Goal: Task Accomplishment & Management: Use online tool/utility

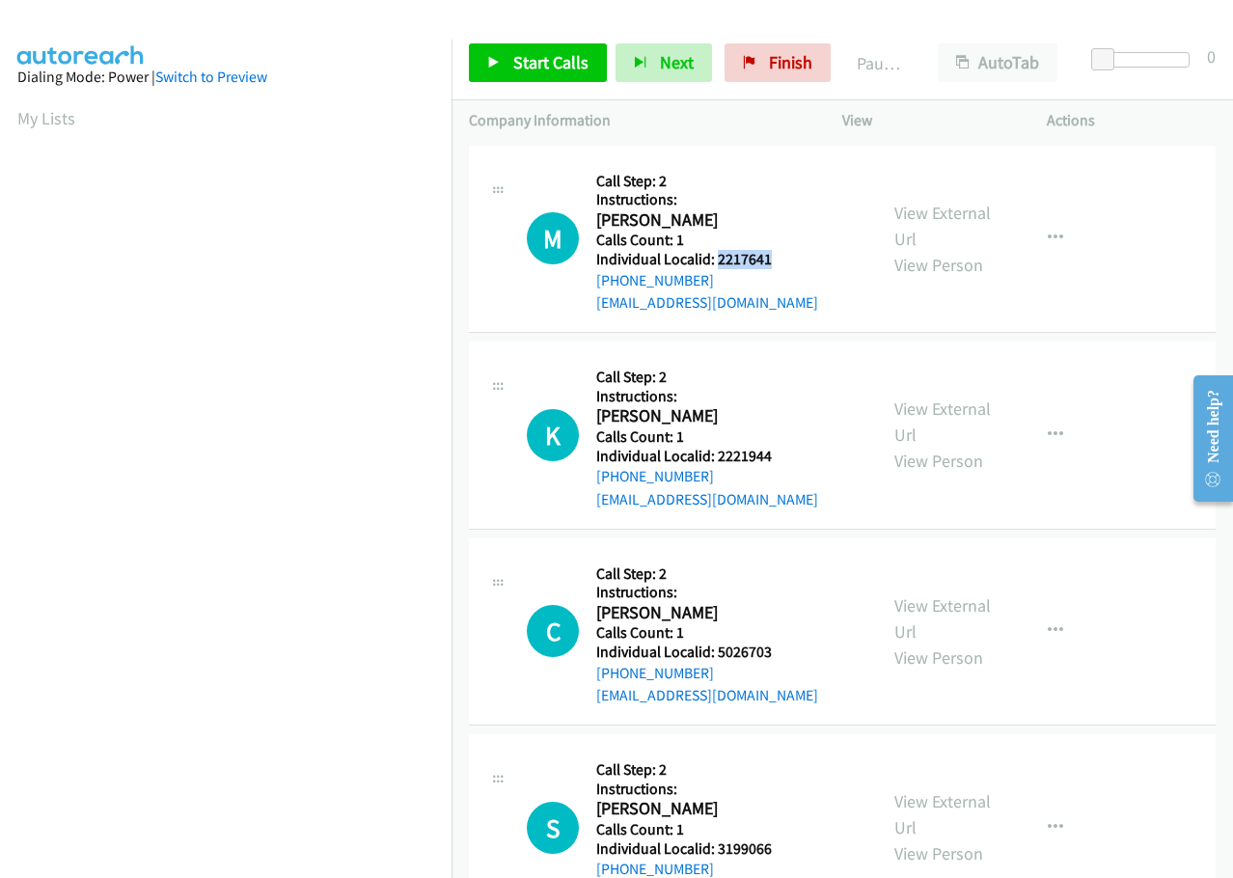
drag, startPoint x: 715, startPoint y: 257, endPoint x: 780, endPoint y: 251, distance: 65.8
click at [780, 251] on h5 "Individual Localid: 2217641" at bounding box center [707, 259] width 222 height 19
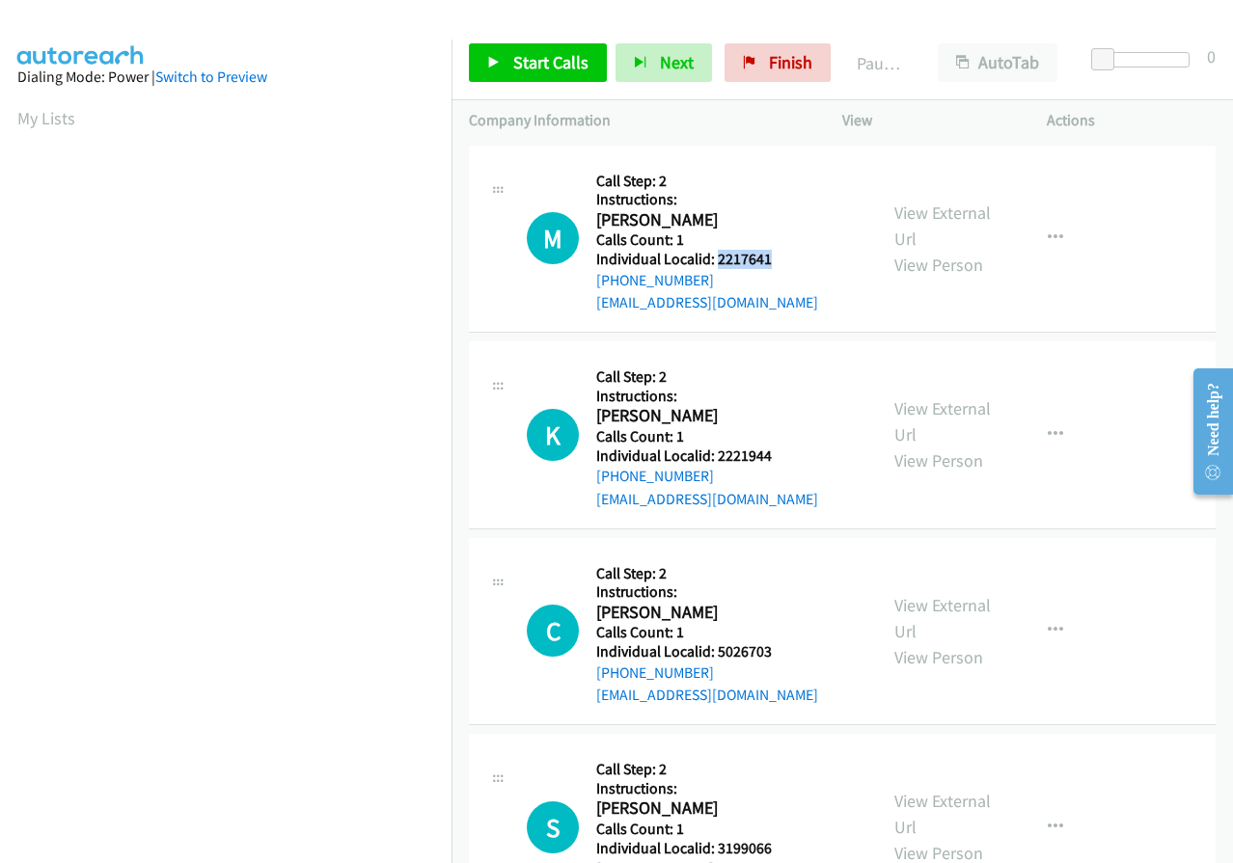
drag, startPoint x: 747, startPoint y: 257, endPoint x: 1107, endPoint y: 57, distance: 411.4
click at [1107, 57] on span at bounding box center [1102, 59] width 23 height 23
drag, startPoint x: 1106, startPoint y: 57, endPoint x: 1129, endPoint y: 54, distance: 23.3
click at [1129, 54] on span at bounding box center [1125, 59] width 23 height 23
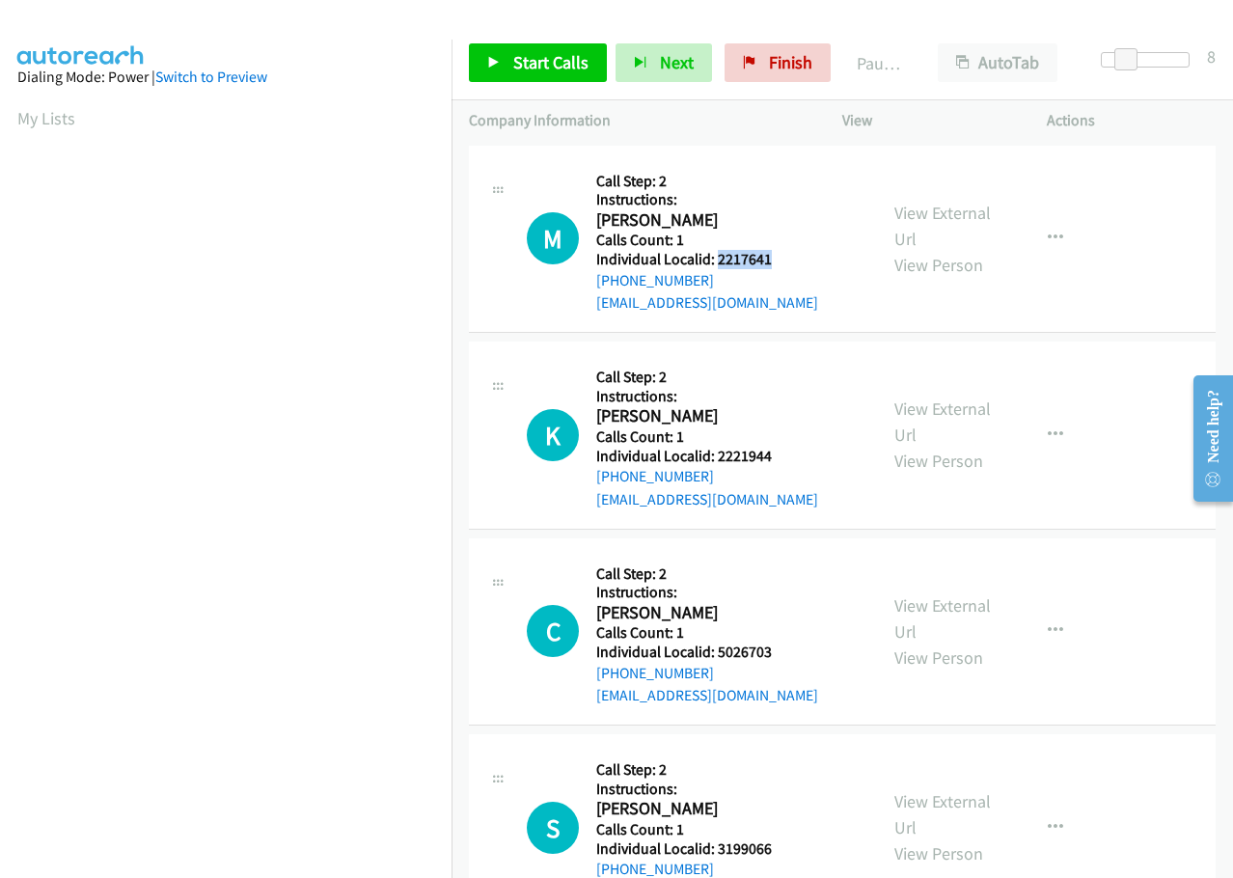
copy h5 "2217641"
drag, startPoint x: 716, startPoint y: 456, endPoint x: 774, endPoint y: 452, distance: 59.0
click at [777, 451] on h5 "Individual Localid: 2221944" at bounding box center [707, 456] width 222 height 19
copy h5 "2221944"
drag, startPoint x: 715, startPoint y: 649, endPoint x: 789, endPoint y: 643, distance: 74.5
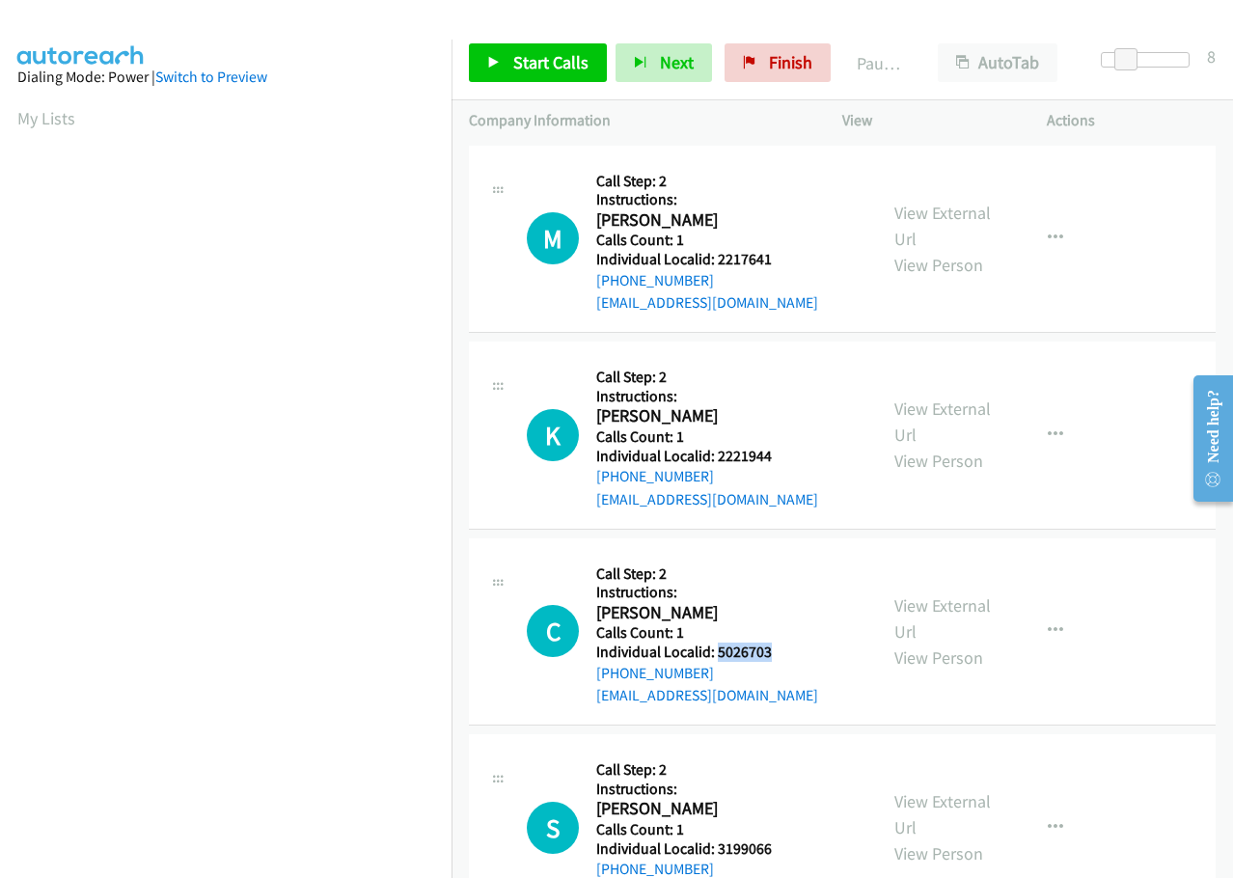
click at [789, 643] on h5 "Individual Localid: 5026703" at bounding box center [707, 651] width 222 height 19
copy h5 "5026703"
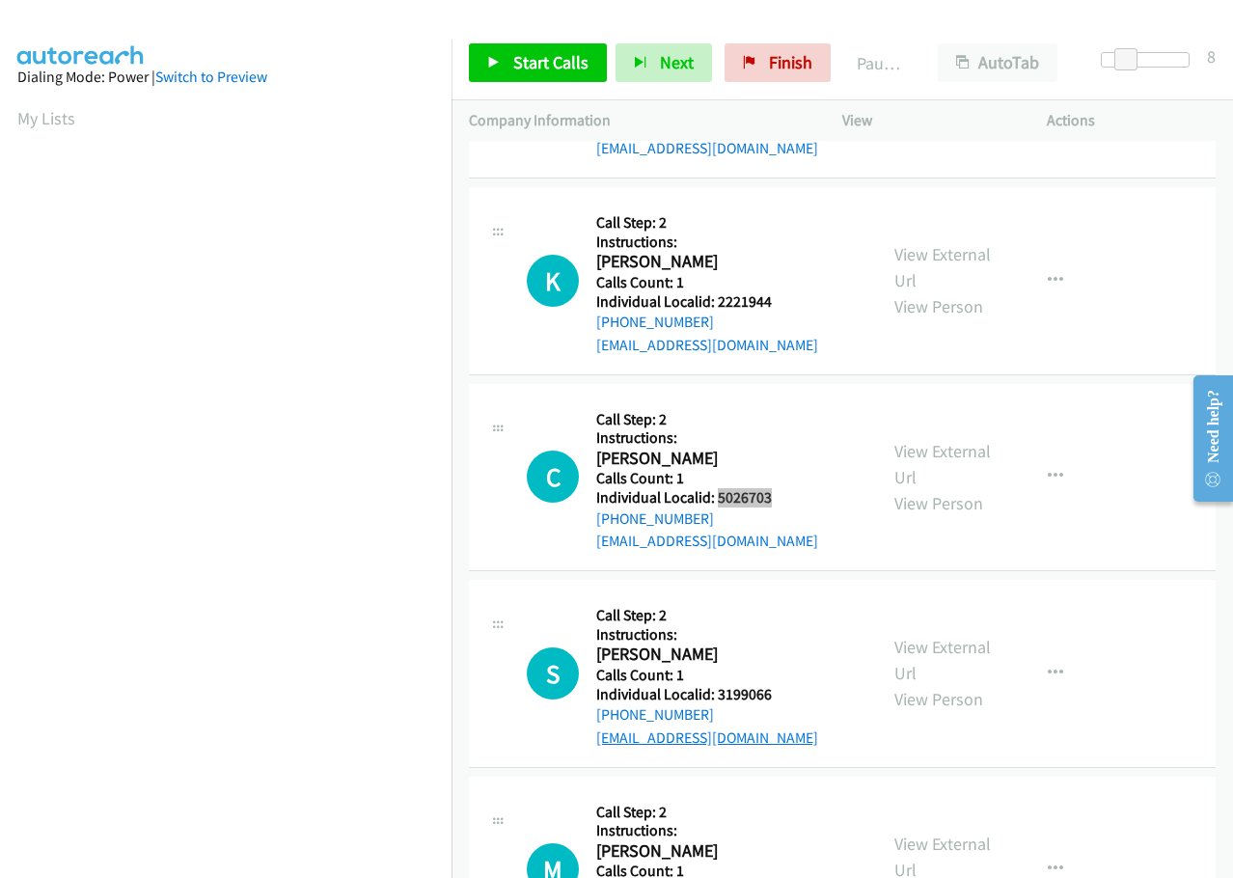
scroll to position [193, 0]
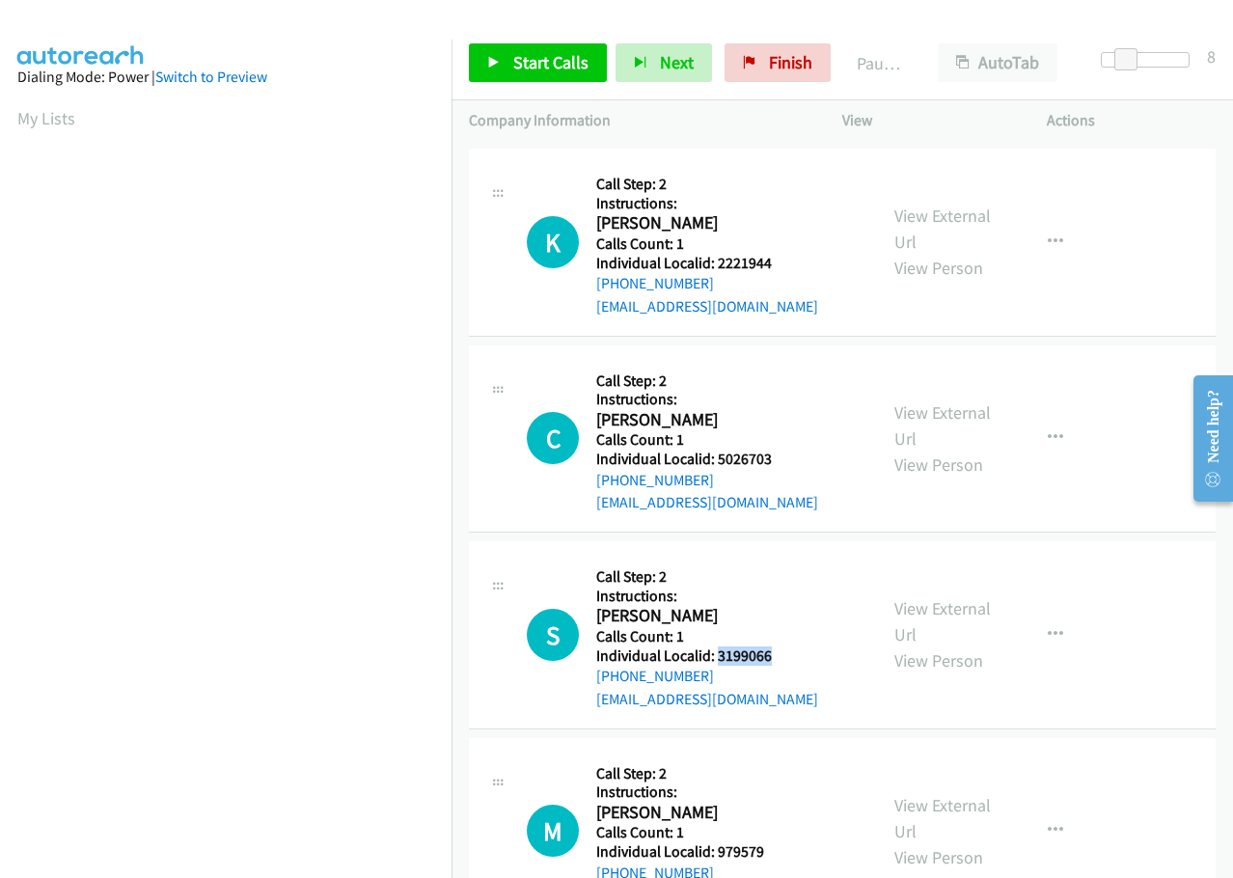
drag, startPoint x: 718, startPoint y: 651, endPoint x: 782, endPoint y: 652, distance: 63.7
click at [782, 652] on h5 "Individual Localid: 3199066" at bounding box center [707, 655] width 222 height 19
copy h5 "3199066"
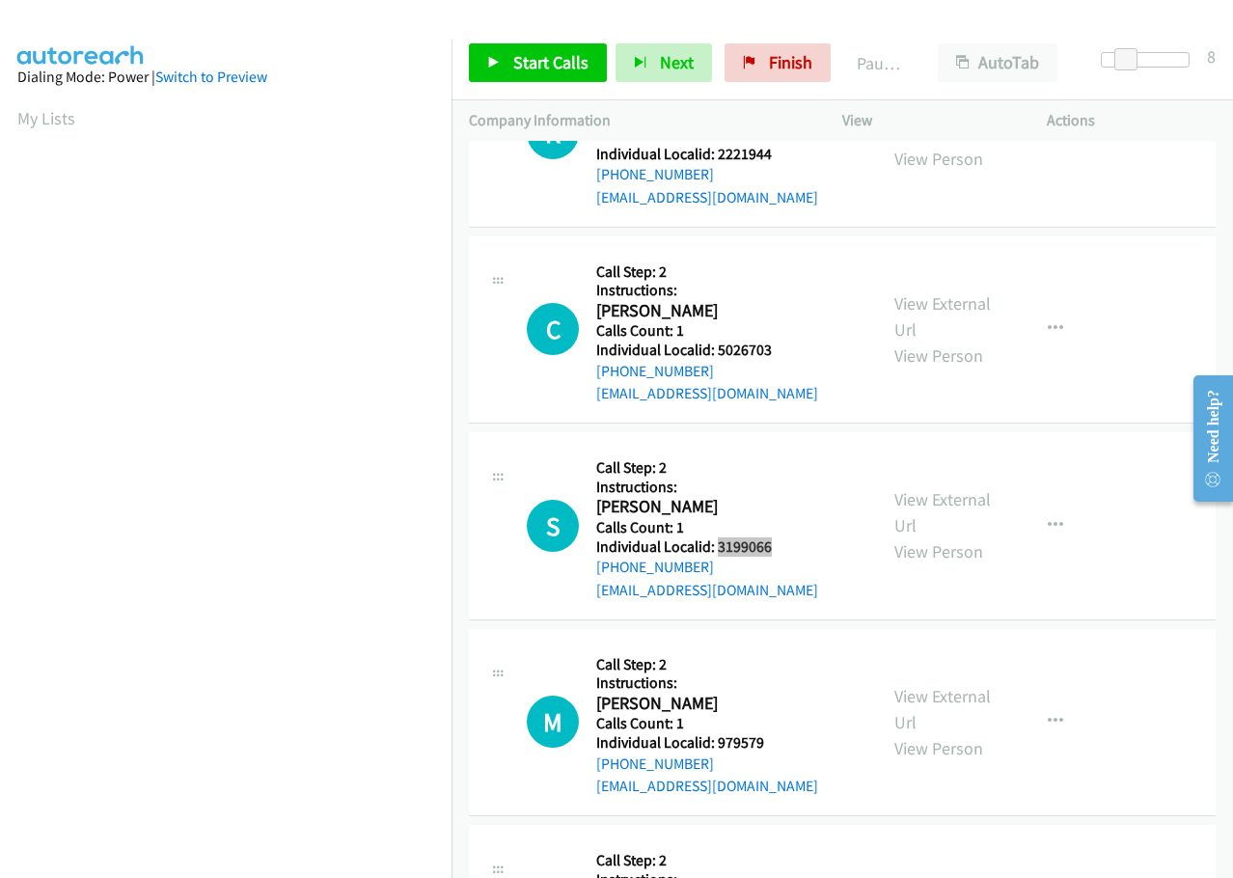
scroll to position [313, 0]
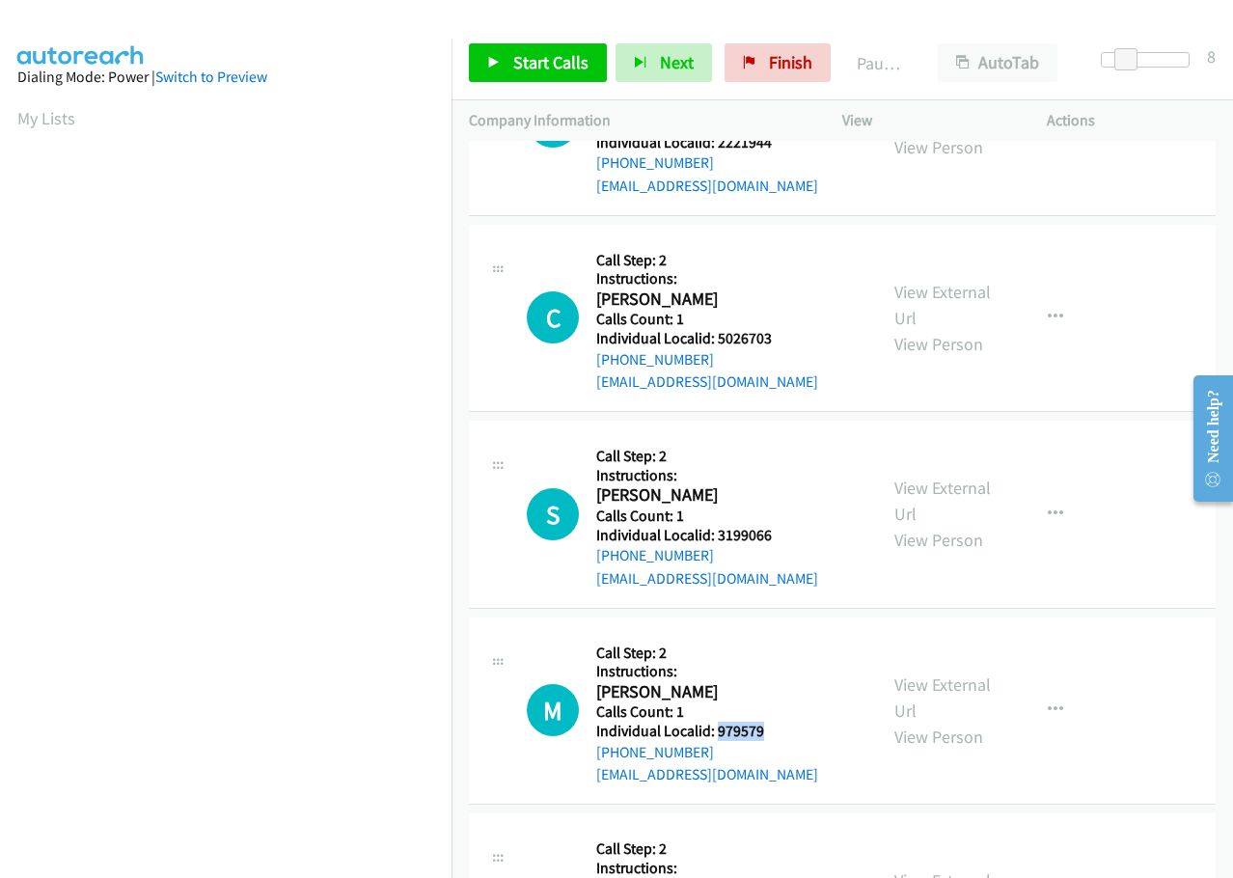
drag, startPoint x: 716, startPoint y: 730, endPoint x: 779, endPoint y: 723, distance: 64.0
click at [779, 723] on h5 "Individual Localid: 979579" at bounding box center [707, 730] width 222 height 19
copy h5 "979579"
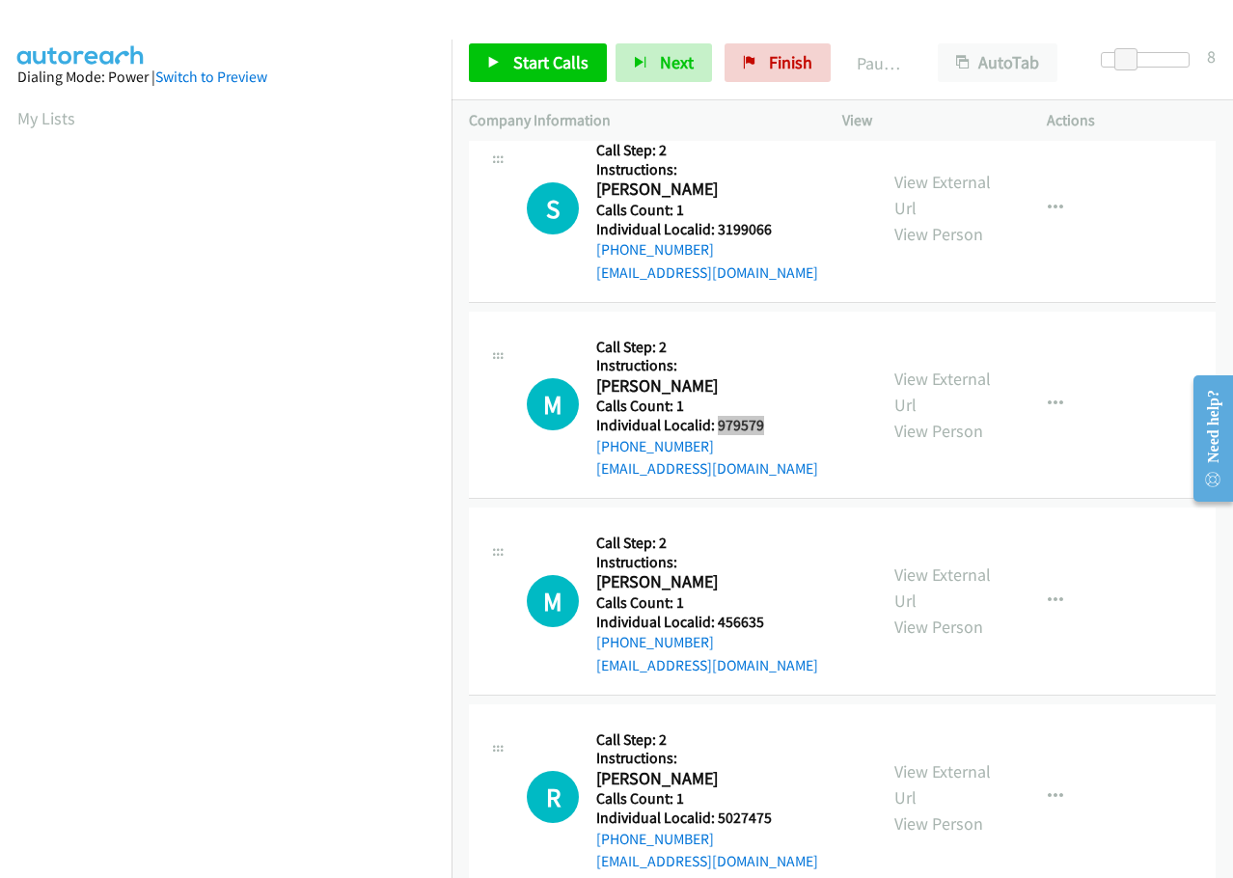
scroll to position [627, 0]
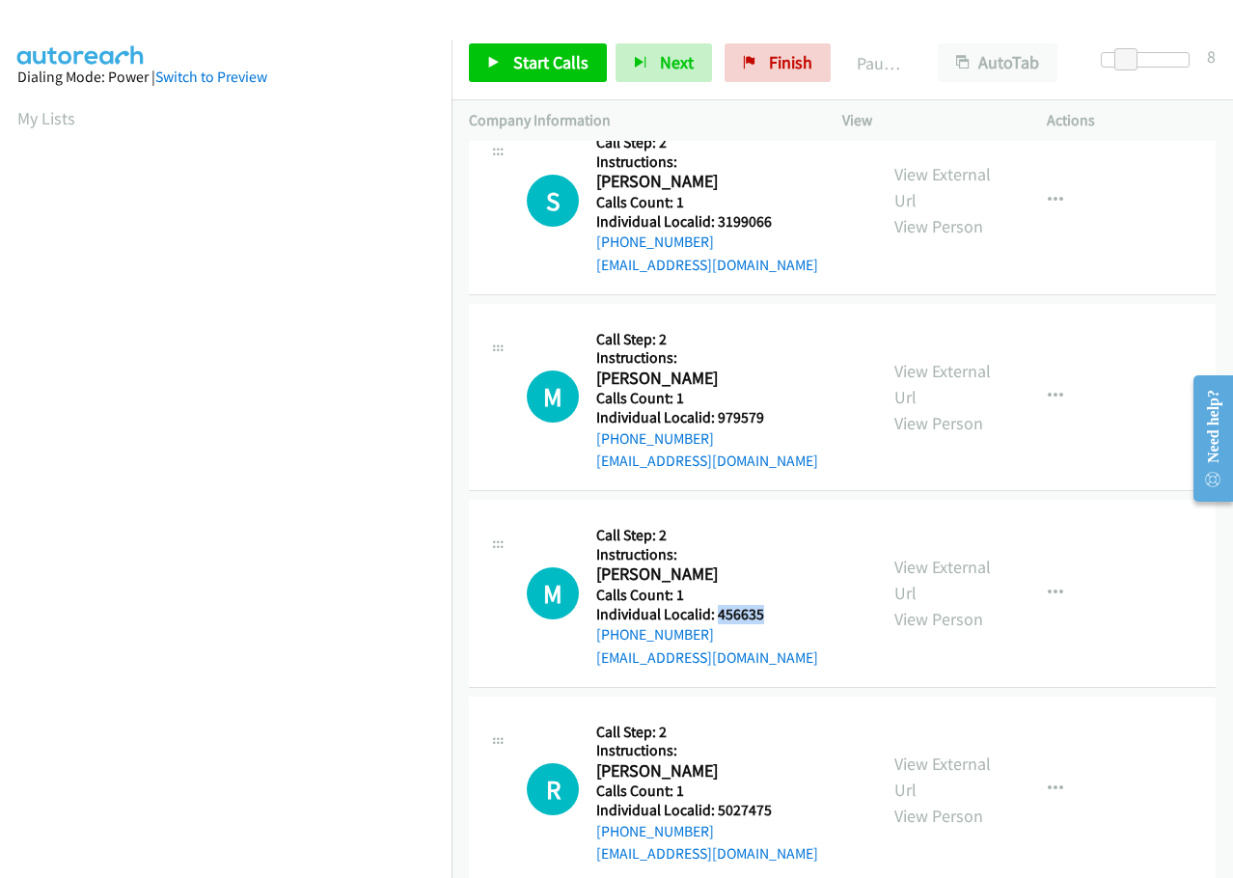
drag, startPoint x: 717, startPoint y: 618, endPoint x: 774, endPoint y: 612, distance: 58.2
click at [774, 612] on h5 "Individual Localid: 456635" at bounding box center [707, 614] width 222 height 19
copy h5 "456635"
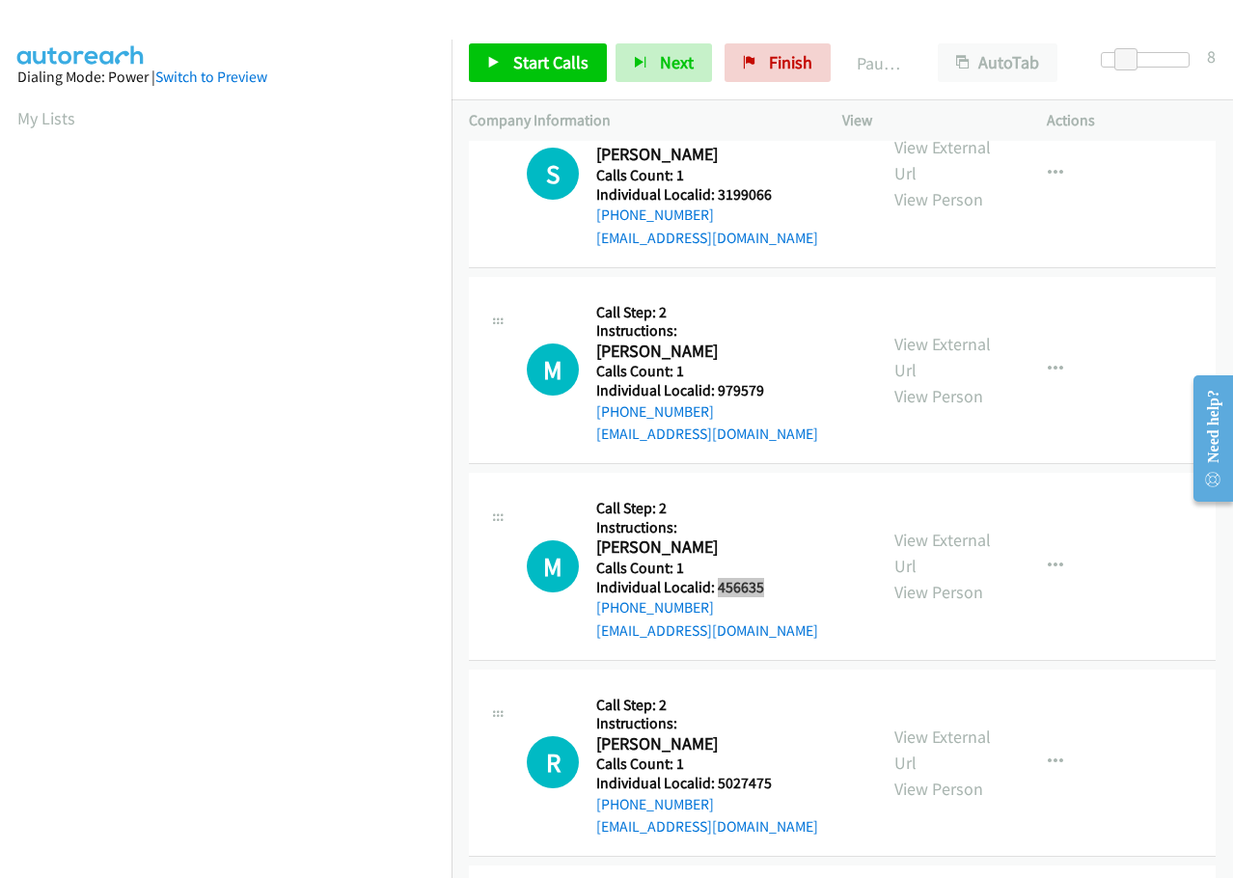
scroll to position [699, 0]
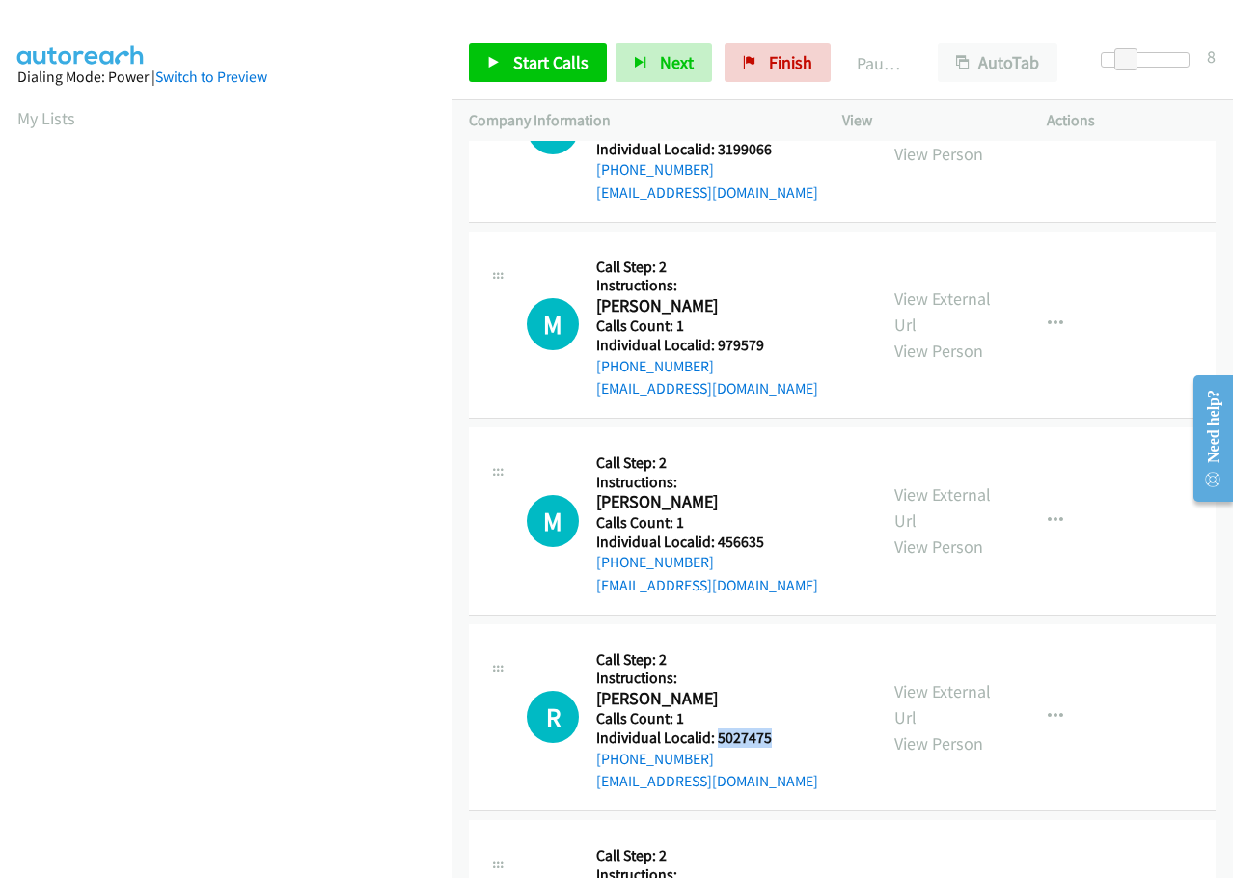
drag, startPoint x: 718, startPoint y: 737, endPoint x: 773, endPoint y: 739, distance: 55.0
click at [773, 739] on h5 "Individual Localid: 5027475" at bounding box center [707, 737] width 222 height 19
copy h5 "5027475"
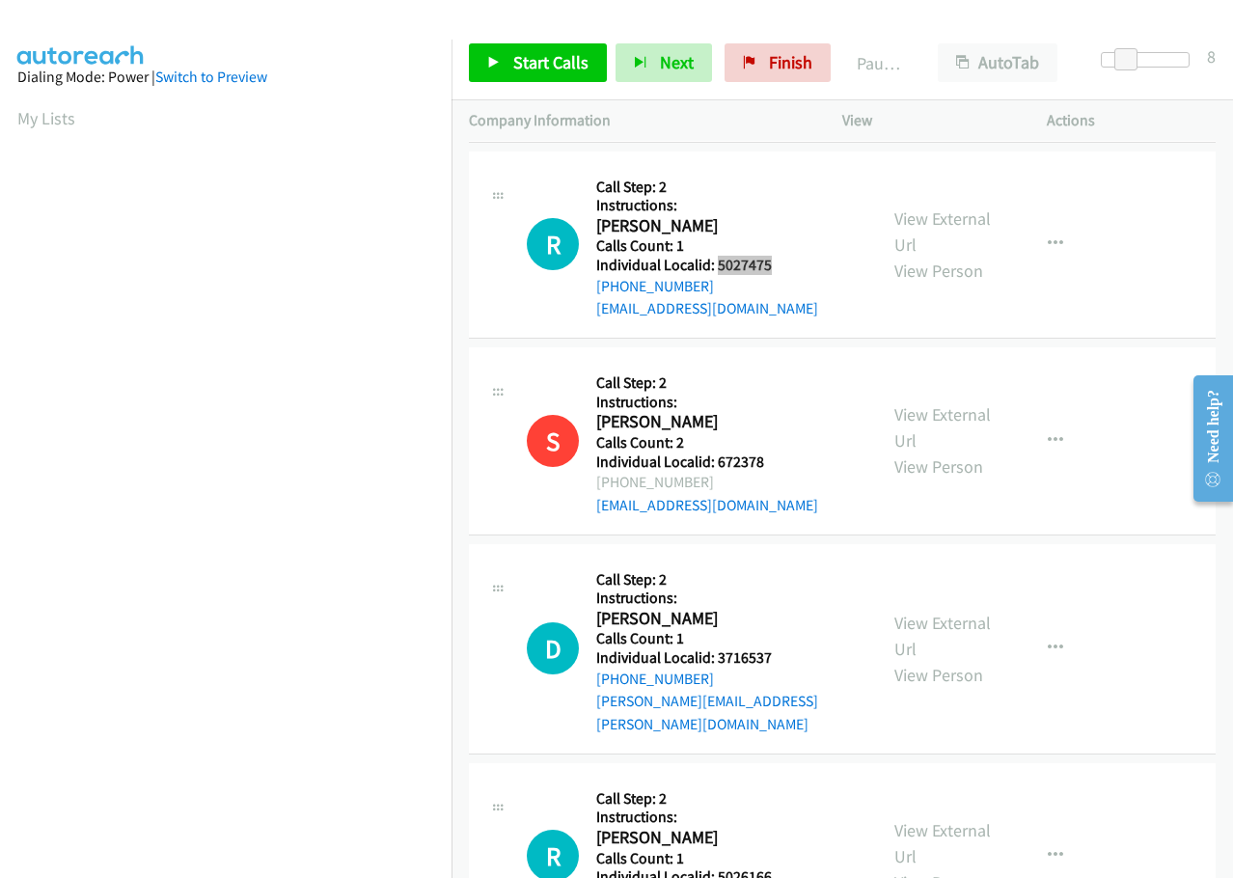
scroll to position [1181, 0]
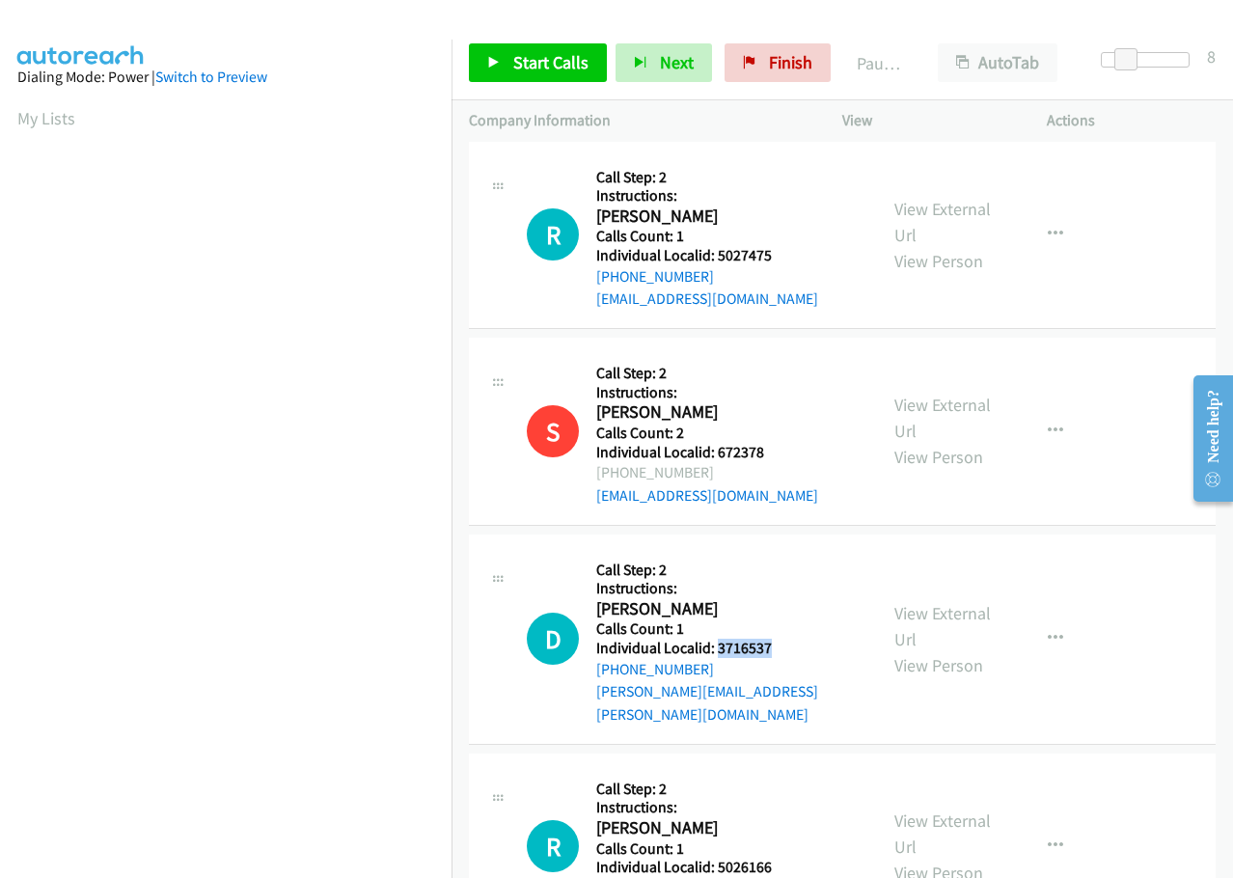
drag, startPoint x: 717, startPoint y: 648, endPoint x: 772, endPoint y: 647, distance: 55.0
click at [783, 644] on h5 "Individual Localid: 3716537" at bounding box center [727, 647] width 263 height 19
copy h5 "3716537"
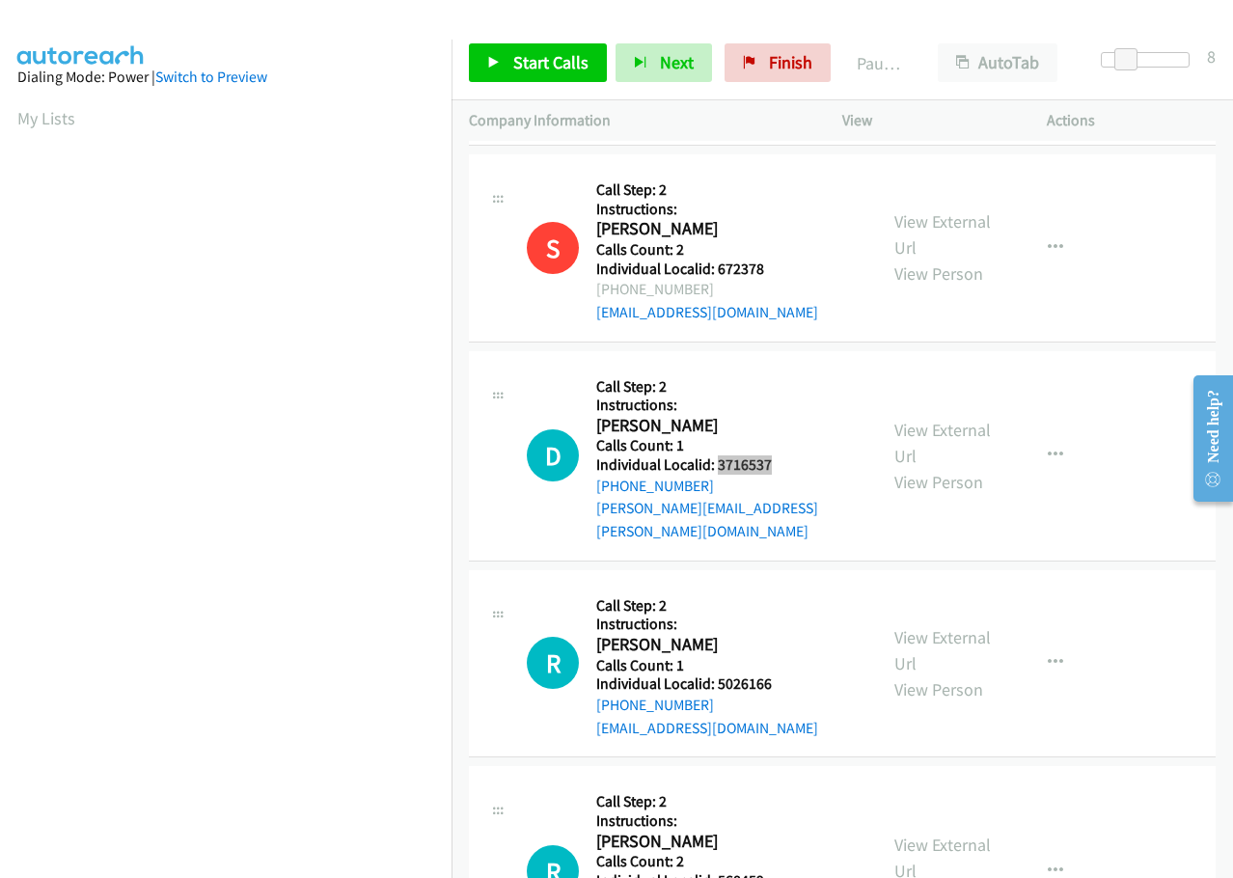
scroll to position [1398, 0]
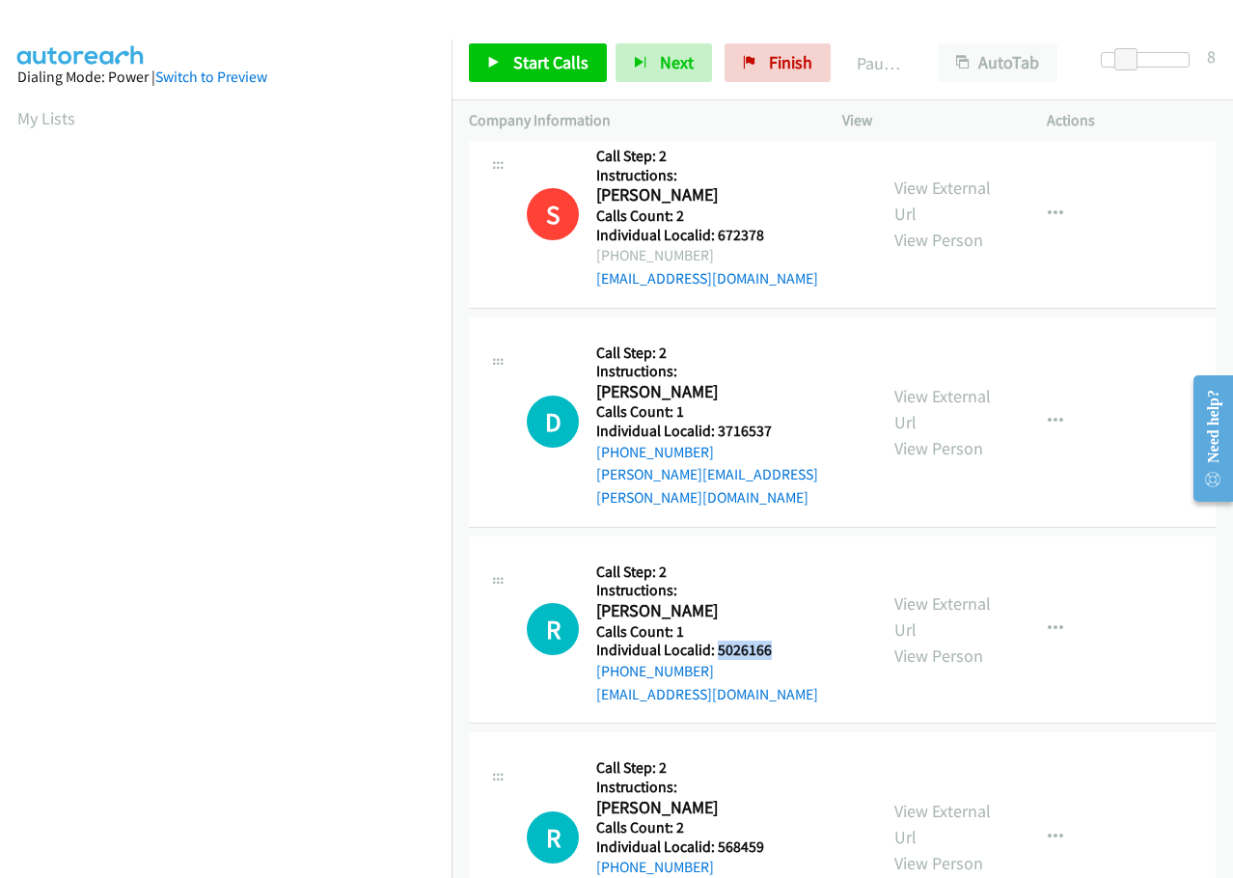
drag, startPoint x: 716, startPoint y: 626, endPoint x: 776, endPoint y: 626, distance: 60.8
click at [776, 640] on h5 "Individual Localid: 5026166" at bounding box center [707, 649] width 222 height 19
copy h5 "5026166"
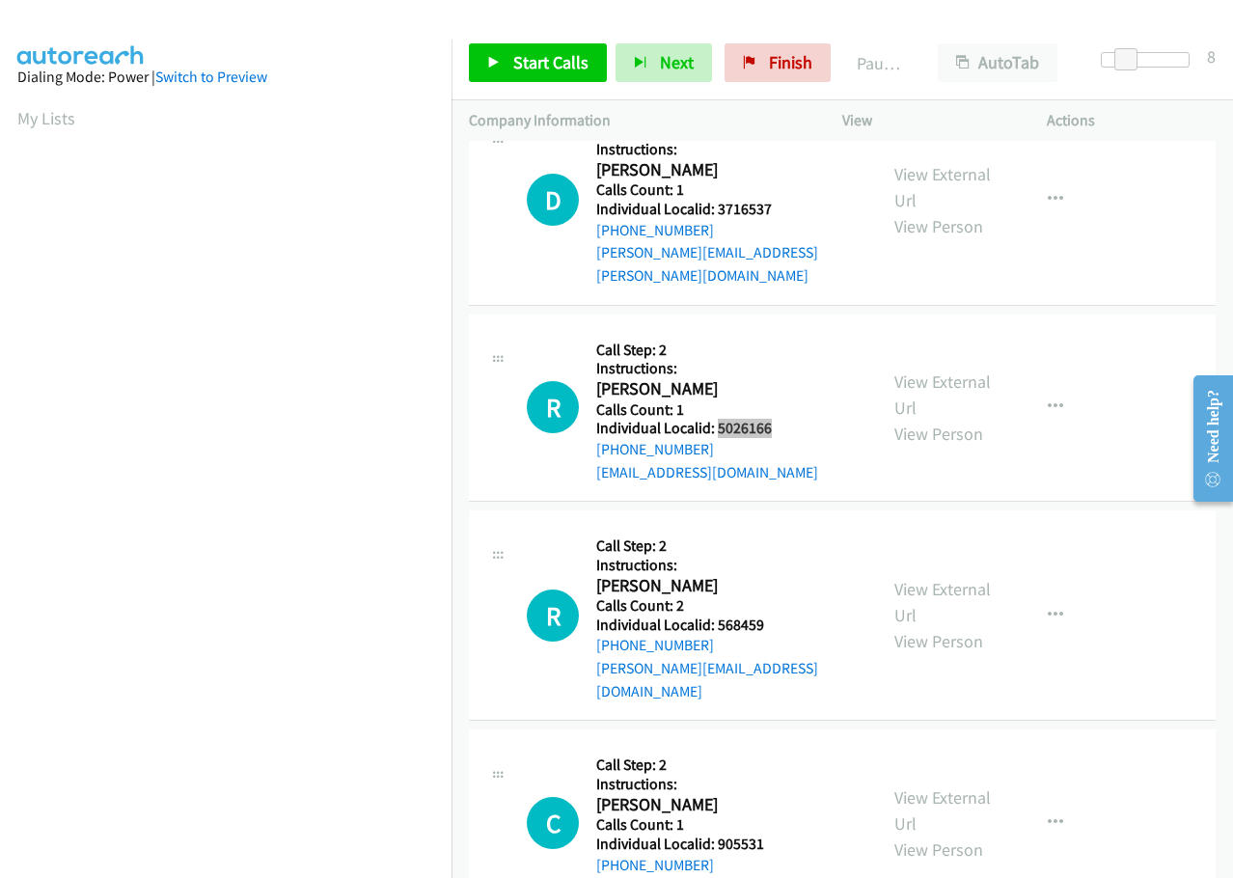
scroll to position [1640, 0]
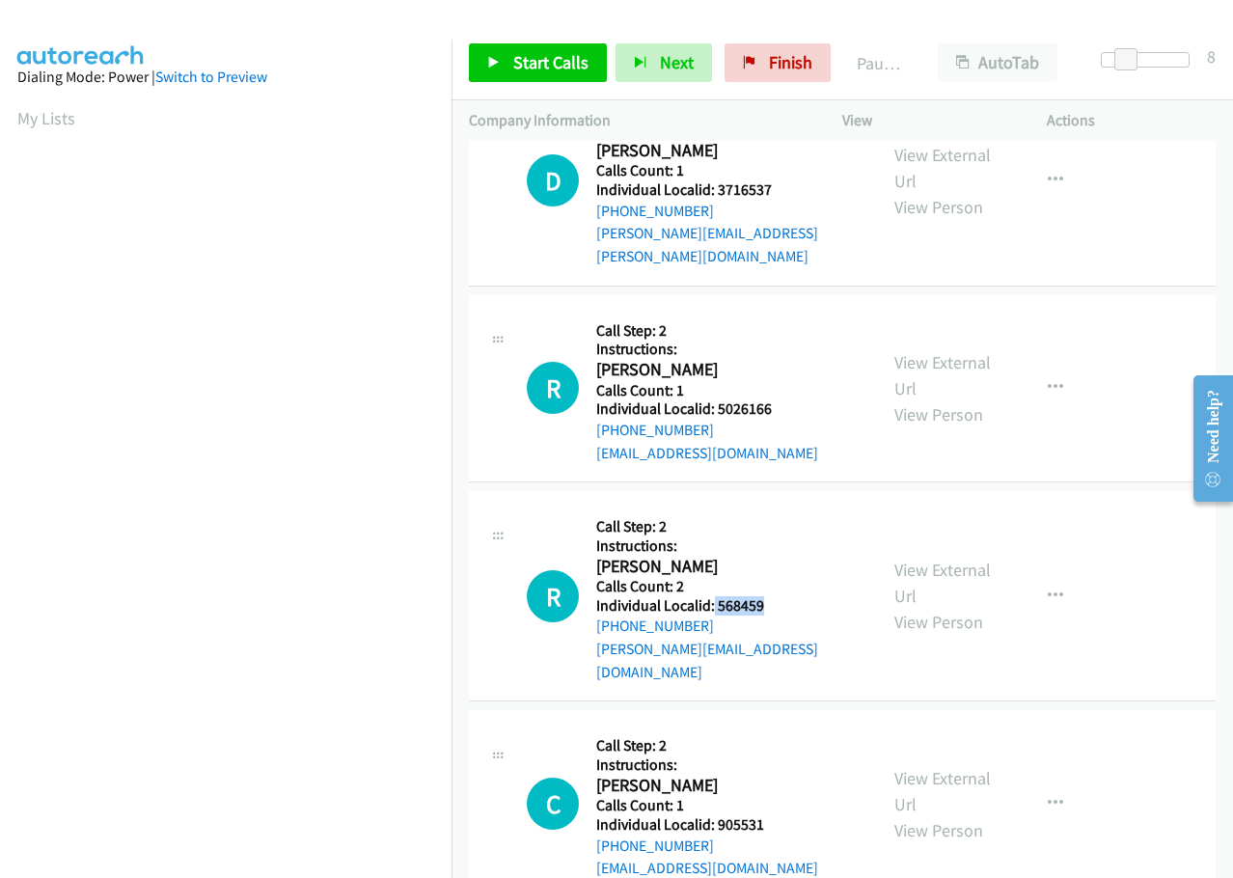
drag, startPoint x: 711, startPoint y: 583, endPoint x: 772, endPoint y: 582, distance: 60.8
click at [772, 596] on h5 "Individual Localid: 568459" at bounding box center [727, 605] width 263 height 19
copy h5 "568459"
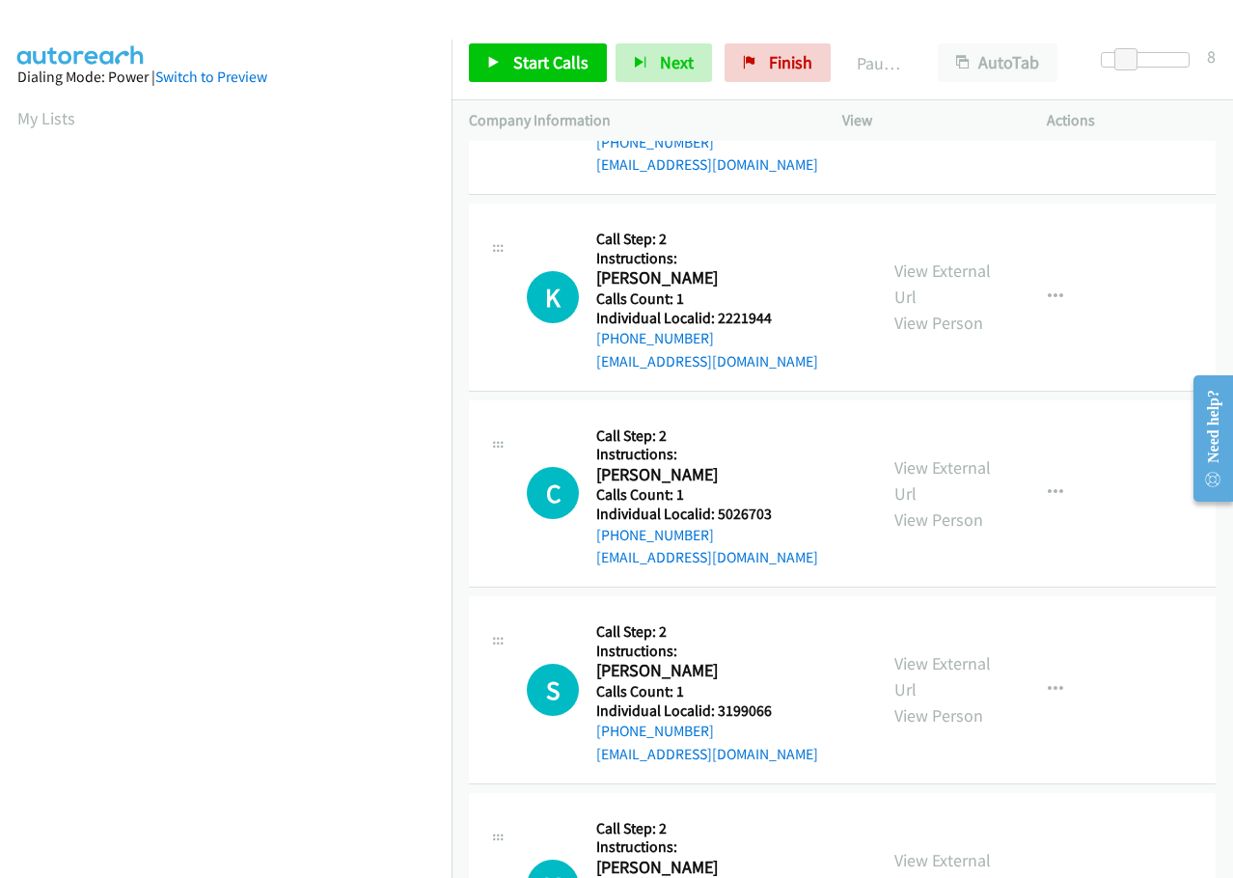
scroll to position [0, 0]
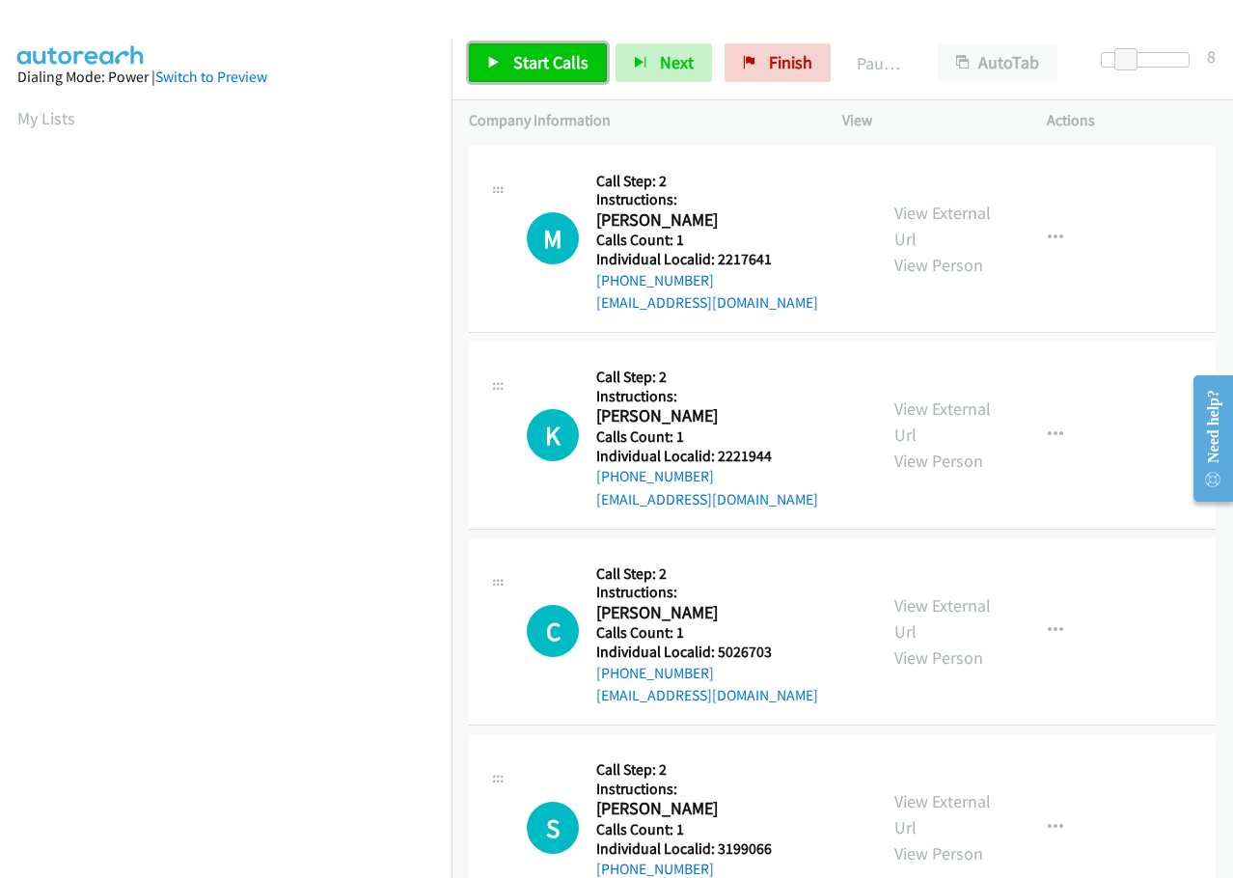
click at [526, 52] on span "Start Calls" at bounding box center [550, 62] width 75 height 22
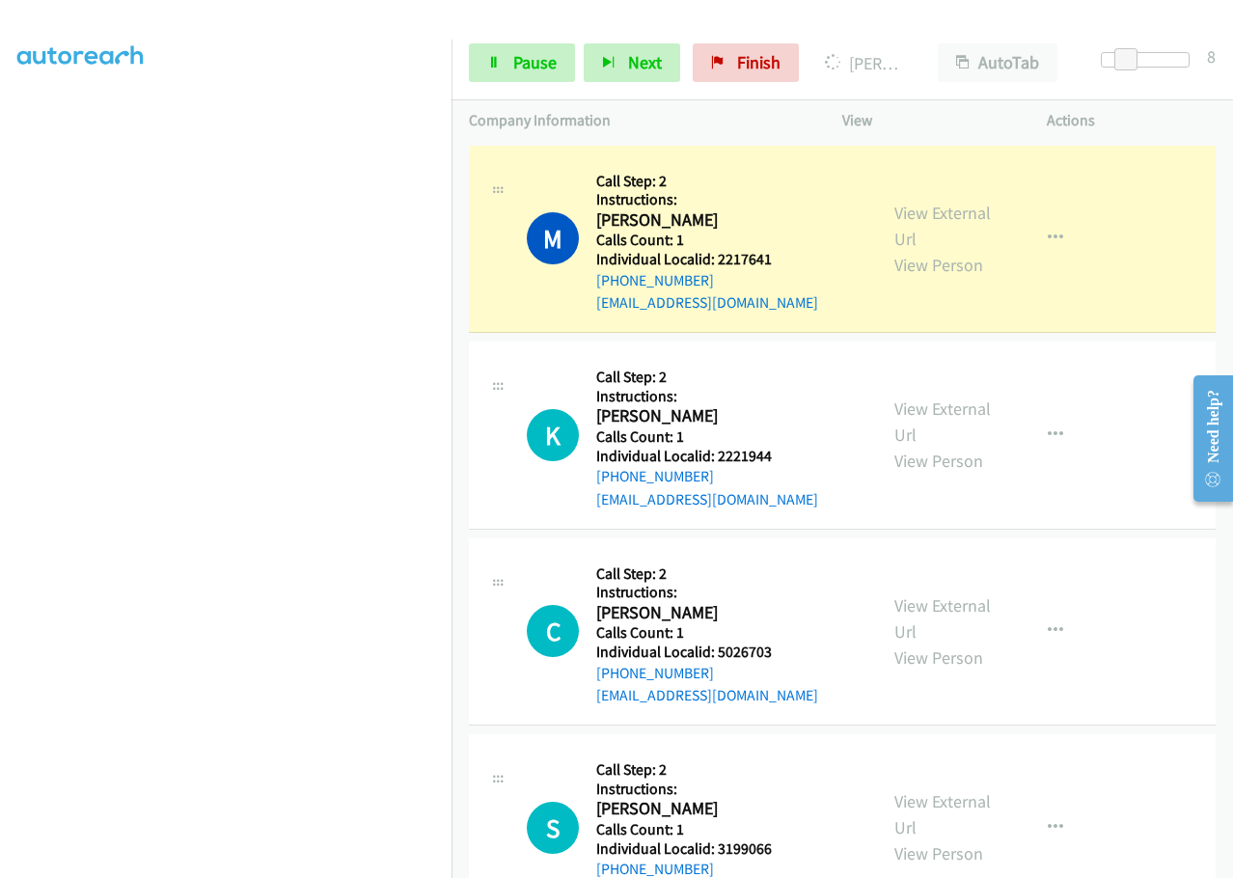
scroll to position [203, 0]
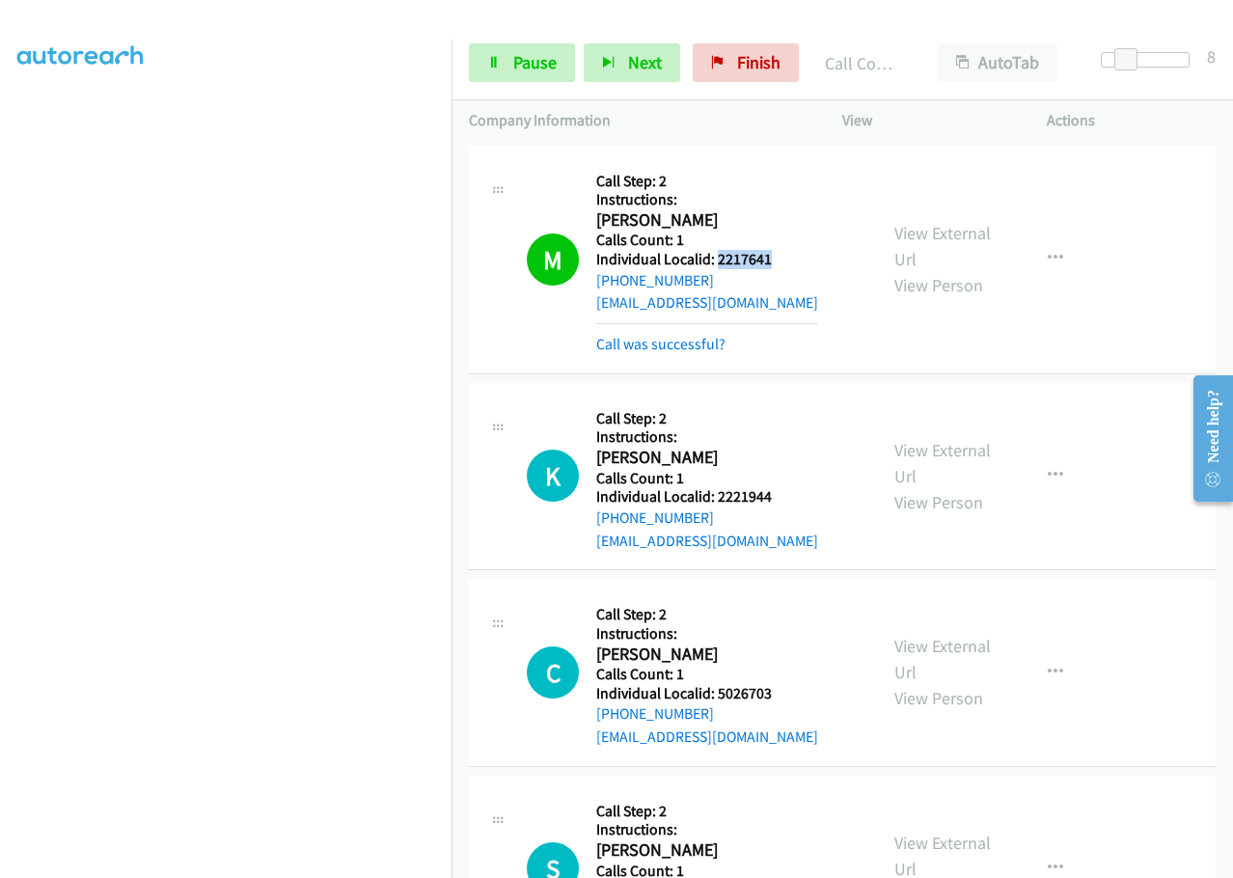
drag, startPoint x: 717, startPoint y: 260, endPoint x: 772, endPoint y: 261, distance: 55.0
click at [782, 256] on h5 "Individual Localid: 2217641" at bounding box center [707, 259] width 222 height 19
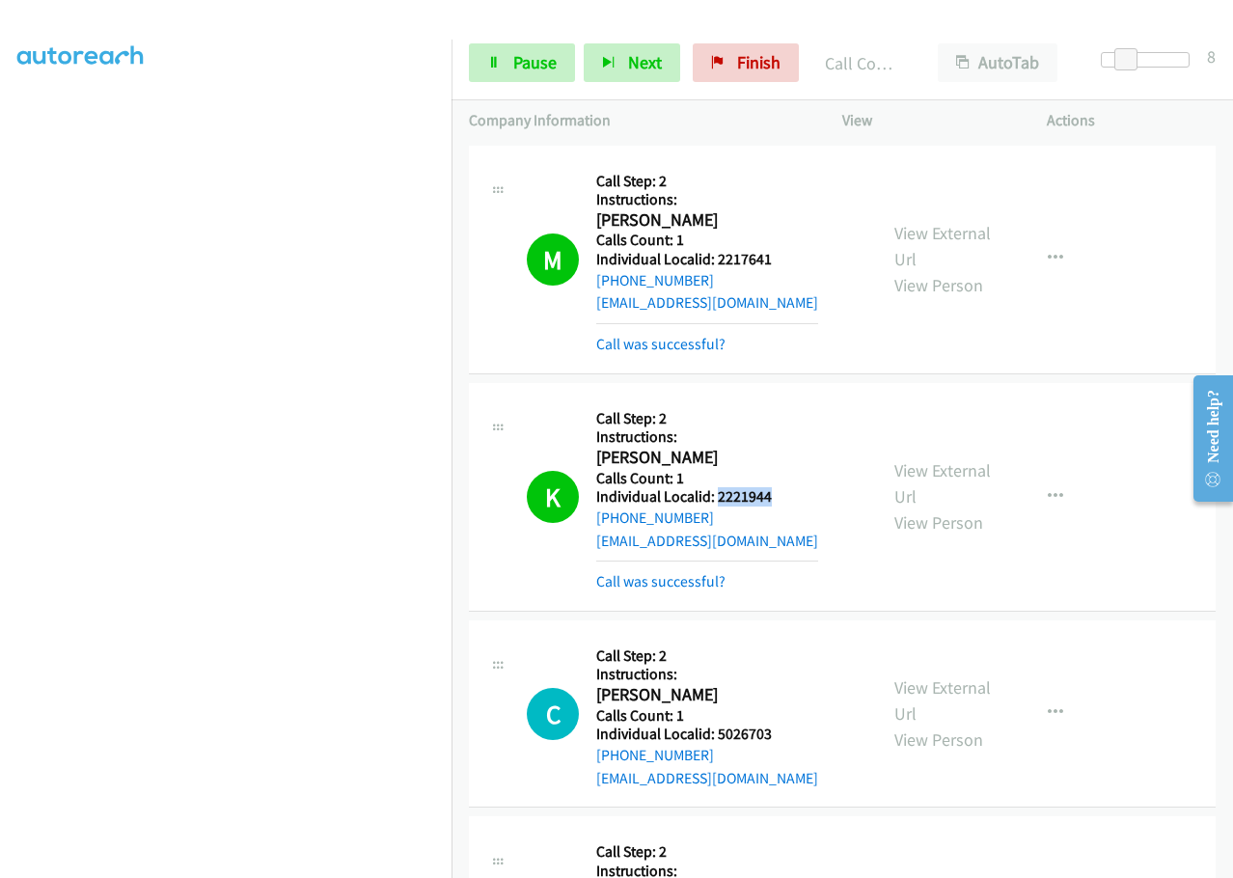
drag, startPoint x: 717, startPoint y: 498, endPoint x: 793, endPoint y: 488, distance: 76.8
click at [793, 488] on h5 "Individual Localid: 2221944" at bounding box center [707, 496] width 222 height 19
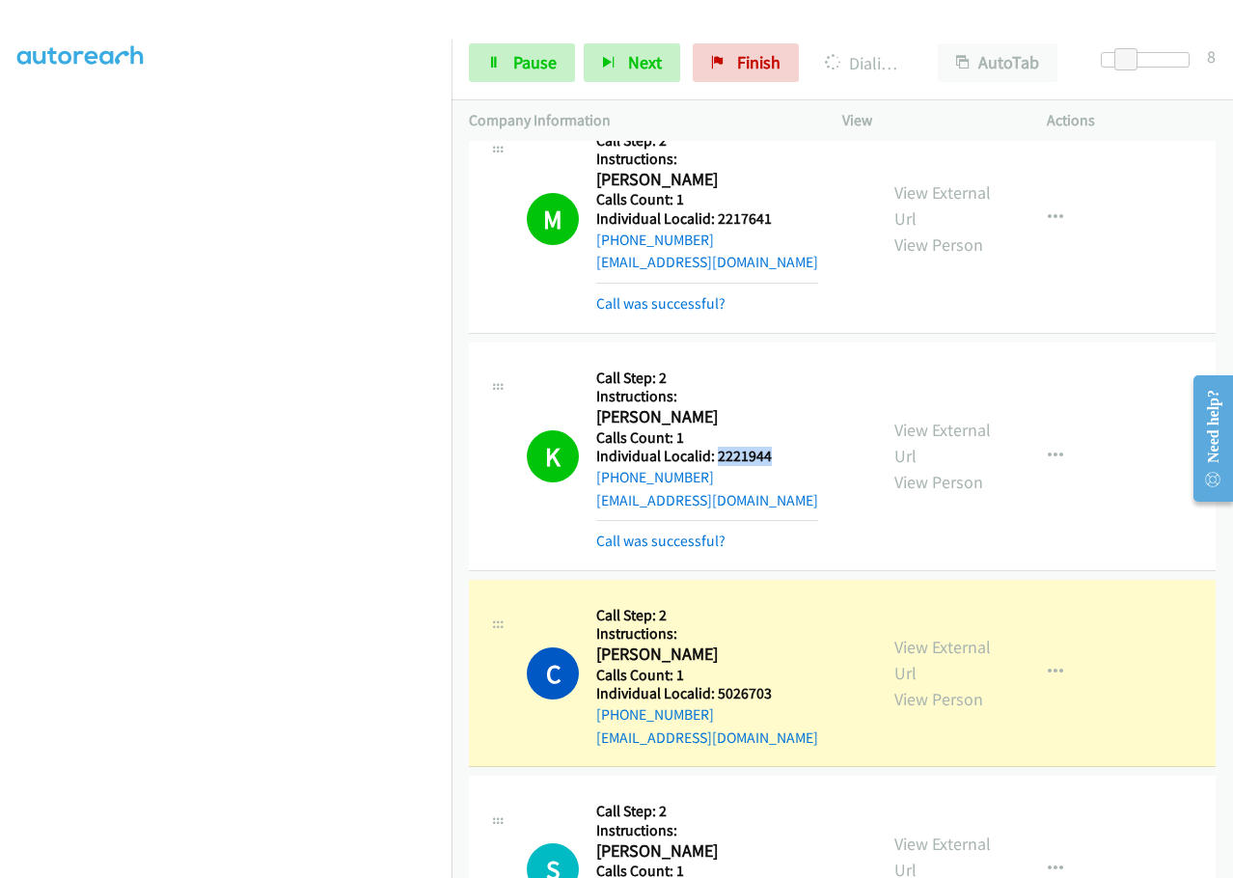
scroll to position [169, 0]
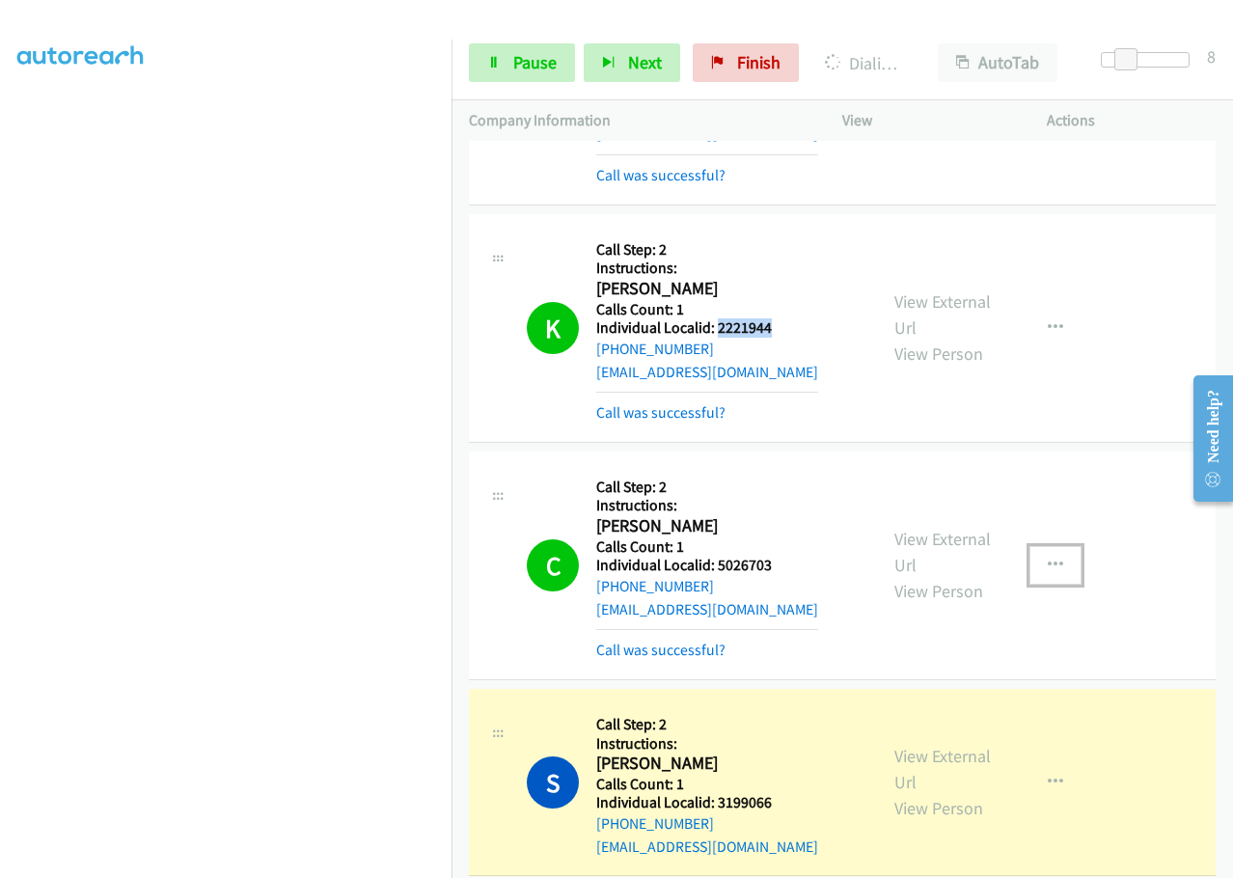
click at [1052, 562] on button "button" at bounding box center [1055, 565] width 52 height 39
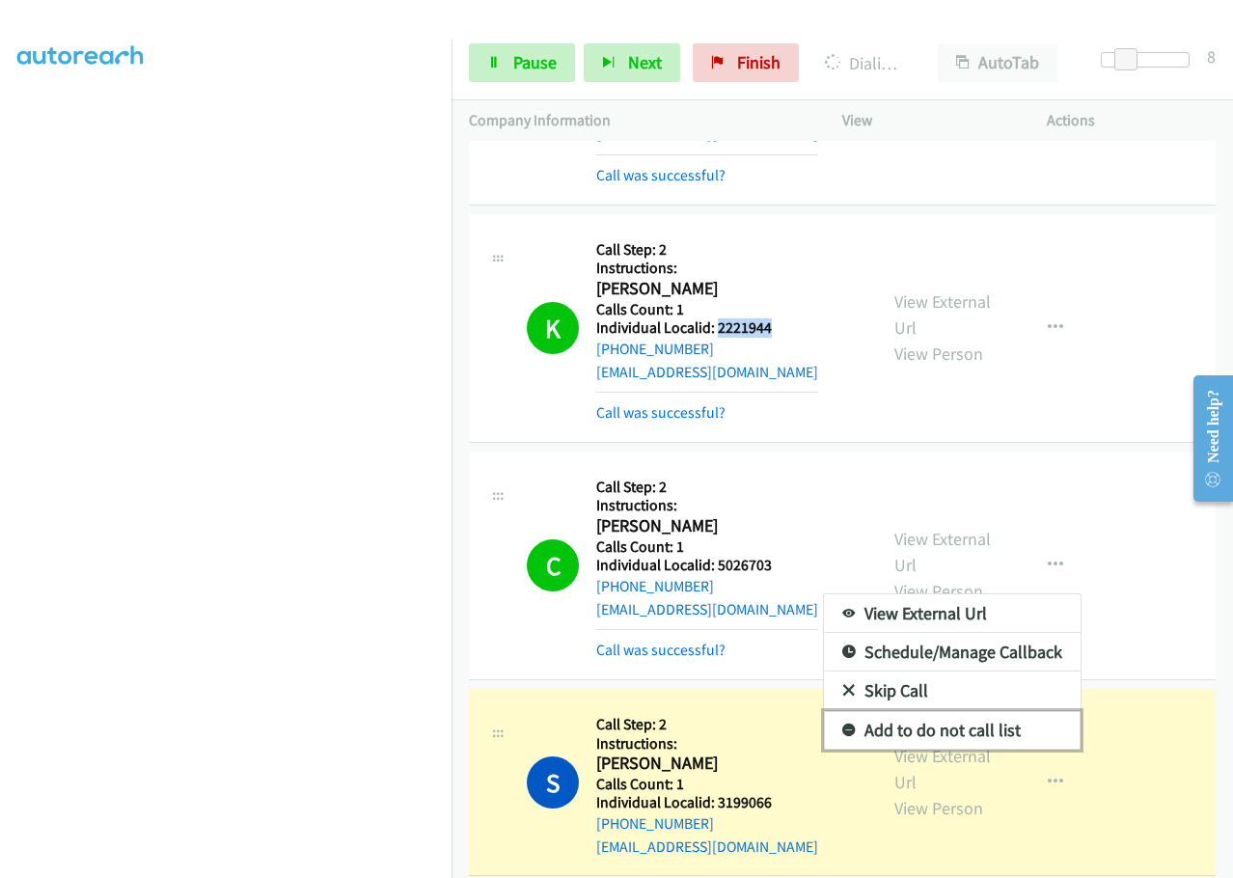
click at [842, 727] on icon at bounding box center [849, 731] width 14 height 14
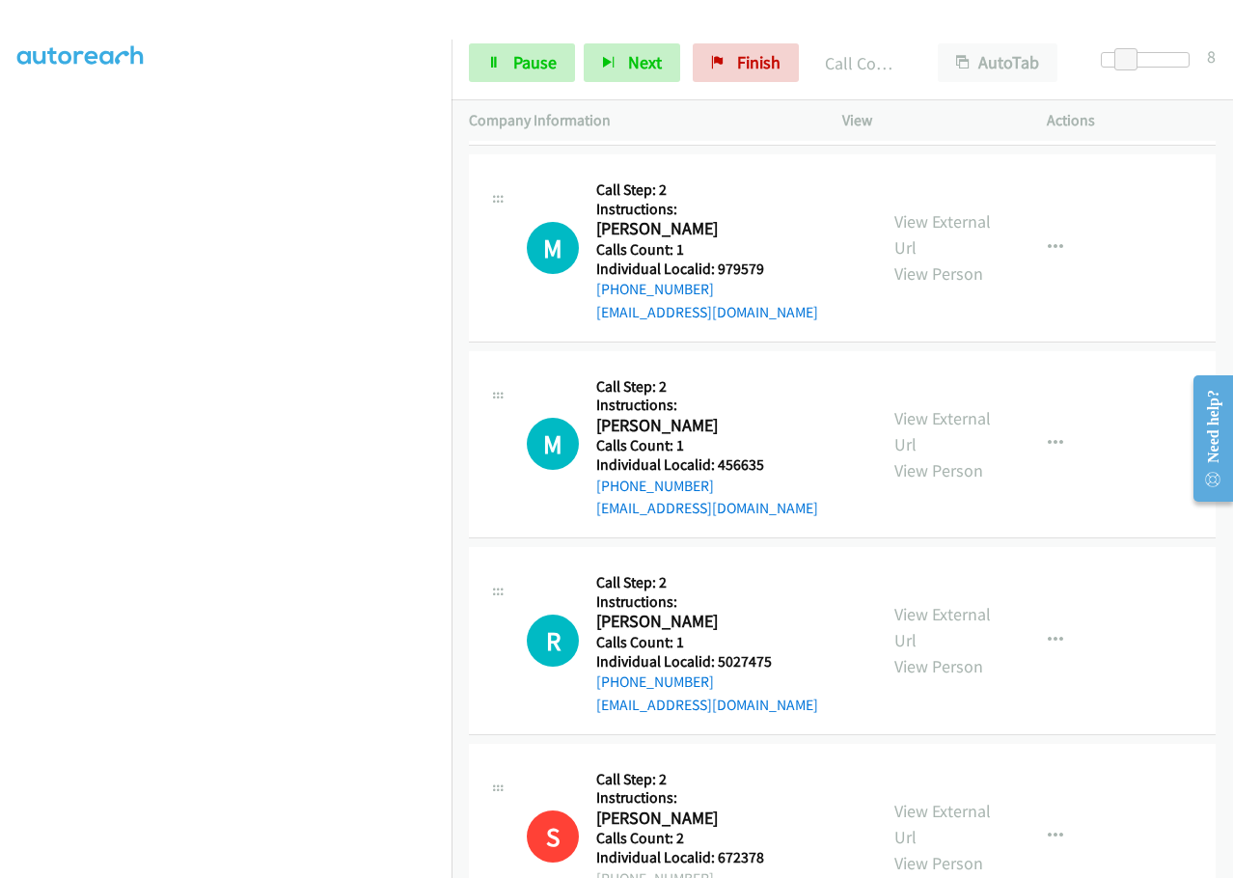
scroll to position [964, 0]
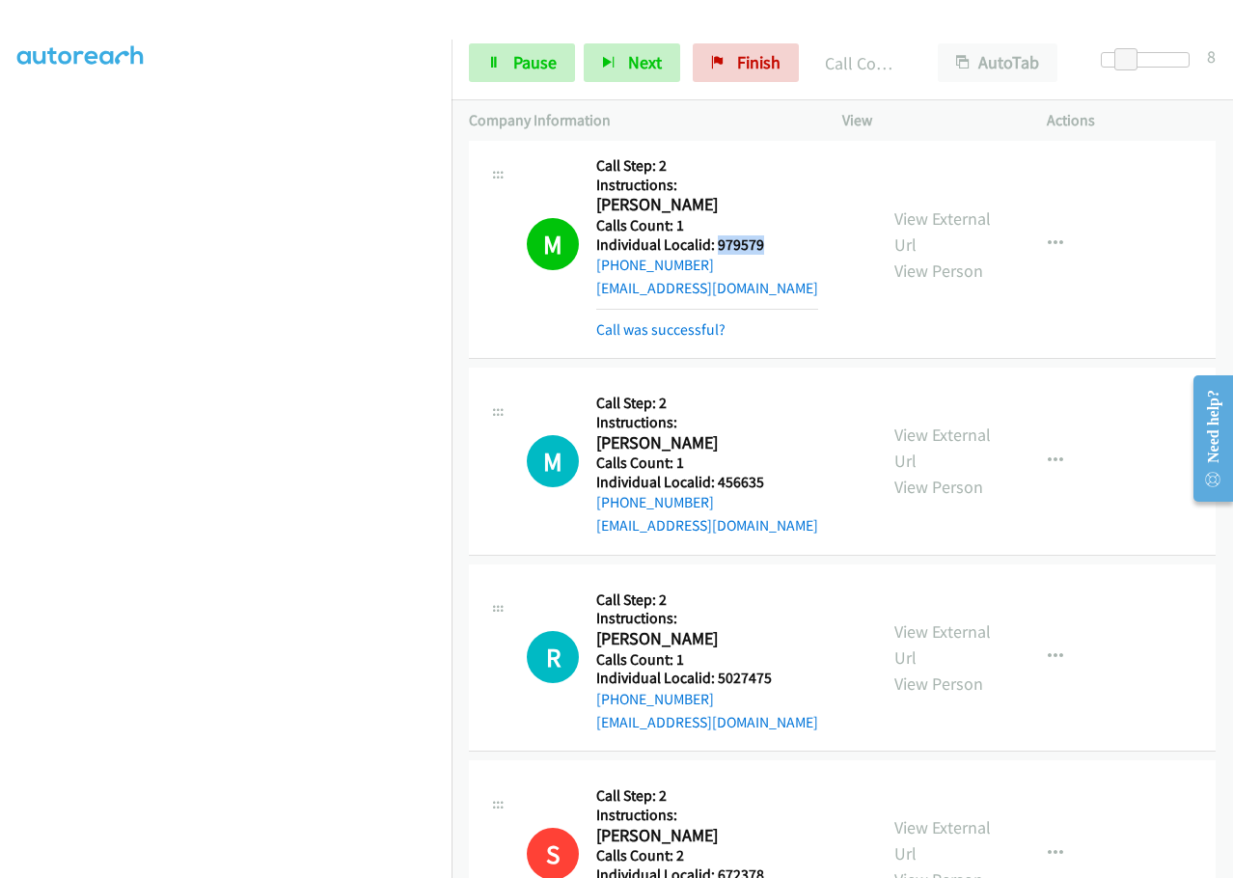
drag, startPoint x: 714, startPoint y: 243, endPoint x: 771, endPoint y: 236, distance: 57.3
click at [771, 236] on h5 "Individual Localid: 979579" at bounding box center [707, 244] width 222 height 19
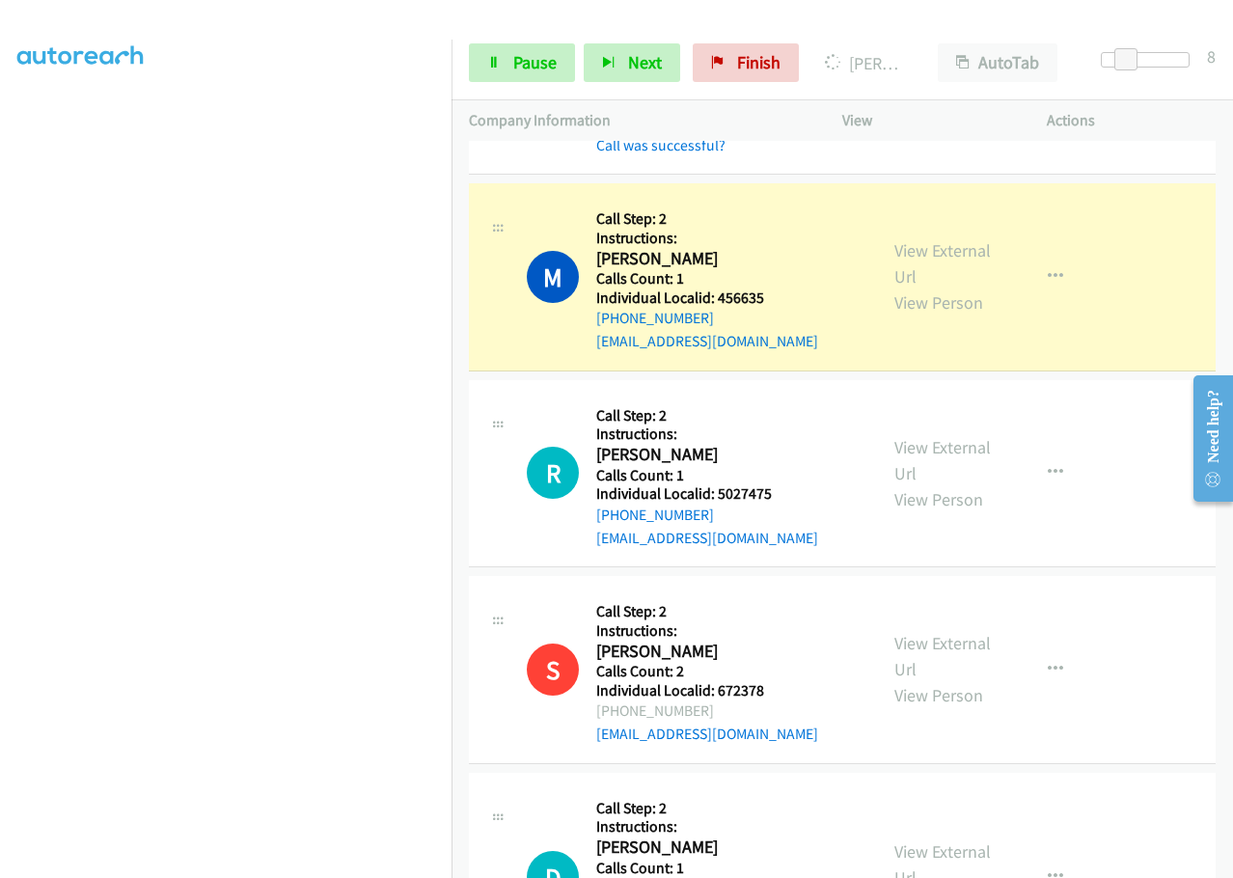
scroll to position [1181, 0]
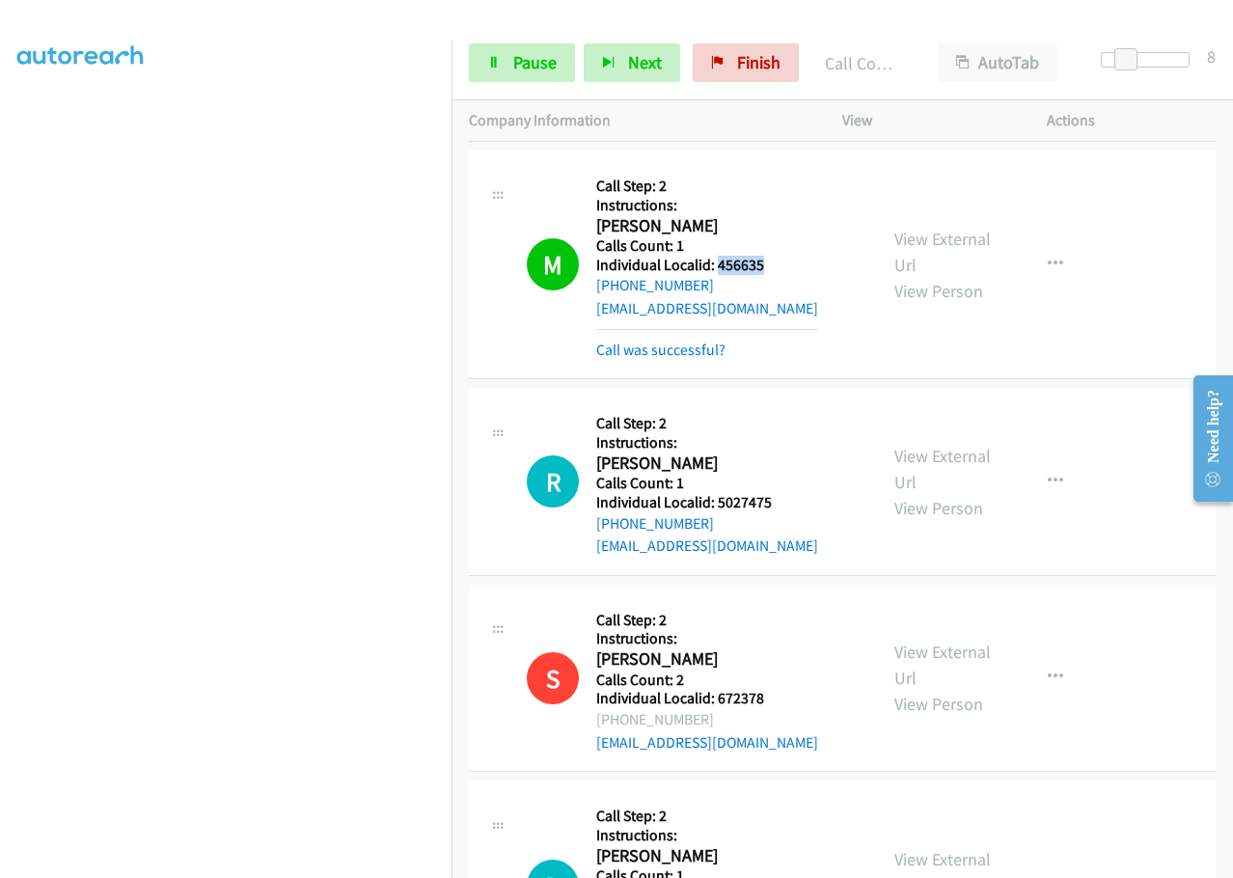
drag, startPoint x: 716, startPoint y: 265, endPoint x: 779, endPoint y: 258, distance: 64.0
click at [779, 258] on h5 "Individual Localid: 456635" at bounding box center [707, 265] width 222 height 19
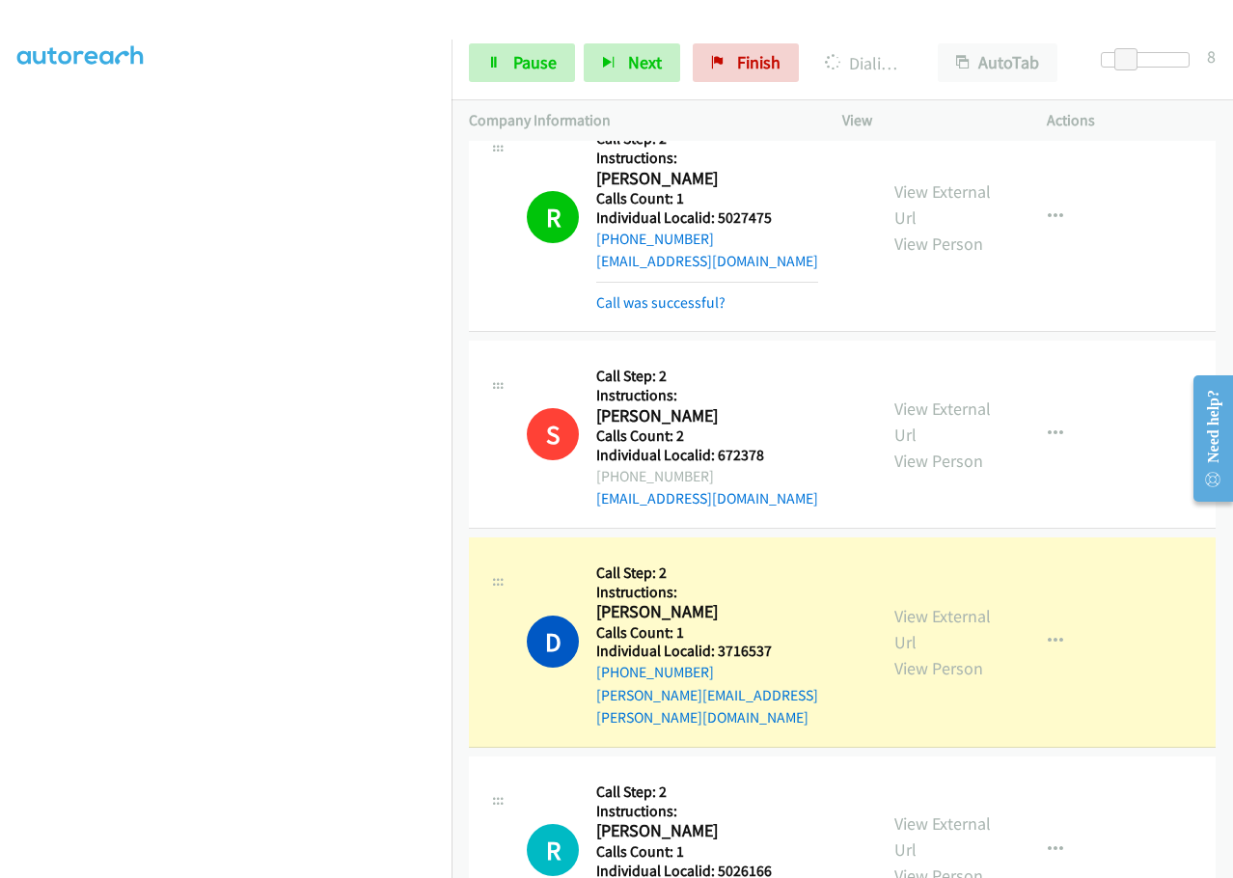
scroll to position [1447, 0]
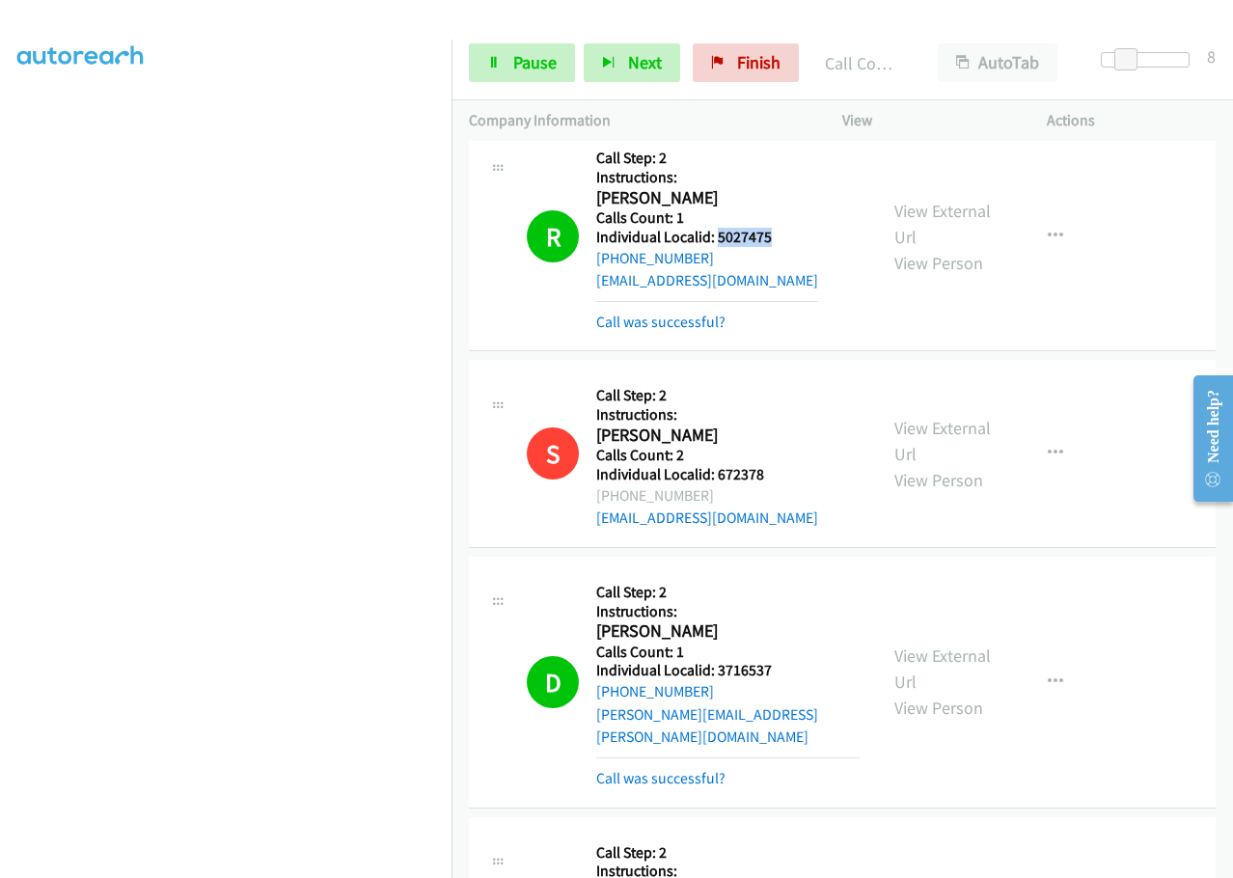
drag, startPoint x: 716, startPoint y: 236, endPoint x: 770, endPoint y: 231, distance: 54.2
click at [784, 230] on h5 "Individual Localid: 5027475" at bounding box center [707, 237] width 222 height 19
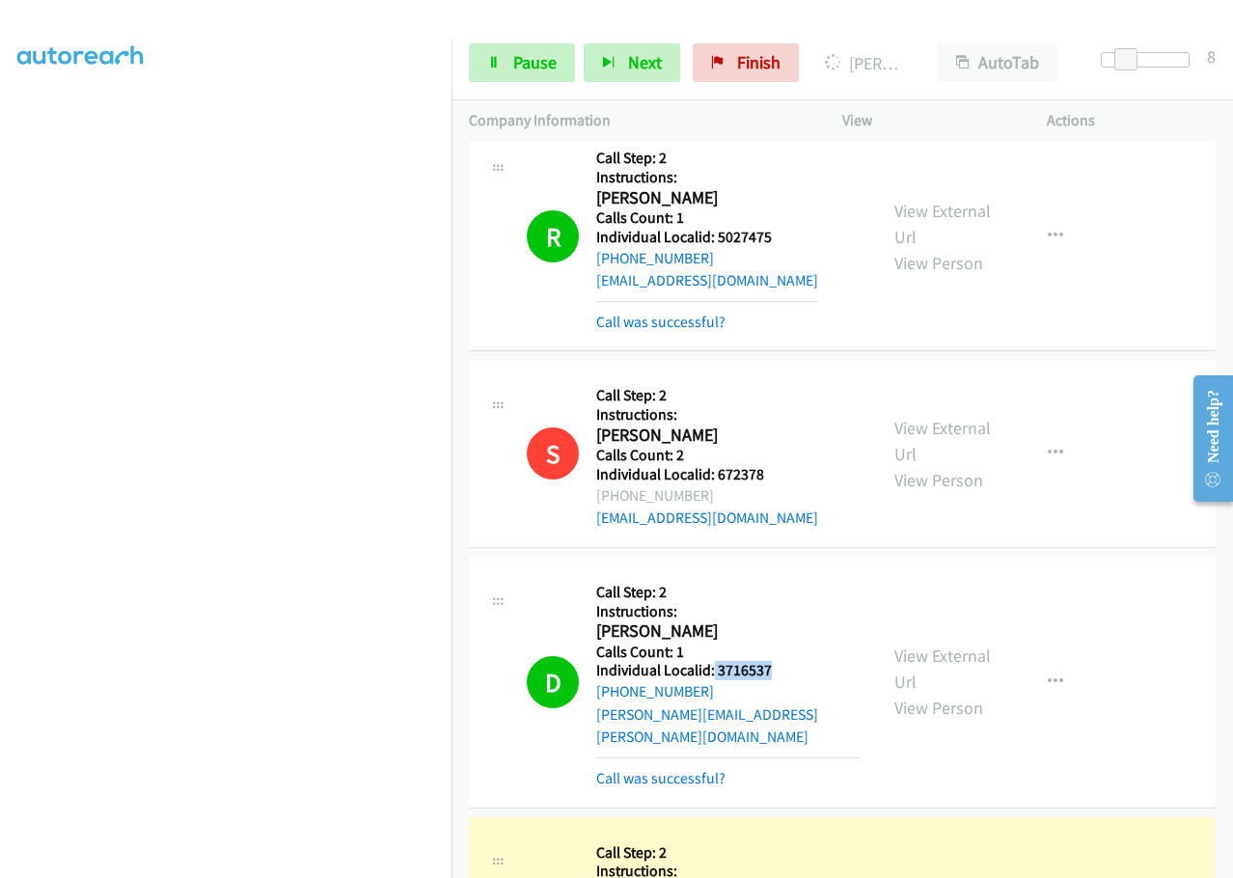
drag, startPoint x: 711, startPoint y: 672, endPoint x: 785, endPoint y: 667, distance: 74.4
click at [785, 667] on h5 "Individual Localid: 3716537" at bounding box center [727, 670] width 263 height 19
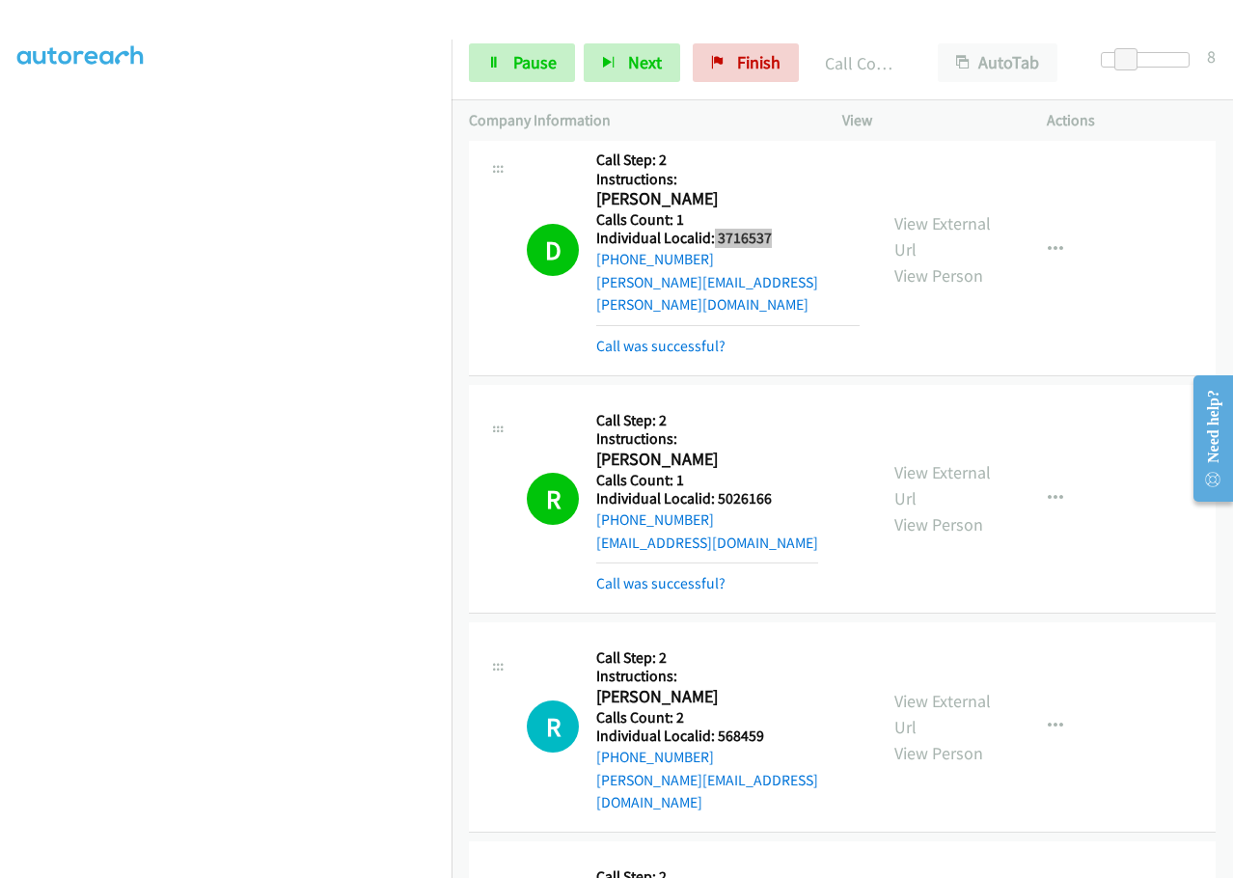
scroll to position [1881, 0]
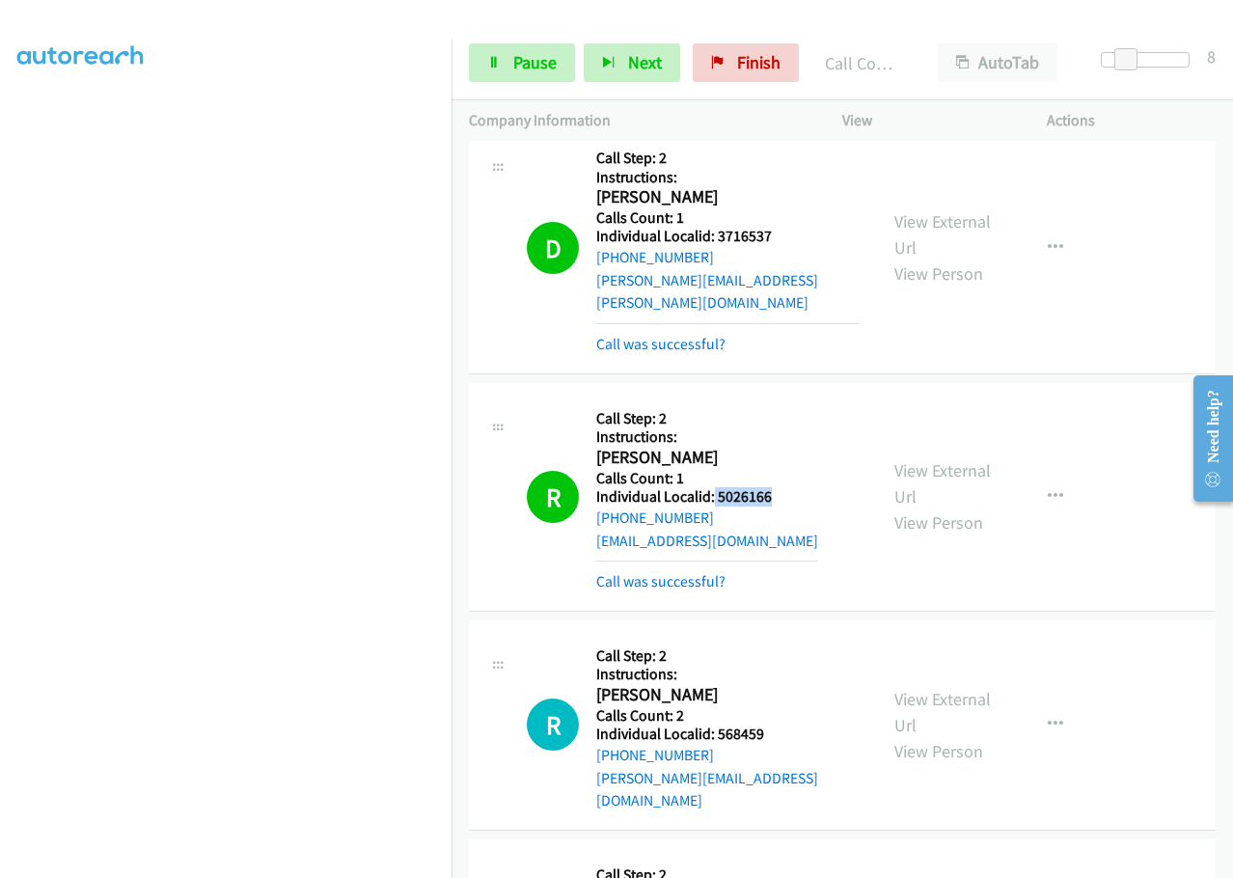
drag, startPoint x: 711, startPoint y: 473, endPoint x: 777, endPoint y: 469, distance: 66.7
click at [777, 487] on h5 "Individual Localid: 5026166" at bounding box center [707, 496] width 222 height 19
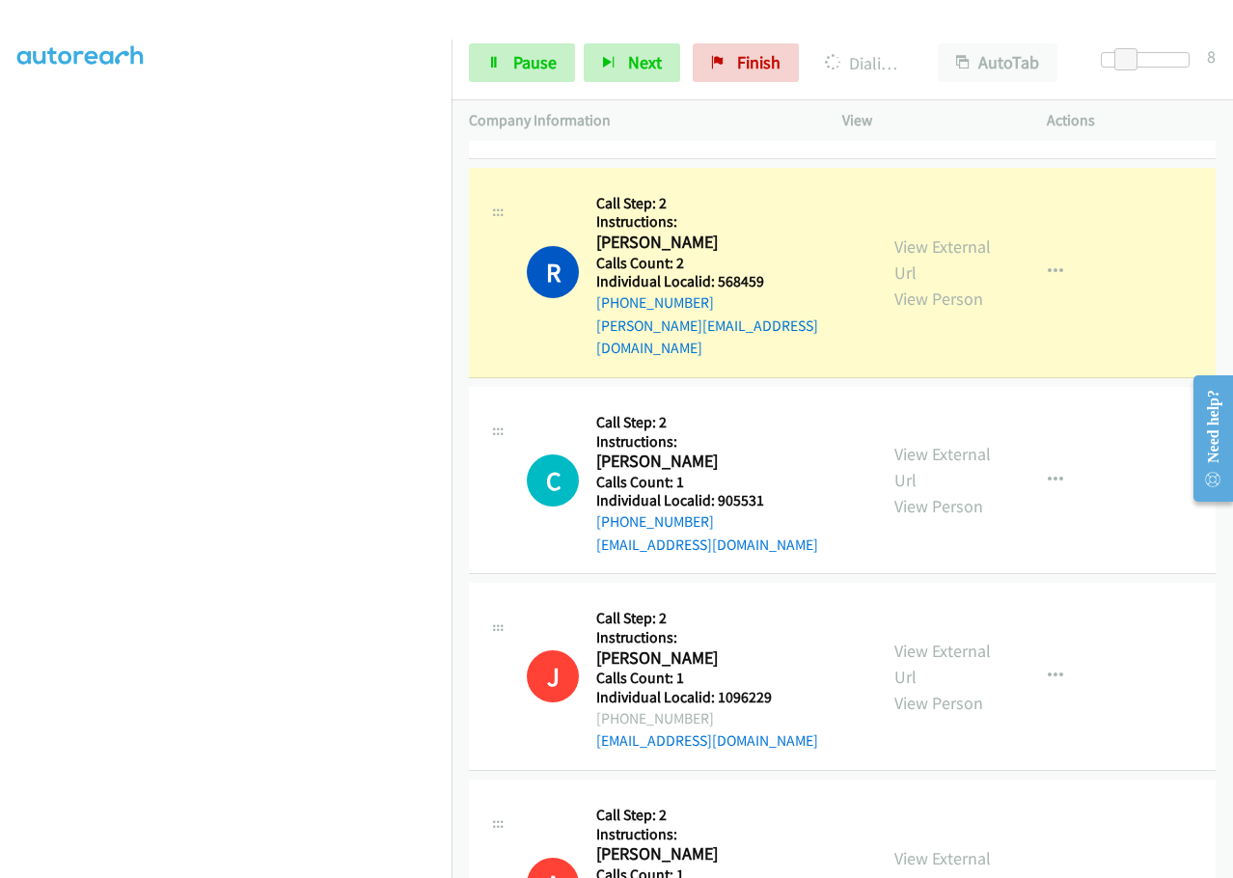
scroll to position [2339, 0]
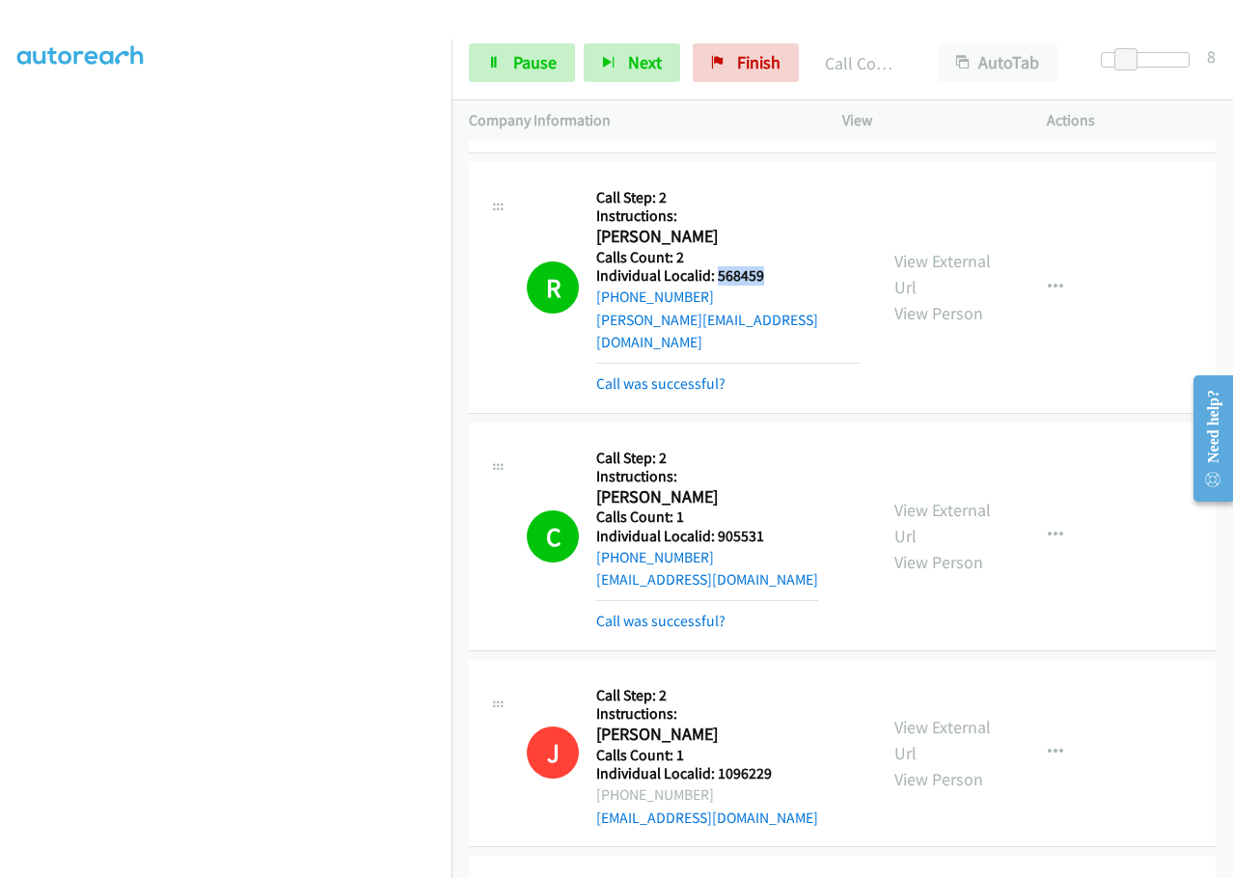
drag, startPoint x: 718, startPoint y: 251, endPoint x: 796, endPoint y: 248, distance: 78.2
click at [796, 266] on h5 "Individual Localid: 568459" at bounding box center [727, 275] width 263 height 19
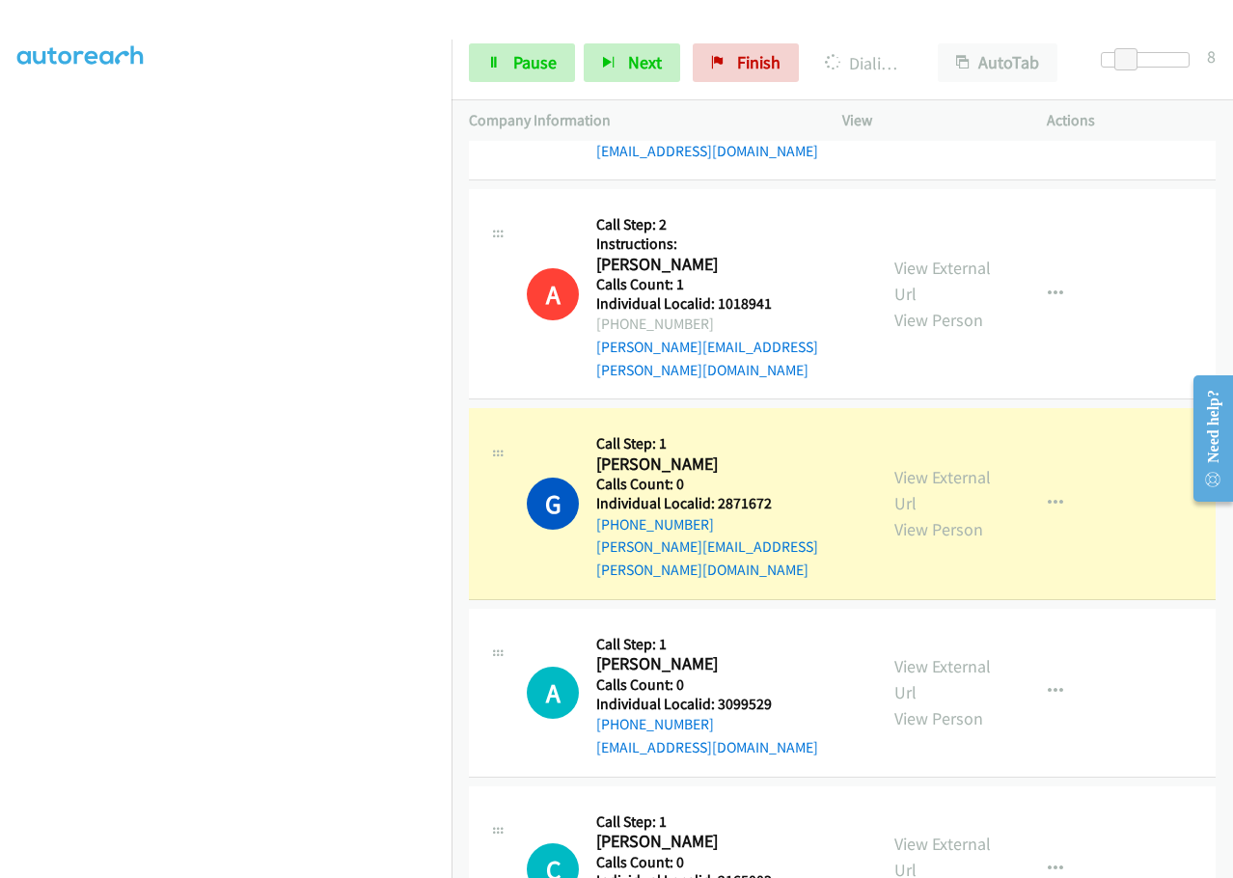
scroll to position [3086, 0]
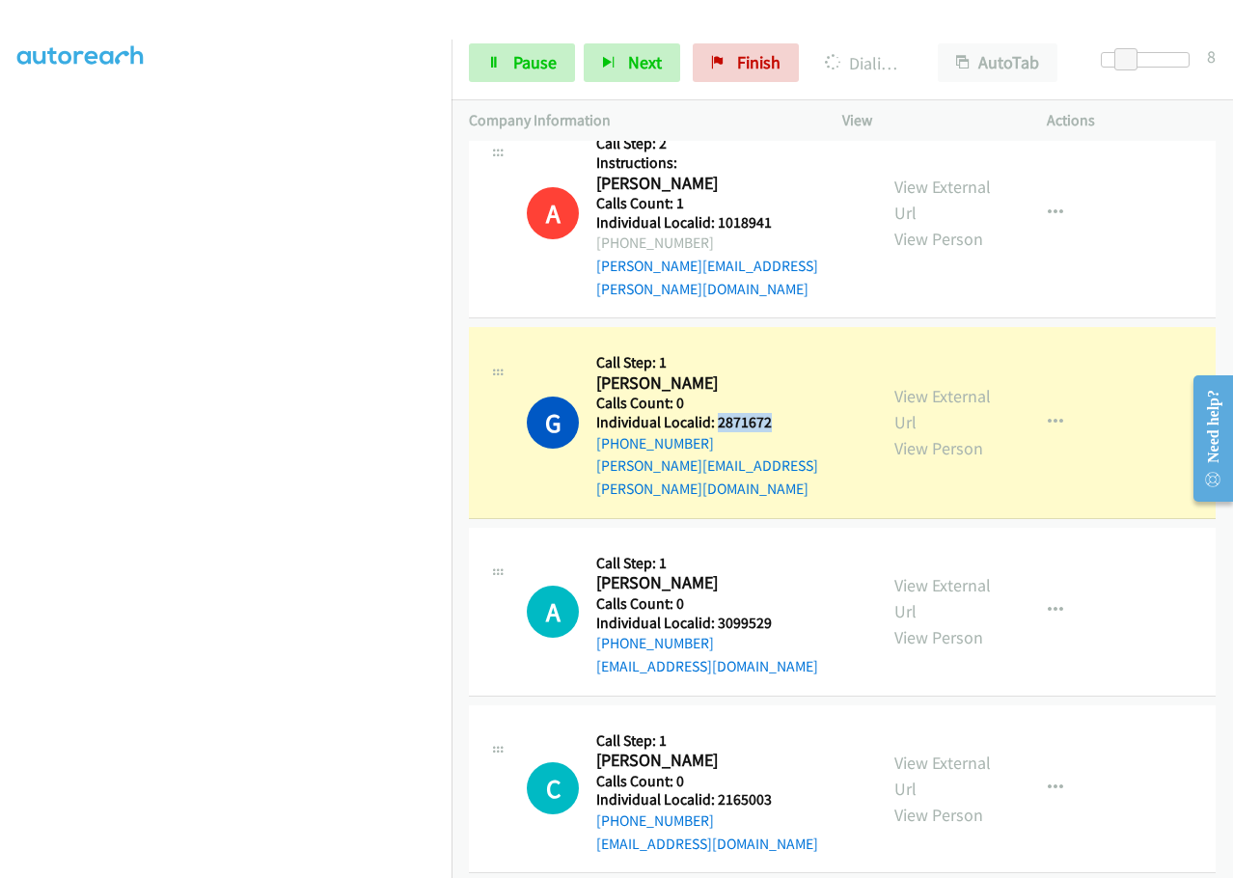
drag, startPoint x: 715, startPoint y: 356, endPoint x: 784, endPoint y: 355, distance: 69.4
click at [784, 413] on h5 "Individual Localid: 2871672" at bounding box center [727, 422] width 263 height 19
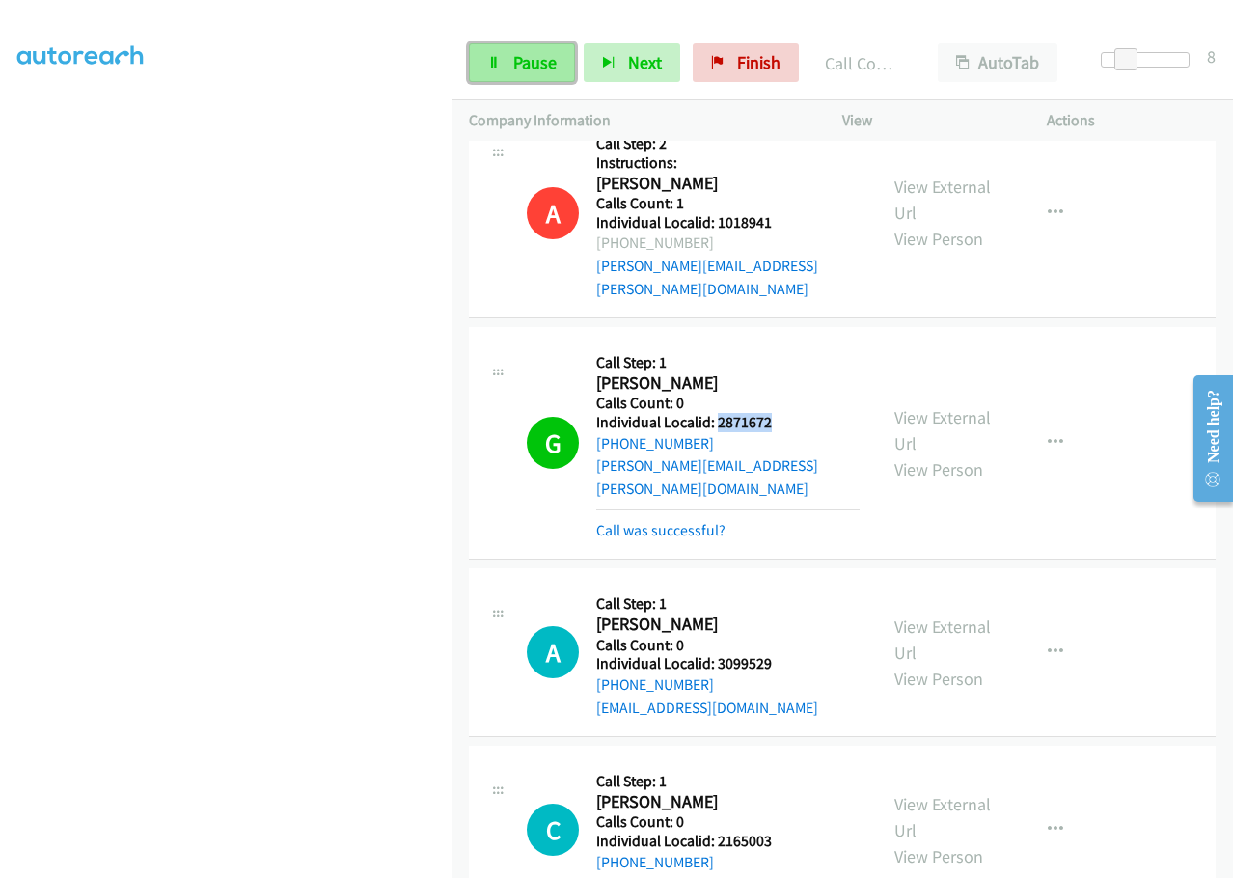
click at [526, 65] on span "Pause" at bounding box center [534, 62] width 43 height 22
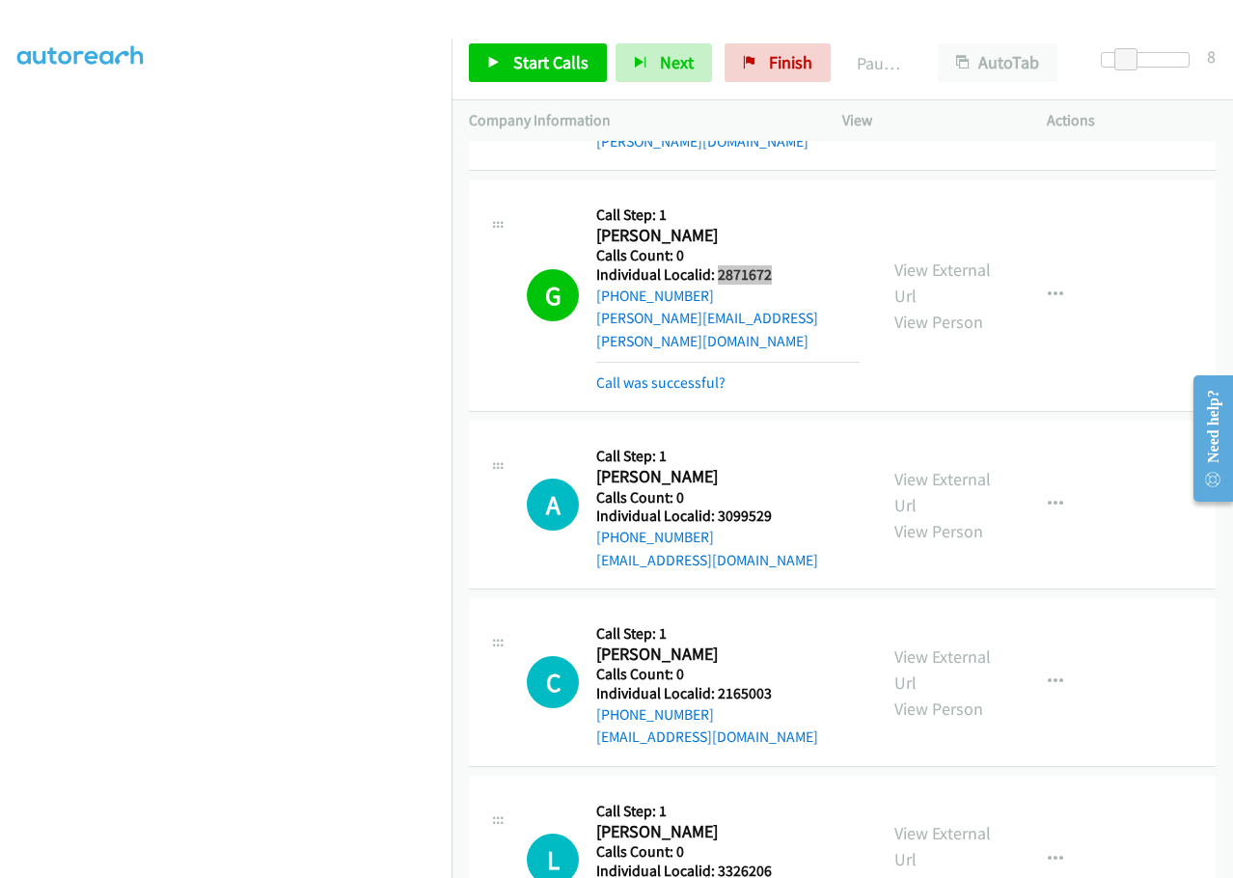
scroll to position [3207, 0]
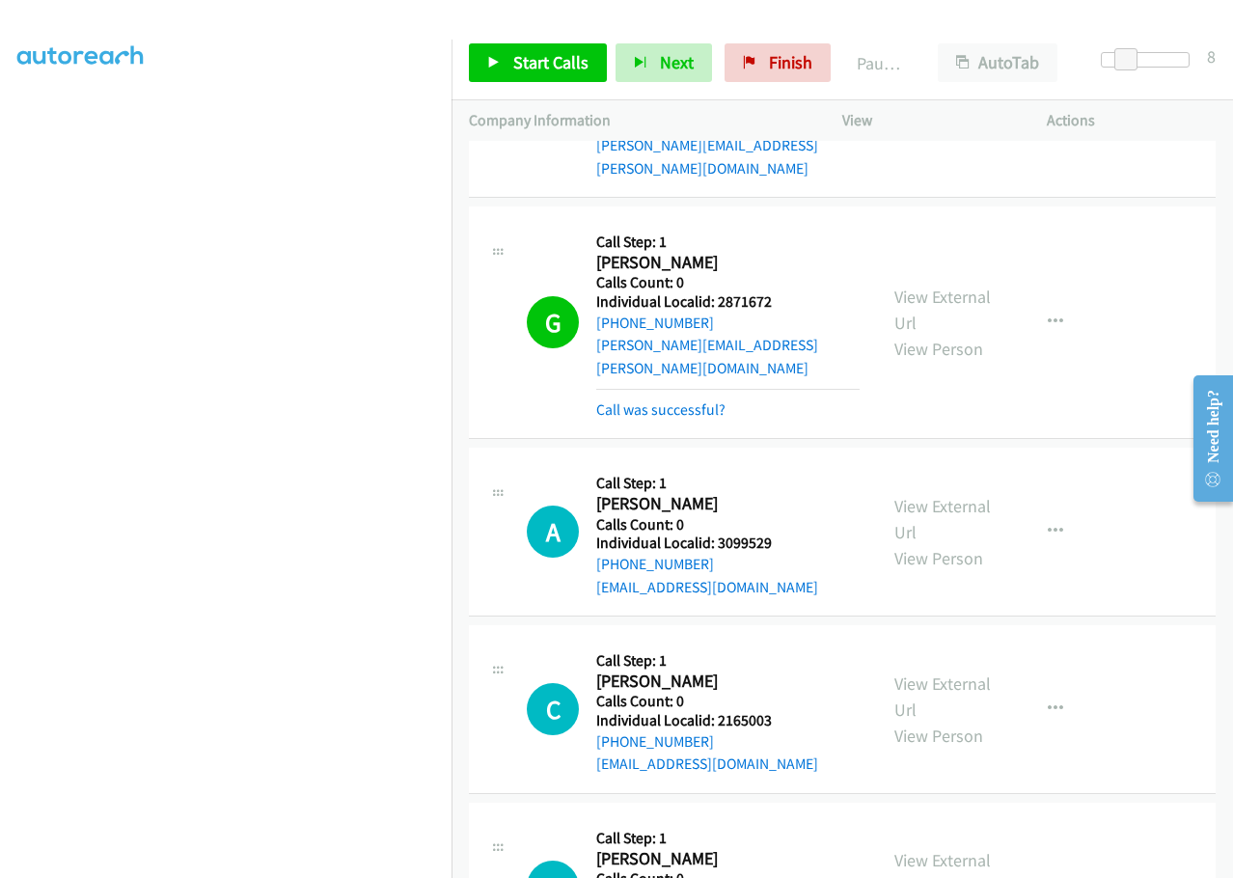
drag, startPoint x: 855, startPoint y: 323, endPoint x: 816, endPoint y: 309, distance: 42.1
click at [855, 323] on div "G Callback Scheduled Call Step: 1 George Mc Hale America/New_York Calls Count: …" at bounding box center [673, 322] width 408 height 197
drag, startPoint x: 715, startPoint y: 230, endPoint x: 786, endPoint y: 230, distance: 71.4
click at [786, 292] on h5 "Individual Localid: 2871672" at bounding box center [727, 301] width 263 height 19
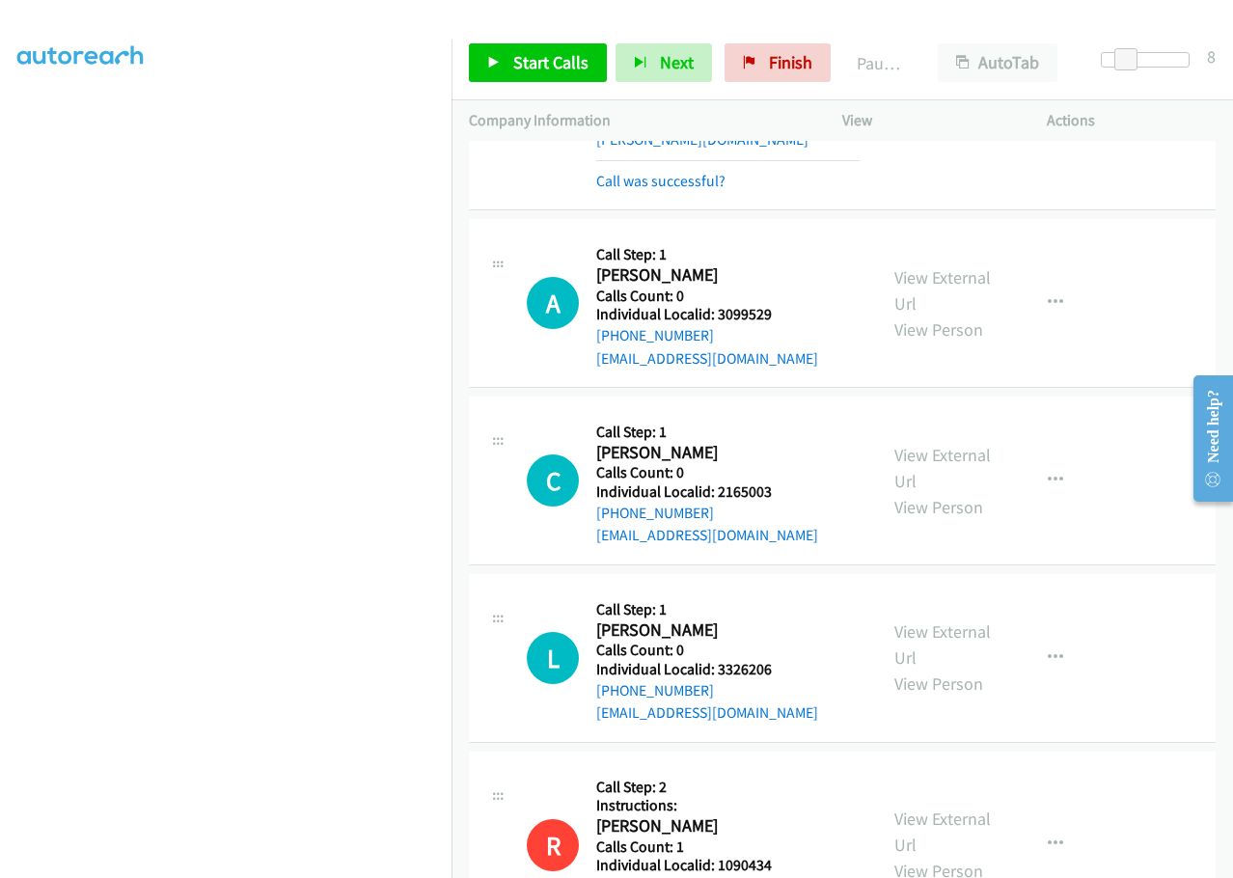
scroll to position [3448, 0]
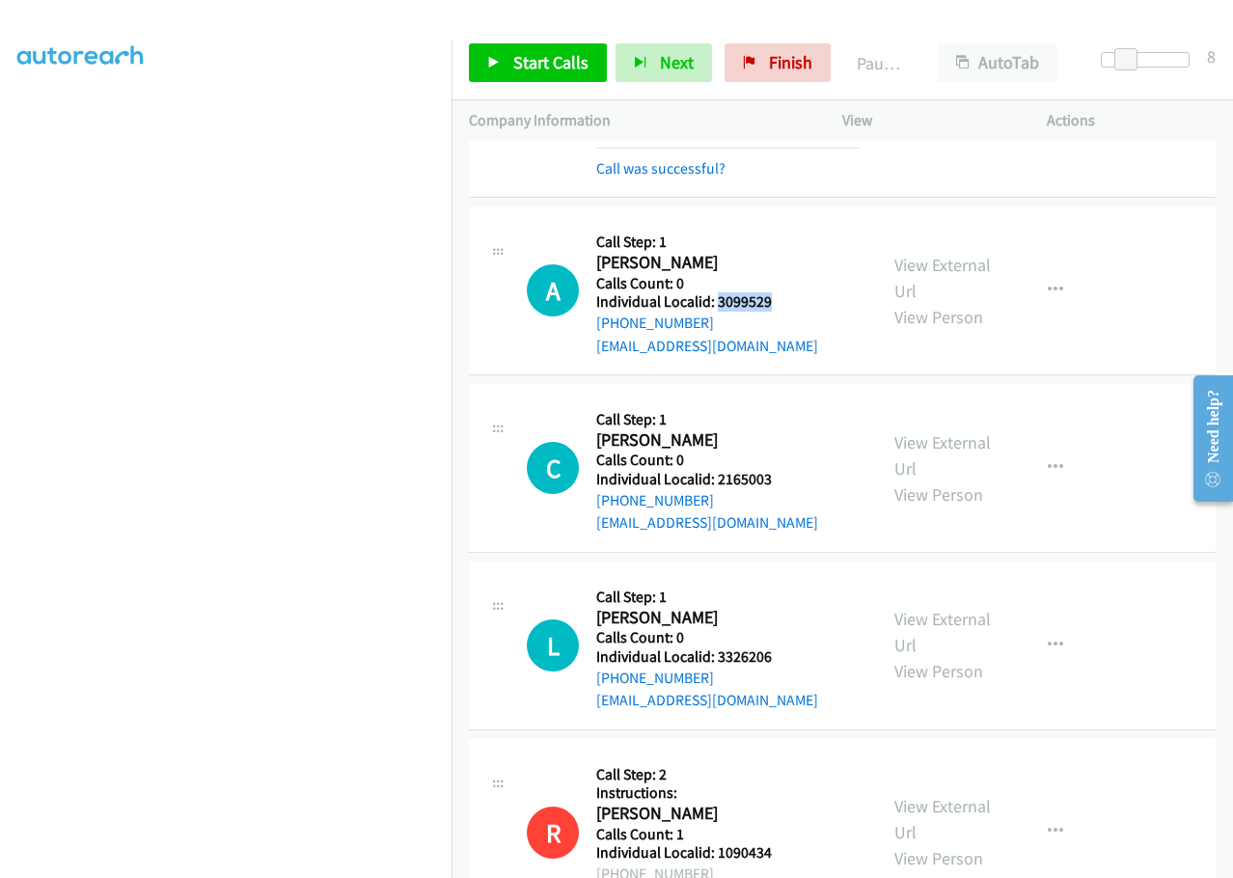
drag, startPoint x: 716, startPoint y: 210, endPoint x: 777, endPoint y: 208, distance: 61.8
click at [784, 292] on h5 "Individual Localid: 3099529" at bounding box center [707, 301] width 222 height 19
drag, startPoint x: 717, startPoint y: 387, endPoint x: 780, endPoint y: 384, distance: 63.7
click at [780, 470] on h5 "Individual Localid: 2165003" at bounding box center [707, 479] width 222 height 19
drag, startPoint x: 716, startPoint y: 564, endPoint x: 781, endPoint y: 563, distance: 65.6
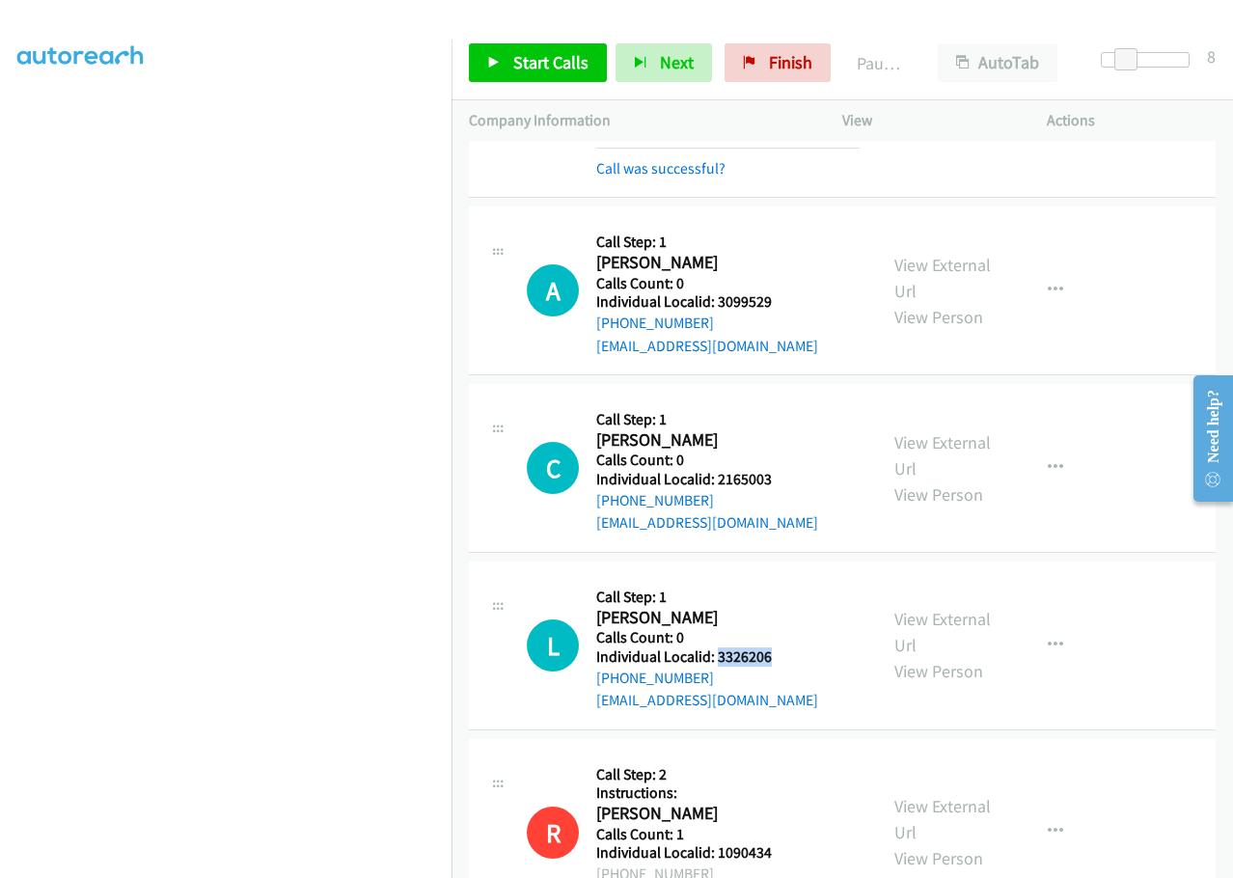
click at [781, 647] on h5 "Individual Localid: 3326206" at bounding box center [707, 656] width 222 height 19
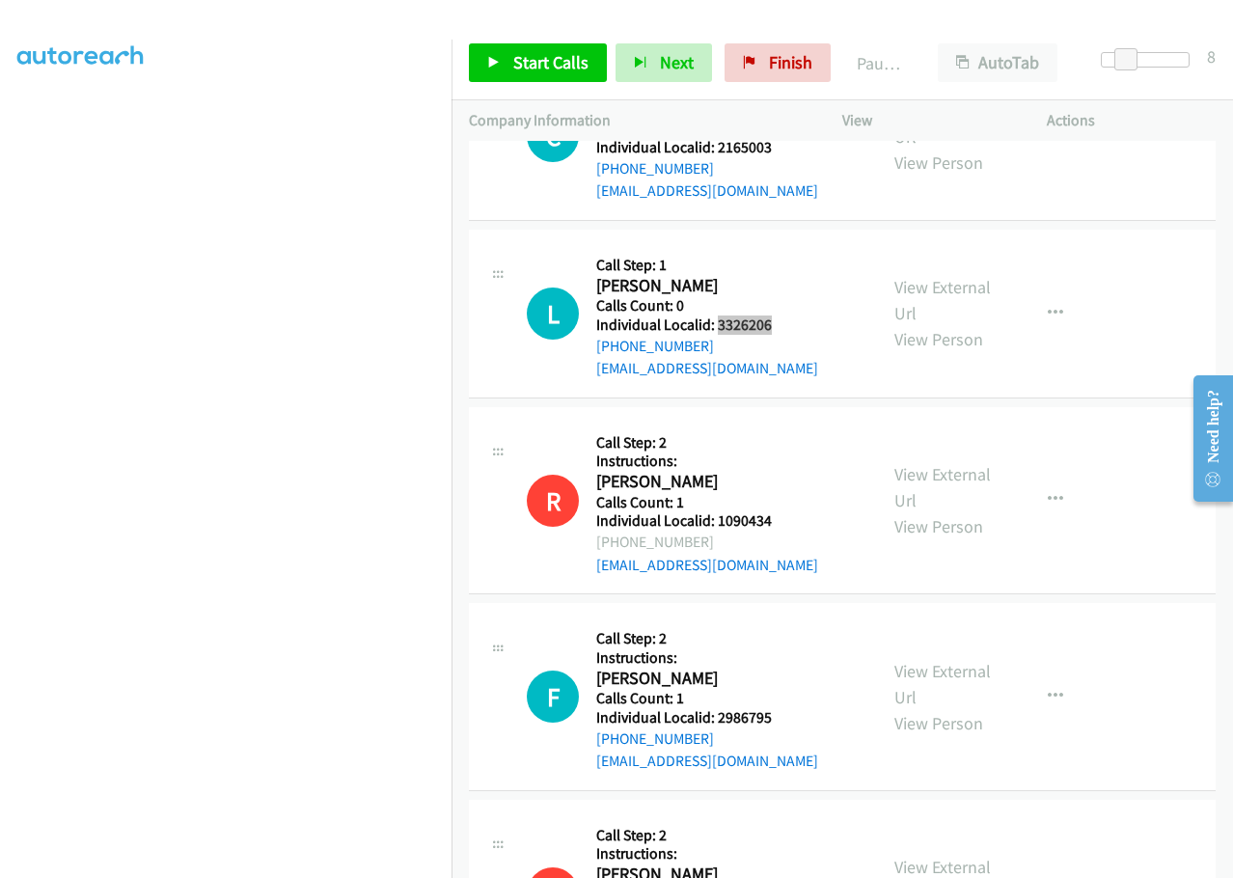
scroll to position [3785, 0]
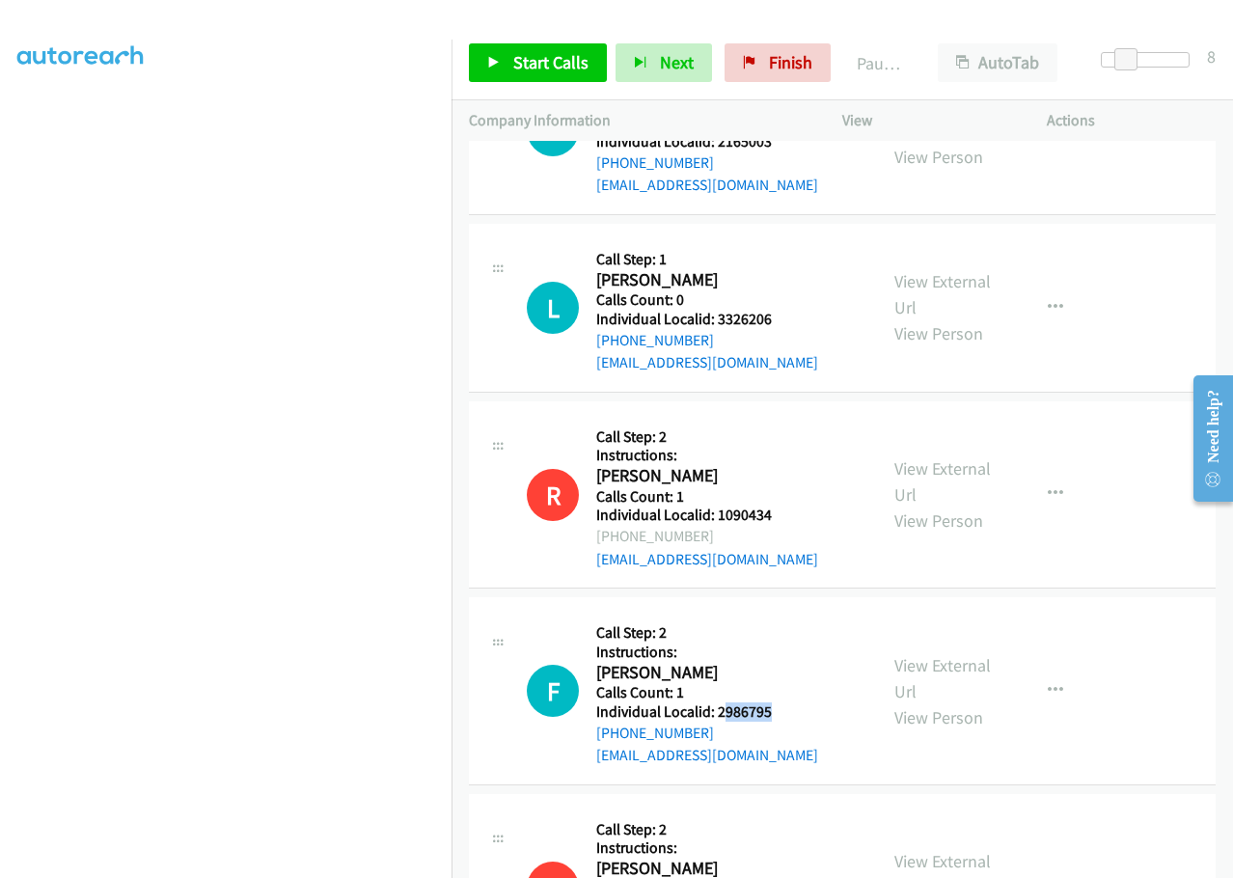
drag, startPoint x: 719, startPoint y: 620, endPoint x: 773, endPoint y: 616, distance: 54.1
click at [773, 702] on h5 "Individual Localid: 2986795" at bounding box center [707, 711] width 222 height 19
click at [734, 662] on h2 "Frederic Le Minez" at bounding box center [706, 673] width 220 height 22
drag, startPoint x: 717, startPoint y: 619, endPoint x: 774, endPoint y: 613, distance: 58.2
click at [774, 702] on h5 "Individual Localid: 2986795" at bounding box center [707, 711] width 222 height 19
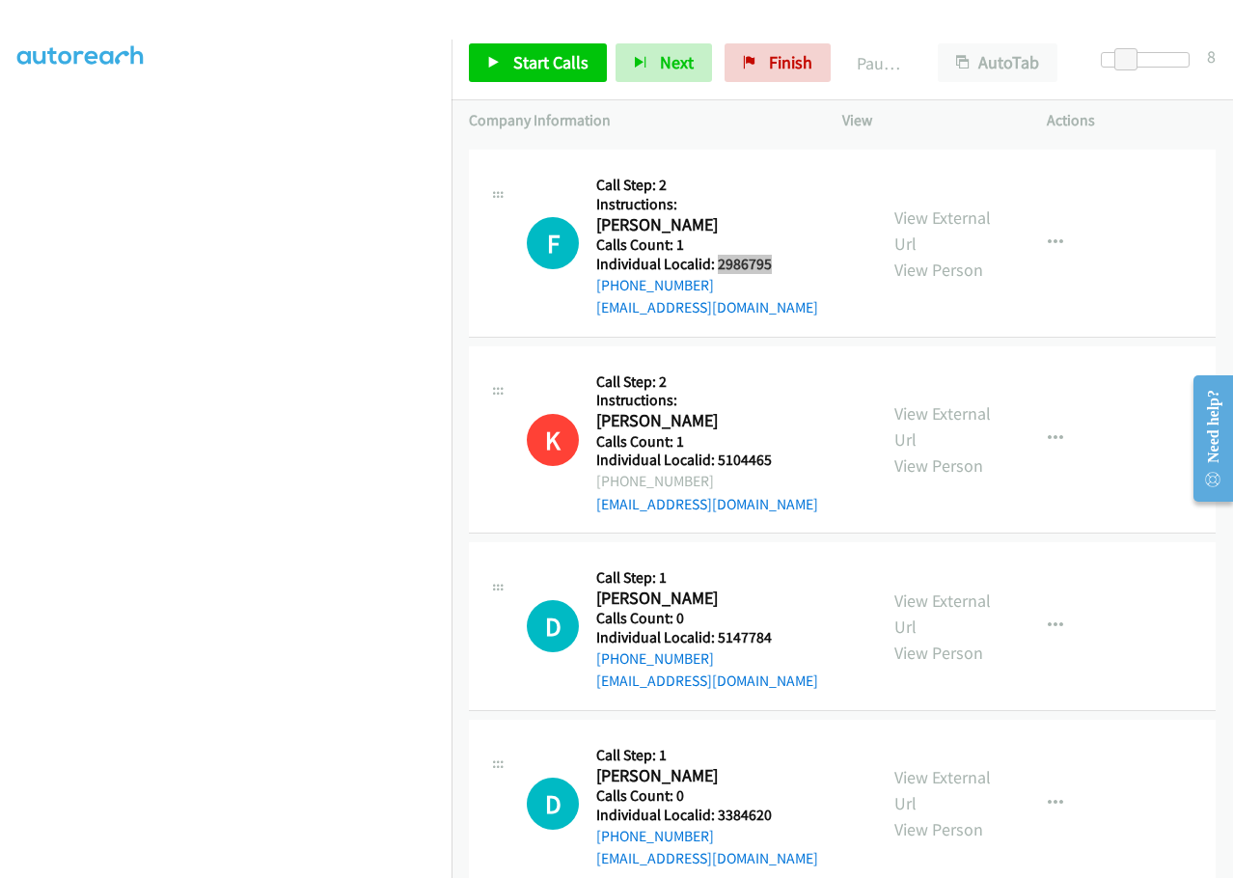
scroll to position [4243, 0]
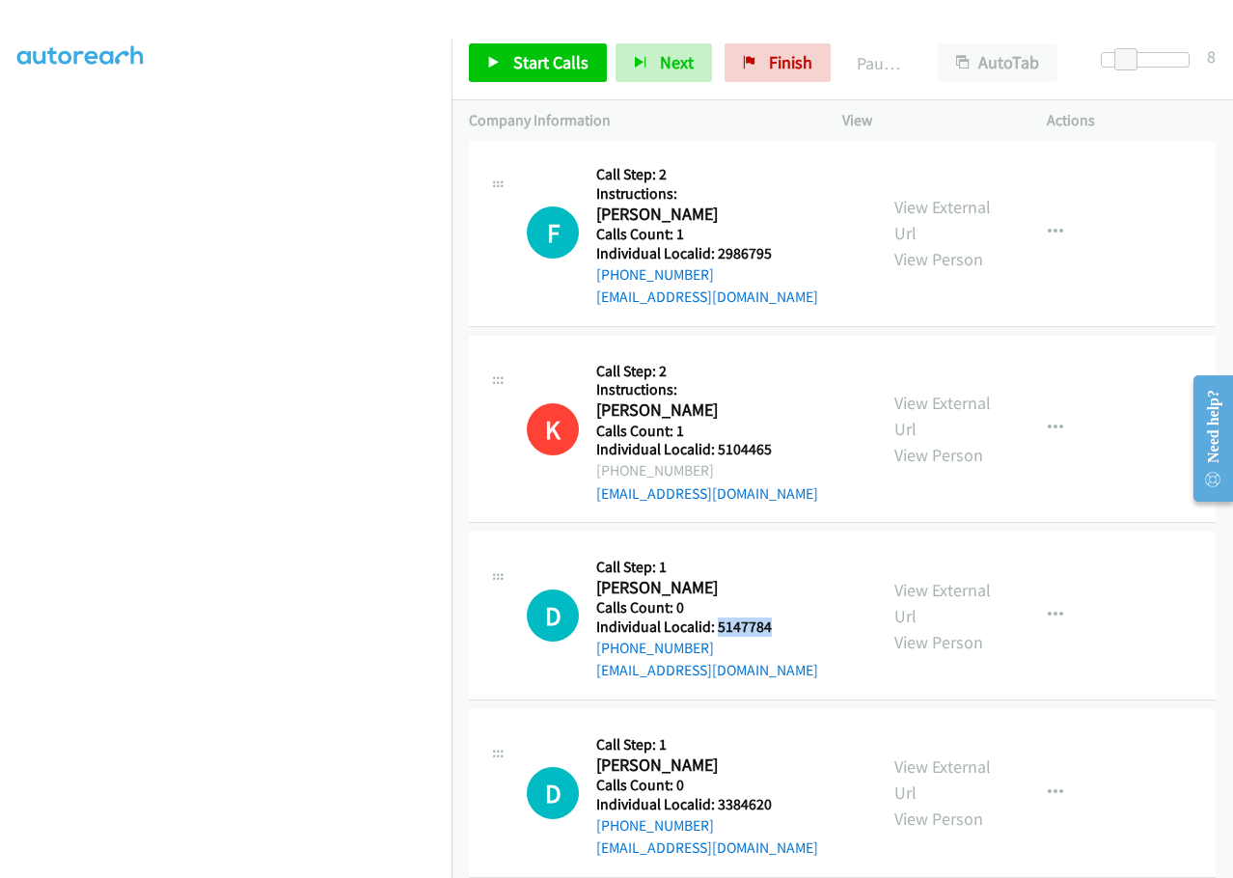
drag, startPoint x: 718, startPoint y: 538, endPoint x: 785, endPoint y: 536, distance: 66.6
click at [785, 617] on h5 "Individual Localid: 5147784" at bounding box center [707, 626] width 222 height 19
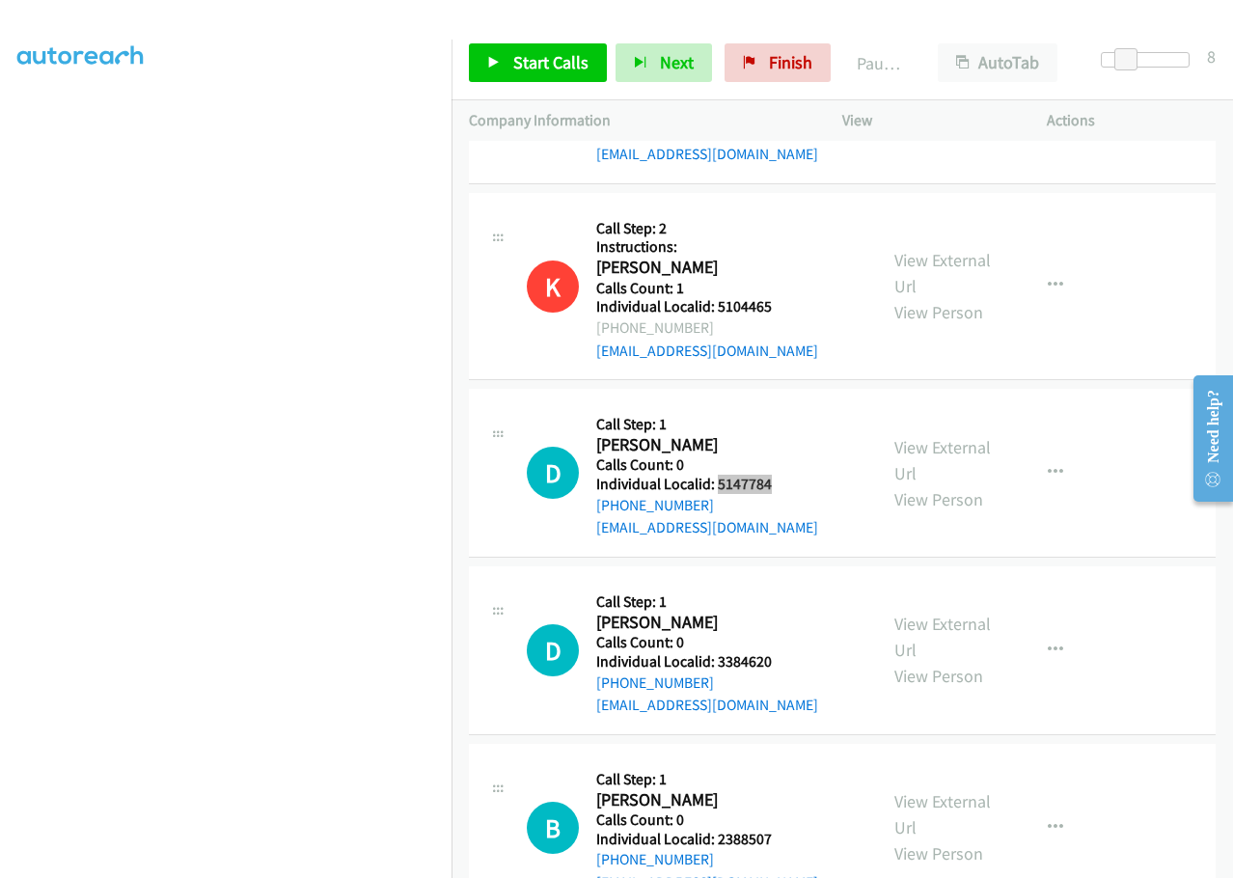
scroll to position [4388, 0]
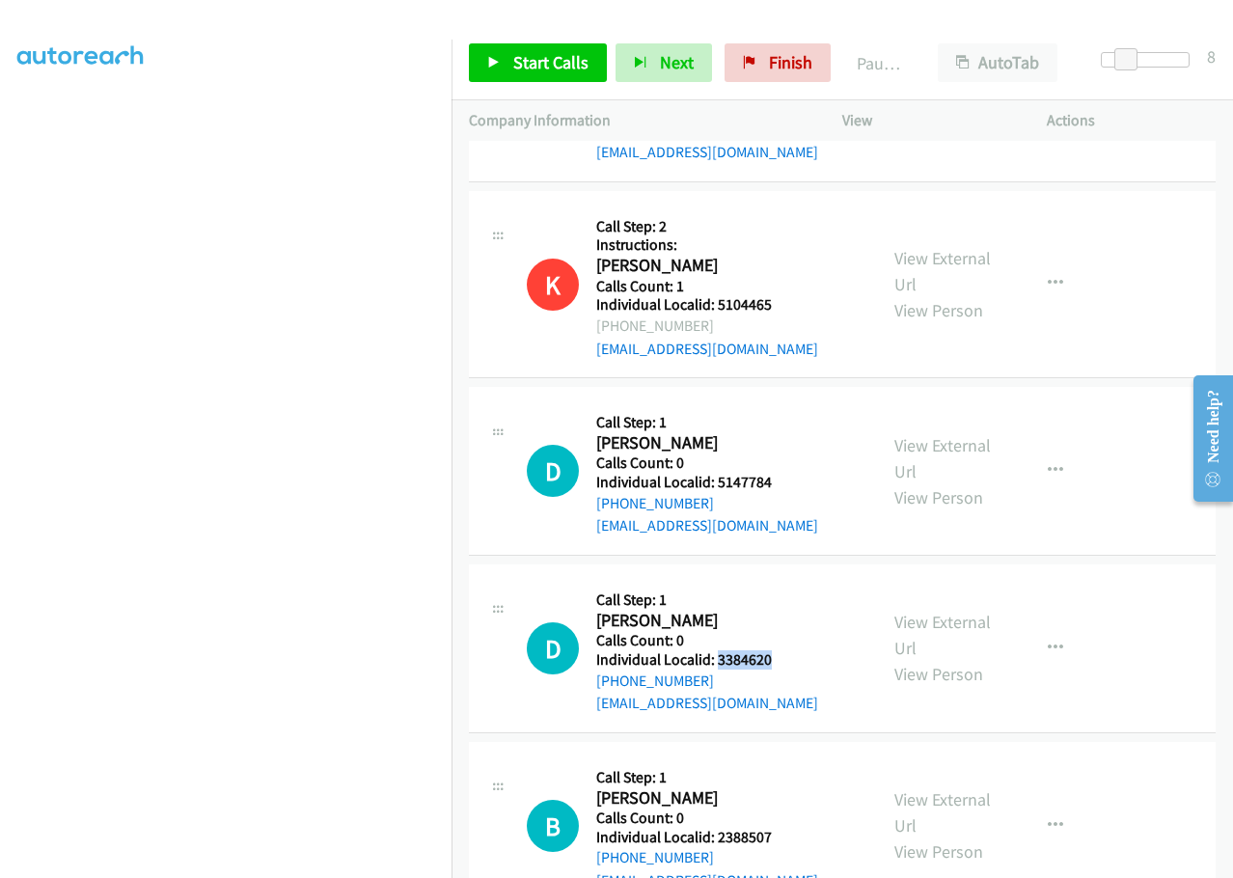
drag, startPoint x: 715, startPoint y: 565, endPoint x: 795, endPoint y: 566, distance: 80.1
click at [795, 650] on h5 "Individual Localid: 3384620" at bounding box center [707, 659] width 222 height 19
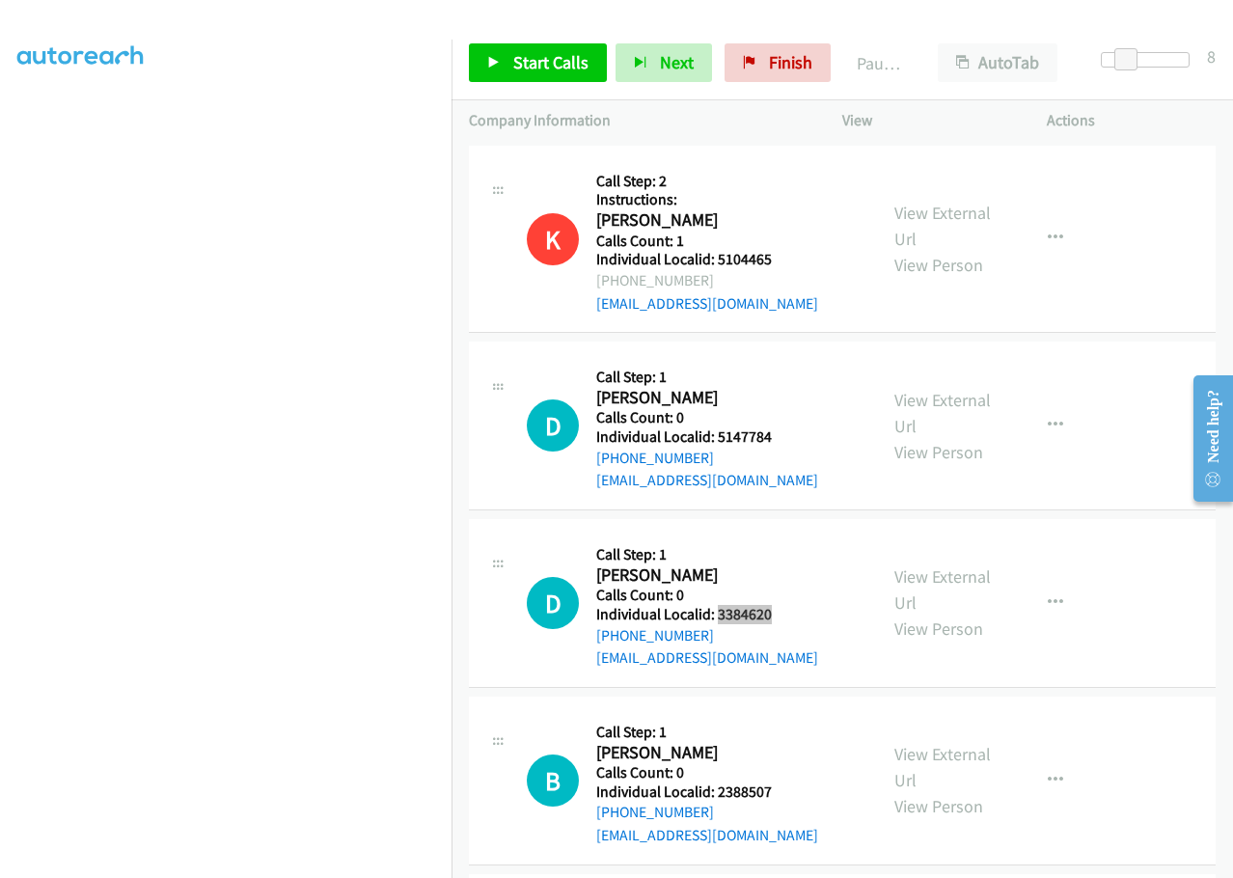
scroll to position [4509, 0]
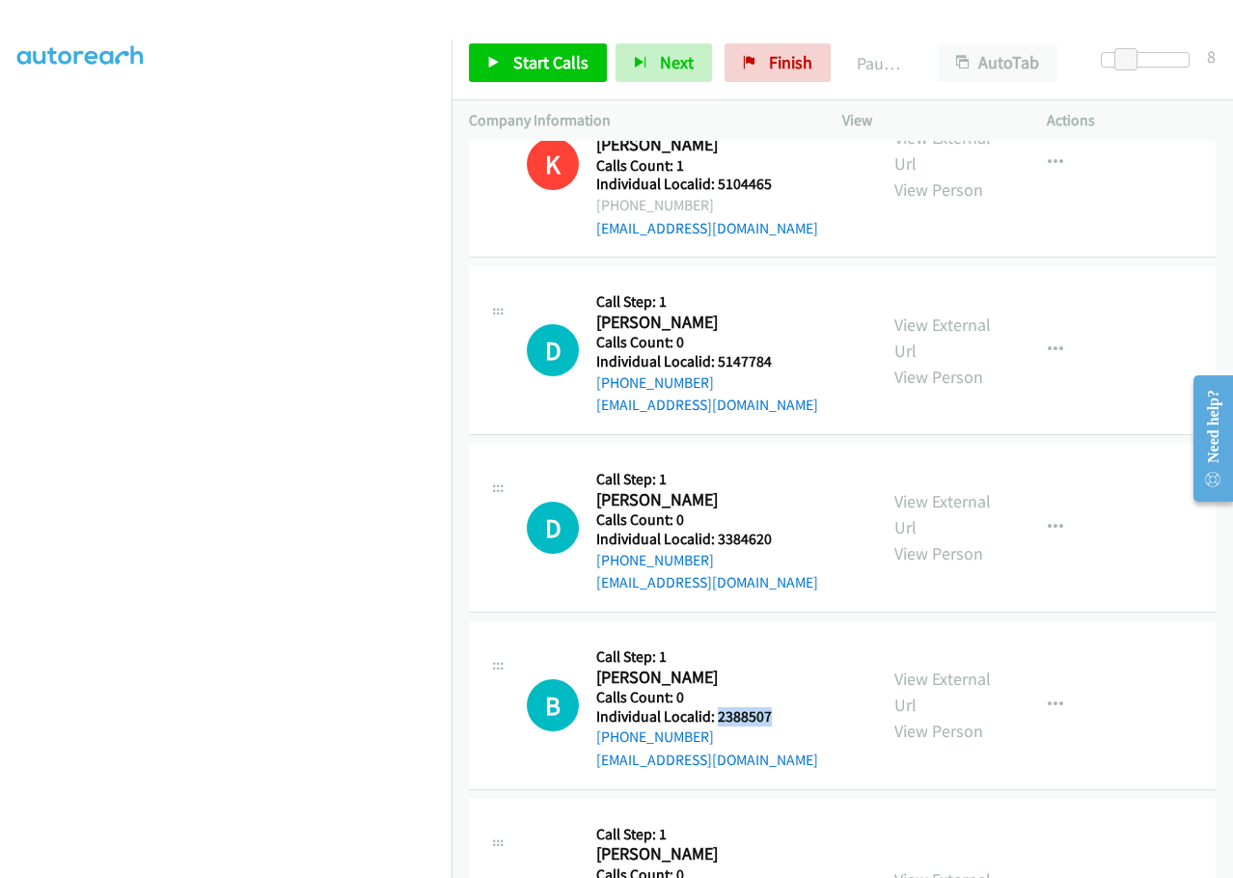
drag, startPoint x: 717, startPoint y: 622, endPoint x: 769, endPoint y: 624, distance: 52.1
click at [779, 707] on h5 "Individual Localid: 2388507" at bounding box center [707, 716] width 222 height 19
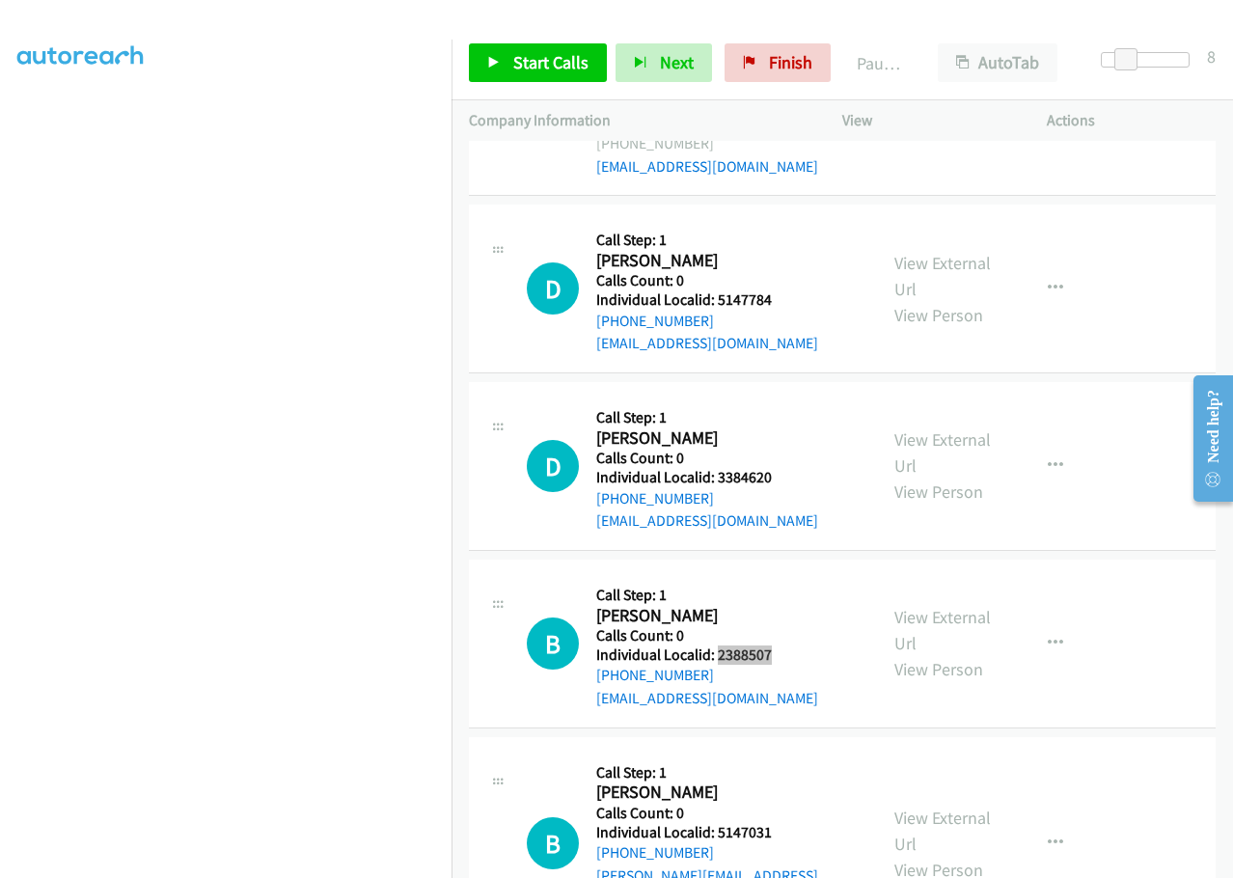
scroll to position [4726, 0]
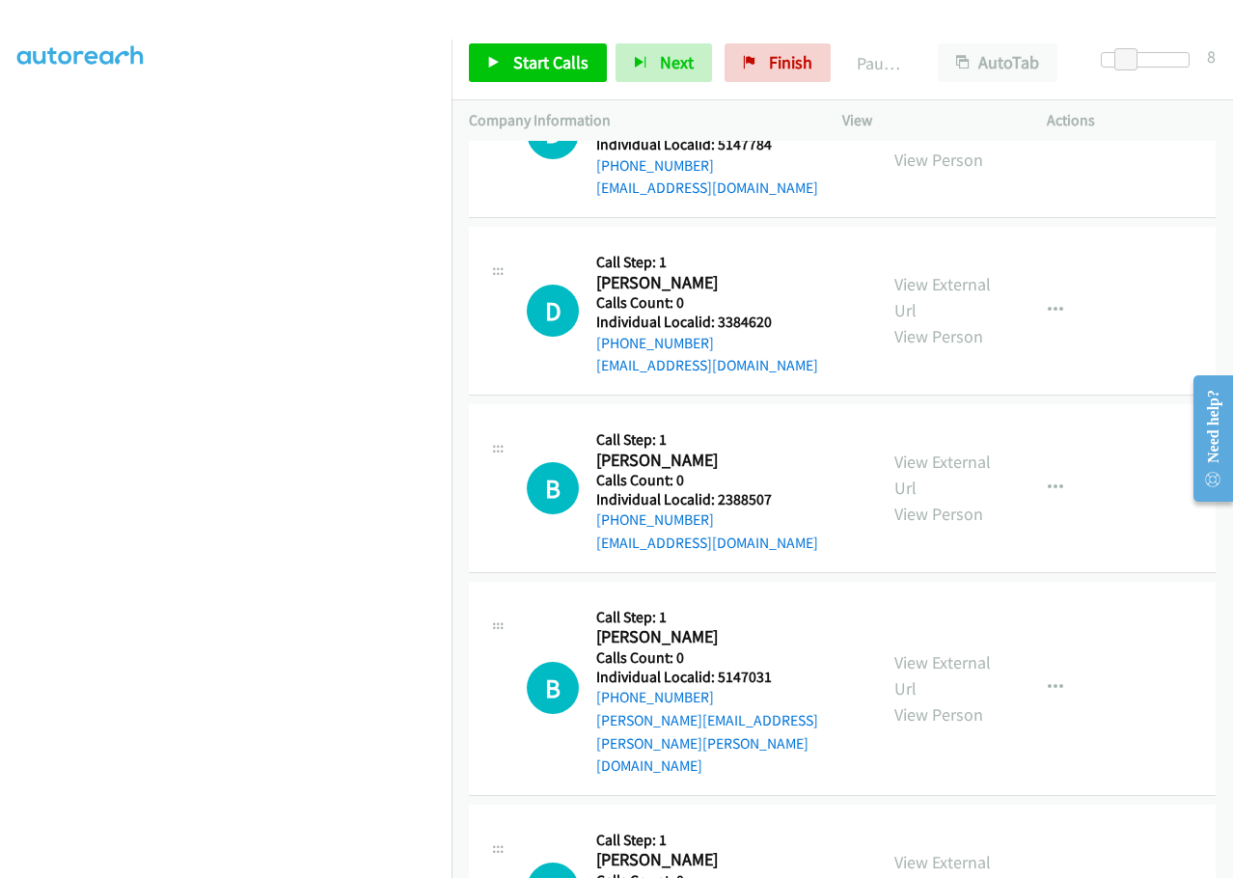
click at [718, 667] on h5 "Individual Localid: 5147031" at bounding box center [727, 676] width 263 height 19
drag, startPoint x: 718, startPoint y: 586, endPoint x: 773, endPoint y: 586, distance: 55.0
click at [773, 667] on h5 "Individual Localid: 5147031" at bounding box center [727, 676] width 263 height 19
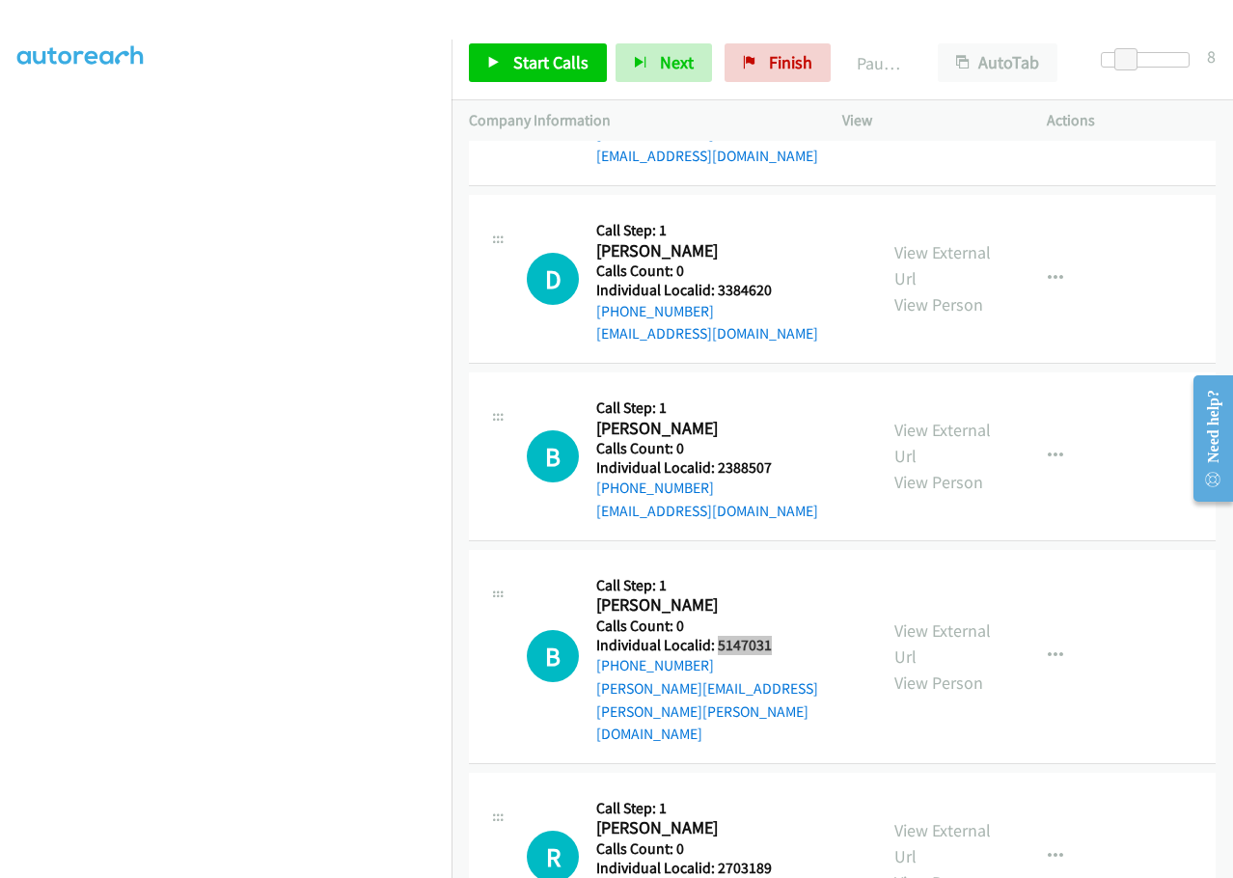
scroll to position [4870, 0]
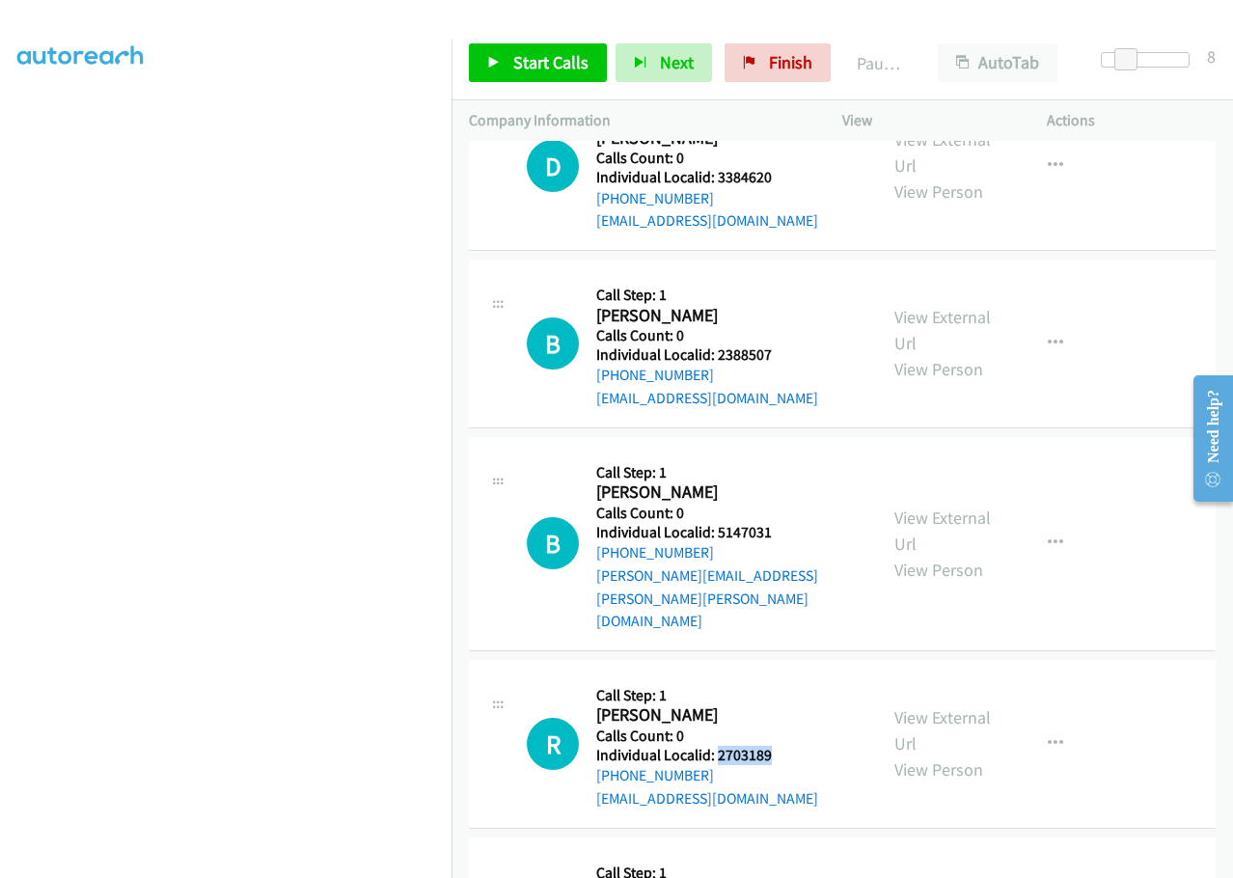
drag, startPoint x: 714, startPoint y: 618, endPoint x: 780, endPoint y: 614, distance: 66.7
click at [780, 746] on h5 "Individual Localid: 2703189" at bounding box center [707, 755] width 222 height 19
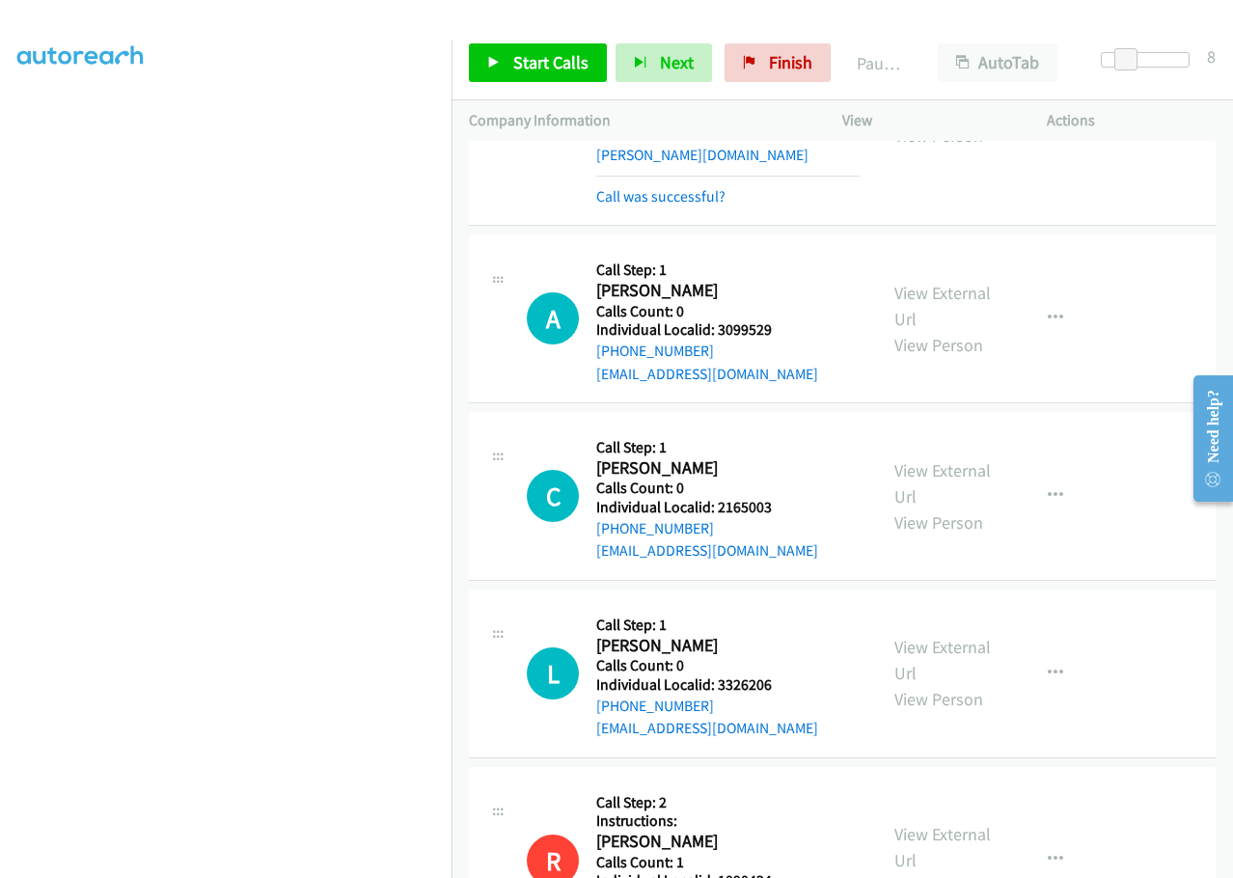
scroll to position [3424, 0]
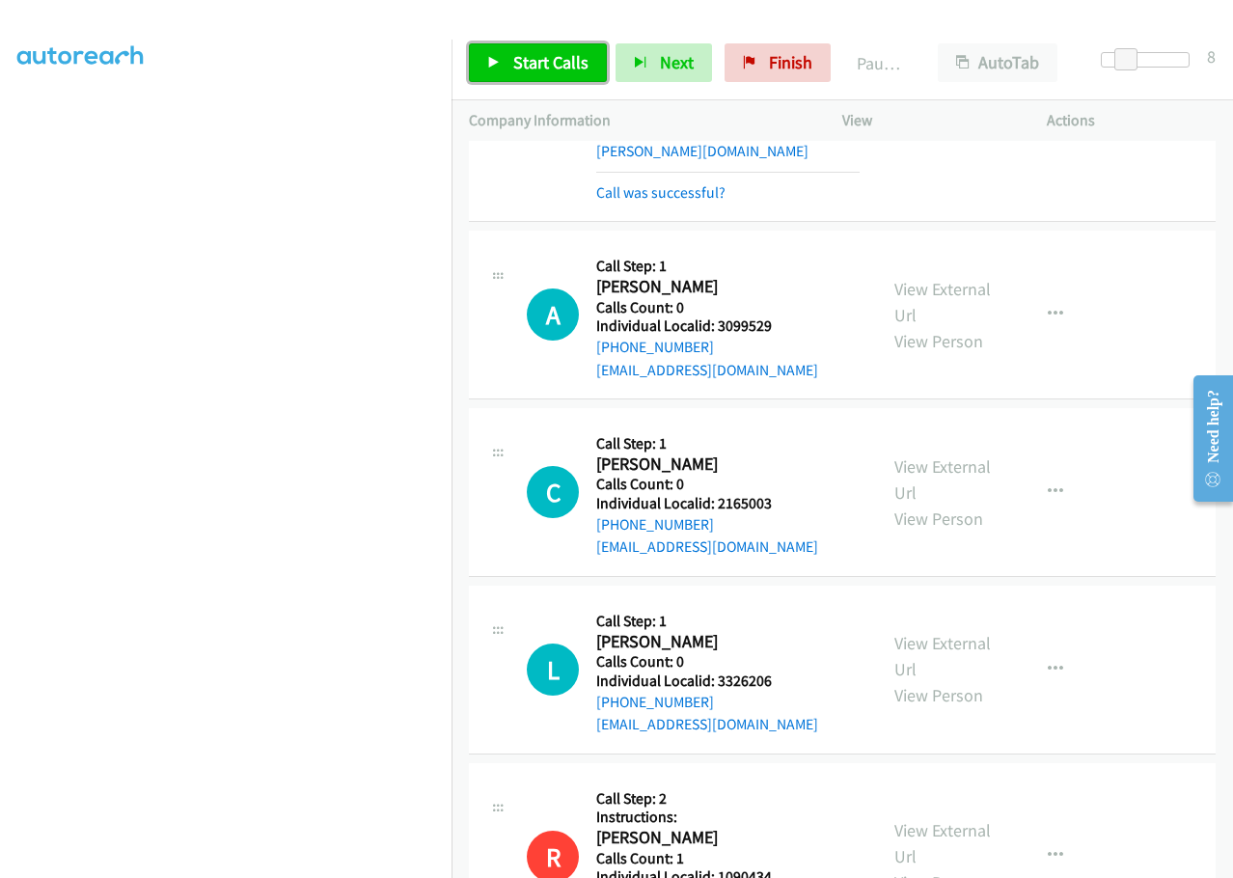
click at [530, 67] on span "Start Calls" at bounding box center [550, 62] width 75 height 22
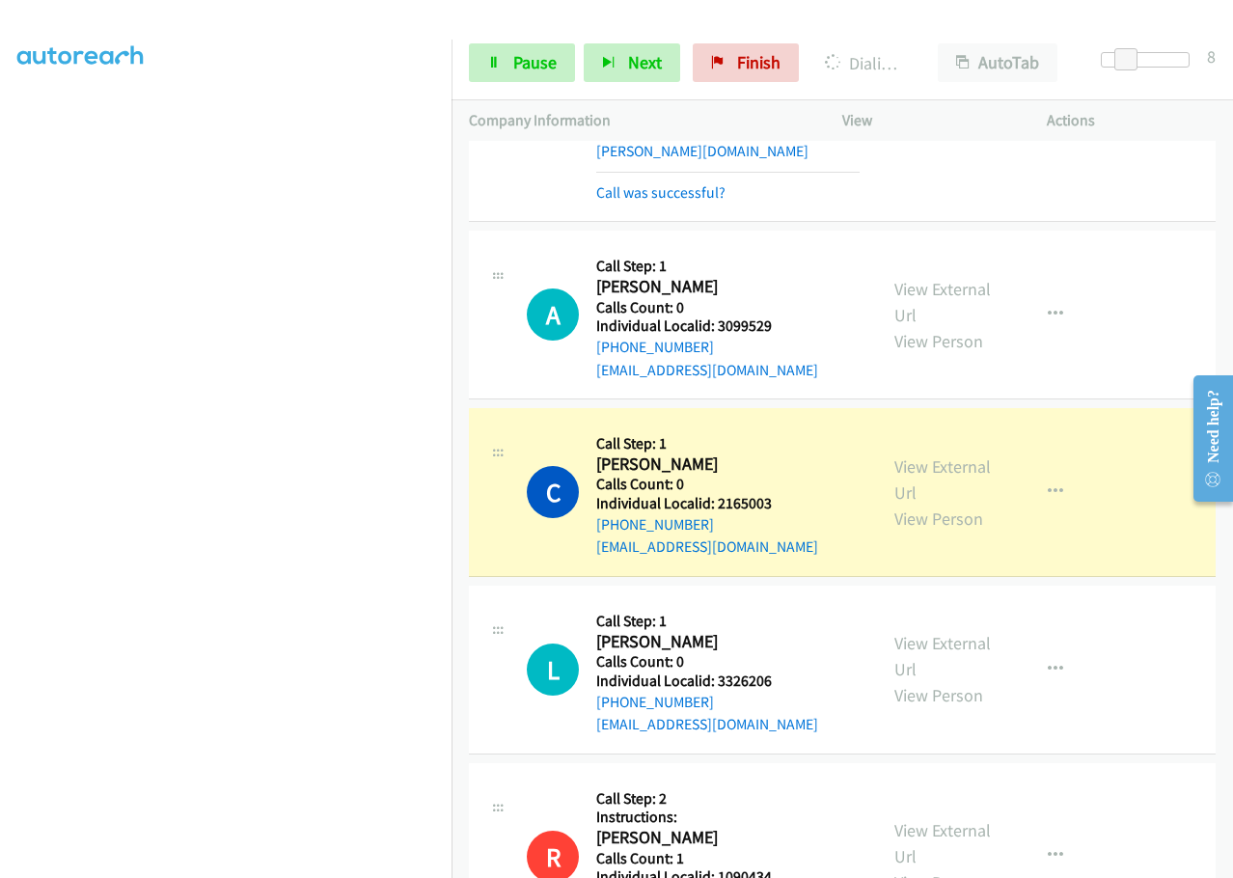
click at [1051, 662] on icon "button" at bounding box center [1054, 669] width 15 height 15
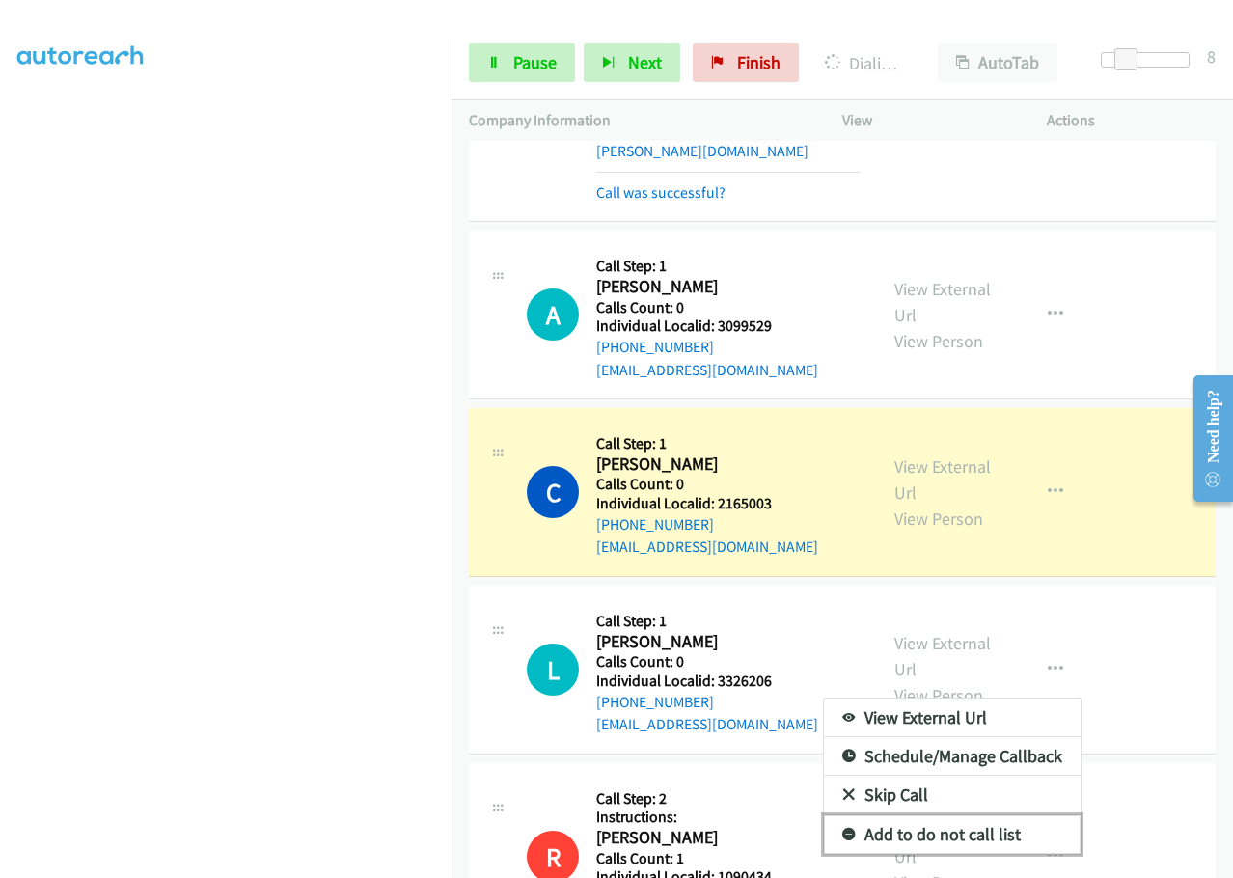
click at [842, 828] on icon at bounding box center [849, 835] width 14 height 14
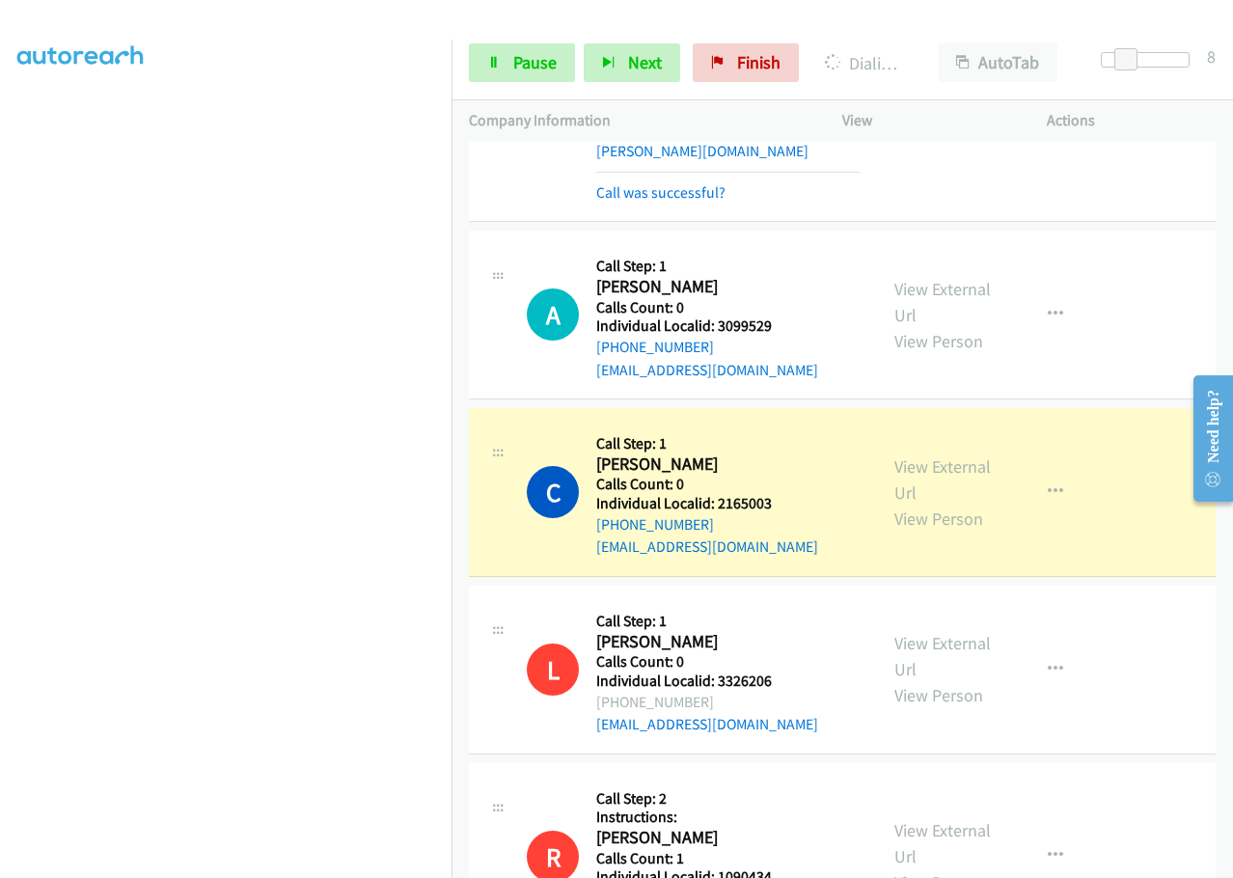
click at [782, 631] on h2 "Laura Venters" at bounding box center [706, 642] width 220 height 22
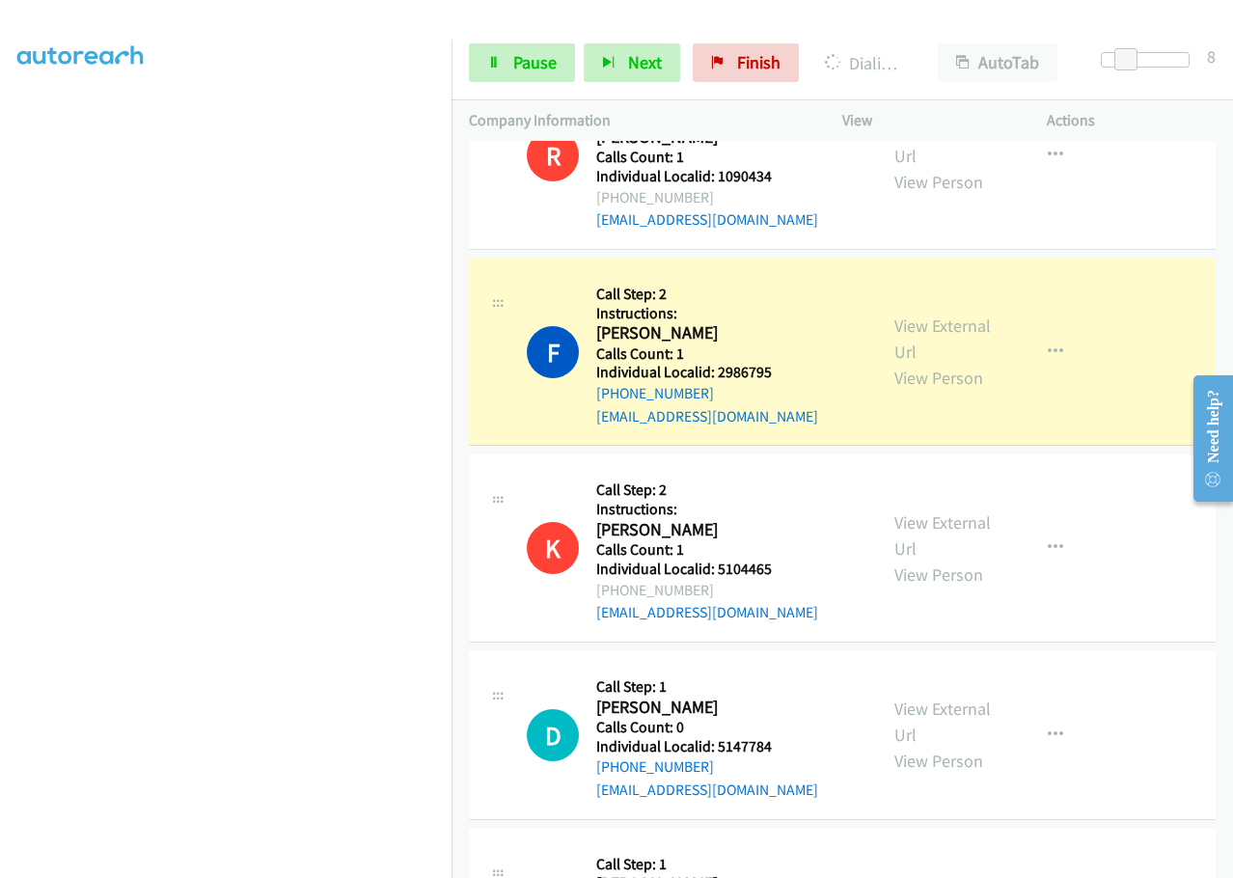
scroll to position [4171, 0]
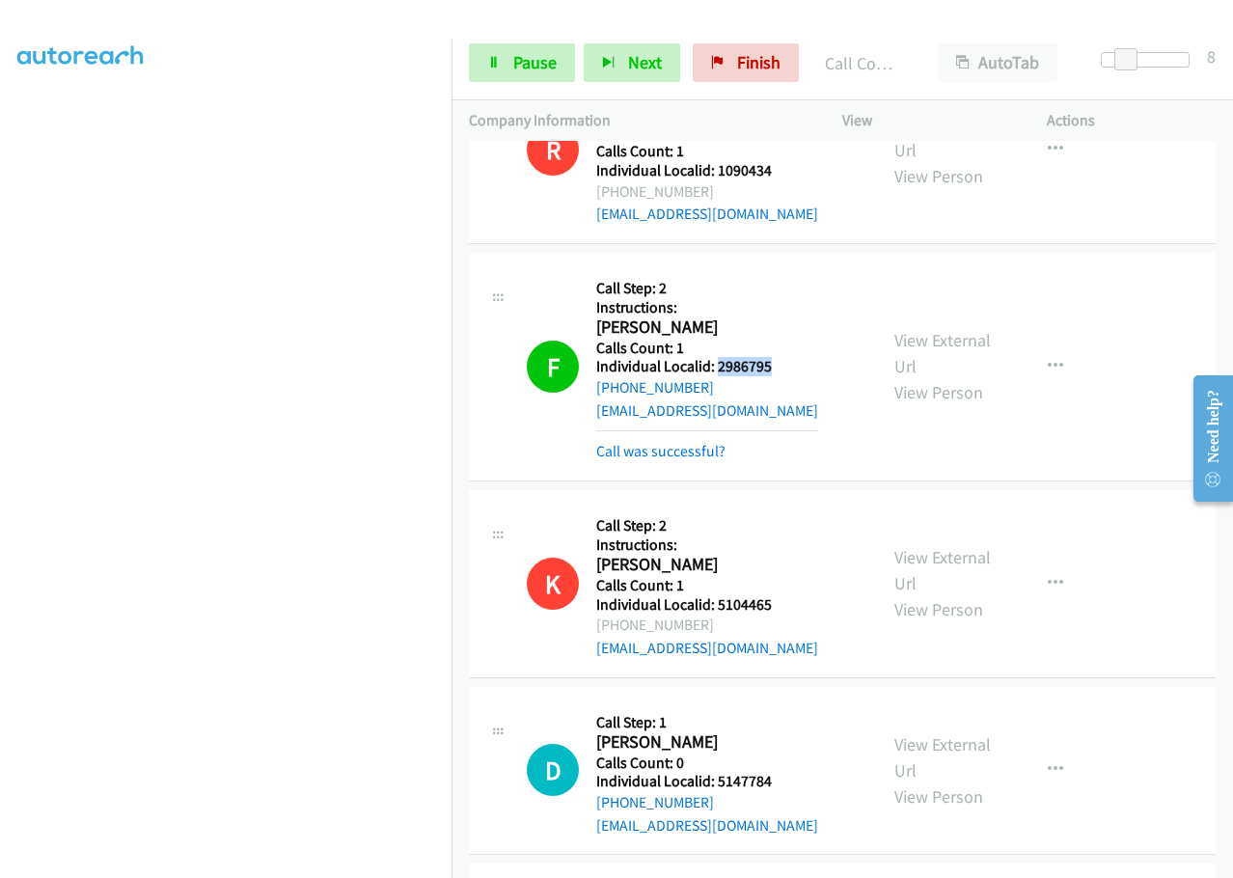
drag, startPoint x: 730, startPoint y: 272, endPoint x: 772, endPoint y: 268, distance: 41.6
click at [772, 357] on h5 "Individual Localid: 2986795" at bounding box center [707, 366] width 222 height 19
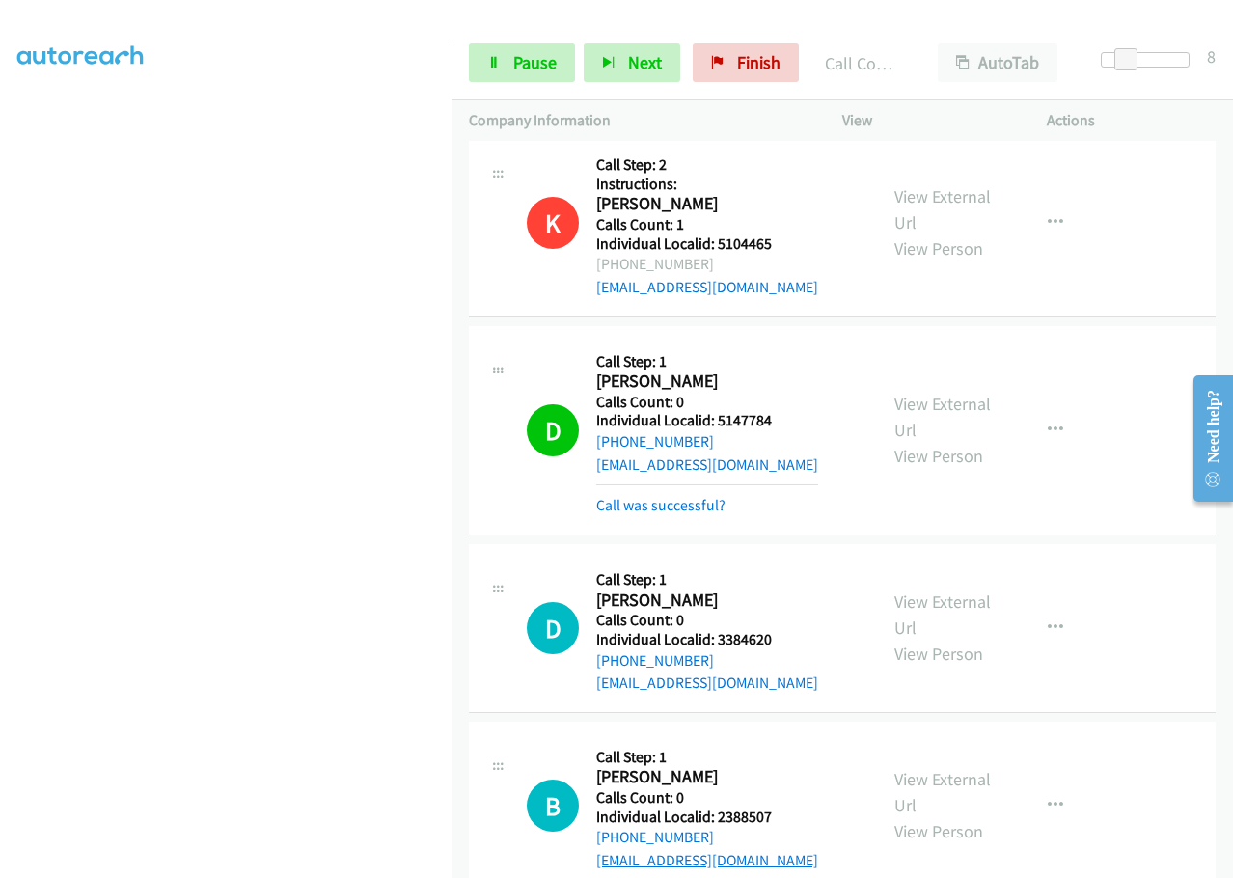
scroll to position [4624, 0]
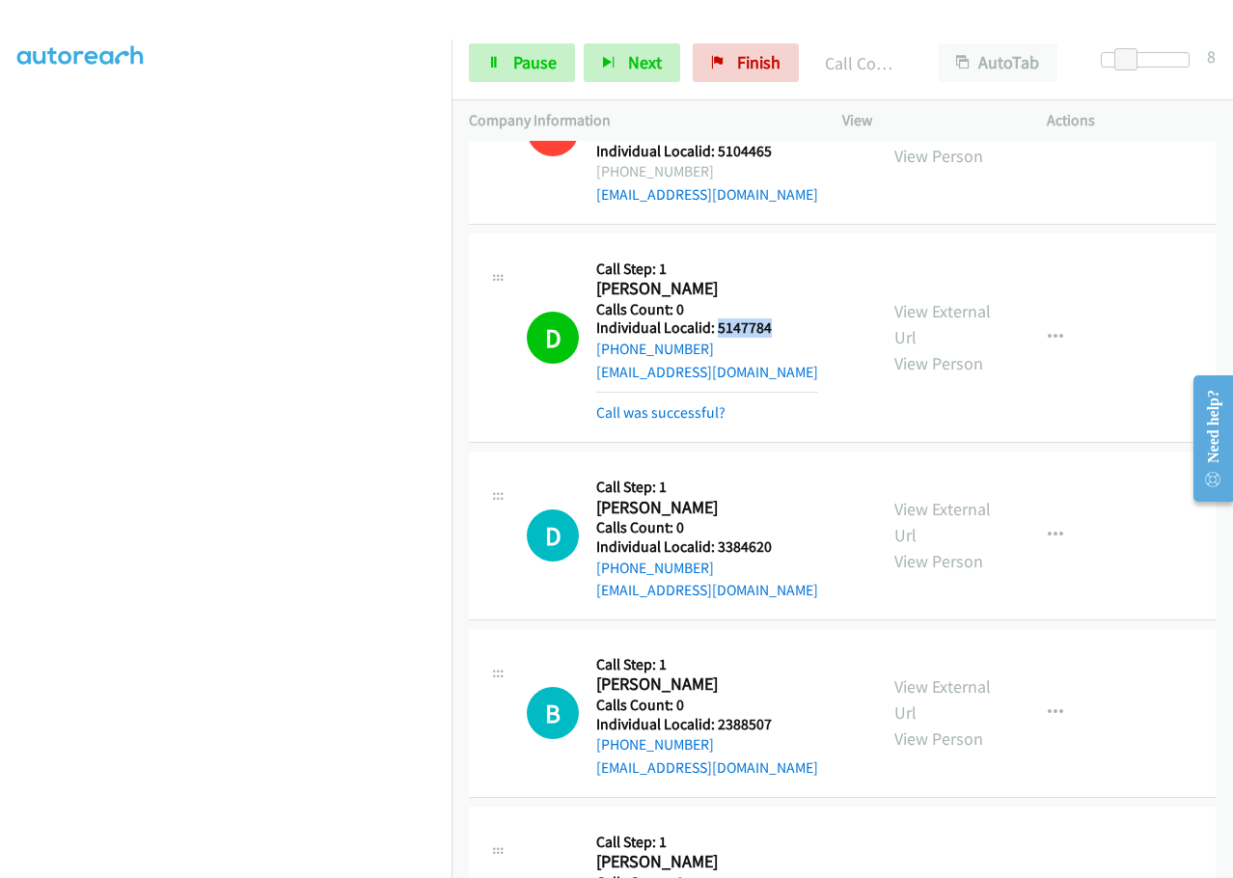
drag, startPoint x: 716, startPoint y: 236, endPoint x: 791, endPoint y: 231, distance: 75.4
click at [791, 318] on h5 "Individual Localid: 5147784" at bounding box center [707, 327] width 222 height 19
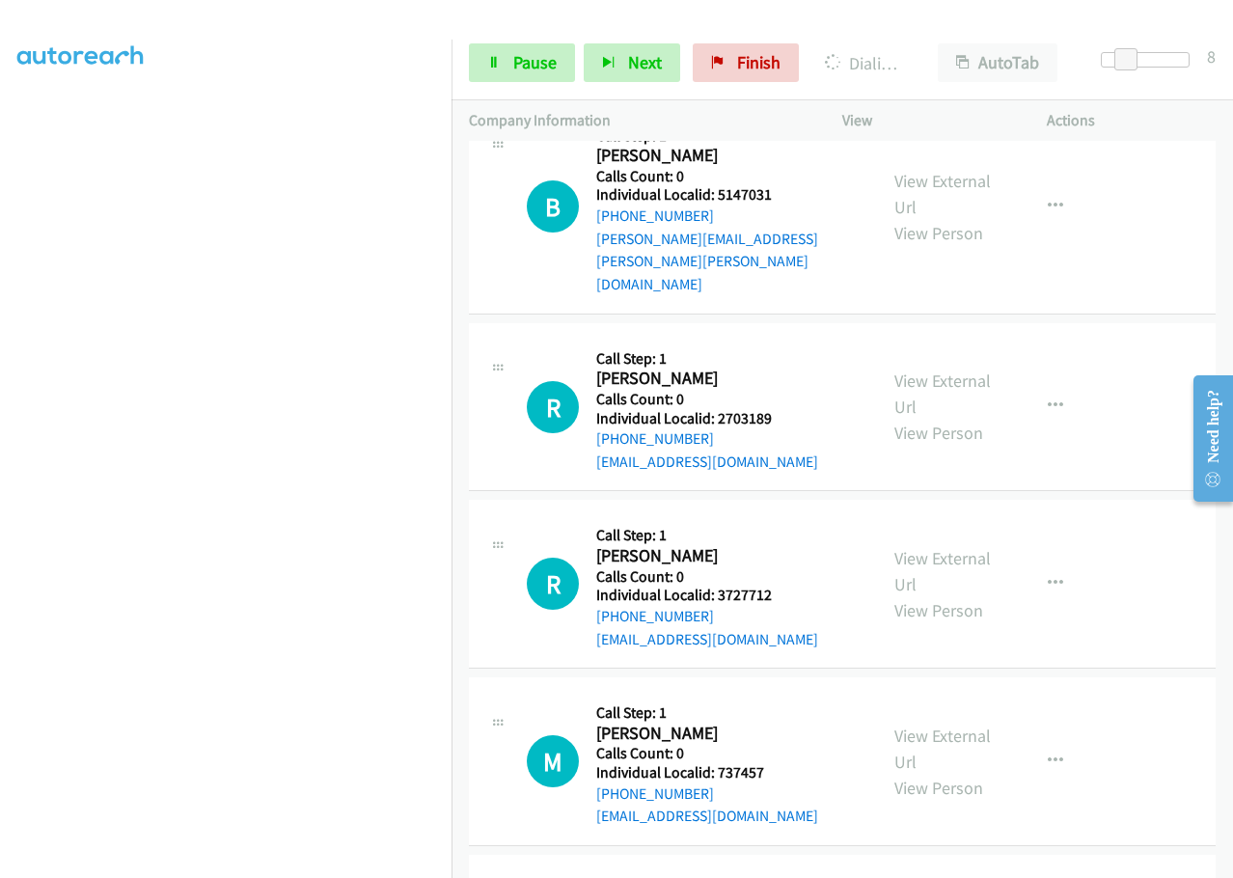
scroll to position [5324, 0]
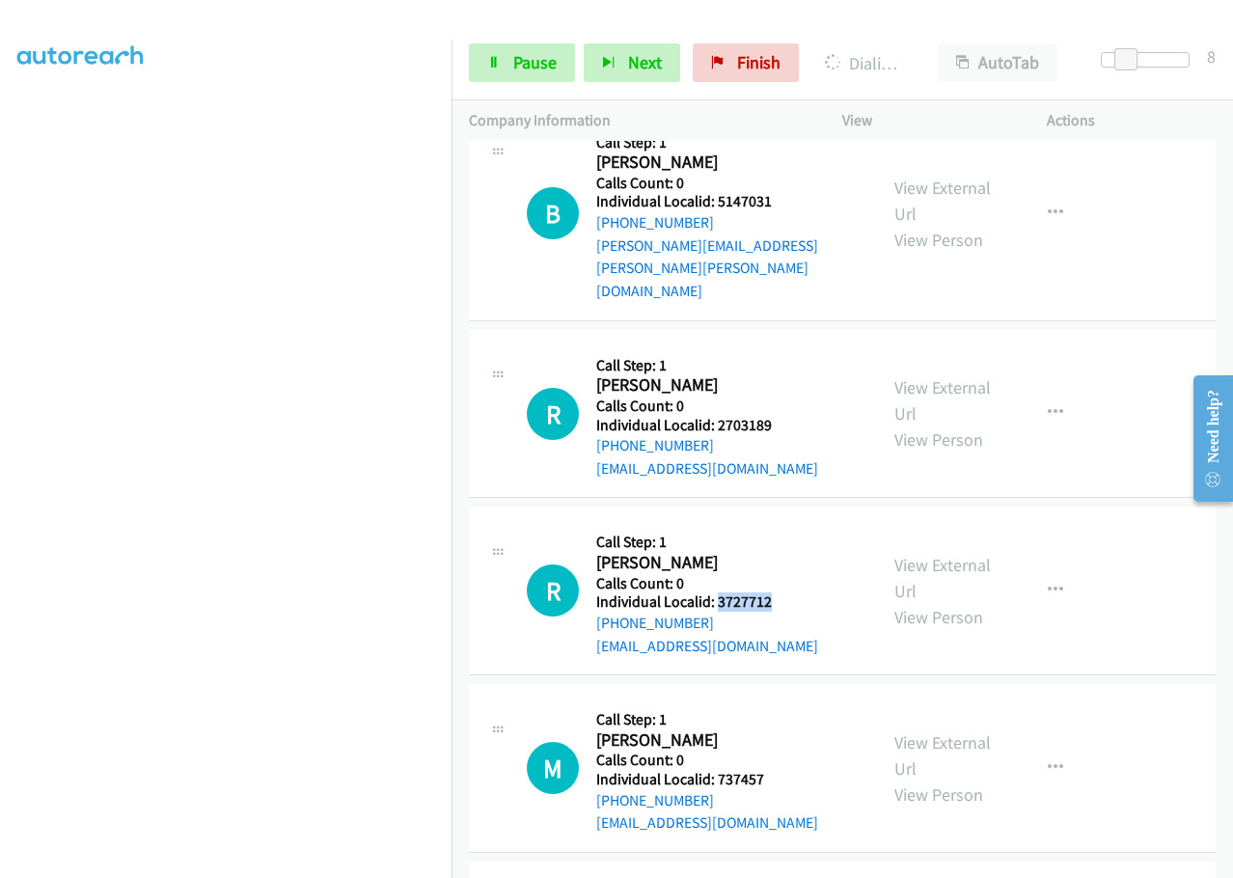
drag, startPoint x: 716, startPoint y: 463, endPoint x: 776, endPoint y: 467, distance: 60.9
click at [780, 592] on h5 "Individual Localid: 3727712" at bounding box center [707, 601] width 222 height 19
drag, startPoint x: 717, startPoint y: 643, endPoint x: 768, endPoint y: 643, distance: 51.1
click at [768, 771] on h5 "Individual Localid: 737457" at bounding box center [707, 780] width 222 height 19
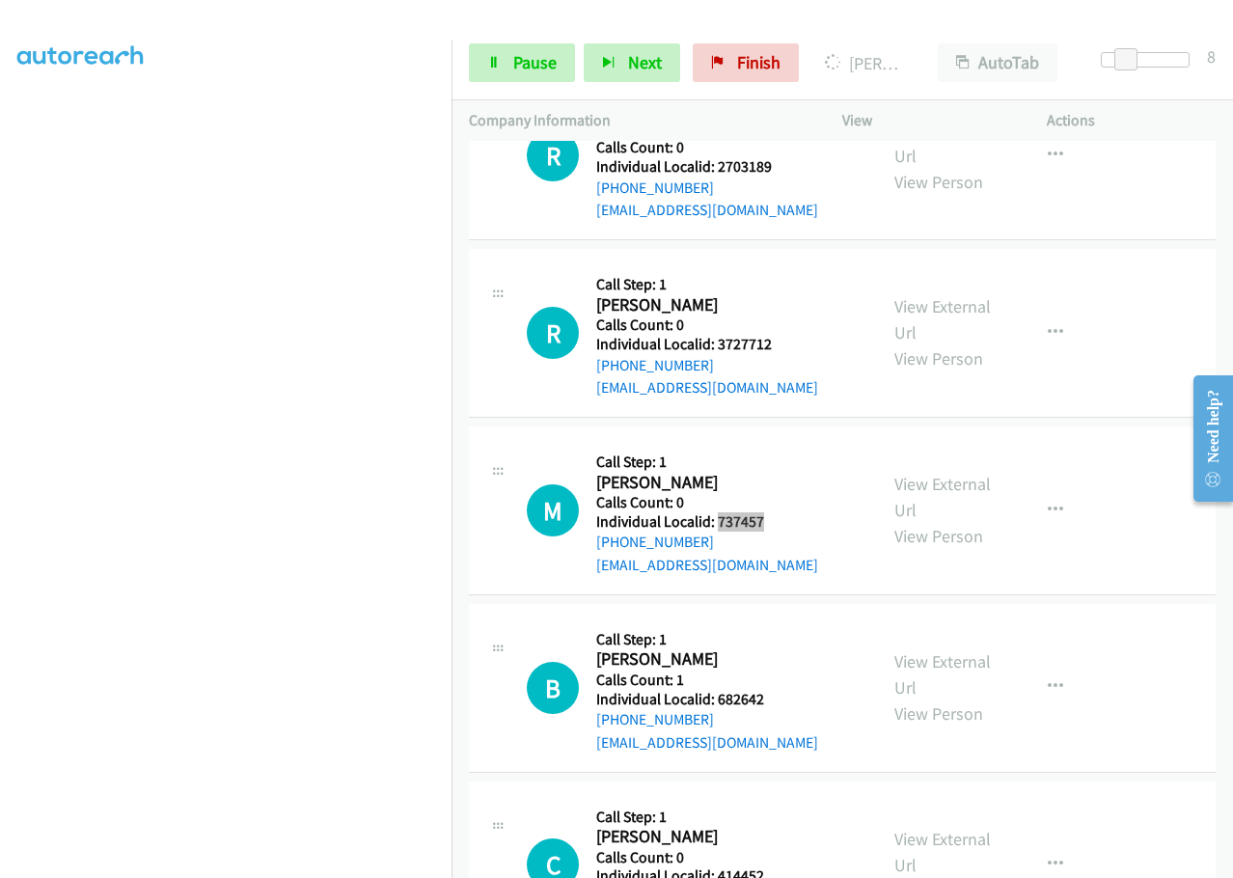
scroll to position [5702, 0]
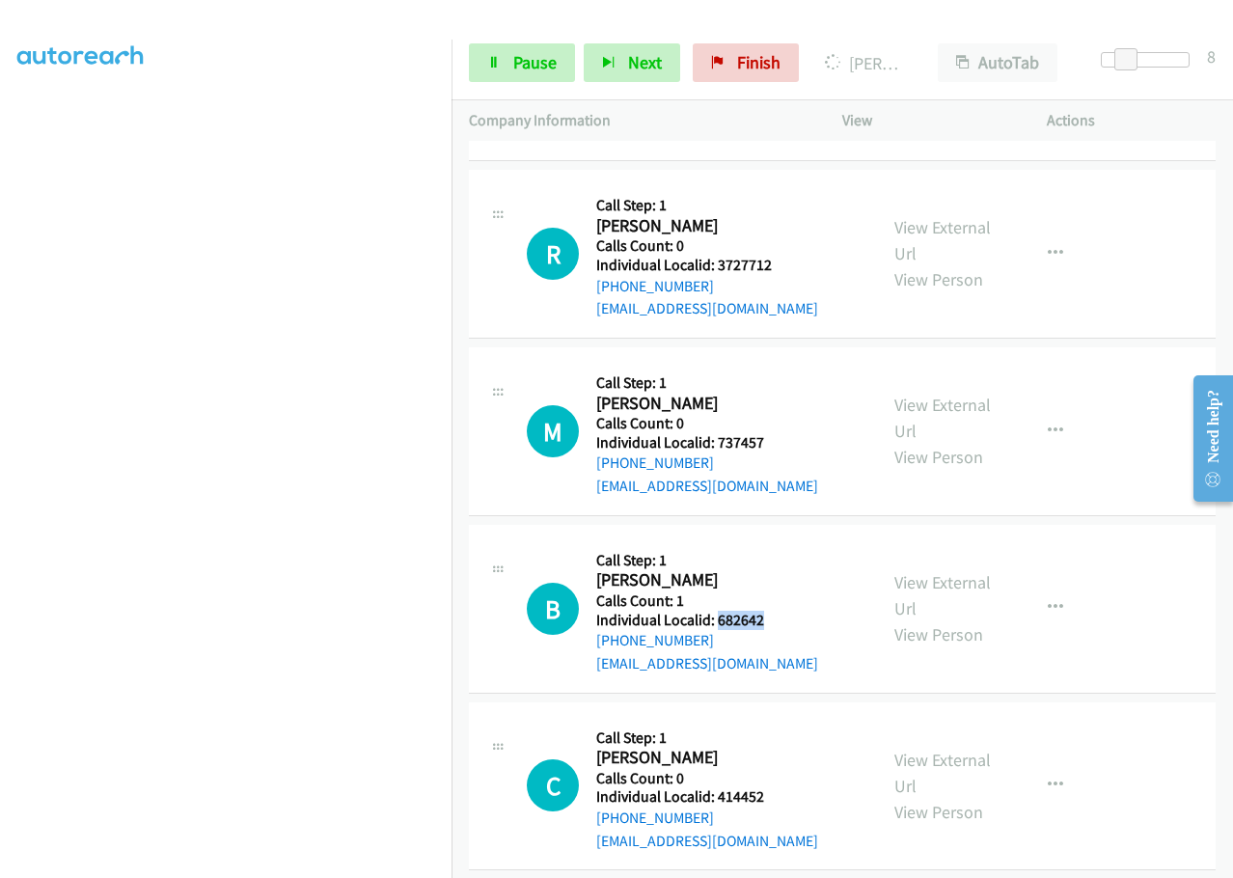
drag, startPoint x: 717, startPoint y: 484, endPoint x: 773, endPoint y: 481, distance: 57.0
click at [773, 610] on h5 "Individual Localid: 682642" at bounding box center [707, 619] width 222 height 19
drag, startPoint x: 716, startPoint y: 659, endPoint x: 777, endPoint y: 659, distance: 61.7
click at [777, 787] on h5 "Individual Localid: 414452" at bounding box center [707, 796] width 222 height 19
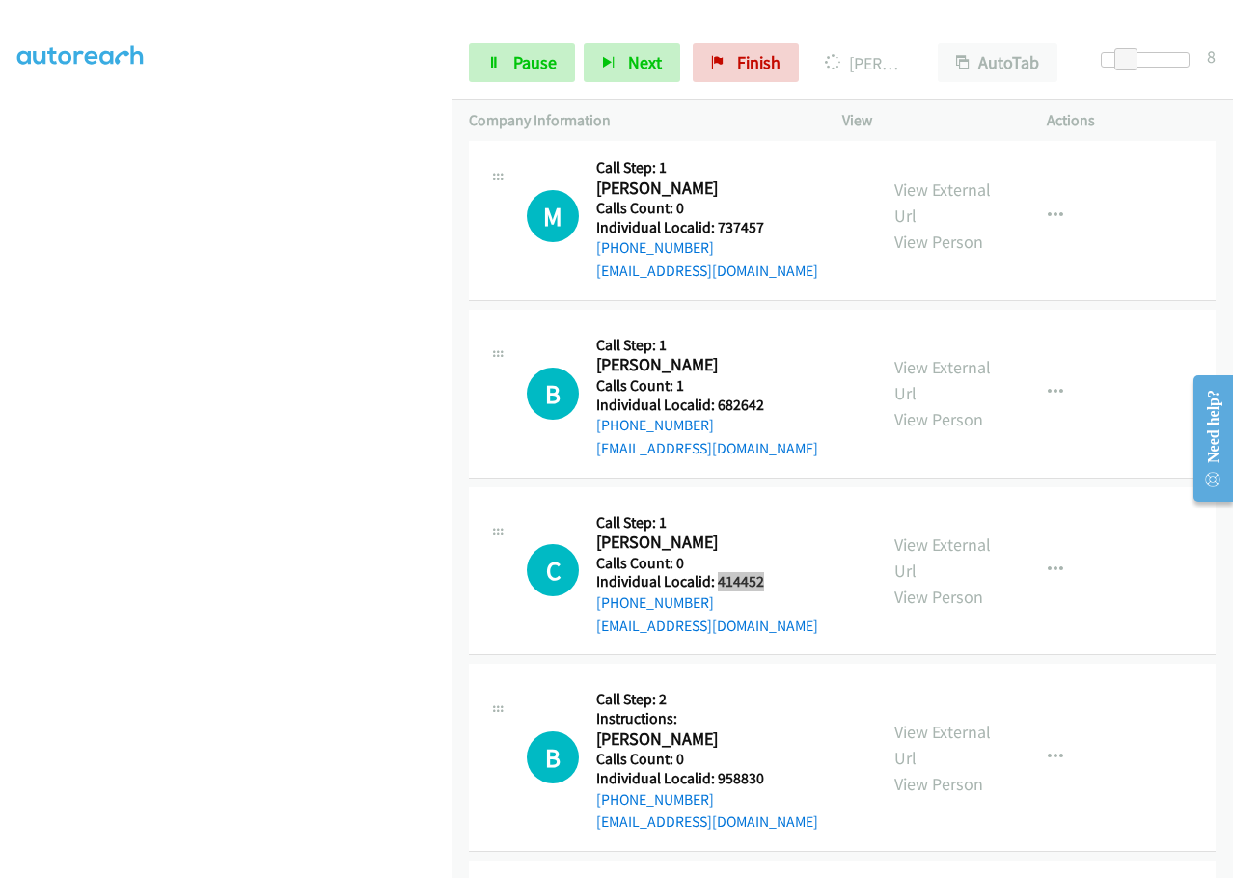
scroll to position [5919, 0]
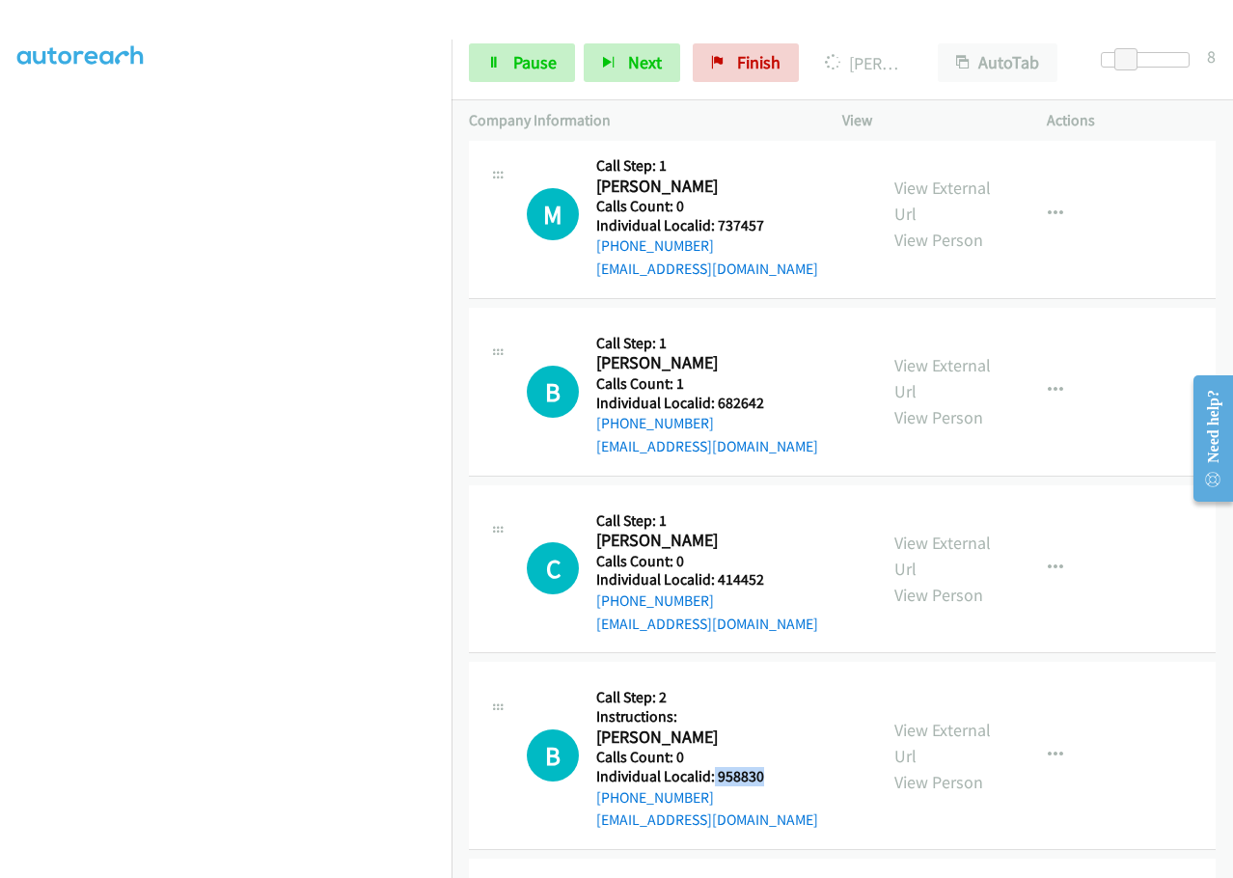
drag, startPoint x: 713, startPoint y: 640, endPoint x: 765, endPoint y: 635, distance: 52.4
click at [770, 679] on div "B Callback Scheduled Call Step: 2 Instructions: Brian Simpson America/New_York …" at bounding box center [693, 755] width 333 height 152
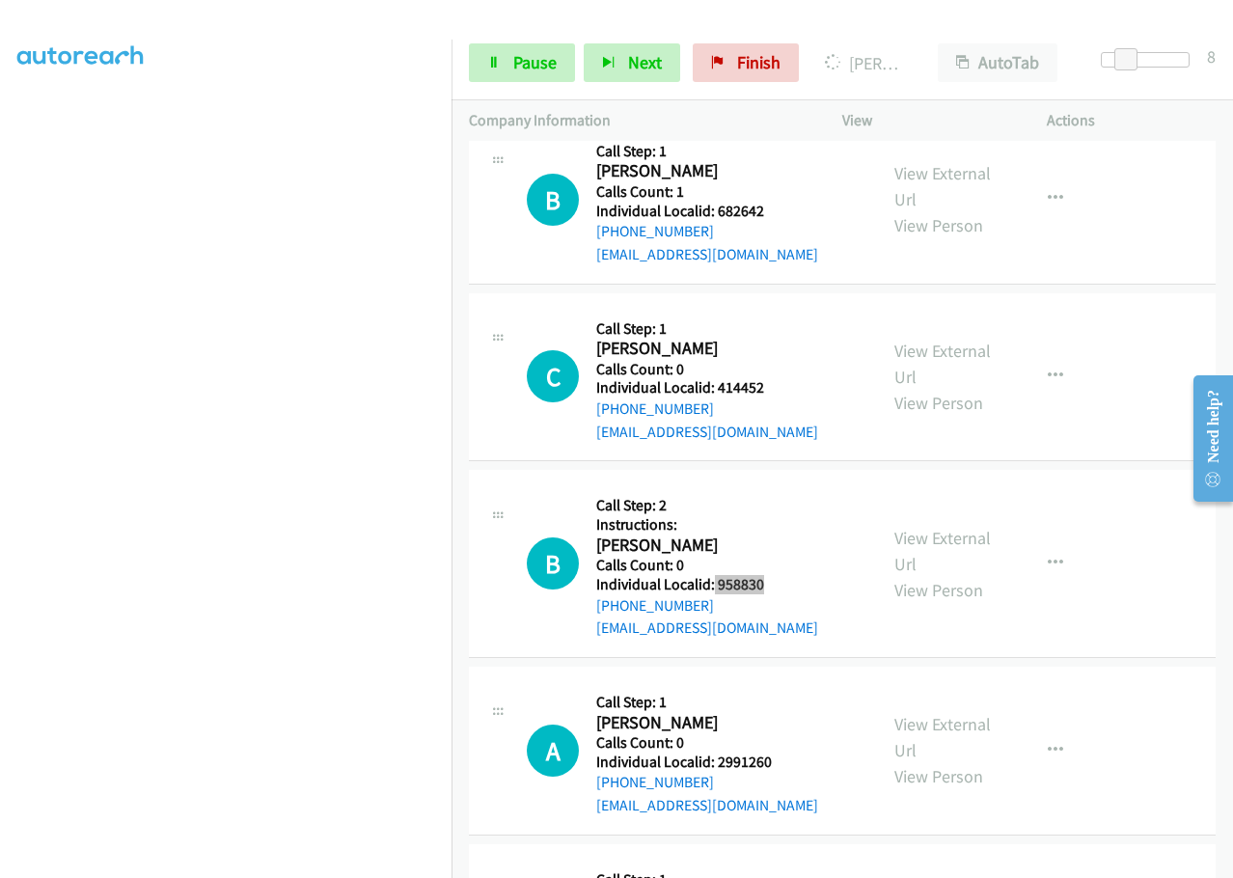
scroll to position [6112, 0]
drag, startPoint x: 716, startPoint y: 623, endPoint x: 778, endPoint y: 622, distance: 62.7
click at [780, 683] on div "A Callback Scheduled Call Step: 1 Andy Tuttle America/New_York Calls Count: 0 I…" at bounding box center [693, 749] width 333 height 133
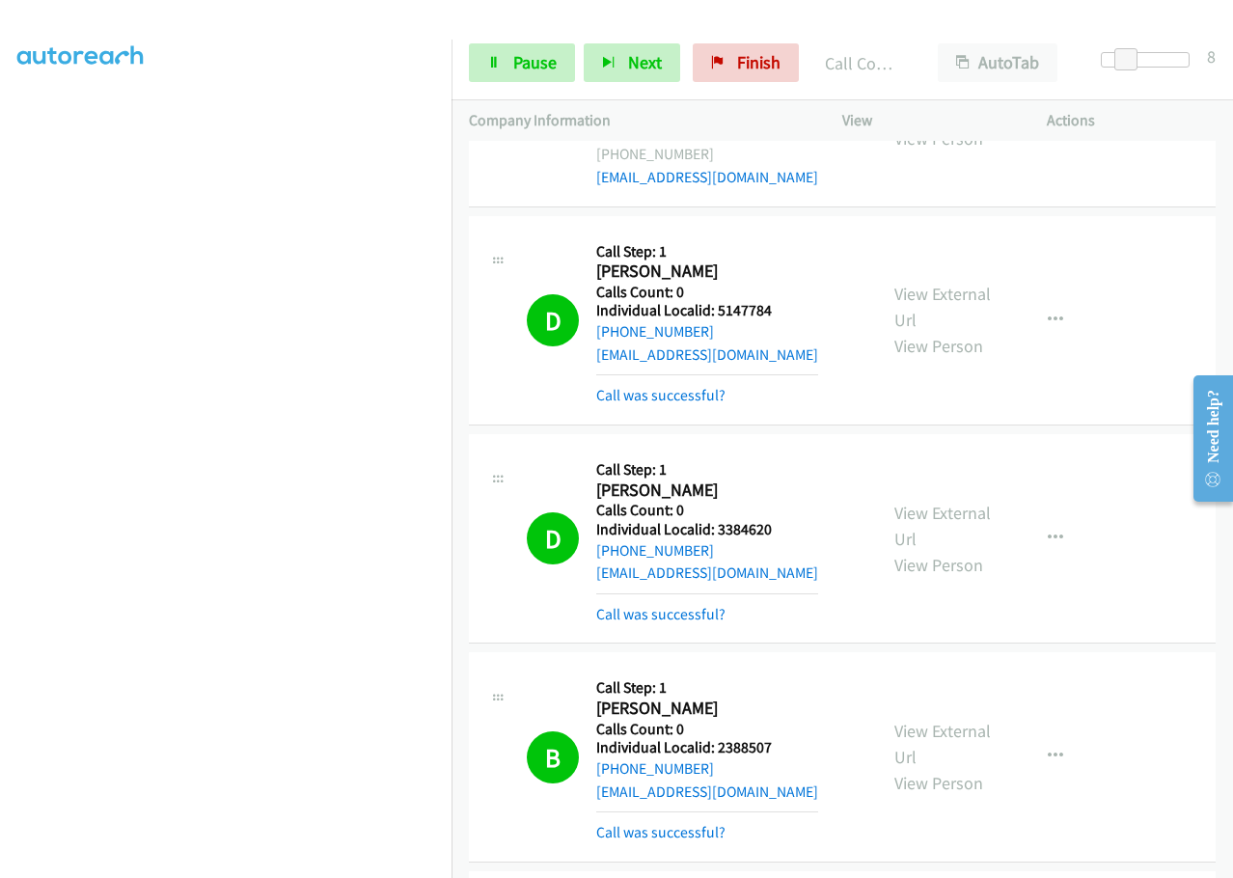
scroll to position [4641, 0]
drag, startPoint x: 715, startPoint y: 437, endPoint x: 767, endPoint y: 432, distance: 52.3
click at [785, 521] on h5 "Individual Localid: 3384620" at bounding box center [707, 530] width 222 height 19
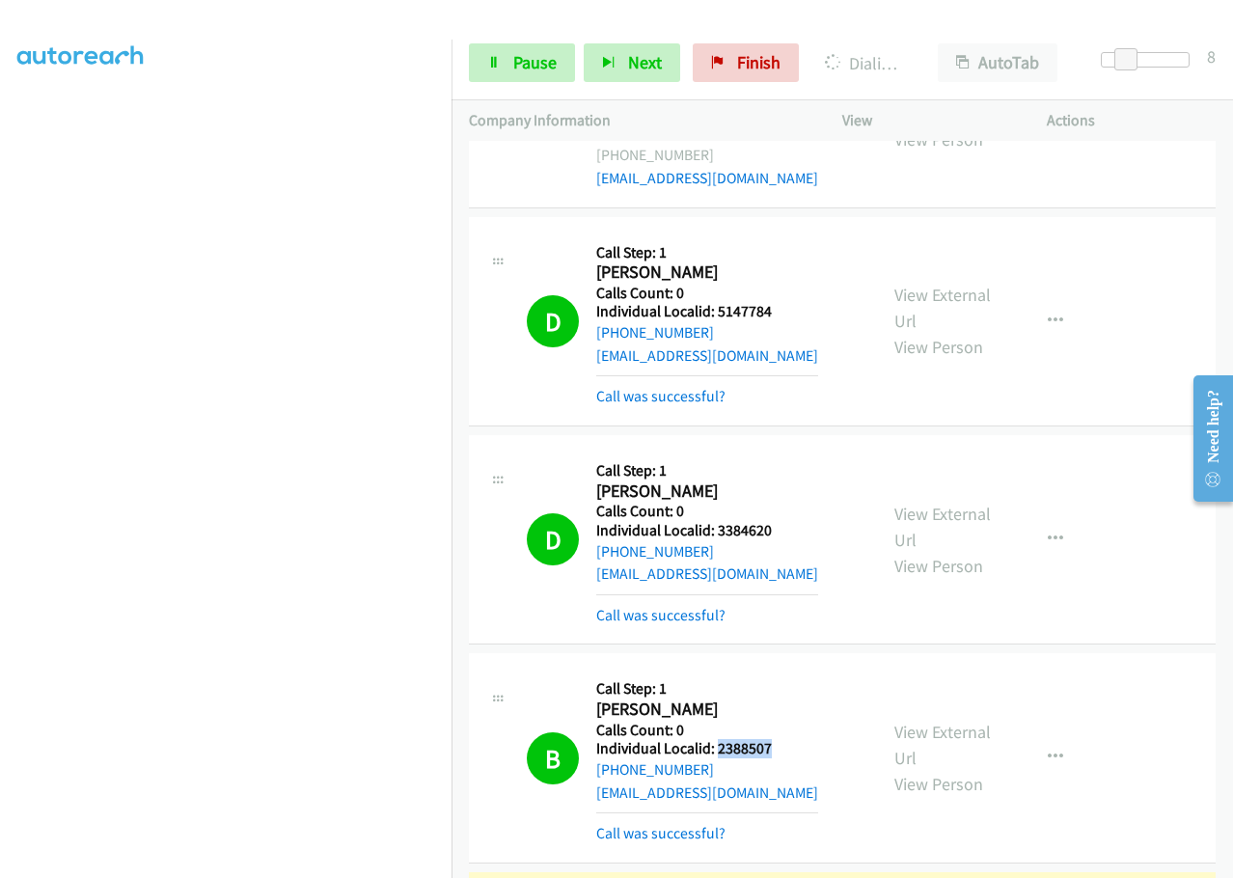
drag, startPoint x: 717, startPoint y: 656, endPoint x: 772, endPoint y: 658, distance: 55.0
click at [772, 739] on h5 "Individual Localid: 2388507" at bounding box center [707, 748] width 222 height 19
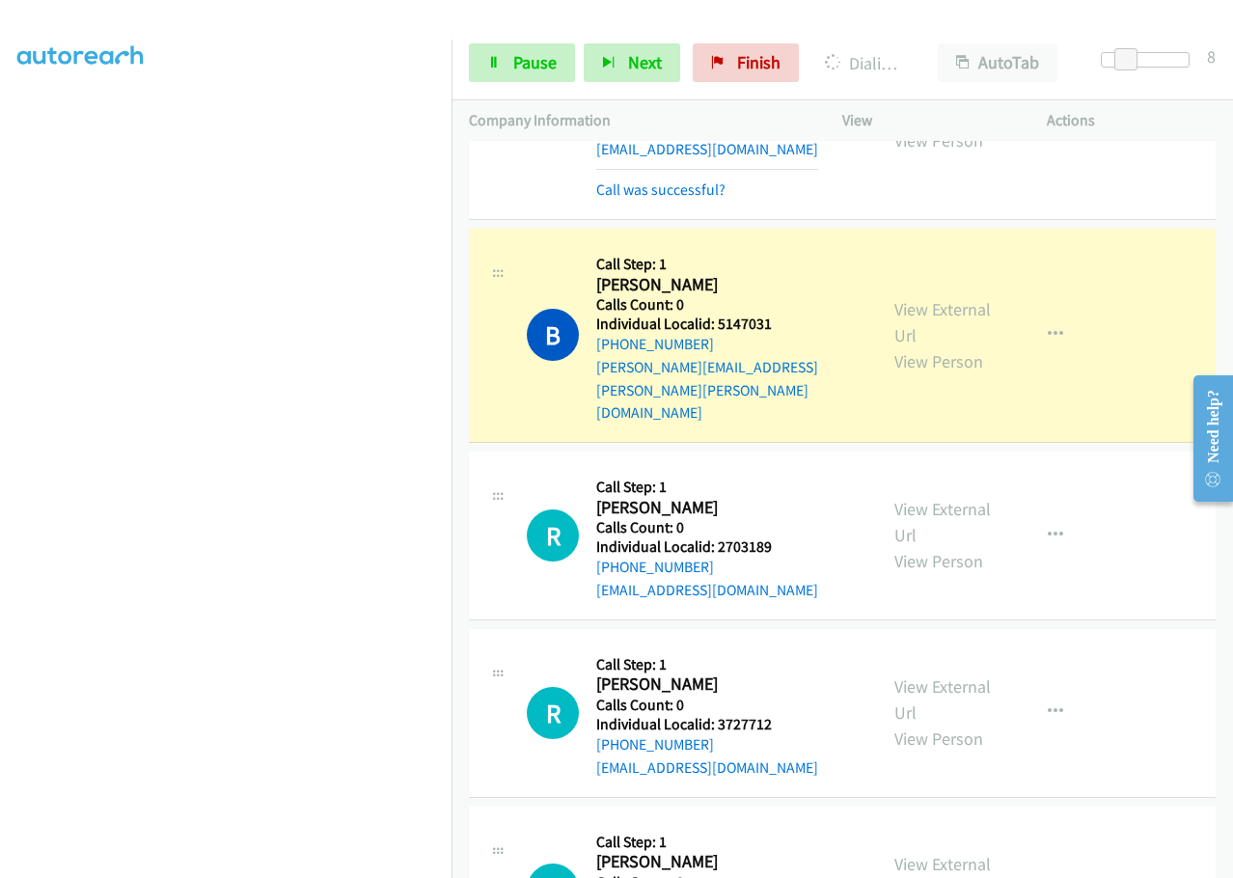
scroll to position [5292, 0]
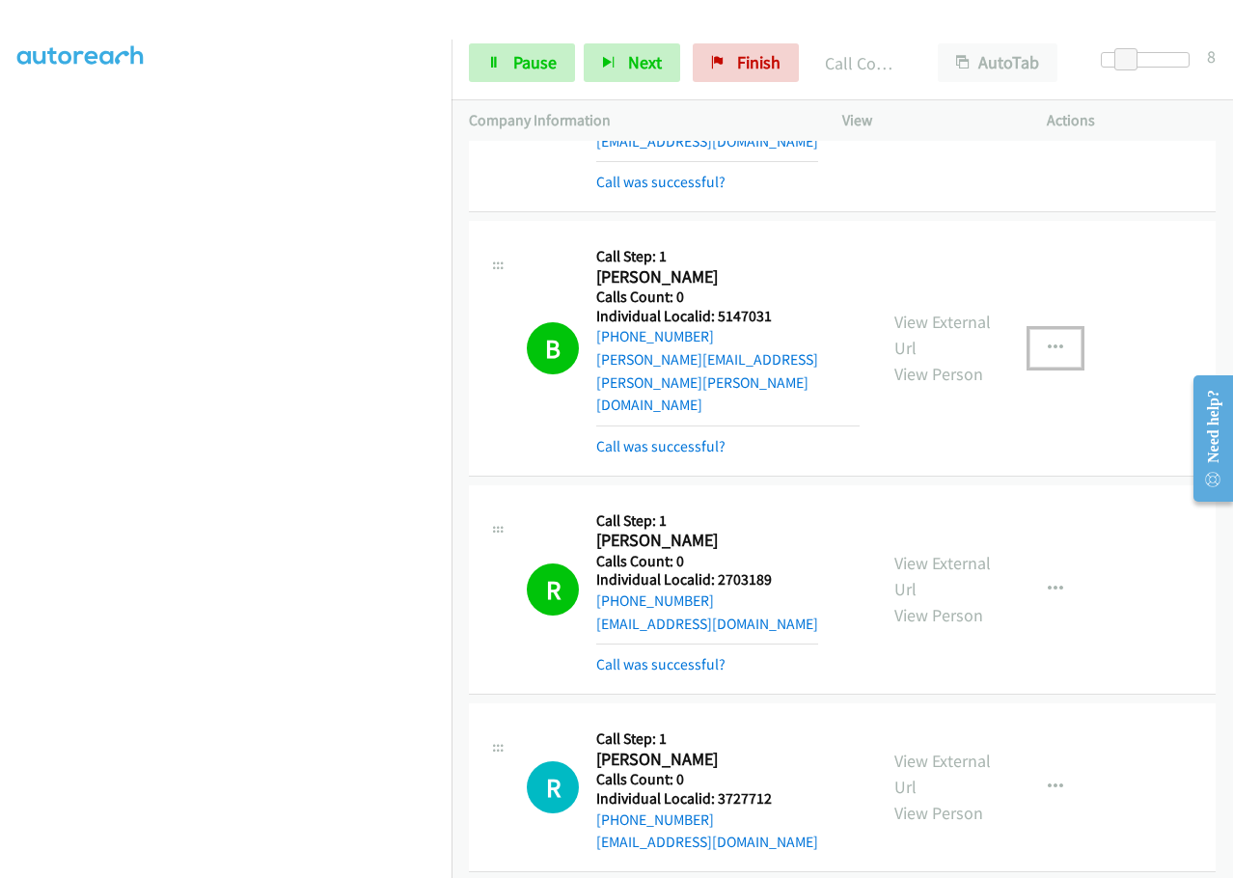
click at [1055, 329] on button "button" at bounding box center [1055, 348] width 52 height 39
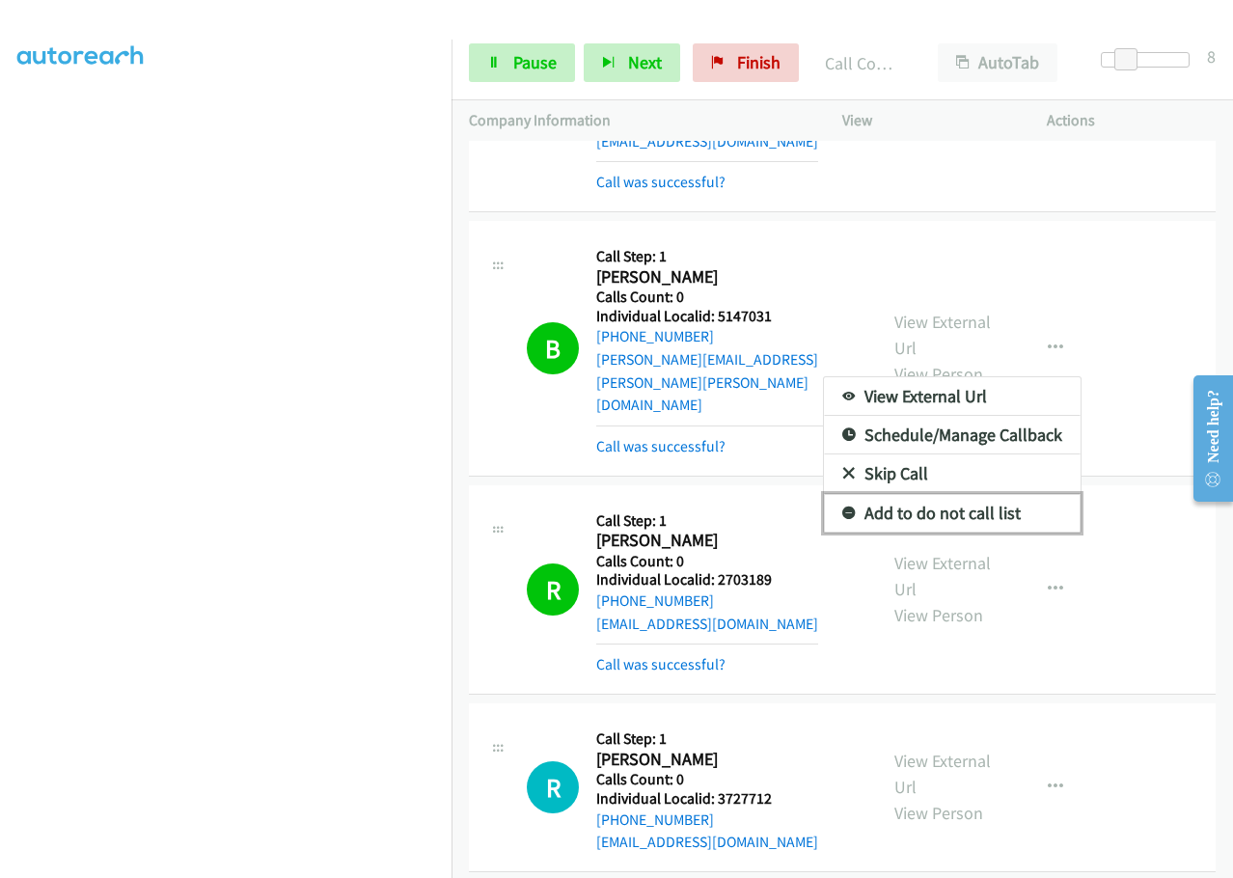
click at [842, 507] on icon at bounding box center [849, 514] width 14 height 14
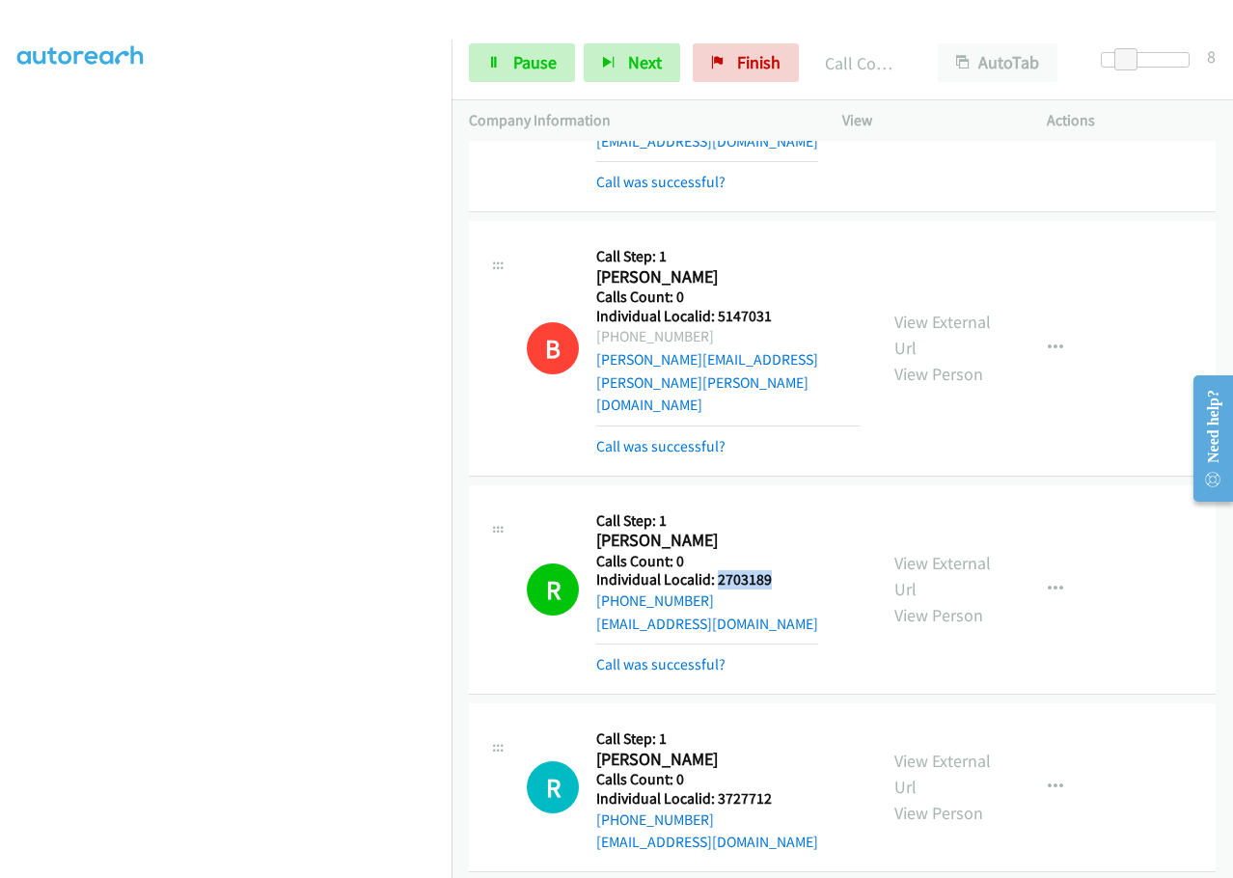
drag, startPoint x: 717, startPoint y: 444, endPoint x: 777, endPoint y: 441, distance: 60.8
click at [777, 570] on h5 "Individual Localid: 2703189" at bounding box center [707, 579] width 222 height 19
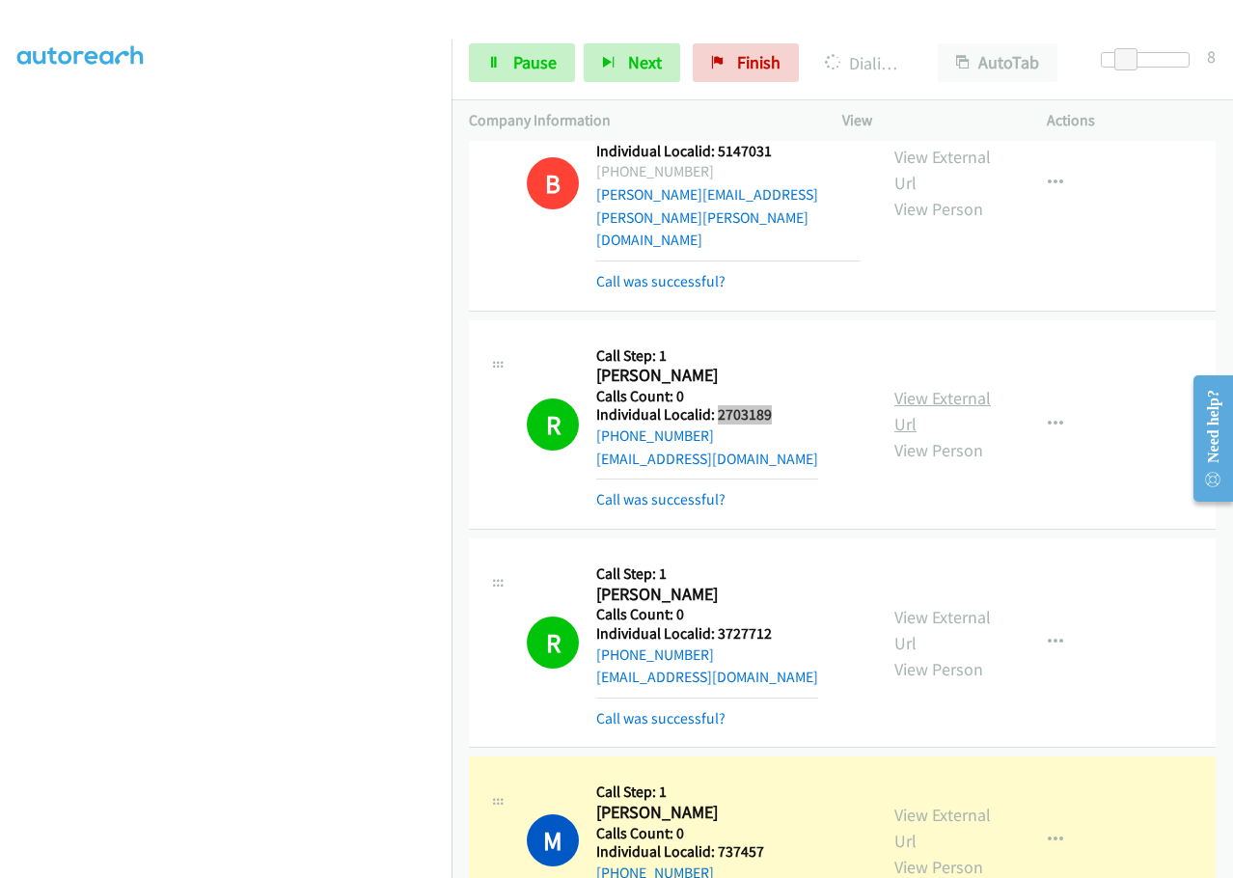
scroll to position [5461, 0]
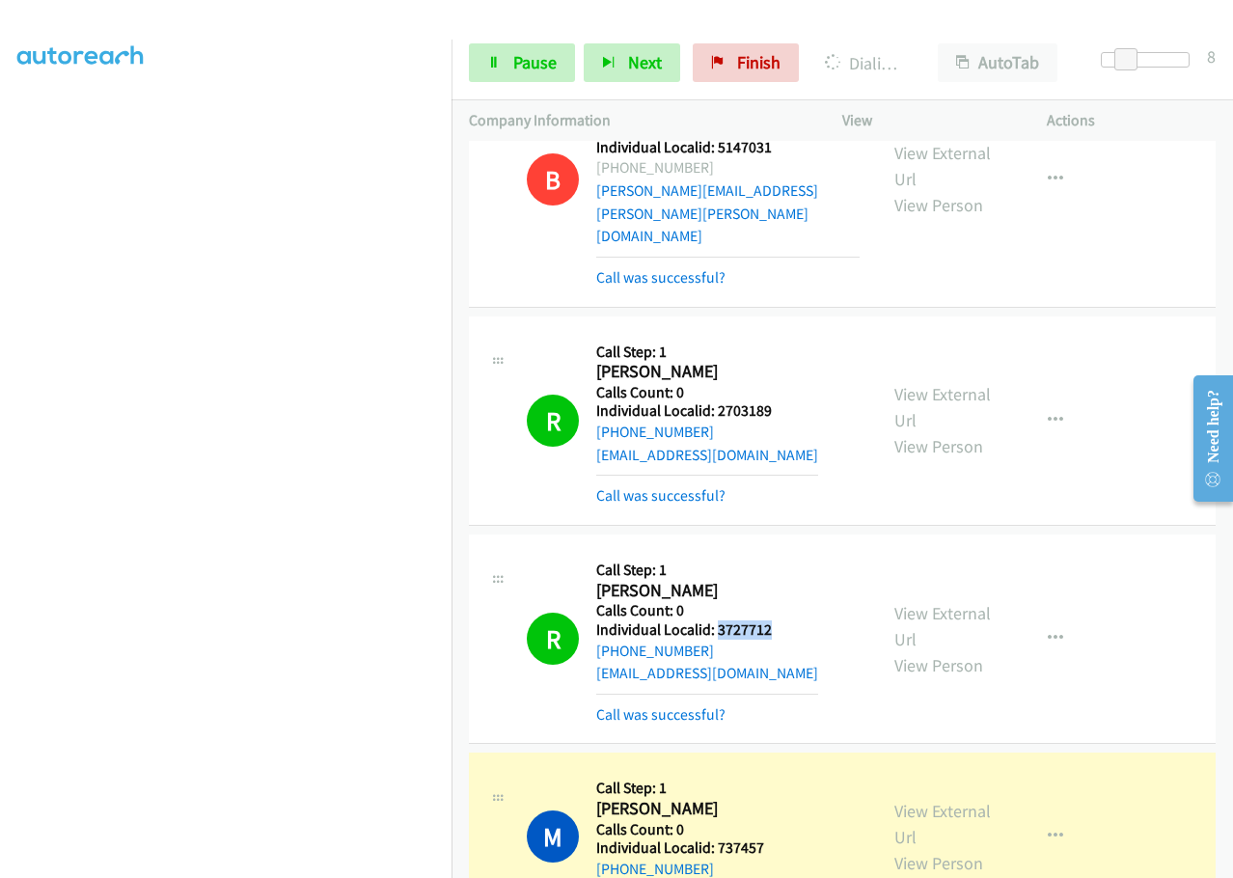
drag, startPoint x: 715, startPoint y: 491, endPoint x: 789, endPoint y: 490, distance: 74.3
click at [789, 620] on h5 "Individual Localid: 3727712" at bounding box center [707, 629] width 222 height 19
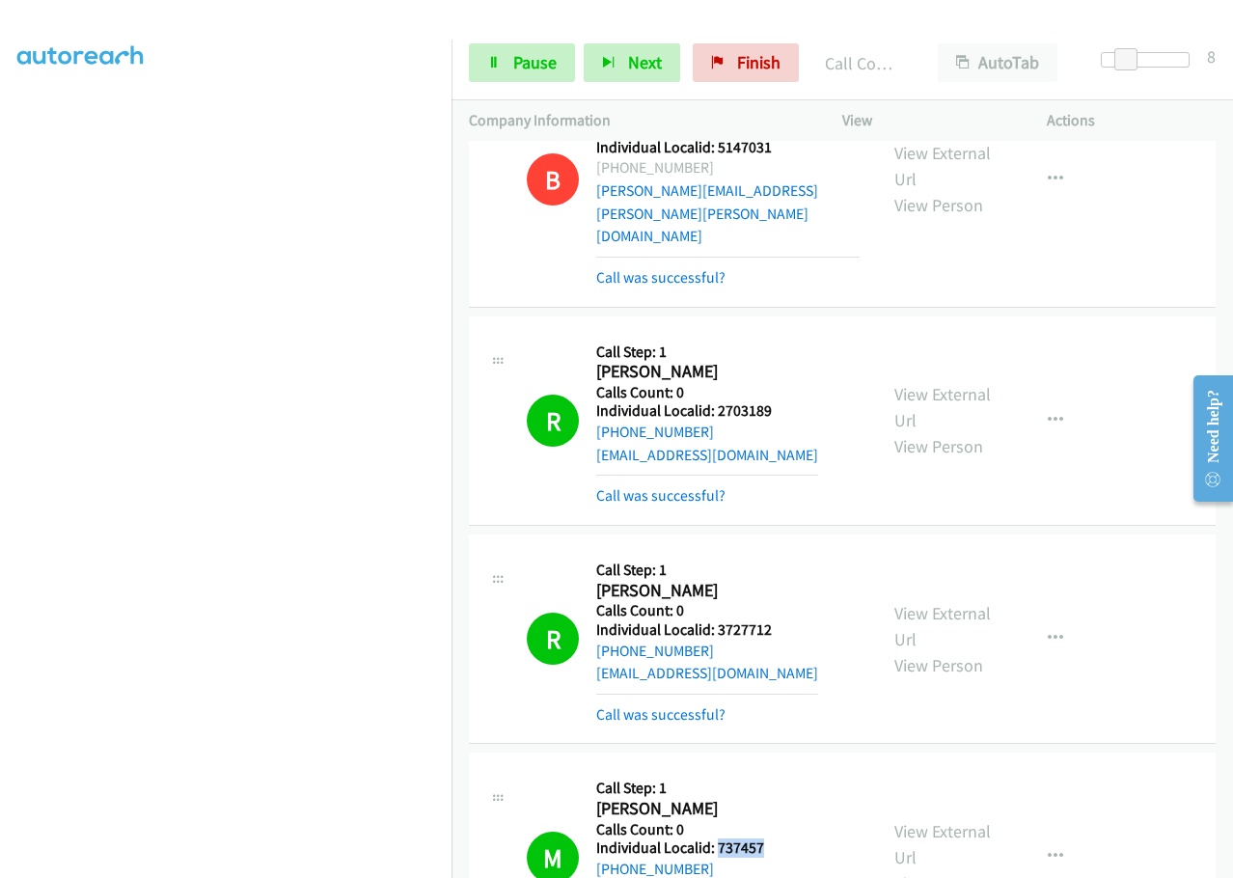
drag, startPoint x: 715, startPoint y: 710, endPoint x: 775, endPoint y: 712, distance: 60.8
click at [775, 838] on h5 "Individual Localid: 737457" at bounding box center [707, 847] width 222 height 19
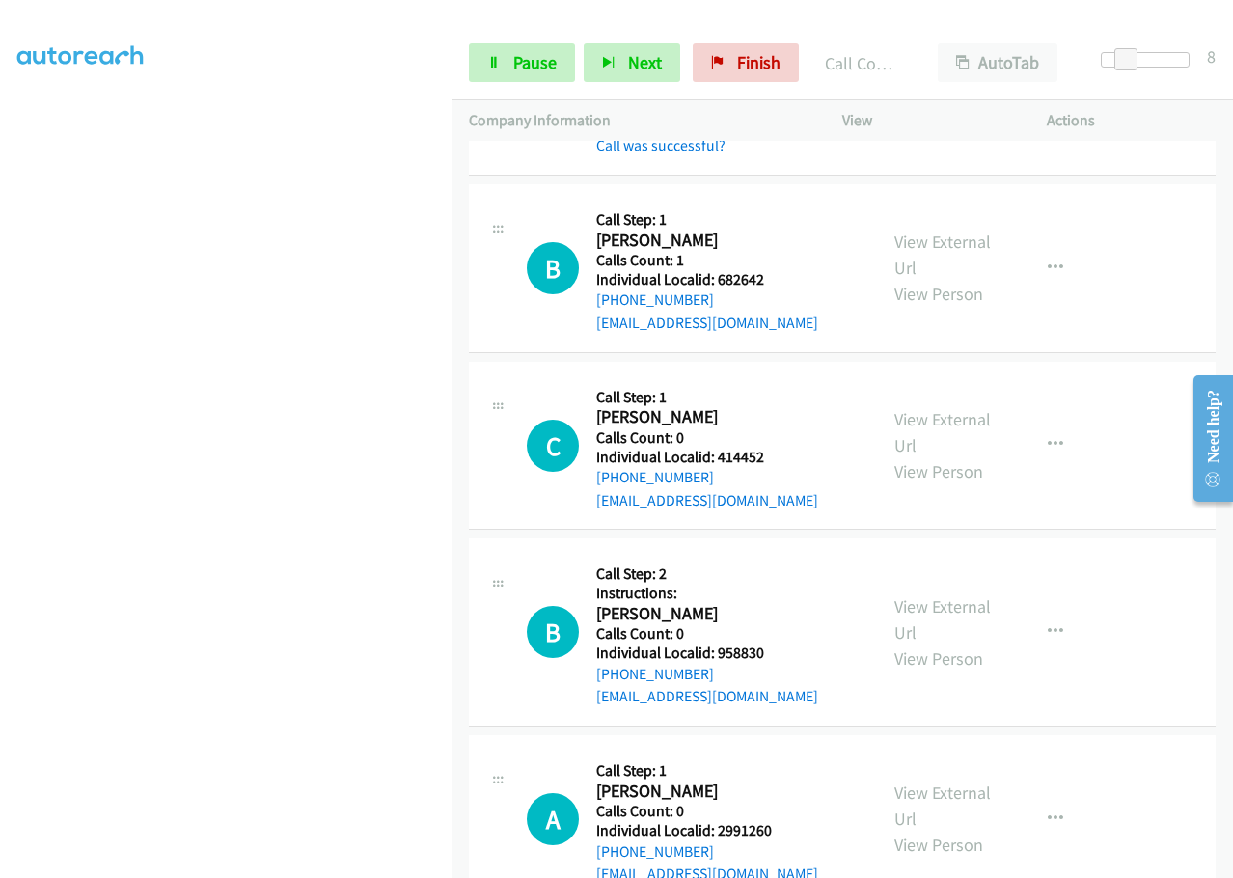
scroll to position [6256, 0]
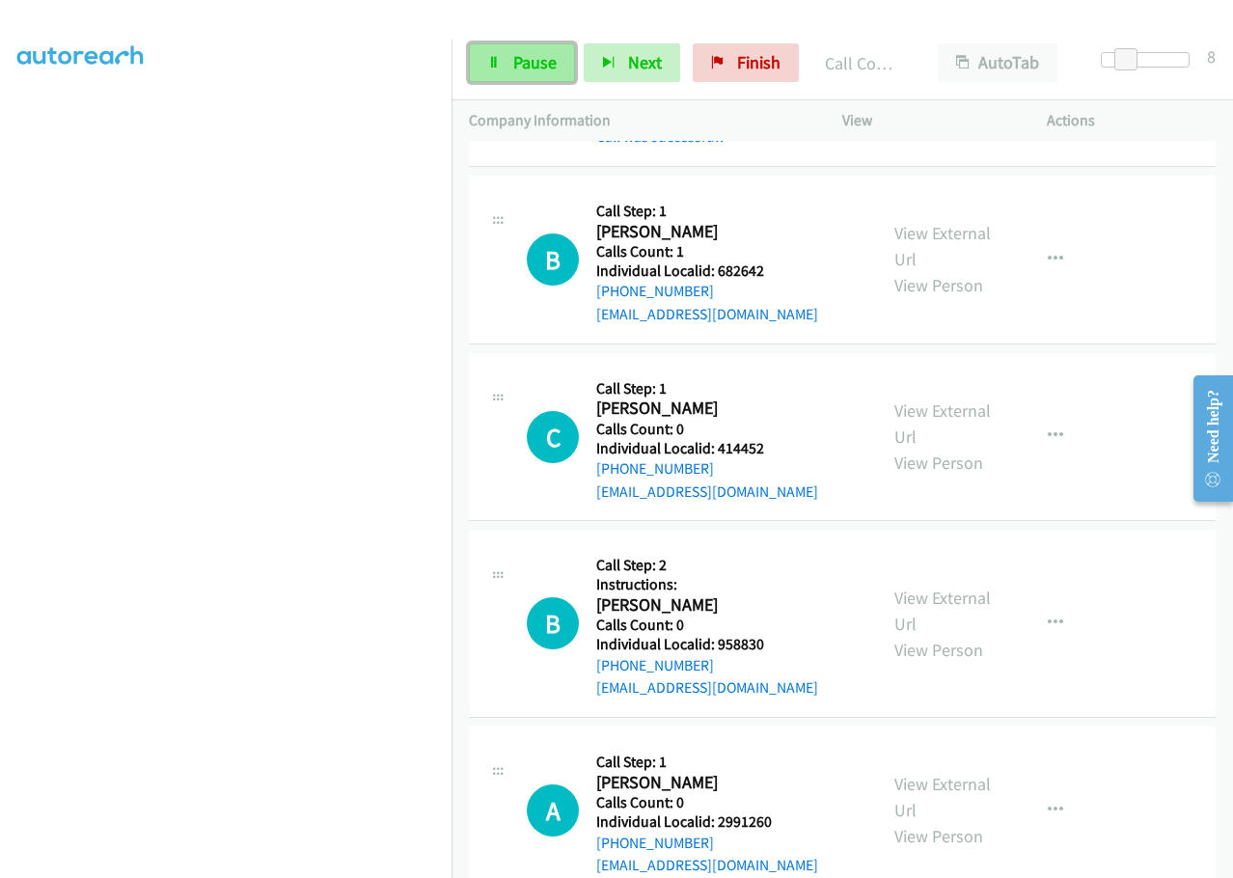
click at [510, 68] on link "Pause" at bounding box center [522, 62] width 106 height 39
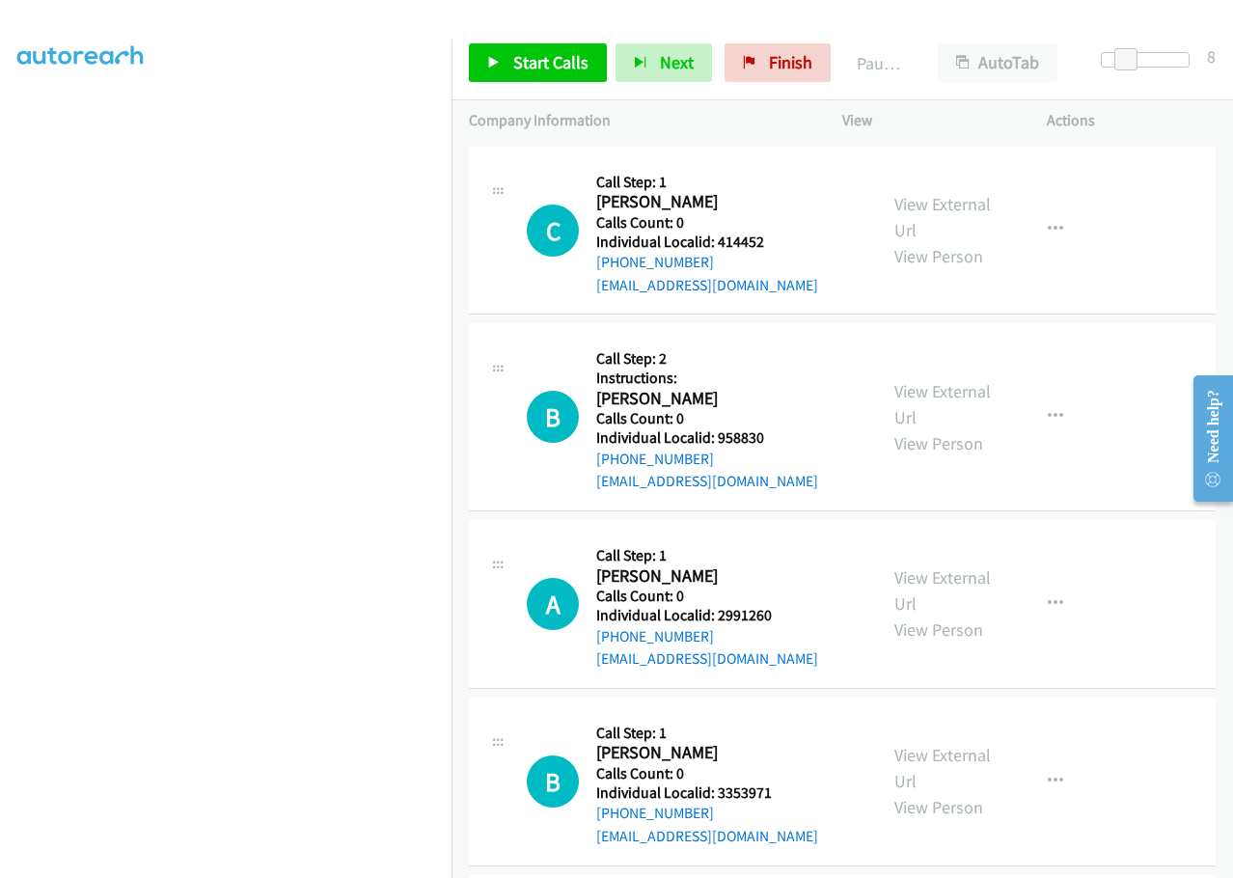
scroll to position [6738, 0]
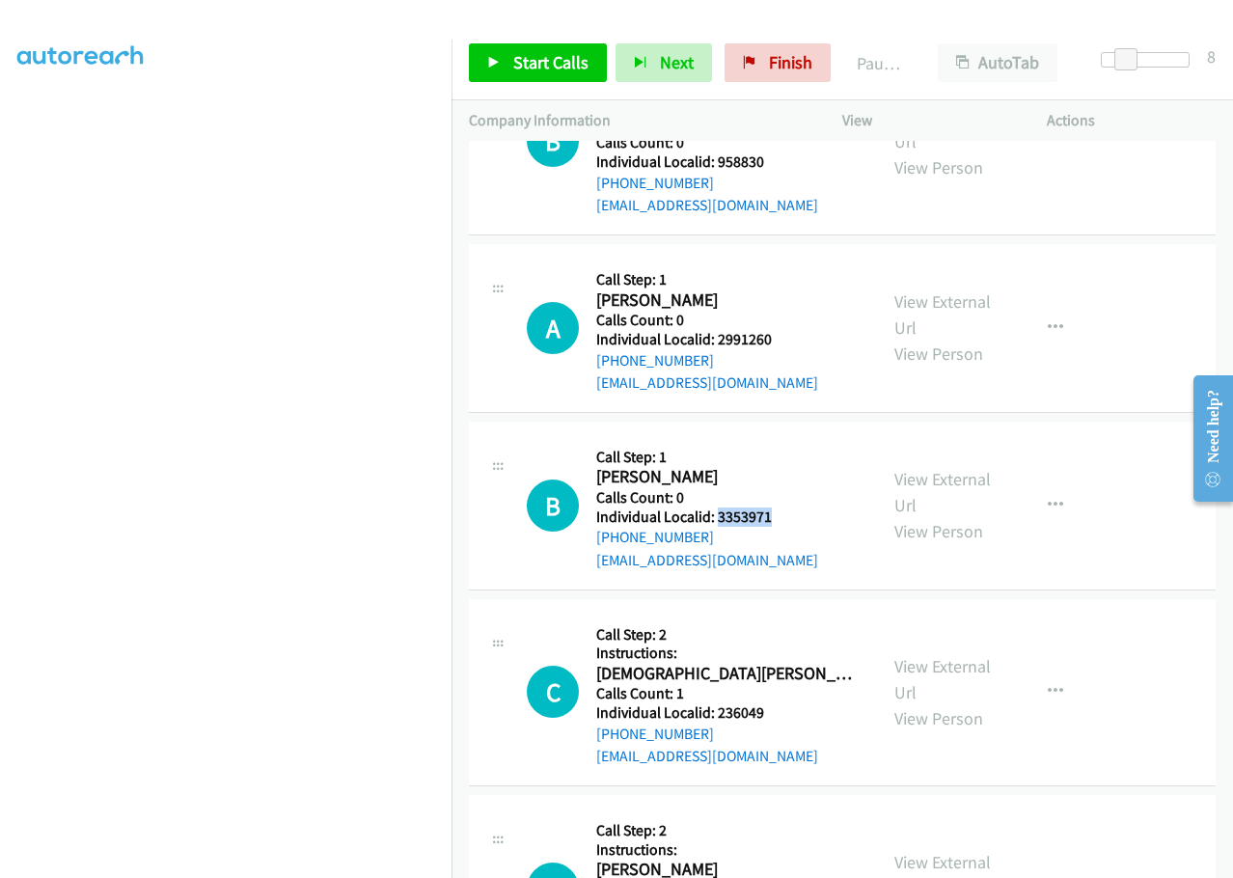
drag, startPoint x: 718, startPoint y: 375, endPoint x: 744, endPoint y: 381, distance: 25.7
click at [784, 439] on div "B Callback Scheduled Call Step: 1 Brian Francisco America/New_York Calls Count:…" at bounding box center [693, 505] width 333 height 133
drag, startPoint x: 718, startPoint y: 576, endPoint x: 781, endPoint y: 573, distance: 63.7
click at [781, 703] on h5 "Individual Localid: 236049" at bounding box center [727, 712] width 263 height 19
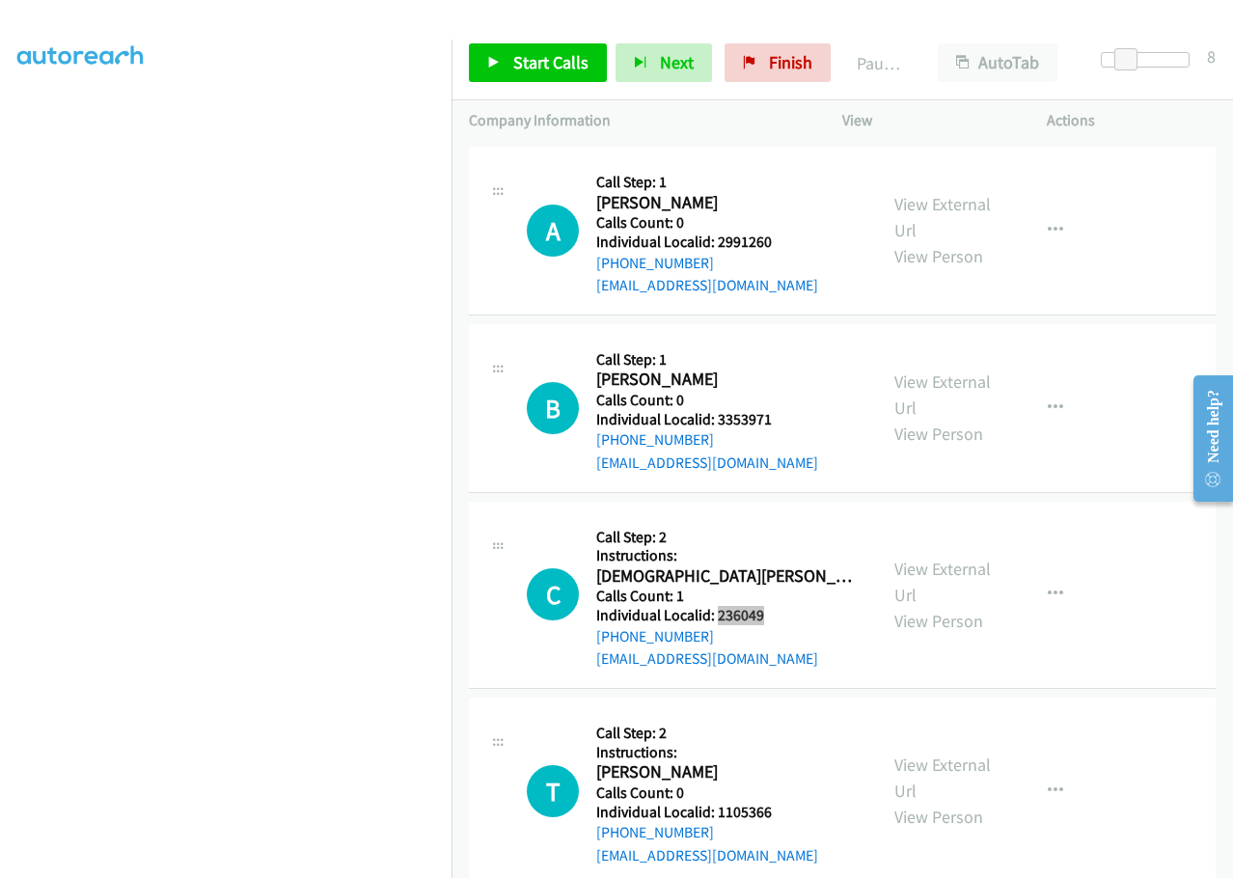
scroll to position [6859, 0]
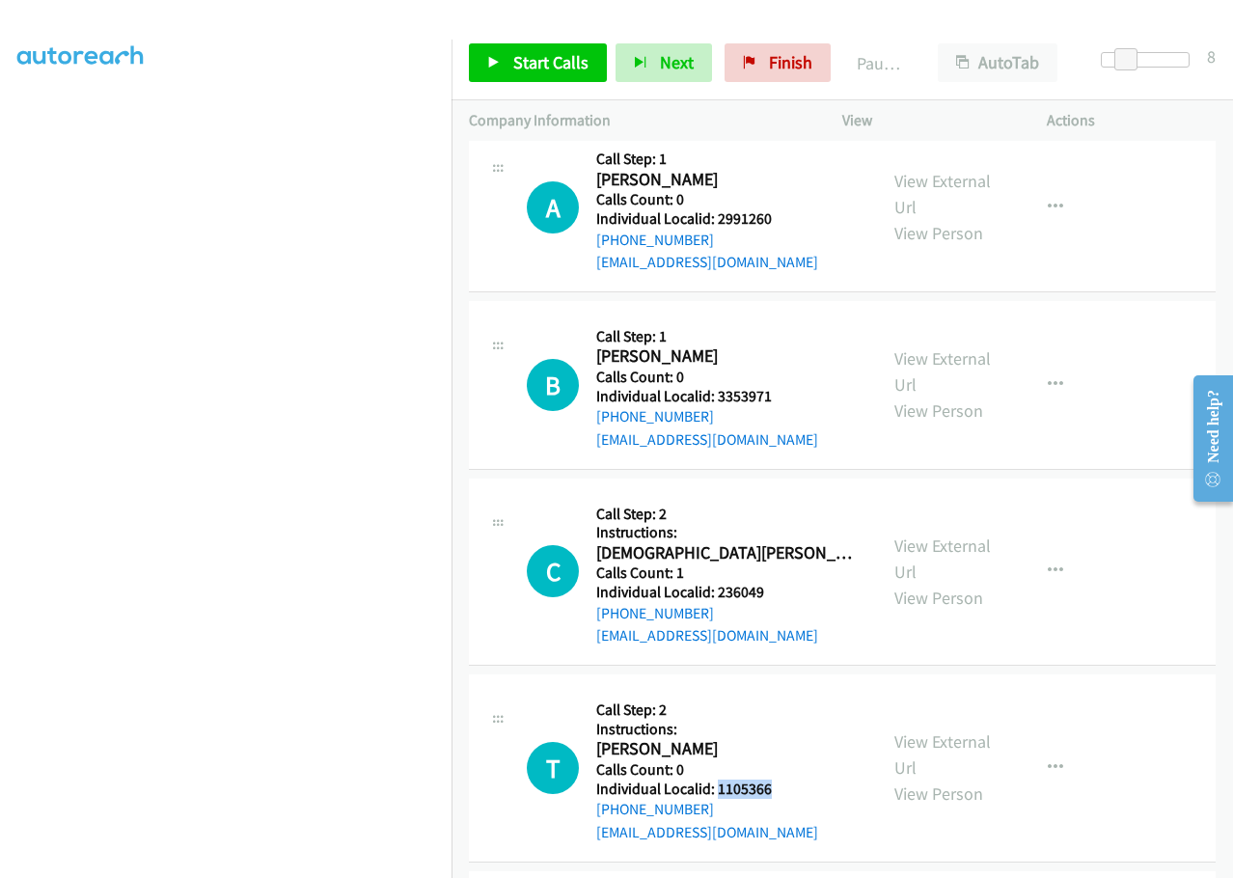
drag, startPoint x: 717, startPoint y: 654, endPoint x: 772, endPoint y: 652, distance: 55.0
click at [772, 691] on div "T Callback Scheduled Call Step: 2 Instructions: Timothy Balazs America/New_York…" at bounding box center [693, 767] width 333 height 152
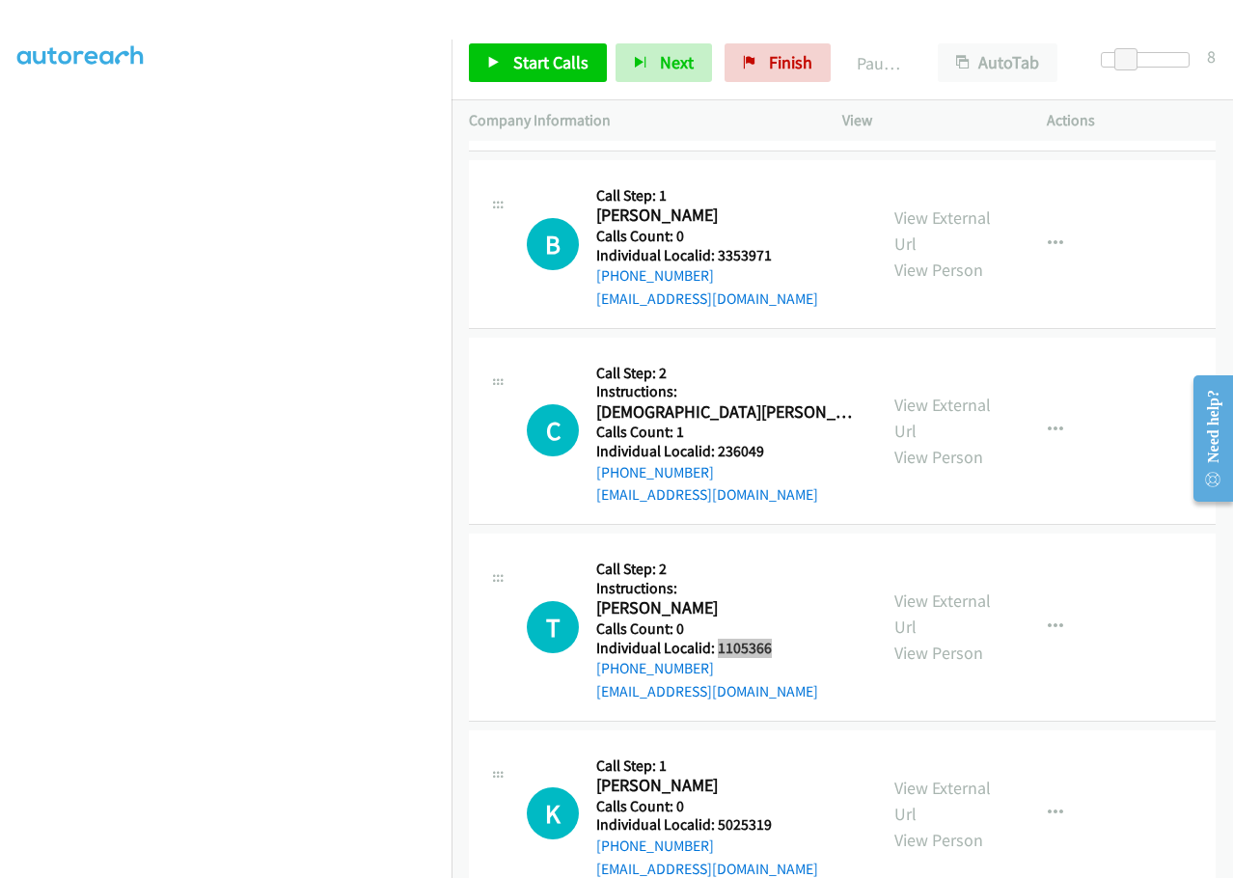
scroll to position [7004, 0]
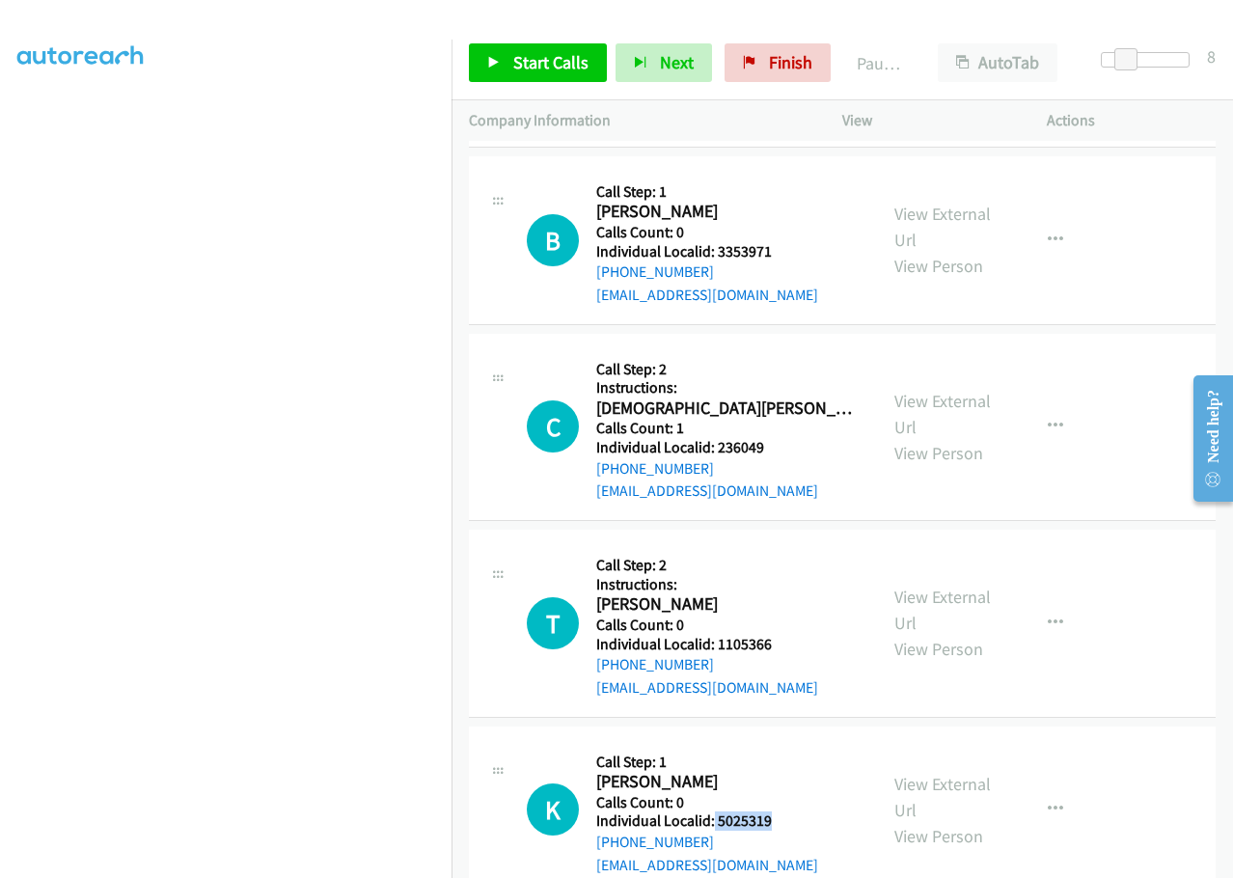
drag, startPoint x: 712, startPoint y: 682, endPoint x: 774, endPoint y: 682, distance: 62.7
click at [774, 744] on div "K Callback Scheduled Call Step: 1 Kris Wellman America/New_York Calls Count: 0 …" at bounding box center [693, 810] width 333 height 133
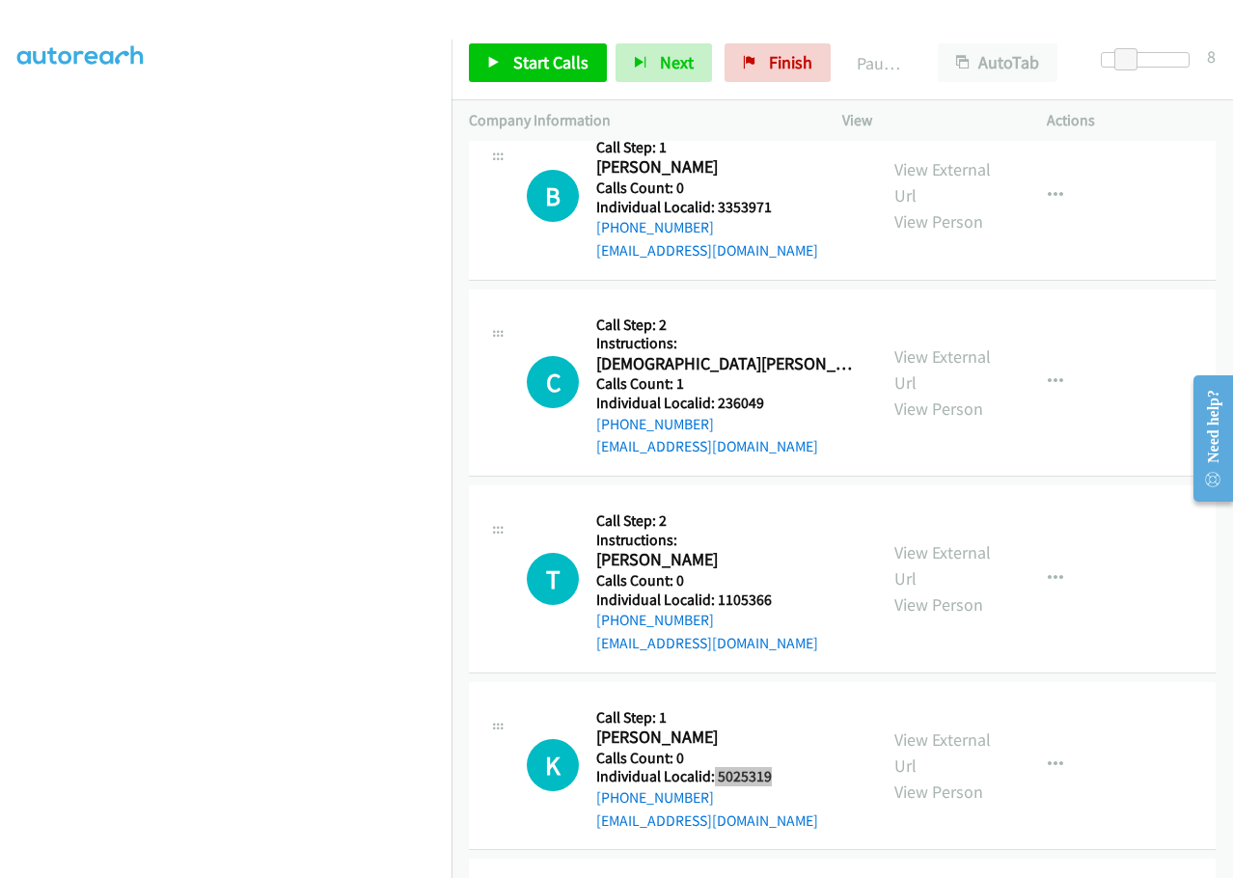
scroll to position [7148, 0]
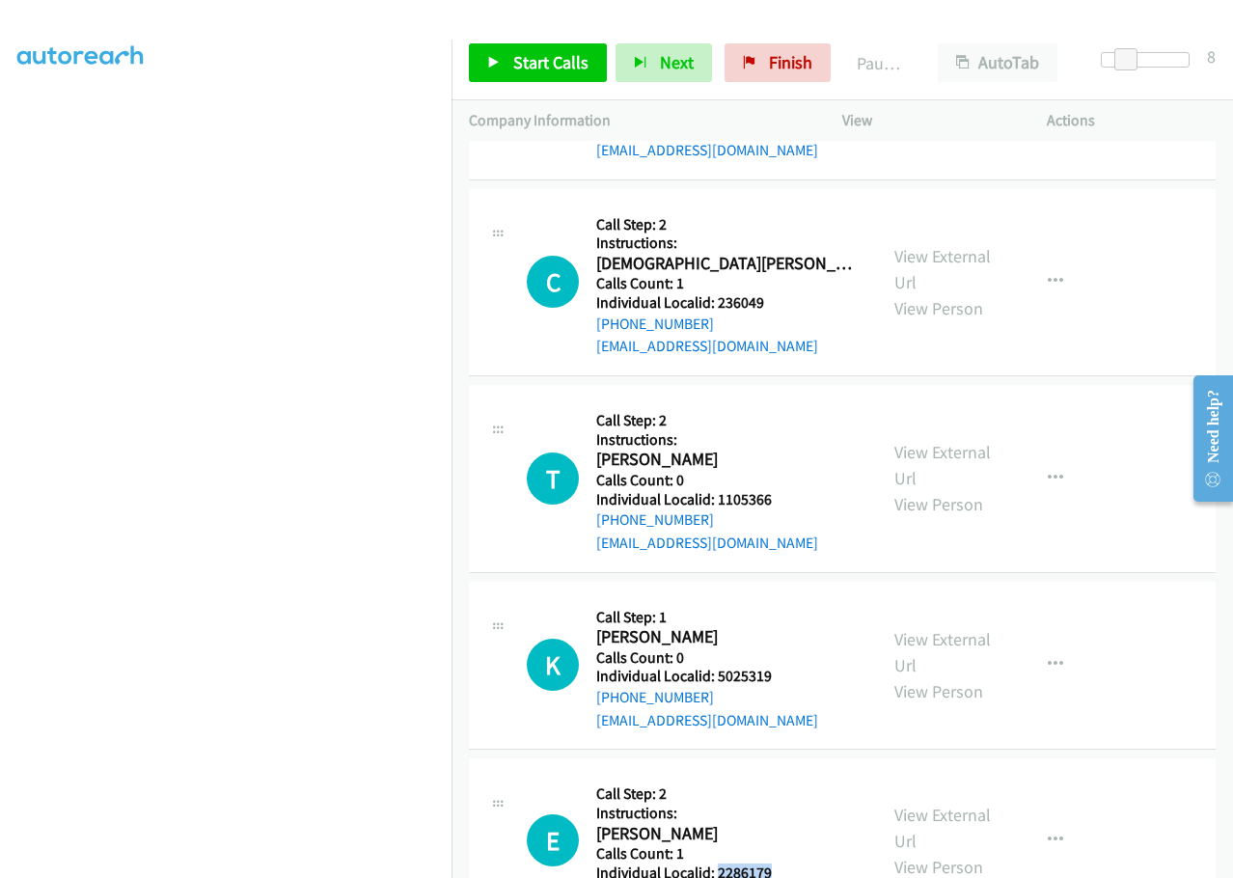
drag, startPoint x: 732, startPoint y: 736, endPoint x: 778, endPoint y: 736, distance: 46.3
click at [778, 775] on div "E Callback Scheduled Call Step: 2 Instructions: Eddie Almeida America/New_York …" at bounding box center [693, 839] width 333 height 129
click at [556, 64] on span "Start Calls" at bounding box center [550, 62] width 75 height 22
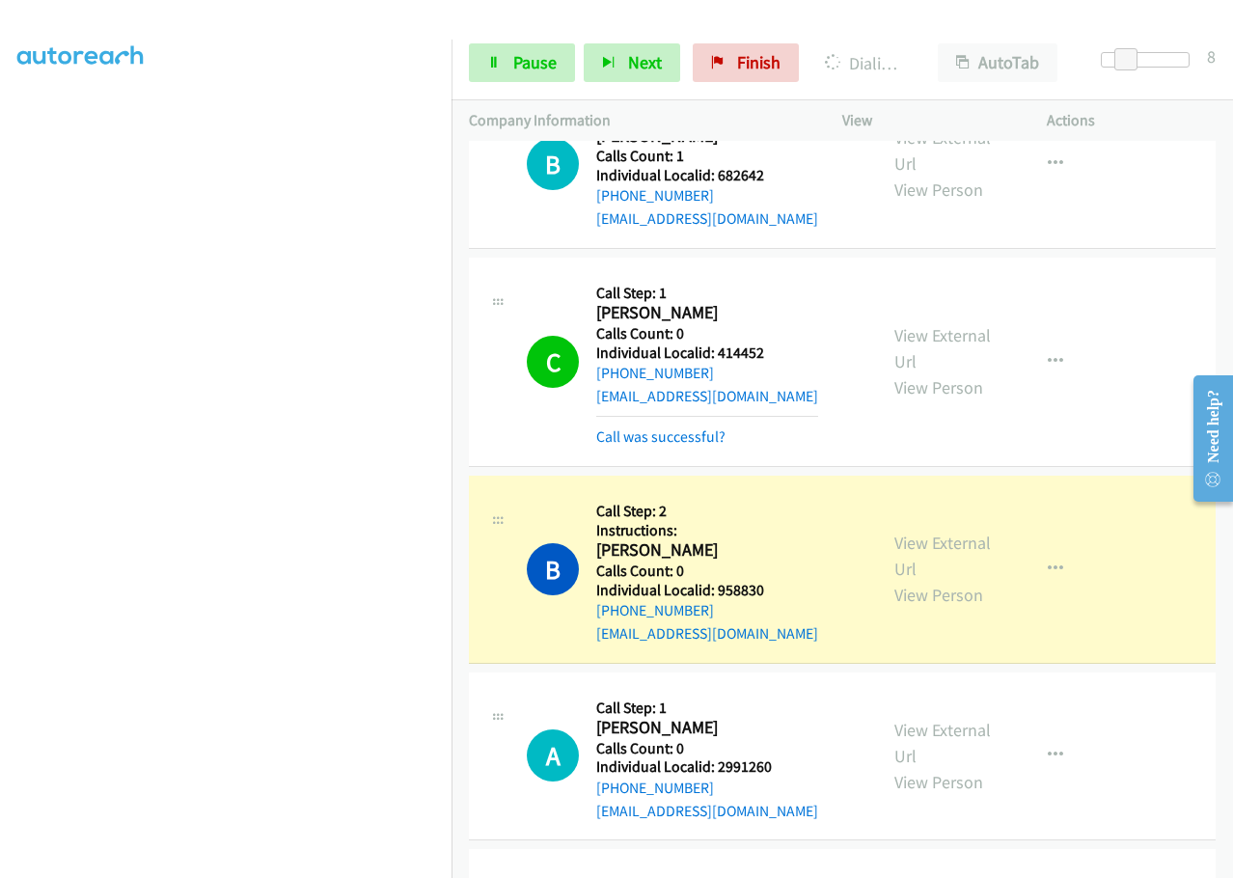
scroll to position [6353, 0]
click at [1047, 353] on icon "button" at bounding box center [1054, 360] width 15 height 15
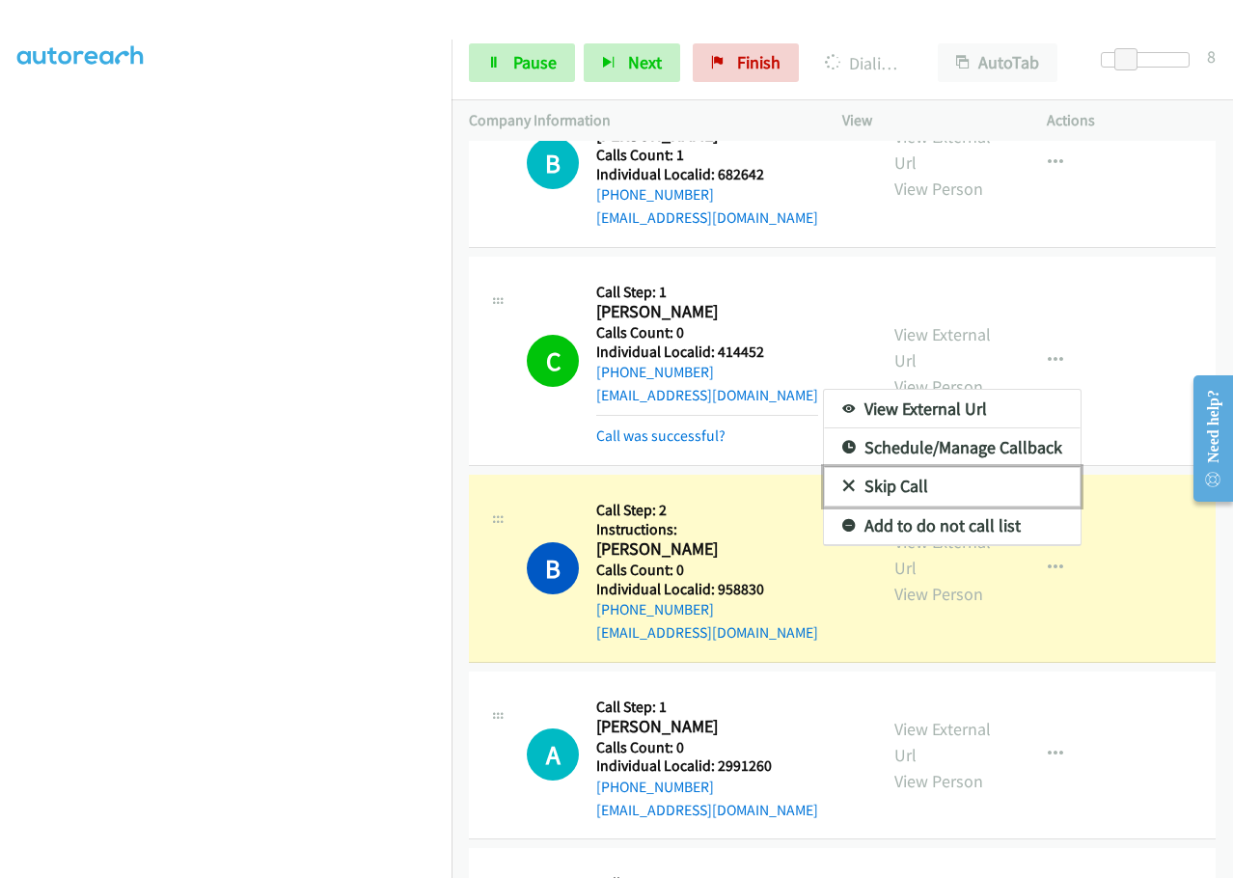
click at [849, 467] on link "Skip Call" at bounding box center [952, 486] width 257 height 39
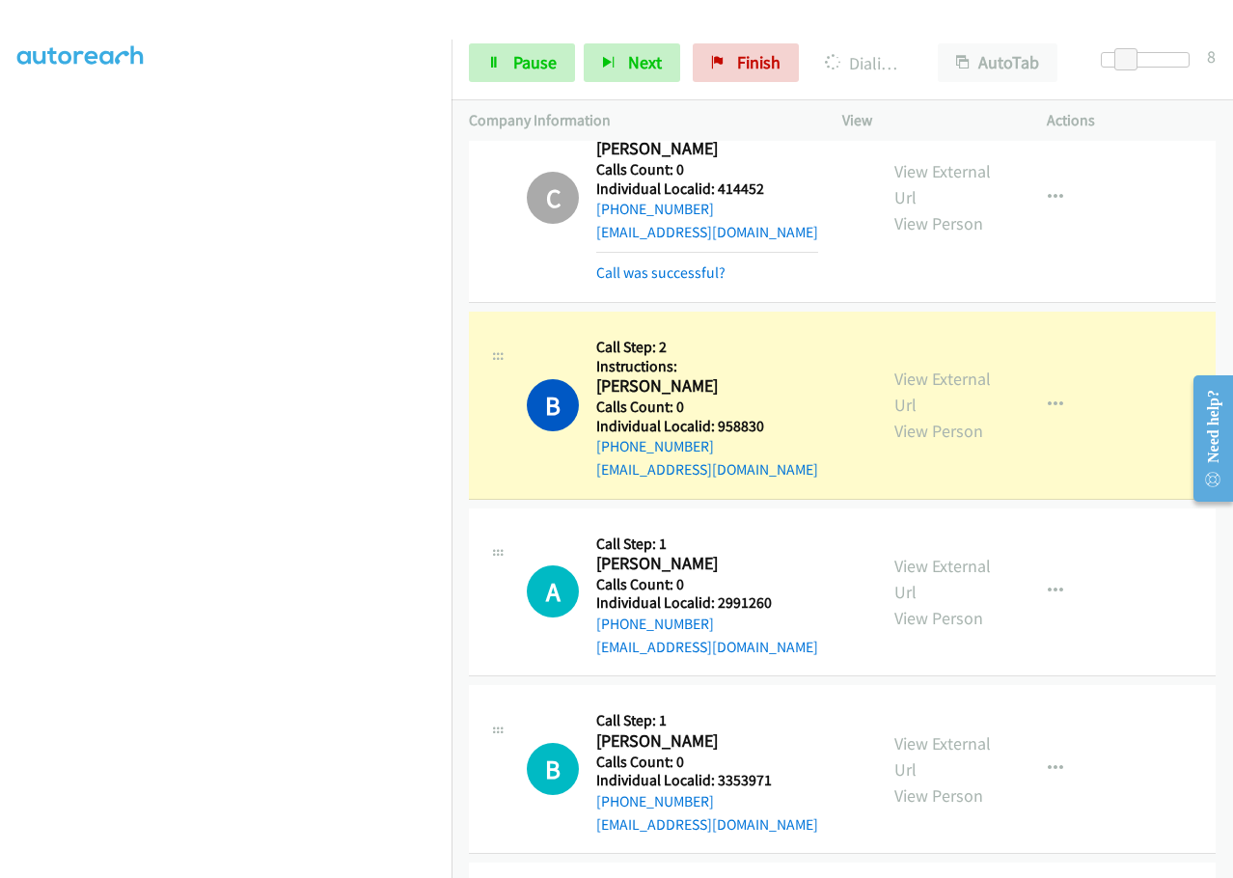
scroll to position [6546, 0]
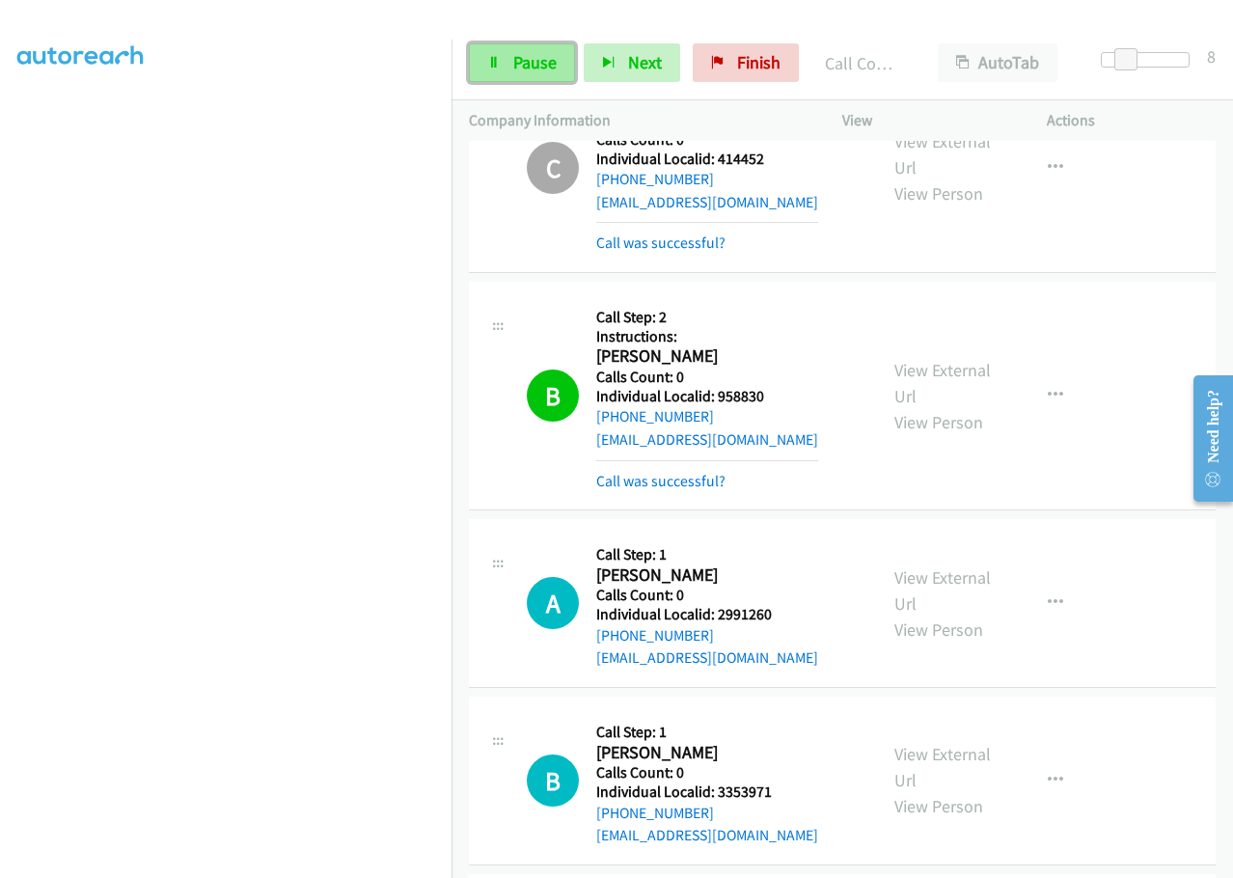
click at [536, 64] on span "Pause" at bounding box center [534, 62] width 43 height 22
click at [535, 64] on span "Start Calls" at bounding box center [550, 62] width 75 height 22
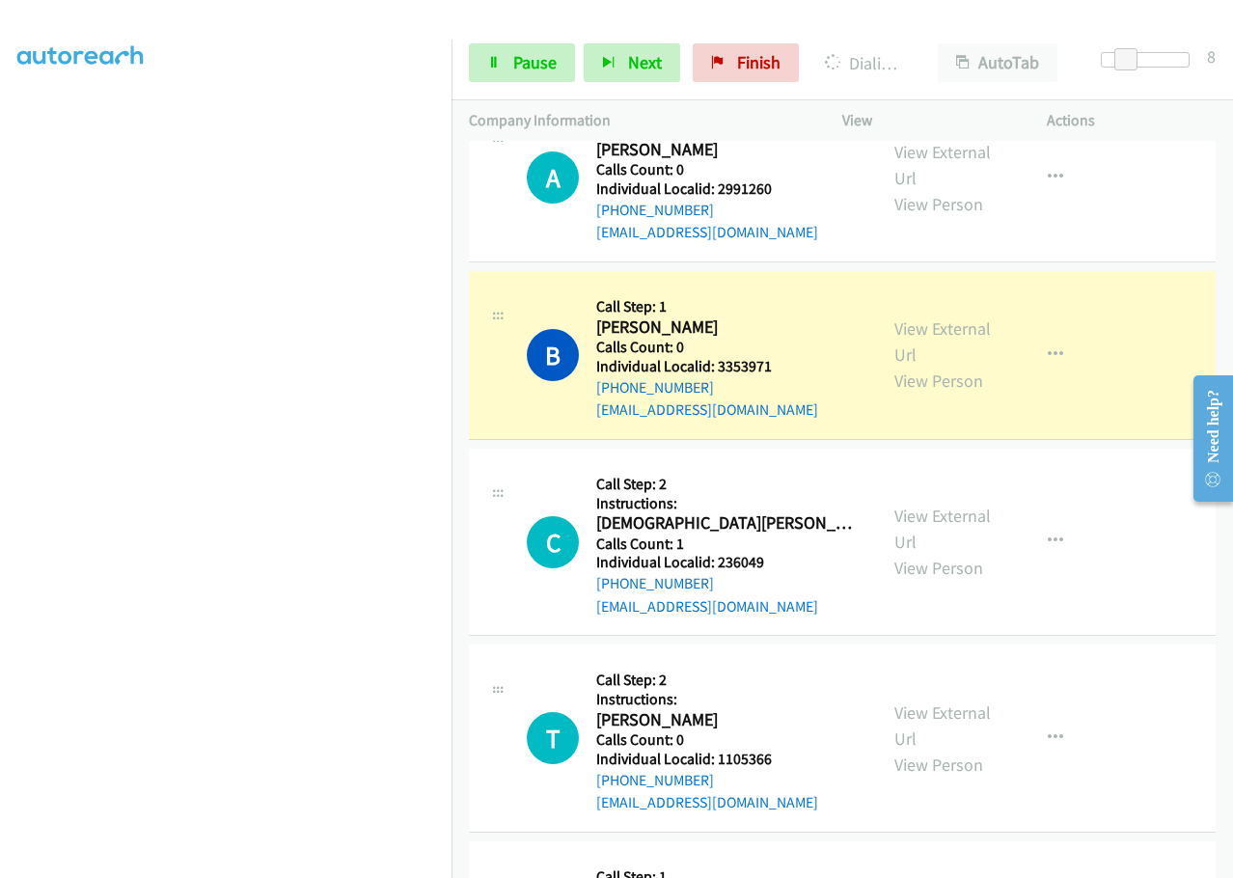
scroll to position [6980, 0]
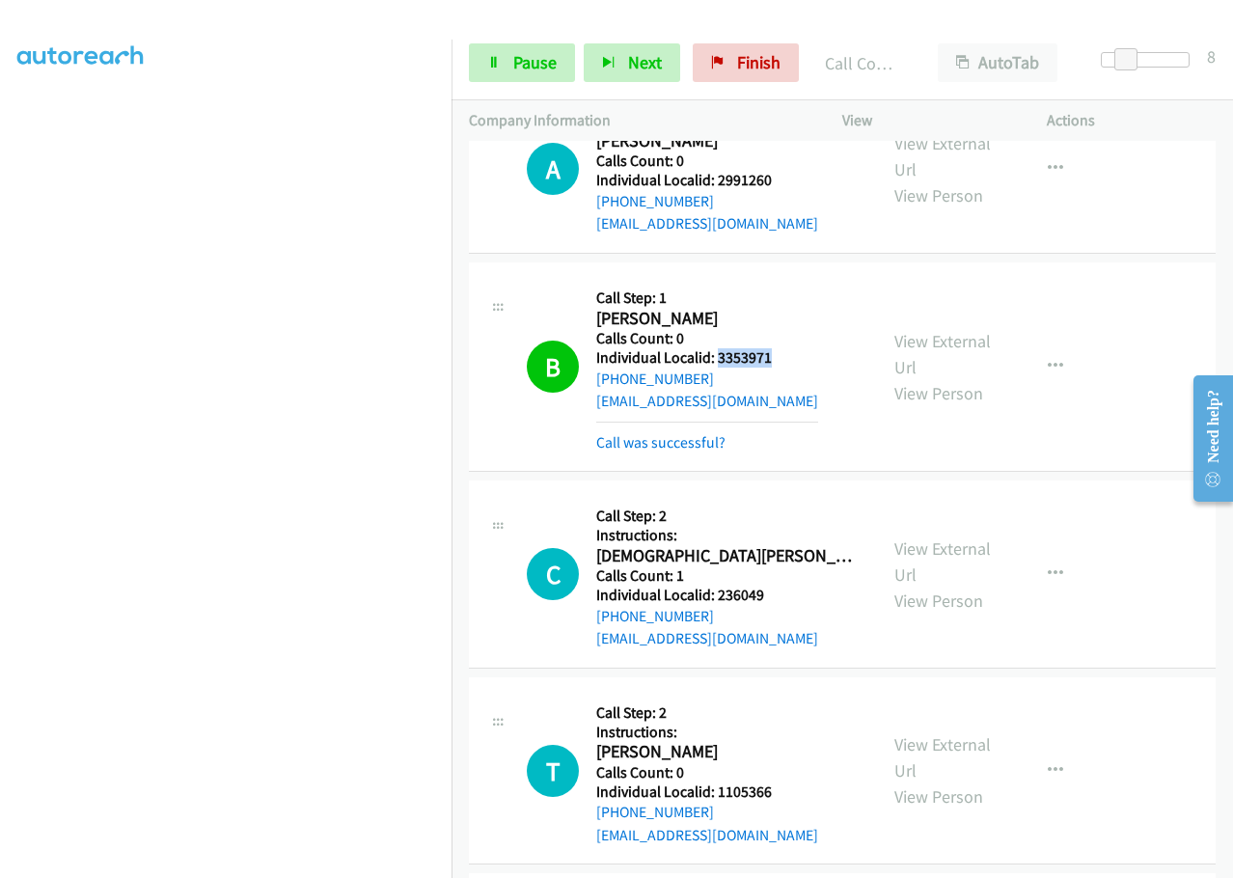
drag, startPoint x: 718, startPoint y: 215, endPoint x: 779, endPoint y: 212, distance: 61.8
click at [779, 280] on div "B Callback Scheduled Call Step: 1 Brian Francisco America/New_York Calls Count:…" at bounding box center [693, 367] width 333 height 174
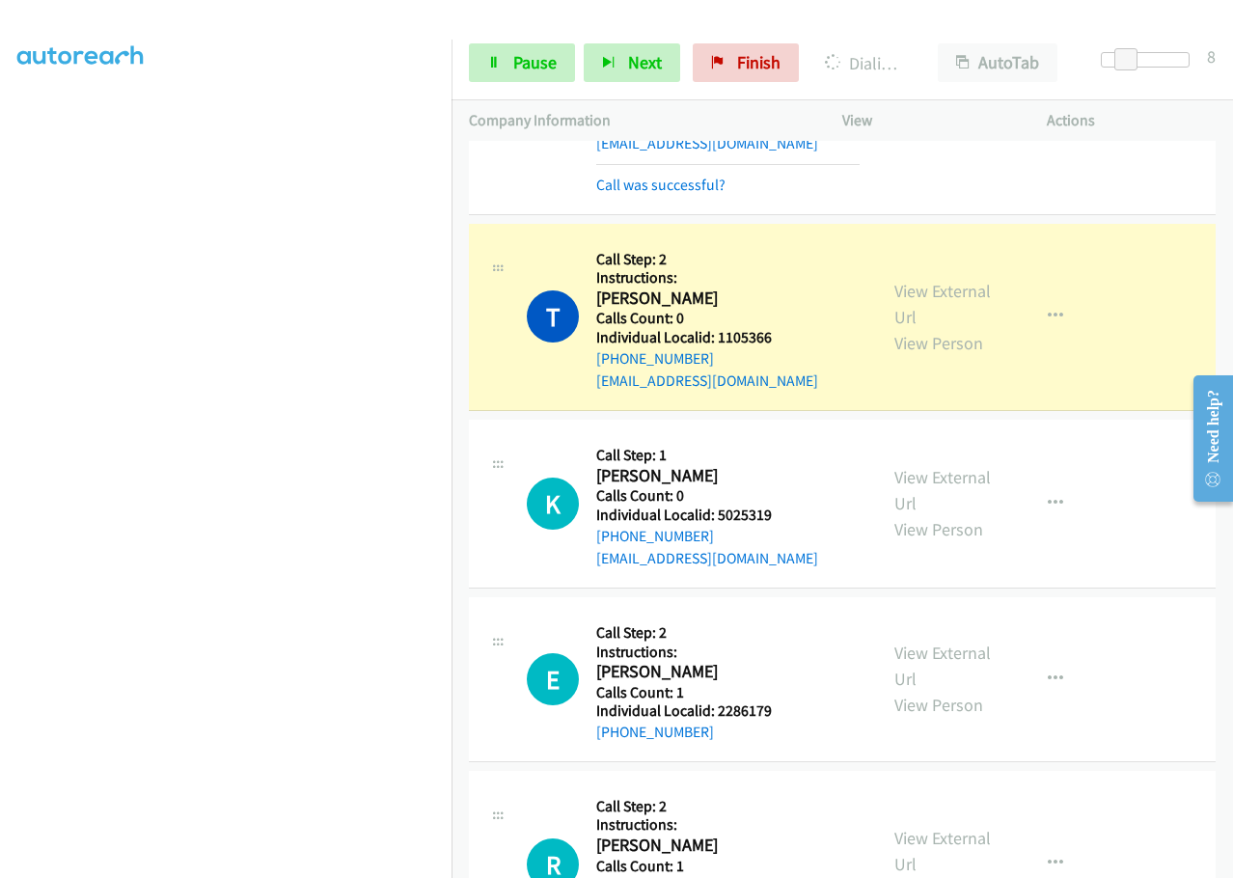
scroll to position [7438, 0]
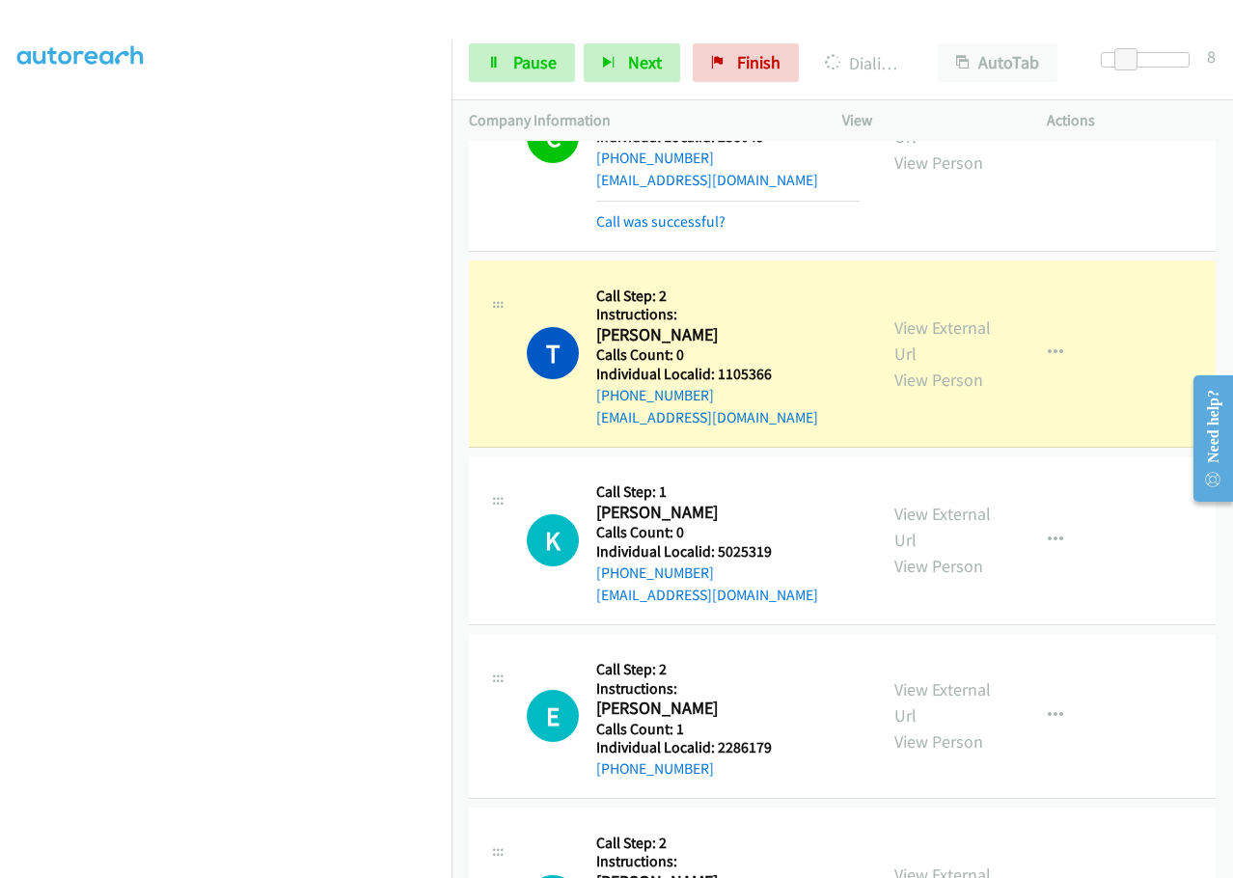
drag, startPoint x: 719, startPoint y: 785, endPoint x: 779, endPoint y: 780, distance: 60.0
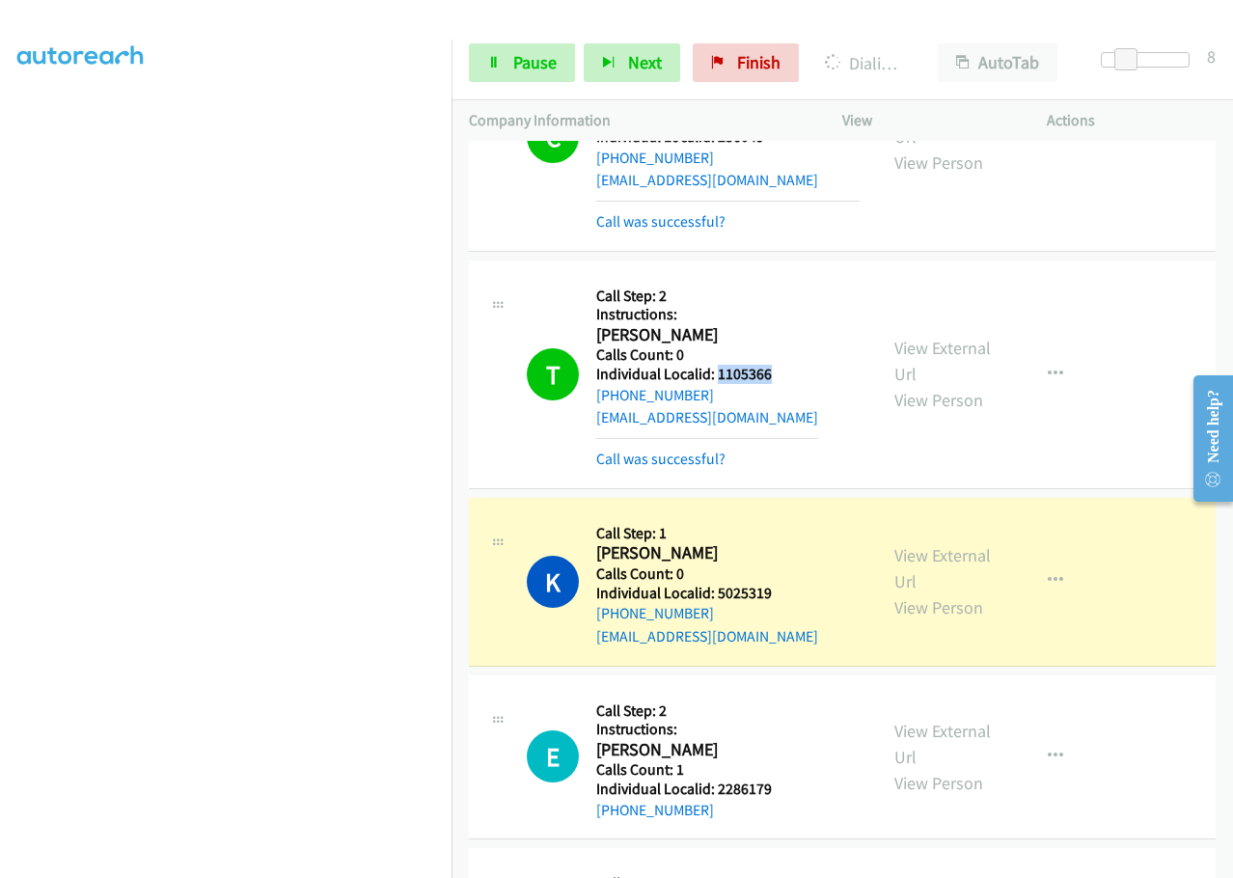
drag, startPoint x: 718, startPoint y: 232, endPoint x: 788, endPoint y: 232, distance: 70.4
click at [788, 278] on div "T Callback Scheduled Call Step: 2 Instructions: Timothy Balazs America/New_York…" at bounding box center [693, 374] width 333 height 193
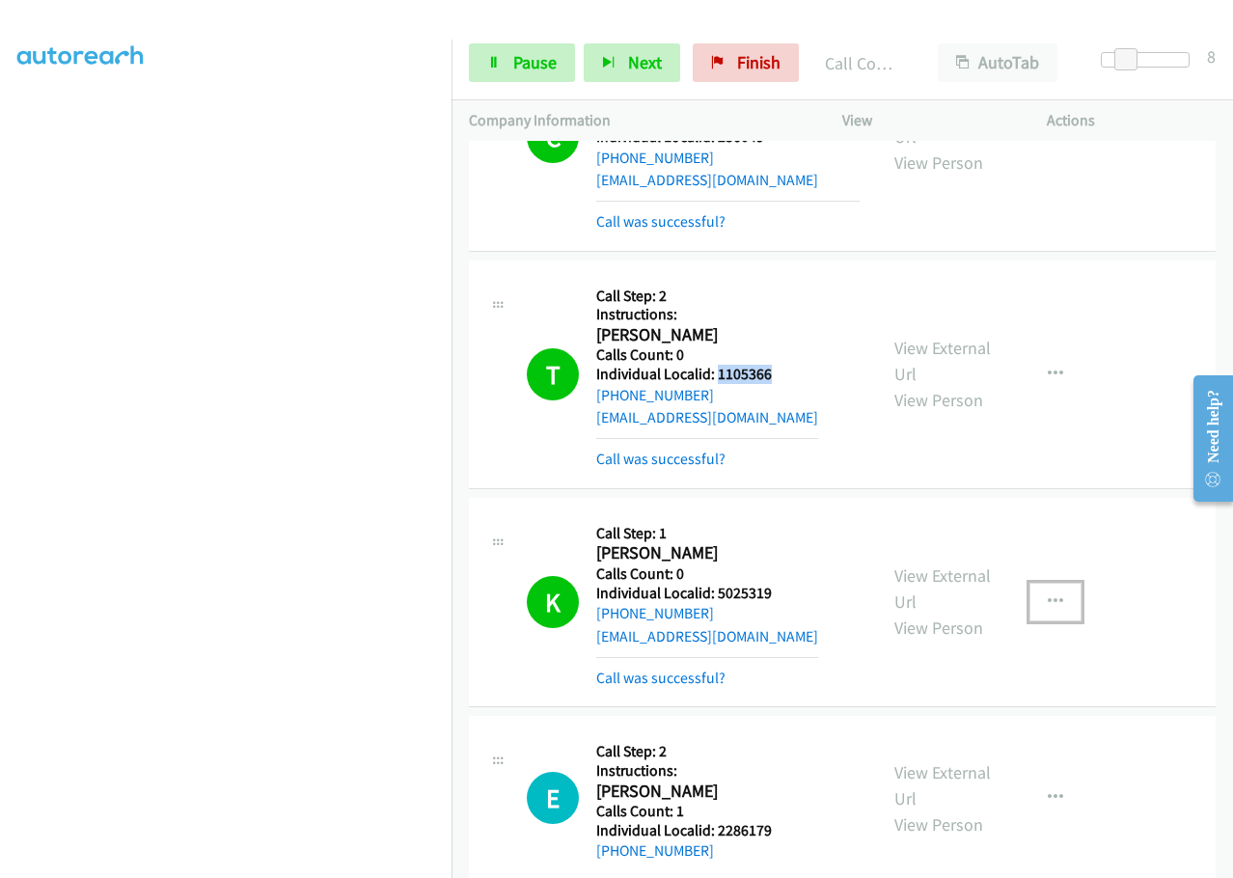
click at [1051, 594] on icon "button" at bounding box center [1054, 601] width 15 height 15
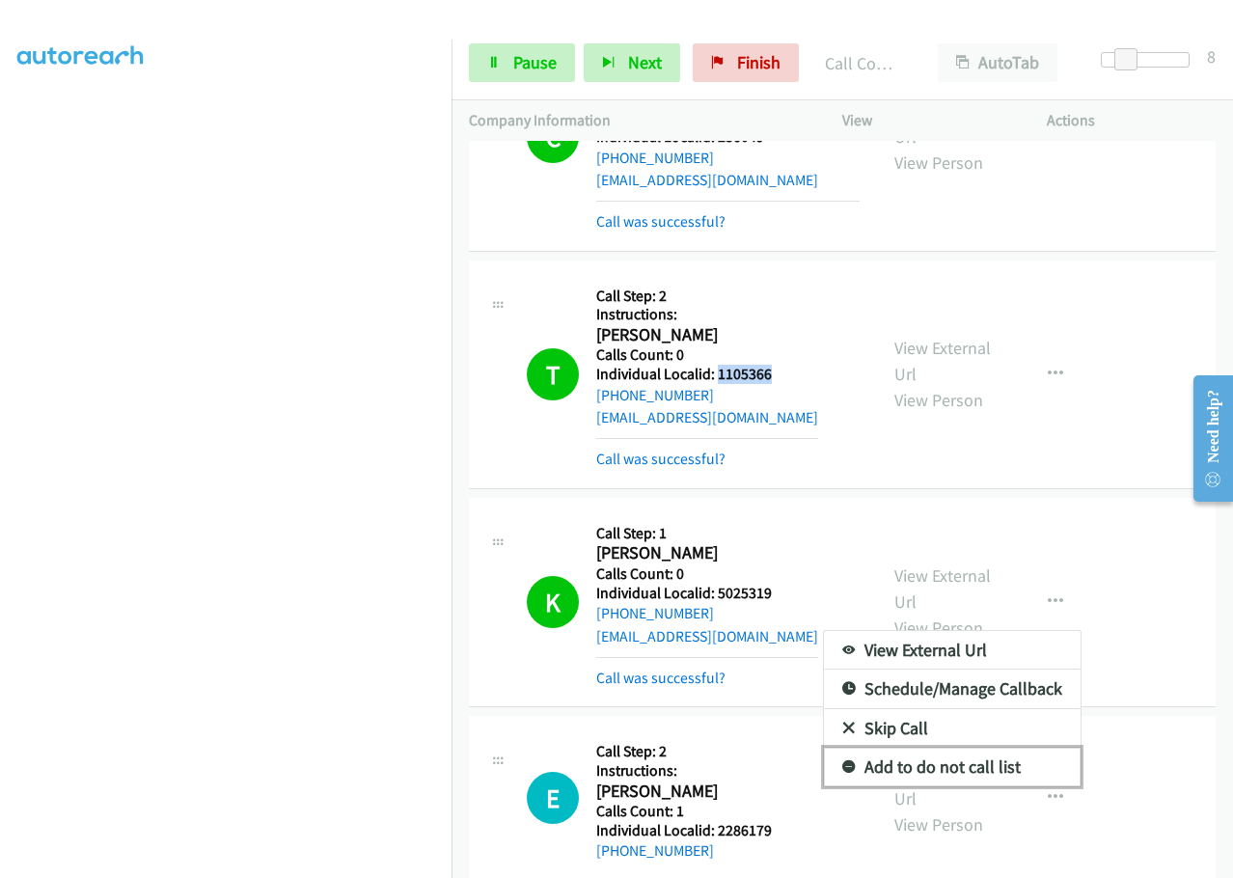
click at [842, 761] on icon at bounding box center [849, 768] width 14 height 14
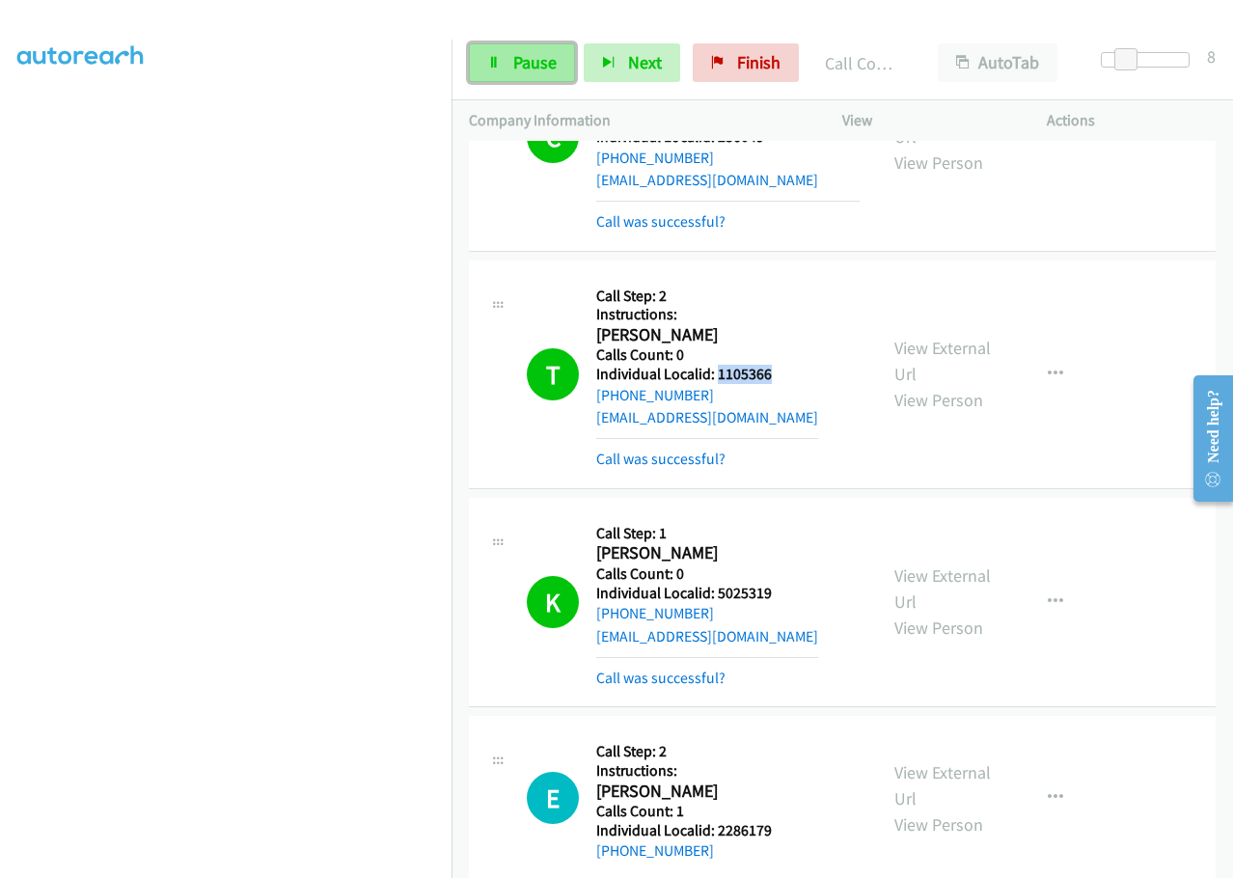
click at [512, 74] on link "Pause" at bounding box center [522, 62] width 106 height 39
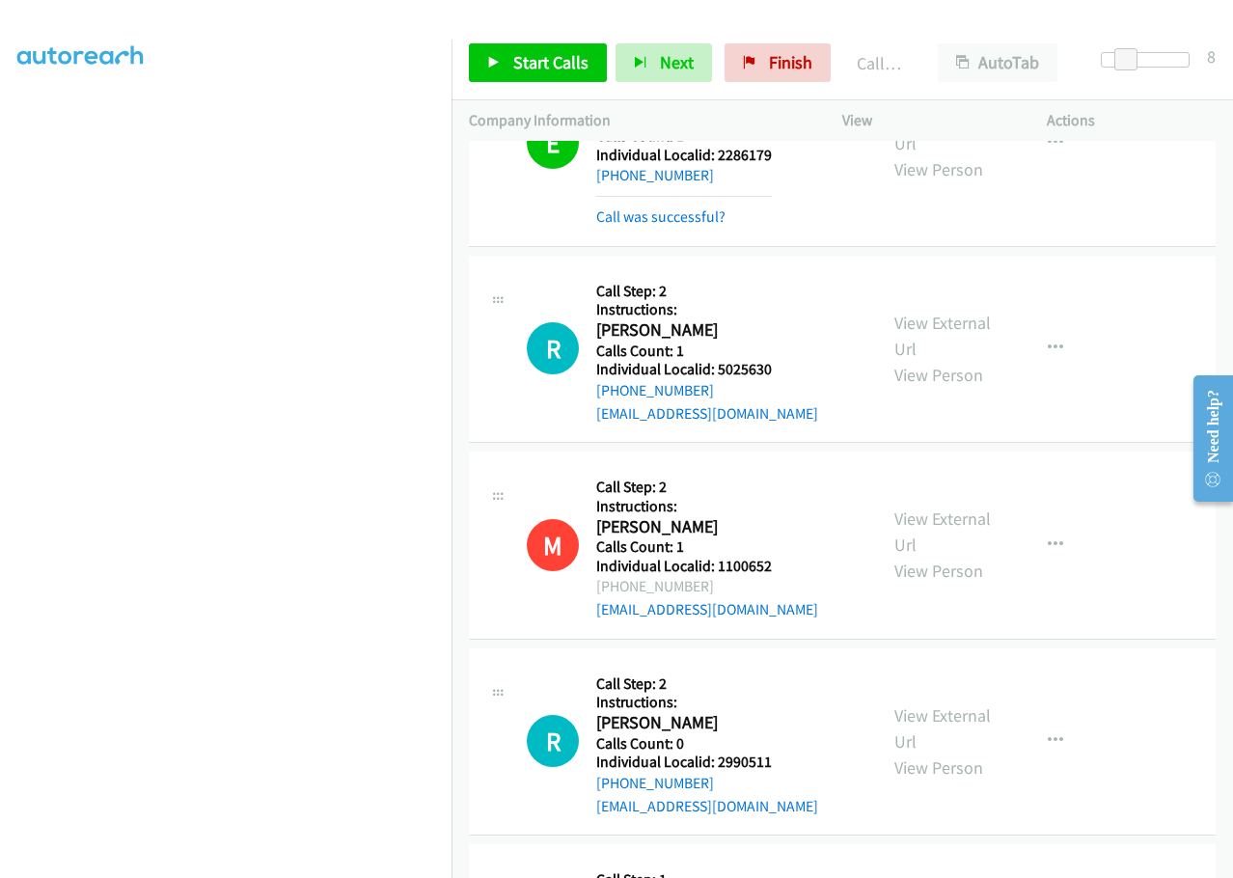
scroll to position [8089, 0]
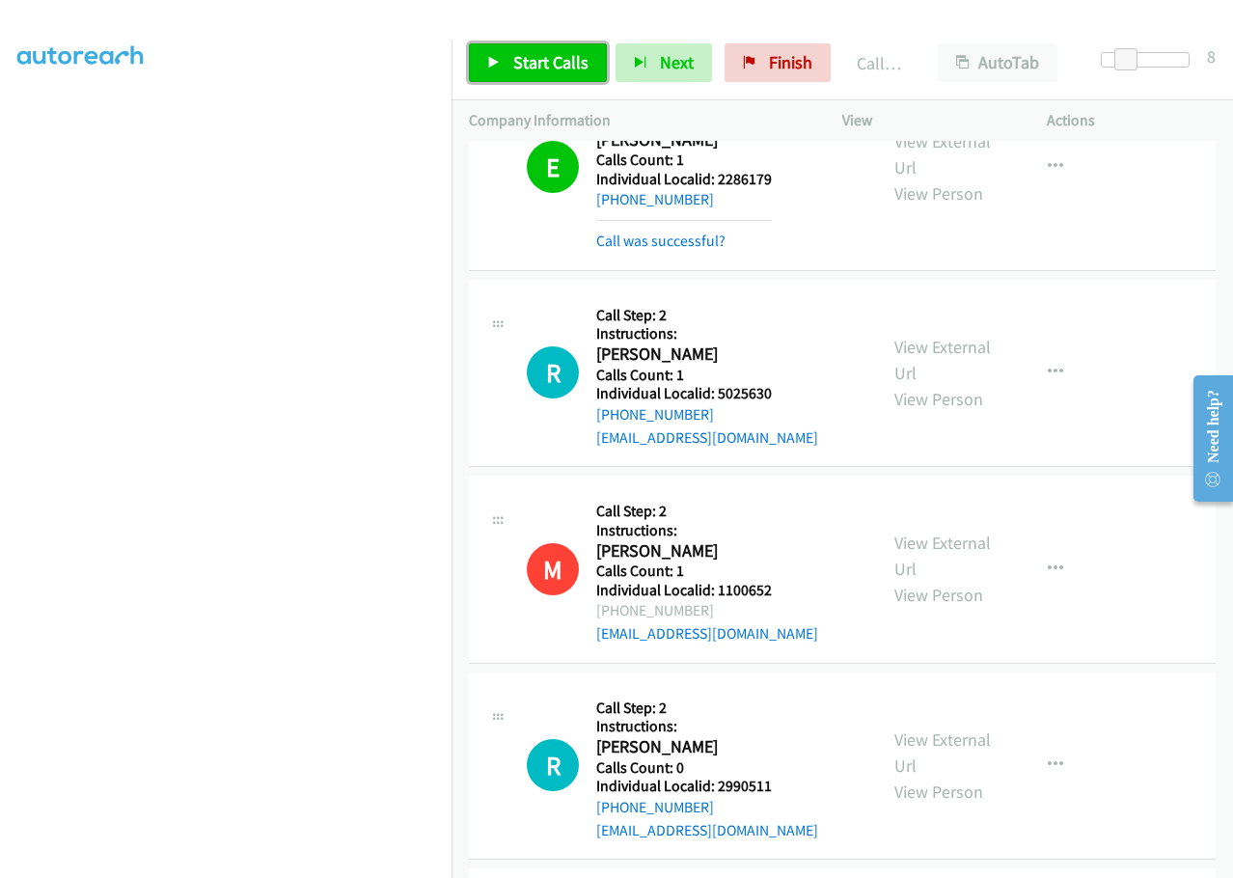
click at [519, 55] on span "Start Calls" at bounding box center [550, 62] width 75 height 22
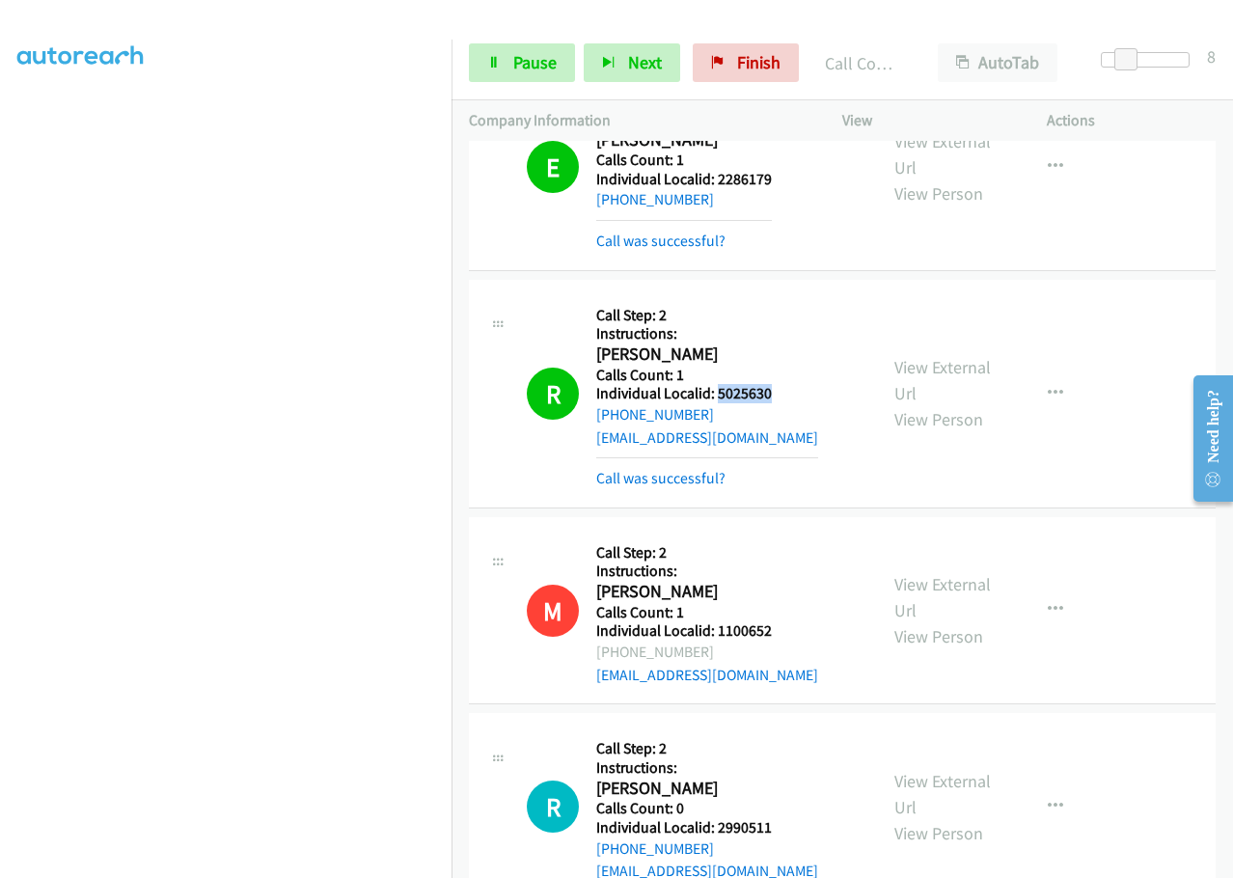
drag, startPoint x: 717, startPoint y: 255, endPoint x: 779, endPoint y: 254, distance: 62.7
click at [779, 297] on div "R Callback Scheduled Call Step: 2 Instructions: Reggie Oakley America/New_York …" at bounding box center [693, 393] width 333 height 193
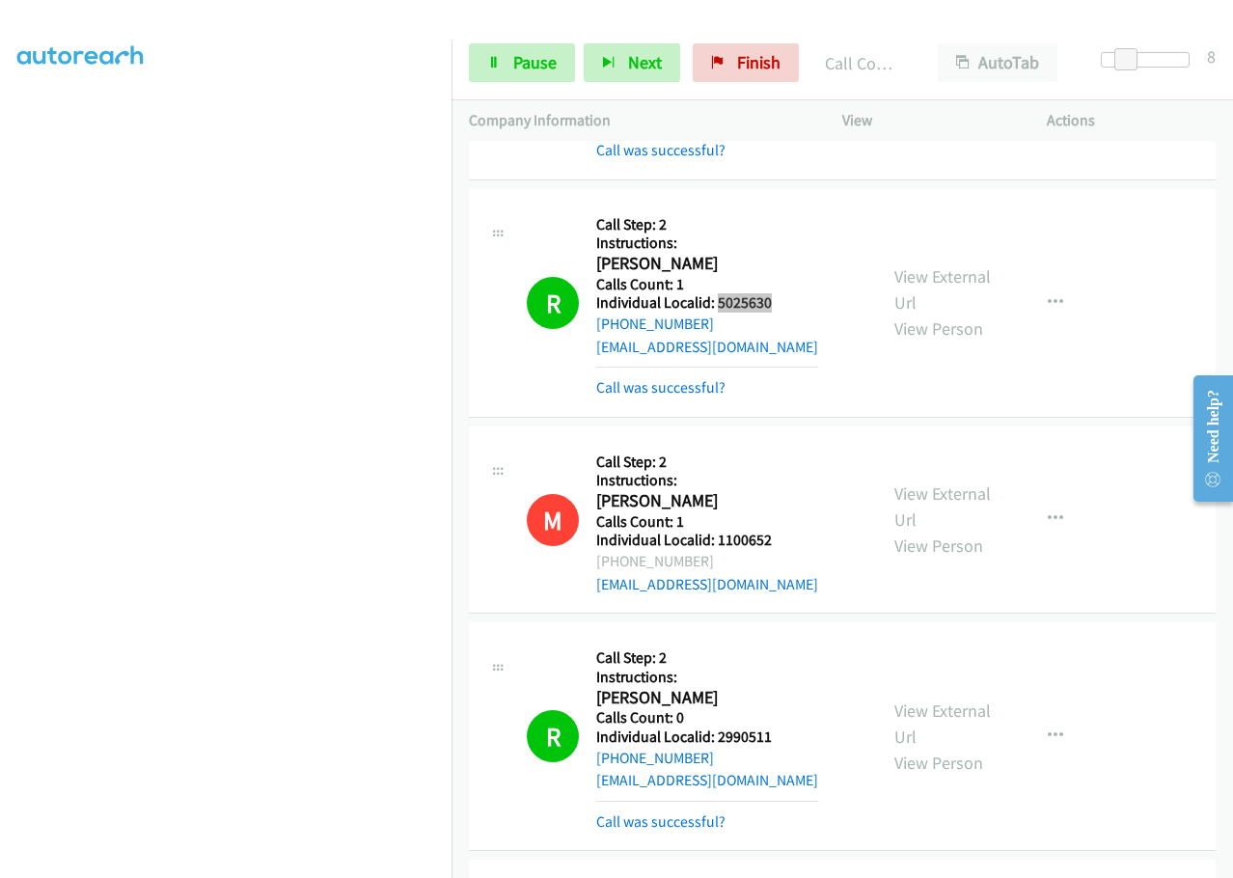
scroll to position [8185, 0]
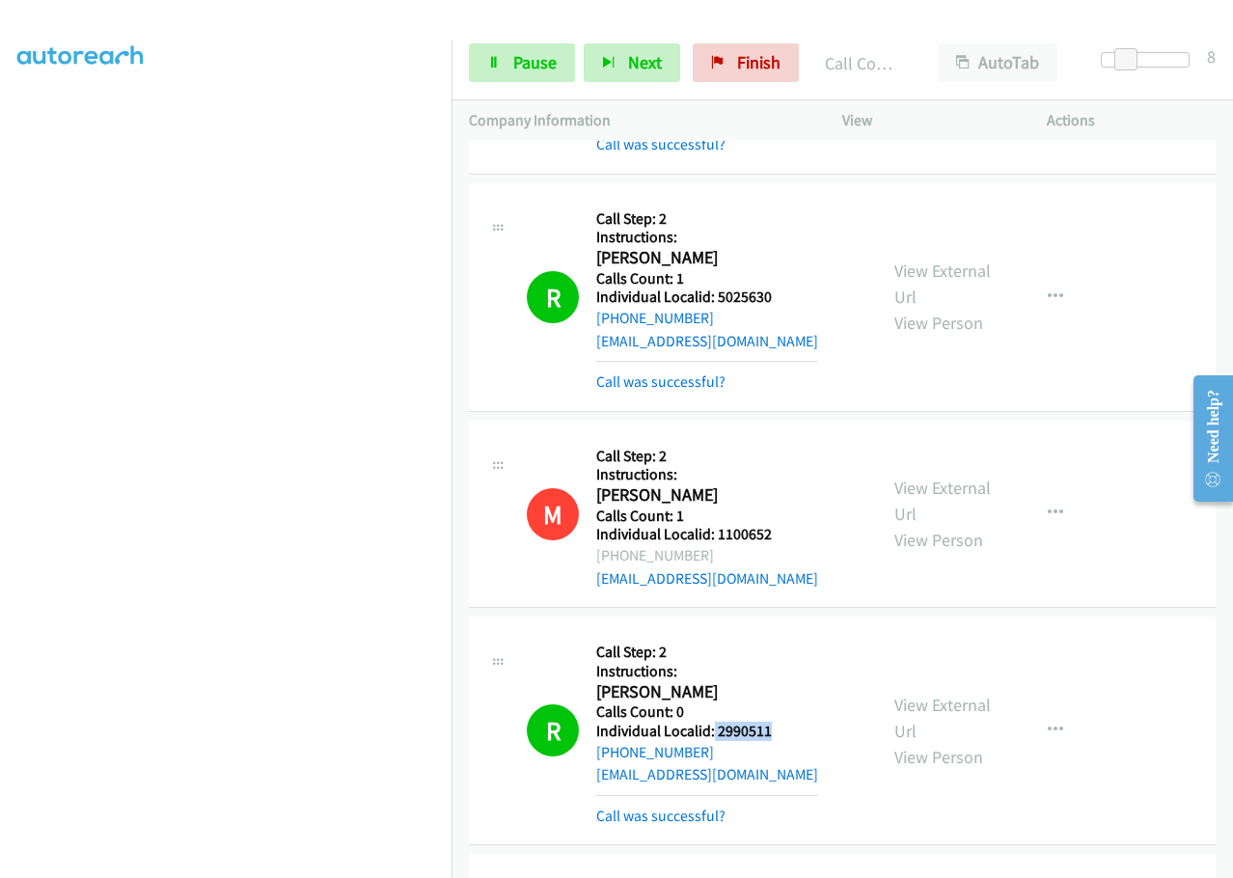
drag, startPoint x: 712, startPoint y: 591, endPoint x: 779, endPoint y: 586, distance: 67.7
click at [779, 634] on div "R Callback Scheduled Call Step: 2 Instructions: Rich Dickson America/New_York C…" at bounding box center [693, 730] width 333 height 193
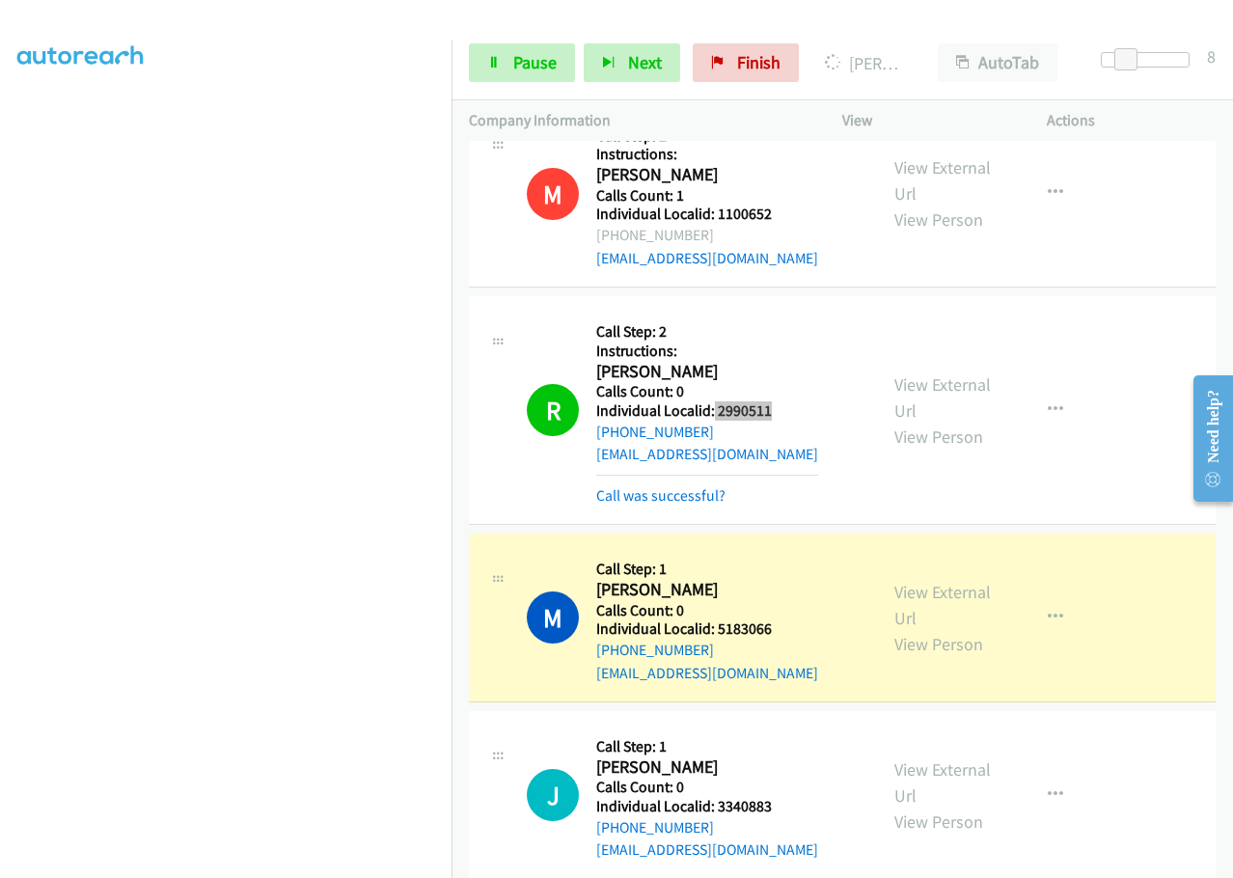
scroll to position [8450, 0]
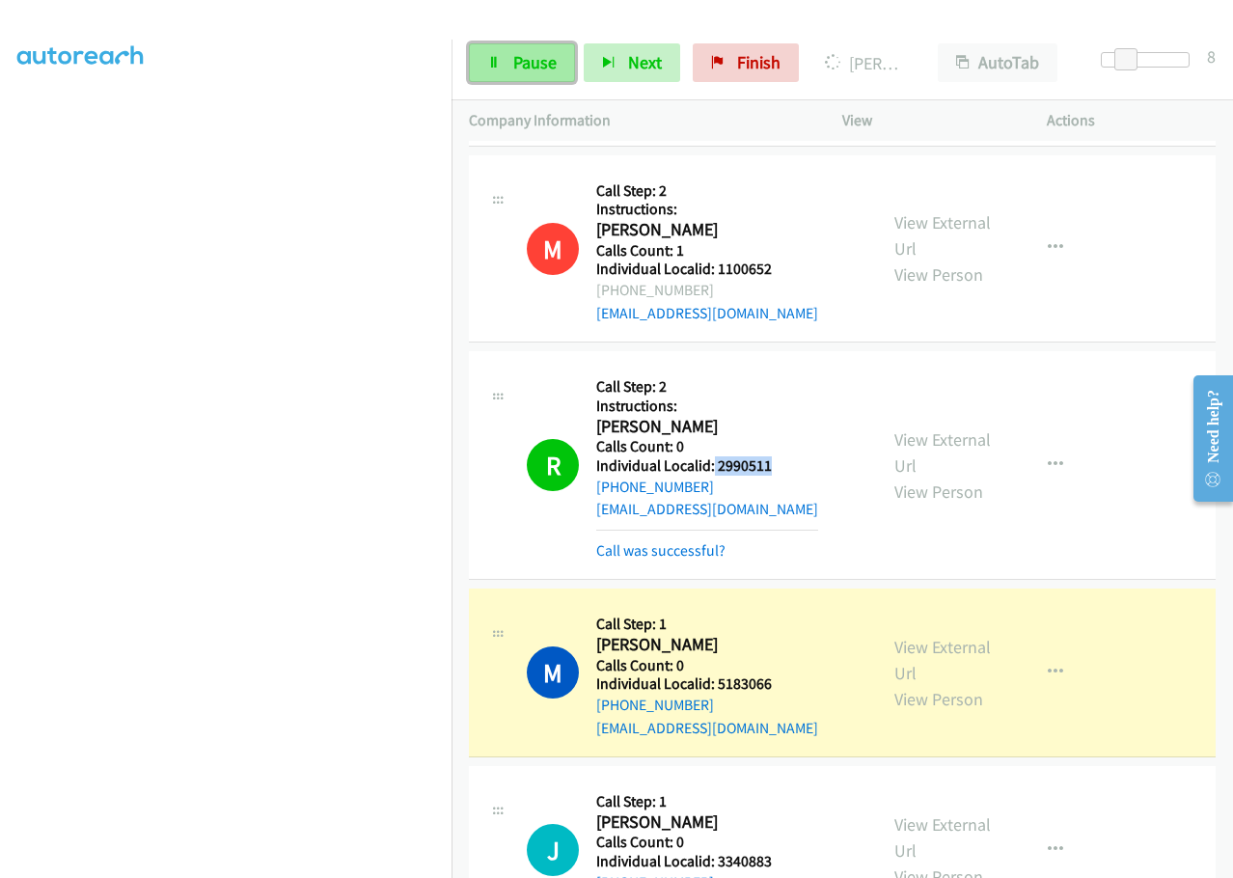
click at [516, 68] on span "Pause" at bounding box center [534, 62] width 43 height 22
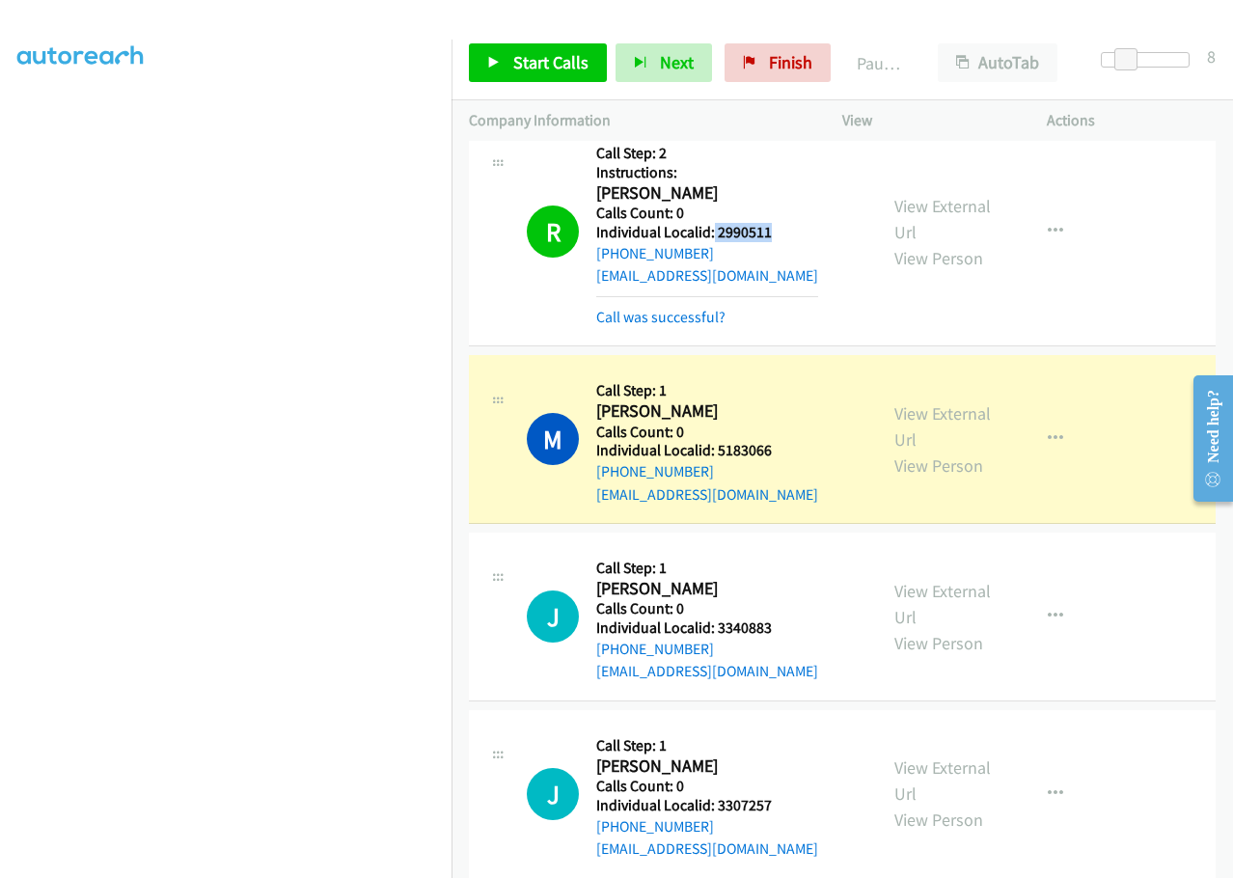
scroll to position [8691, 0]
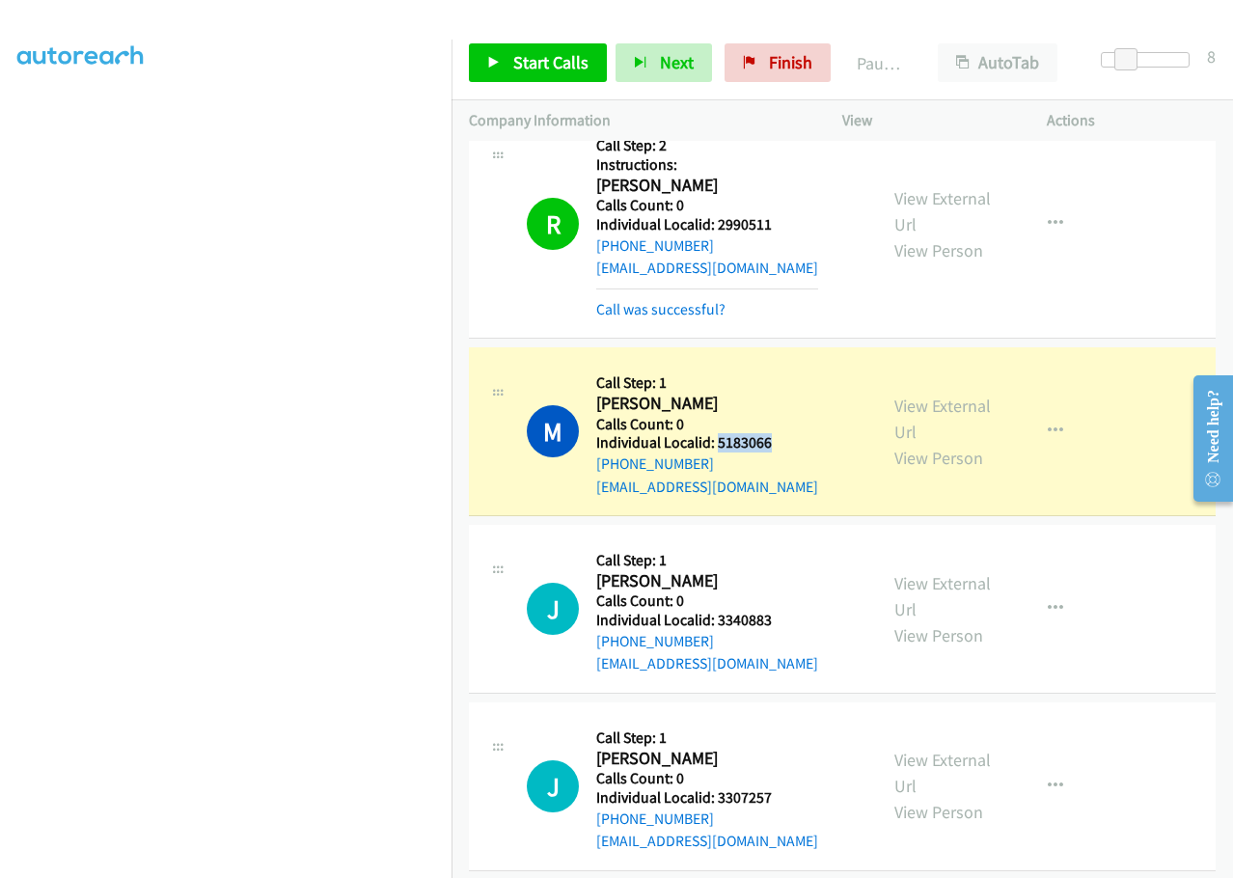
drag, startPoint x: 714, startPoint y: 309, endPoint x: 775, endPoint y: 308, distance: 61.7
click at [775, 433] on h5 "Individual Localid: 5183066" at bounding box center [707, 442] width 222 height 19
drag, startPoint x: 716, startPoint y: 486, endPoint x: 784, endPoint y: 479, distance: 68.8
click at [784, 542] on div "J Callback Scheduled Call Step: 1 Jay Hansen America/New_York Calls Count: 0 In…" at bounding box center [693, 608] width 333 height 133
drag, startPoint x: 716, startPoint y: 664, endPoint x: 781, endPoint y: 661, distance: 65.6
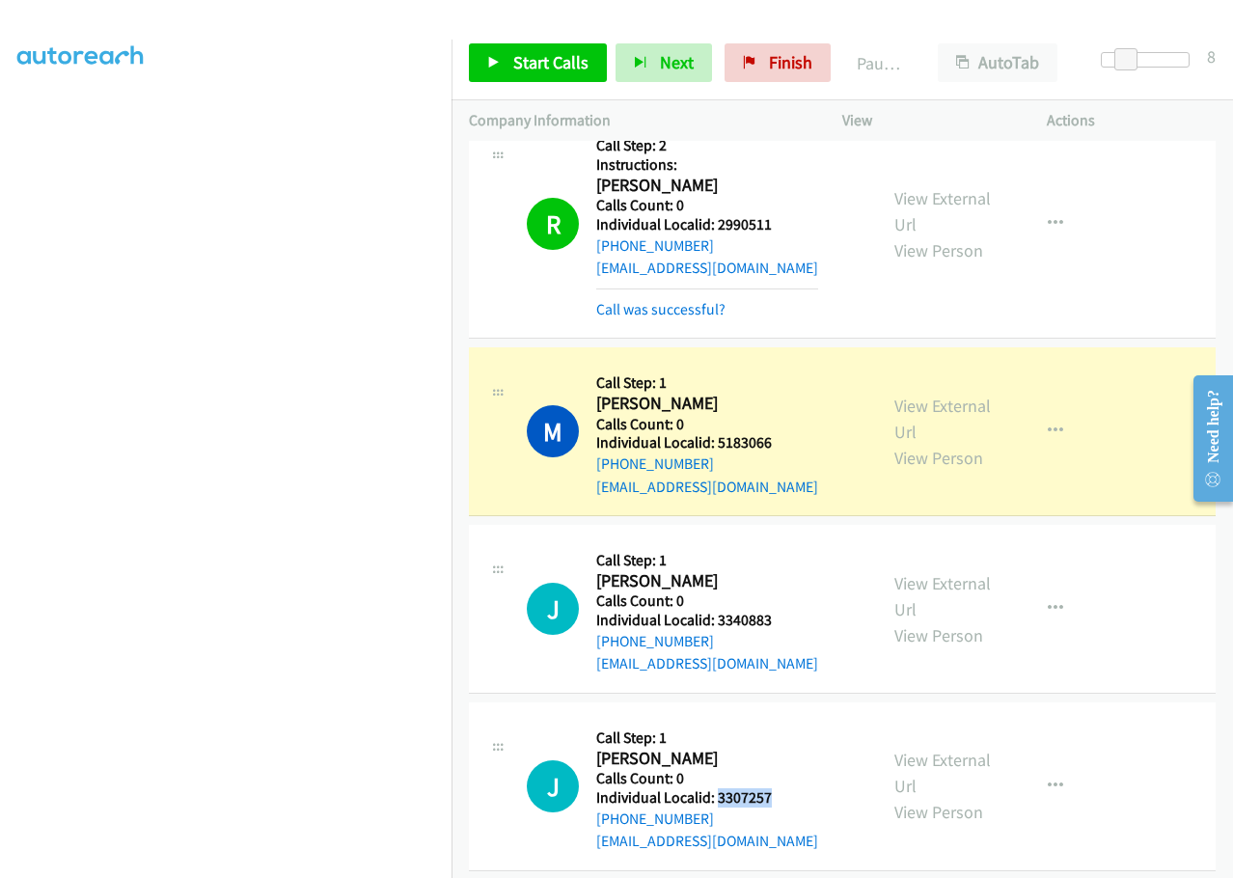
click at [783, 719] on div "J Callback Scheduled Call Step: 1 Judy Harris America/New_York Calls Count: 0 I…" at bounding box center [693, 785] width 333 height 133
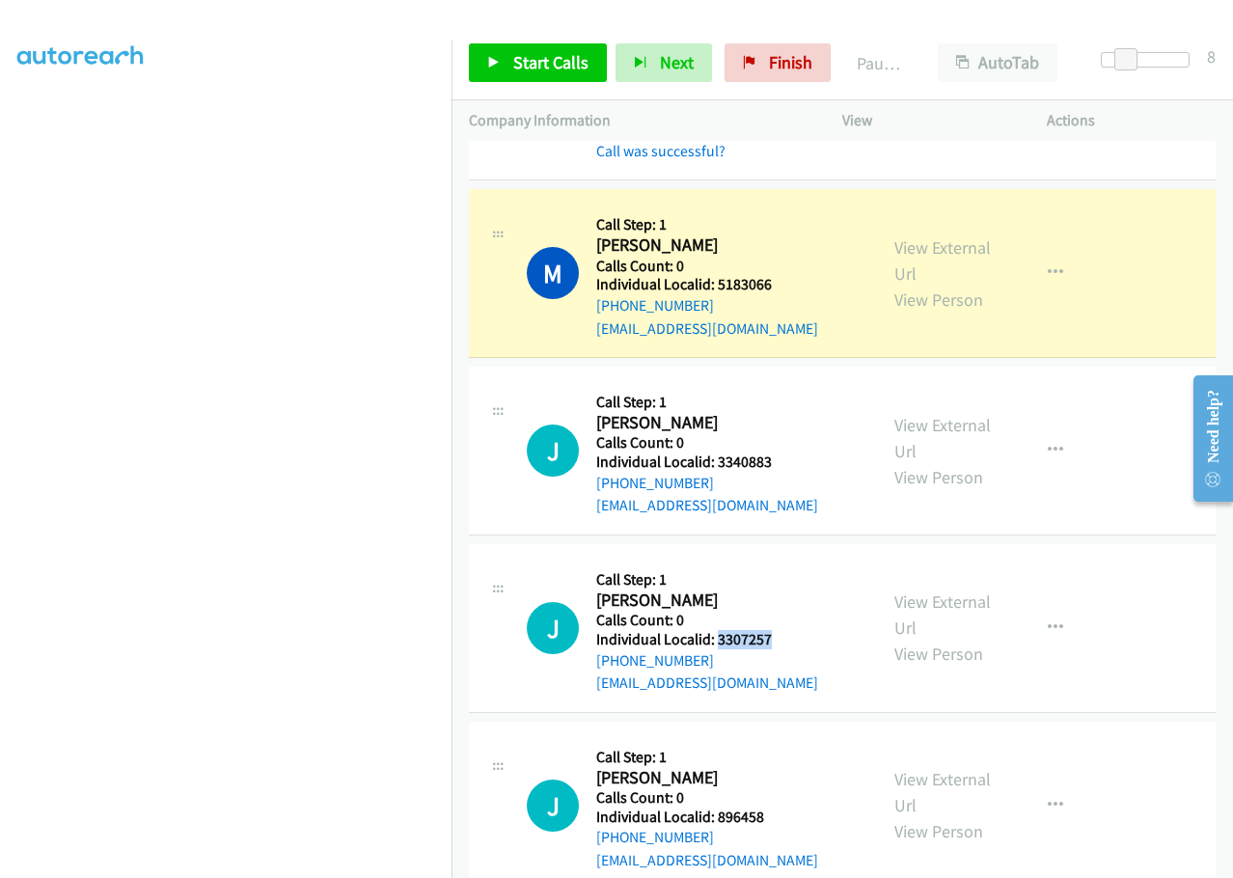
scroll to position [8860, 0]
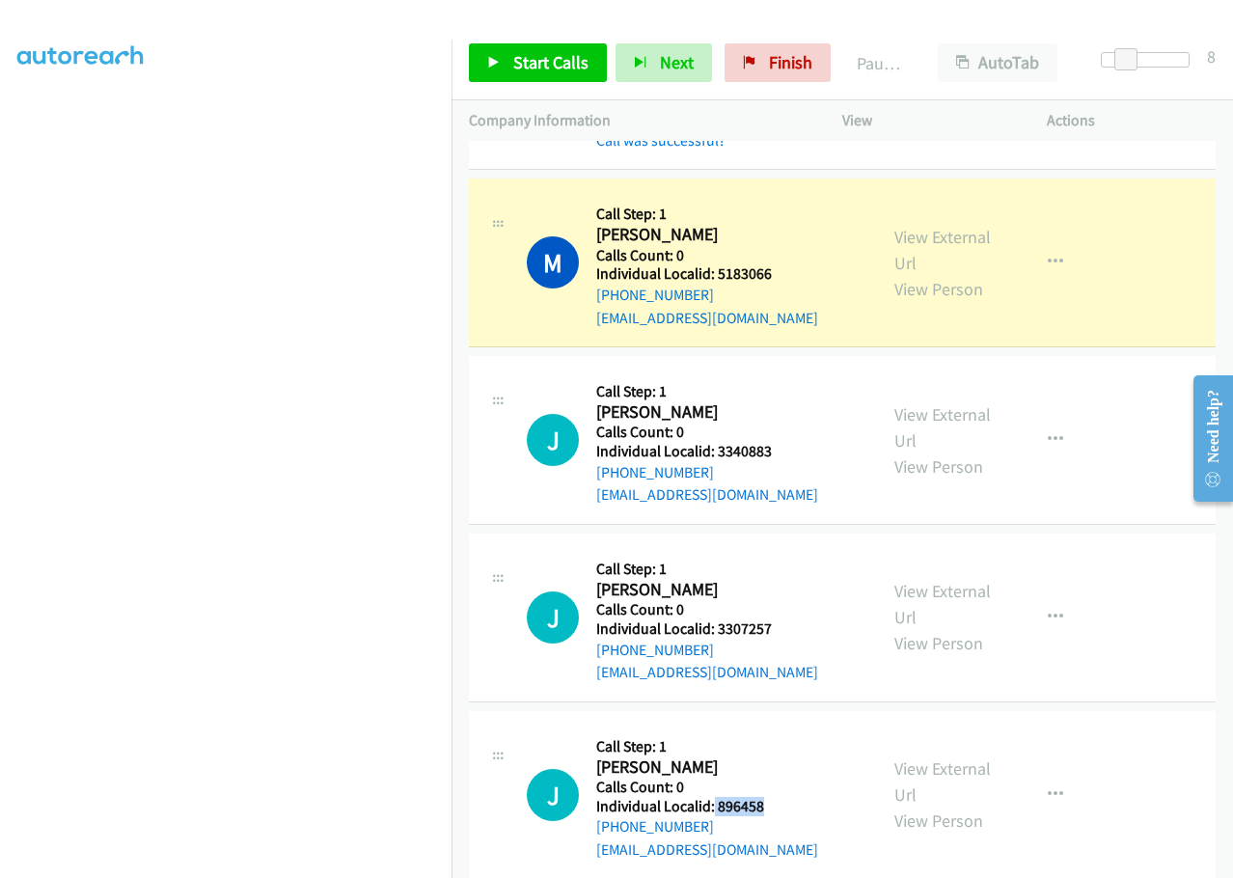
drag, startPoint x: 712, startPoint y: 669, endPoint x: 773, endPoint y: 668, distance: 61.7
click at [773, 728] on div "J Callback Scheduled Call Step: 1 Joshua Parsons America/New_York Calls Count: …" at bounding box center [693, 794] width 333 height 133
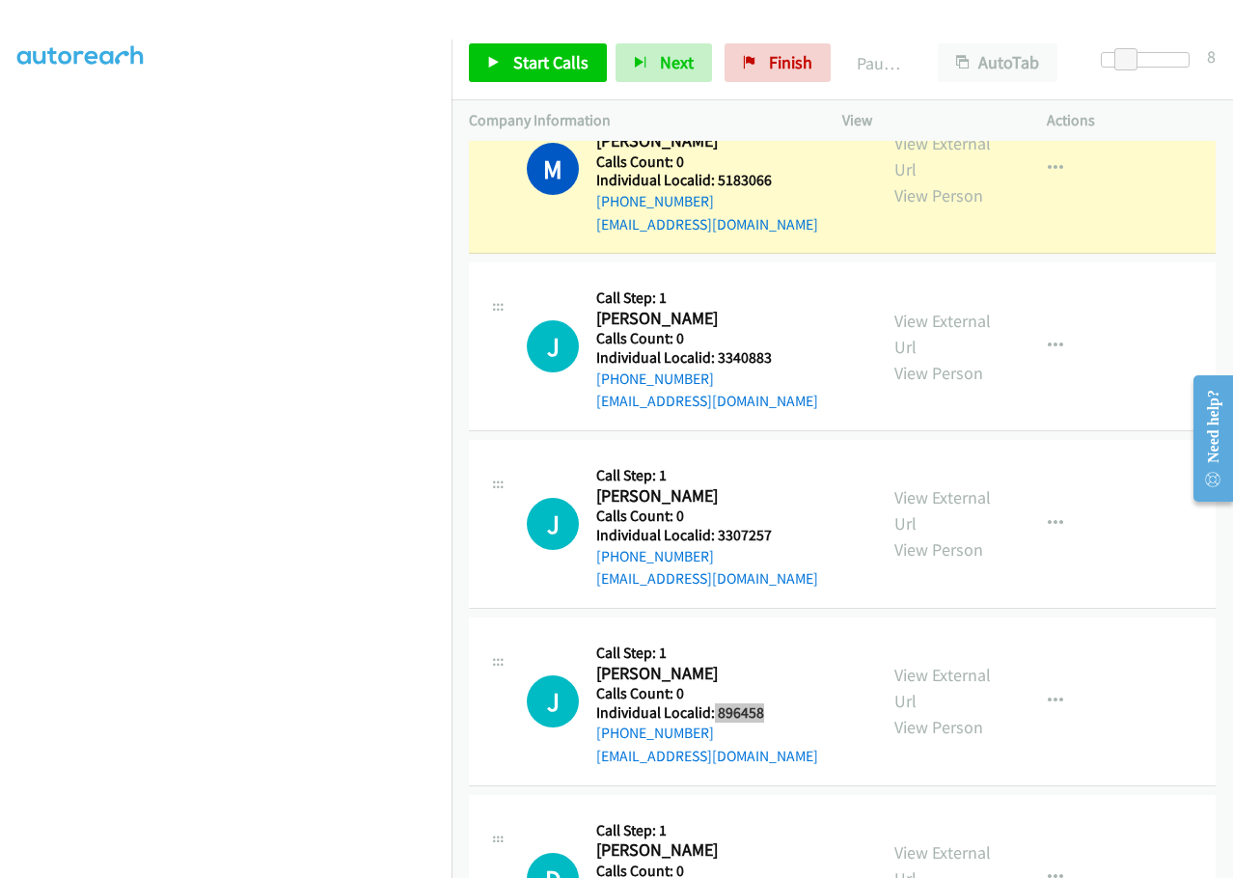
scroll to position [8981, 0]
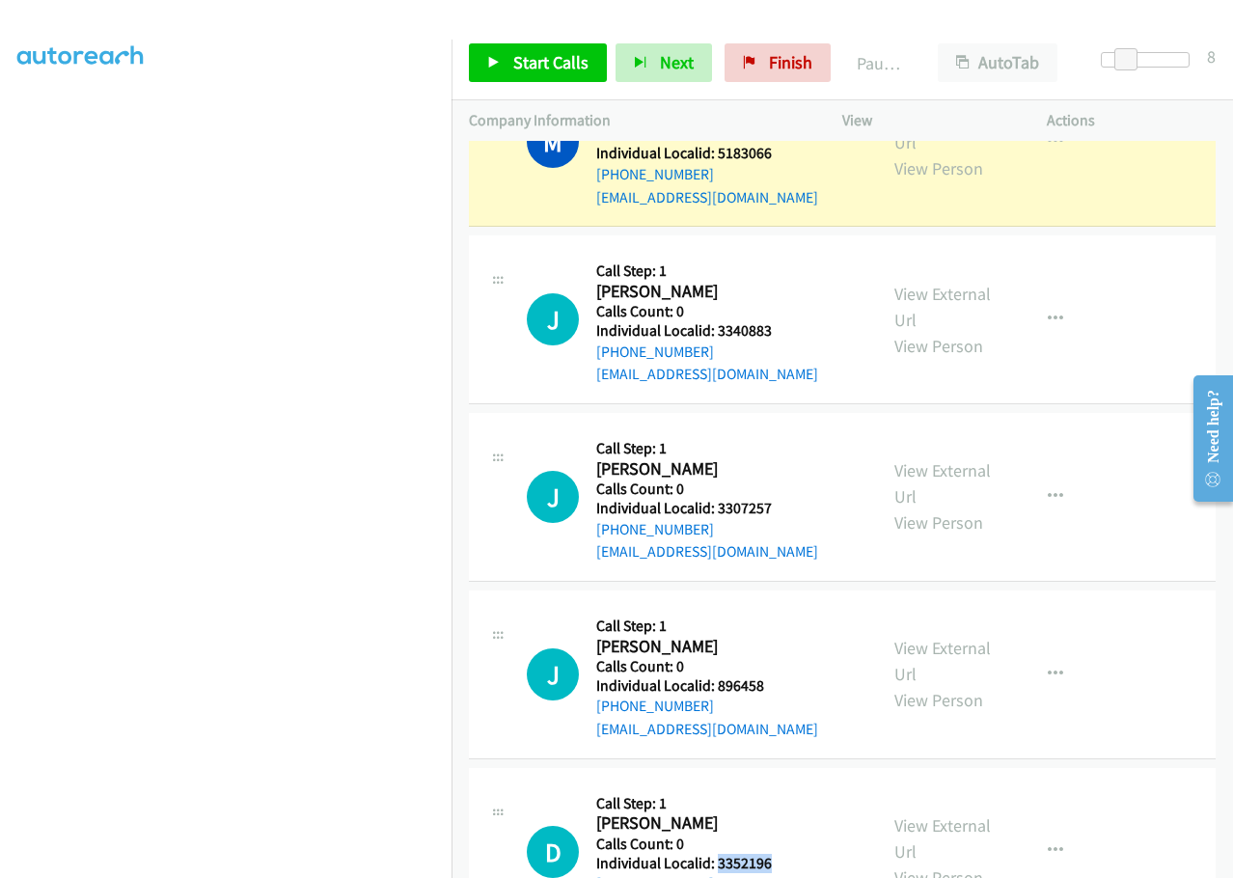
drag, startPoint x: 736, startPoint y: 723, endPoint x: 772, endPoint y: 724, distance: 35.7
click at [772, 785] on div "D Callback Scheduled Call Step: 1 David Tyms America/New_York Calls Count: 0 In…" at bounding box center [693, 851] width 333 height 133
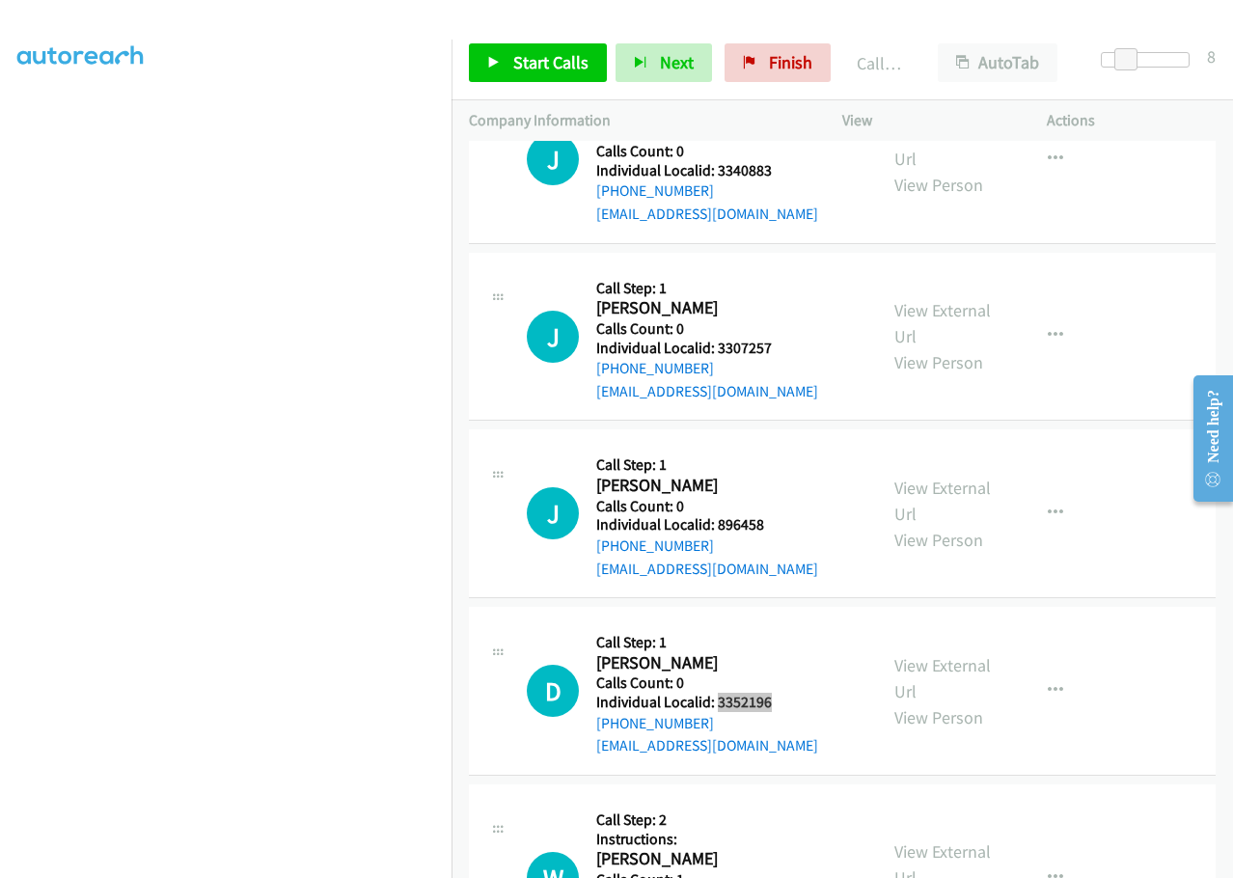
scroll to position [9239, 0]
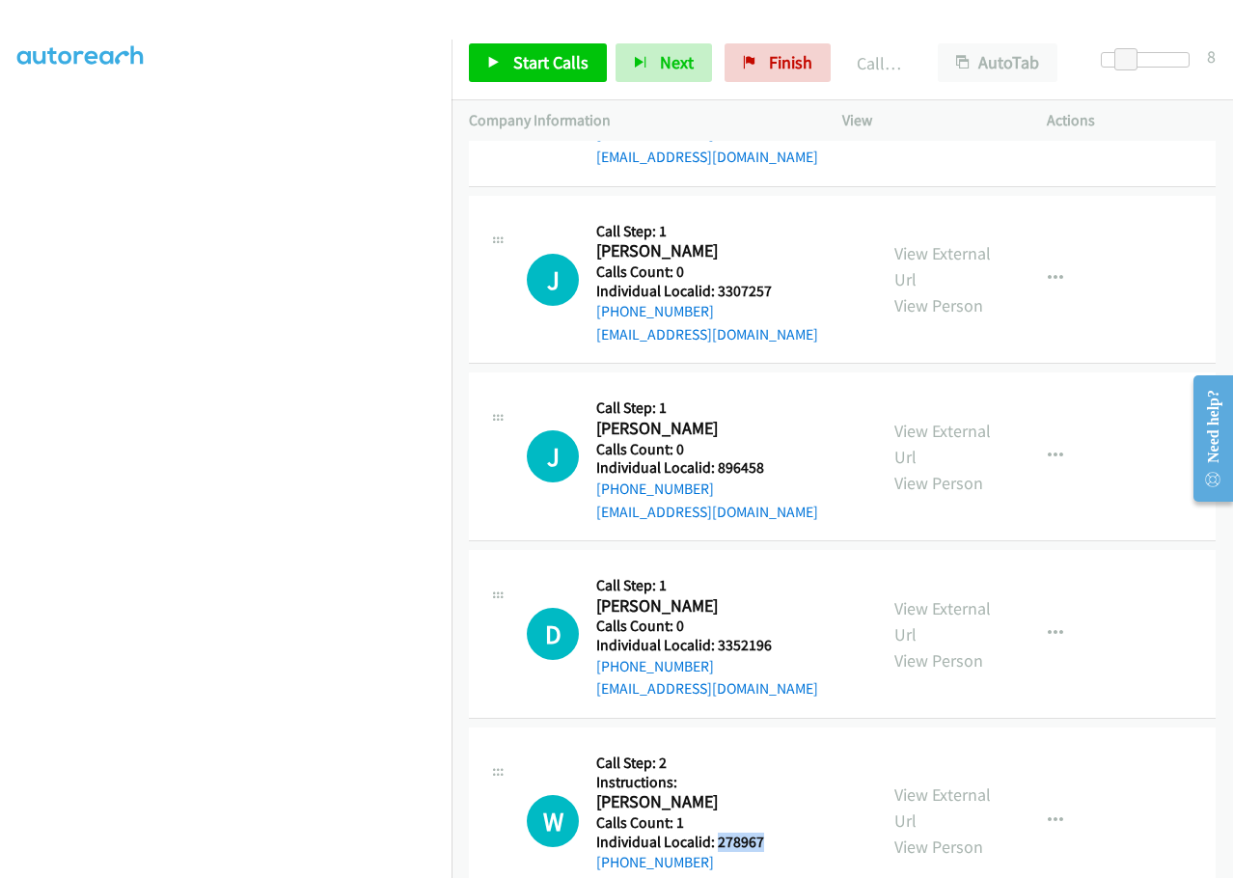
drag, startPoint x: 716, startPoint y: 708, endPoint x: 779, endPoint y: 703, distance: 63.8
click at [779, 745] on div "W Callback Scheduled Call Step: 2 Instructions: Wesley Shaffer America/New_York…" at bounding box center [693, 821] width 333 height 152
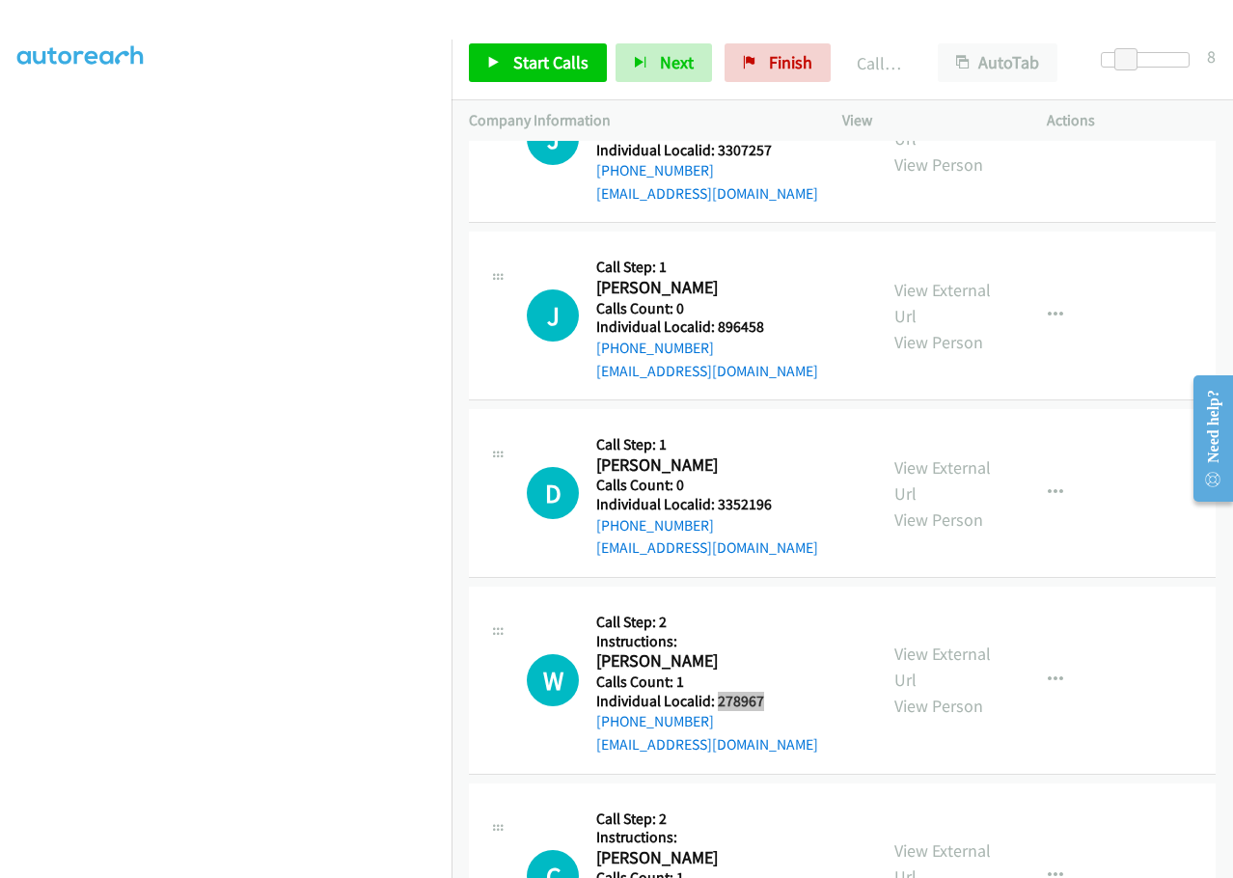
scroll to position [9408, 0]
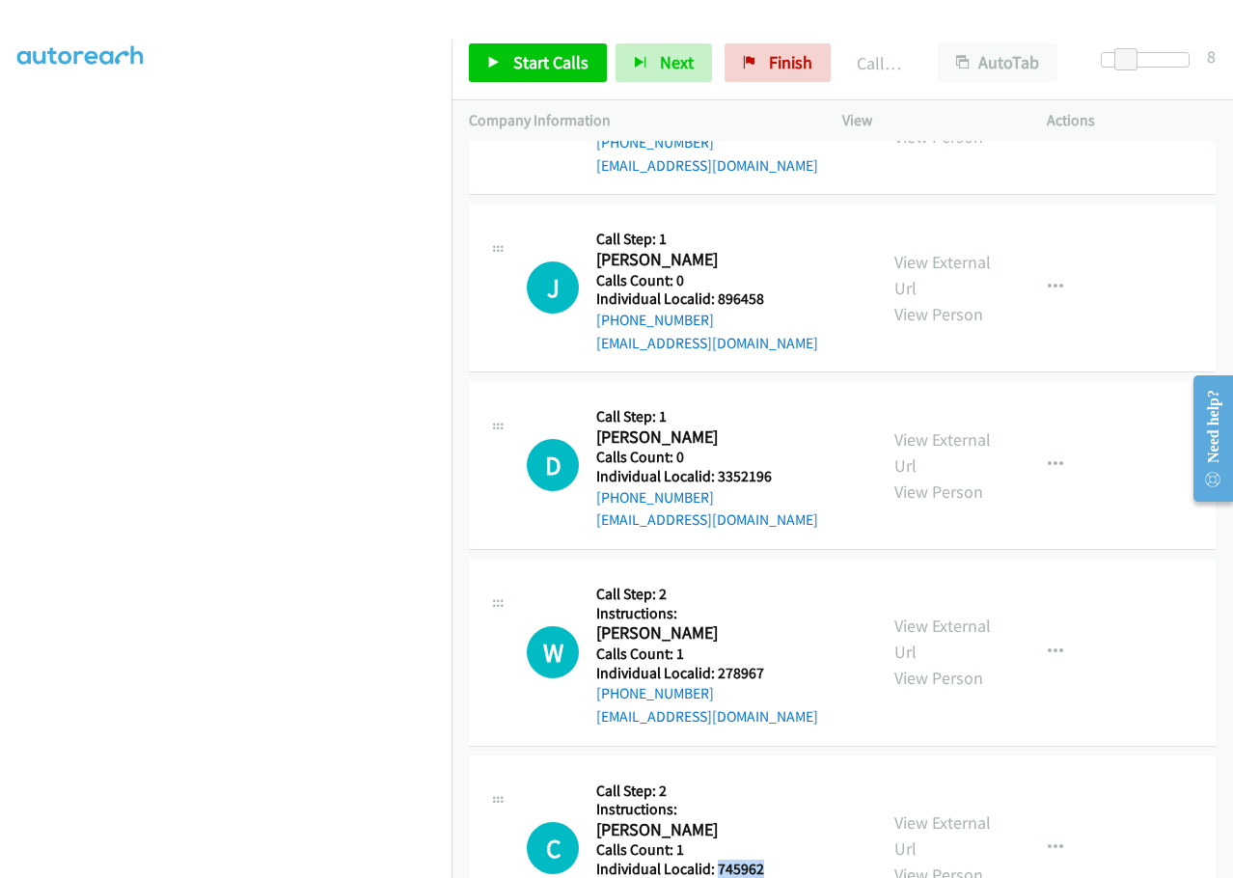
drag, startPoint x: 715, startPoint y: 728, endPoint x: 781, endPoint y: 730, distance: 66.6
click at [781, 773] on div "C Callback Scheduled Call Step: 2 Instructions: Clark Miller America/New_York C…" at bounding box center [693, 849] width 333 height 152
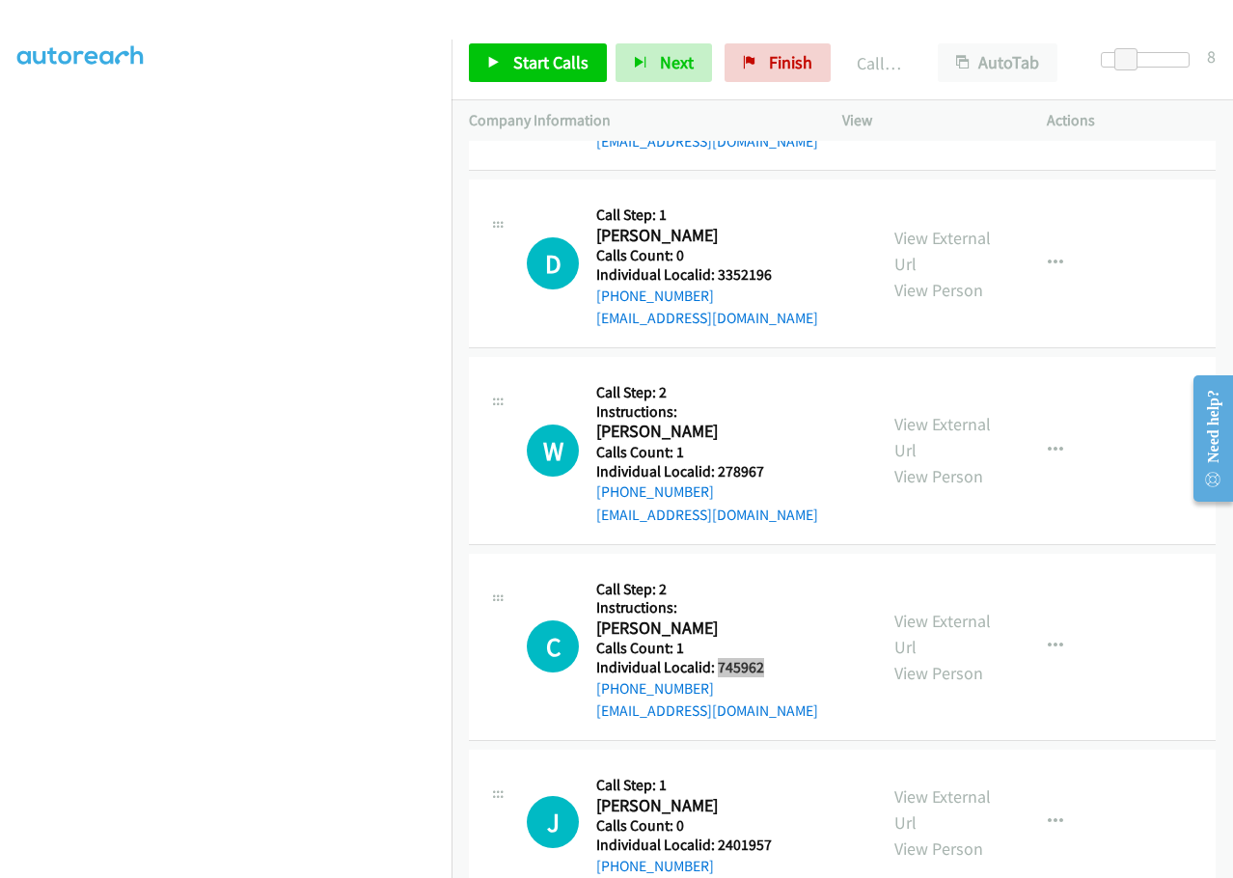
scroll to position [9625, 0]
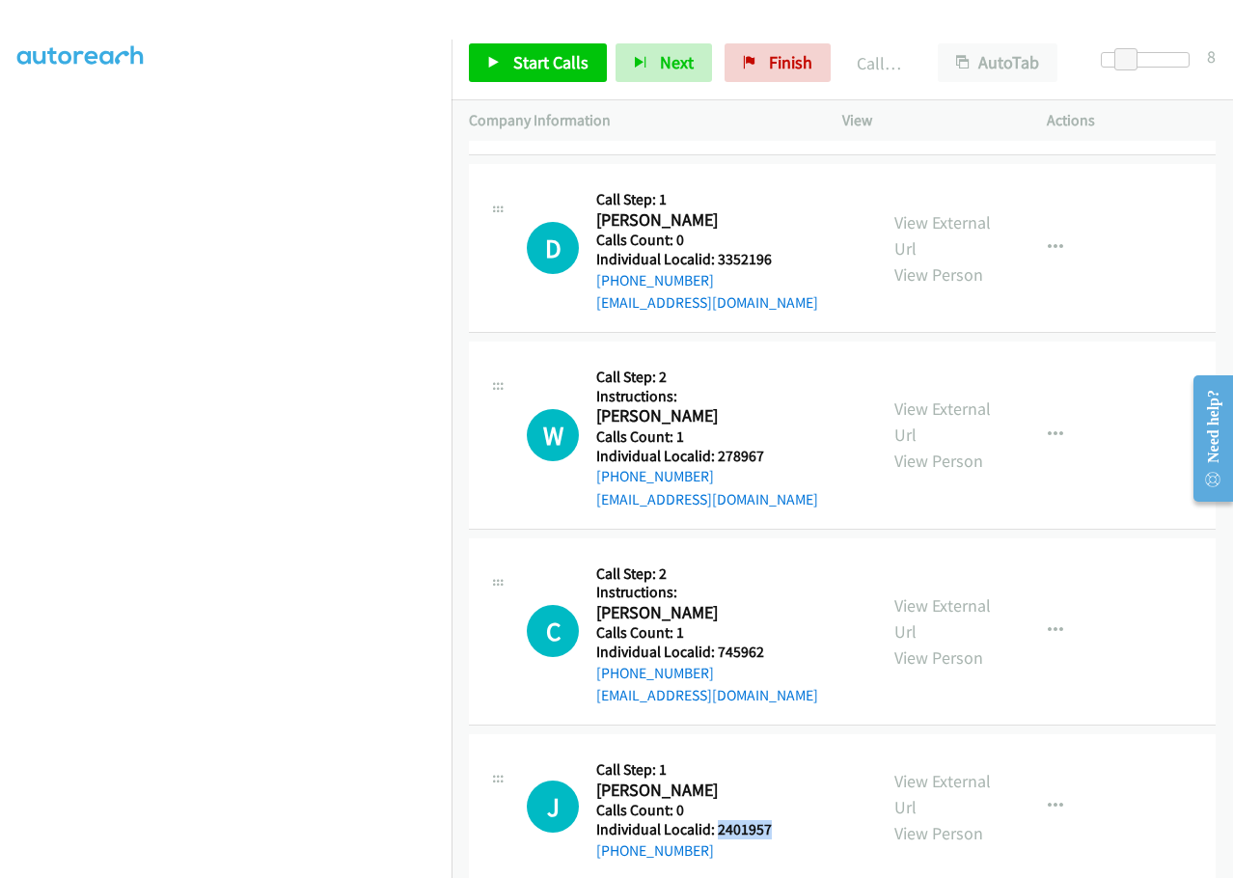
drag, startPoint x: 714, startPoint y: 695, endPoint x: 762, endPoint y: 696, distance: 48.2
click at [773, 751] on div "J Callback Scheduled Call Step: 1 Jeffrey Mc Guane America/New_York Calls Count…" at bounding box center [693, 806] width 333 height 110
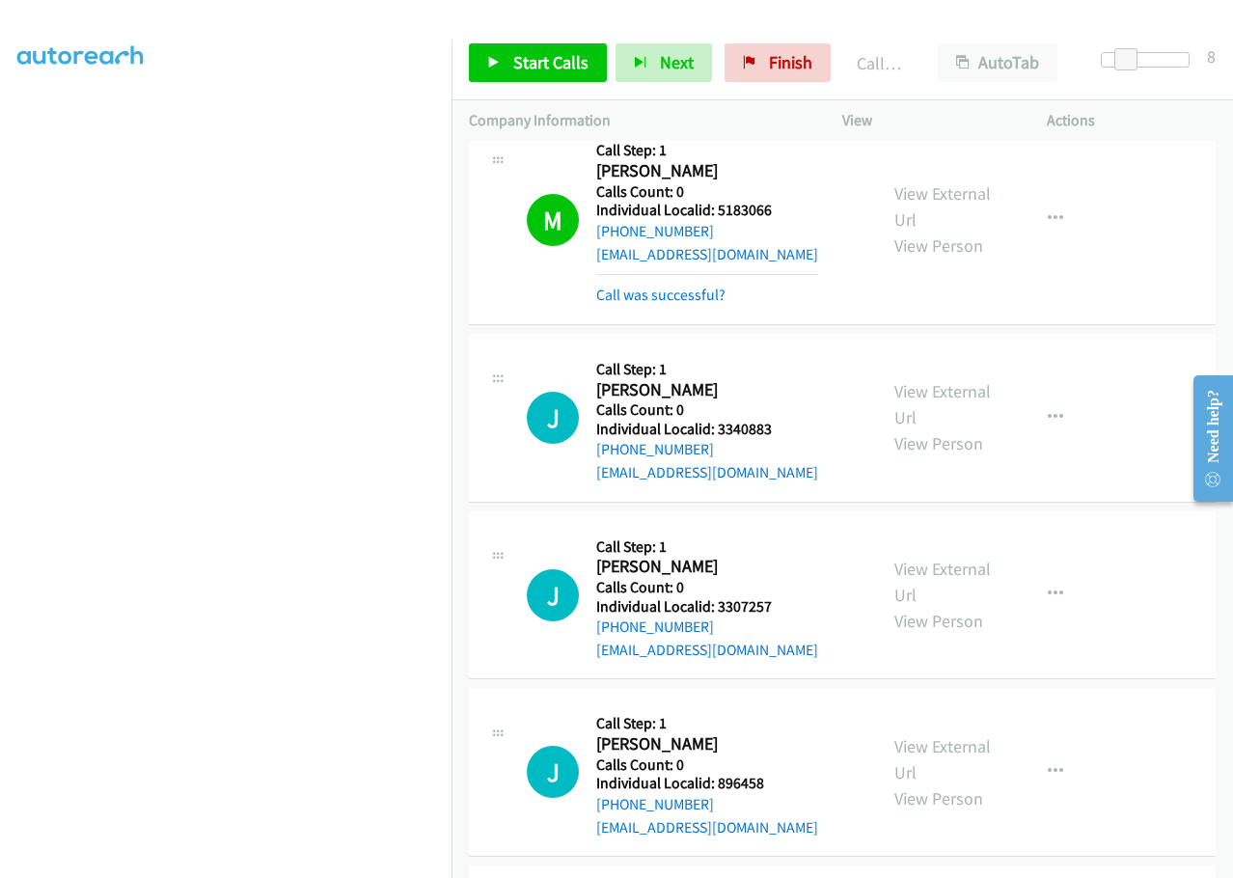
scroll to position [8974, 0]
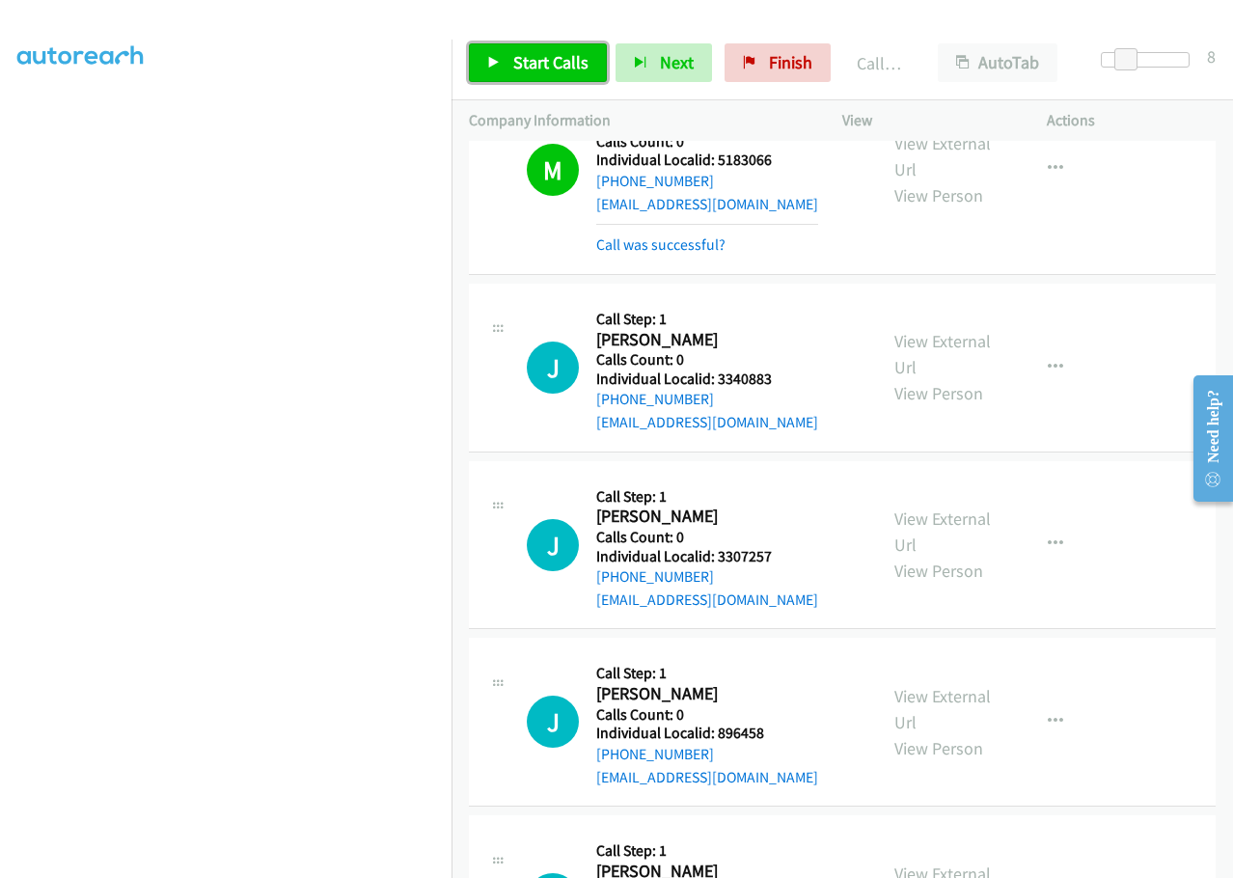
click at [508, 65] on link "Start Calls" at bounding box center [538, 62] width 138 height 39
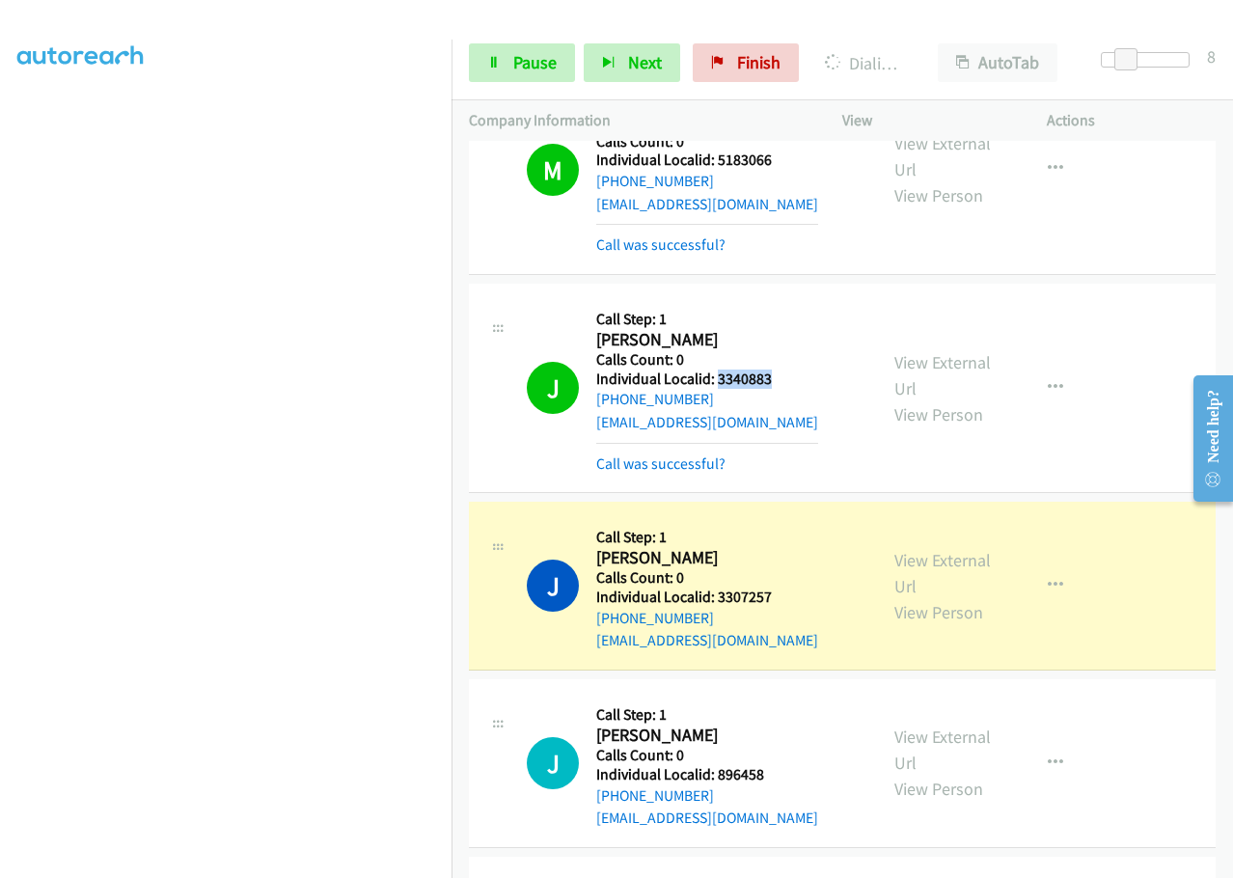
drag, startPoint x: 717, startPoint y: 238, endPoint x: 780, endPoint y: 236, distance: 63.7
click at [780, 369] on h5 "Individual Localid: 3340883" at bounding box center [707, 378] width 222 height 19
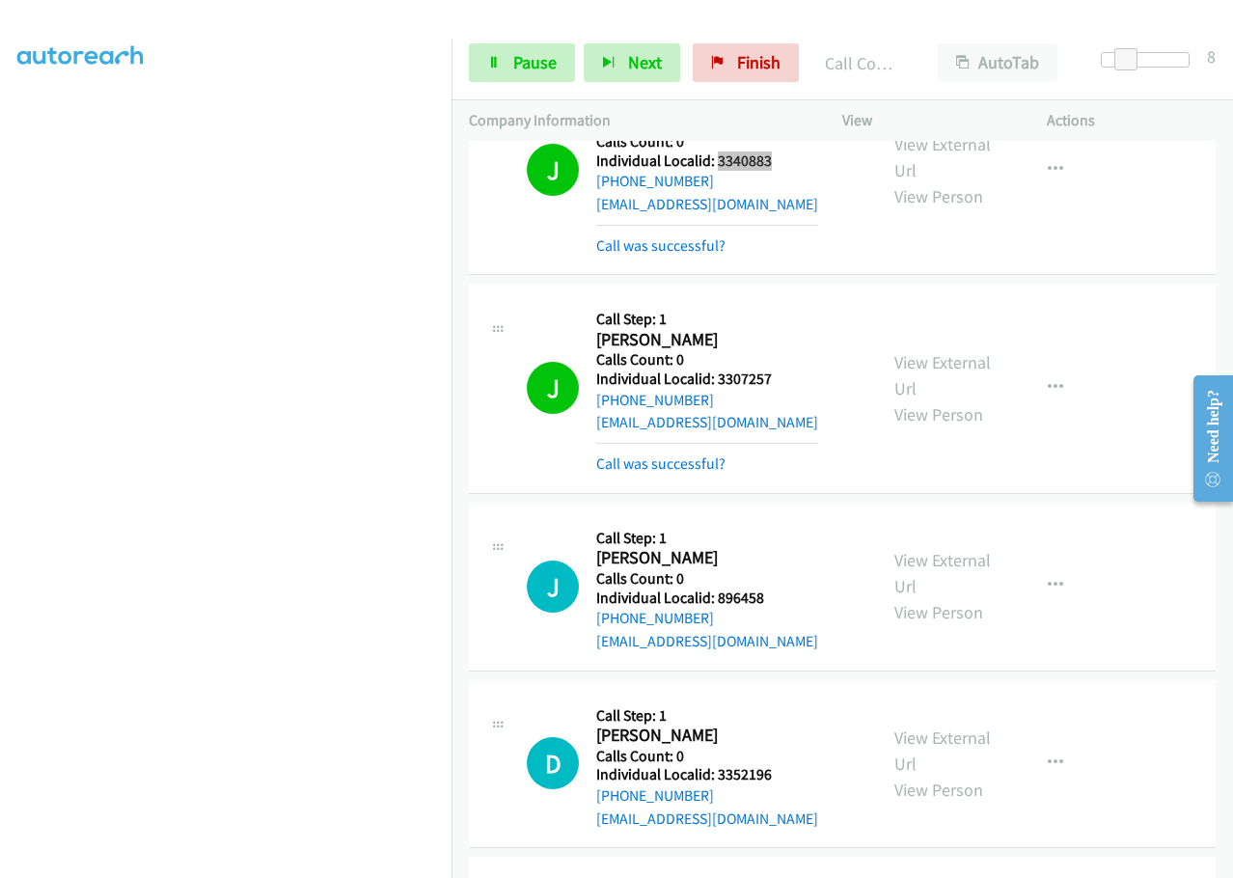
scroll to position [9191, 0]
drag, startPoint x: 714, startPoint y: 234, endPoint x: 788, endPoint y: 232, distance: 74.3
click at [788, 302] on div "J Callback Scheduled Call Step: 1 Judy Harris America/New_York Calls Count: 0 I…" at bounding box center [693, 389] width 333 height 174
click at [781, 302] on div "J Callback Scheduled Call Step: 1 Judy Harris America/New_York Calls Count: 0 I…" at bounding box center [693, 389] width 333 height 174
drag, startPoint x: 715, startPoint y: 245, endPoint x: 782, endPoint y: 242, distance: 67.6
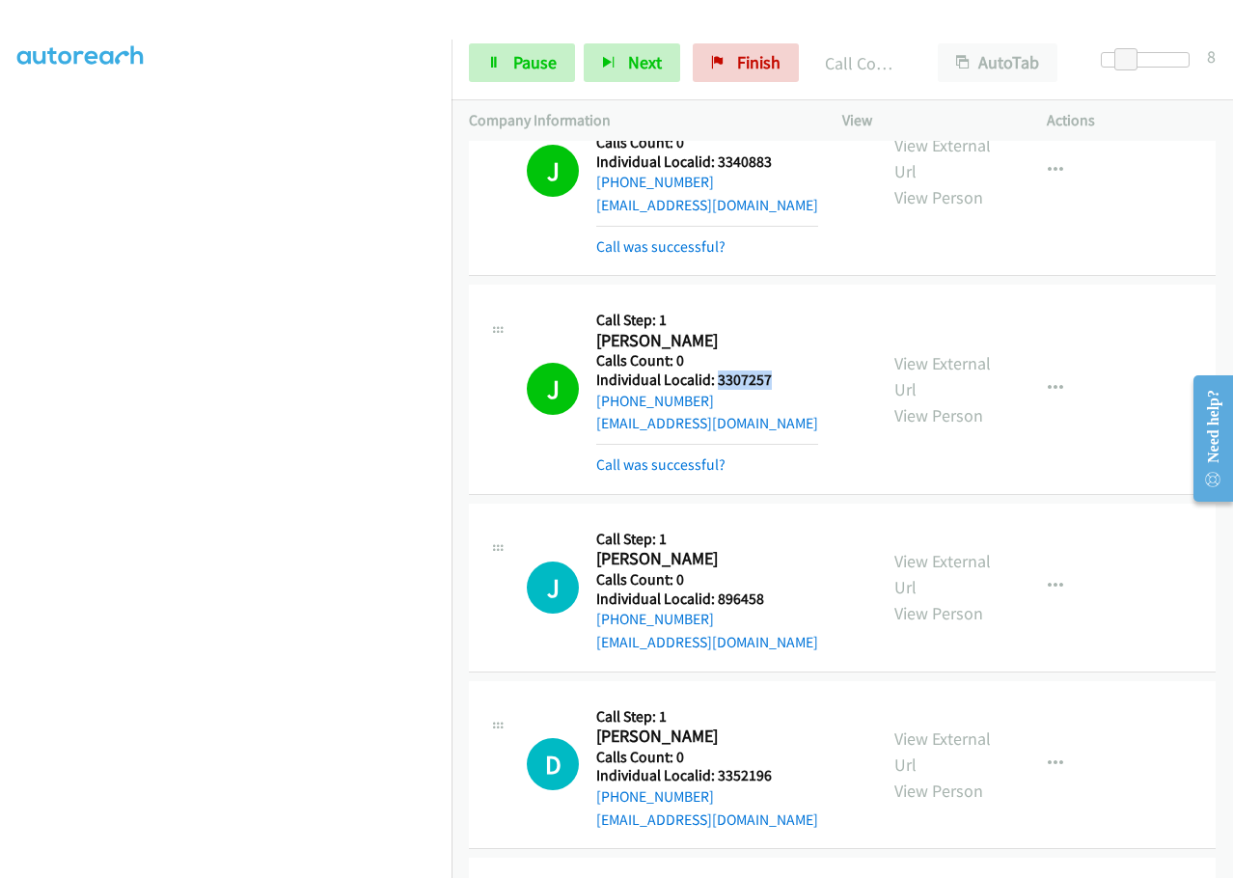
click at [782, 302] on div "J Callback Scheduled Call Step: 1 Judy Harris America/New_York Calls Count: 0 I…" at bounding box center [693, 389] width 333 height 174
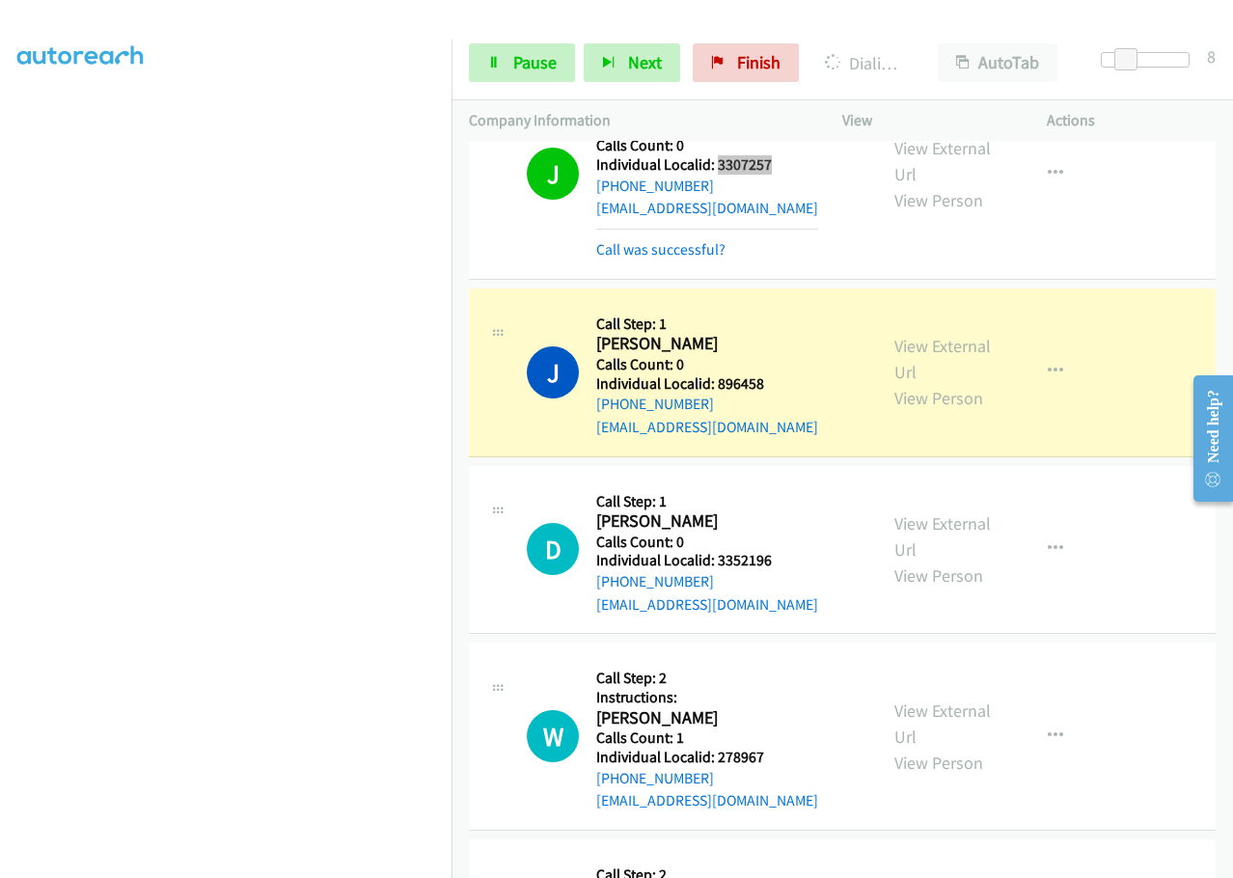
scroll to position [9408, 0]
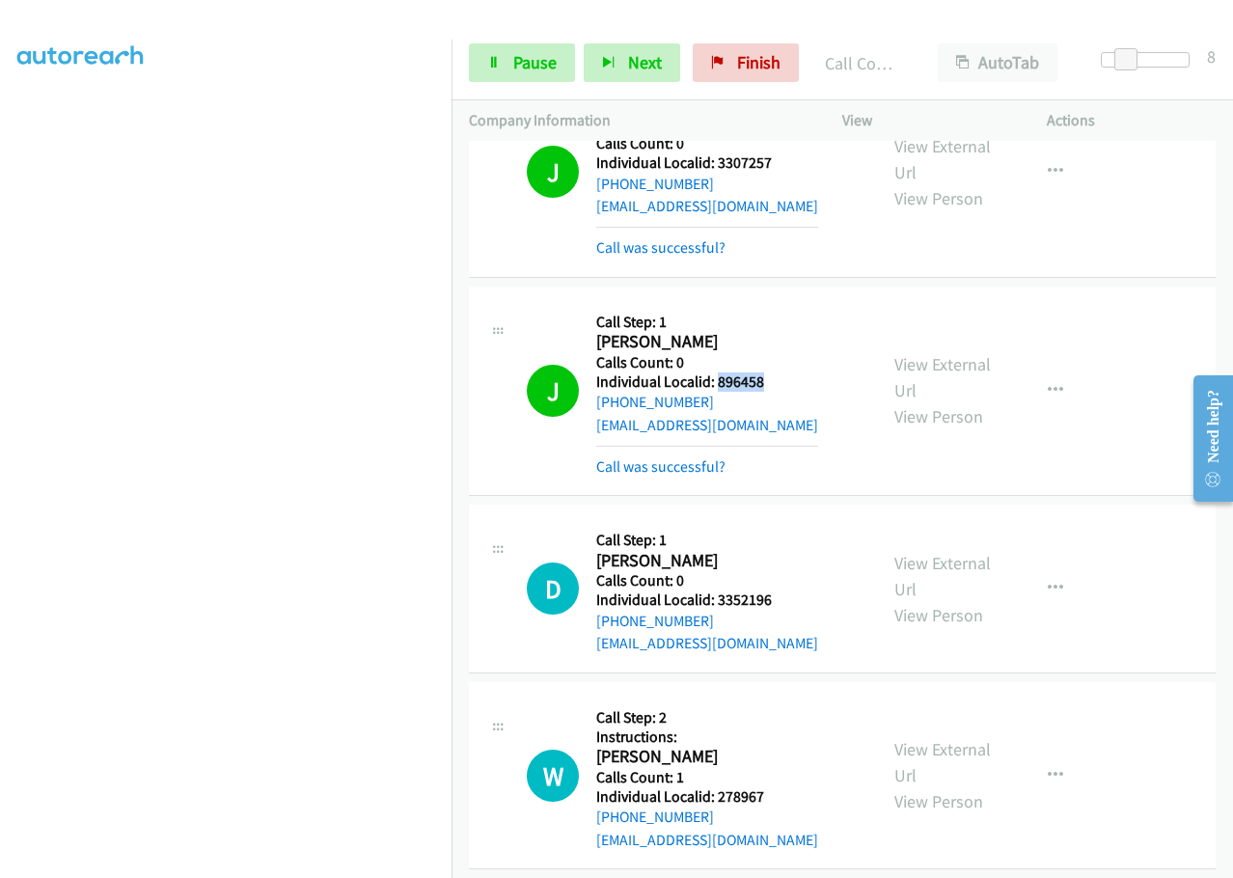
drag, startPoint x: 715, startPoint y: 248, endPoint x: 777, endPoint y: 238, distance: 63.4
click at [777, 304] on div "J Callback Scheduled Call Step: 1 Joshua Parsons America/New_York Calls Count: …" at bounding box center [693, 391] width 333 height 174
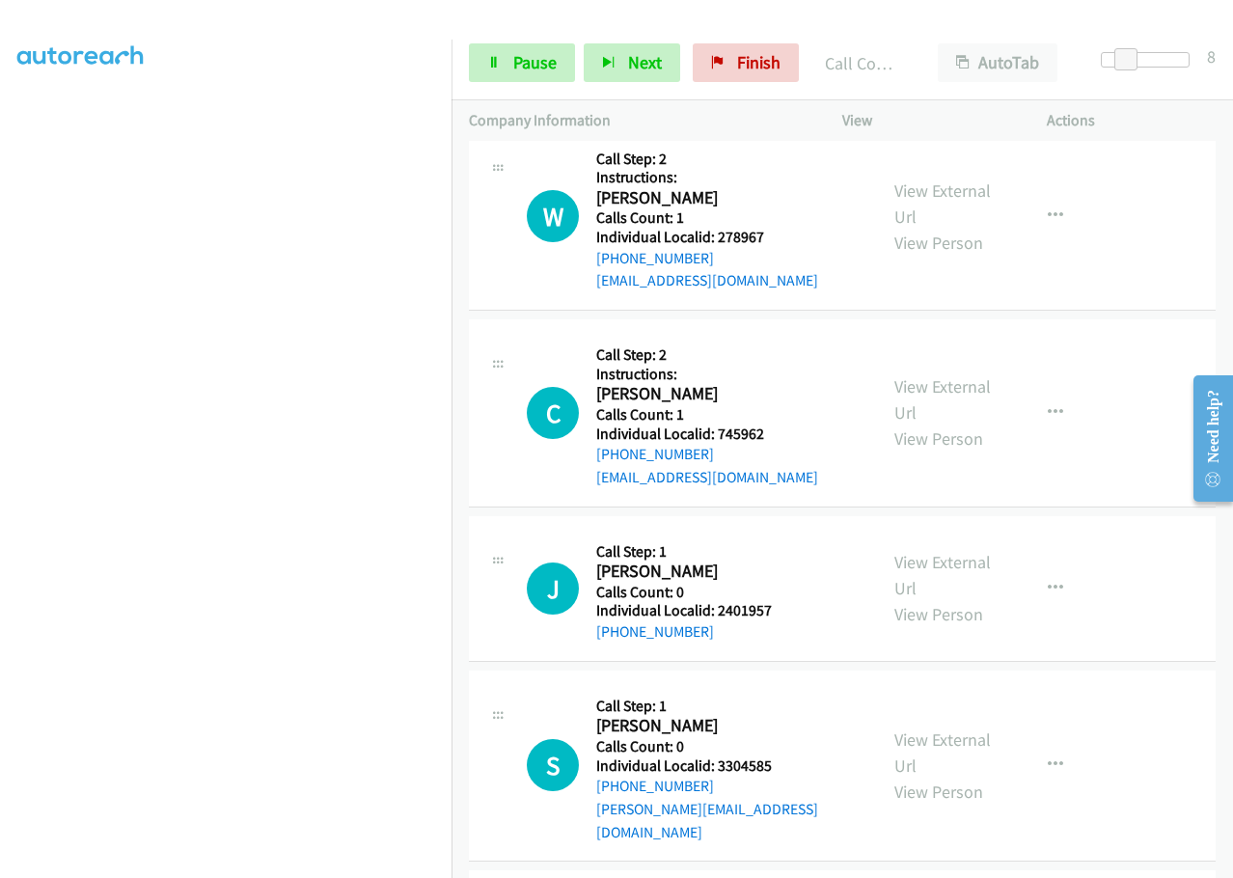
scroll to position [10035, 0]
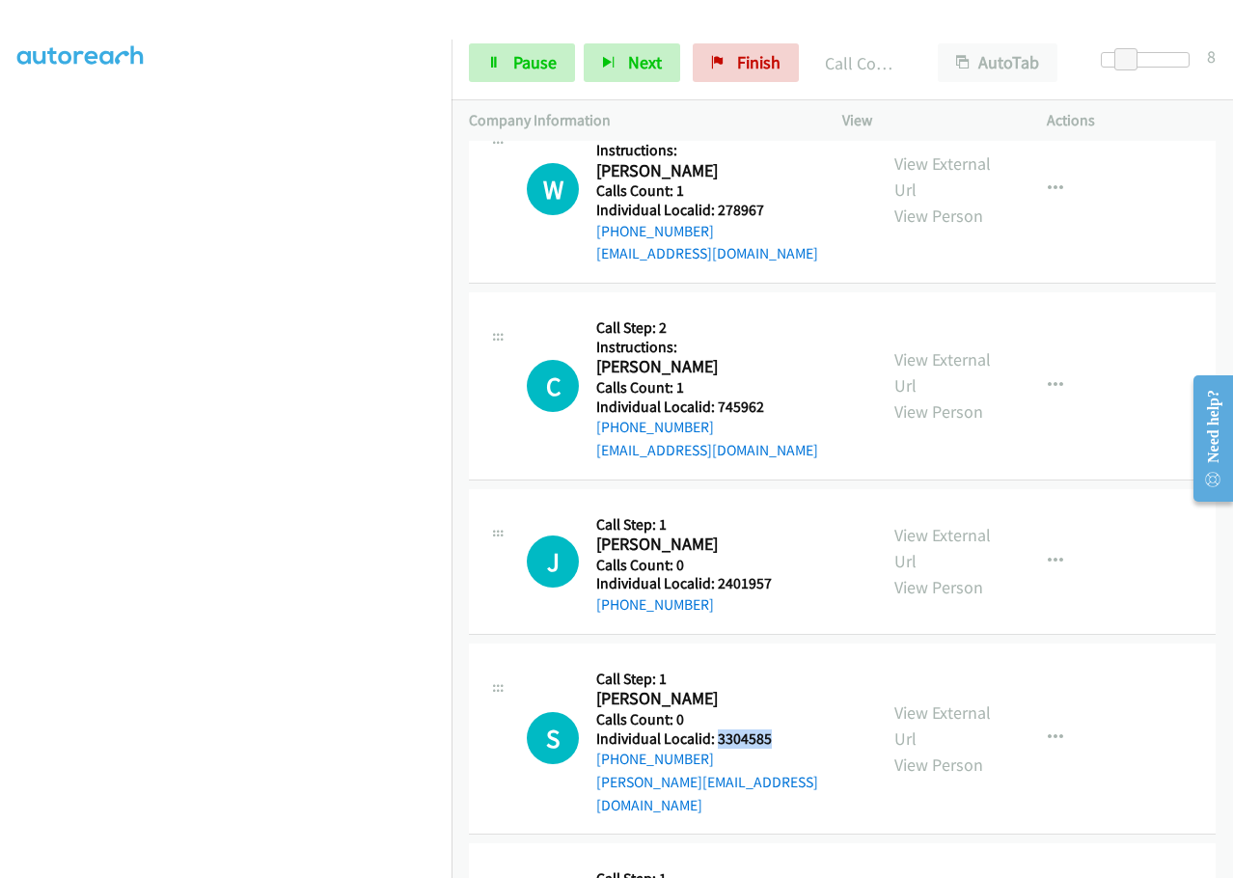
drag, startPoint x: 715, startPoint y: 603, endPoint x: 784, endPoint y: 596, distance: 69.8
click at [784, 729] on h5 "Individual Localid: 3304585" at bounding box center [727, 738] width 263 height 19
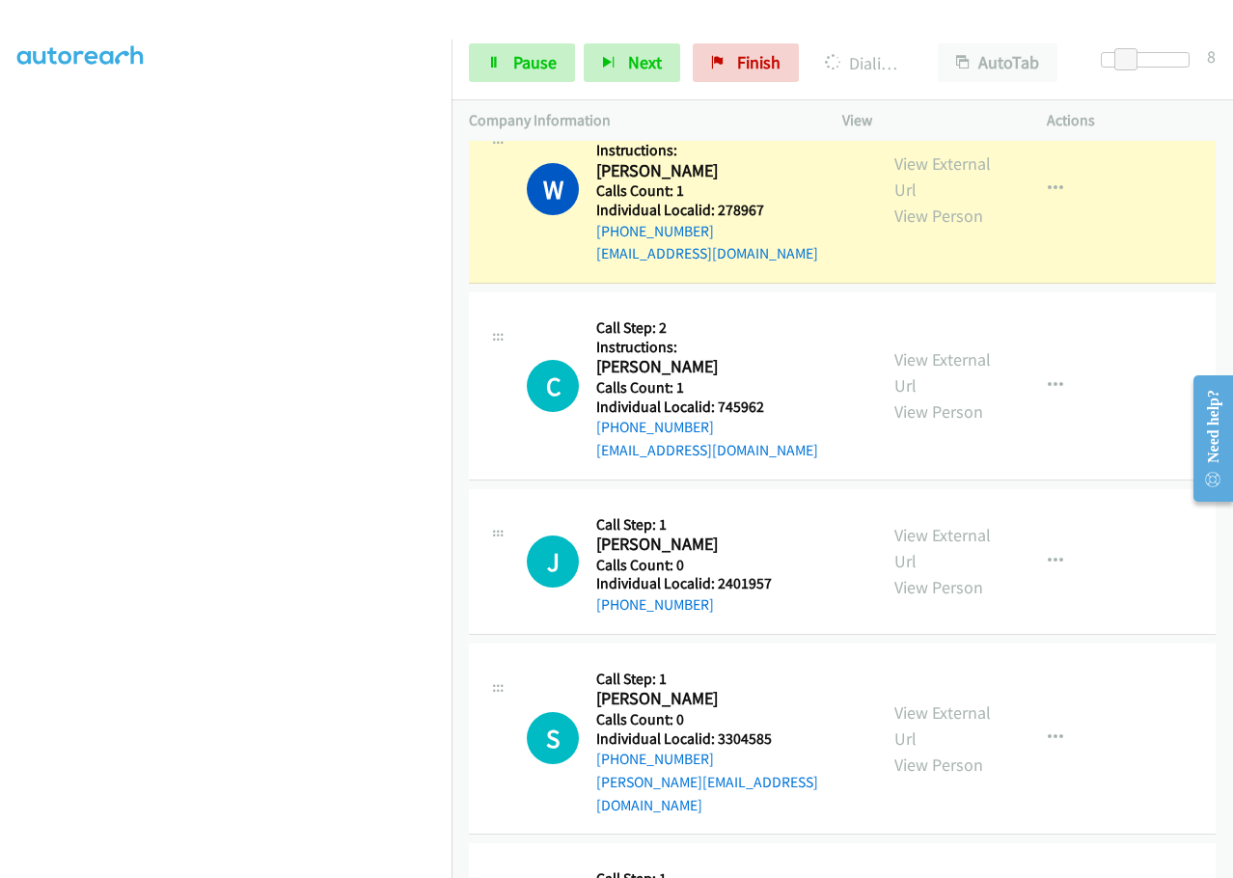
drag, startPoint x: 718, startPoint y: 783, endPoint x: 776, endPoint y: 780, distance: 58.9
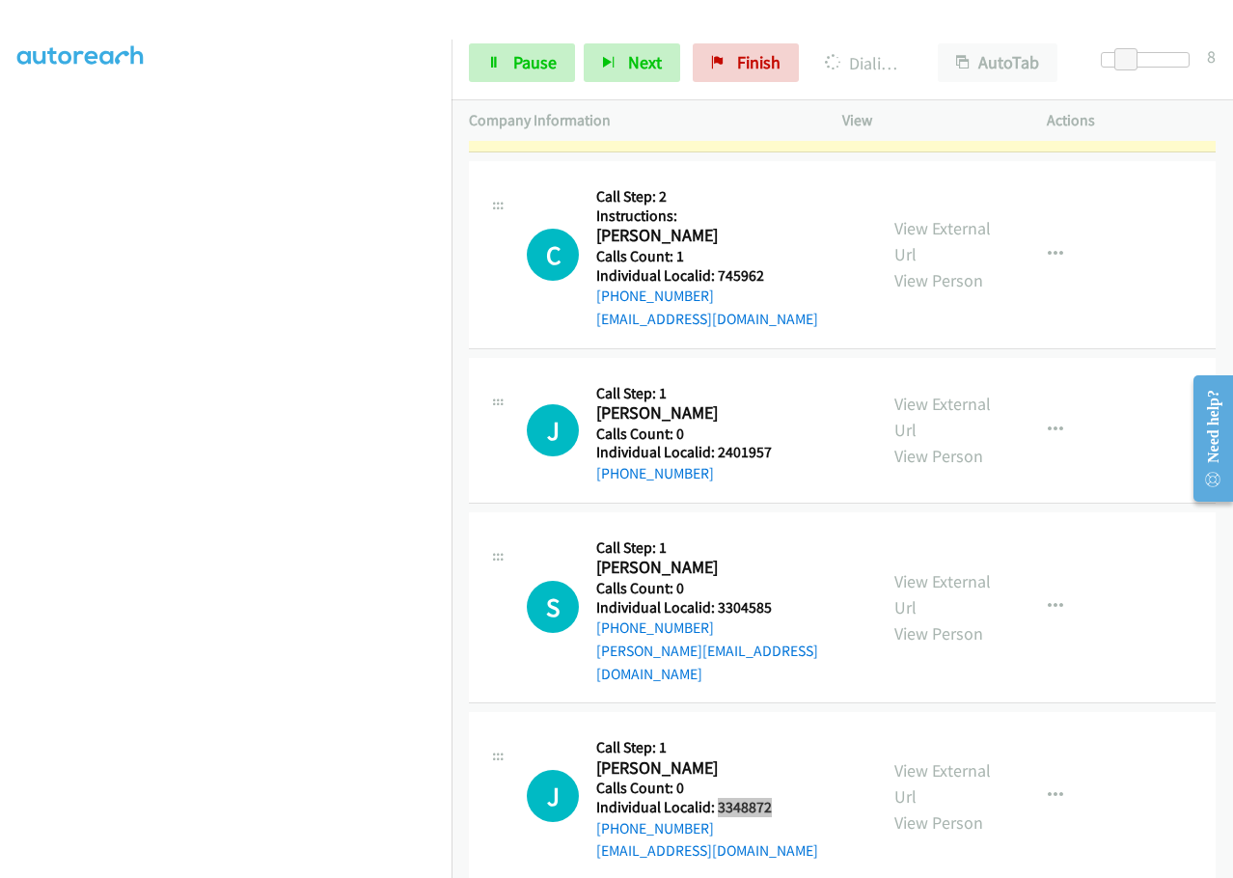
scroll to position [10300, 0]
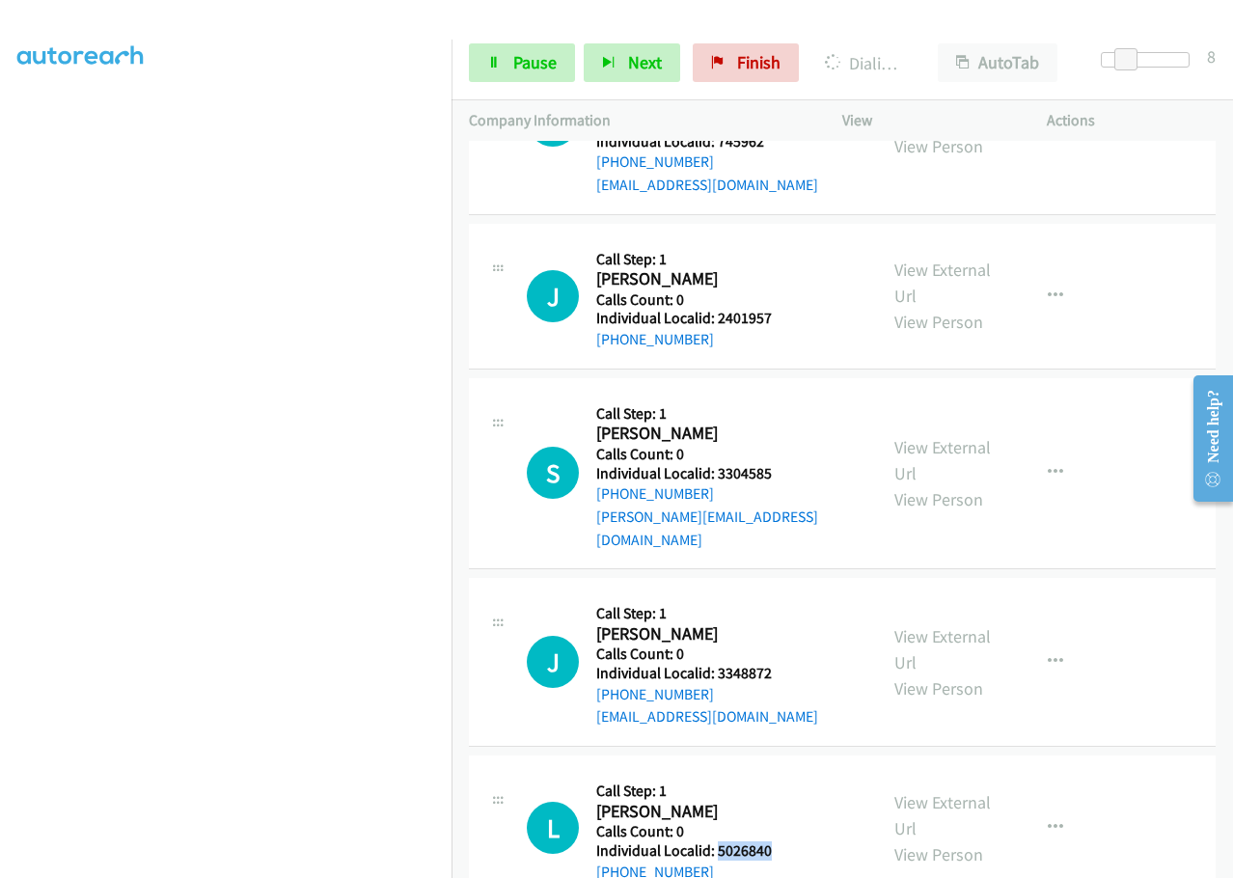
drag, startPoint x: 716, startPoint y: 690, endPoint x: 776, endPoint y: 690, distance: 60.8
click at [776, 773] on div "L Callback Scheduled Call Step: 1 Linda Strain America/New_York Calls Count: 0 …" at bounding box center [693, 828] width 333 height 110
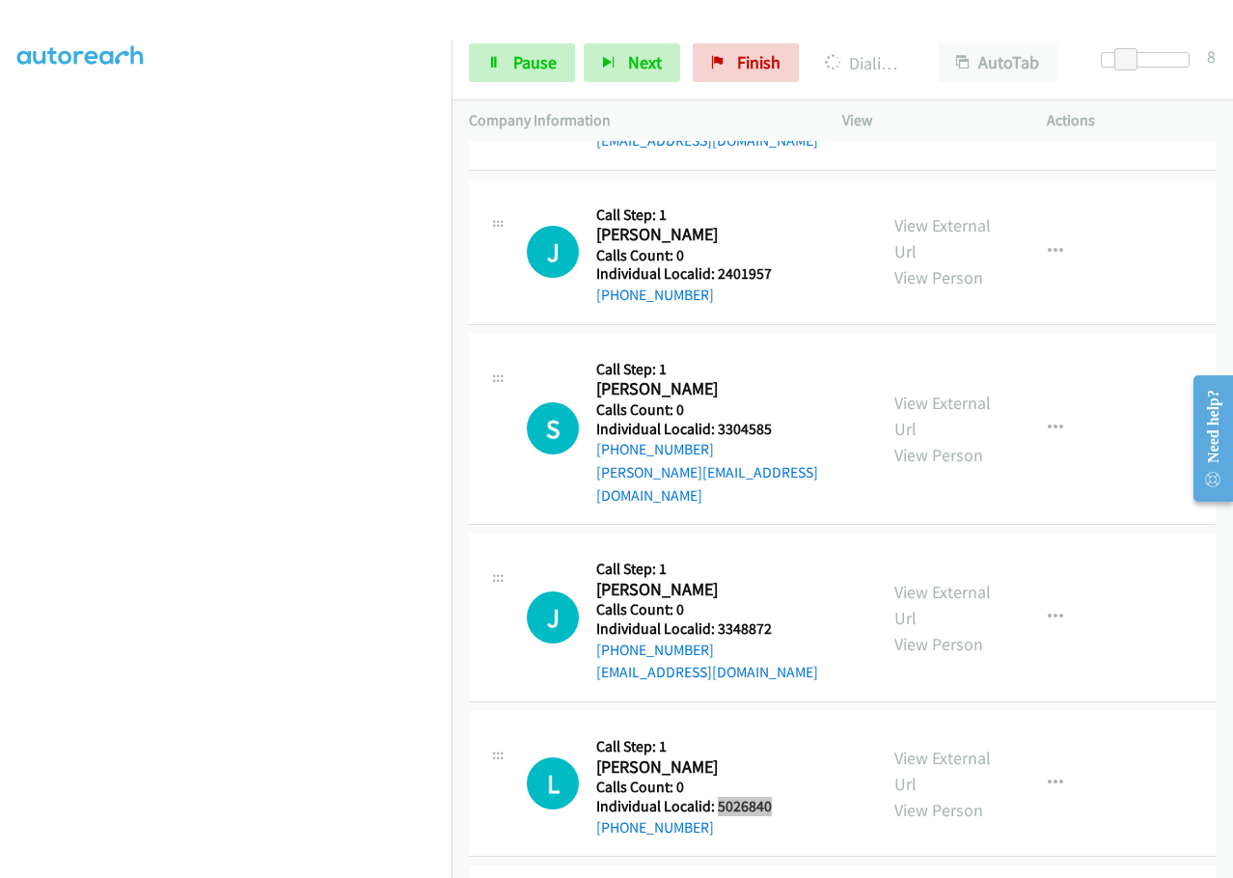
scroll to position [10469, 0]
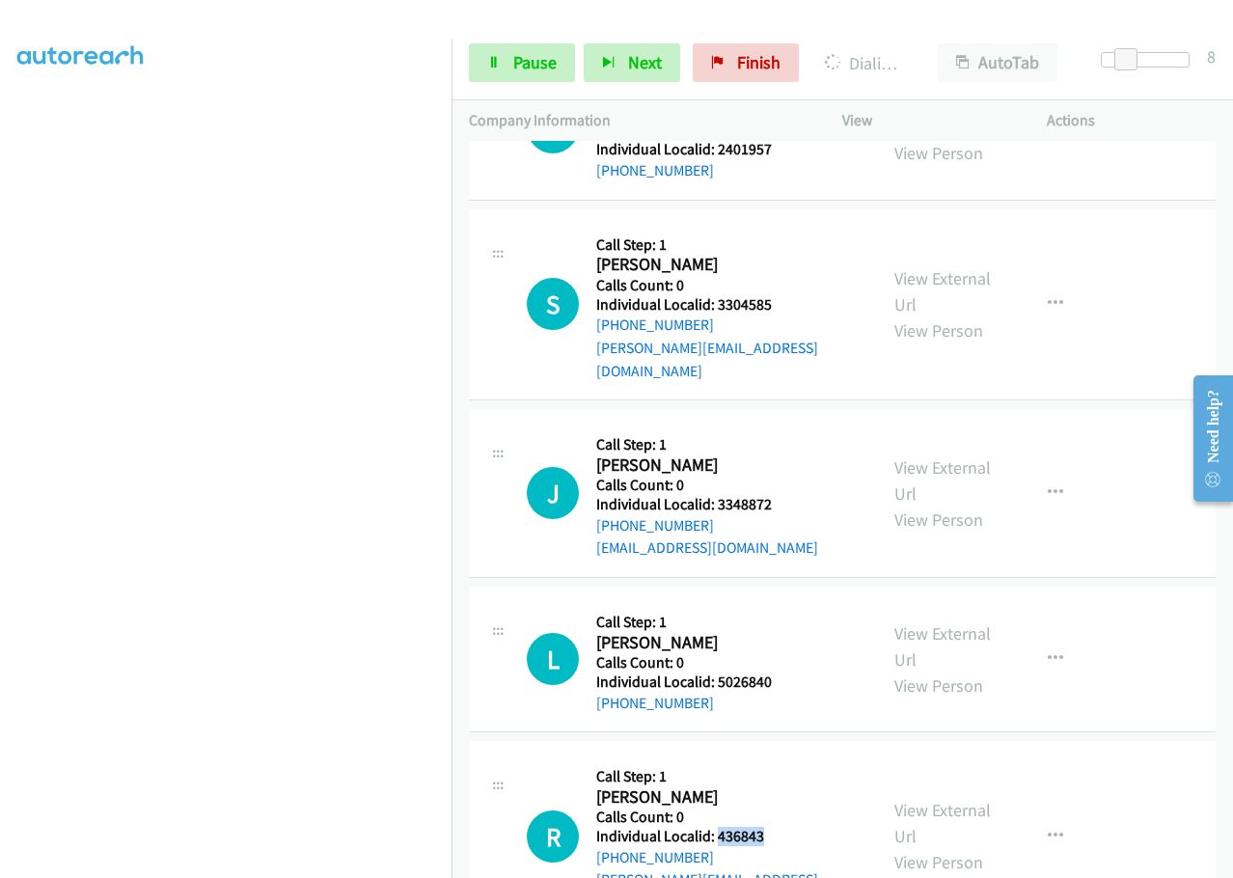
drag, startPoint x: 722, startPoint y: 679, endPoint x: 774, endPoint y: 675, distance: 52.2
click at [774, 758] on div "R Callback Scheduled Call Step: 1 Rick Crum America/New_York Calls Count: 0 Ind…" at bounding box center [693, 835] width 333 height 155
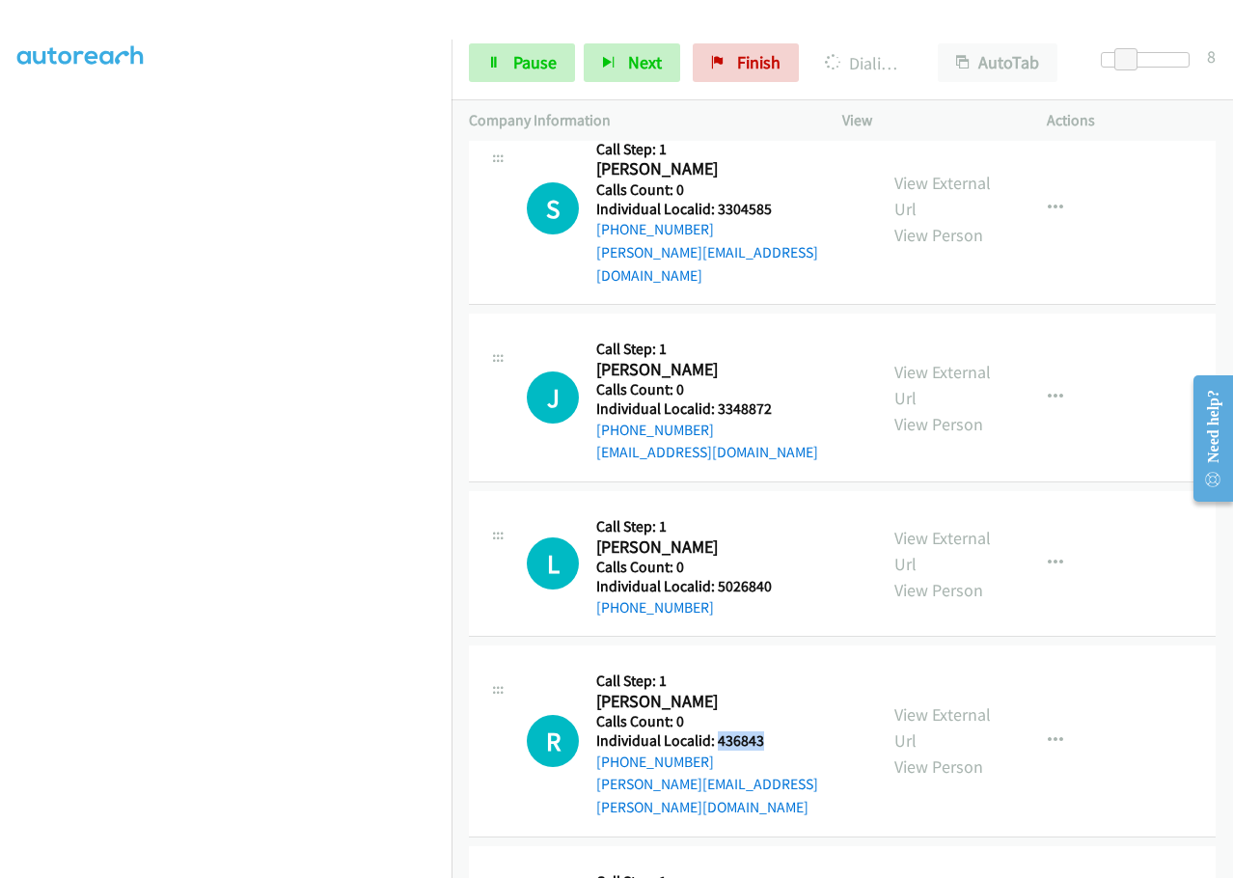
scroll to position [10565, 0]
drag, startPoint x: 717, startPoint y: 753, endPoint x: 773, endPoint y: 754, distance: 55.9
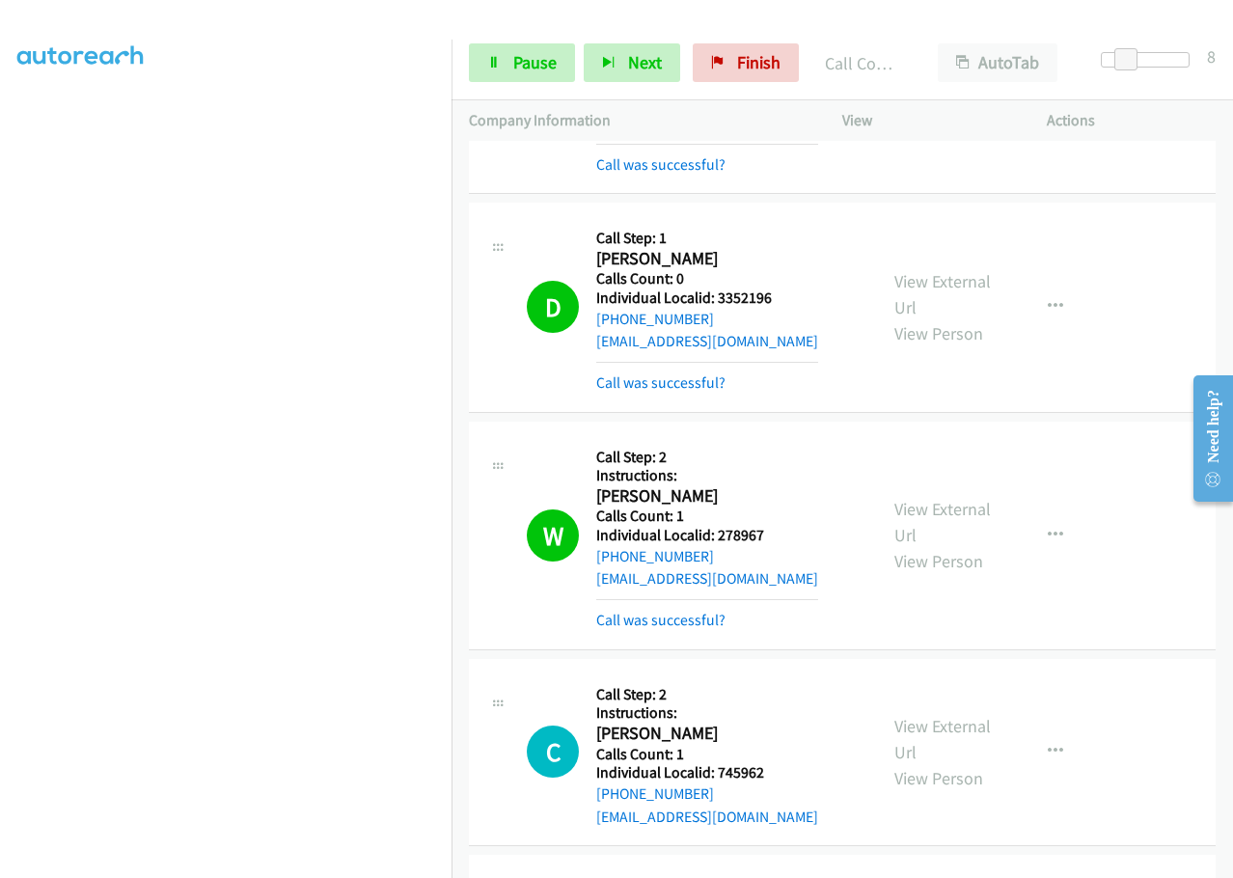
scroll to position [9715, 0]
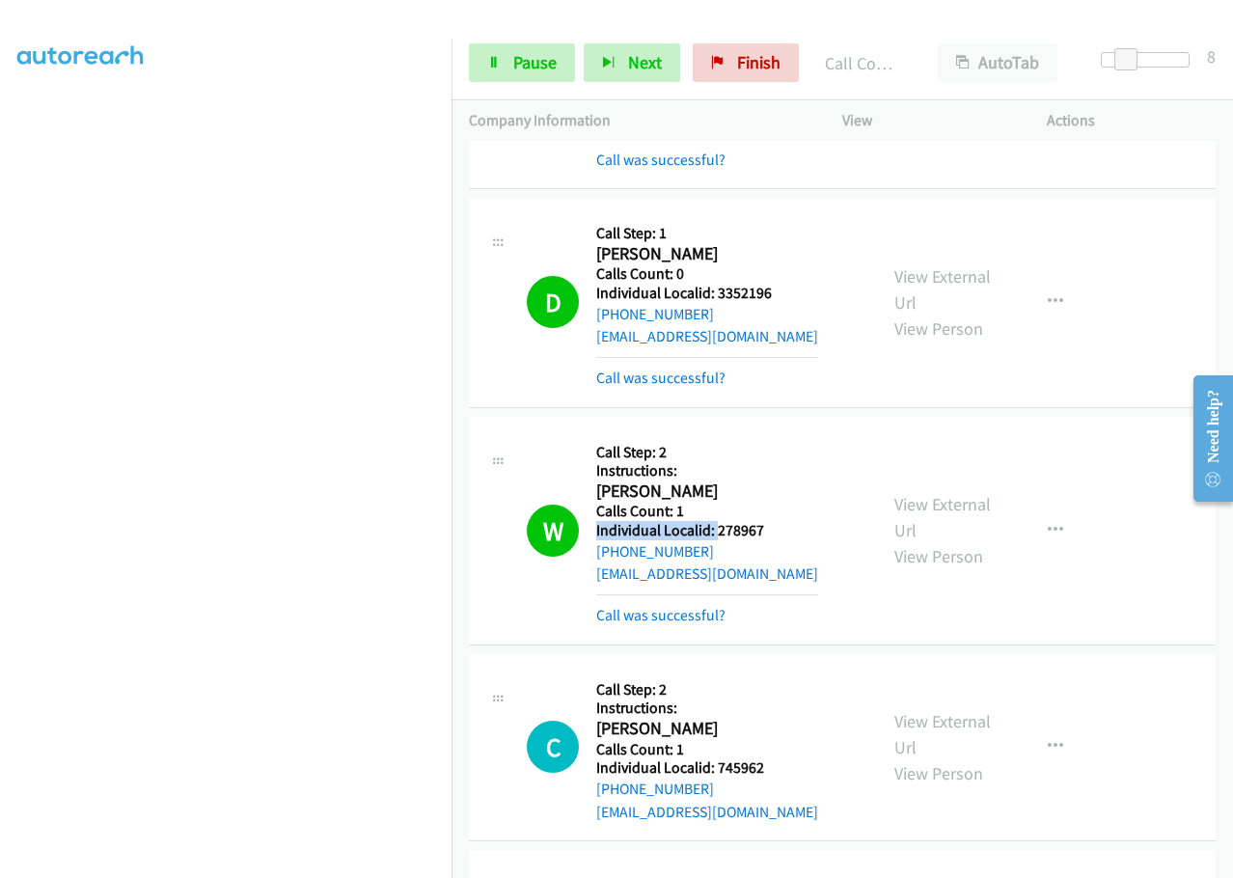
drag, startPoint x: 744, startPoint y: 387, endPoint x: 777, endPoint y: 384, distance: 33.9
click at [777, 434] on div "W Callback Scheduled Call Step: 2 Instructions: Wesley Shaffer America/New_York…" at bounding box center [693, 530] width 333 height 193
drag, startPoint x: 716, startPoint y: 392, endPoint x: 780, endPoint y: 393, distance: 64.6
click at [780, 434] on div "W Callback Scheduled Call Step: 2 Instructions: Wesley Shaffer America/New_York…" at bounding box center [693, 530] width 333 height 193
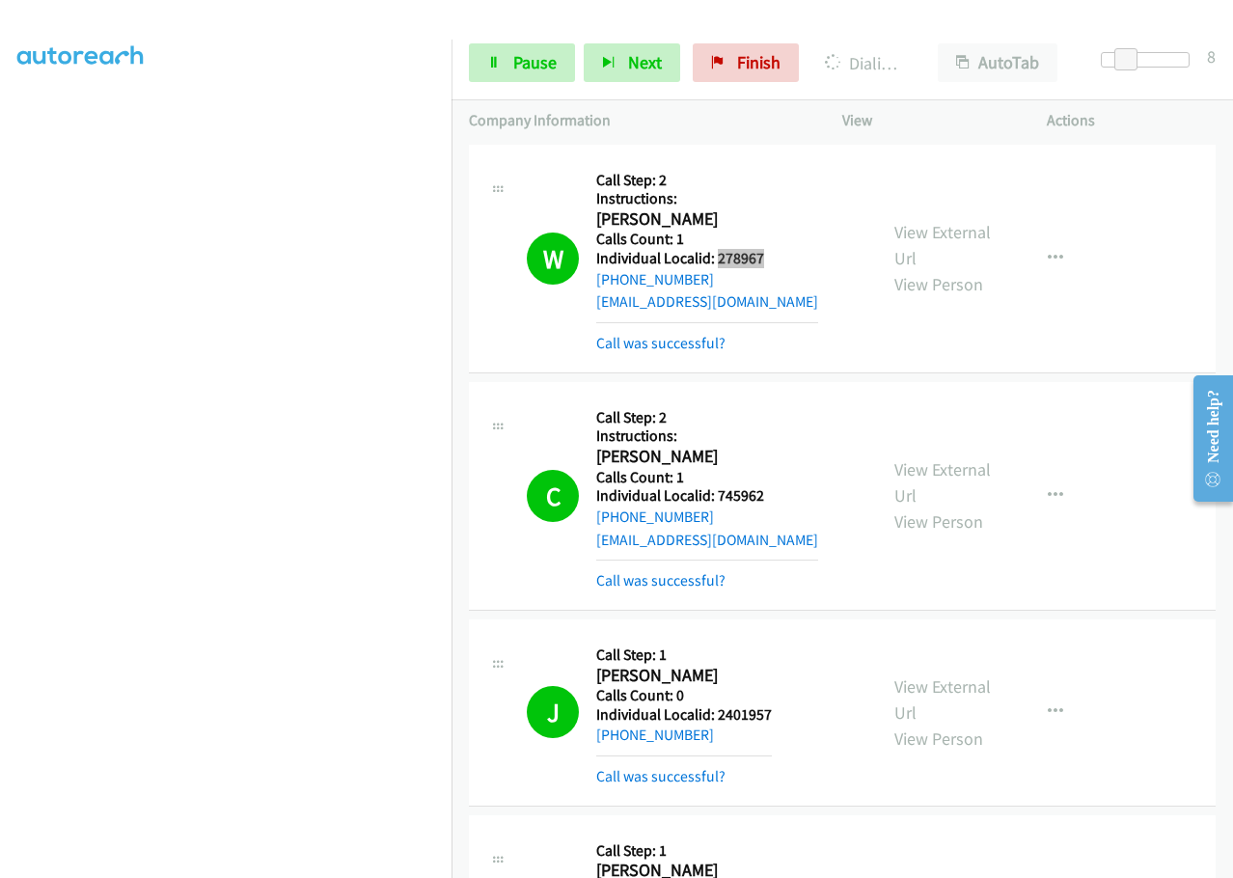
scroll to position [10028, 0]
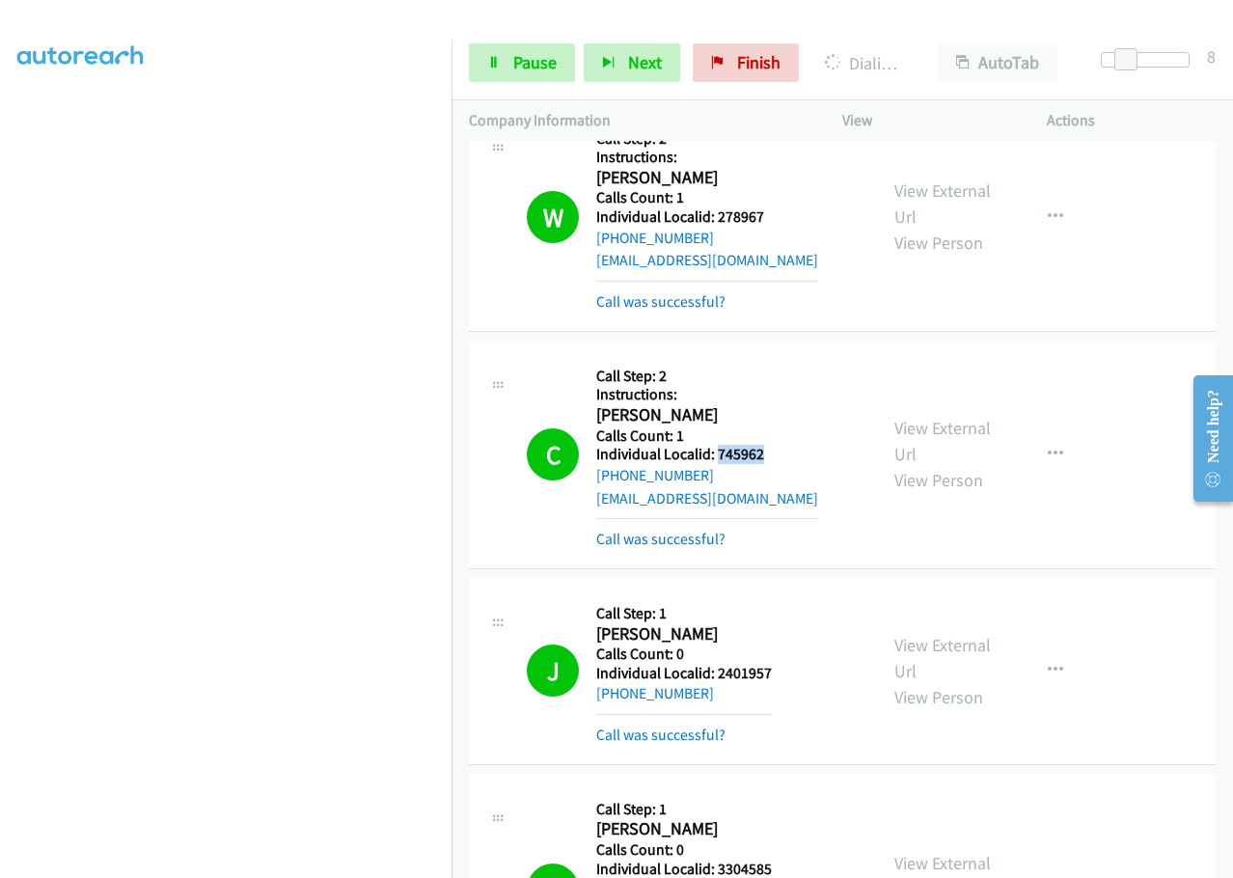
drag, startPoint x: 718, startPoint y: 319, endPoint x: 780, endPoint y: 319, distance: 62.7
click at [780, 358] on div "C Callback Scheduled Call Step: 2 Instructions: Clark Miller America/New_York C…" at bounding box center [693, 454] width 333 height 193
drag, startPoint x: 716, startPoint y: 537, endPoint x: 776, endPoint y: 533, distance: 60.9
click at [776, 595] on div "J Callback Scheduled Call Step: 1 Jeffrey Mc Guane America/New_York Calls Count…" at bounding box center [693, 670] width 333 height 151
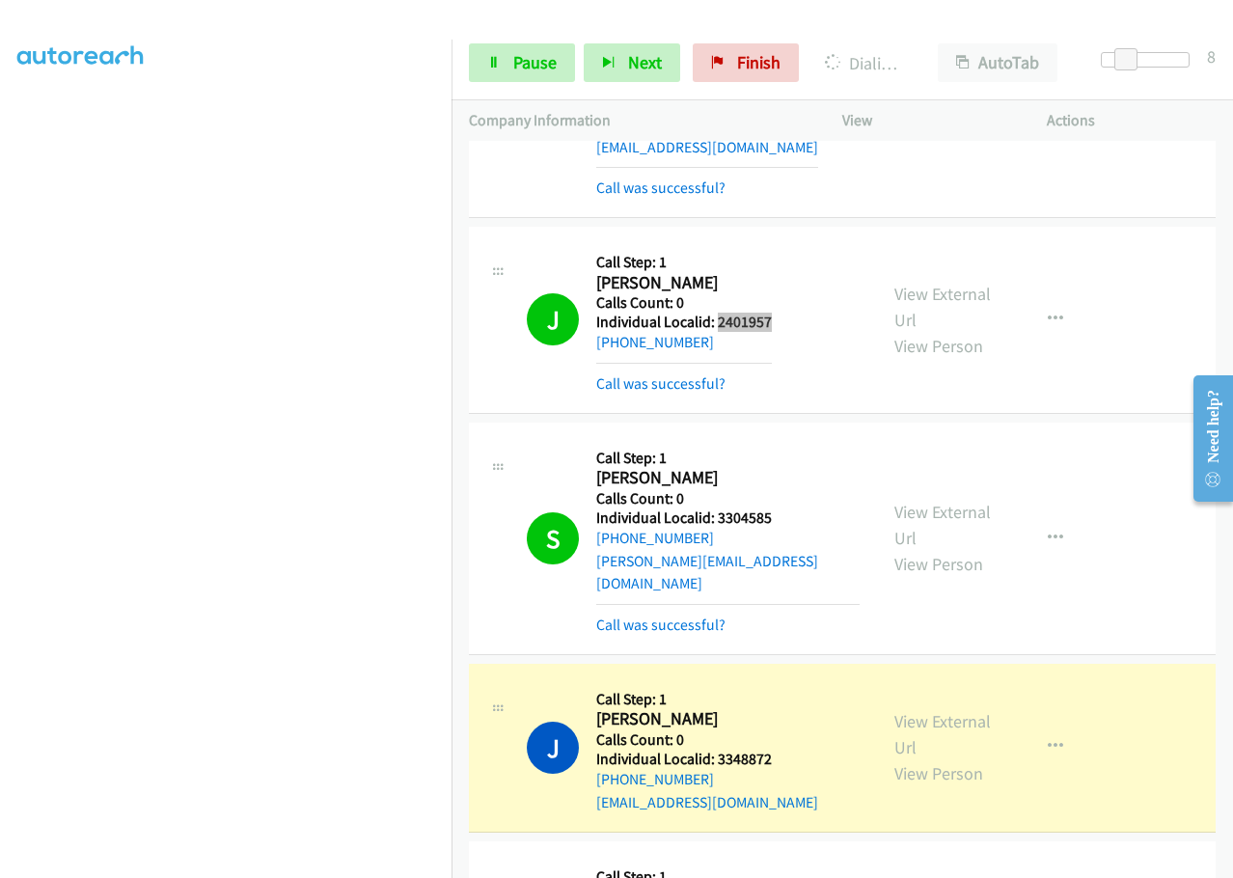
scroll to position [10390, 0]
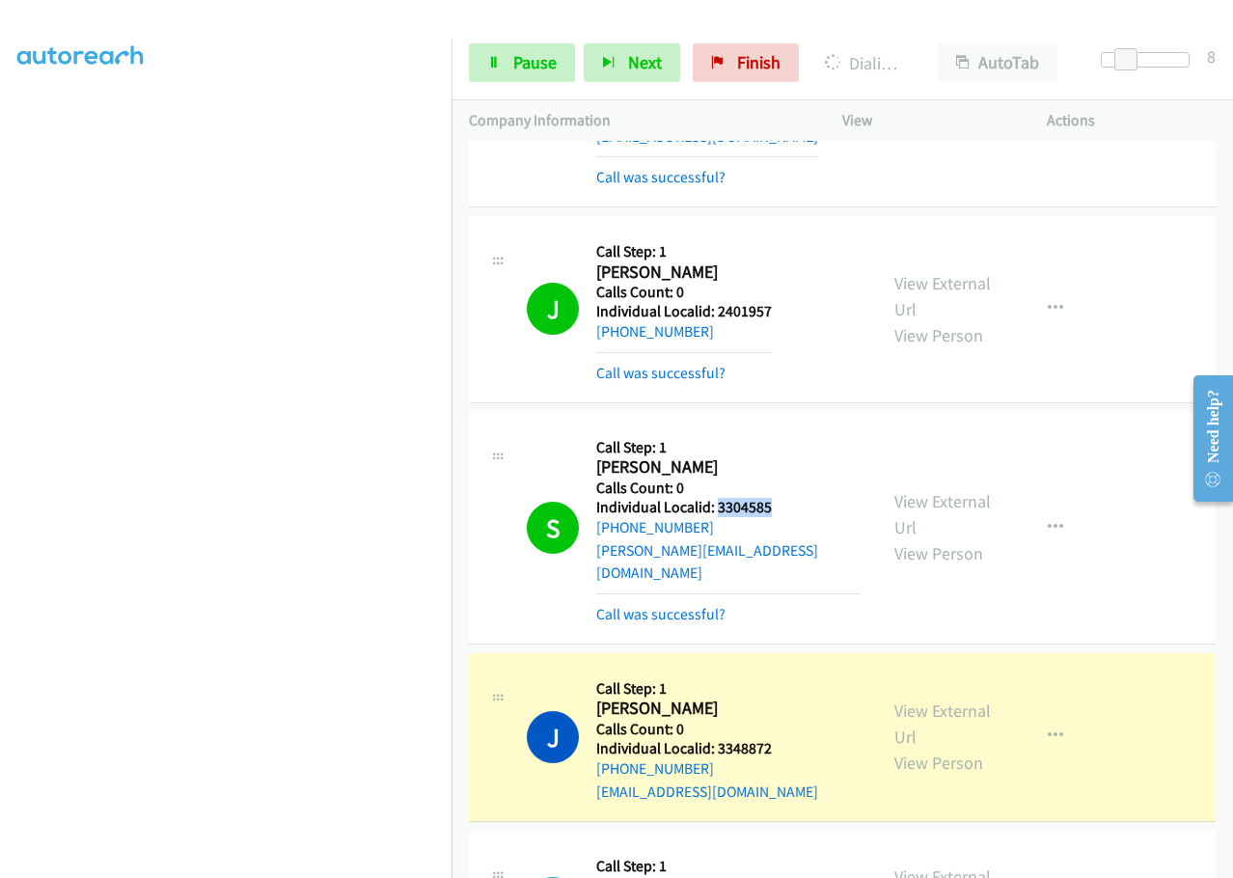
drag, startPoint x: 718, startPoint y: 369, endPoint x: 782, endPoint y: 371, distance: 63.7
click at [782, 498] on h5 "Individual Localid: 3304585" at bounding box center [727, 507] width 263 height 19
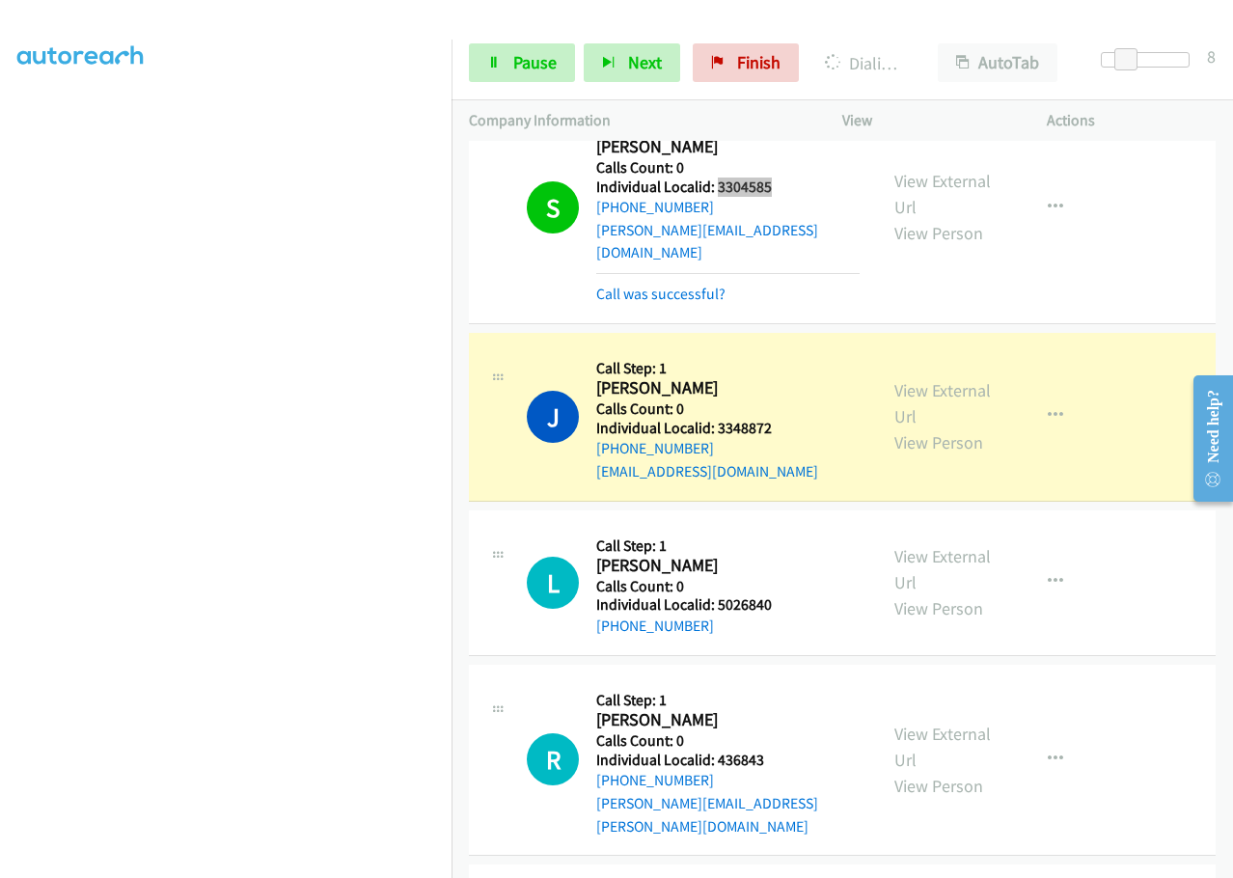
scroll to position [10727, 0]
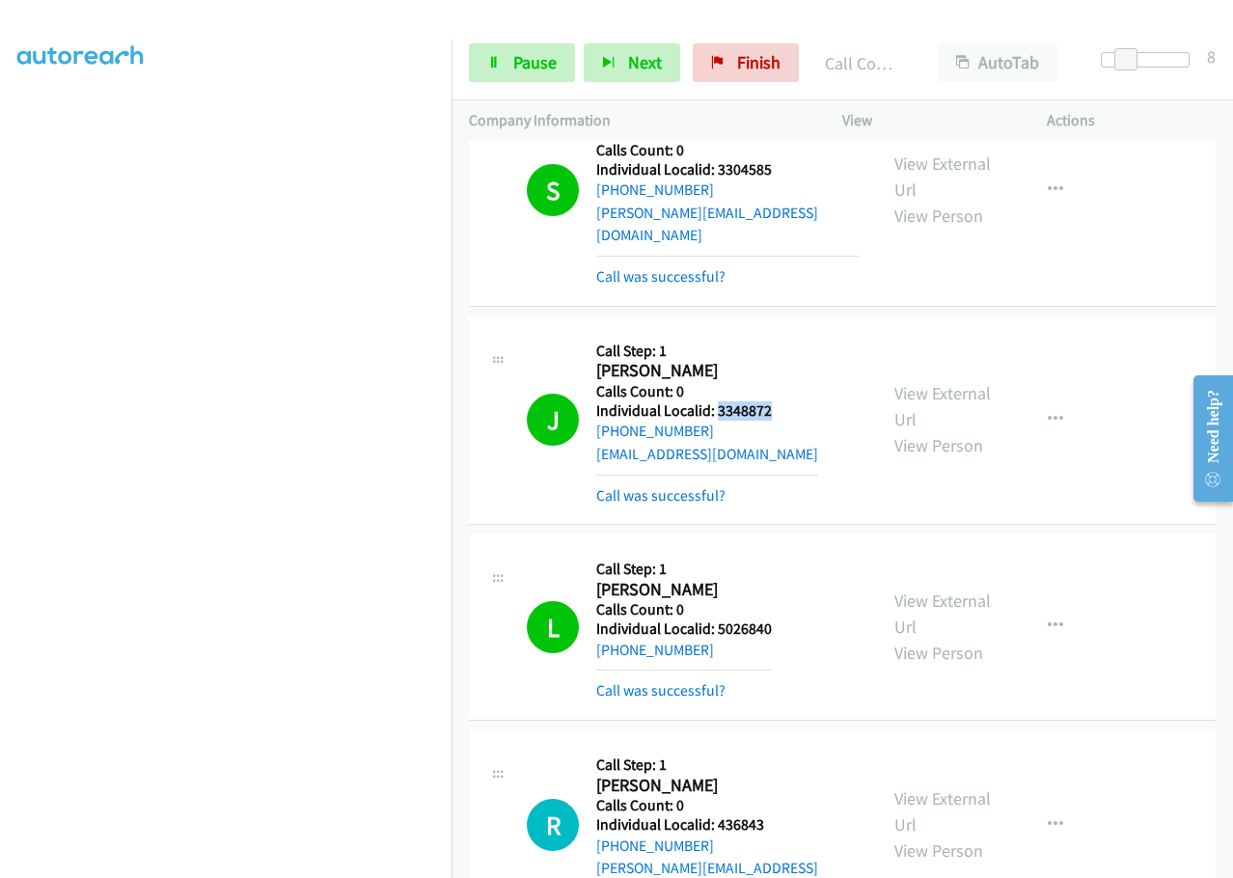
drag, startPoint x: 732, startPoint y: 251, endPoint x: 779, endPoint y: 248, distance: 47.3
click at [779, 333] on div "J Callback Scheduled Call Step: 1 Joshua Fuss America/New_York Calls Count: 0 I…" at bounding box center [693, 420] width 333 height 174
drag, startPoint x: 714, startPoint y: 472, endPoint x: 780, endPoint y: 472, distance: 66.5
click at [780, 551] on div "L Callback Scheduled Call Step: 1 Linda Strain America/New_York Calls Count: 0 …" at bounding box center [693, 626] width 333 height 151
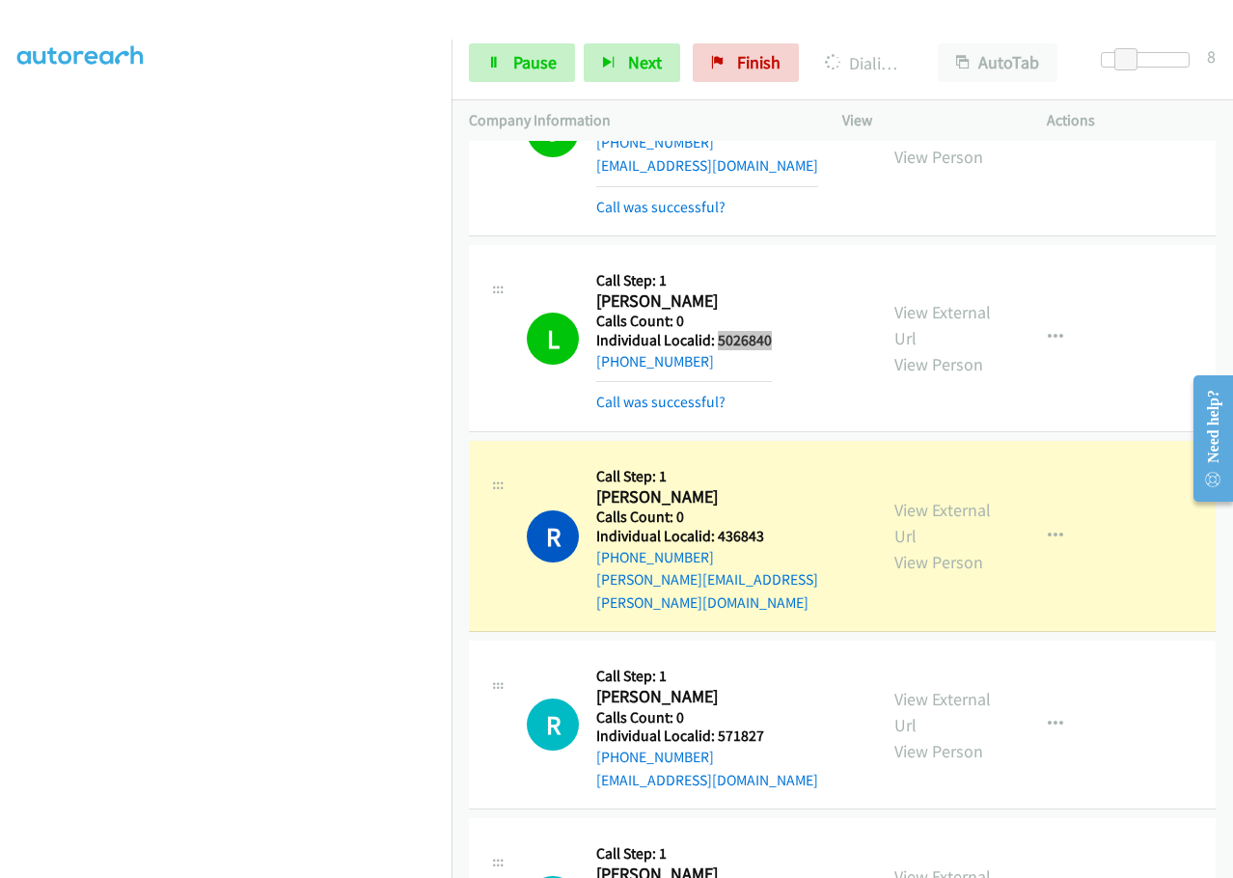
scroll to position [11017, 0]
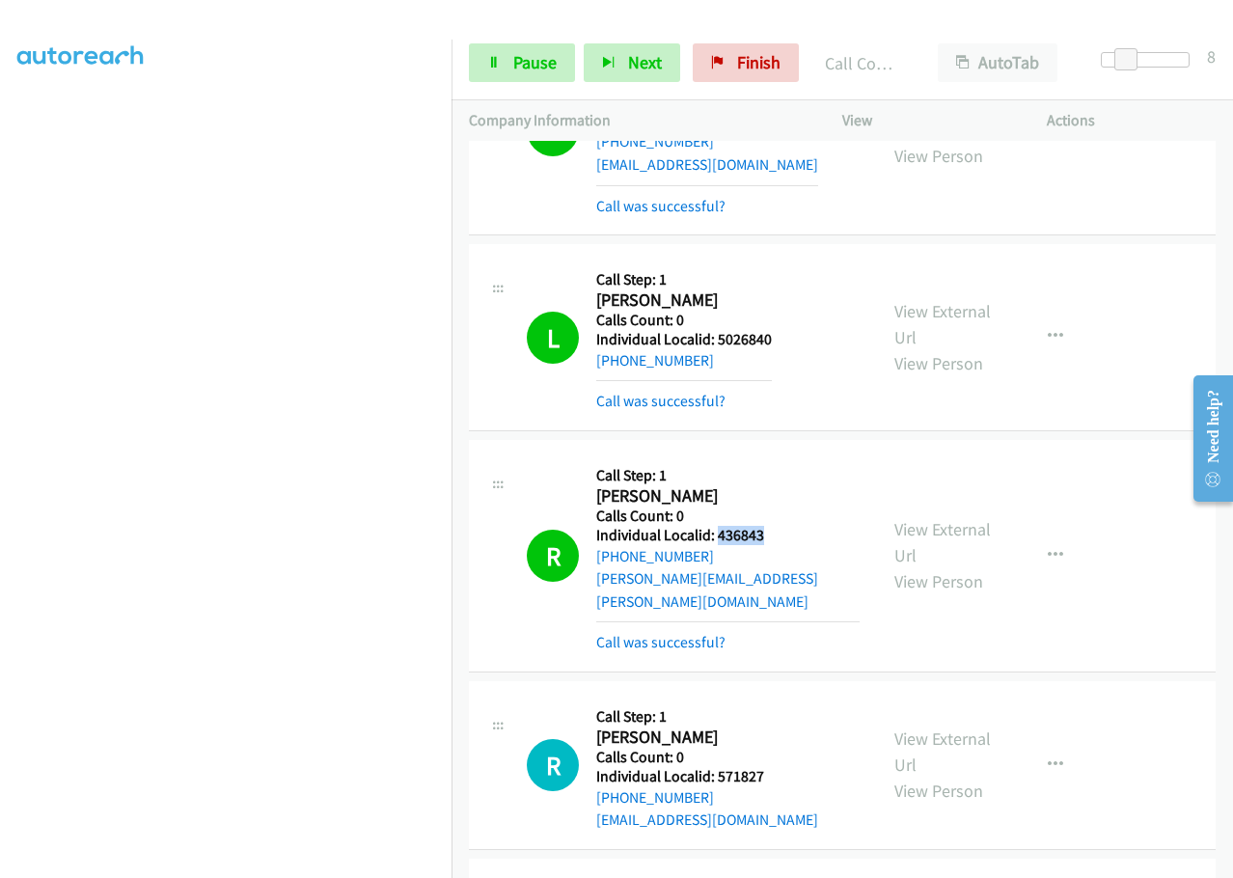
drag, startPoint x: 718, startPoint y: 377, endPoint x: 780, endPoint y: 368, distance: 63.3
click at [780, 457] on div "R Callback Scheduled Call Step: 1 Rick Crum America/New_York Calls Count: 0 Ind…" at bounding box center [693, 555] width 333 height 197
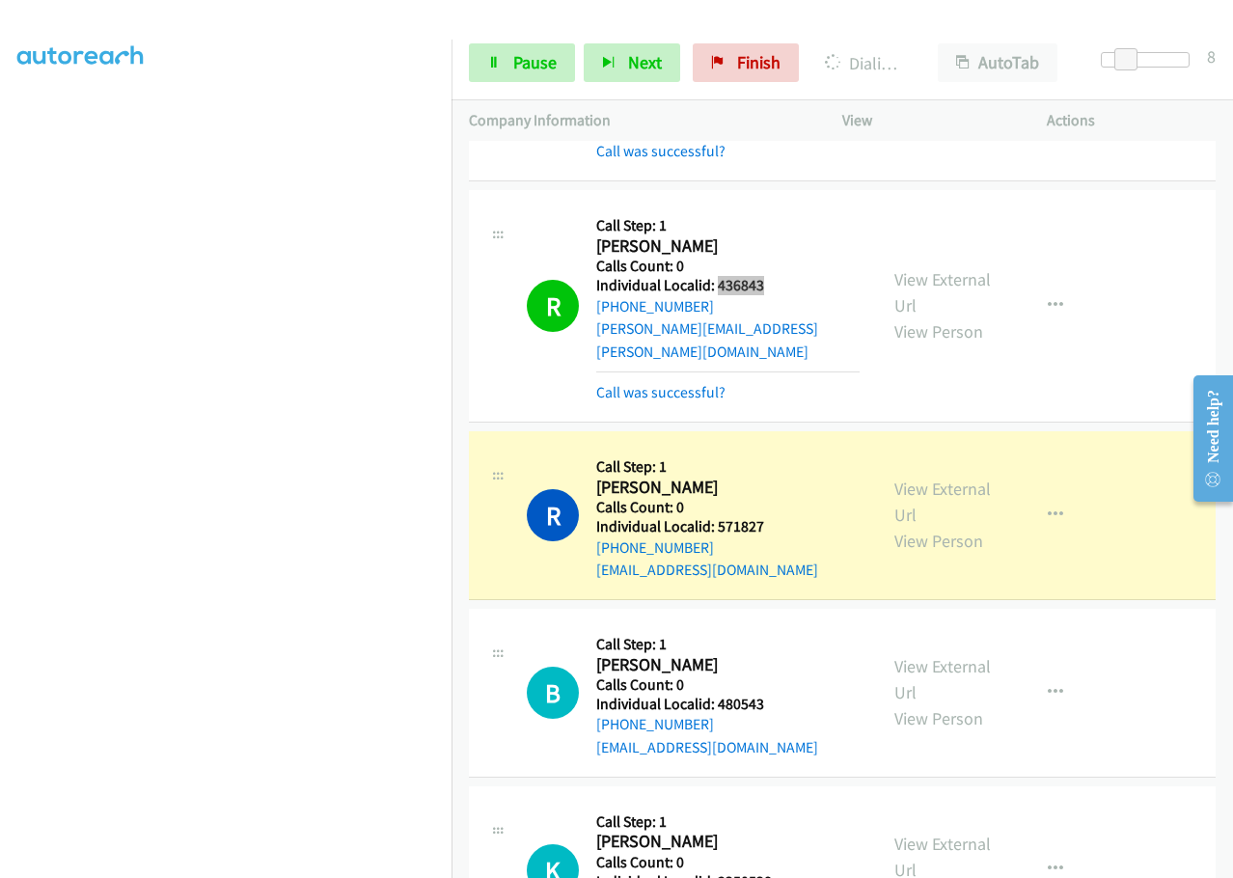
scroll to position [11354, 0]
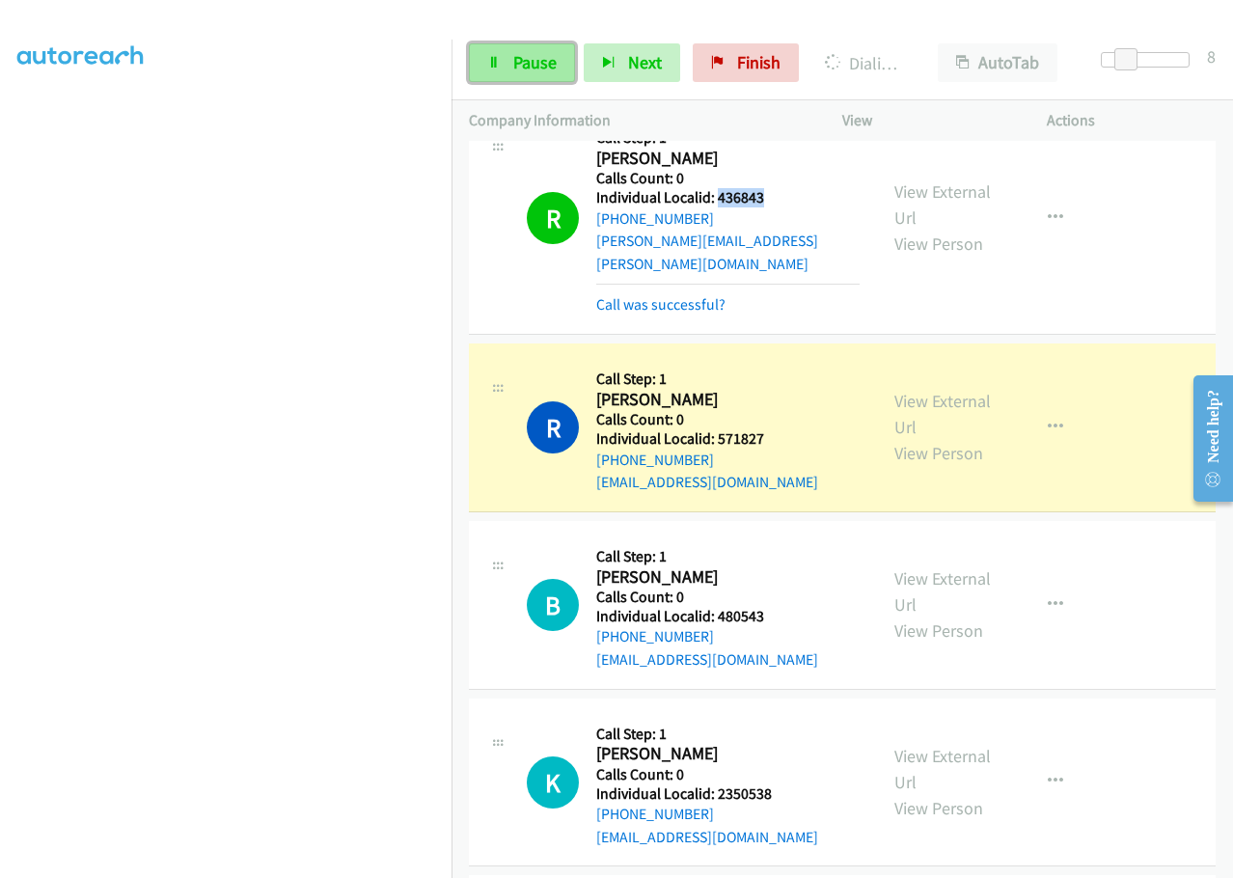
click at [506, 68] on link "Pause" at bounding box center [522, 62] width 106 height 39
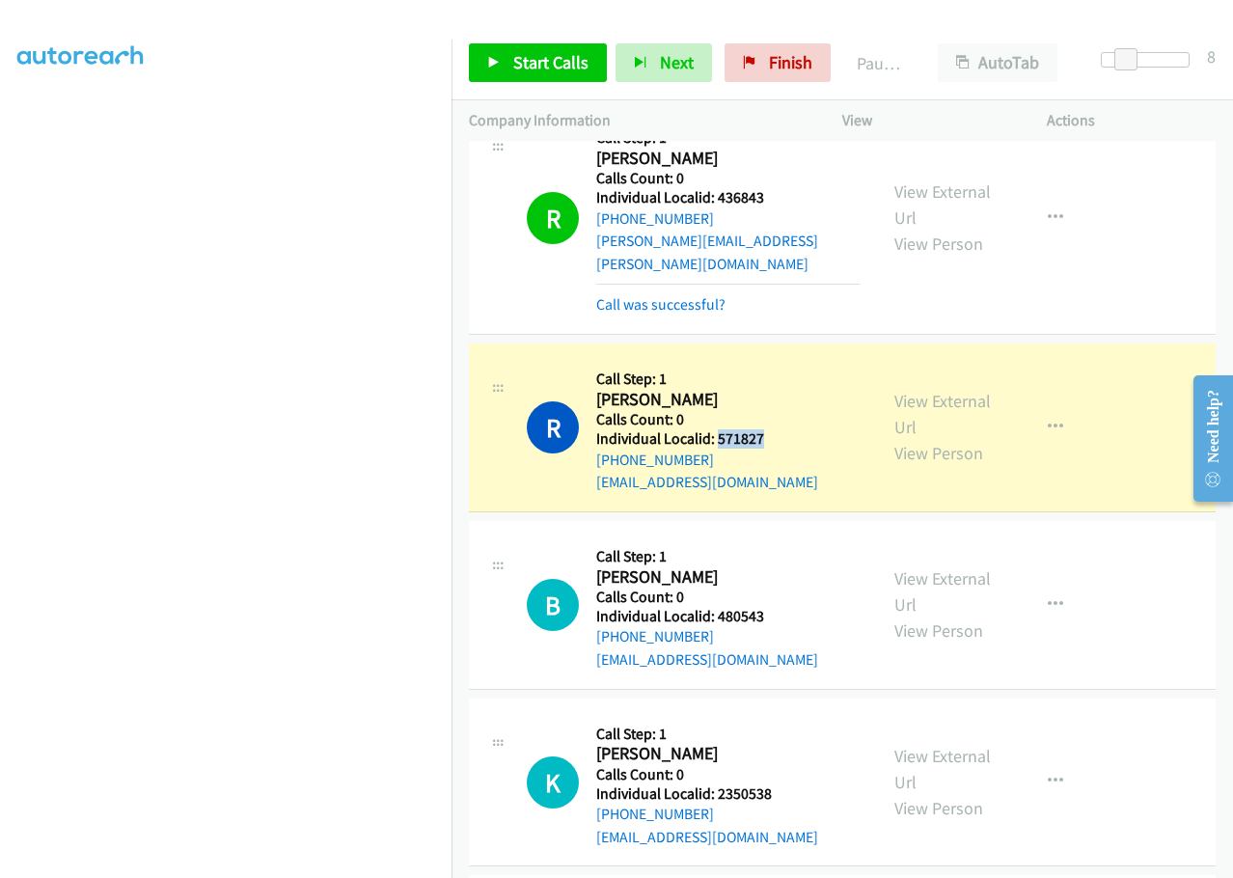
drag, startPoint x: 716, startPoint y: 252, endPoint x: 765, endPoint y: 253, distance: 49.2
click at [765, 361] on div "R Callback Scheduled Call Step: 1 Randy Rash America/New_York Calls Count: 0 In…" at bounding box center [693, 427] width 333 height 133
click at [762, 521] on div "B Callback Scheduled Call Step: 1 Brian Knapp America/New_York Calls Count: 0 I…" at bounding box center [842, 605] width 746 height 169
drag, startPoint x: 718, startPoint y: 439, endPoint x: 779, endPoint y: 427, distance: 61.9
click at [779, 538] on div "B Callback Scheduled Call Step: 1 Brian Knapp America/New_York Calls Count: 0 I…" at bounding box center [693, 604] width 333 height 133
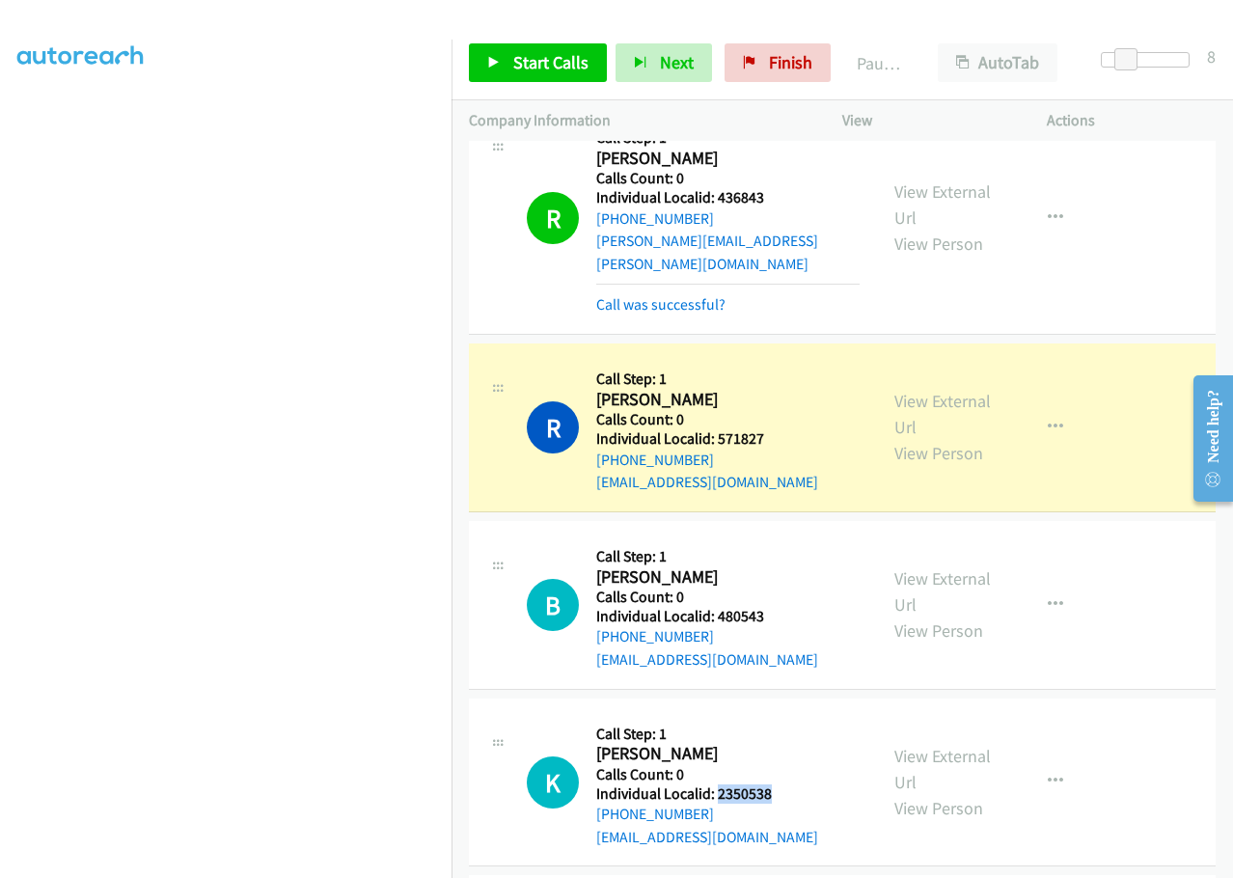
drag, startPoint x: 714, startPoint y: 611, endPoint x: 775, endPoint y: 610, distance: 61.8
click at [775, 716] on div "K Callback Scheduled Call Step: 1 Katlyn Weimer America/New_York Calls Count: 0…" at bounding box center [693, 782] width 333 height 133
drag, startPoint x: 714, startPoint y: 786, endPoint x: 775, endPoint y: 787, distance: 61.7
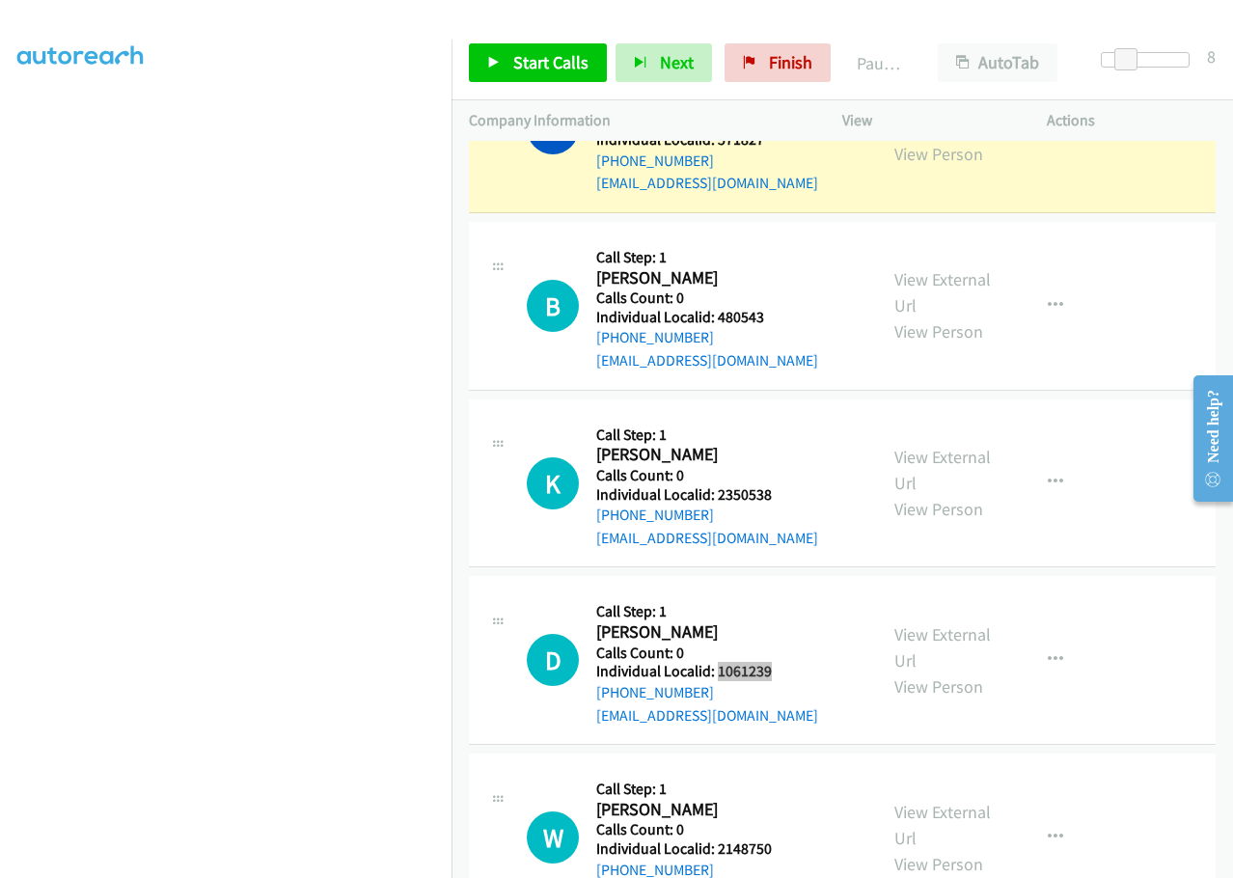
scroll to position [11692, 0]
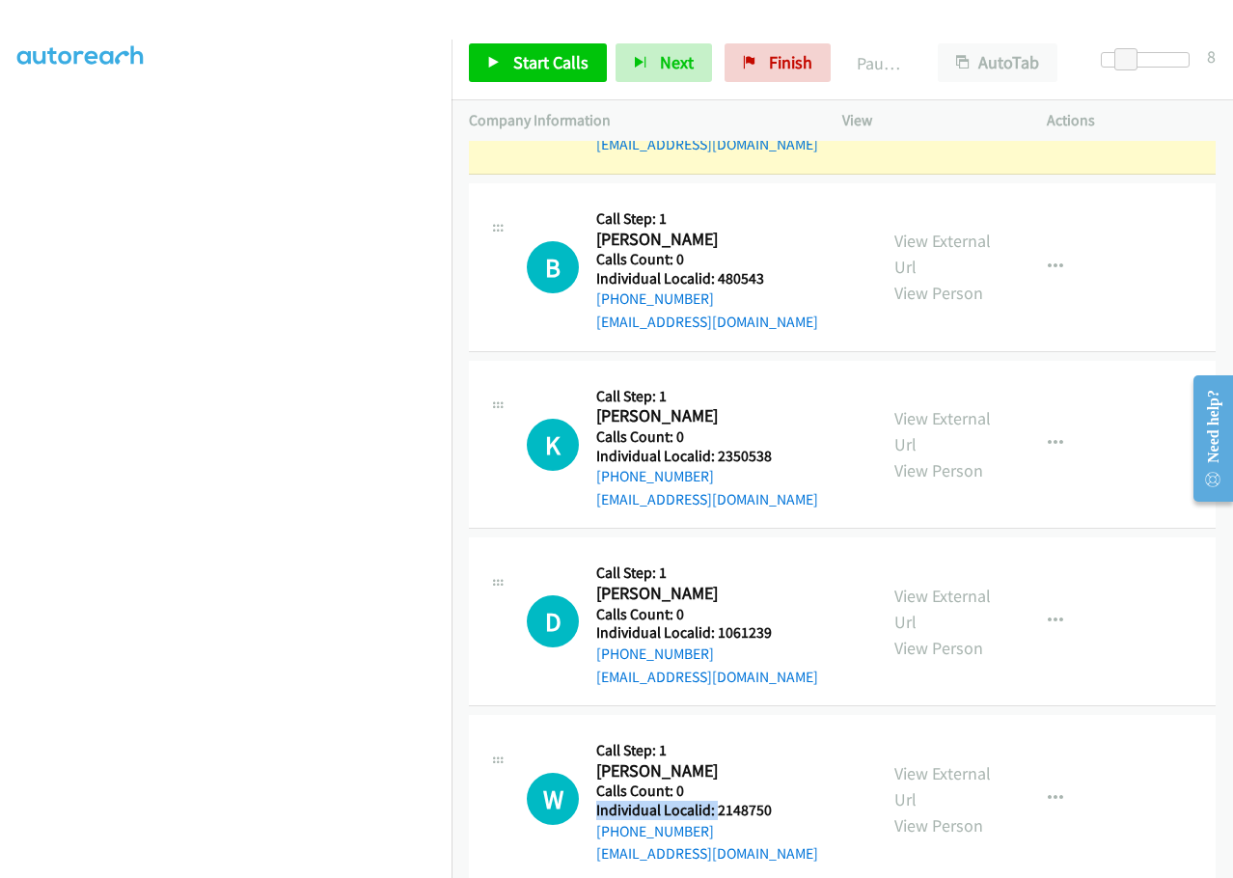
drag, startPoint x: 715, startPoint y: 626, endPoint x: 783, endPoint y: 617, distance: 69.0
click at [783, 732] on div "W Callback Scheduled Call Step: 1 William Wise America/New_York Calls Count: 0 …" at bounding box center [693, 798] width 333 height 133
click at [775, 732] on div "W Callback Scheduled Call Step: 1 William Wise America/New_York Calls Count: 0 …" at bounding box center [693, 798] width 333 height 133
drag, startPoint x: 712, startPoint y: 629, endPoint x: 793, endPoint y: 616, distance: 82.0
click at [793, 732] on div "W Callback Scheduled Call Step: 1 William Wise America/New_York Calls Count: 0 …" at bounding box center [693, 798] width 333 height 133
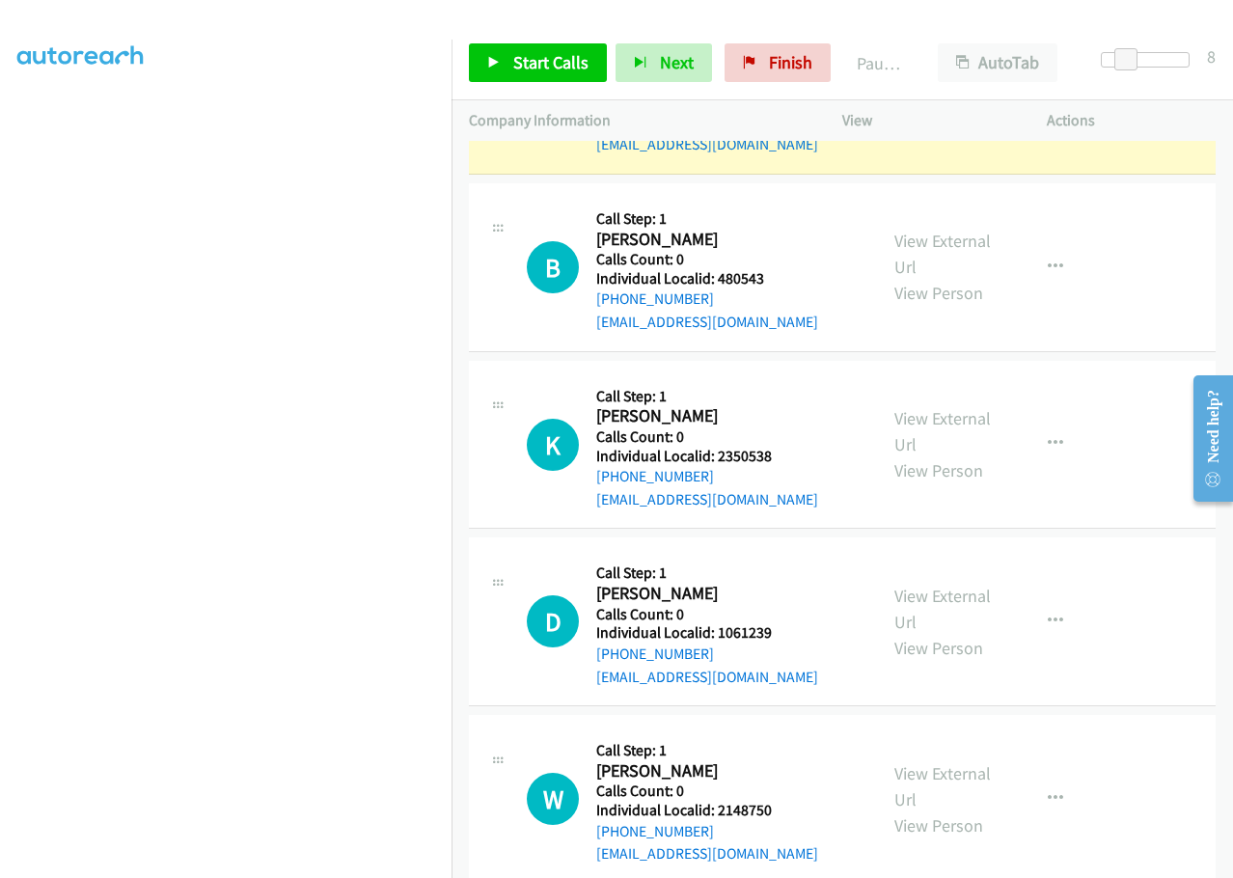
click at [774, 732] on div "W Callback Scheduled Call Step: 1 William Wise America/New_York Calls Count: 0 …" at bounding box center [693, 798] width 333 height 133
drag, startPoint x: 715, startPoint y: 628, endPoint x: 798, endPoint y: 617, distance: 83.6
click at [798, 732] on div "W Callback Scheduled Call Step: 1 William Wise America/New_York Calls Count: 0 …" at bounding box center [693, 798] width 333 height 133
click at [759, 800] on h5 "Individual Localid: 2148750" at bounding box center [707, 809] width 222 height 19
drag, startPoint x: 718, startPoint y: 630, endPoint x: 773, endPoint y: 627, distance: 56.0
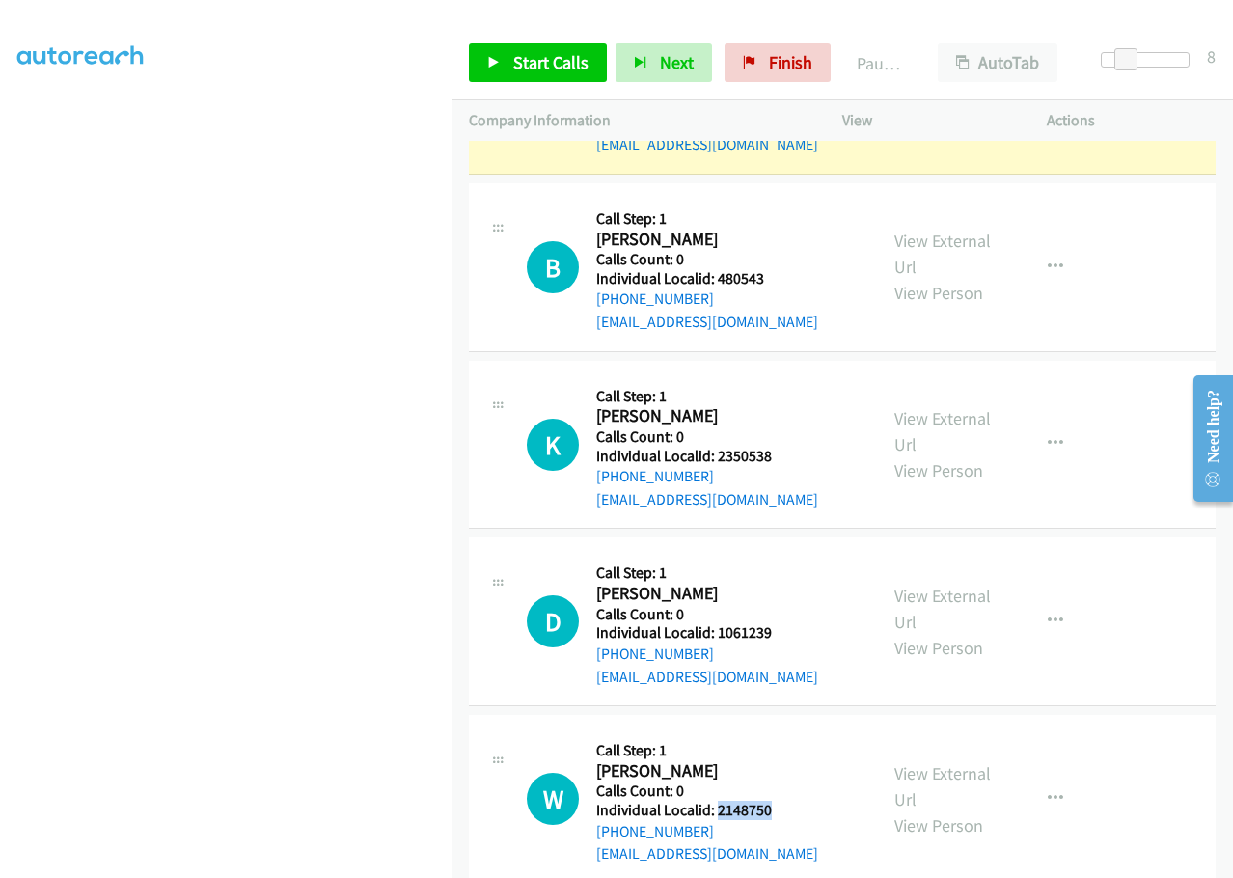
click at [773, 732] on div "W Callback Scheduled Call Step: 1 William Wise America/New_York Calls Count: 0 …" at bounding box center [693, 798] width 333 height 133
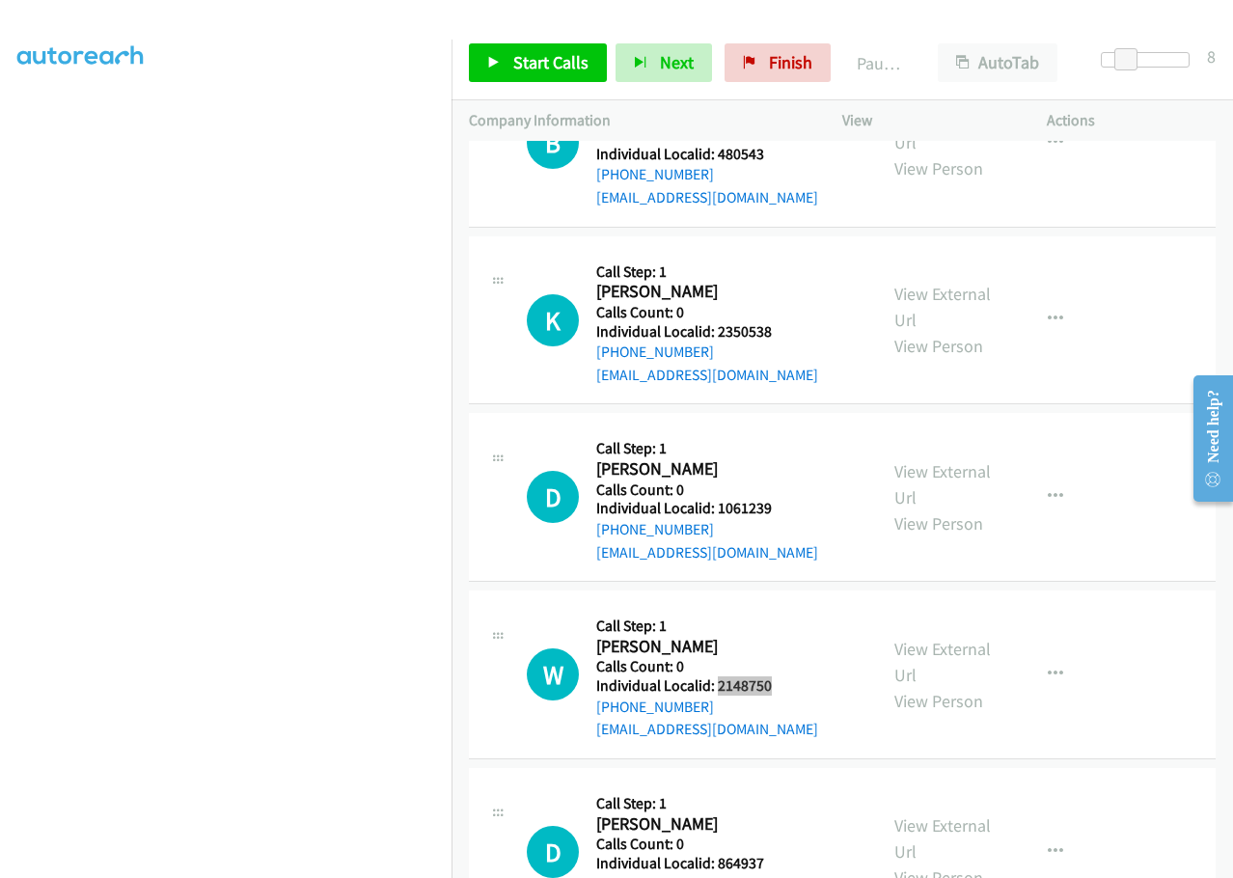
scroll to position [11885, 0]
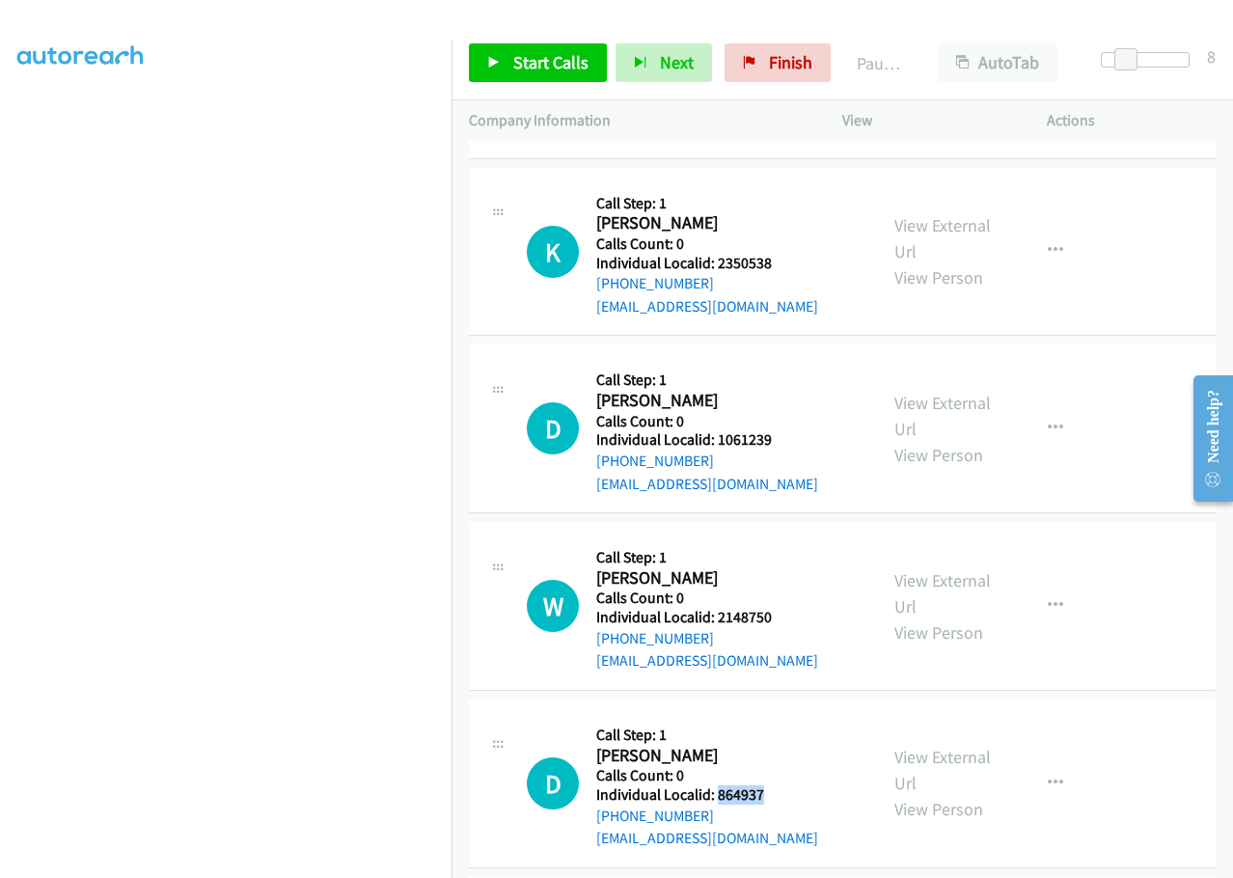
drag, startPoint x: 716, startPoint y: 616, endPoint x: 784, endPoint y: 610, distance: 68.7
click at [784, 717] on div "D Callback Scheduled Call Step: 1 David Glass America/New_York Calls Count: 0 I…" at bounding box center [693, 783] width 333 height 133
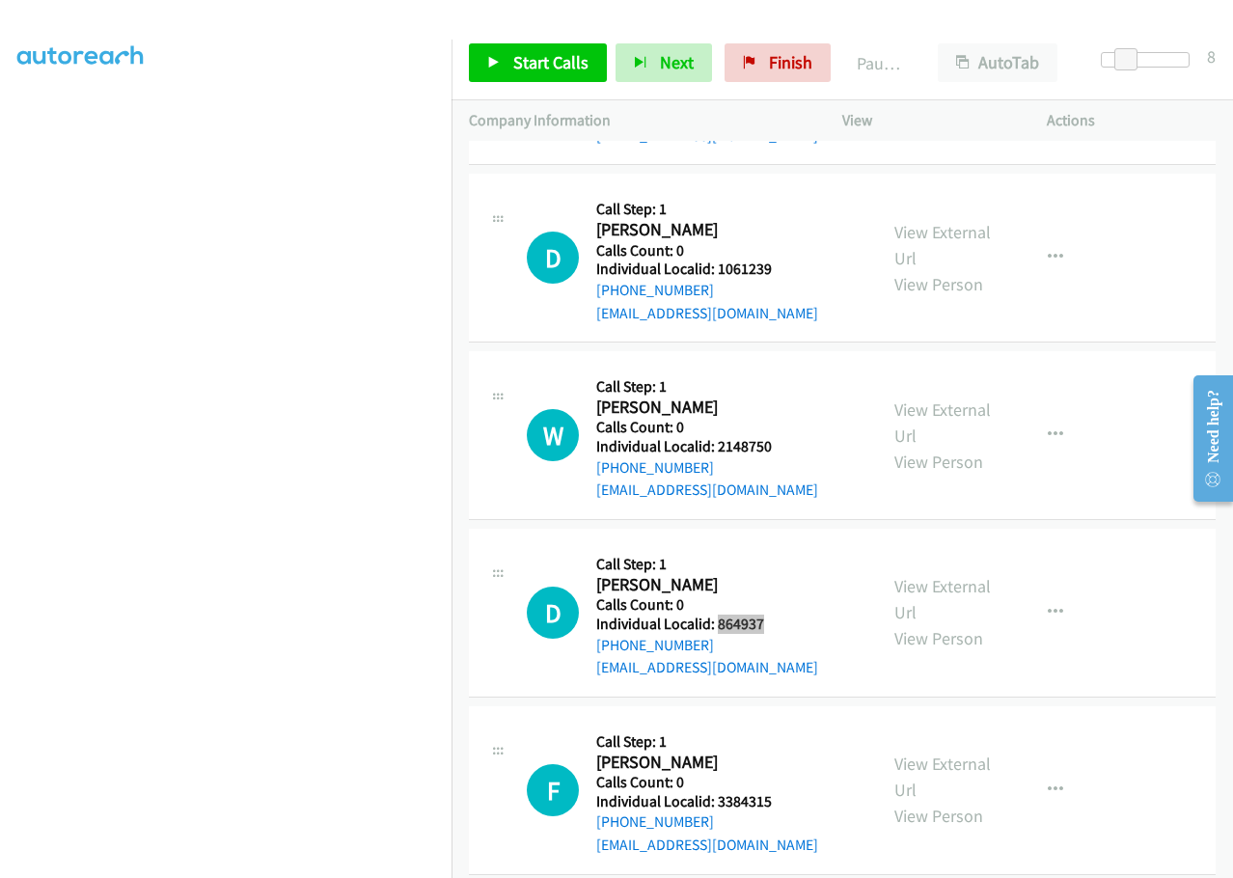
scroll to position [12102, 0]
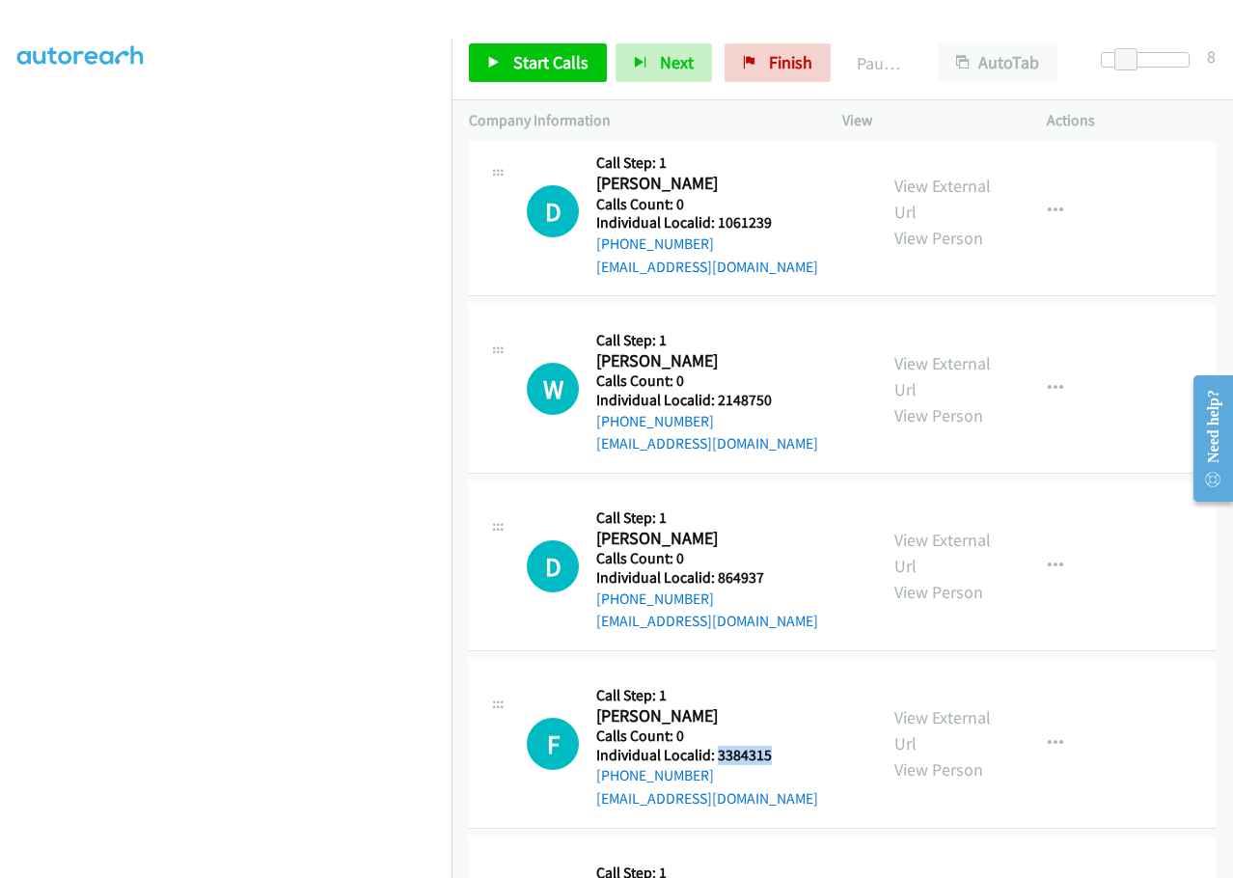
drag, startPoint x: 718, startPoint y: 571, endPoint x: 779, endPoint y: 567, distance: 60.9
click at [779, 677] on div "F Callback Scheduled Call Step: 1 Forrest Higginbotham America/New_York Calls C…" at bounding box center [693, 743] width 333 height 133
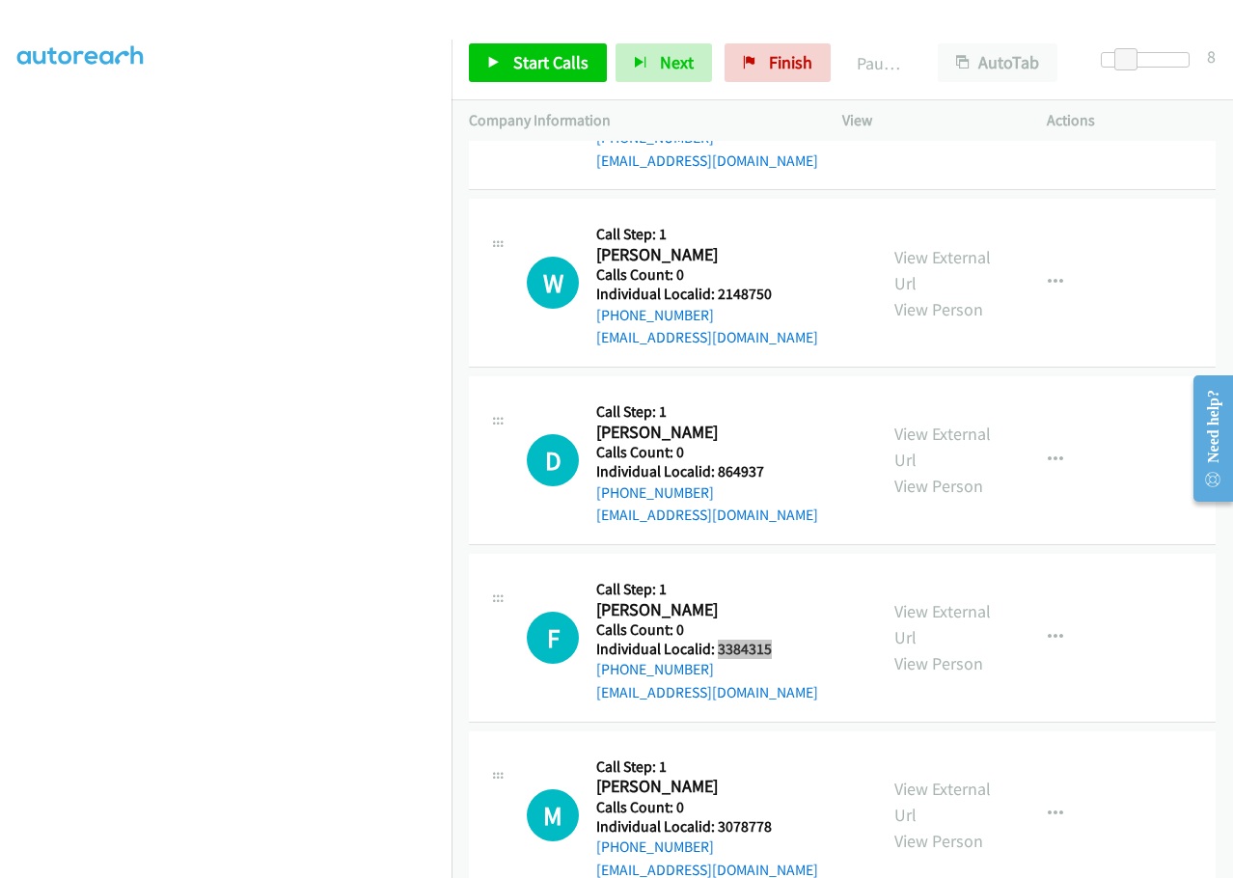
scroll to position [12222, 0]
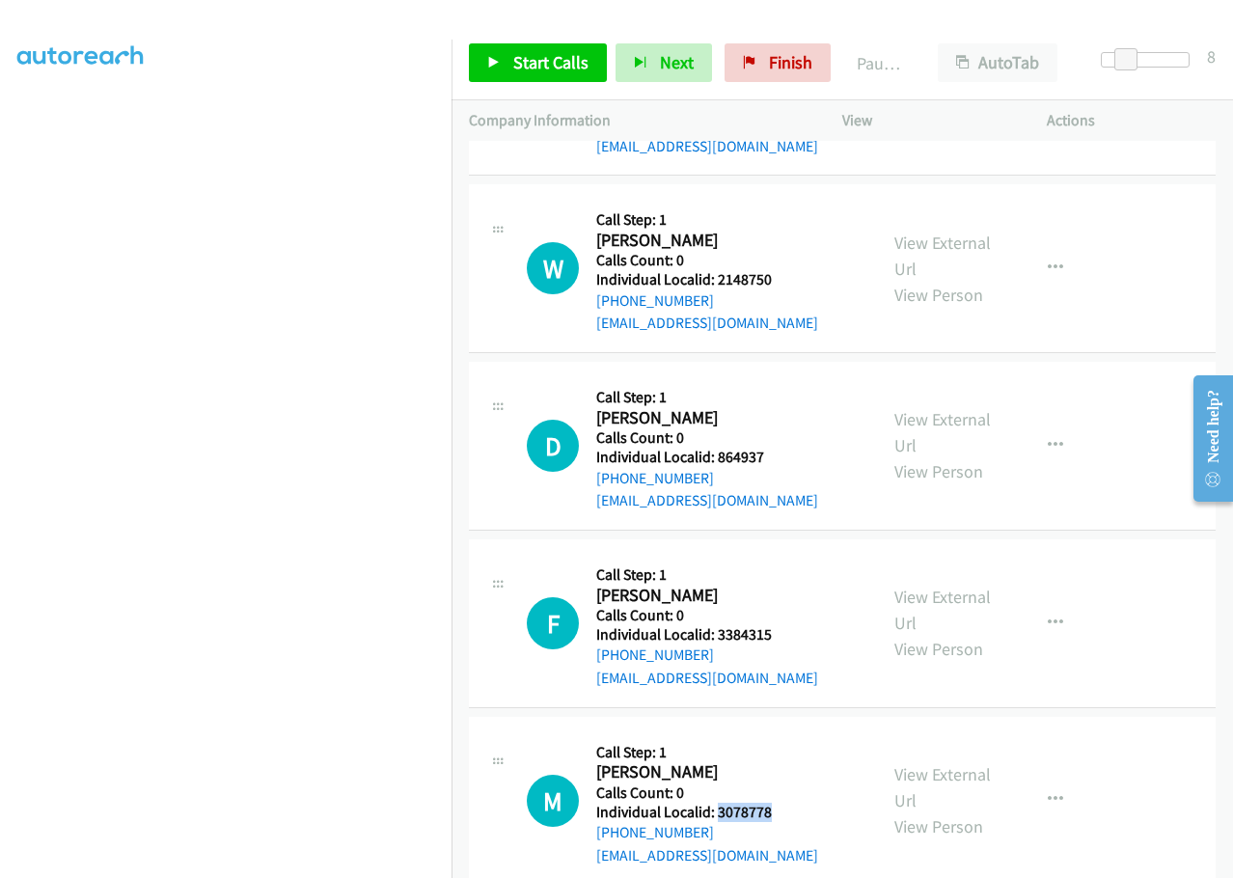
drag, startPoint x: 721, startPoint y: 627, endPoint x: 779, endPoint y: 620, distance: 58.3
click at [781, 734] on div "M Callback Scheduled Call Step: 1 Michael Foust America/New_York Calls Count: 0…" at bounding box center [693, 800] width 333 height 133
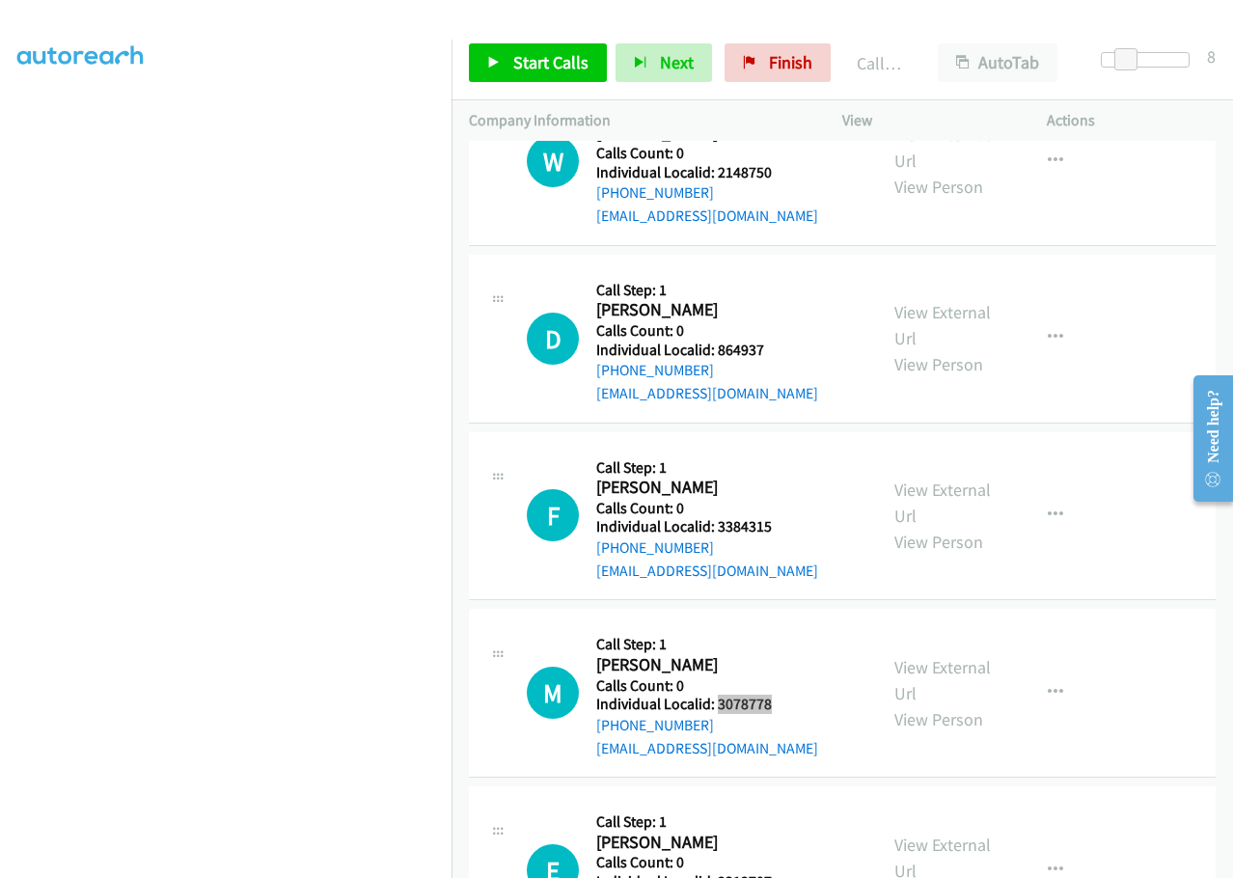
scroll to position [12384, 0]
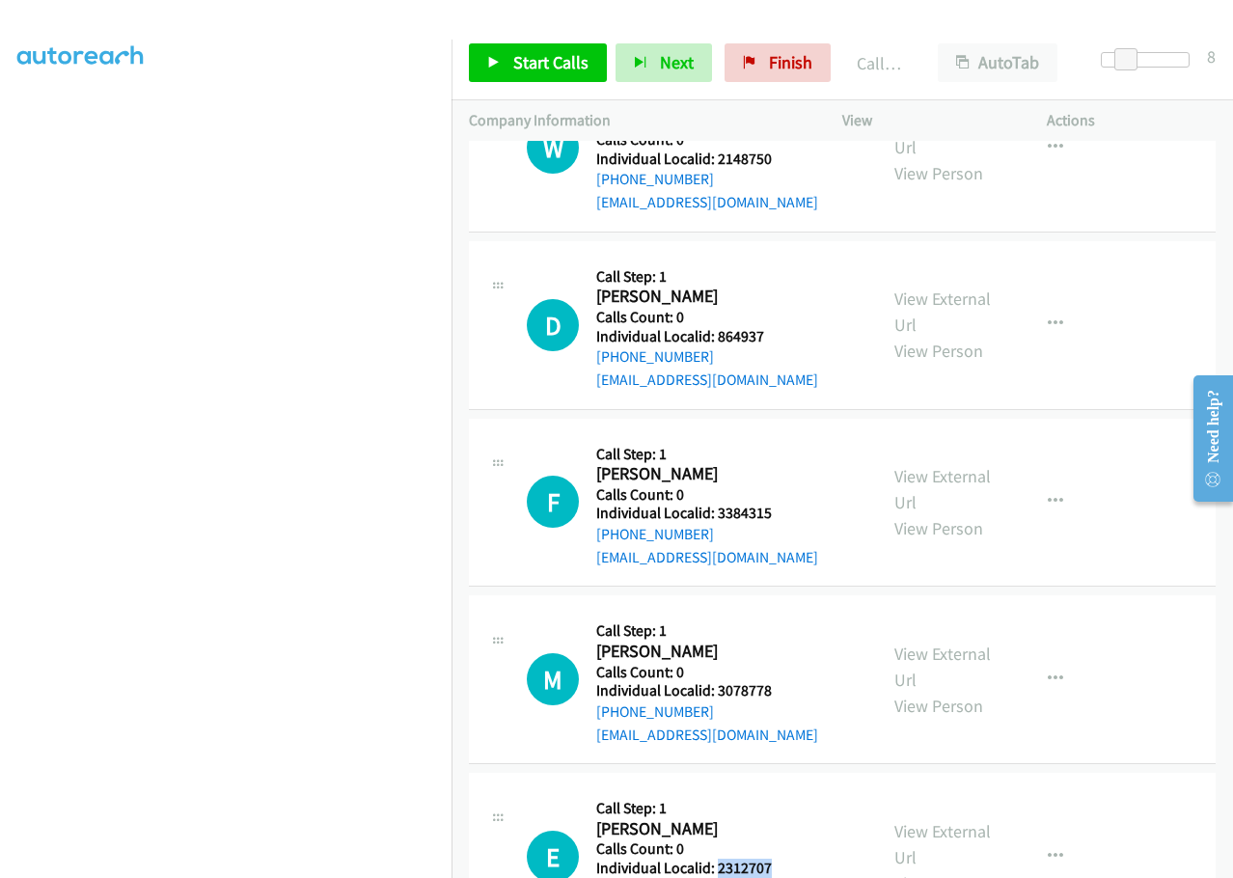
drag, startPoint x: 714, startPoint y: 686, endPoint x: 770, endPoint y: 683, distance: 56.0
click at [770, 790] on div "E Callback Scheduled Call Step: 1 Elliott Cox America/New_York Calls Count: 0 I…" at bounding box center [693, 856] width 333 height 133
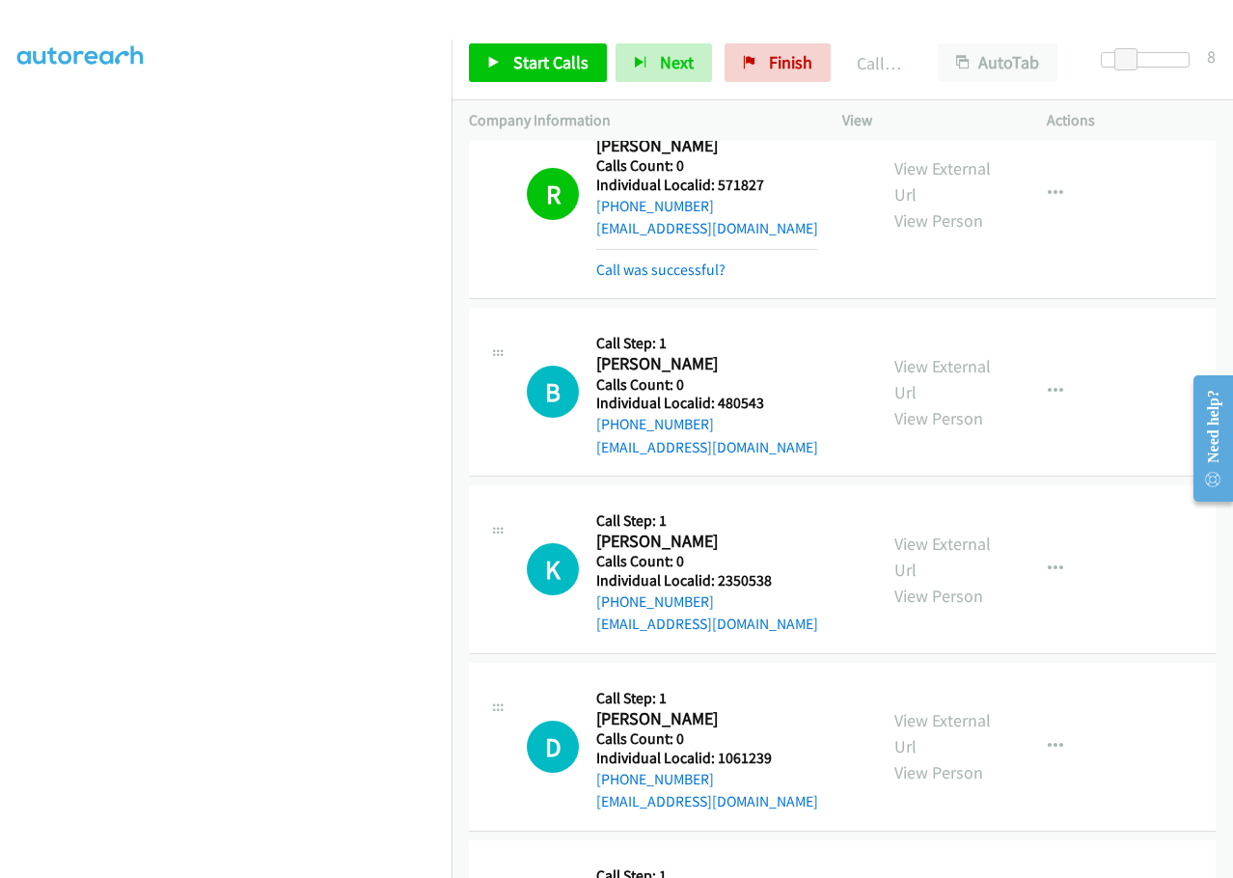
scroll to position [11613, 0]
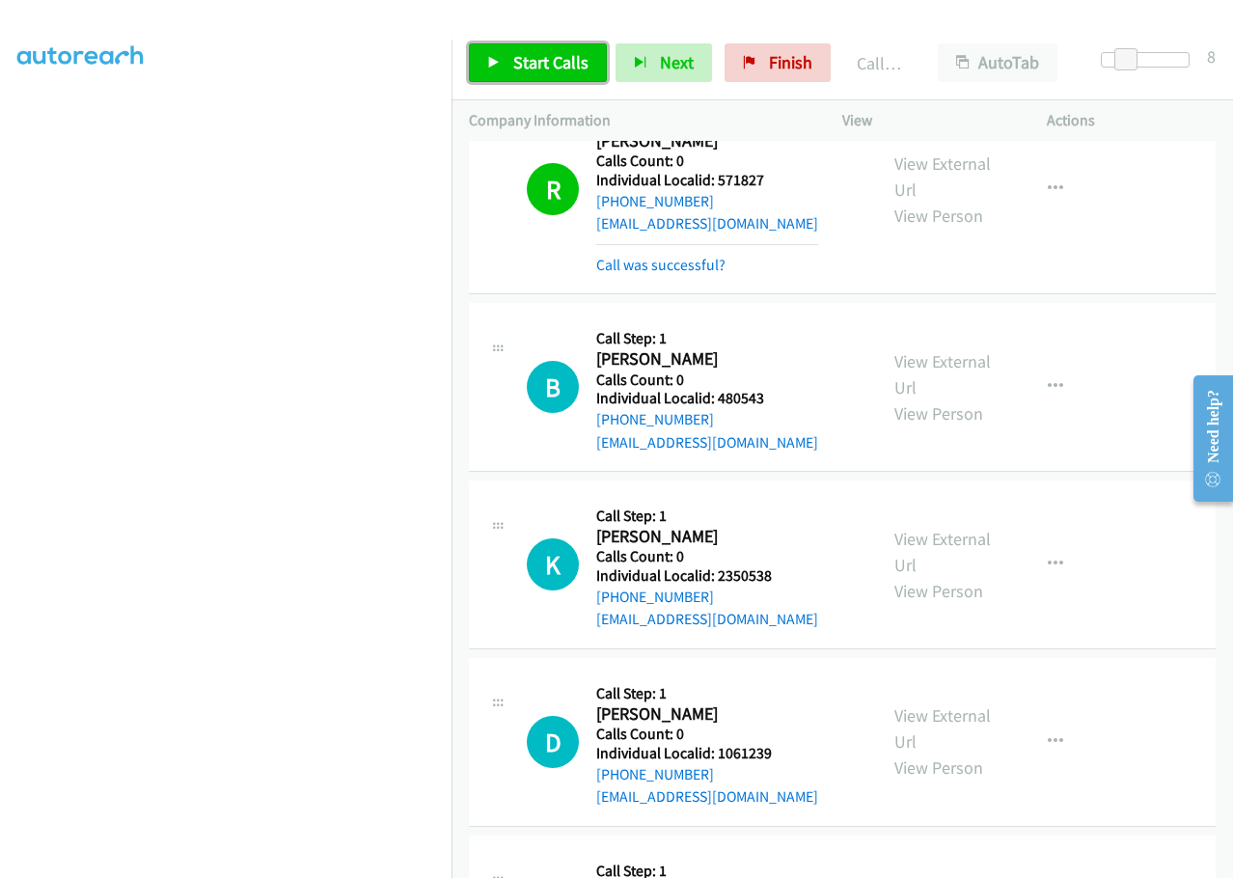
click at [544, 53] on span "Start Calls" at bounding box center [550, 62] width 75 height 22
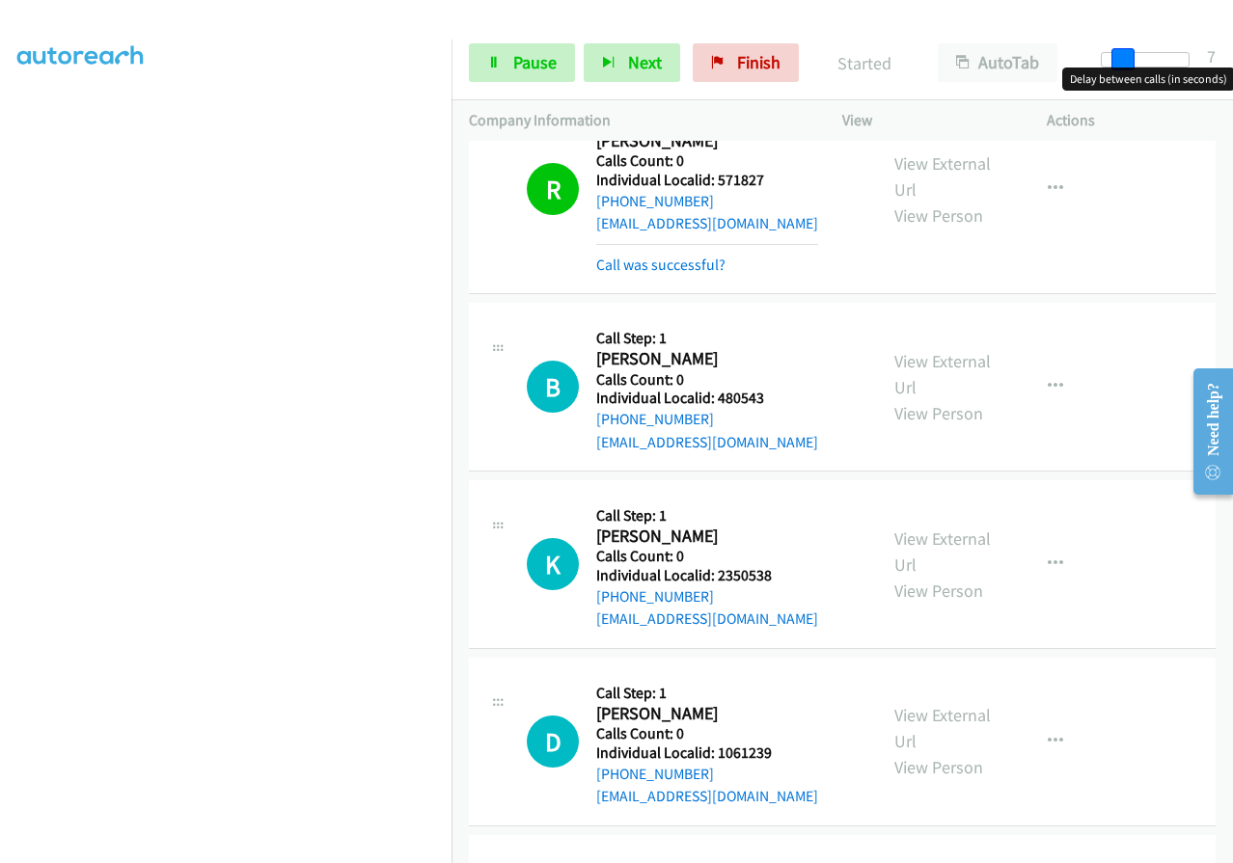
click at [1122, 59] on span at bounding box center [1122, 59] width 23 height 23
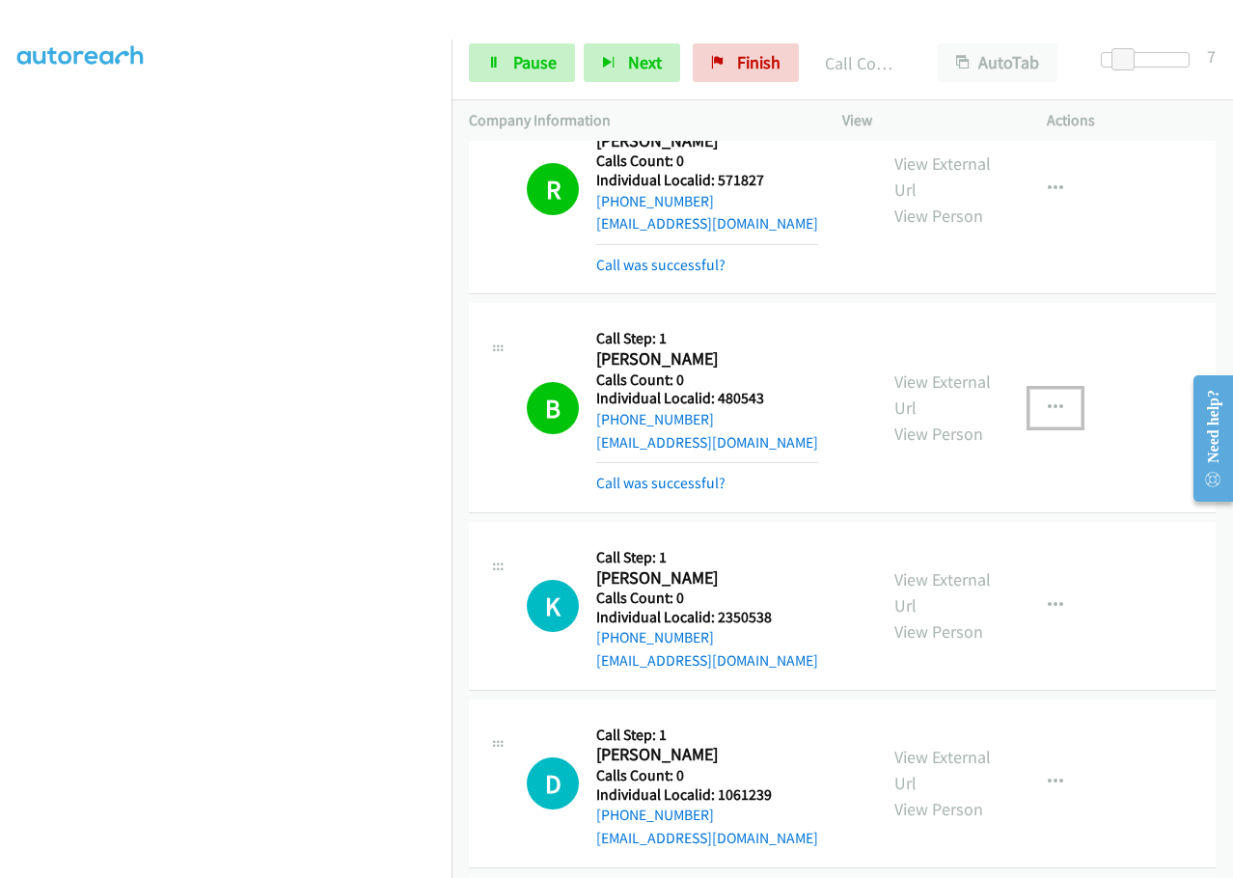
click at [1051, 400] on icon "button" at bounding box center [1054, 407] width 15 height 15
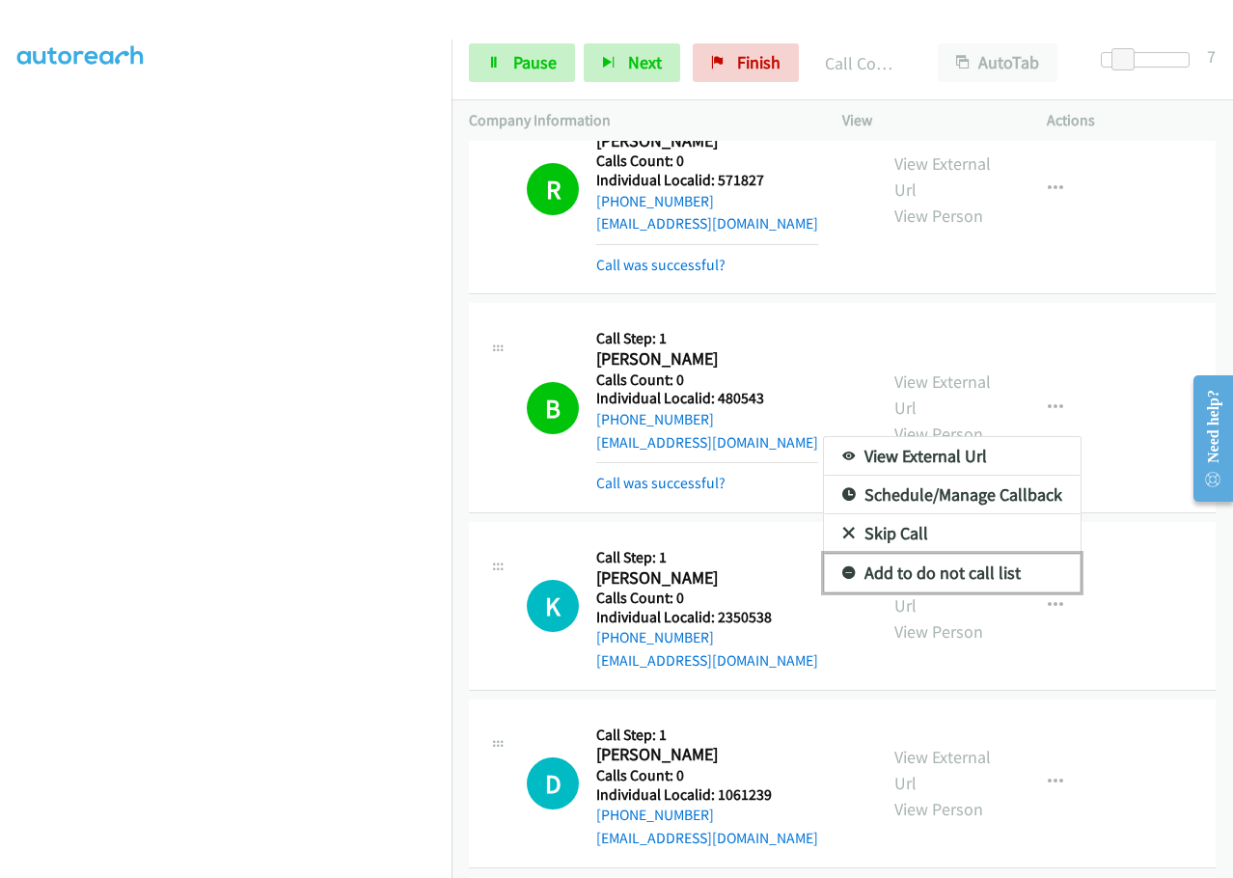
click at [842, 567] on icon at bounding box center [849, 574] width 14 height 14
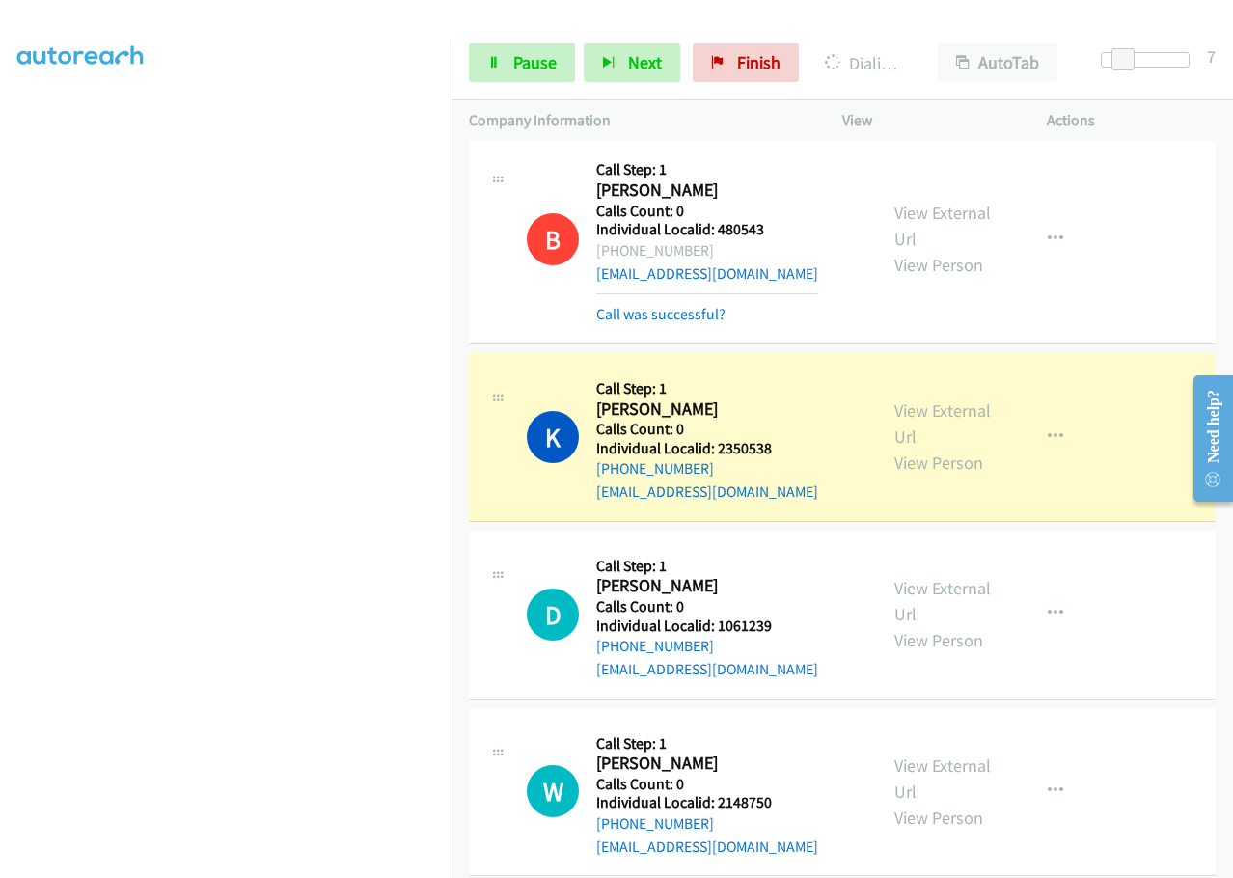
scroll to position [11806, 0]
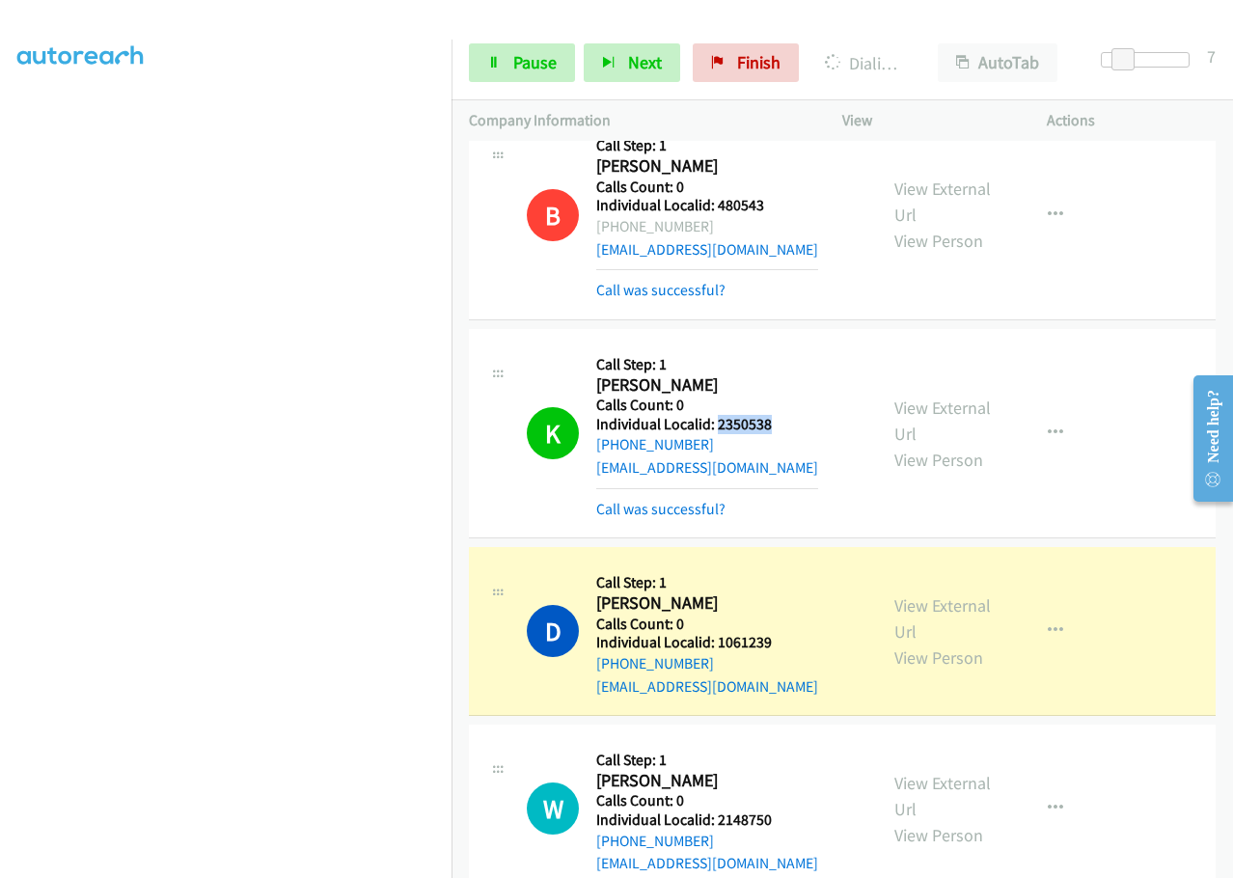
drag, startPoint x: 714, startPoint y: 242, endPoint x: 782, endPoint y: 241, distance: 68.5
click at [782, 346] on div "K Callback Scheduled Call Step: 1 Katlyn Weimer America/New_York Calls Count: 0…" at bounding box center [693, 433] width 333 height 174
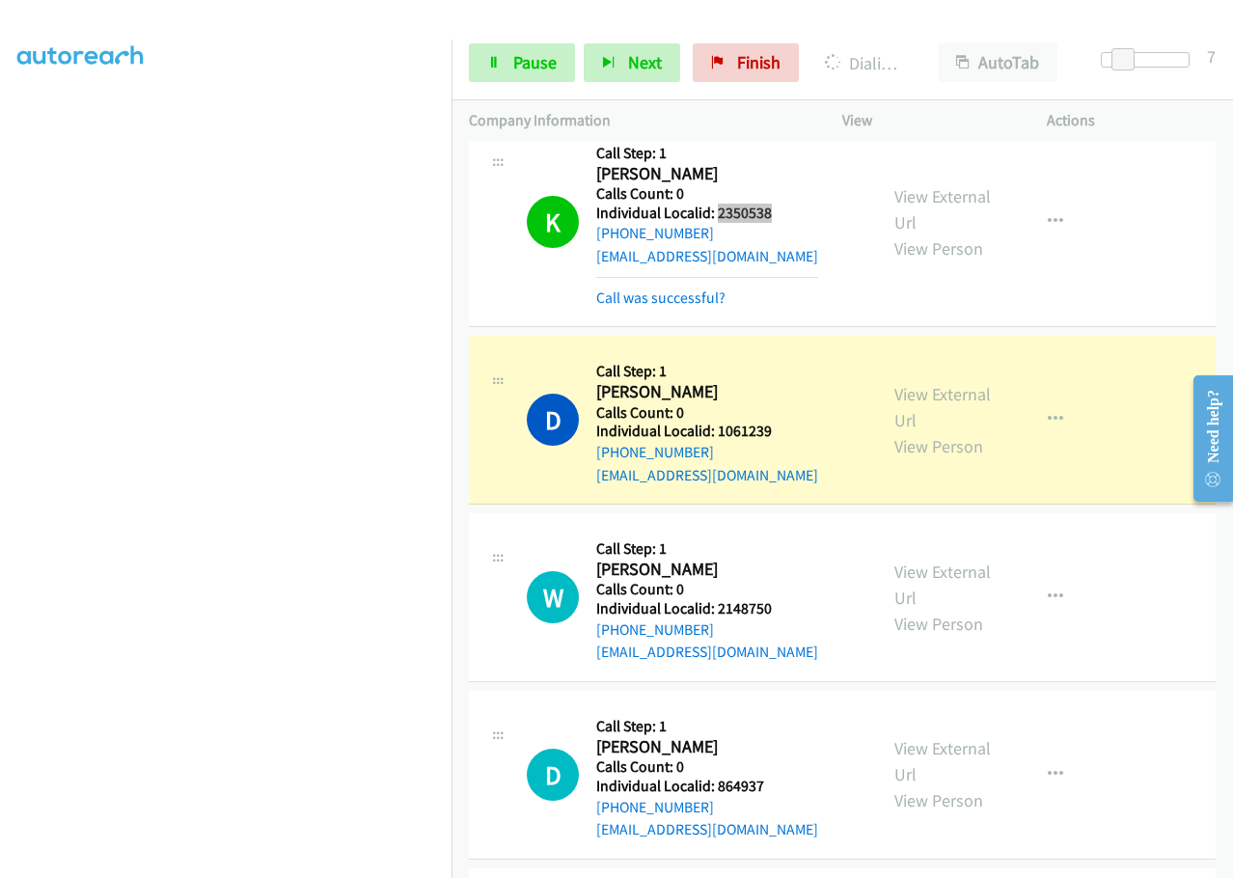
scroll to position [12023, 0]
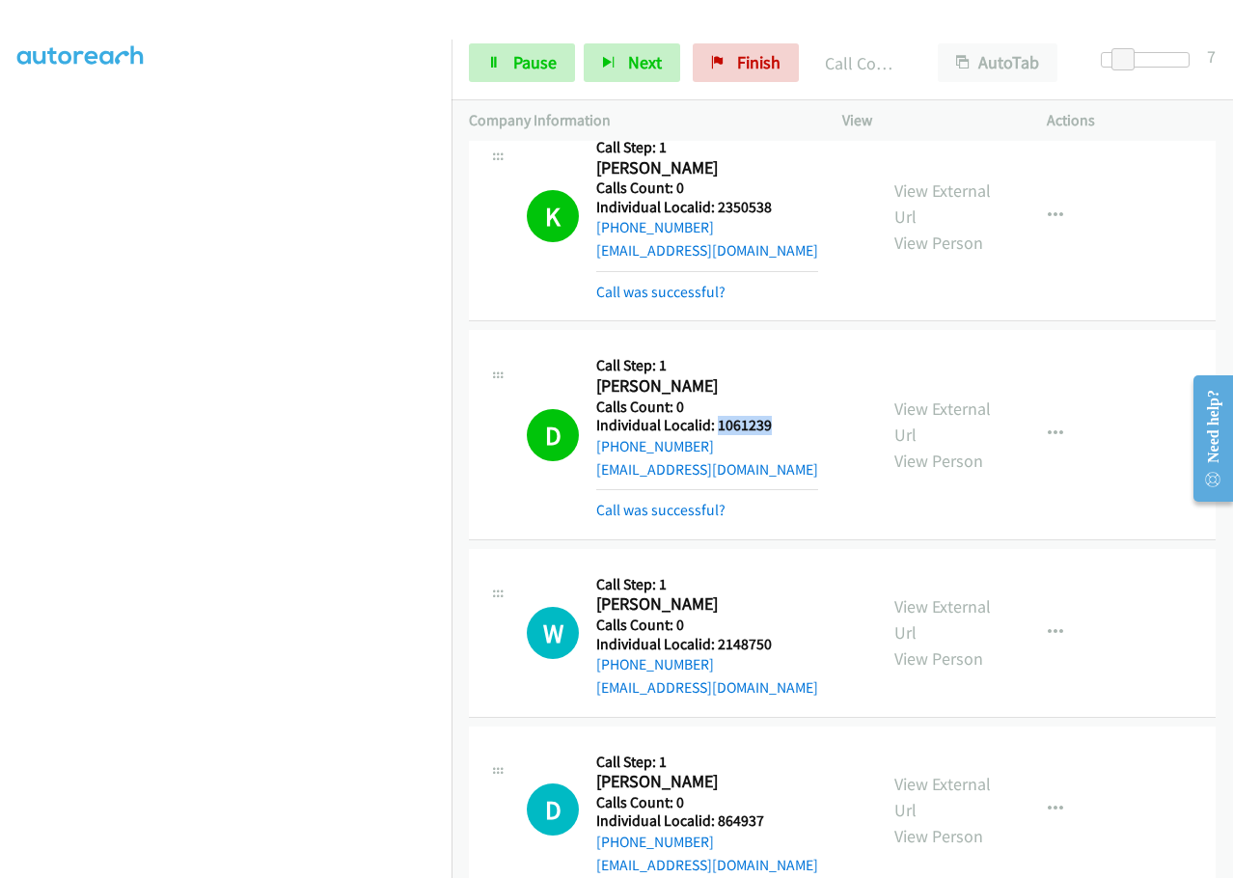
drag, startPoint x: 715, startPoint y: 245, endPoint x: 765, endPoint y: 242, distance: 50.2
click at [777, 347] on div "D Callback Scheduled Call Step: 1 Daniel Weier America/New_York Calls Count: 0 …" at bounding box center [693, 434] width 333 height 174
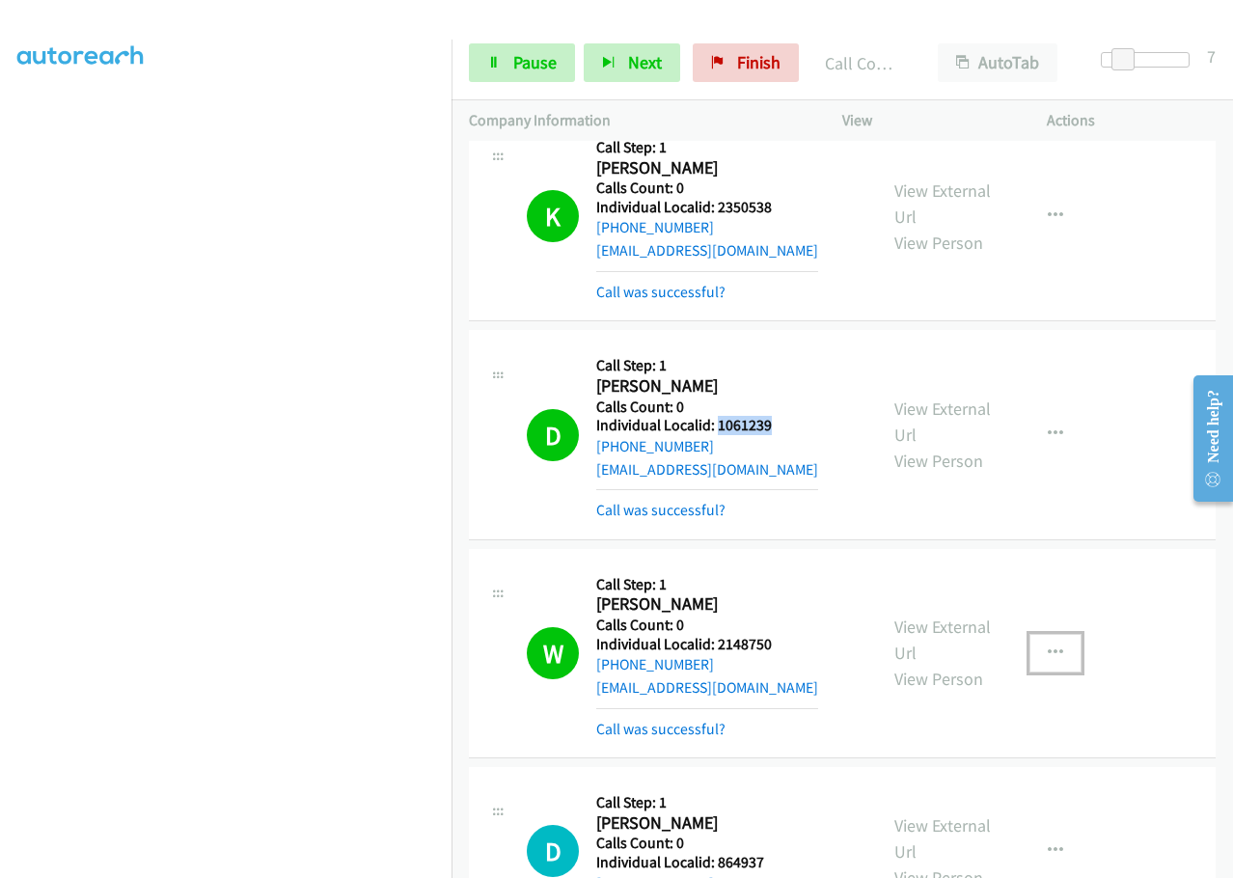
drag, startPoint x: 1046, startPoint y: 472, endPoint x: 1043, endPoint y: 482, distance: 11.3
click at [1047, 645] on icon "button" at bounding box center [1054, 652] width 15 height 15
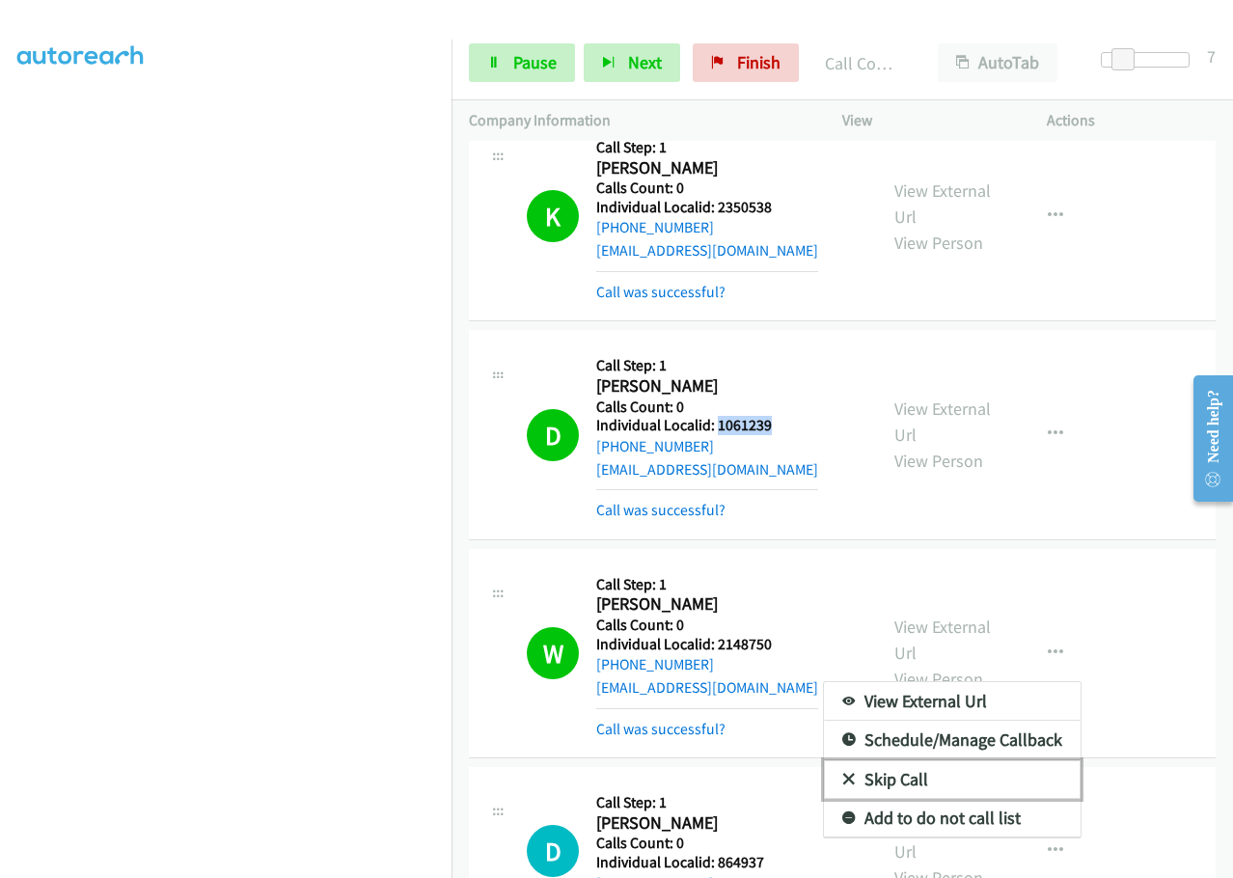
click at [842, 773] on icon at bounding box center [849, 780] width 14 height 14
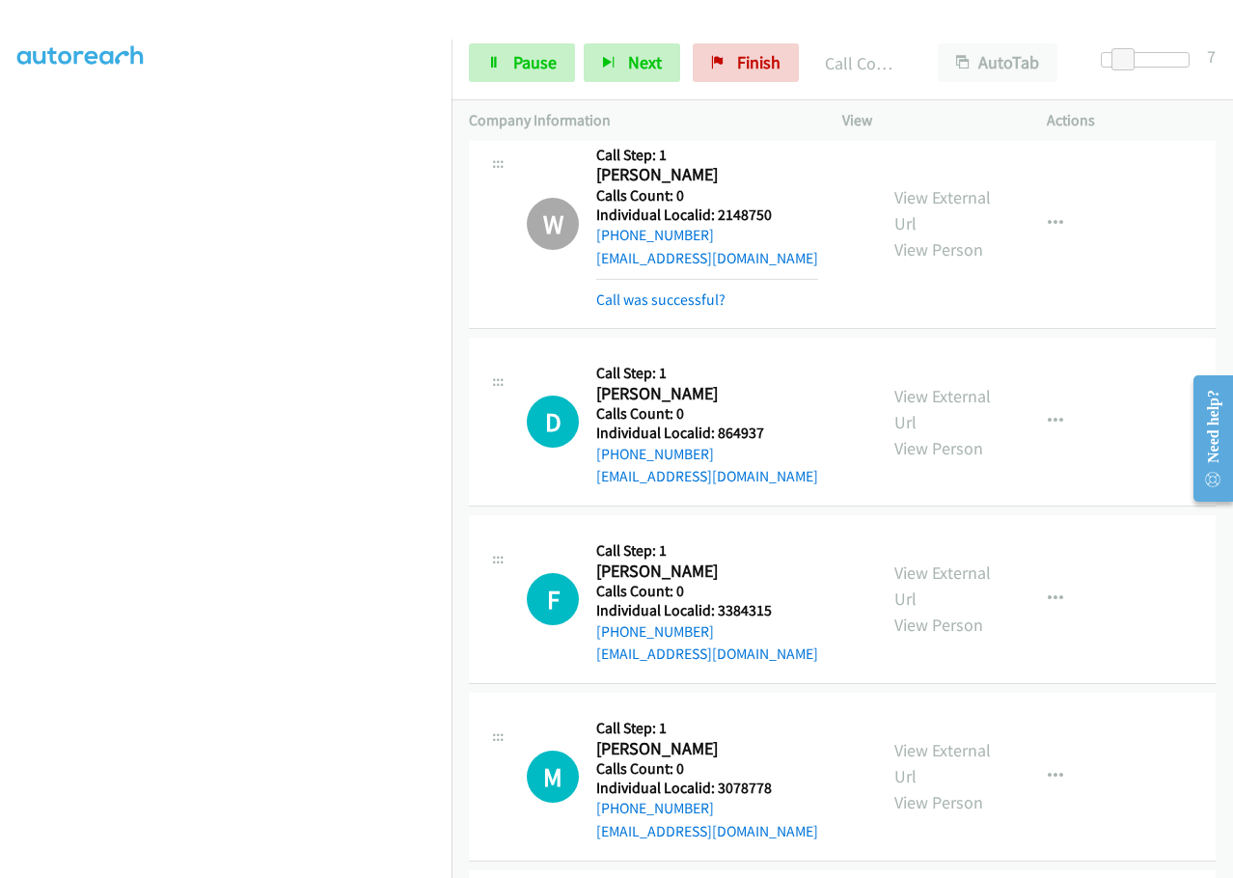
scroll to position [12457, 0]
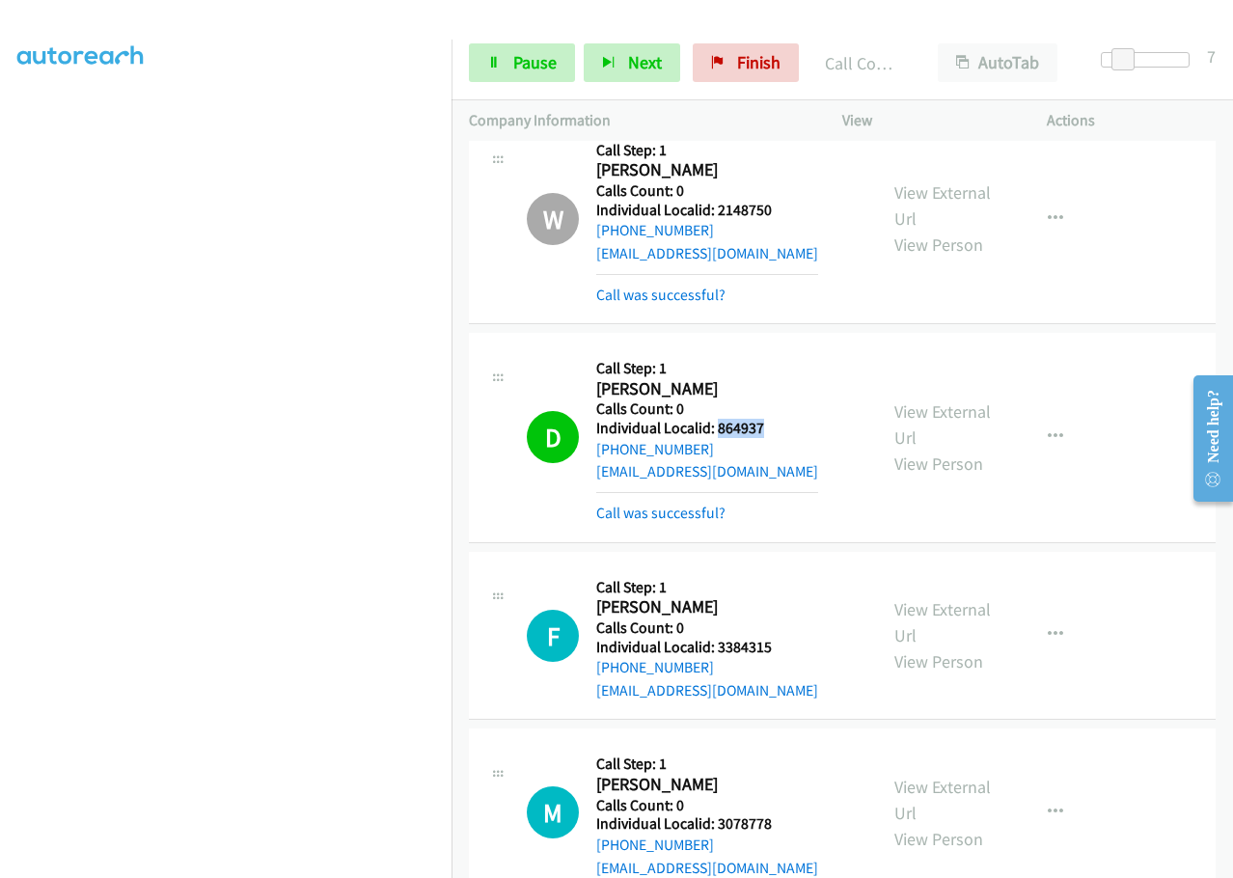
drag, startPoint x: 716, startPoint y: 246, endPoint x: 772, endPoint y: 245, distance: 55.9
click at [772, 350] on div "D Callback Scheduled Call Step: 1 David Glass America/New_York Calls Count: 0 I…" at bounding box center [693, 437] width 333 height 174
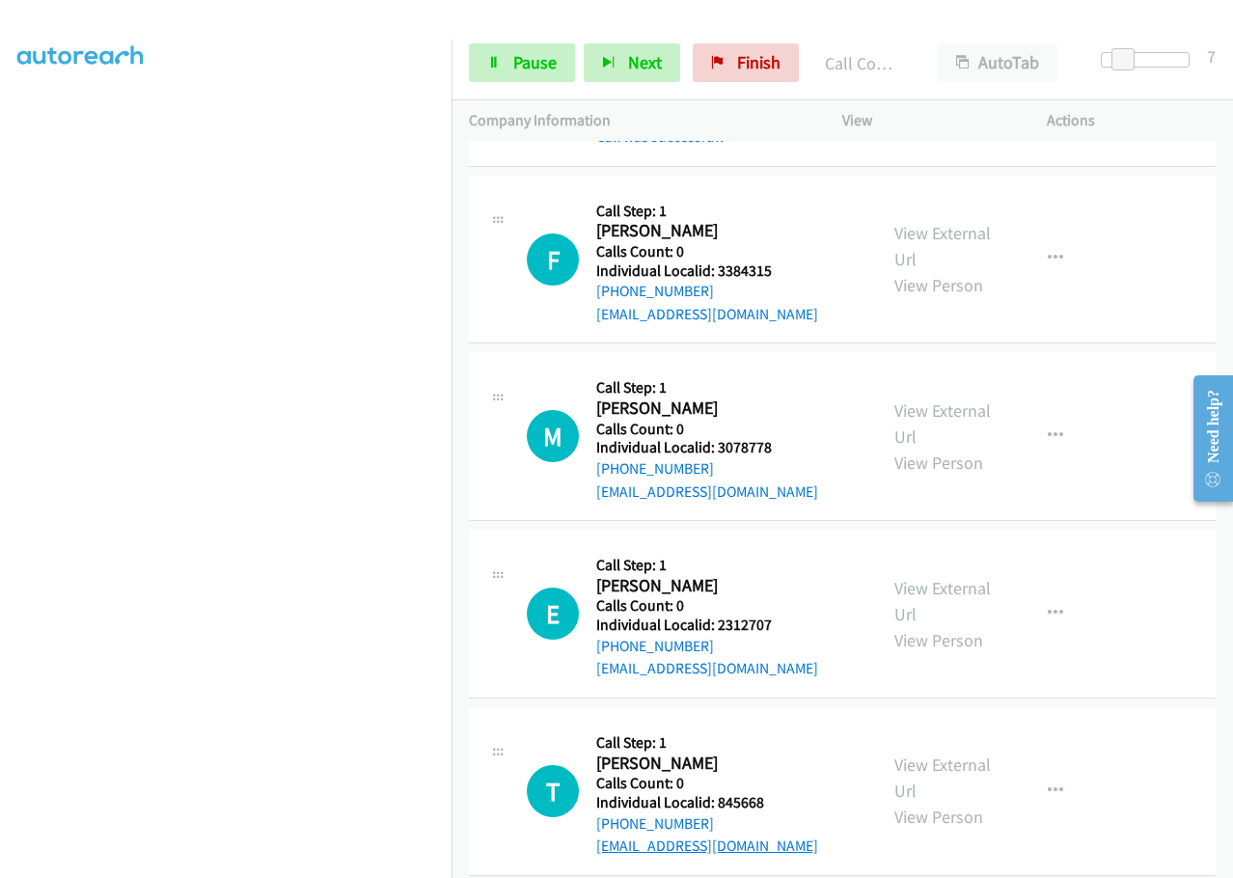
scroll to position [12842, 0]
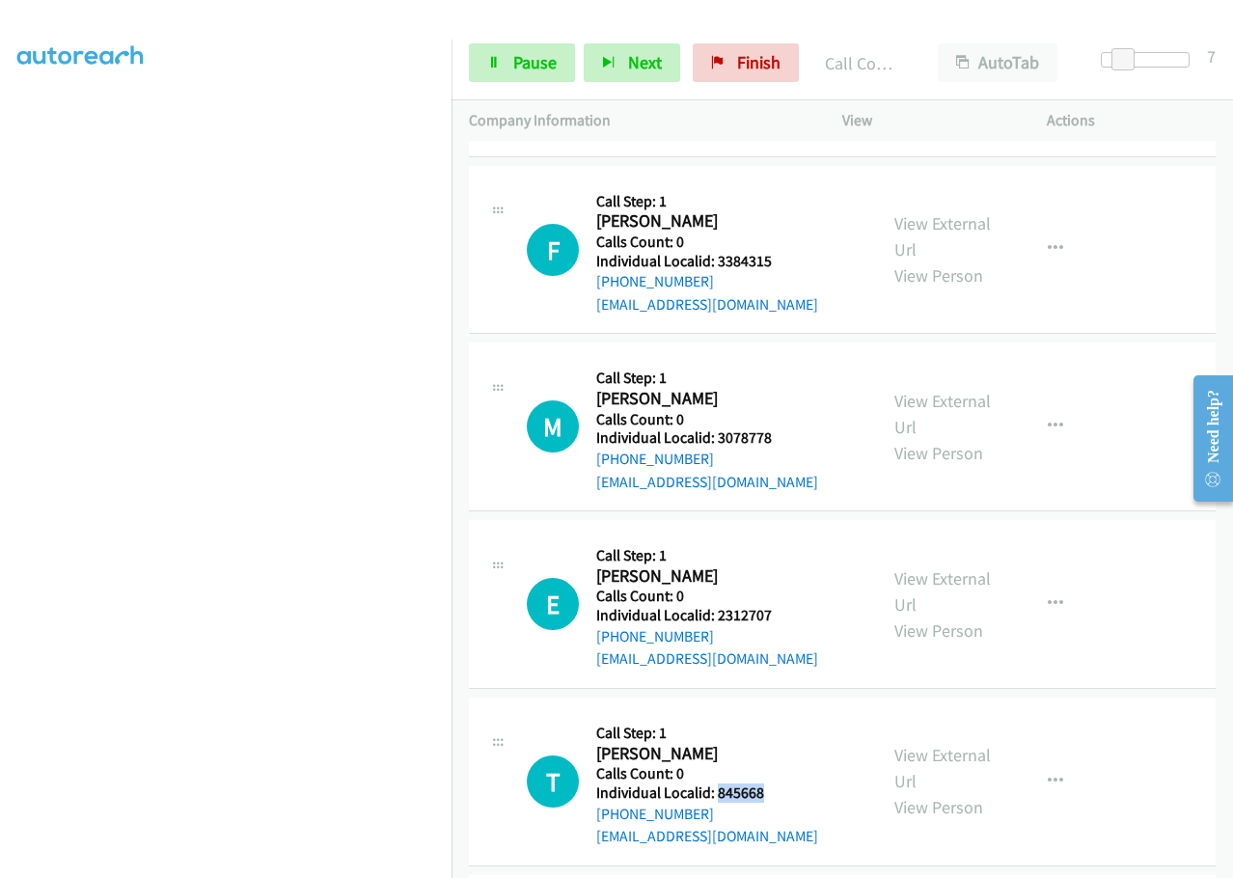
drag, startPoint x: 716, startPoint y: 606, endPoint x: 773, endPoint y: 605, distance: 57.9
click at [773, 715] on div "T Callback Scheduled Call Step: 1 Taylor Downs America/New_York Calls Count: 0 …" at bounding box center [693, 781] width 333 height 133
drag, startPoint x: 716, startPoint y: 787, endPoint x: 777, endPoint y: 785, distance: 61.8
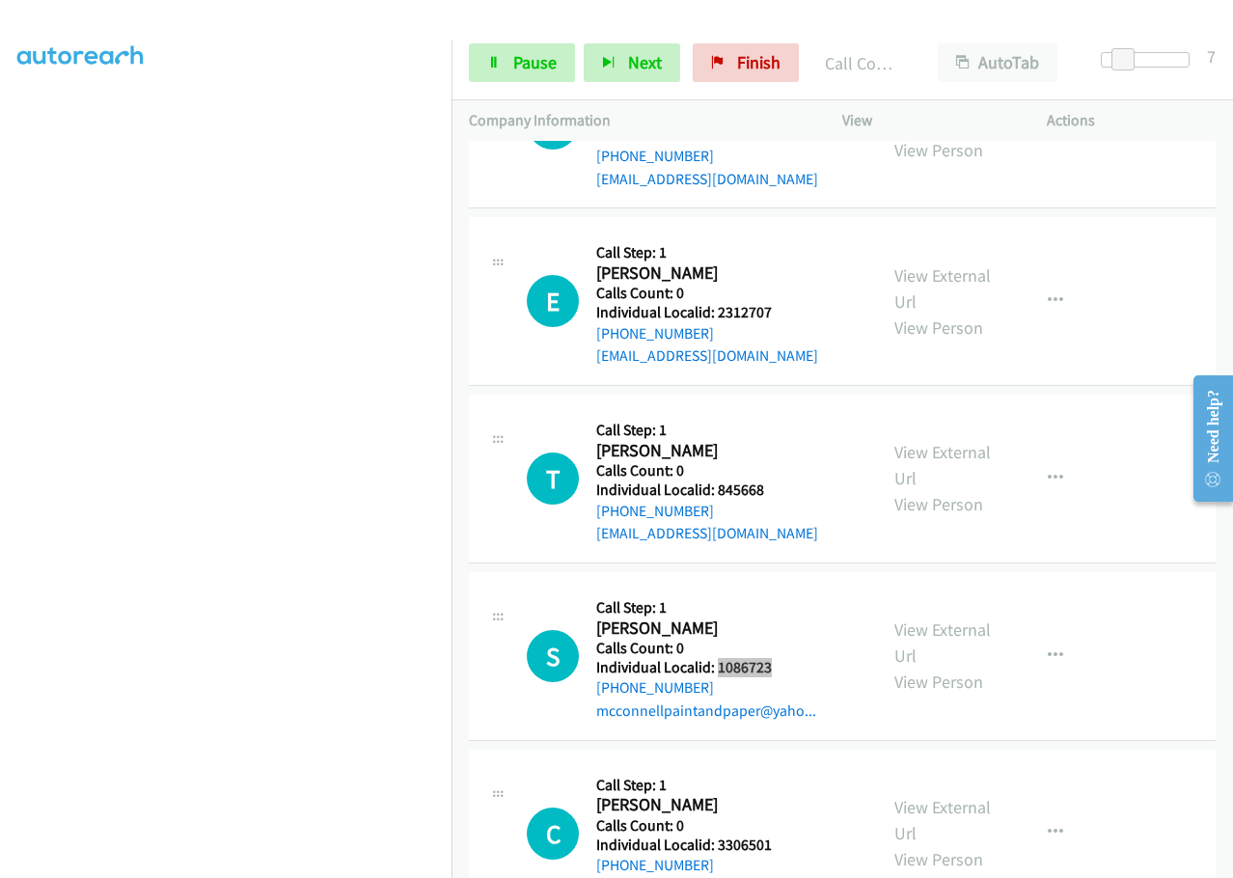
scroll to position [13204, 0]
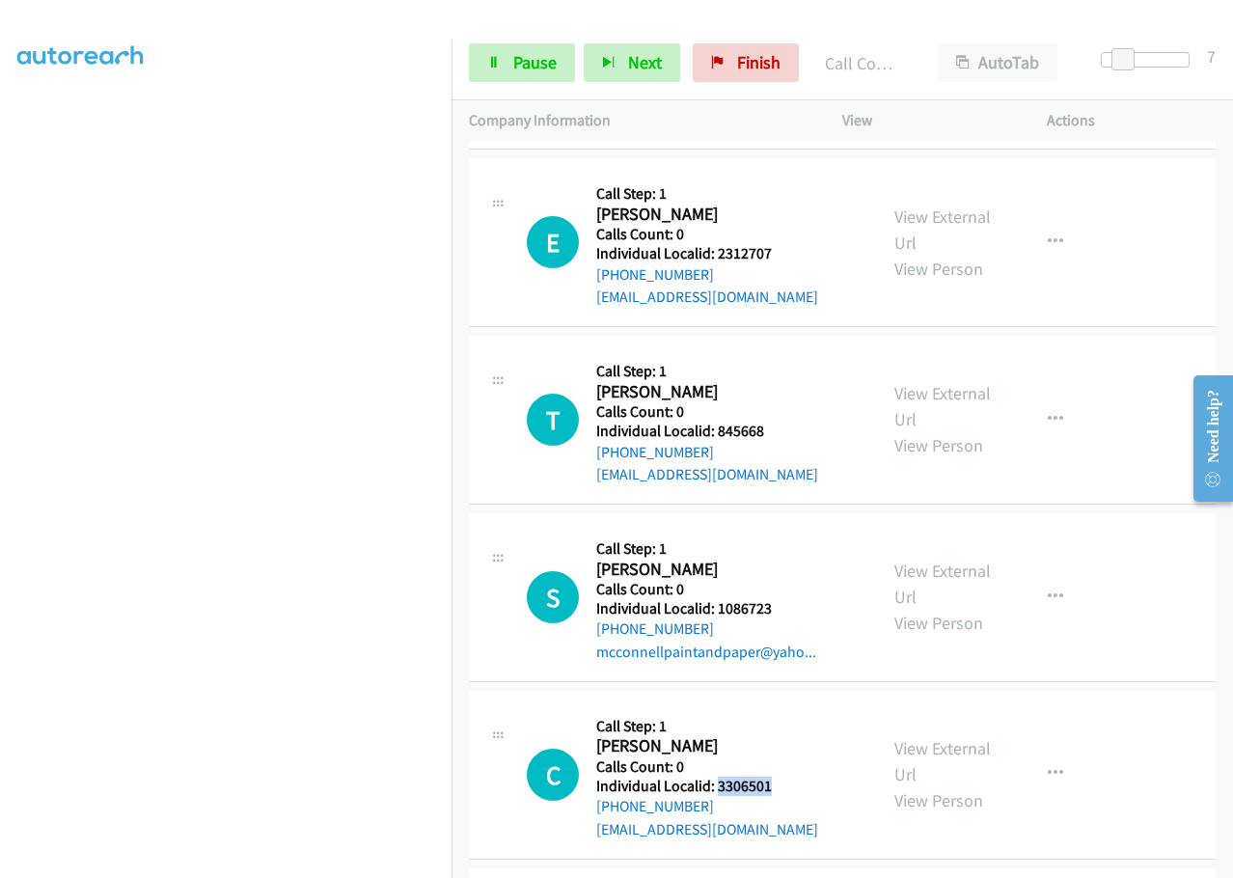
drag, startPoint x: 718, startPoint y: 604, endPoint x: 782, endPoint y: 602, distance: 63.7
click at [782, 708] on div "C Callback Scheduled Call Step: 1 Cole Crandell America/New_York Calls Count: 0…" at bounding box center [693, 774] width 333 height 133
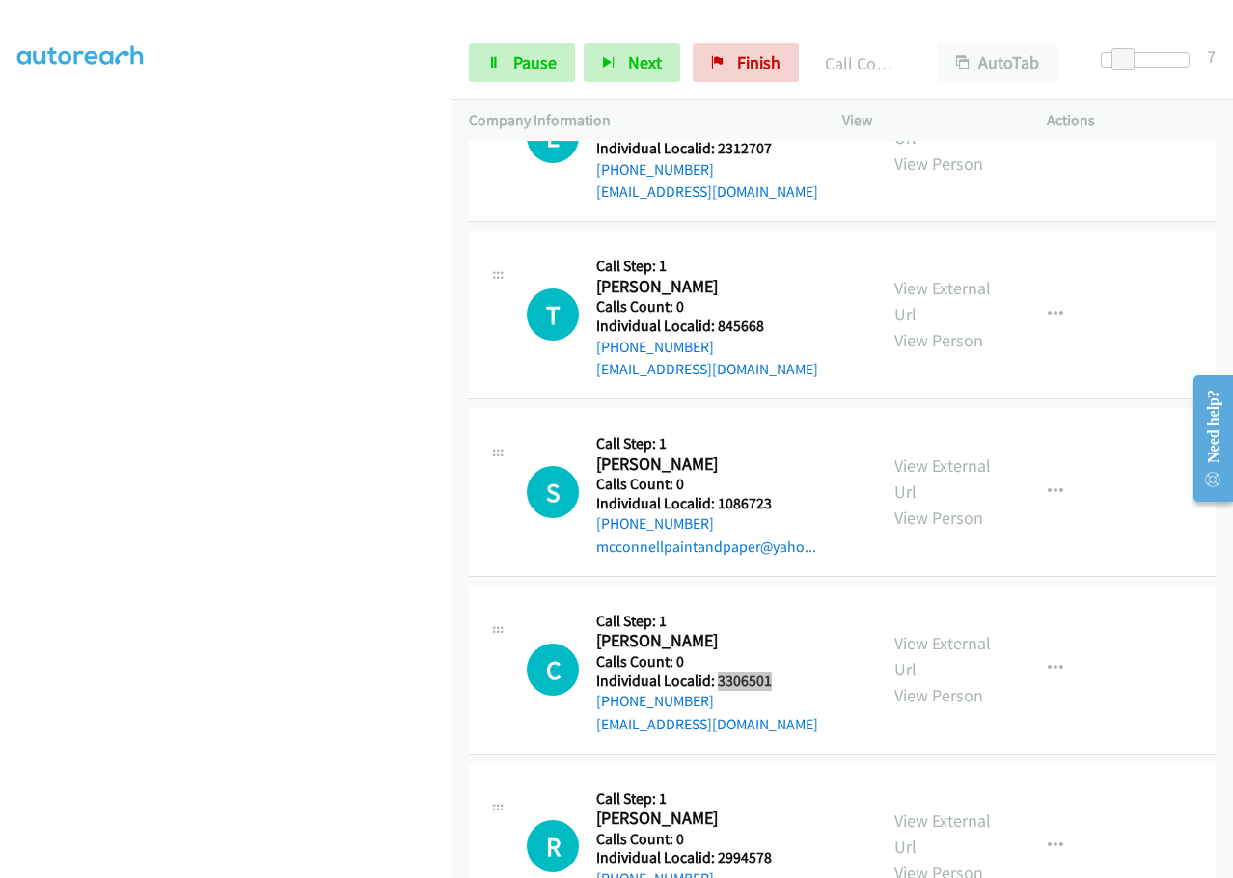
scroll to position [13325, 0]
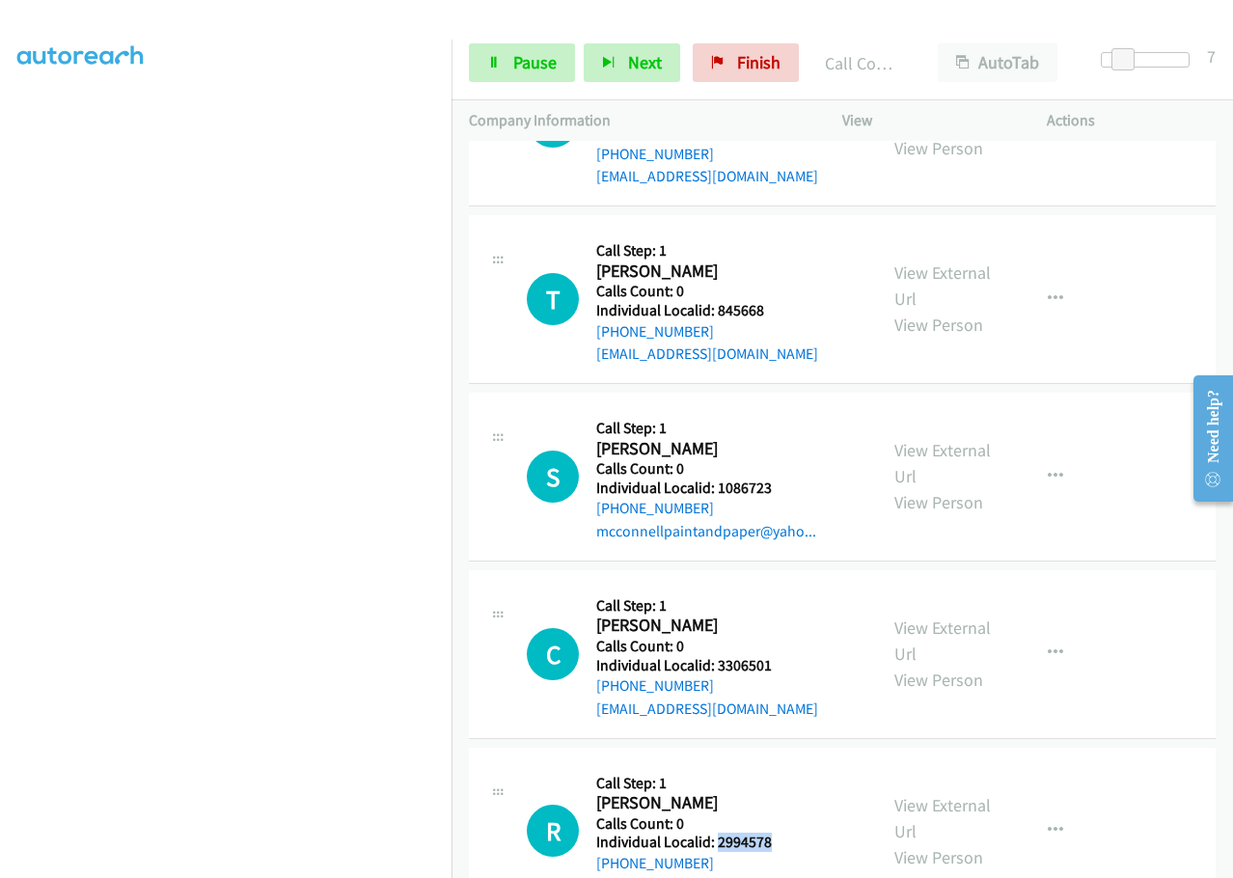
drag, startPoint x: 715, startPoint y: 660, endPoint x: 773, endPoint y: 652, distance: 58.4
click at [773, 765] on div "R Callback Scheduled Call Step: 1 Rand Alt America/New_York Calls Count: 0 Indi…" at bounding box center [693, 831] width 333 height 133
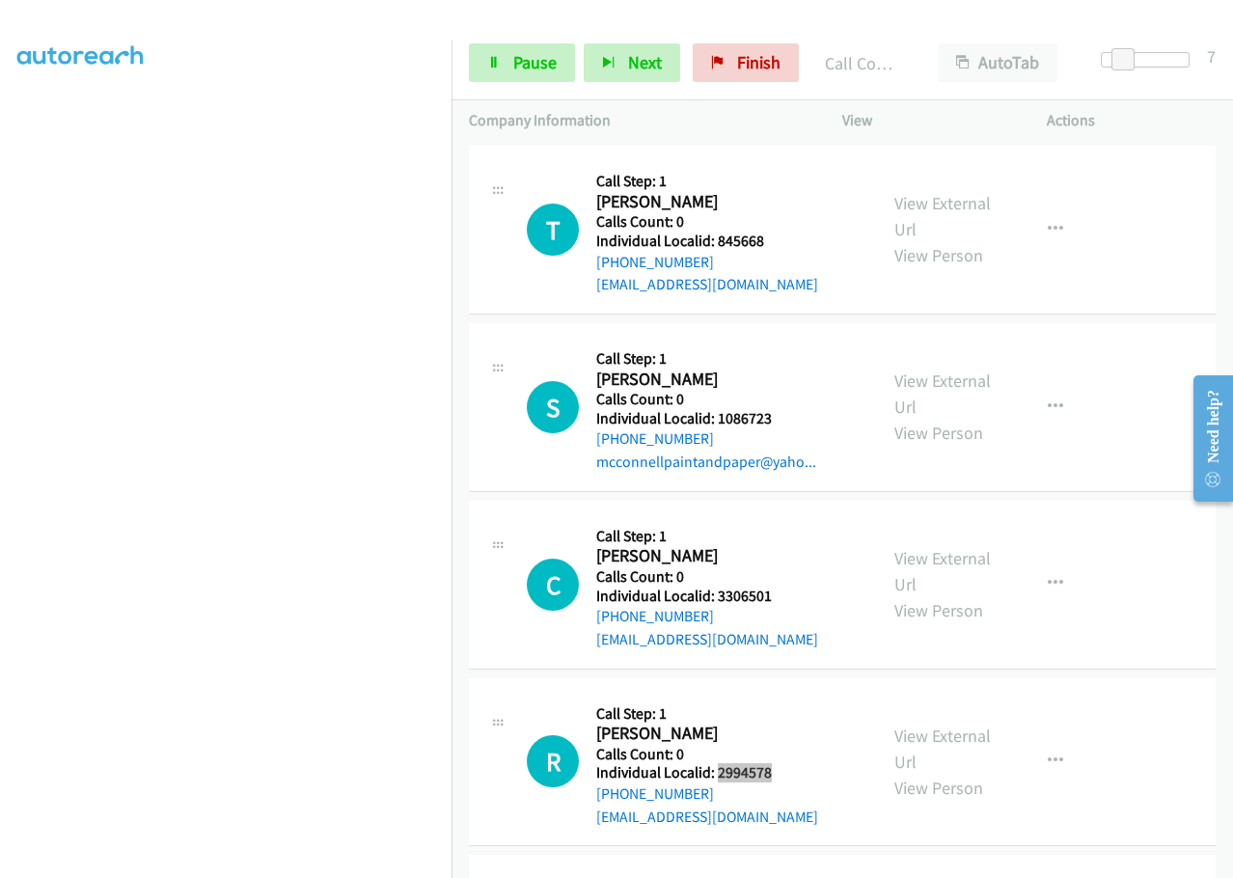
scroll to position [13397, 0]
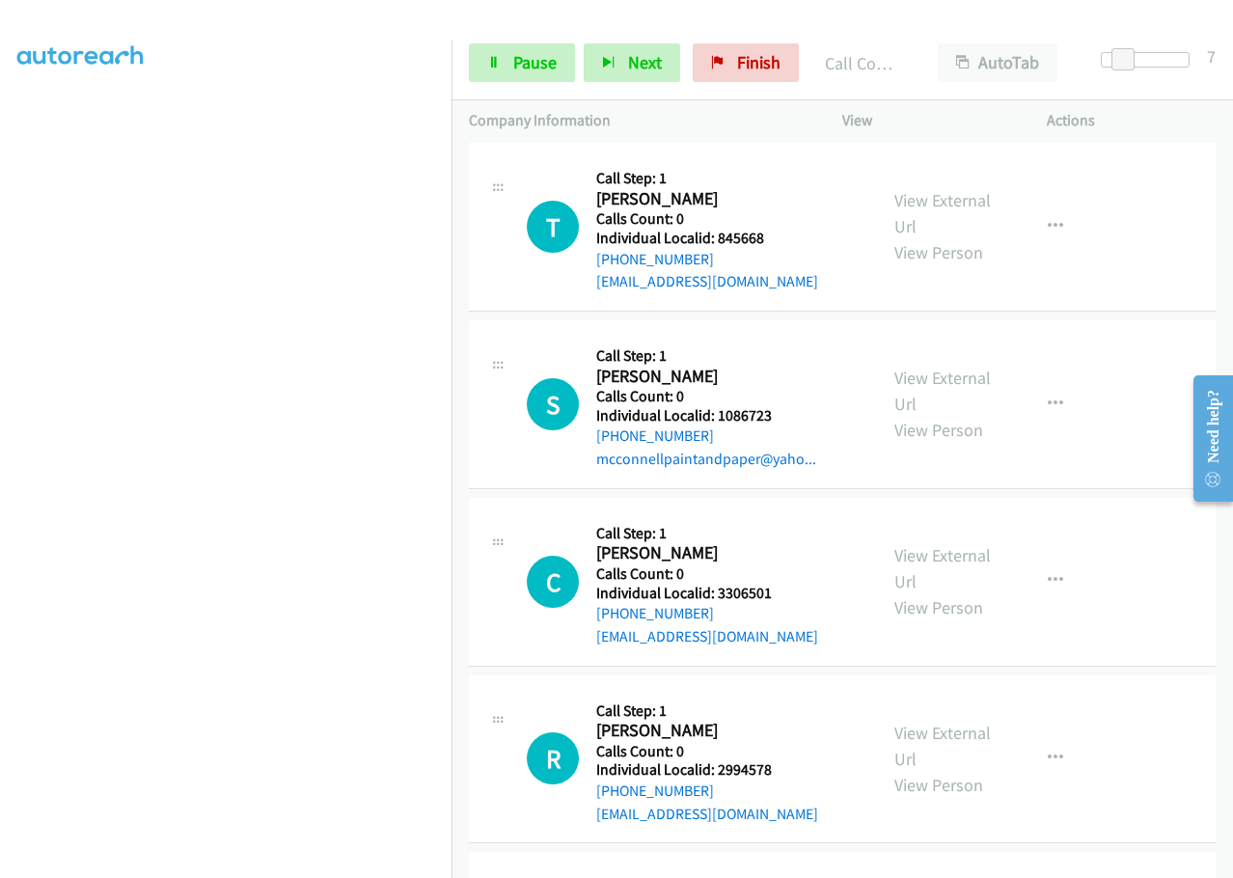
drag, startPoint x: 715, startPoint y: 761, endPoint x: 782, endPoint y: 761, distance: 67.5
click at [507, 58] on link "Pause" at bounding box center [522, 62] width 106 height 39
click at [513, 59] on span "Start Calls" at bounding box center [550, 62] width 75 height 22
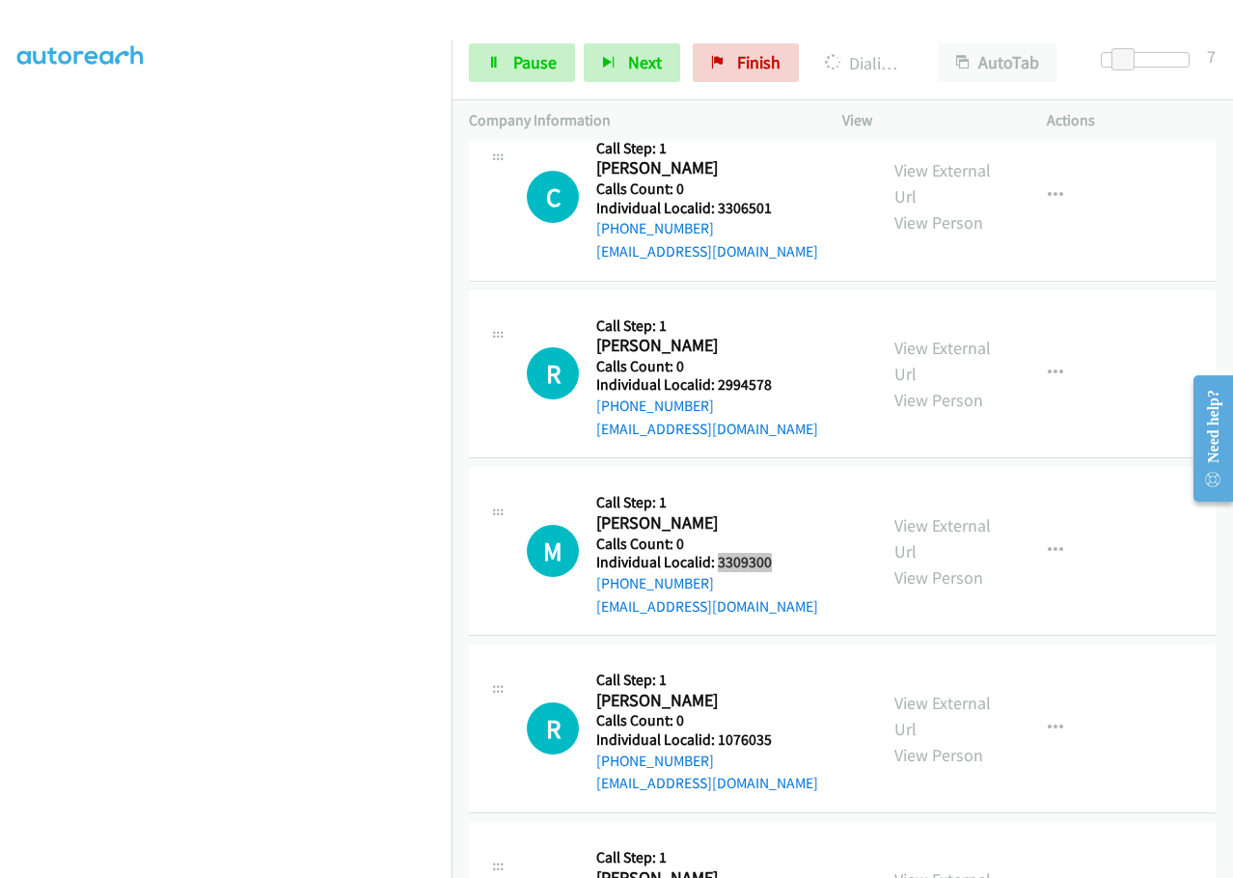
scroll to position [13783, 0]
drag, startPoint x: 714, startPoint y: 558, endPoint x: 782, endPoint y: 552, distance: 68.8
click at [782, 661] on div "R Callback Scheduled Call Step: 1 Ray Regis America/New_York Calls Count: 0 Ind…" at bounding box center [693, 727] width 333 height 133
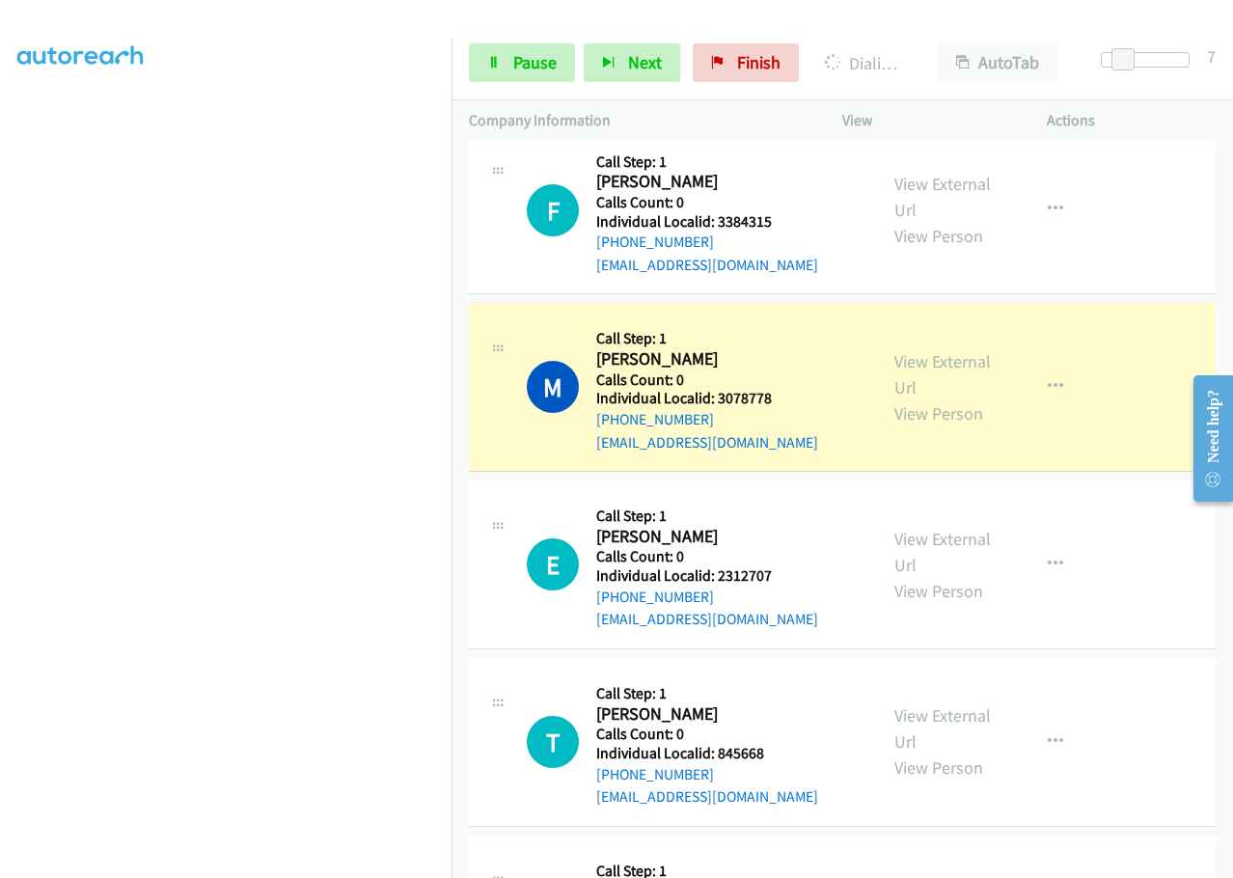
scroll to position [12891, 0]
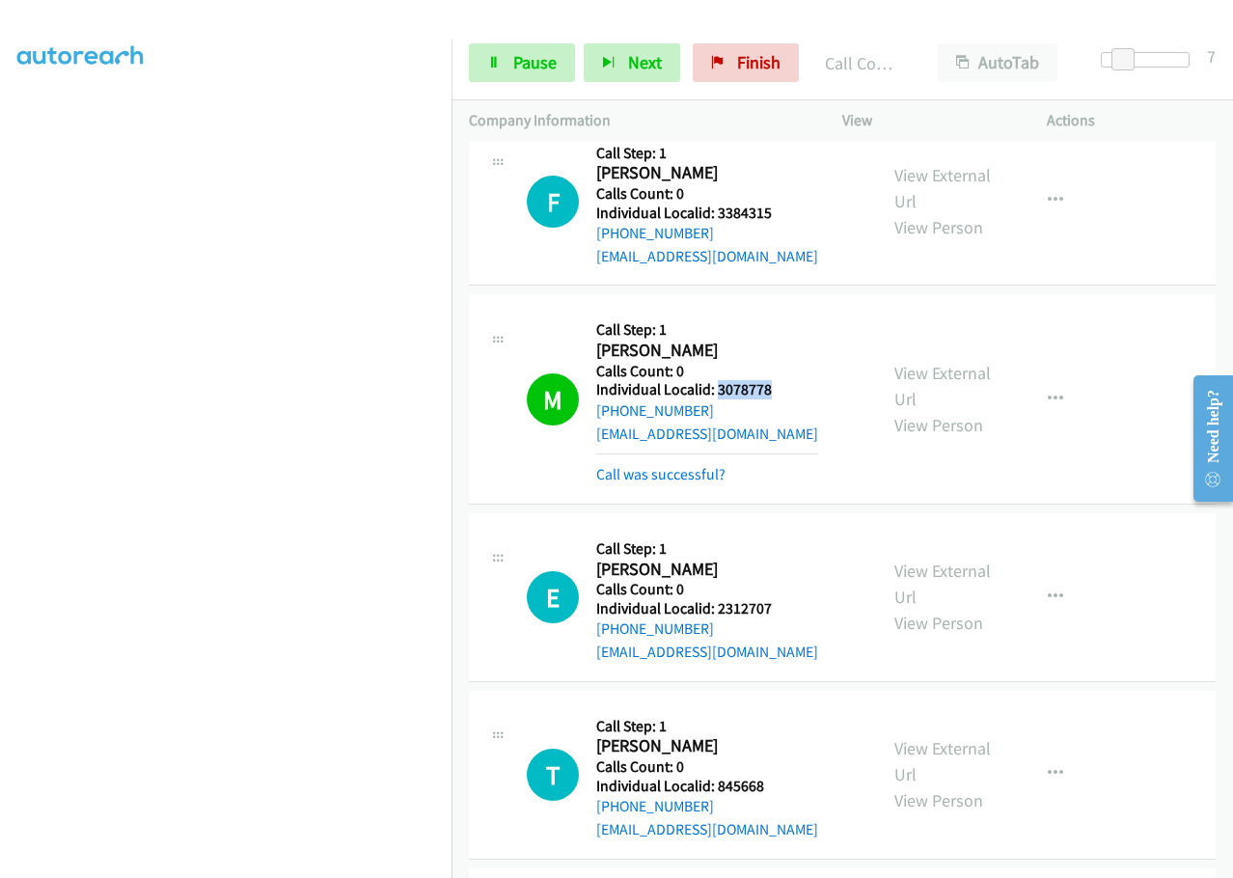
drag, startPoint x: 714, startPoint y: 203, endPoint x: 779, endPoint y: 203, distance: 65.6
click at [779, 312] on div "M Callback Scheduled Call Step: 1 Michael Foust America/New_York Calls Count: 0…" at bounding box center [693, 399] width 333 height 174
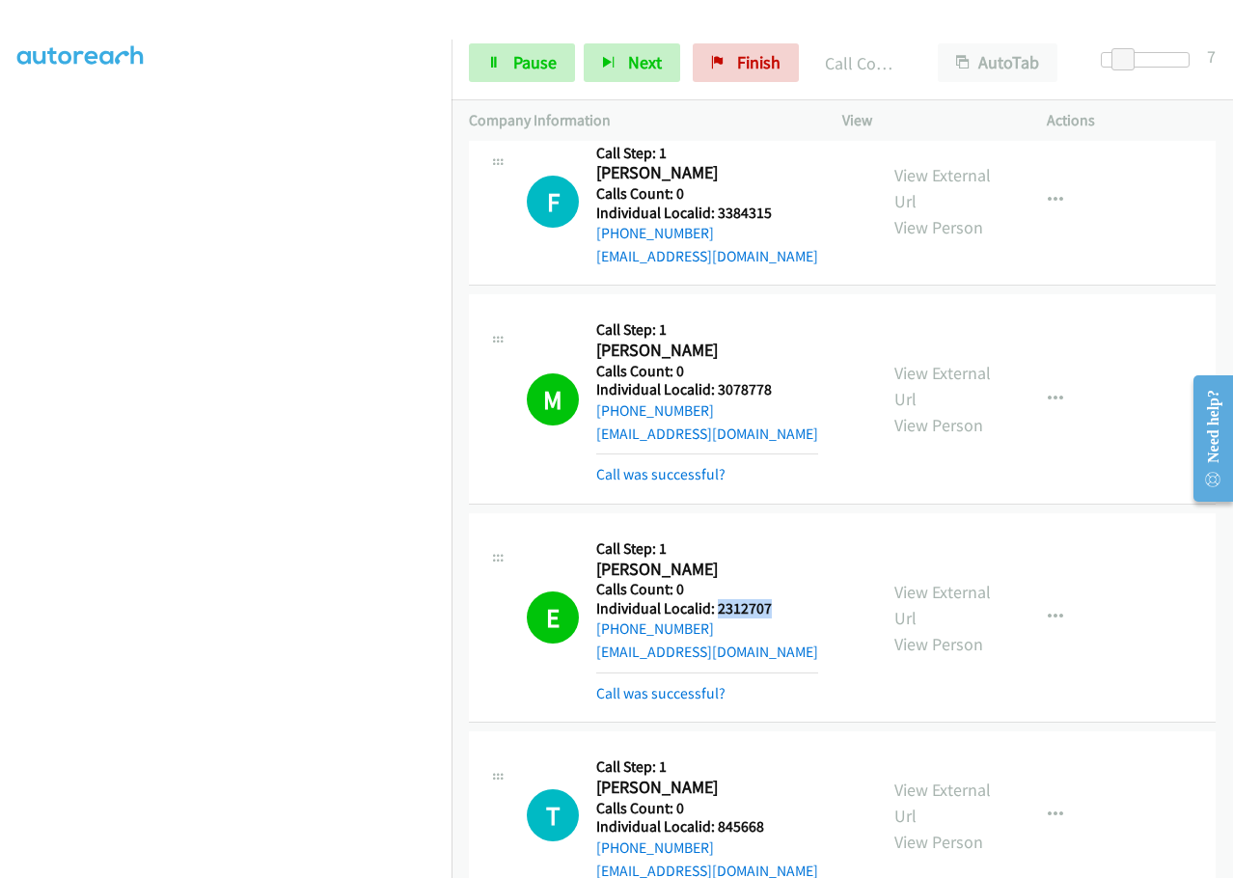
drag, startPoint x: 716, startPoint y: 426, endPoint x: 787, endPoint y: 417, distance: 72.0
click at [787, 530] on div "E Callback Scheduled Call Step: 1 Elliott Cox America/New_York Calls Count: 0 I…" at bounding box center [693, 617] width 333 height 174
drag, startPoint x: 715, startPoint y: 645, endPoint x: 779, endPoint y: 642, distance: 64.7
click at [779, 748] on div "T Callback Scheduled Call Step: 1 Taylor Downs America/New_York Calls Count: 0 …" at bounding box center [693, 835] width 333 height 174
click at [1049, 827] on icon "button" at bounding box center [1054, 834] width 15 height 15
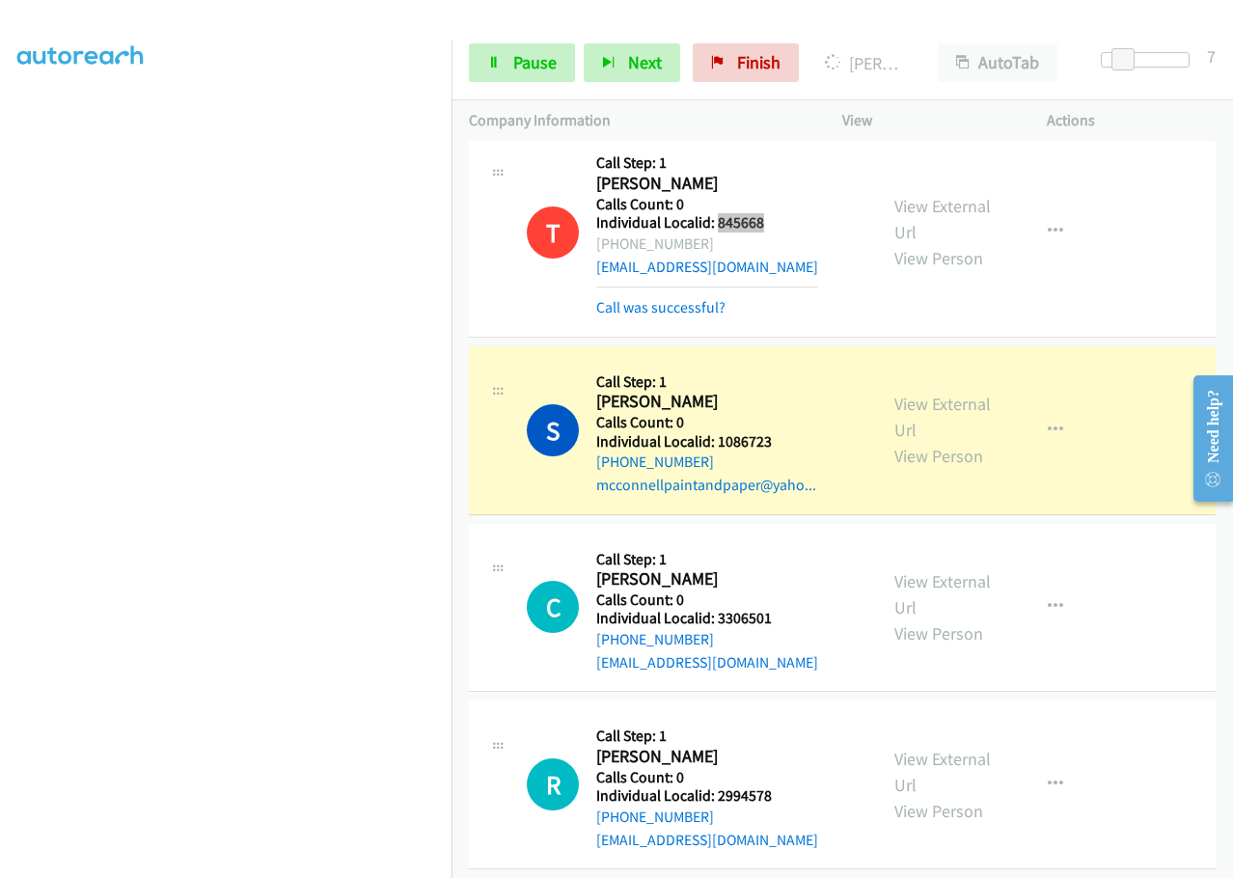
scroll to position [13542, 0]
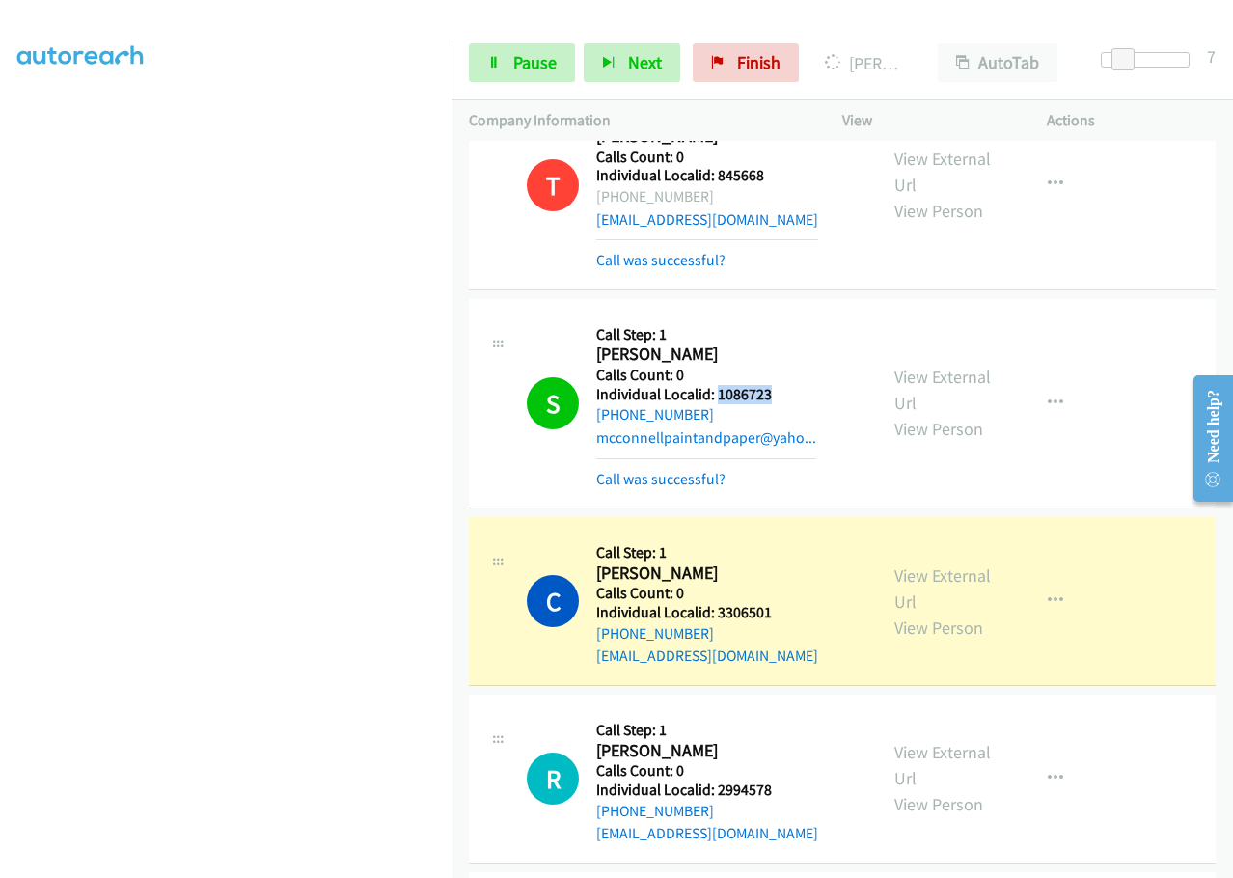
drag, startPoint x: 714, startPoint y: 214, endPoint x: 781, endPoint y: 214, distance: 67.5
click at [781, 385] on h5 "Individual Localid: 1086723" at bounding box center [706, 394] width 220 height 19
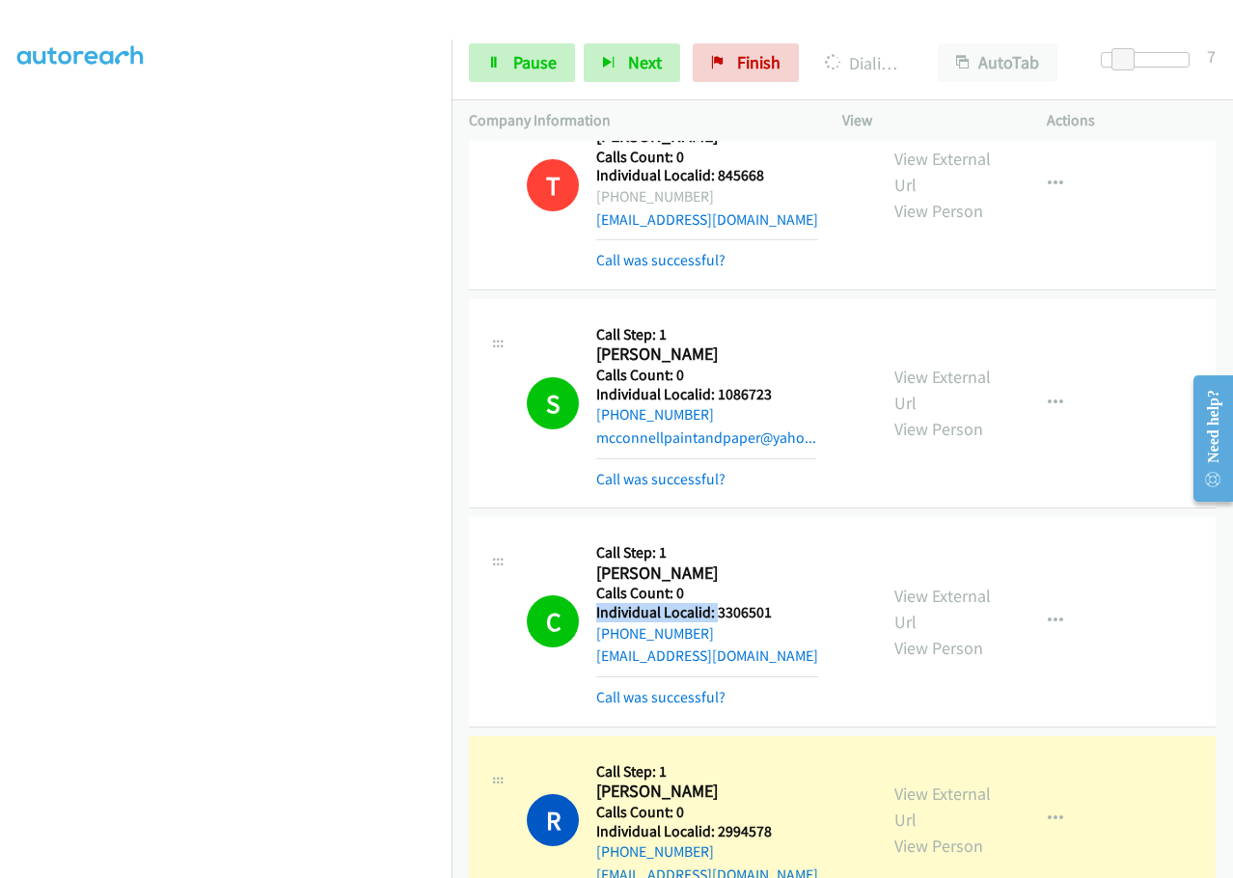
drag, startPoint x: 718, startPoint y: 429, endPoint x: 785, endPoint y: 420, distance: 68.1
click at [785, 534] on div "C Callback Scheduled Call Step: 1 Cole Crandell America/New_York Calls Count: 0…" at bounding box center [693, 621] width 333 height 174
click at [790, 534] on div "C Callback Scheduled Call Step: 1 Cole Crandell America/New_York Calls Count: 0…" at bounding box center [693, 621] width 333 height 174
drag, startPoint x: 716, startPoint y: 427, endPoint x: 792, endPoint y: 428, distance: 76.2
click at [792, 534] on div "C Callback Scheduled Call Step: 1 Cole Crandell America/New_York Calls Count: 0…" at bounding box center [693, 621] width 333 height 174
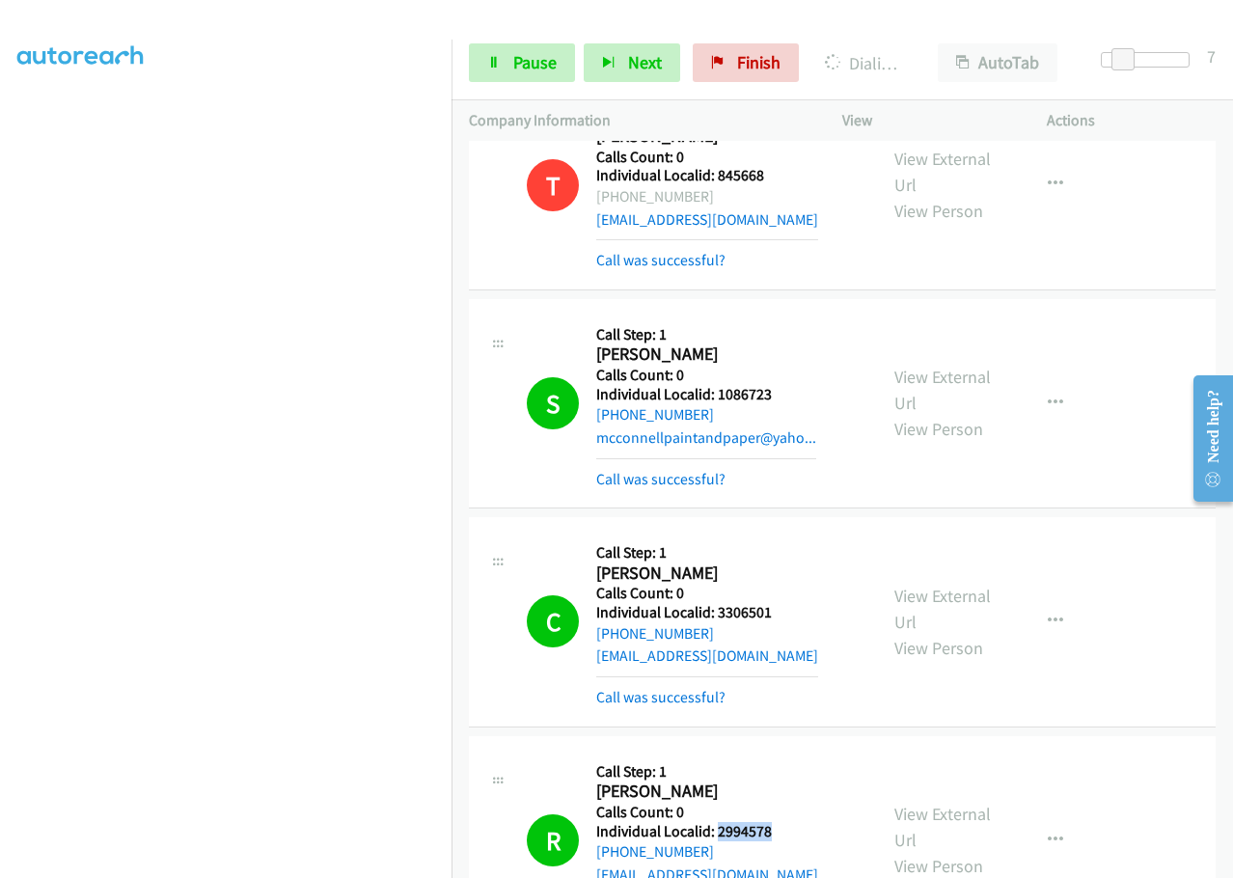
drag, startPoint x: 718, startPoint y: 646, endPoint x: 780, endPoint y: 642, distance: 61.8
click at [780, 753] on div "R Callback Scheduled Call Step: 1 Rand Alt America/New_York Calls Count: 0 Indi…" at bounding box center [693, 840] width 333 height 174
click at [530, 60] on span "Pause" at bounding box center [534, 62] width 43 height 22
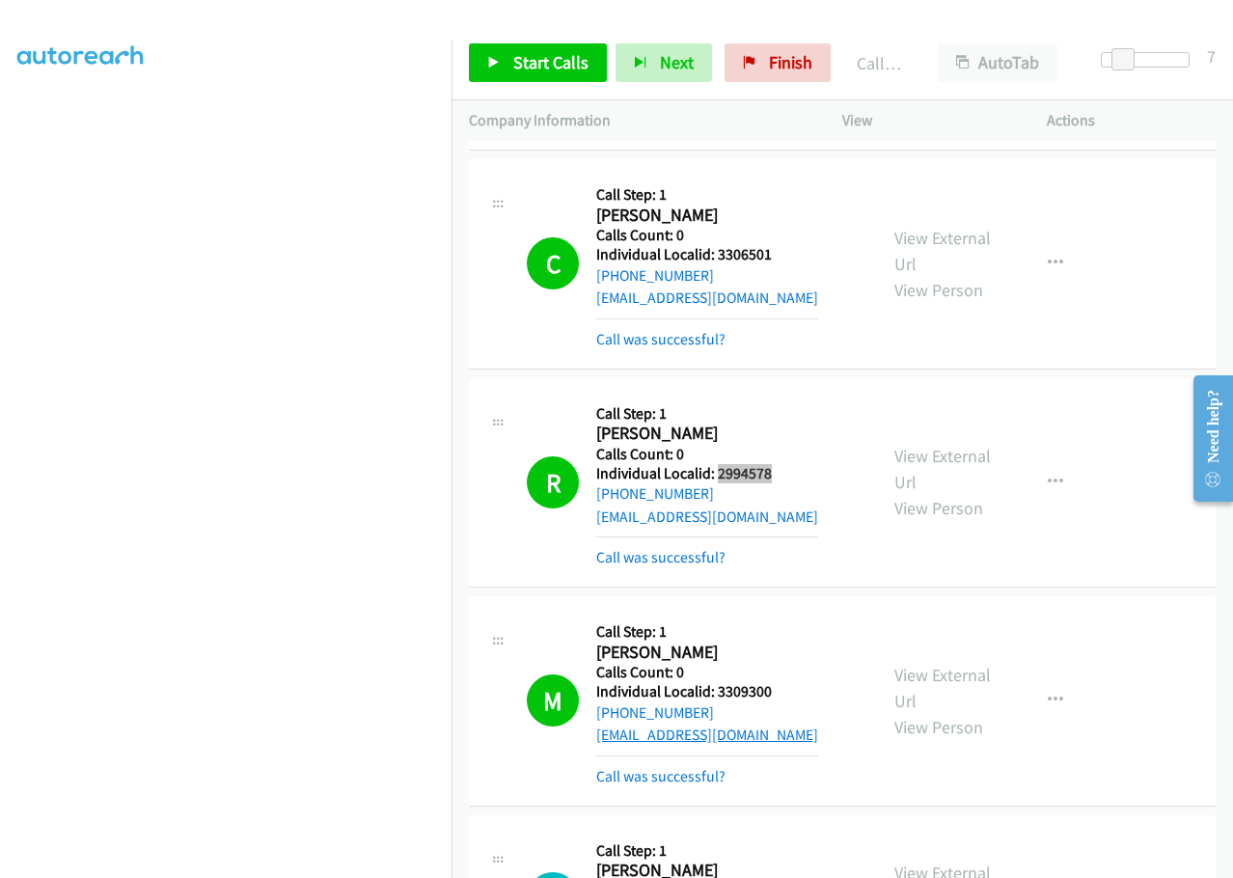
scroll to position [13951, 0]
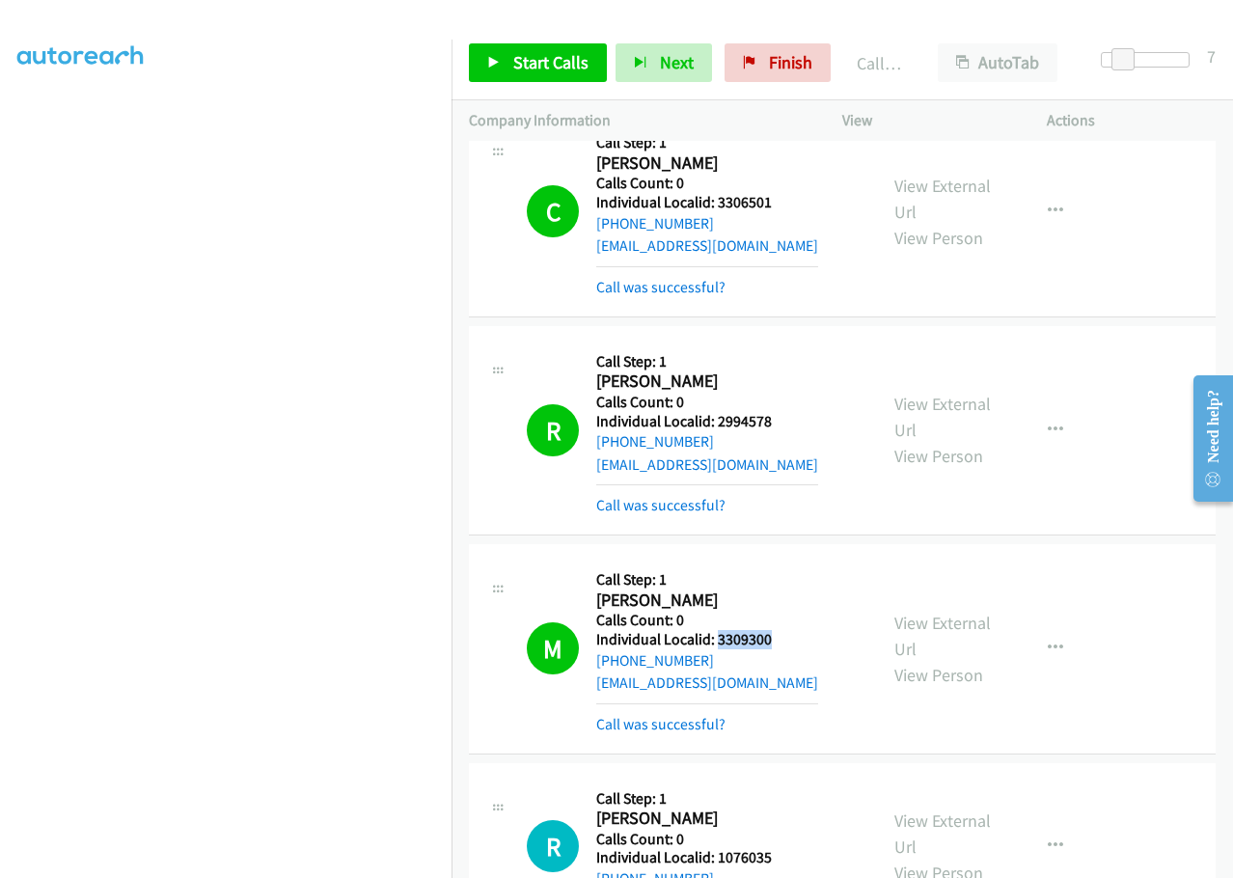
drag, startPoint x: 717, startPoint y: 455, endPoint x: 778, endPoint y: 455, distance: 61.7
click at [778, 561] on div "M Callback Scheduled Call Step: 1 Marika Krejci America/New_York Calls Count: 0…" at bounding box center [693, 648] width 333 height 174
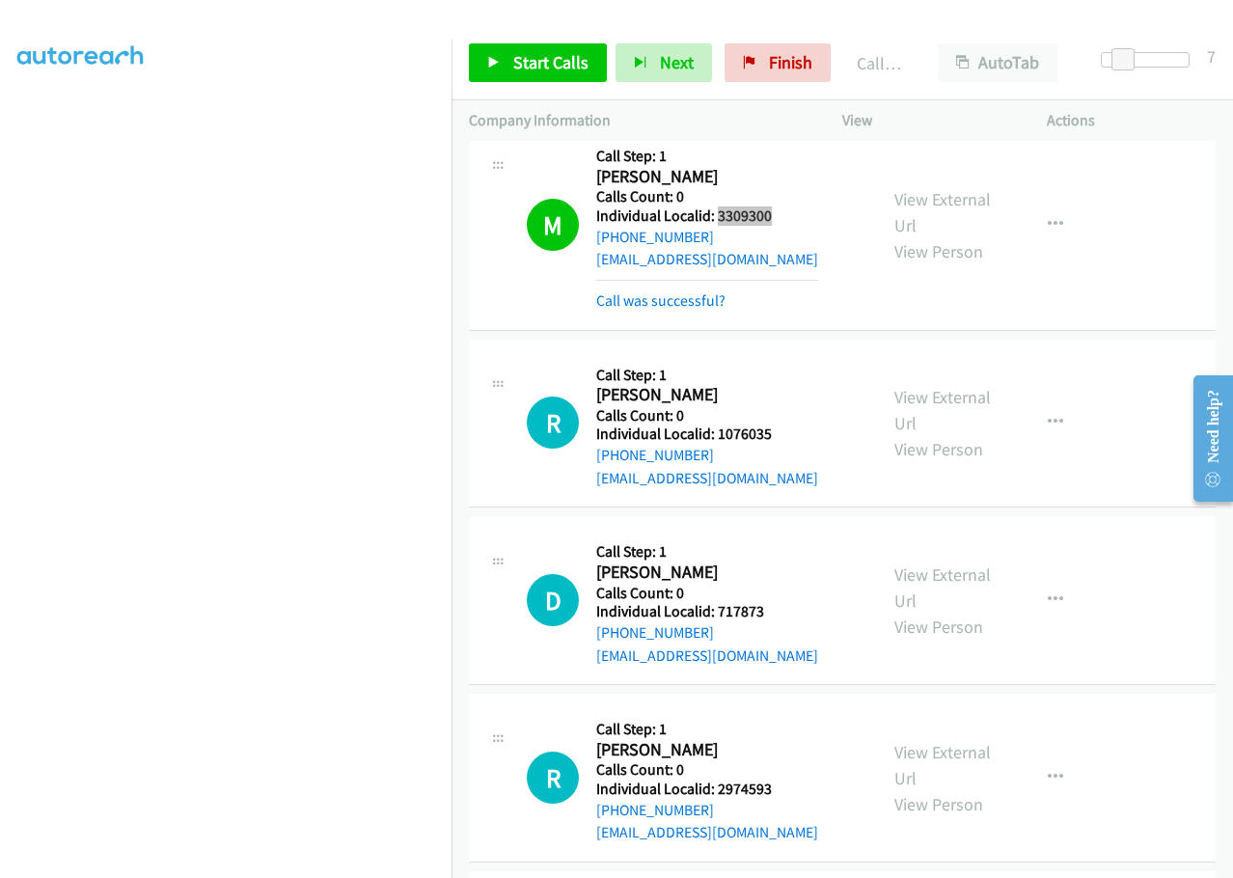
scroll to position [14385, 0]
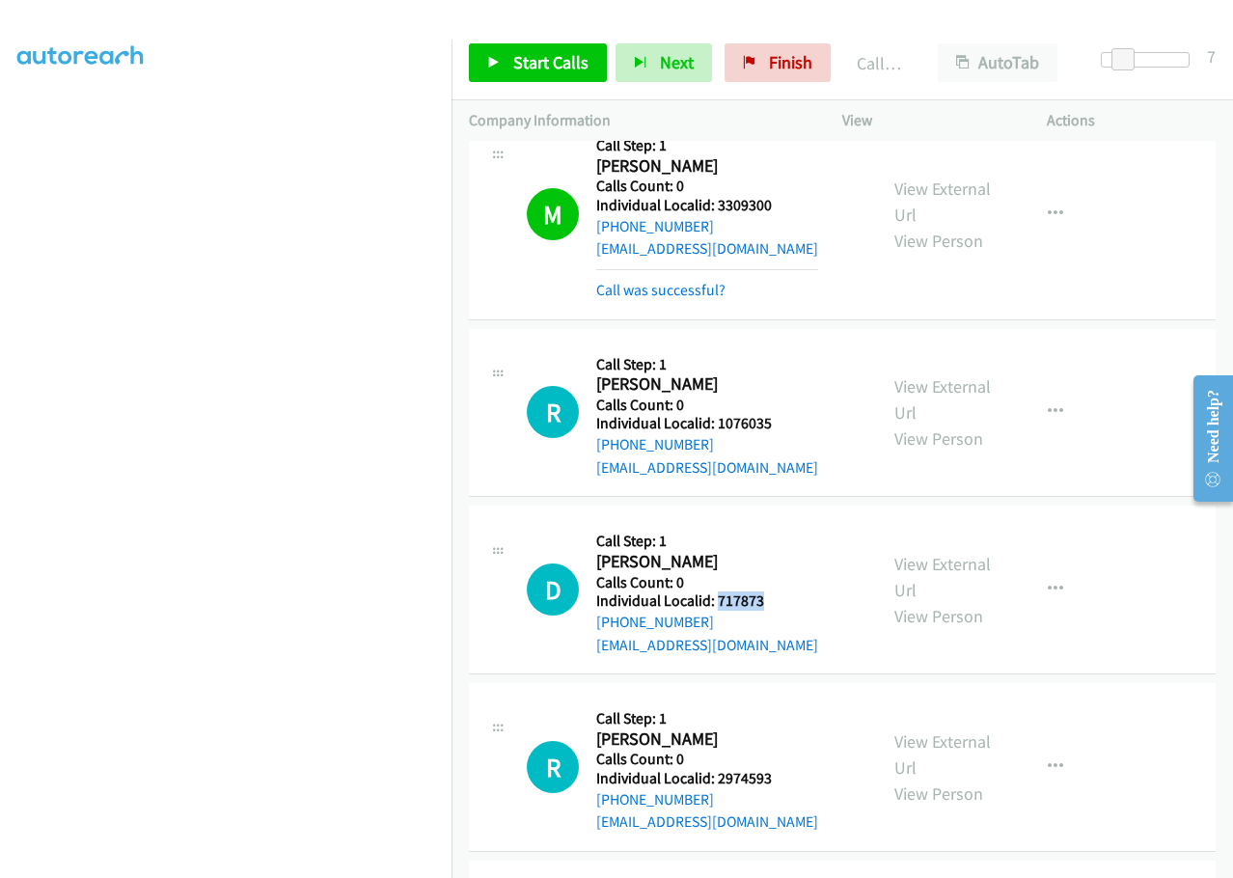
drag, startPoint x: 714, startPoint y: 418, endPoint x: 782, endPoint y: 418, distance: 68.5
click at [782, 523] on div "D Callback Scheduled Call Step: 1 David Wyatt America/New_York Calls Count: 0 I…" at bounding box center [693, 589] width 333 height 133
drag, startPoint x: 714, startPoint y: 597, endPoint x: 776, endPoint y: 596, distance: 62.7
click at [780, 769] on h5 "Individual Localid: 2974593" at bounding box center [707, 778] width 222 height 19
drag, startPoint x: 717, startPoint y: 768, endPoint x: 773, endPoint y: 767, distance: 55.9
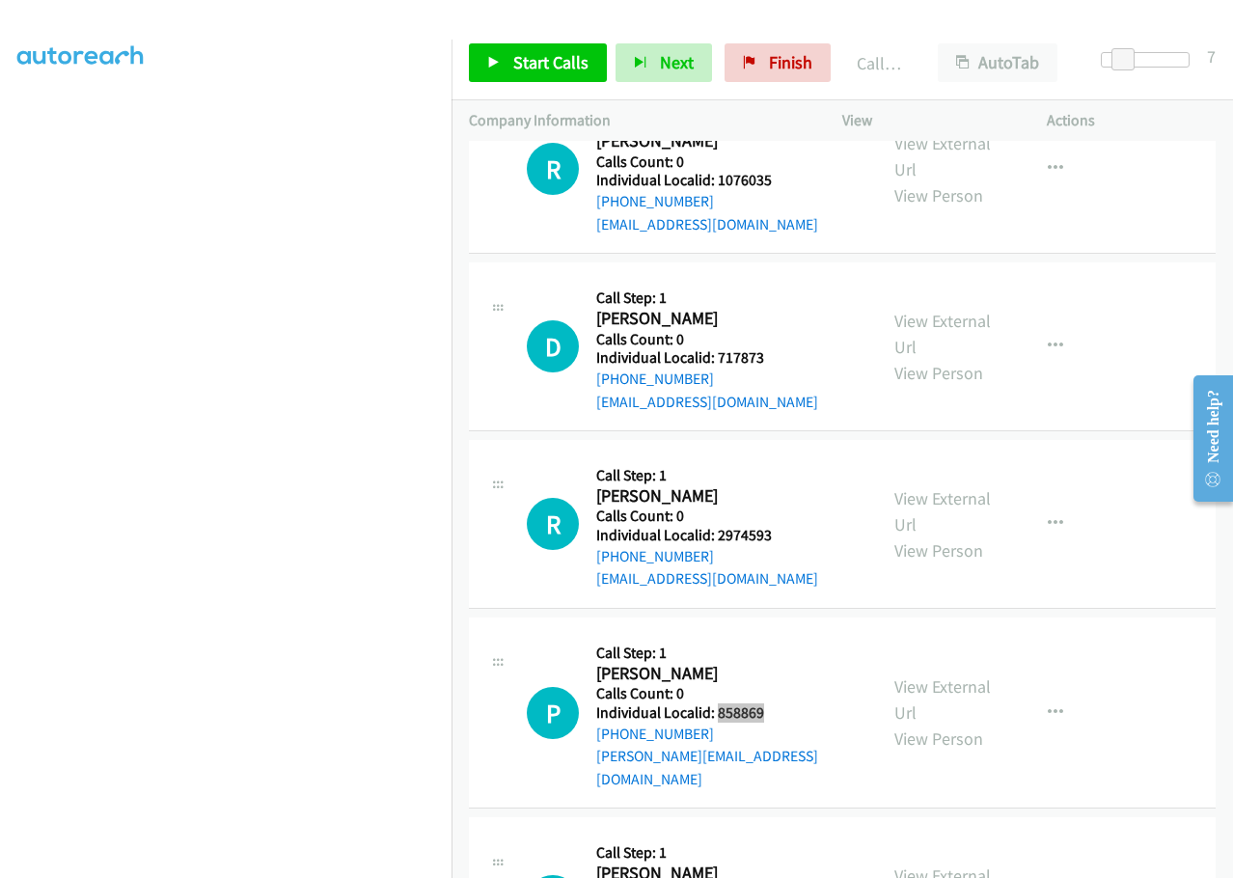
scroll to position [14771, 0]
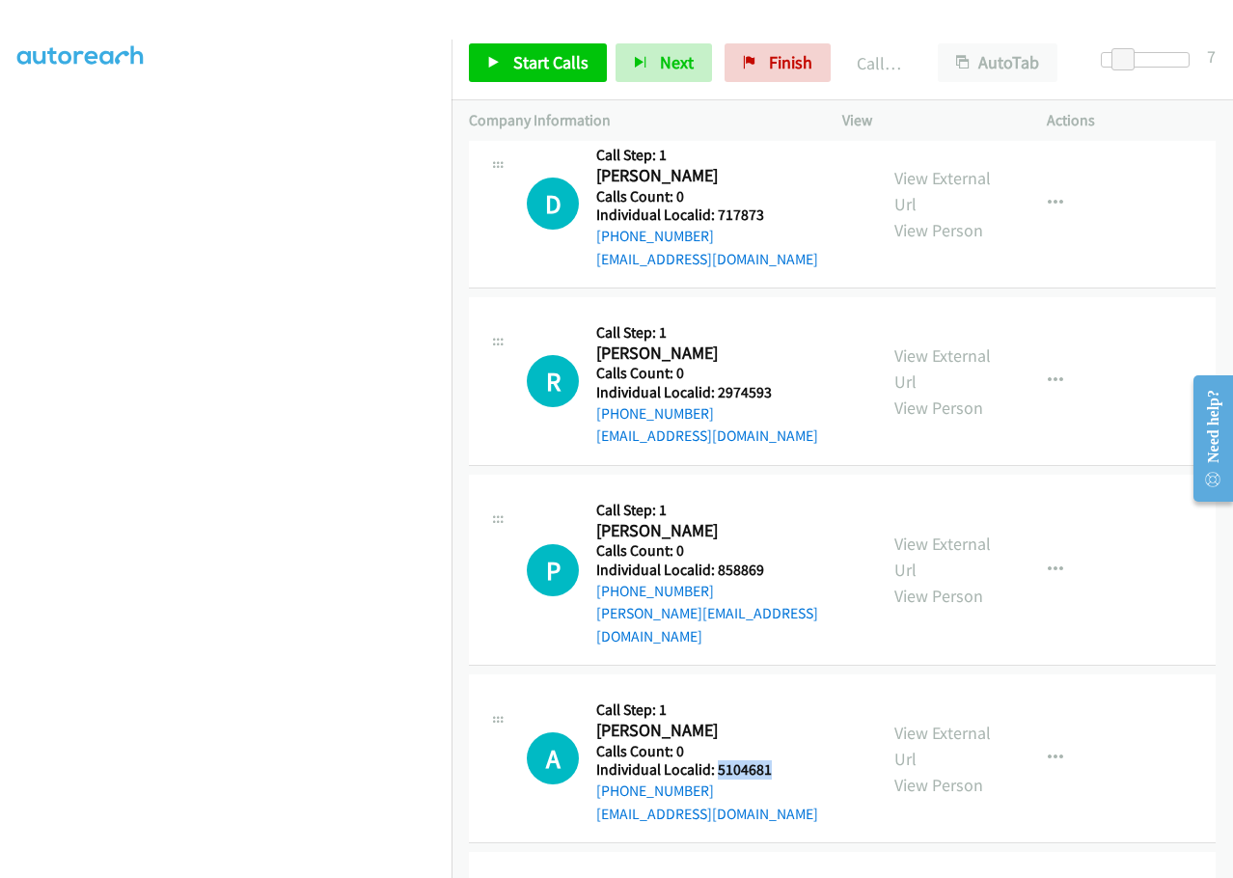
drag, startPoint x: 729, startPoint y: 561, endPoint x: 790, endPoint y: 565, distance: 60.9
click at [790, 691] on div "A Callback Scheduled Call Step: 1 Austin Schiff America/New_York Calls Count: 0…" at bounding box center [693, 757] width 333 height 133
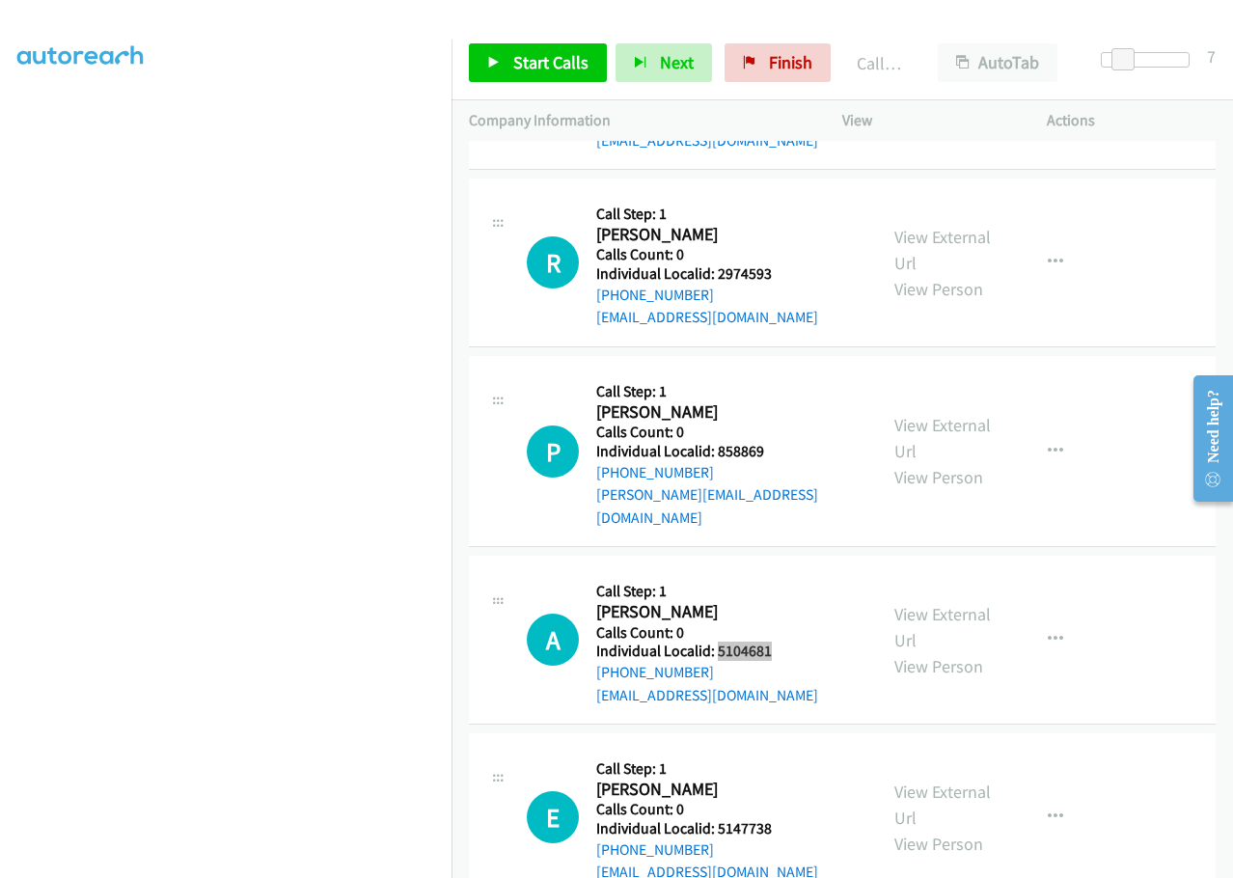
scroll to position [14892, 0]
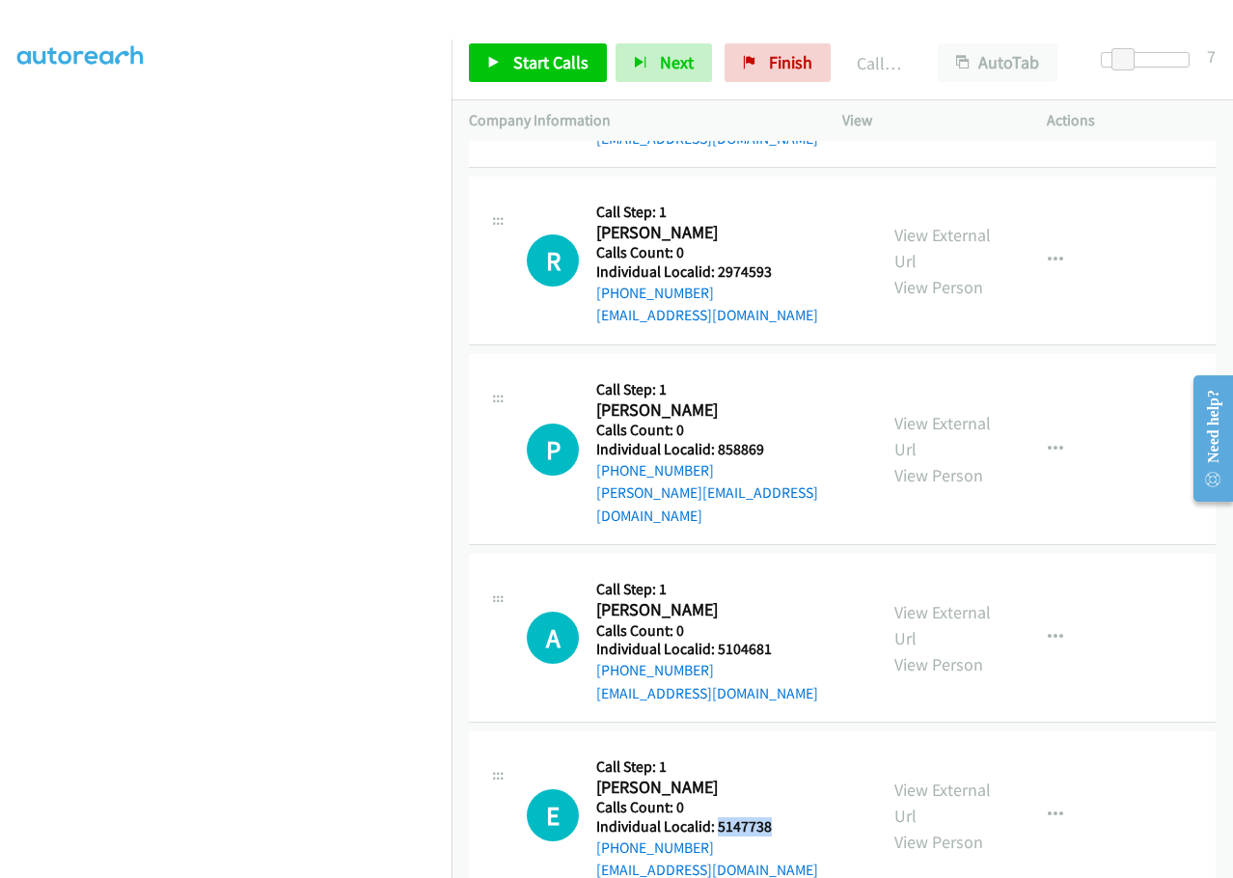
drag, startPoint x: 716, startPoint y: 617, endPoint x: 783, endPoint y: 617, distance: 67.5
click at [783, 748] on div "E Callback Scheduled Call Step: 1 Eric Upson America/Chicago Calls Count: 0 Ind…" at bounding box center [693, 814] width 333 height 133
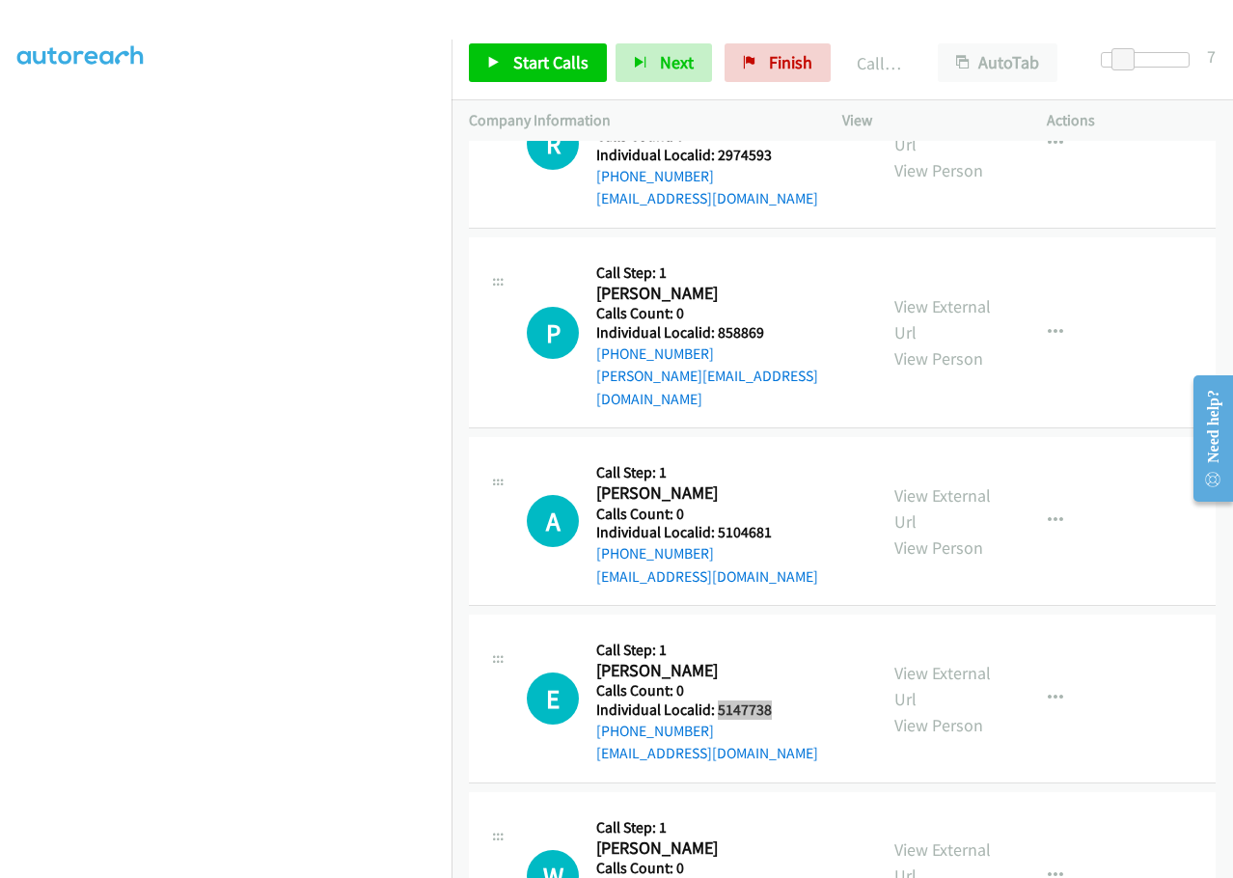
scroll to position [15012, 0]
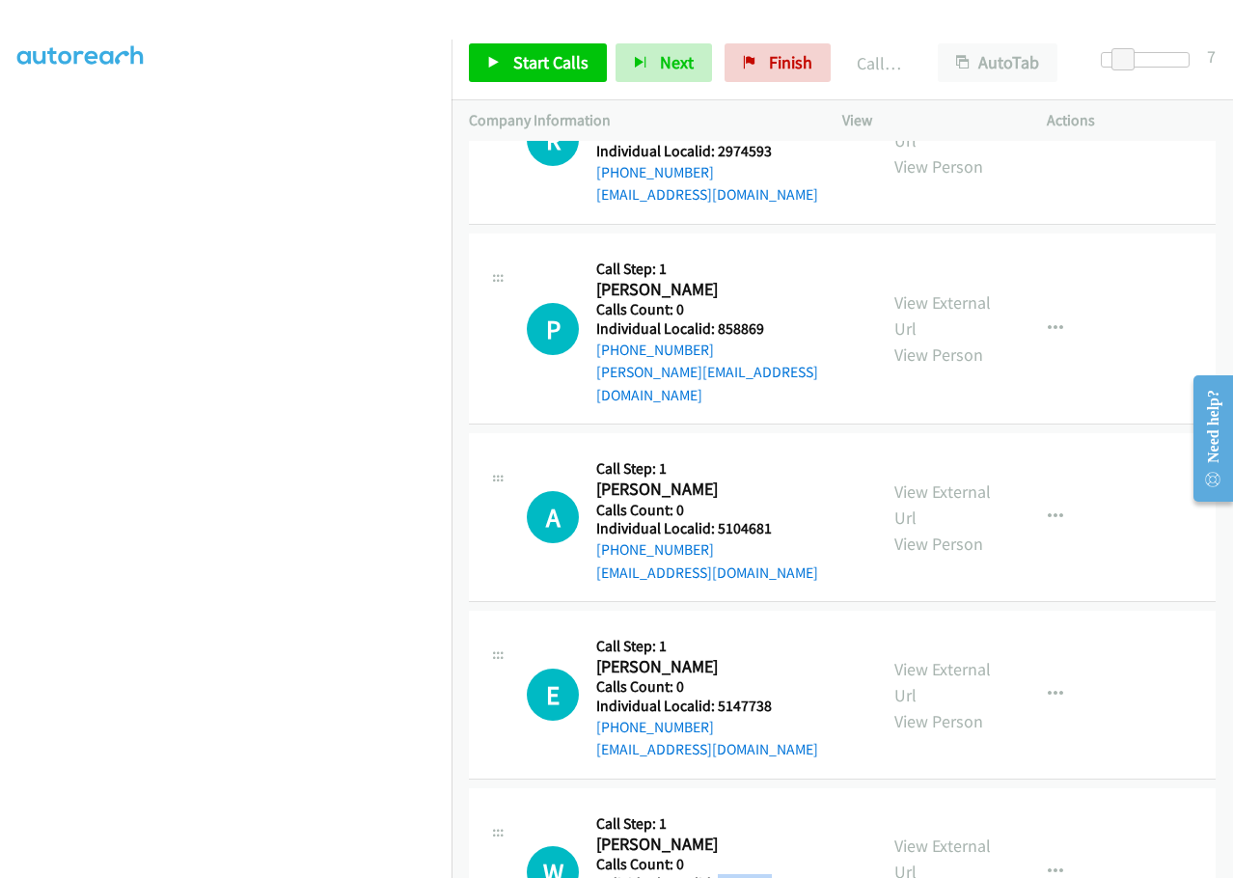
drag, startPoint x: 717, startPoint y: 679, endPoint x: 772, endPoint y: 678, distance: 55.0
click at [779, 805] on div "W Callback Scheduled Call Step: 1 William Parker America/Chicago Calls Count: 0…" at bounding box center [693, 871] width 333 height 133
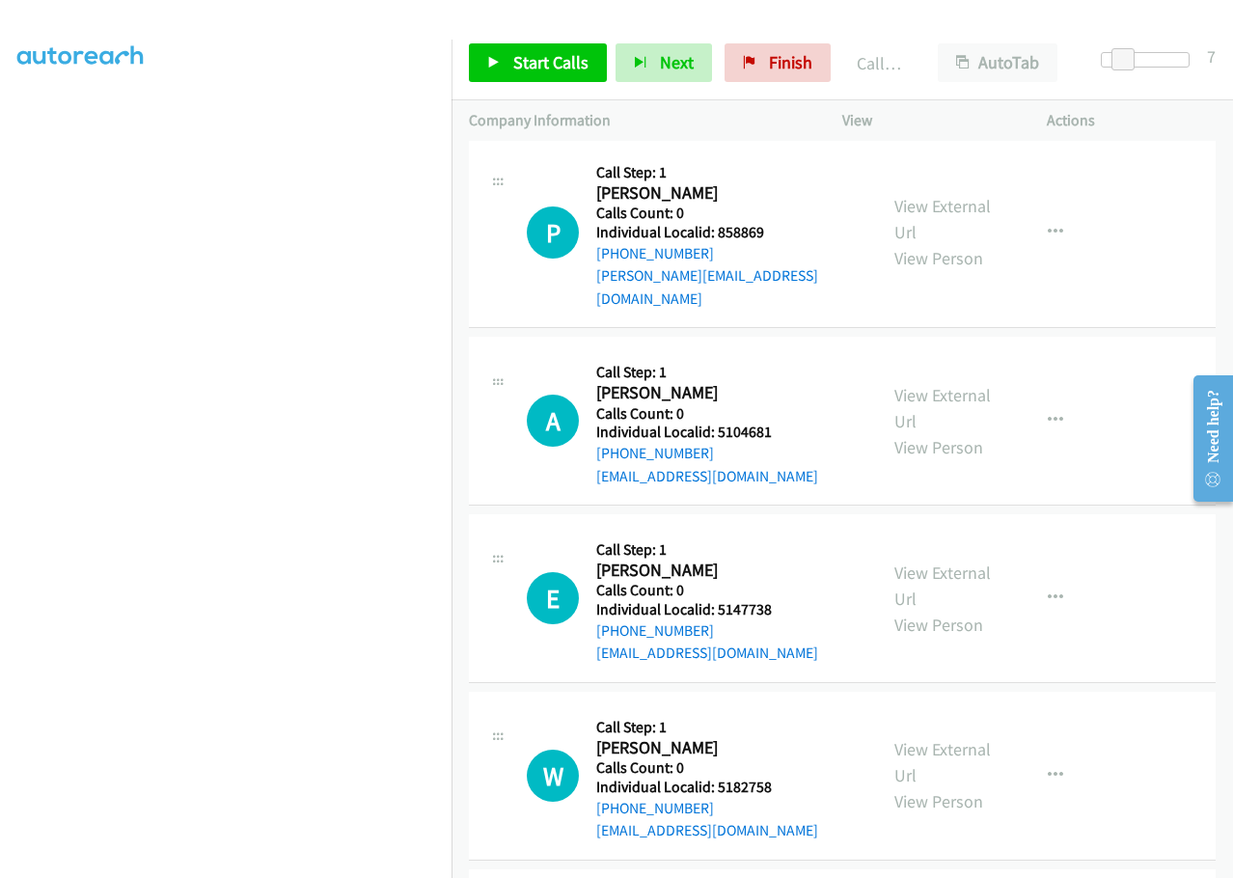
drag, startPoint x: 716, startPoint y: 757, endPoint x: 779, endPoint y: 756, distance: 63.7
click at [540, 53] on span "Start Calls" at bounding box center [550, 62] width 75 height 22
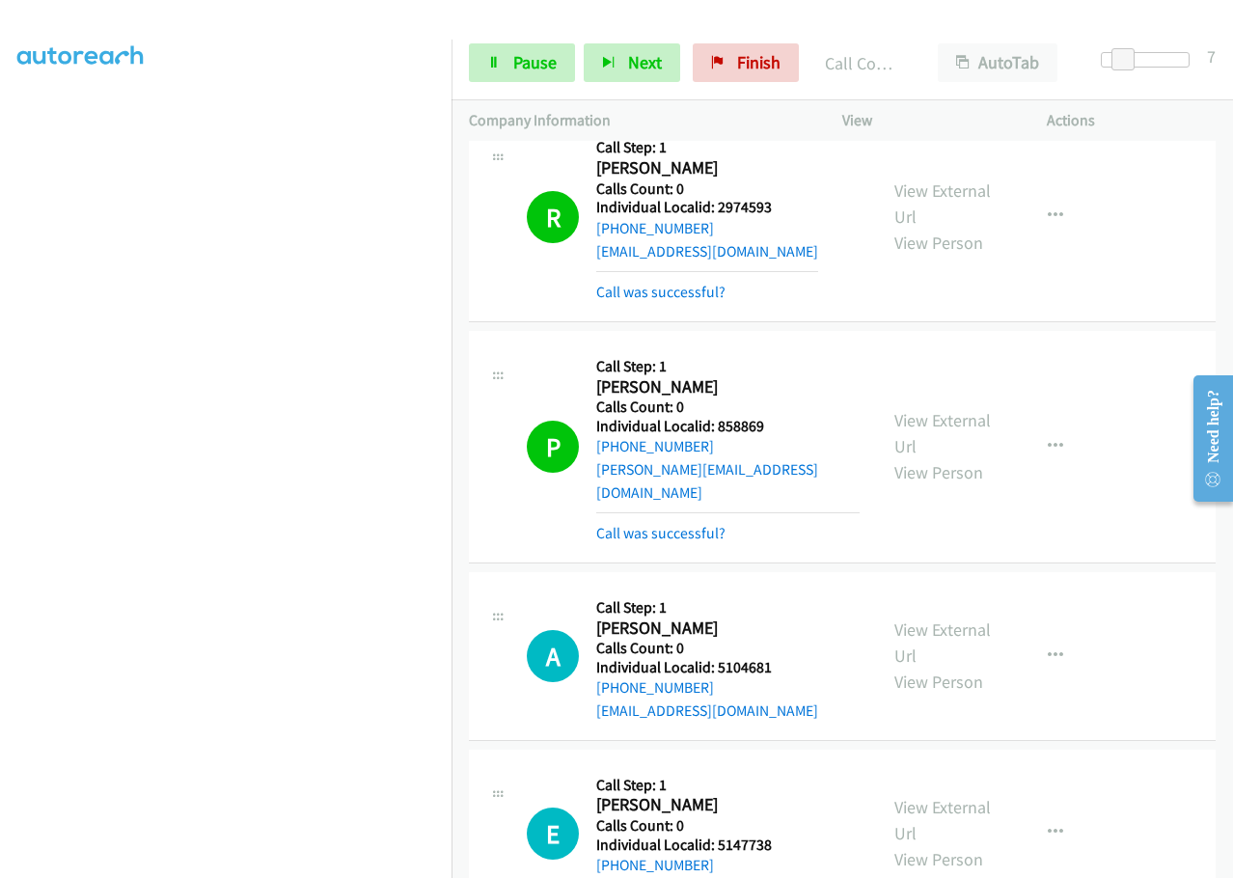
scroll to position [15036, 0]
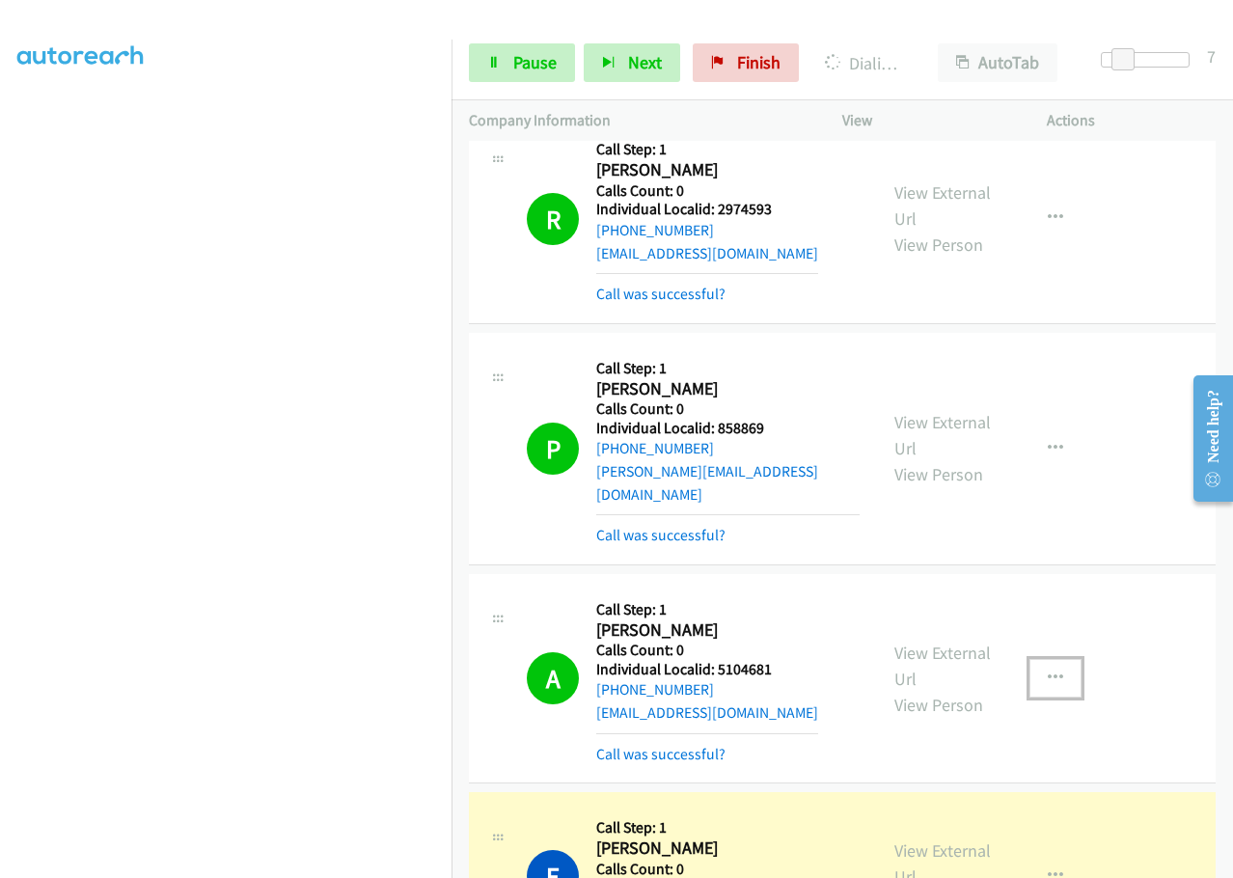
click at [1047, 670] on icon "button" at bounding box center [1054, 677] width 15 height 15
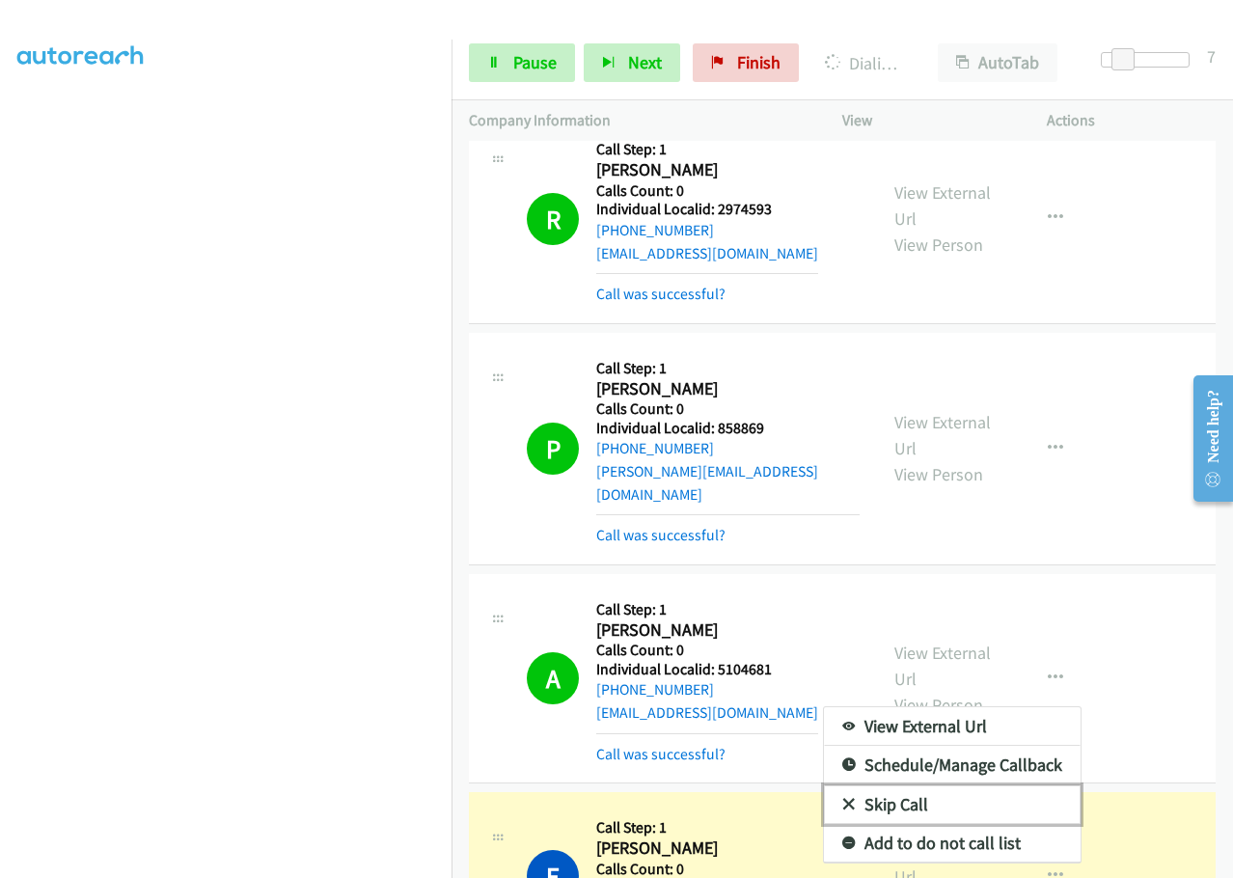
click at [842, 799] on icon at bounding box center [849, 806] width 14 height 14
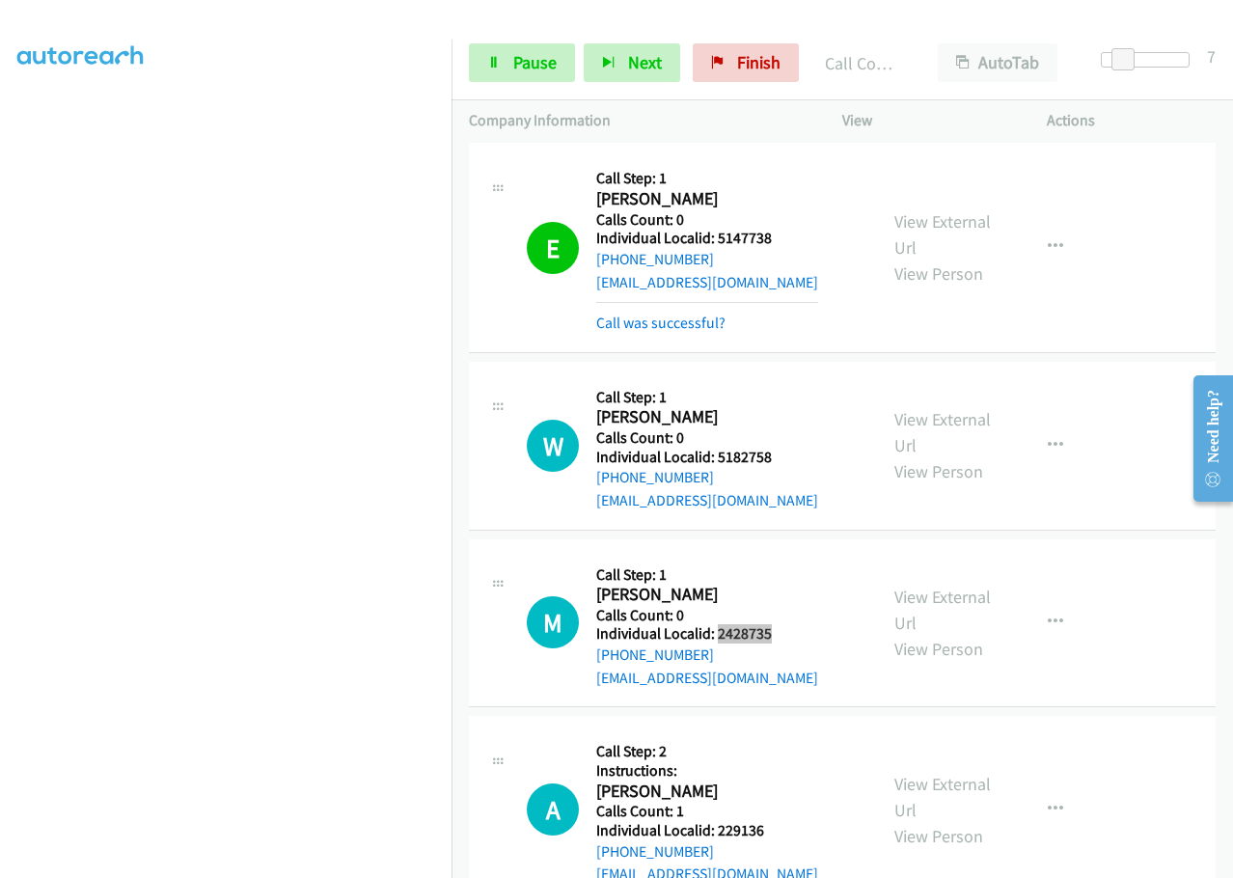
scroll to position [15687, 0]
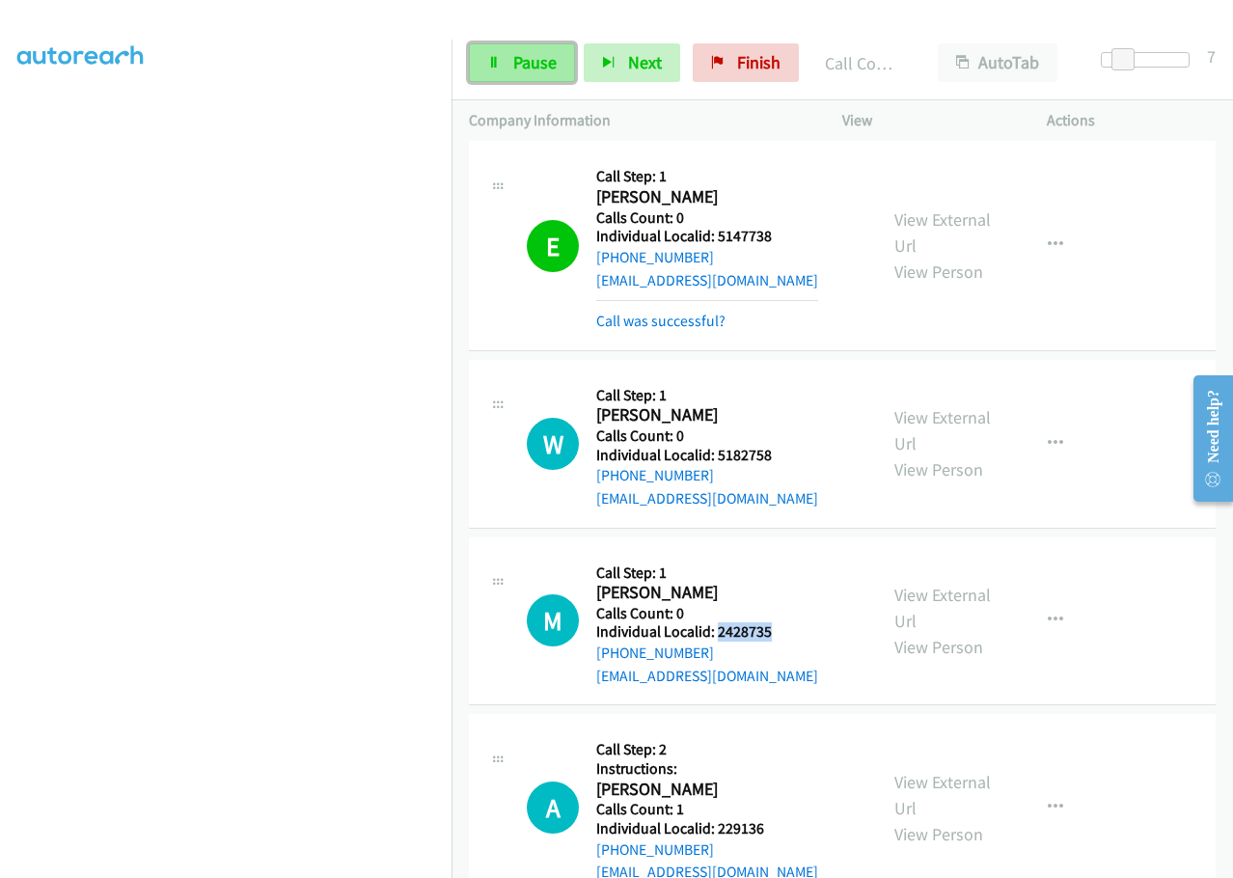
click at [527, 68] on span "Pause" at bounding box center [534, 62] width 43 height 22
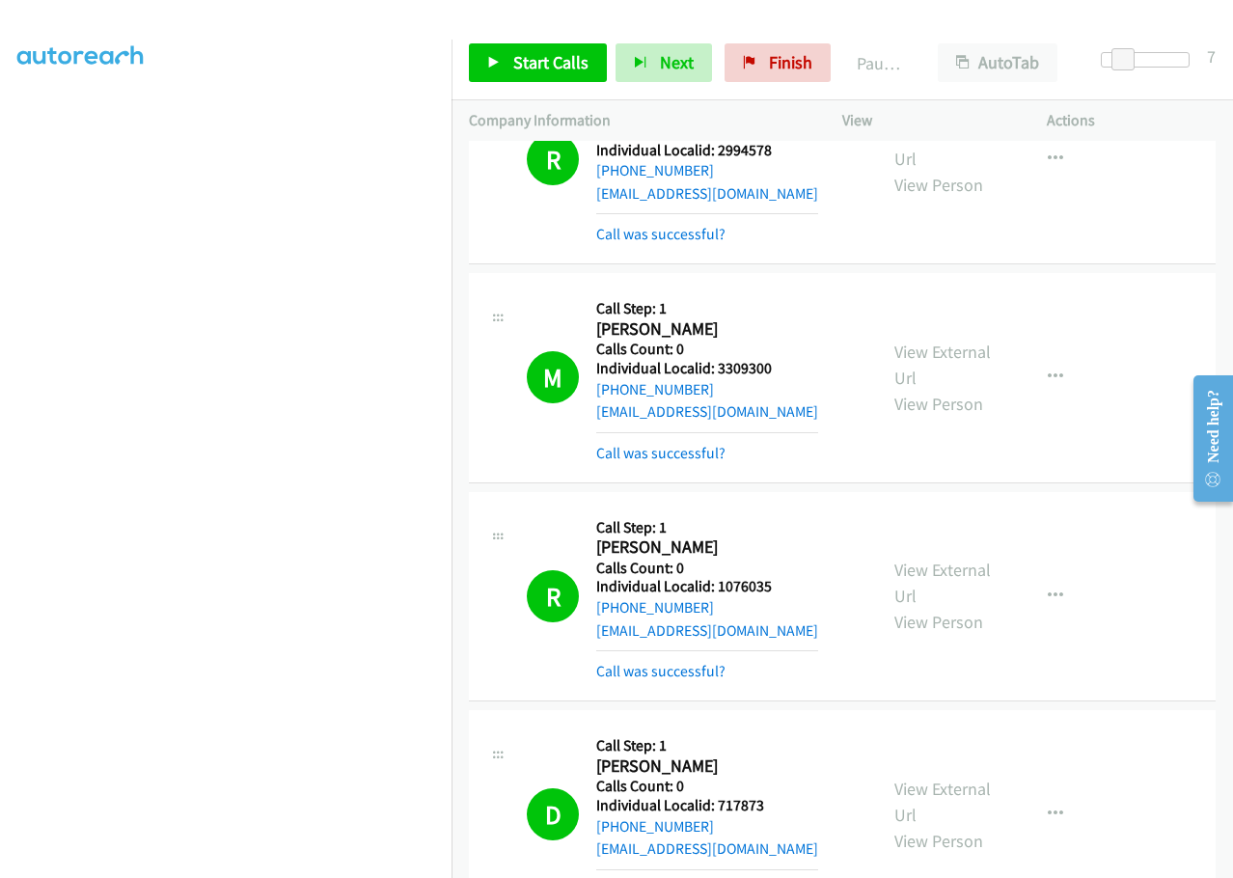
scroll to position [14241, 0]
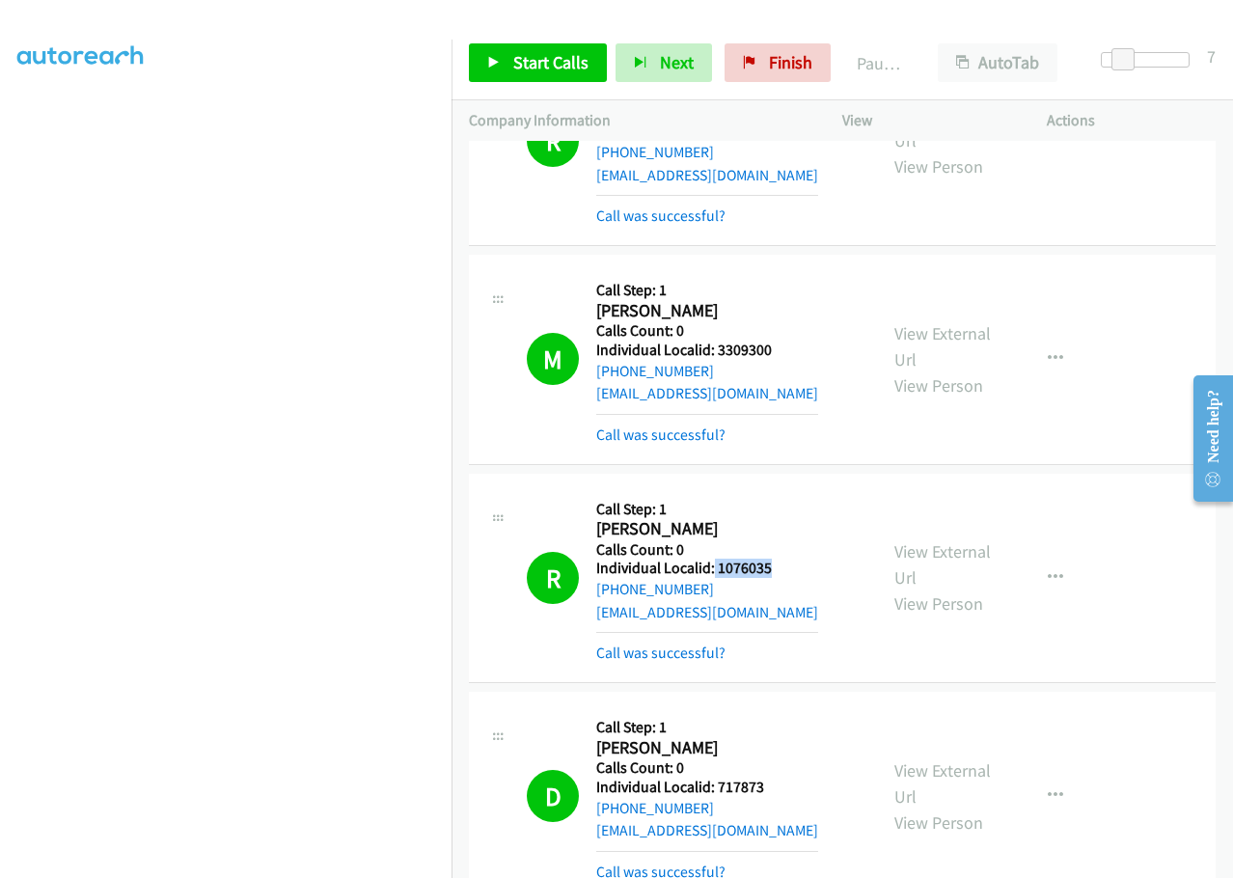
drag, startPoint x: 713, startPoint y: 391, endPoint x: 793, endPoint y: 384, distance: 80.3
click at [793, 491] on div "R Callback Scheduled Call Step: 1 Ray Regis America/New_York Calls Count: 0 Ind…" at bounding box center [693, 578] width 333 height 174
drag, startPoint x: 715, startPoint y: 604, endPoint x: 773, endPoint y: 598, distance: 58.2
click at [773, 709] on div "D Callback Scheduled Call Step: 1 David Wyatt America/New_York Calls Count: 0 I…" at bounding box center [693, 796] width 333 height 174
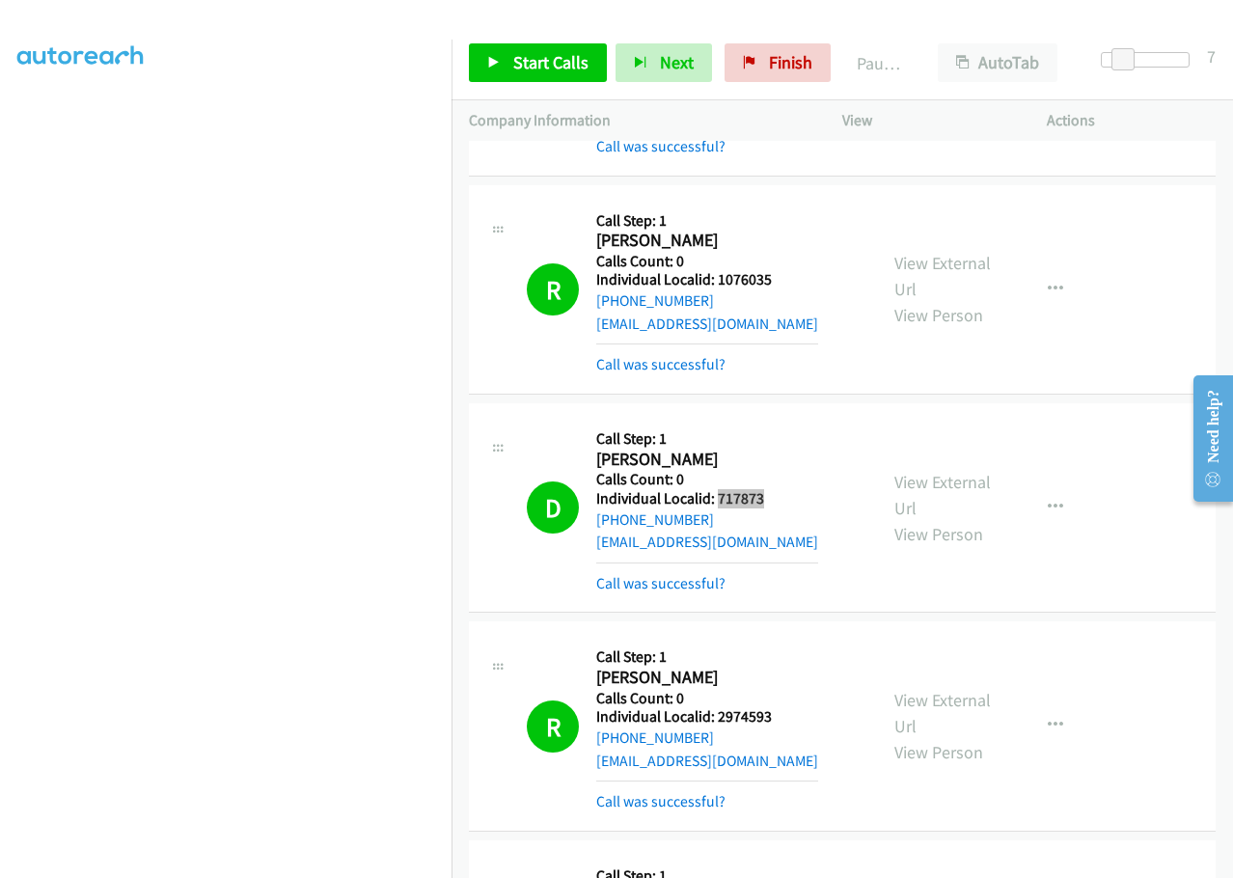
scroll to position [14530, 0]
drag, startPoint x: 718, startPoint y: 534, endPoint x: 778, endPoint y: 531, distance: 60.8
click at [778, 706] on h5 "Individual Localid: 2974593" at bounding box center [707, 715] width 222 height 19
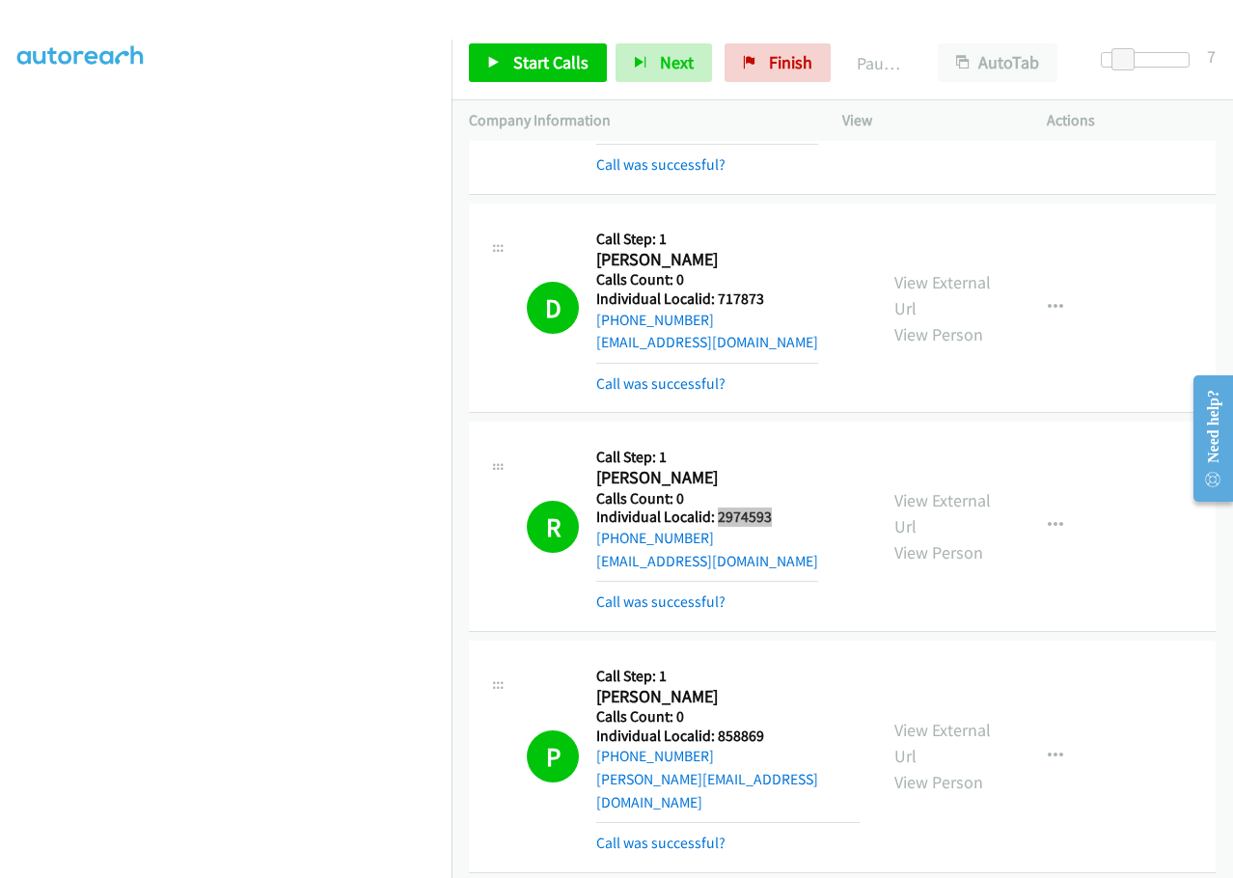
scroll to position [14747, 0]
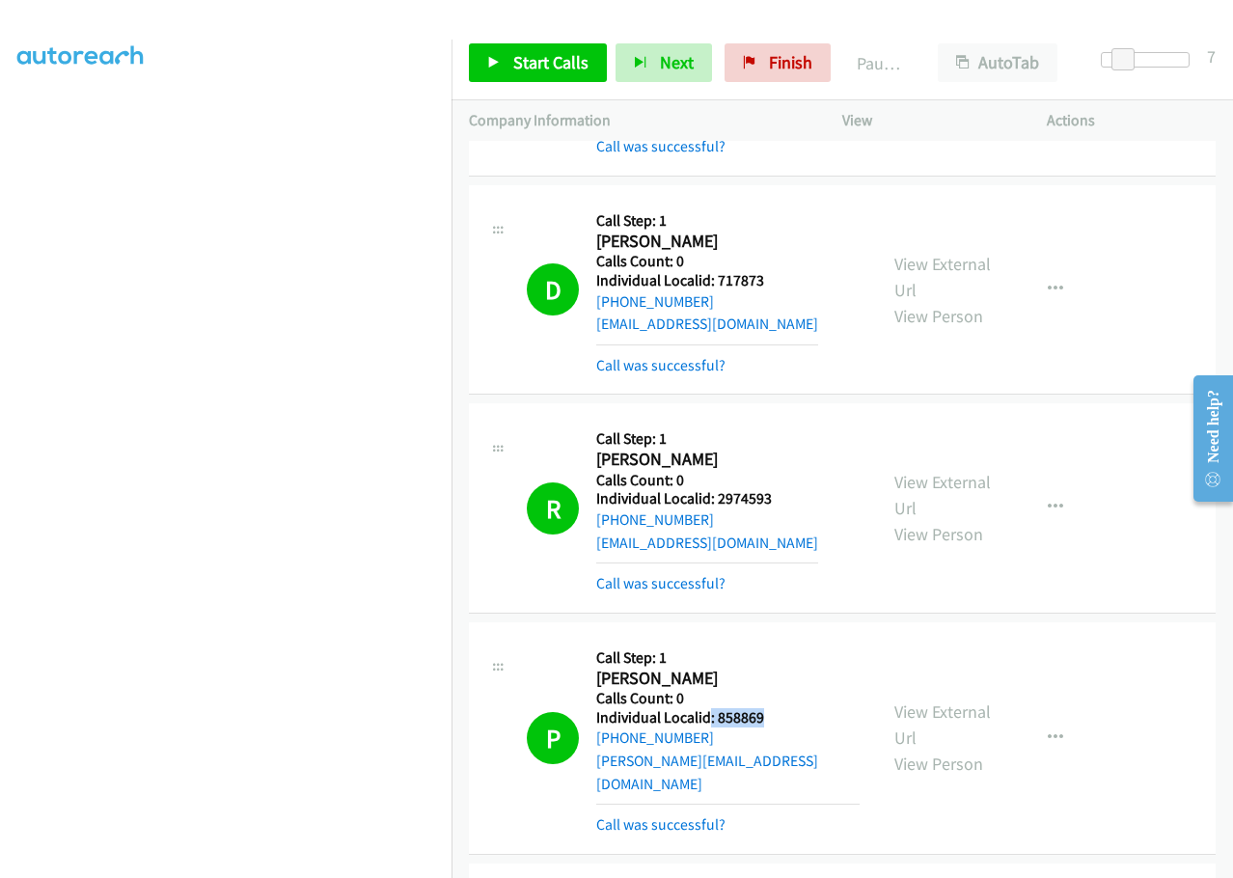
drag, startPoint x: 718, startPoint y: 533, endPoint x: 773, endPoint y: 533, distance: 55.9
click at [773, 639] on div "P Callback Scheduled Call Step: 1 Paul Levin America/New_York Calls Count: 0 In…" at bounding box center [693, 737] width 333 height 197
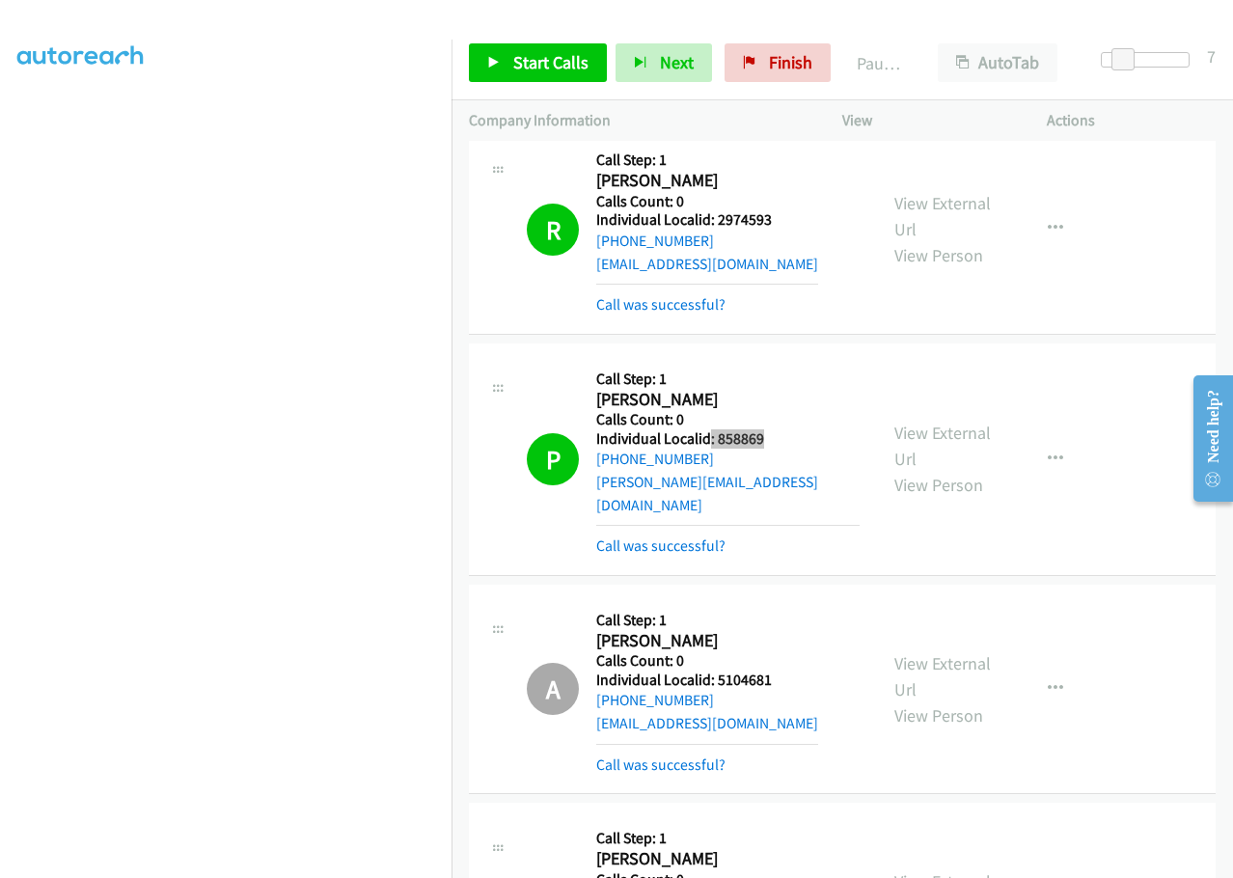
scroll to position [15036, 0]
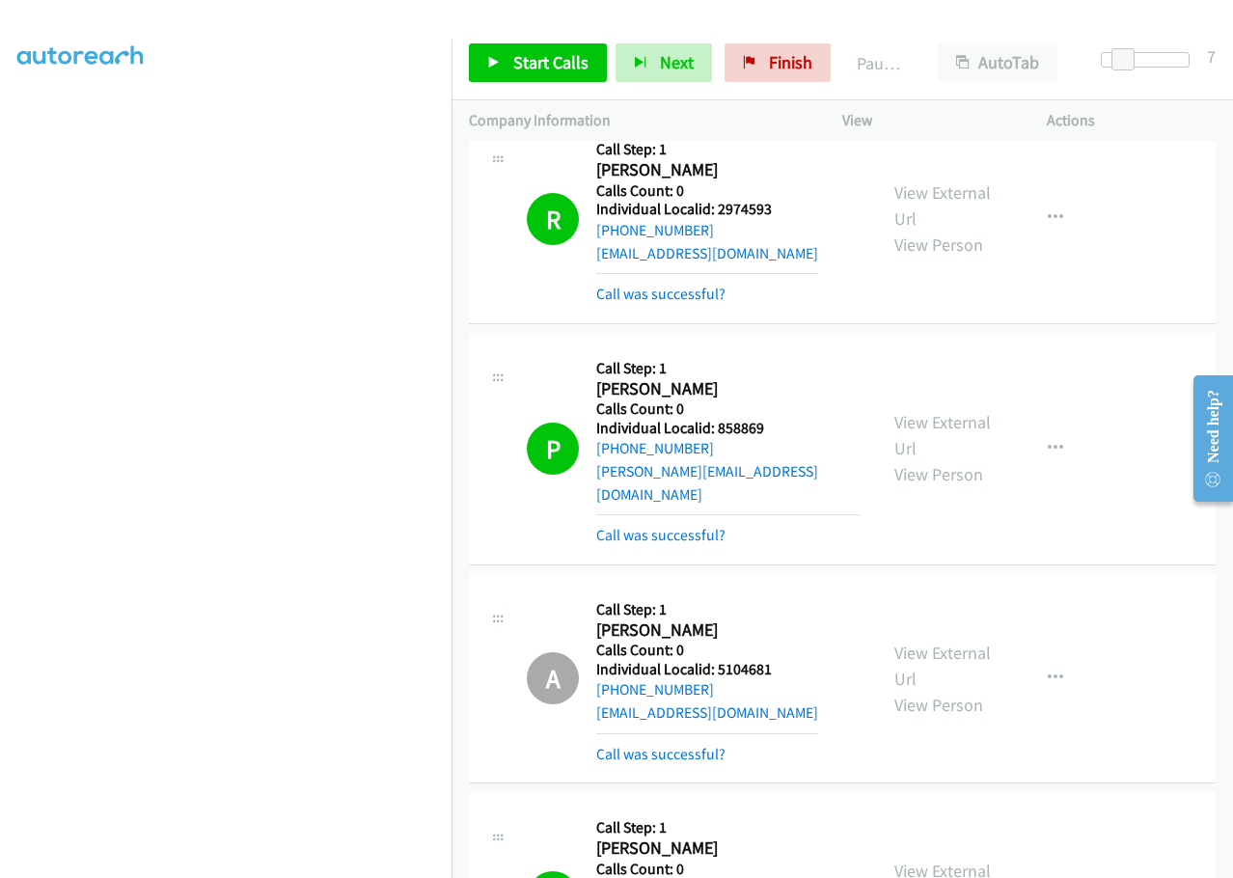
drag, startPoint x: 714, startPoint y: 681, endPoint x: 782, endPoint y: 679, distance: 68.5
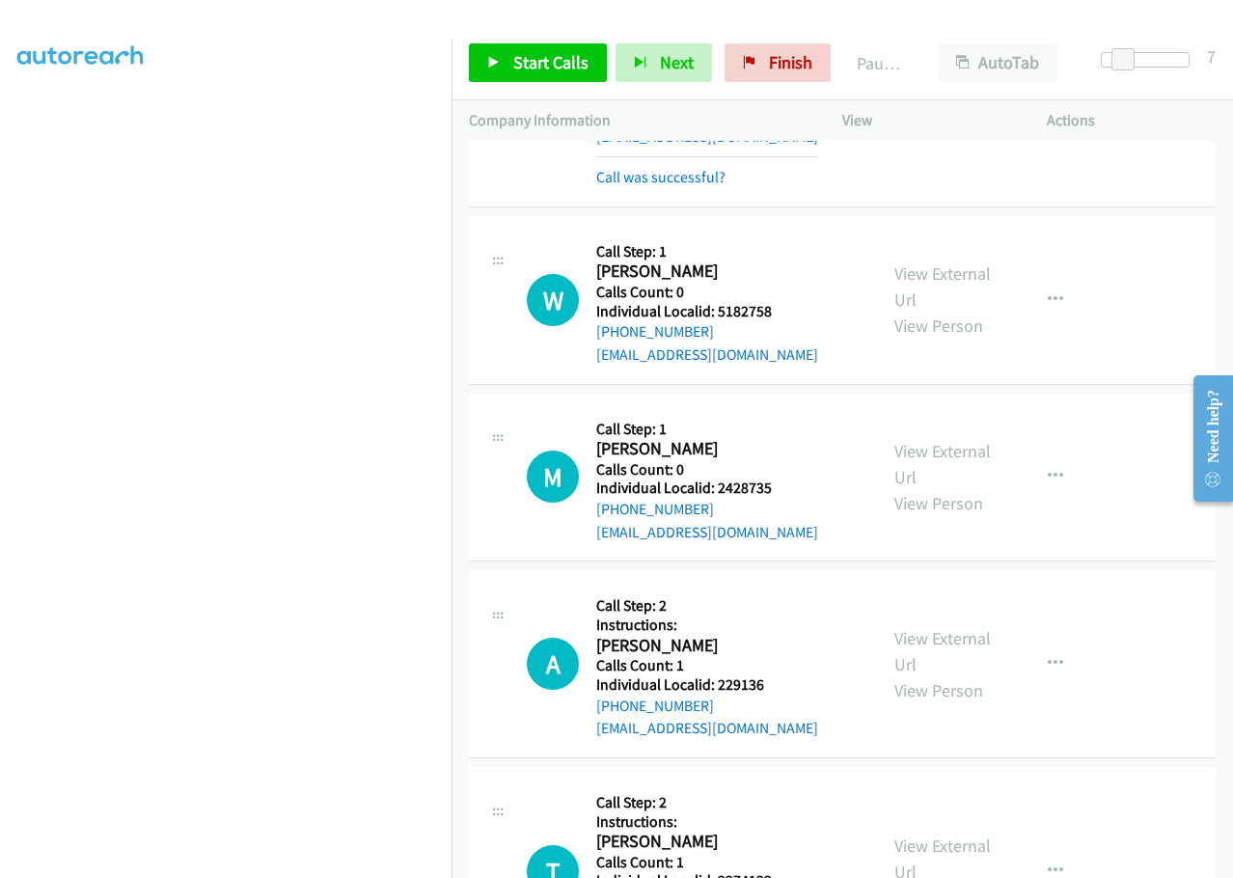
scroll to position [15832, 0]
drag, startPoint x: 714, startPoint y: 475, endPoint x: 788, endPoint y: 474, distance: 74.3
click at [788, 586] on div "A Callback Scheduled Call Step: 2 Instructions: Ashleigh Heavener America/Chica…" at bounding box center [693, 662] width 333 height 152
drag, startPoint x: 714, startPoint y: 670, endPoint x: 775, endPoint y: 666, distance: 61.8
click at [775, 783] on div "T Callback Scheduled Call Step: 2 Instructions: Trevor Nordberg America/Chicago…" at bounding box center [693, 870] width 333 height 175
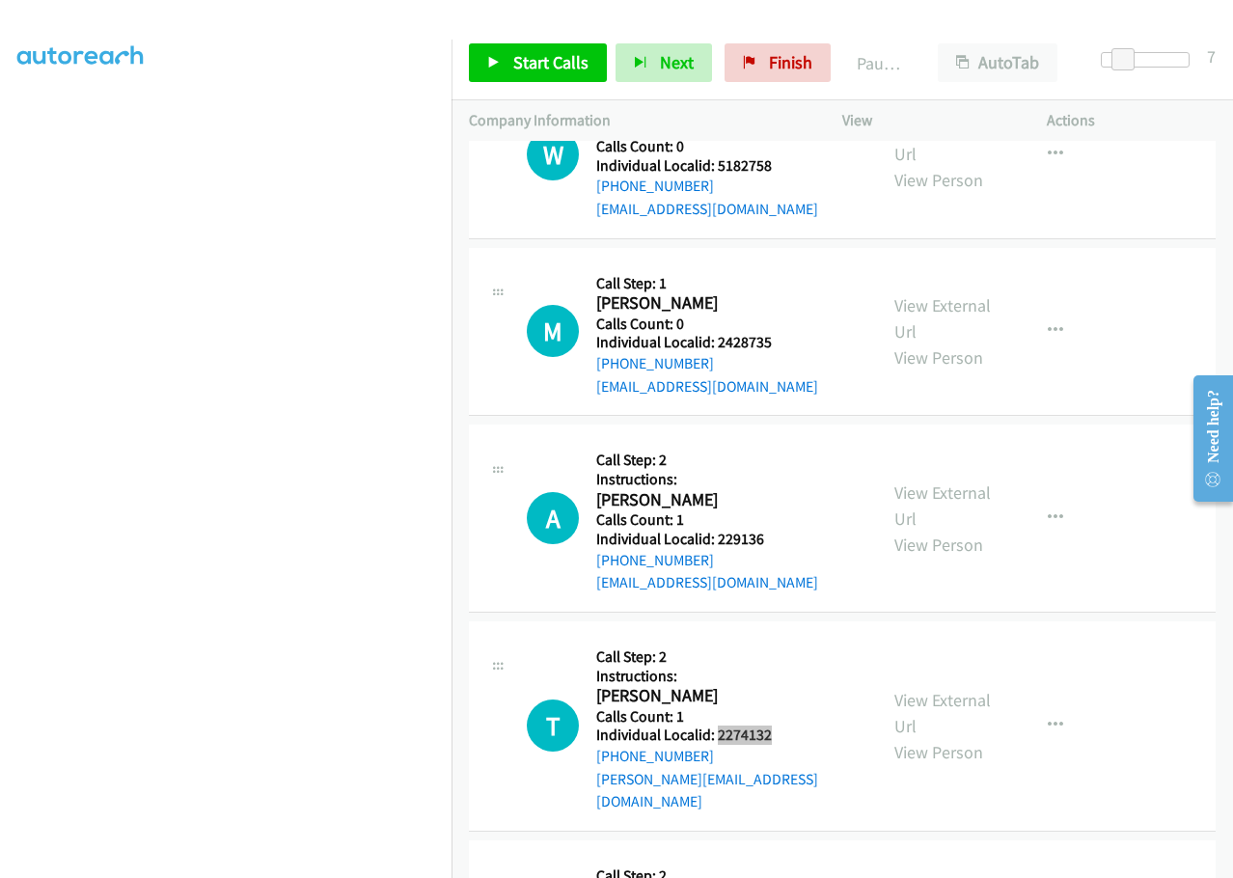
scroll to position [16025, 0]
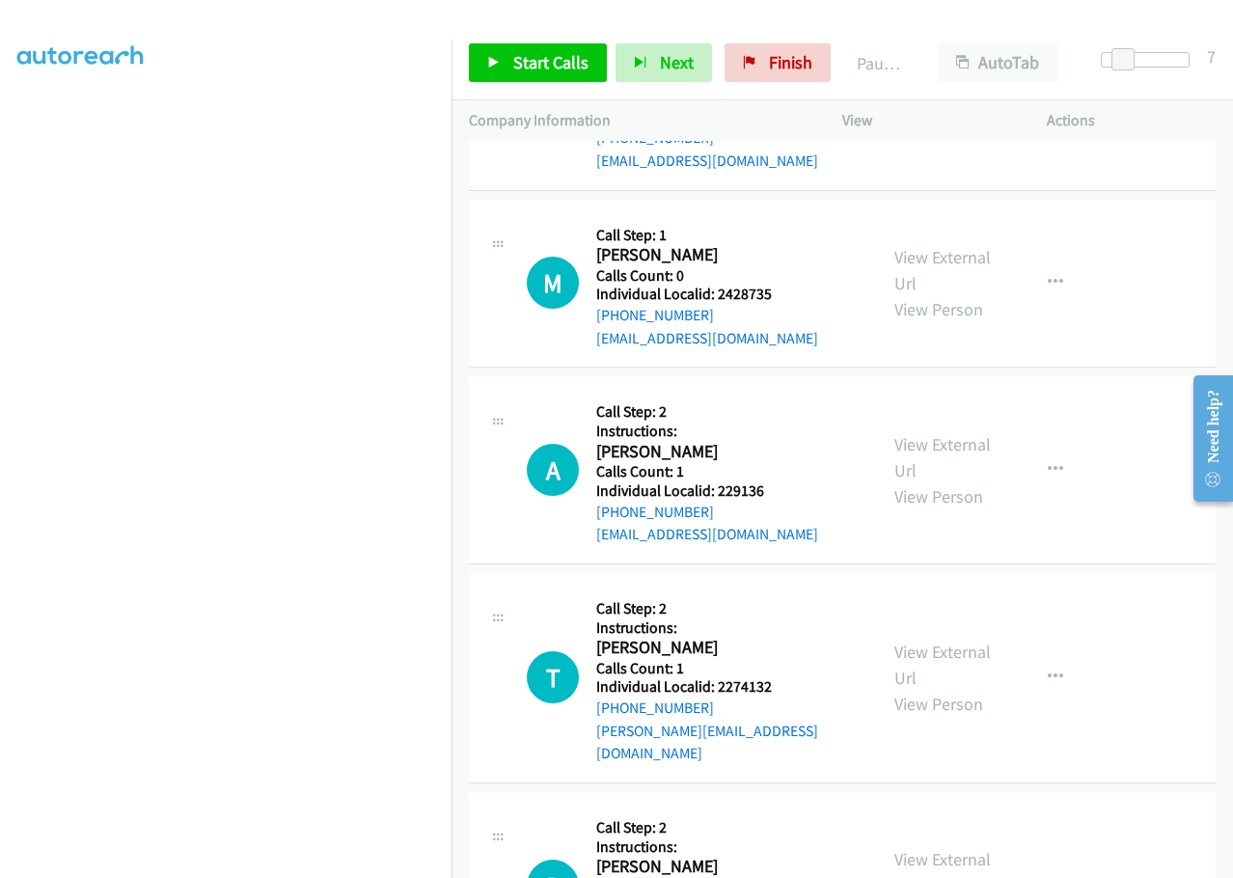
drag, startPoint x: 715, startPoint y: 677, endPoint x: 773, endPoint y: 670, distance: 59.2
click at [773, 809] on div "R Callback Scheduled Call Step: 2 Instructions: Robert Teimann America/Chicago …" at bounding box center [693, 885] width 333 height 152
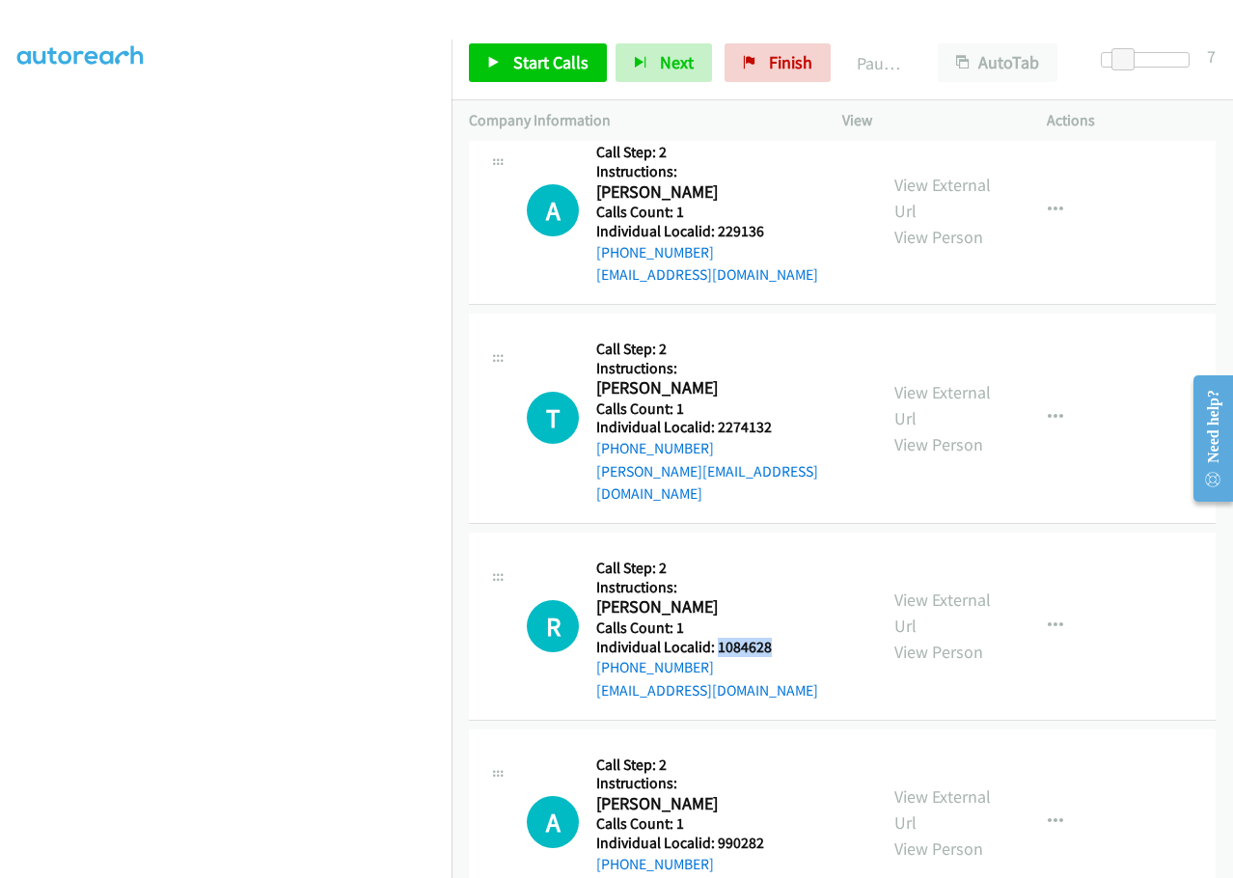
scroll to position [16290, 0]
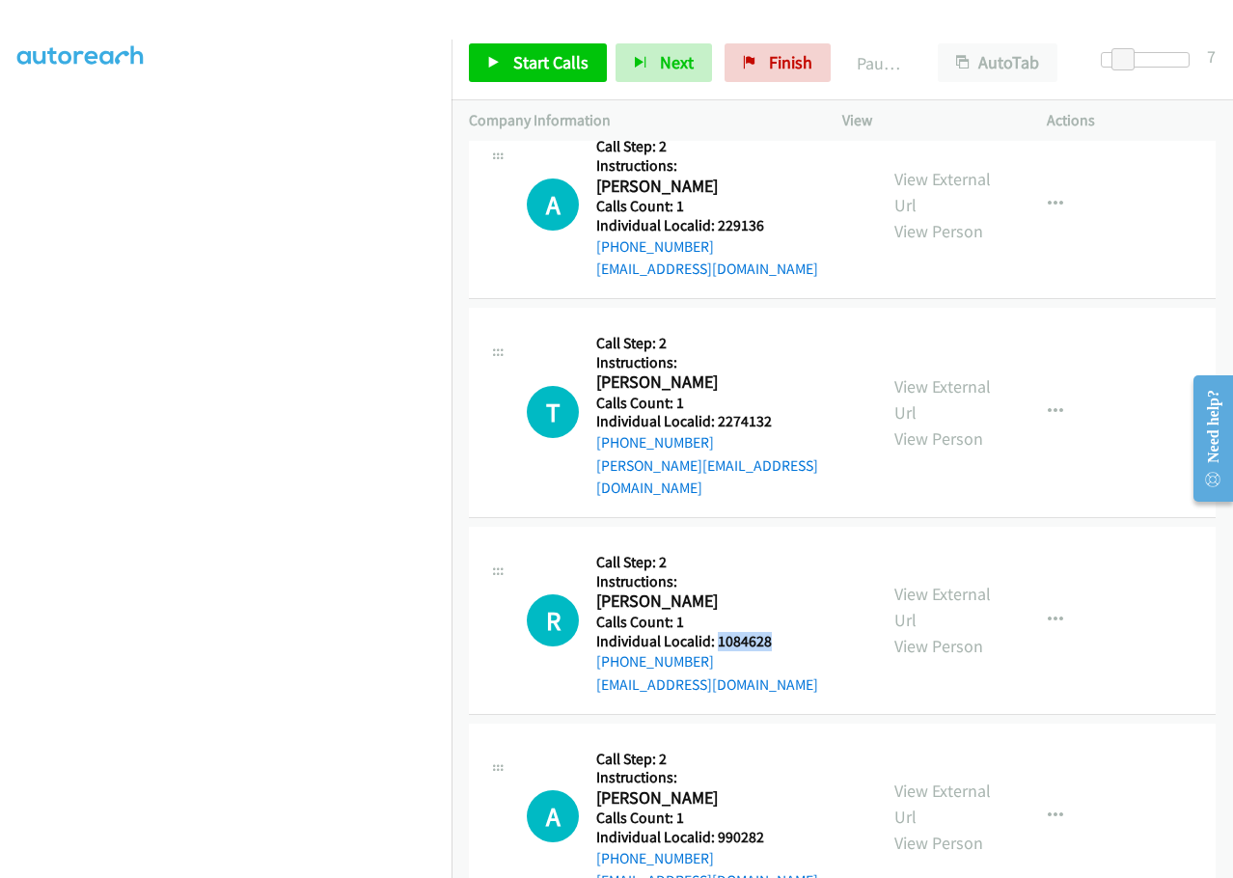
drag, startPoint x: 713, startPoint y: 633, endPoint x: 782, endPoint y: 634, distance: 69.4
click at [782, 741] on div "A Callback Scheduled Call Step: 2 Instructions: Alexander Espinosa America/Chic…" at bounding box center [693, 817] width 333 height 152
click at [769, 741] on div "A Callback Scheduled Call Step: 2 Instructions: Alexander Espinosa America/Chic…" at bounding box center [693, 817] width 333 height 152
drag, startPoint x: 713, startPoint y: 607, endPoint x: 773, endPoint y: 608, distance: 60.8
click at [773, 741] on div "A Callback Scheduled Call Step: 2 Instructions: Alexander Espinosa America/Chic…" at bounding box center [693, 817] width 333 height 152
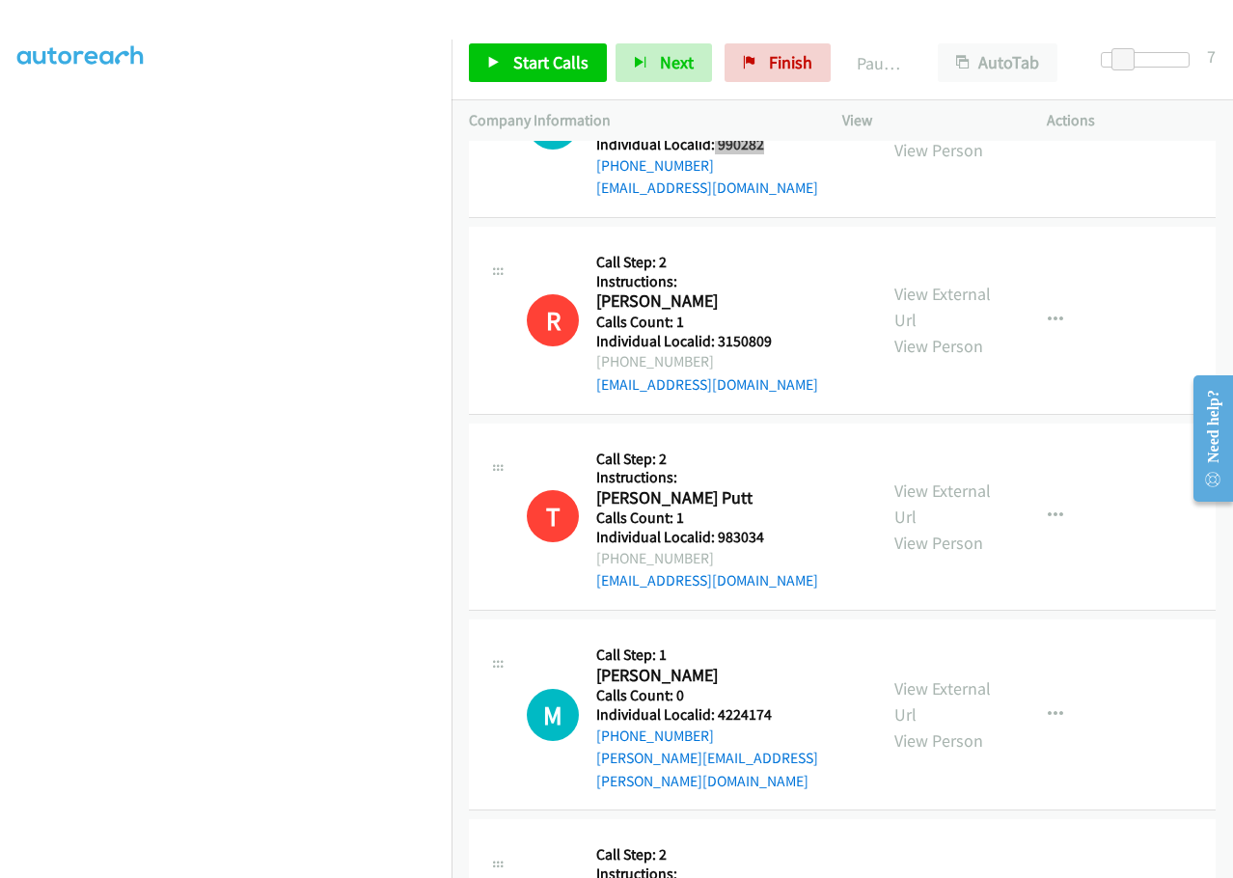
scroll to position [17062, 0]
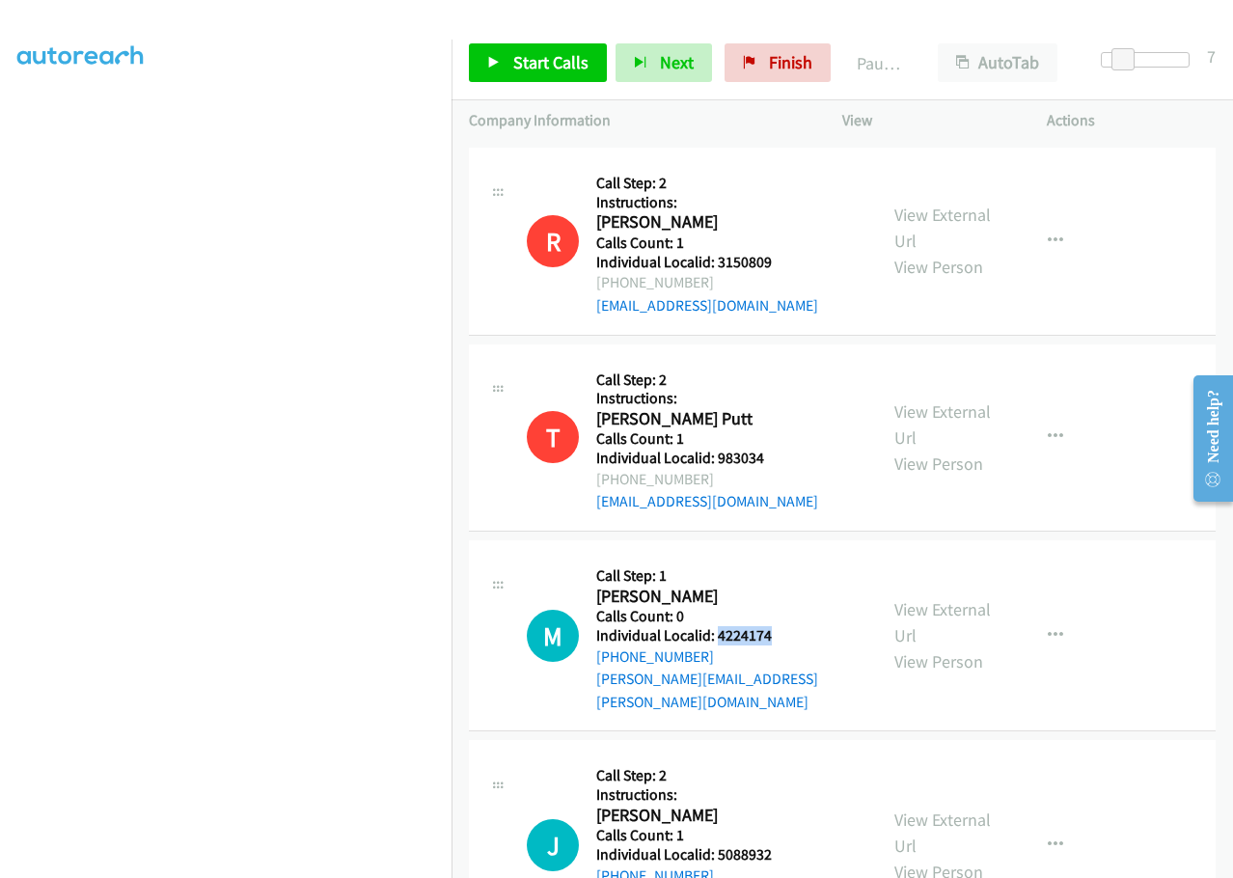
drag, startPoint x: 718, startPoint y: 405, endPoint x: 782, endPoint y: 403, distance: 63.7
click at [782, 626] on h5 "Individual Localid: 4224174" at bounding box center [727, 635] width 263 height 19
drag, startPoint x: 718, startPoint y: 600, endPoint x: 768, endPoint y: 597, distance: 50.2
click at [768, 845] on h5 "Individual Localid: 5088932" at bounding box center [727, 854] width 263 height 19
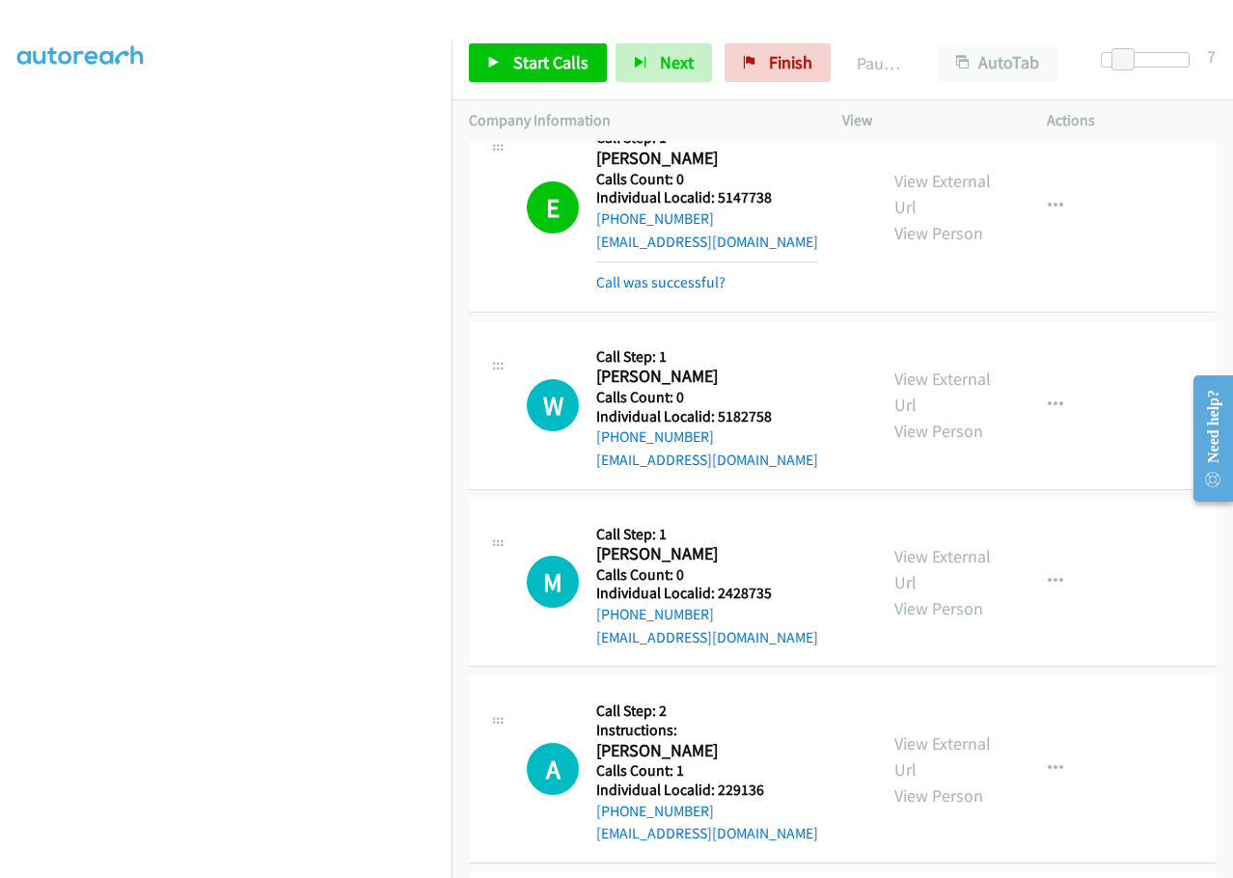
scroll to position [15736, 0]
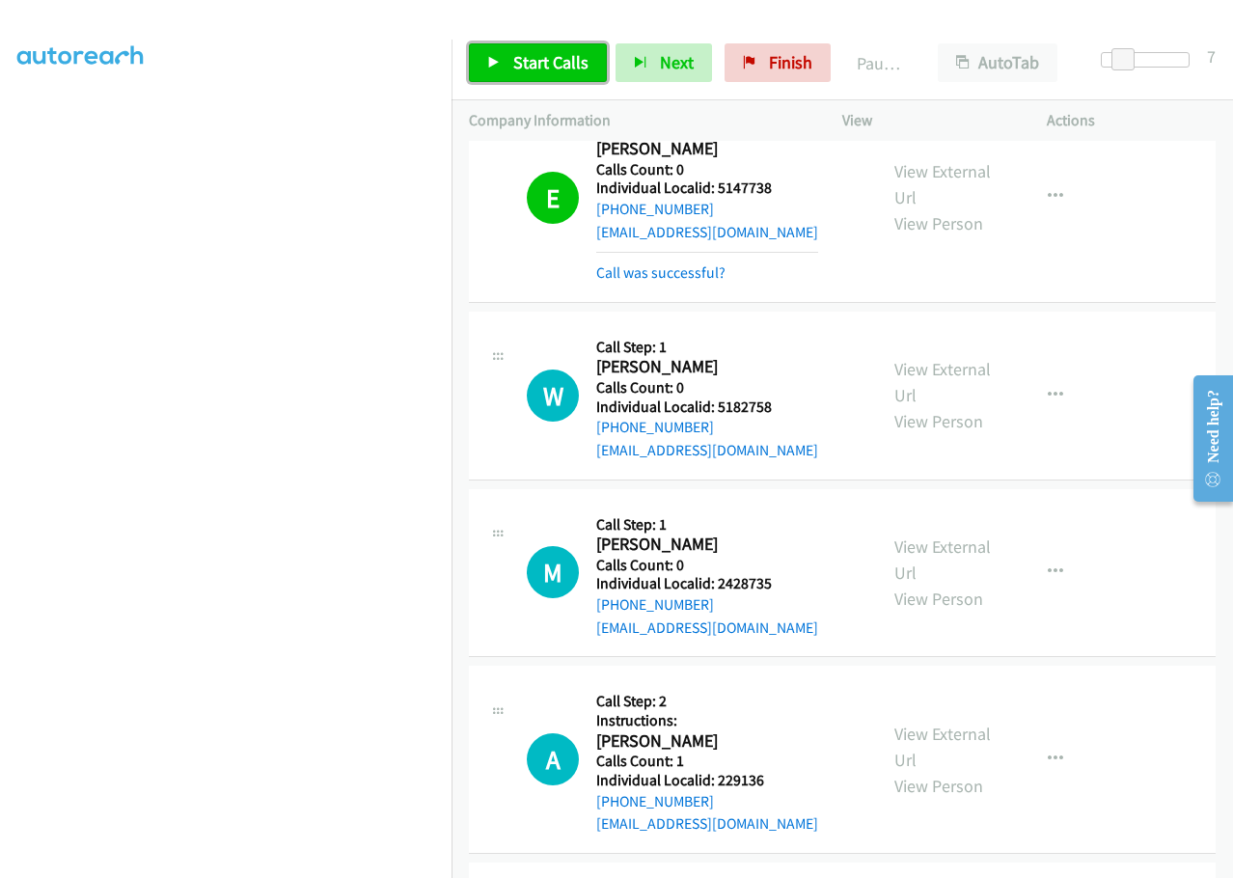
click at [517, 75] on link "Start Calls" at bounding box center [538, 62] width 138 height 39
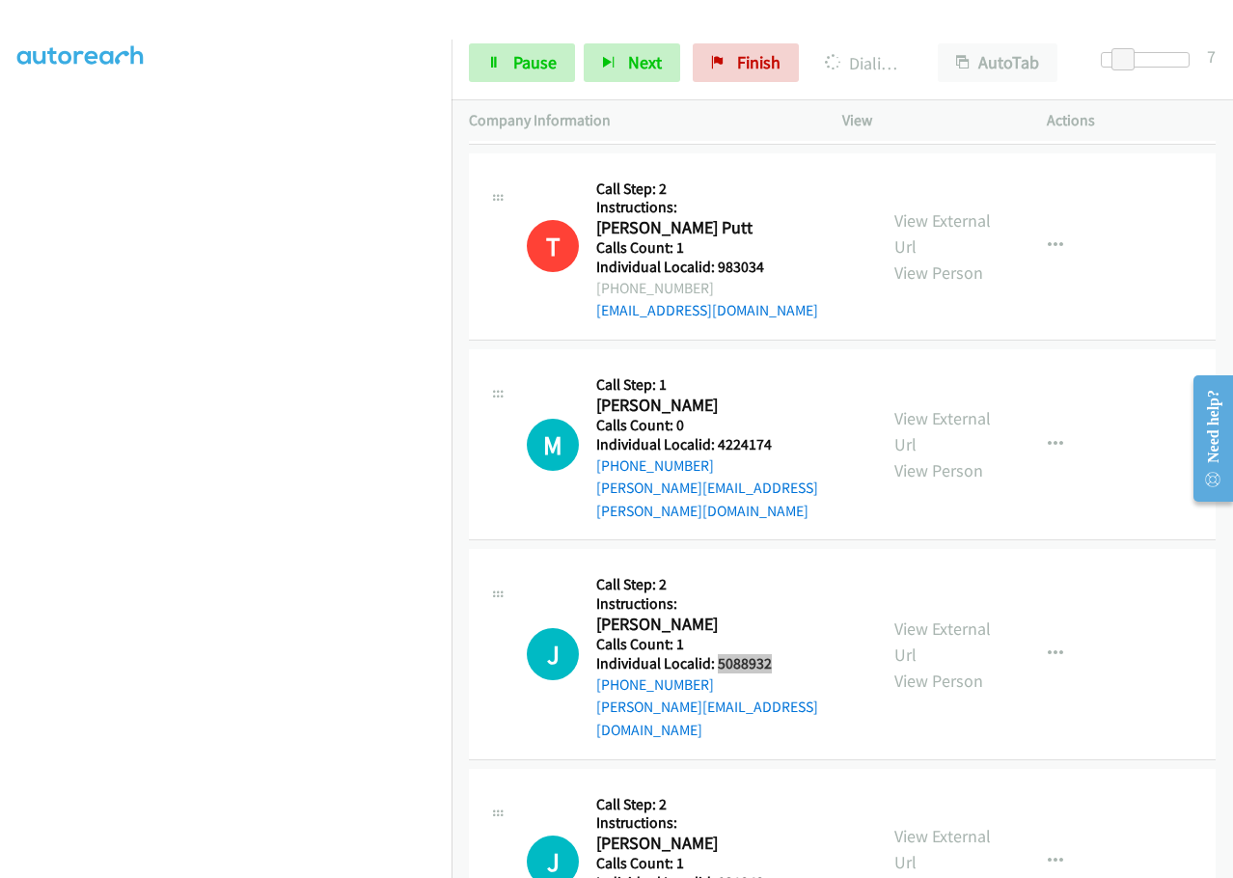
scroll to position [17303, 0]
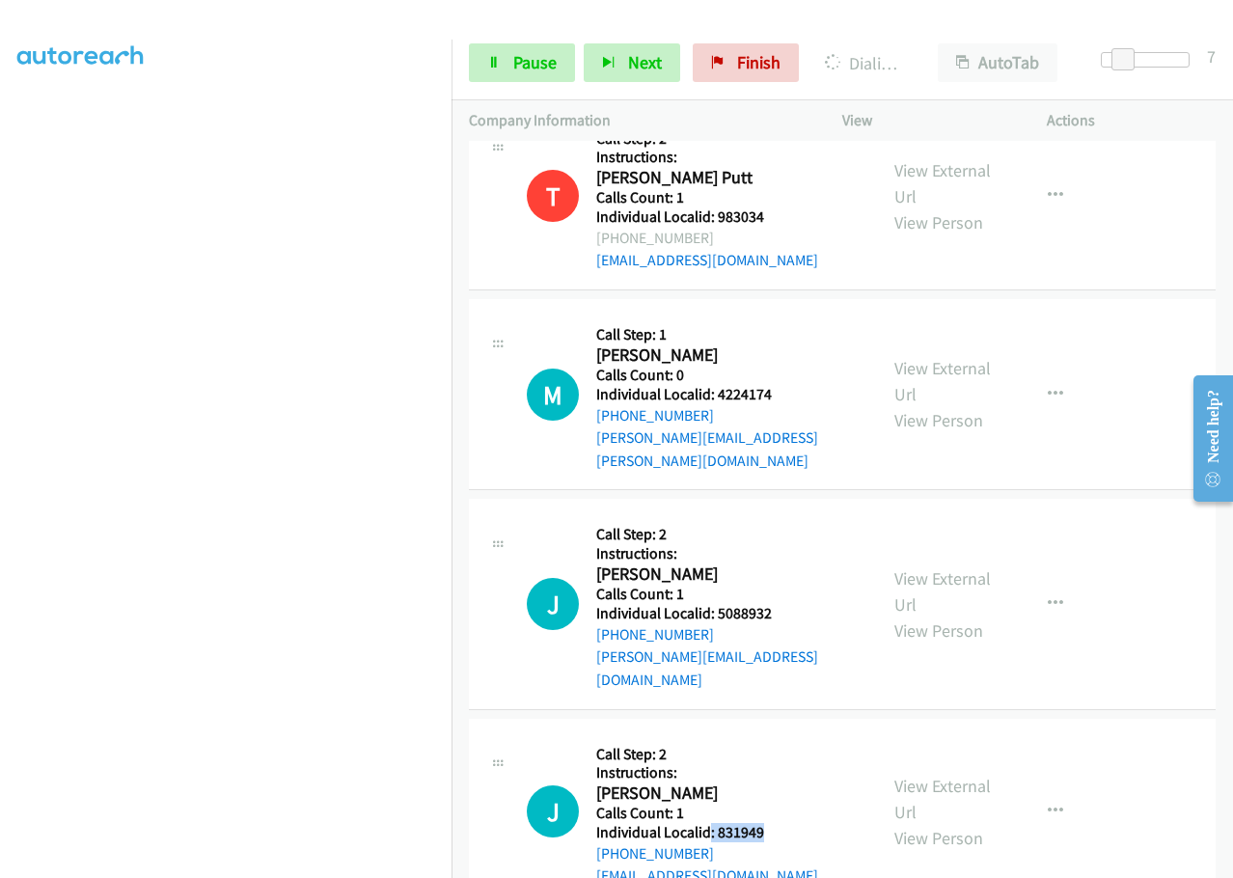
drag, startPoint x: 709, startPoint y: 558, endPoint x: 774, endPoint y: 556, distance: 65.6
click at [774, 736] on div "J Callback Scheduled Call Step: 2 Instructions: Judd Videto America/New_York Ca…" at bounding box center [693, 812] width 333 height 152
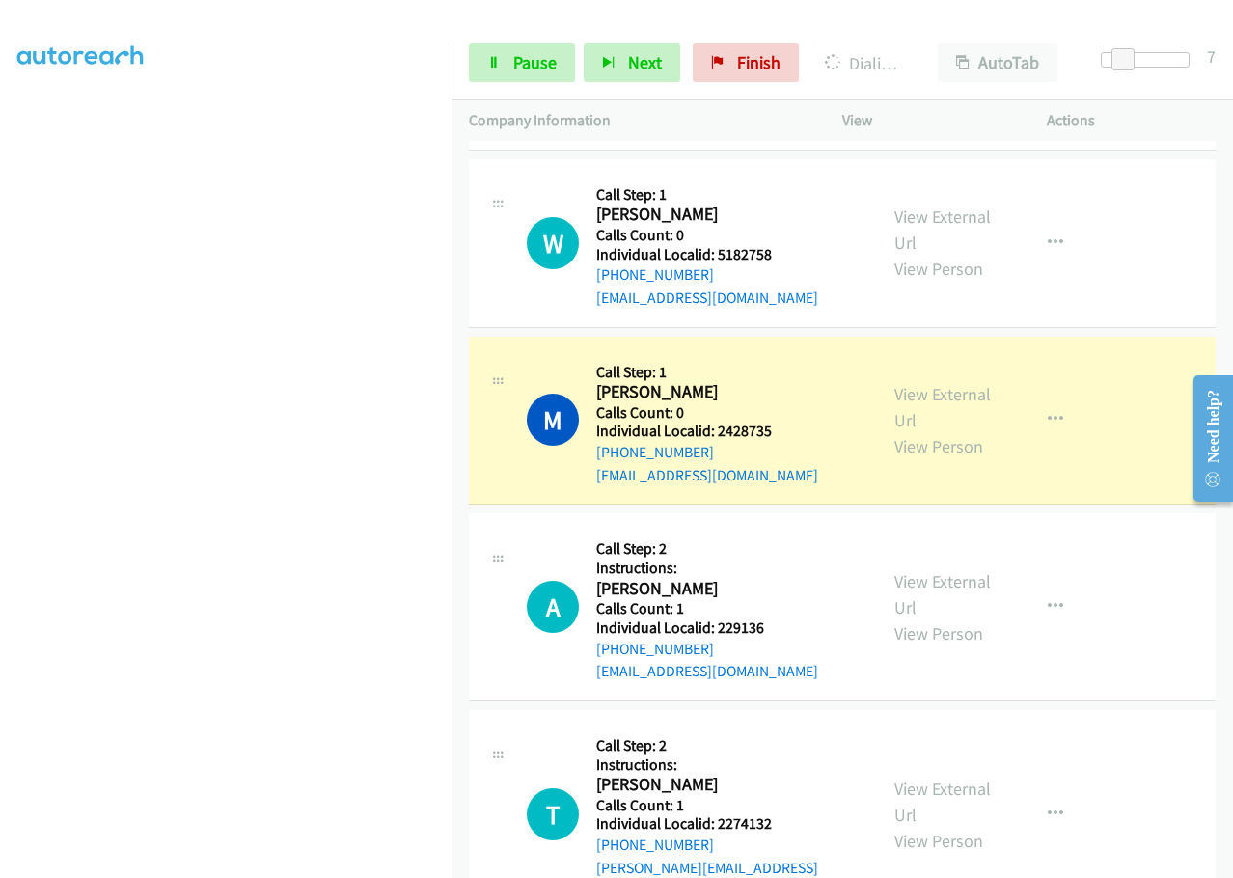
scroll to position [15880, 0]
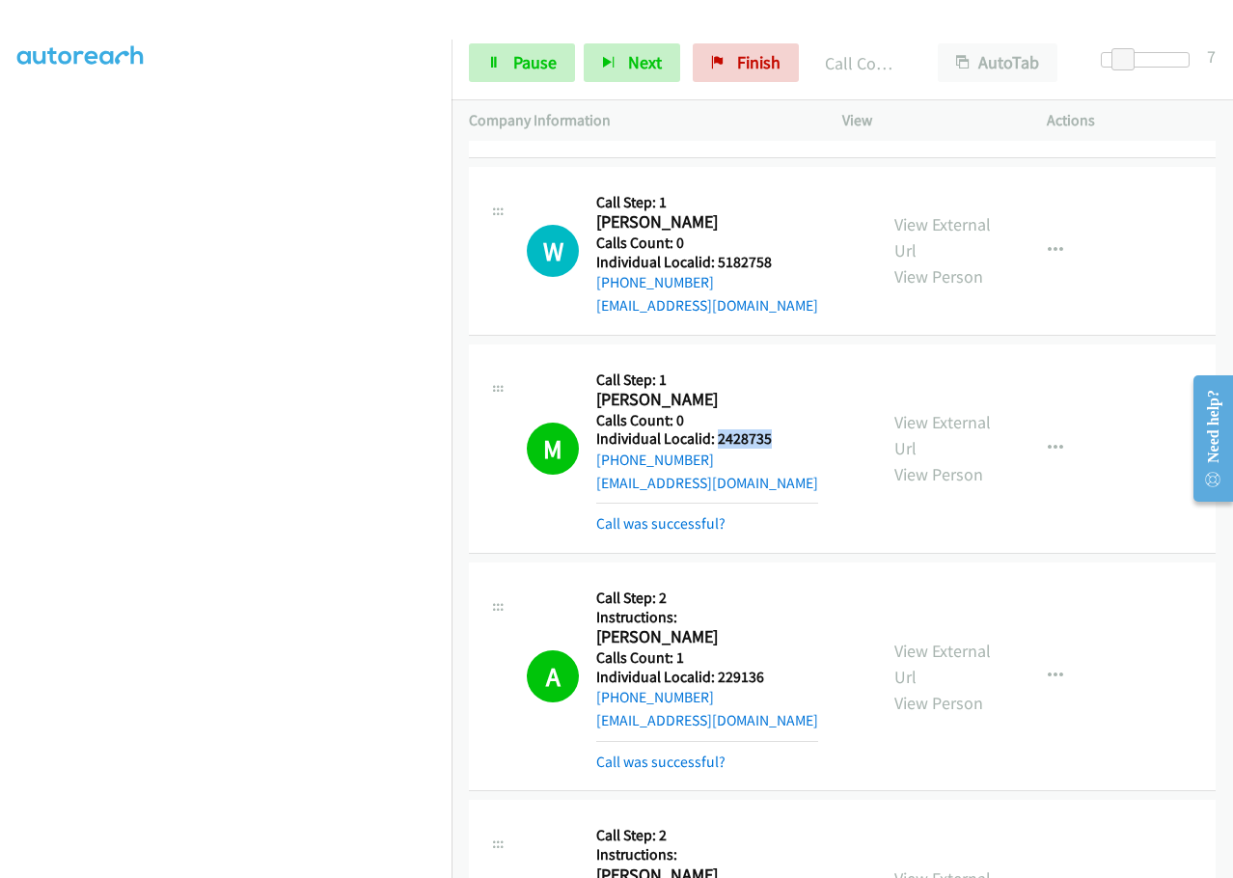
drag, startPoint x: 716, startPoint y: 231, endPoint x: 774, endPoint y: 231, distance: 58.8
click at [774, 362] on div "M Callback Scheduled Call Step: 1 Mick Grahn America/North_Dakota/Center Calls …" at bounding box center [693, 449] width 333 height 174
drag, startPoint x: 713, startPoint y: 467, endPoint x: 773, endPoint y: 465, distance: 60.8
click at [773, 667] on h5 "Individual Localid: 229136" at bounding box center [707, 676] width 222 height 19
drag, startPoint x: 714, startPoint y: 708, endPoint x: 772, endPoint y: 709, distance: 57.9
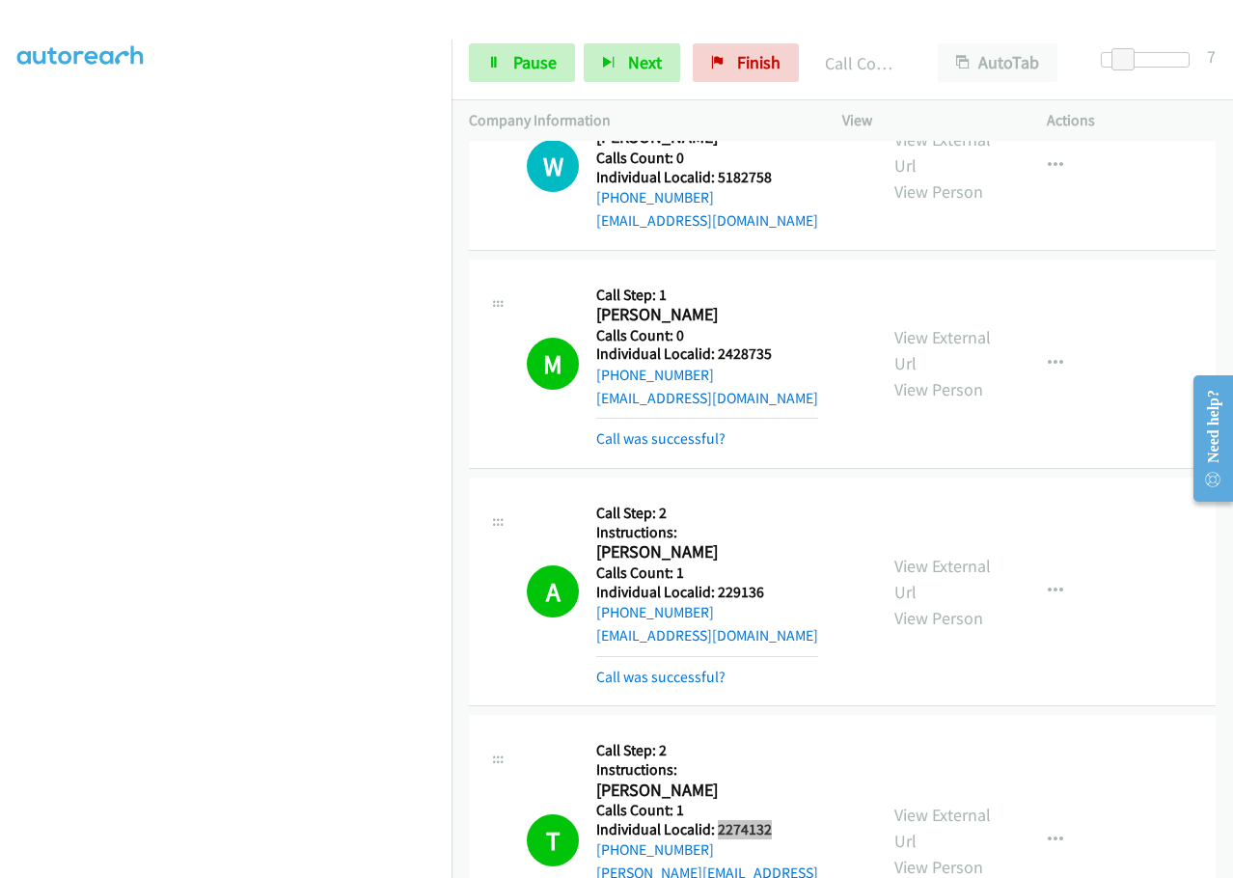
scroll to position [16338, 0]
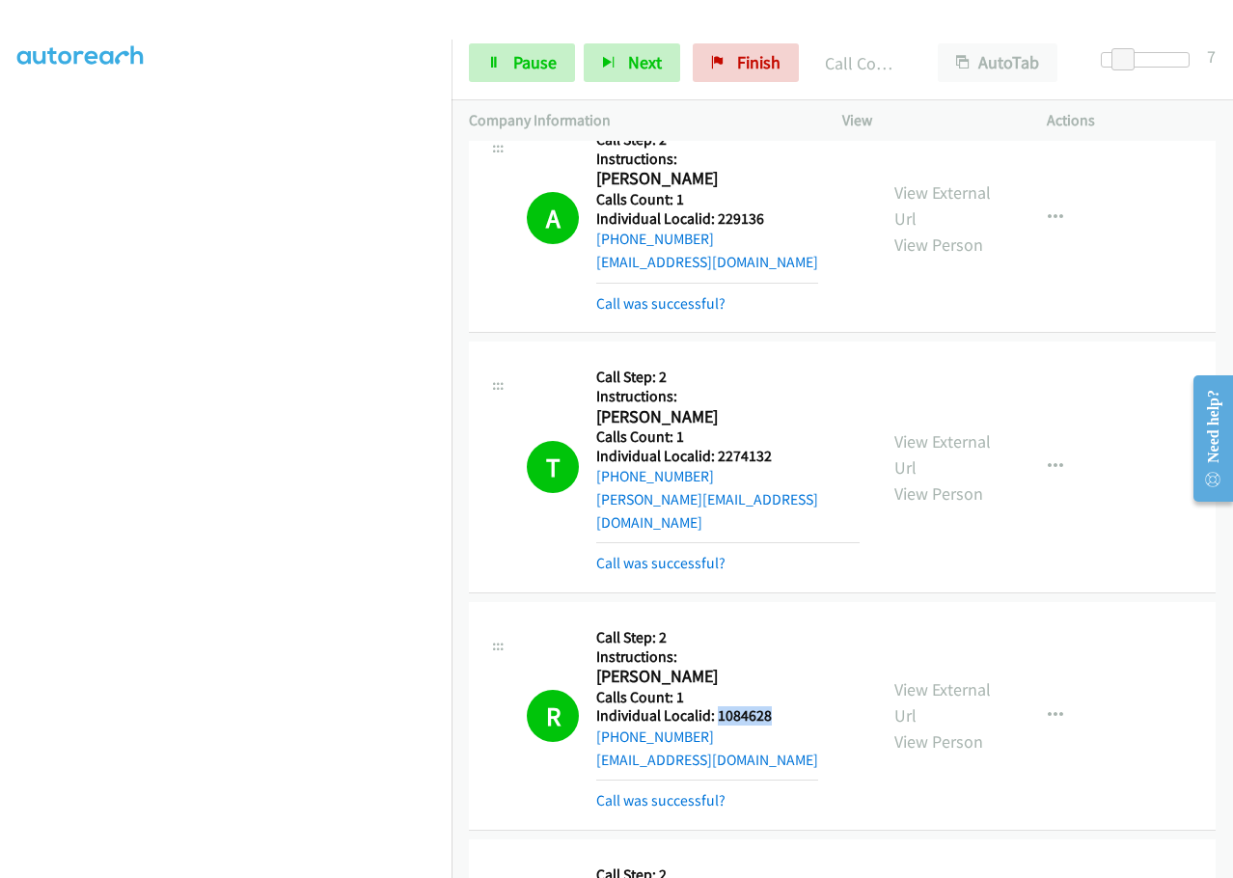
drag, startPoint x: 718, startPoint y: 492, endPoint x: 781, endPoint y: 488, distance: 63.8
click at [781, 619] on div "R Callback Scheduled Call Step: 2 Instructions: Robert Teimann America/Chicago …" at bounding box center [693, 715] width 333 height 193
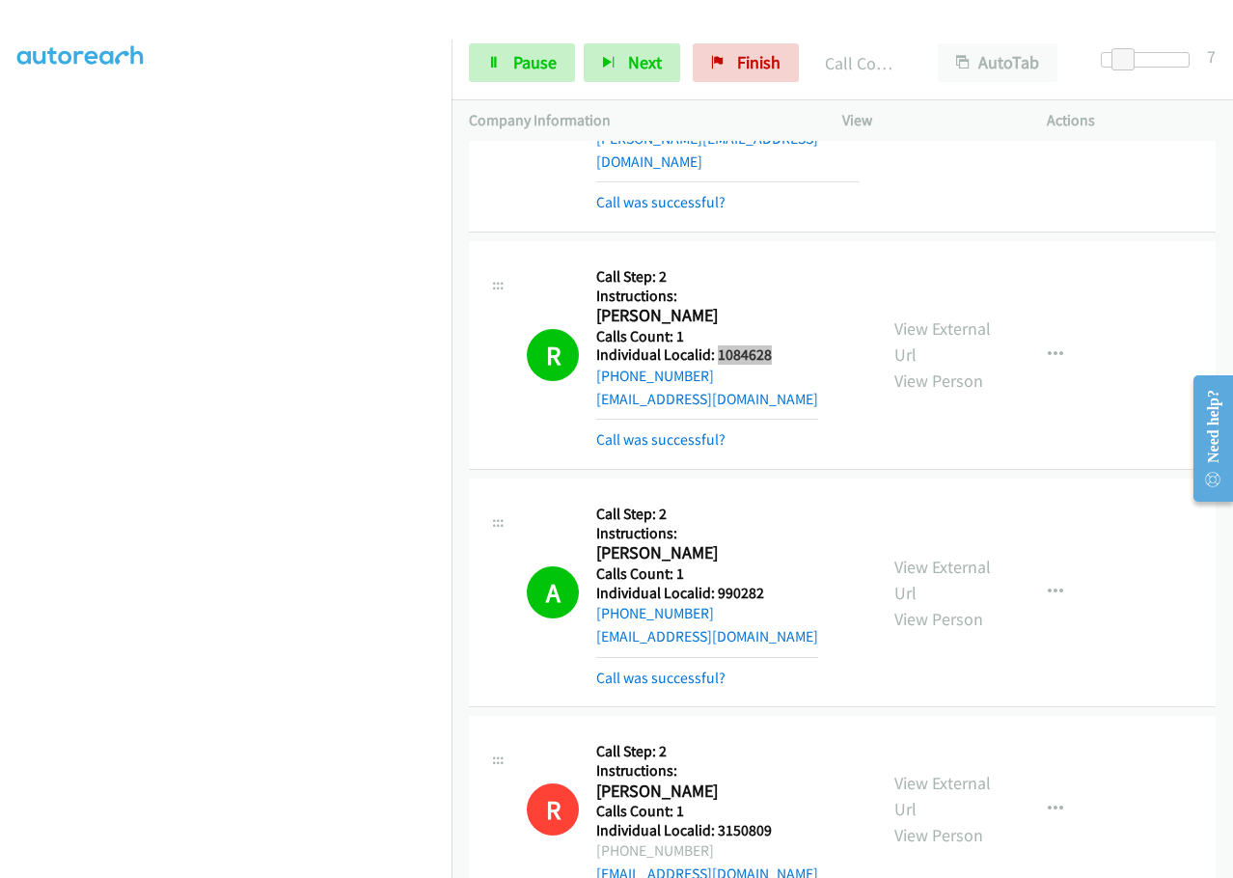
scroll to position [16652, 0]
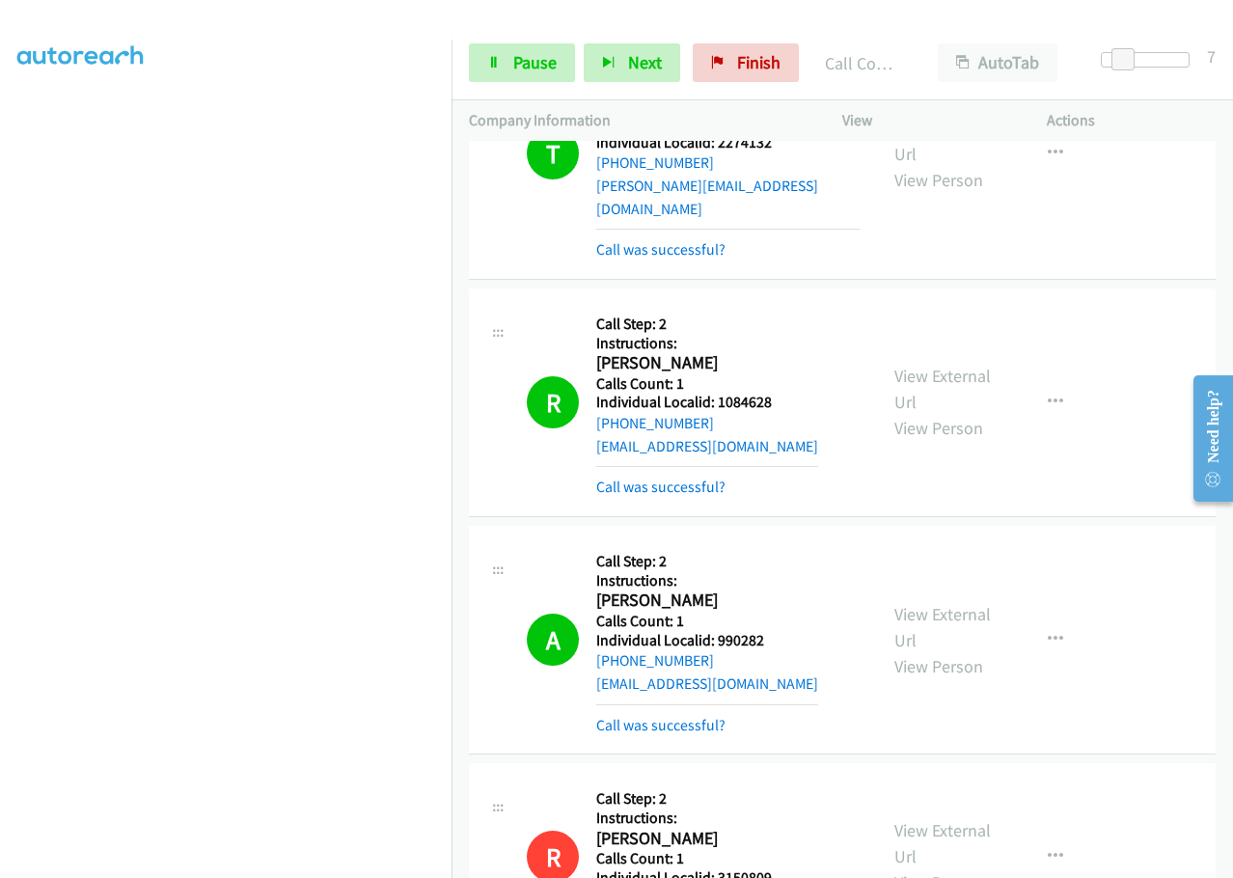
drag, startPoint x: 747, startPoint y: 170, endPoint x: 756, endPoint y: 467, distance: 297.2
click at [756, 672] on div "ama@ericius.com" at bounding box center [707, 683] width 222 height 23
drag, startPoint x: 710, startPoint y: 407, endPoint x: 778, endPoint y: 407, distance: 68.5
click at [778, 543] on div "A Callback Scheduled Call Step: 2 Instructions: Alexander Espinosa America/Chic…" at bounding box center [693, 639] width 333 height 193
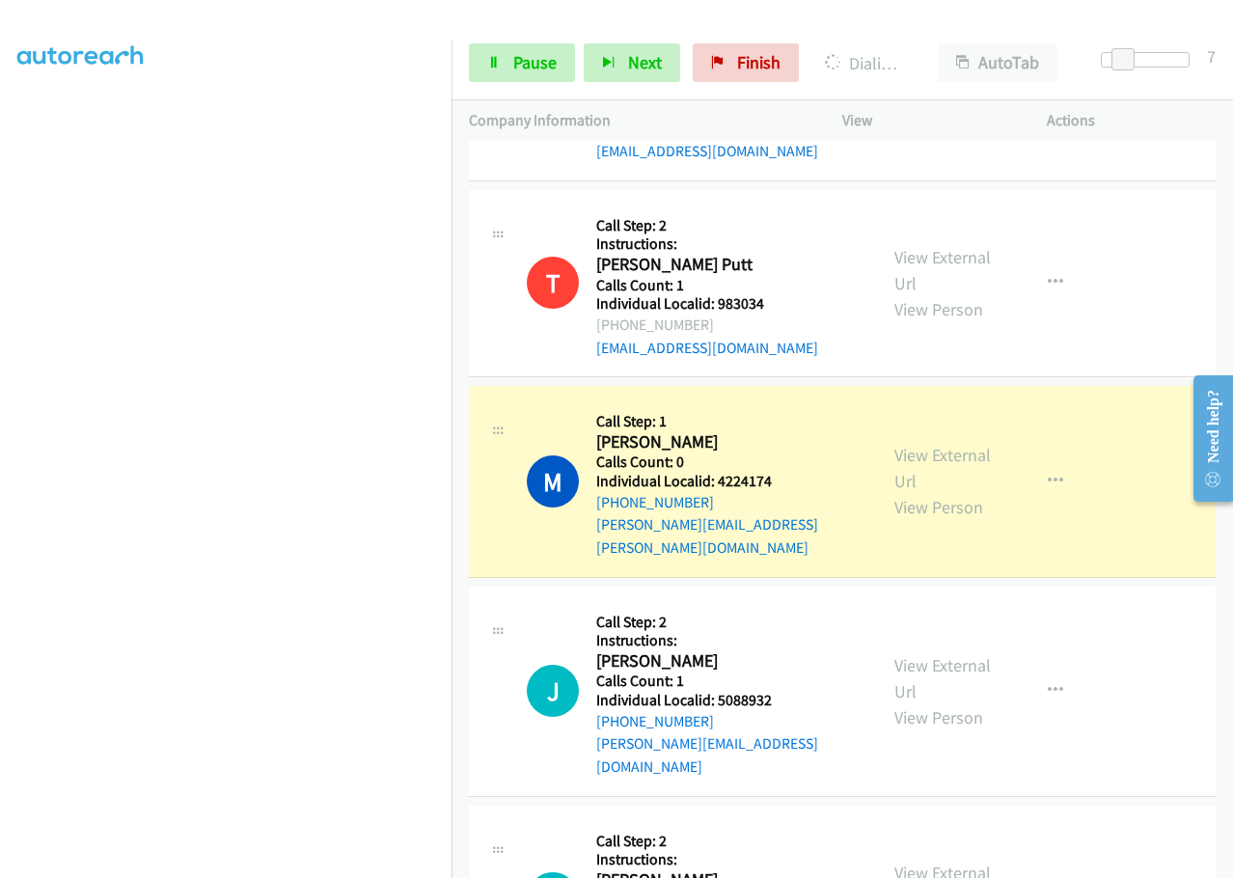
scroll to position [17423, 0]
drag, startPoint x: 716, startPoint y: 841, endPoint x: 778, endPoint y: 832, distance: 63.3
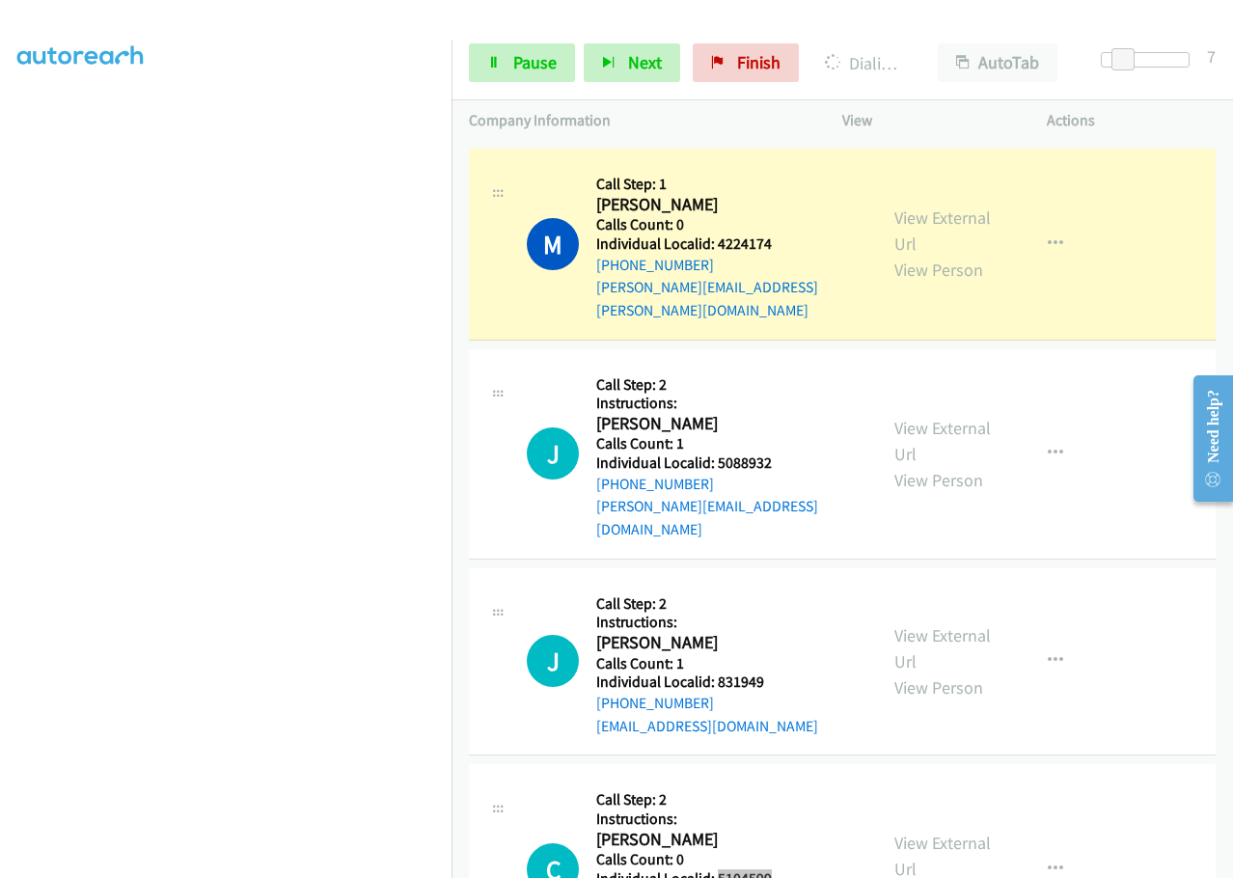
scroll to position [17833, 0]
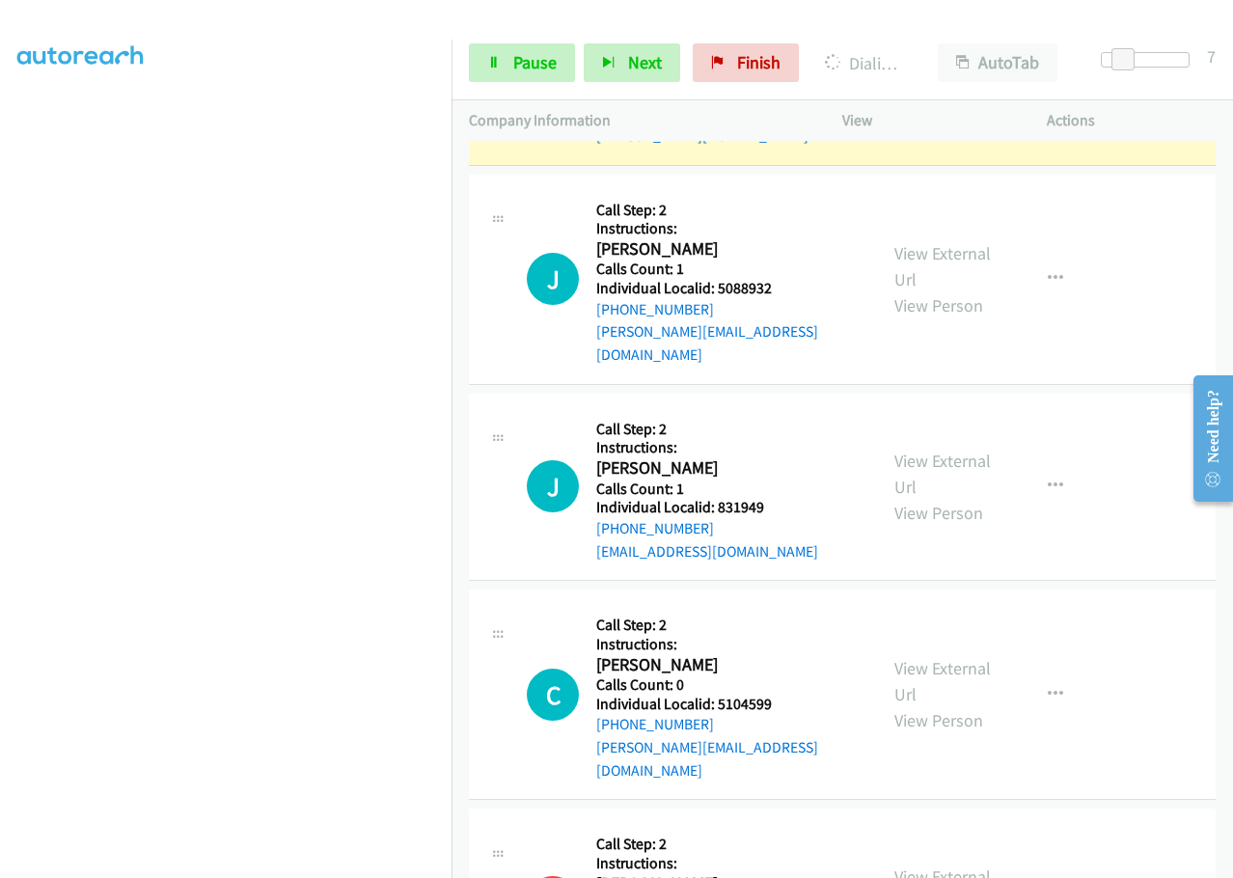
drag, startPoint x: 715, startPoint y: 822, endPoint x: 777, endPoint y: 814, distance: 63.2
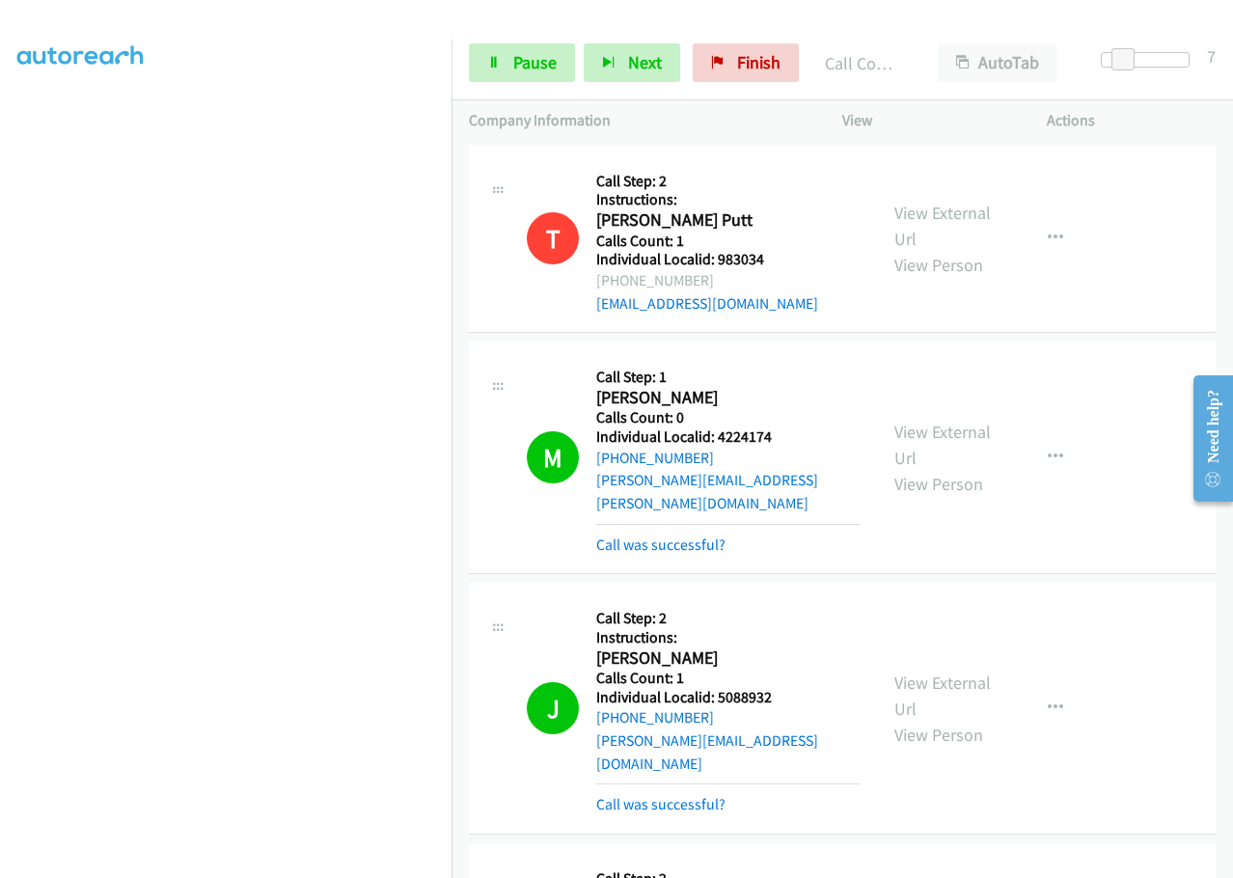
scroll to position [17458, 0]
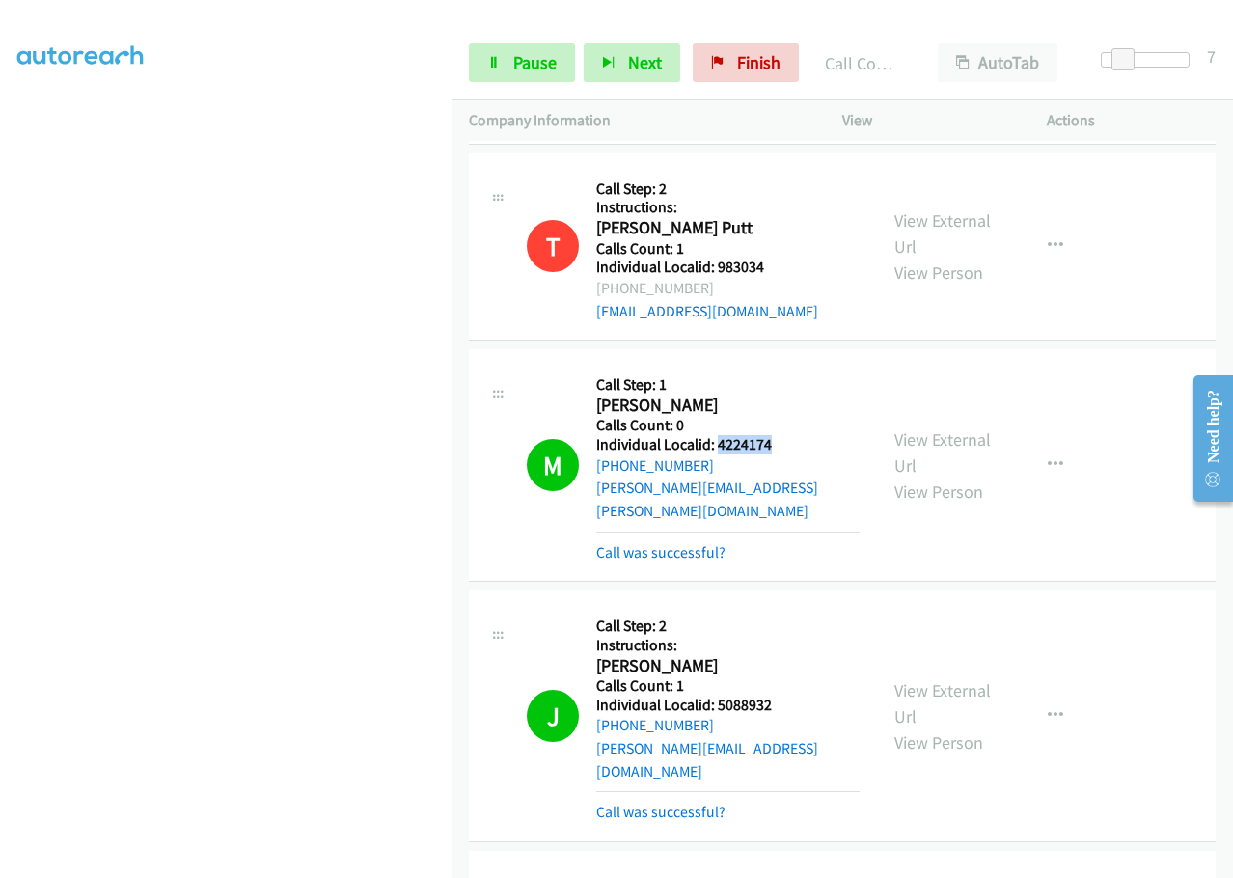
drag, startPoint x: 716, startPoint y: 219, endPoint x: 776, endPoint y: 210, distance: 61.4
click at [776, 435] on h5 "Individual Localid: 4224174" at bounding box center [727, 444] width 263 height 19
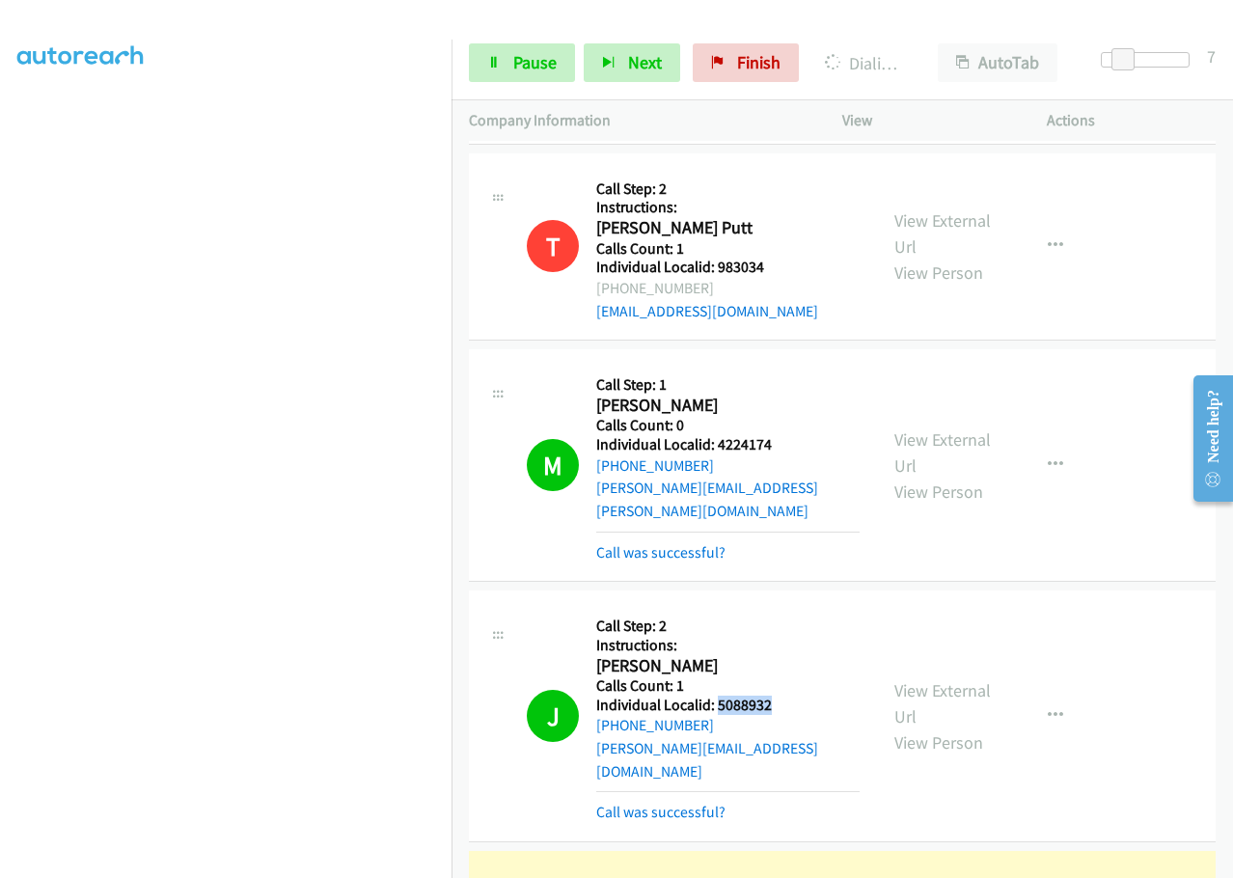
drag, startPoint x: 734, startPoint y: 453, endPoint x: 789, endPoint y: 447, distance: 55.4
click at [789, 695] on h5 "Individual Localid: 5088932" at bounding box center [727, 704] width 263 height 19
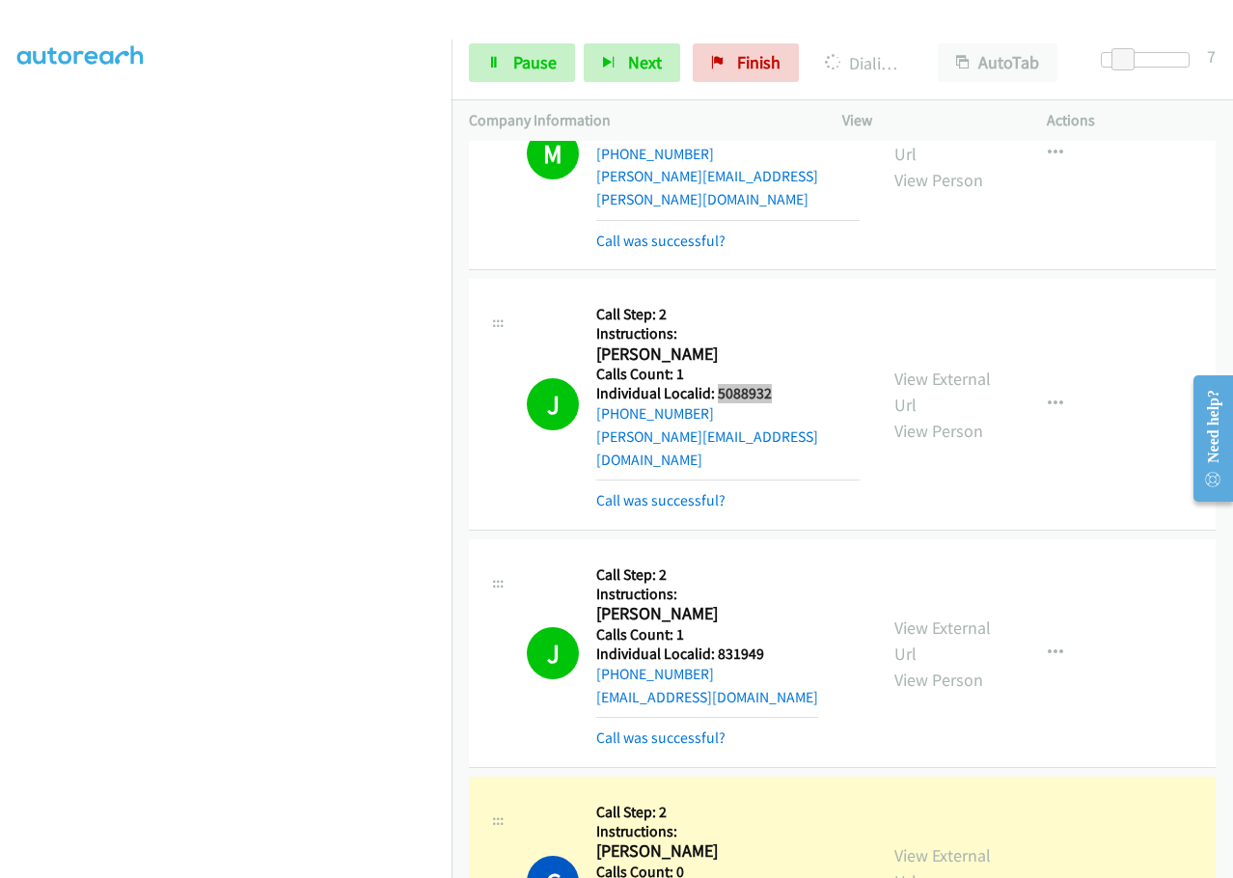
scroll to position [17772, 0]
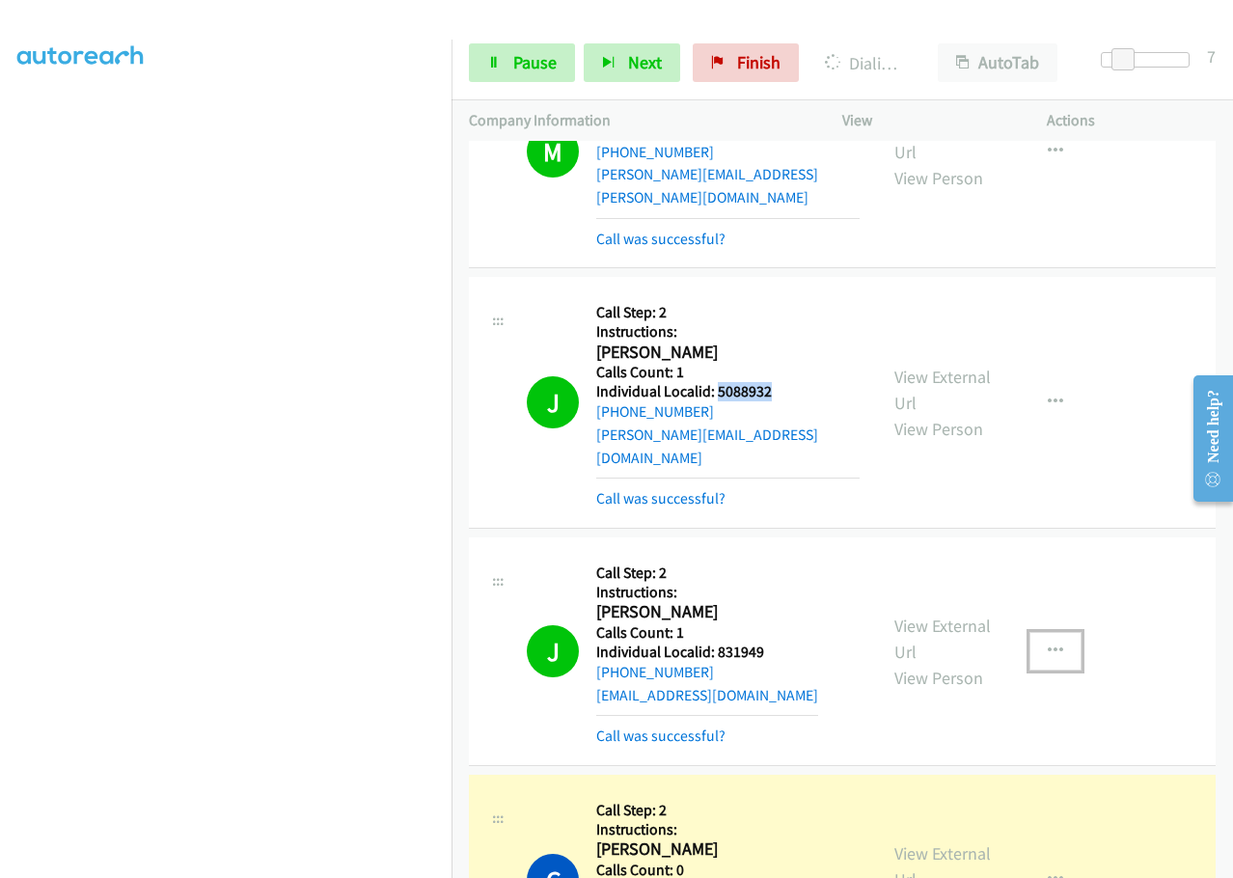
click at [1048, 643] on icon "button" at bounding box center [1054, 650] width 15 height 15
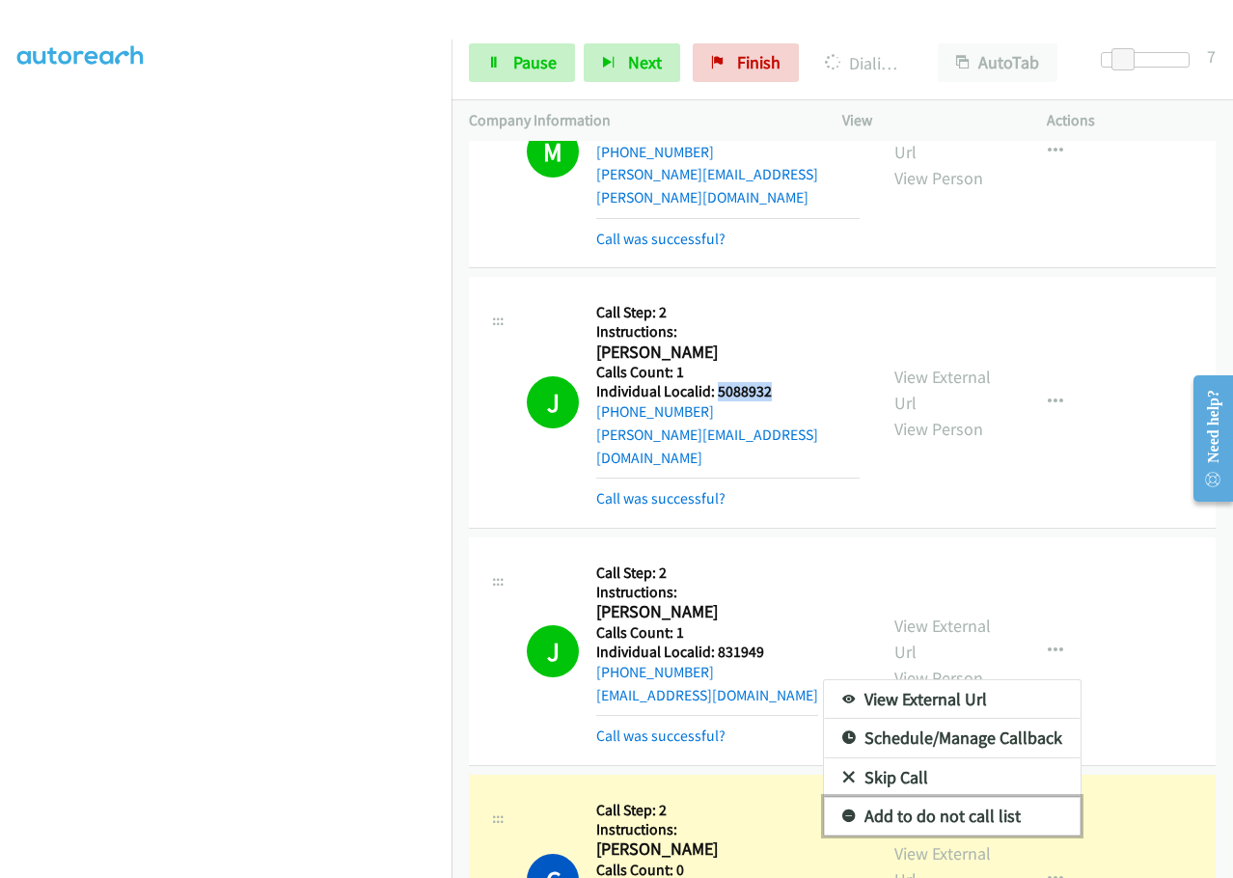
click at [842, 810] on icon at bounding box center [849, 817] width 14 height 14
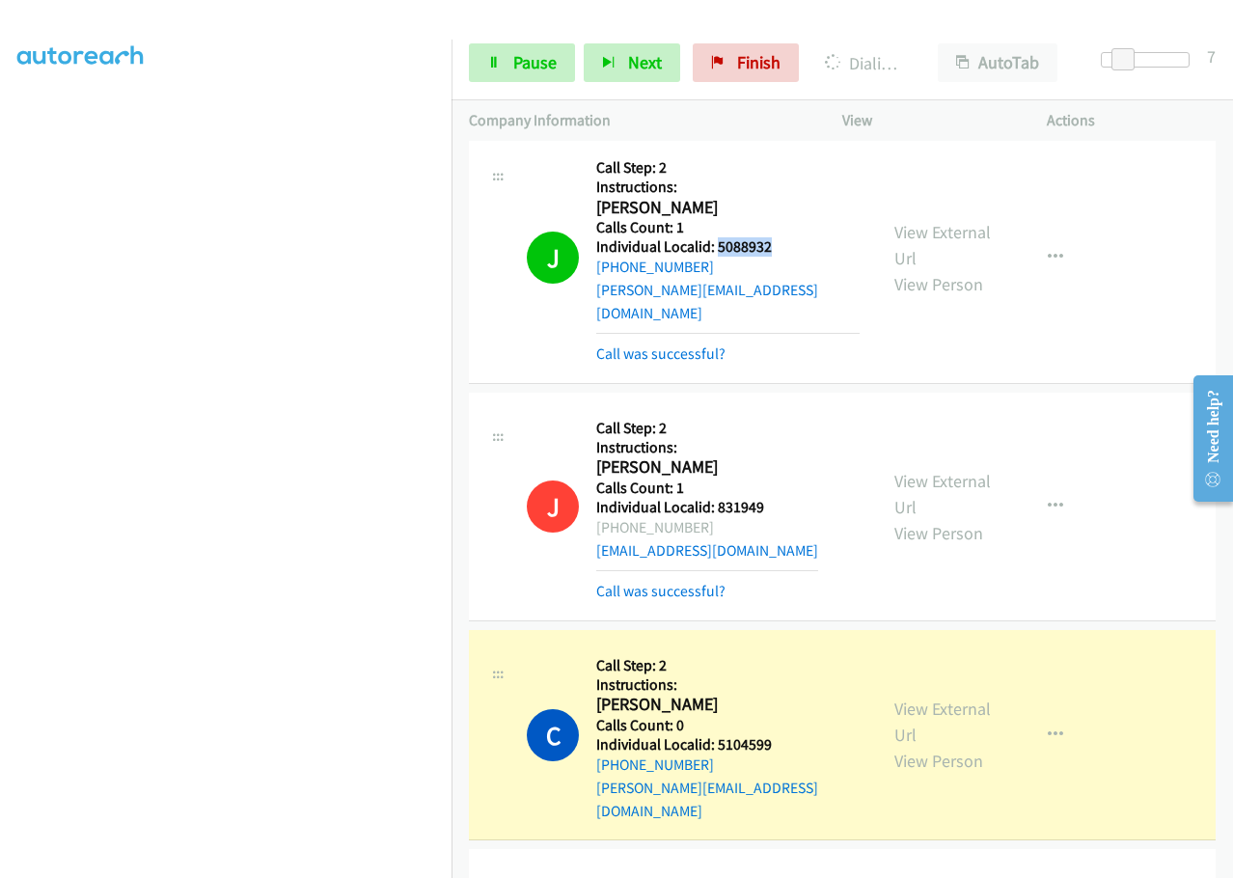
scroll to position [17964, 0]
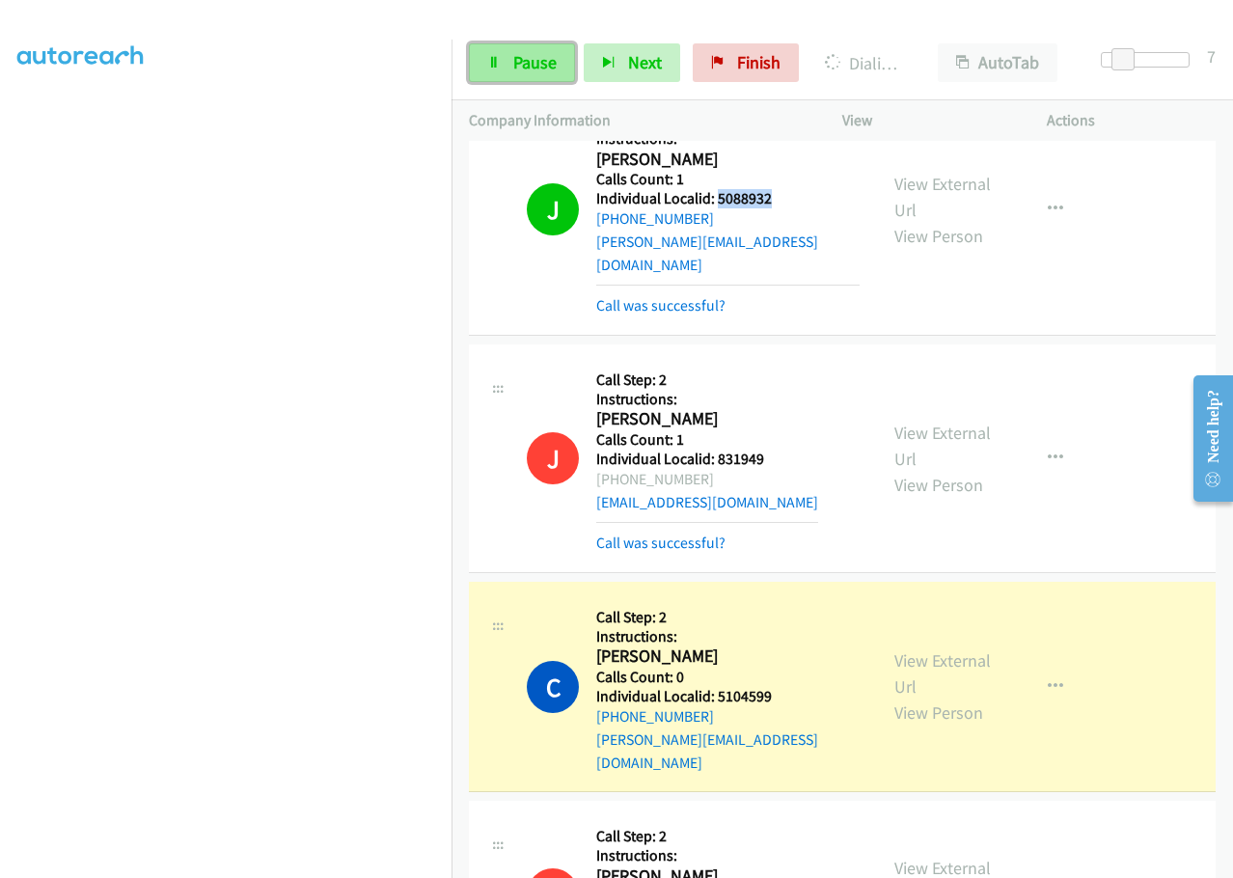
click at [499, 77] on link "Pause" at bounding box center [522, 62] width 106 height 39
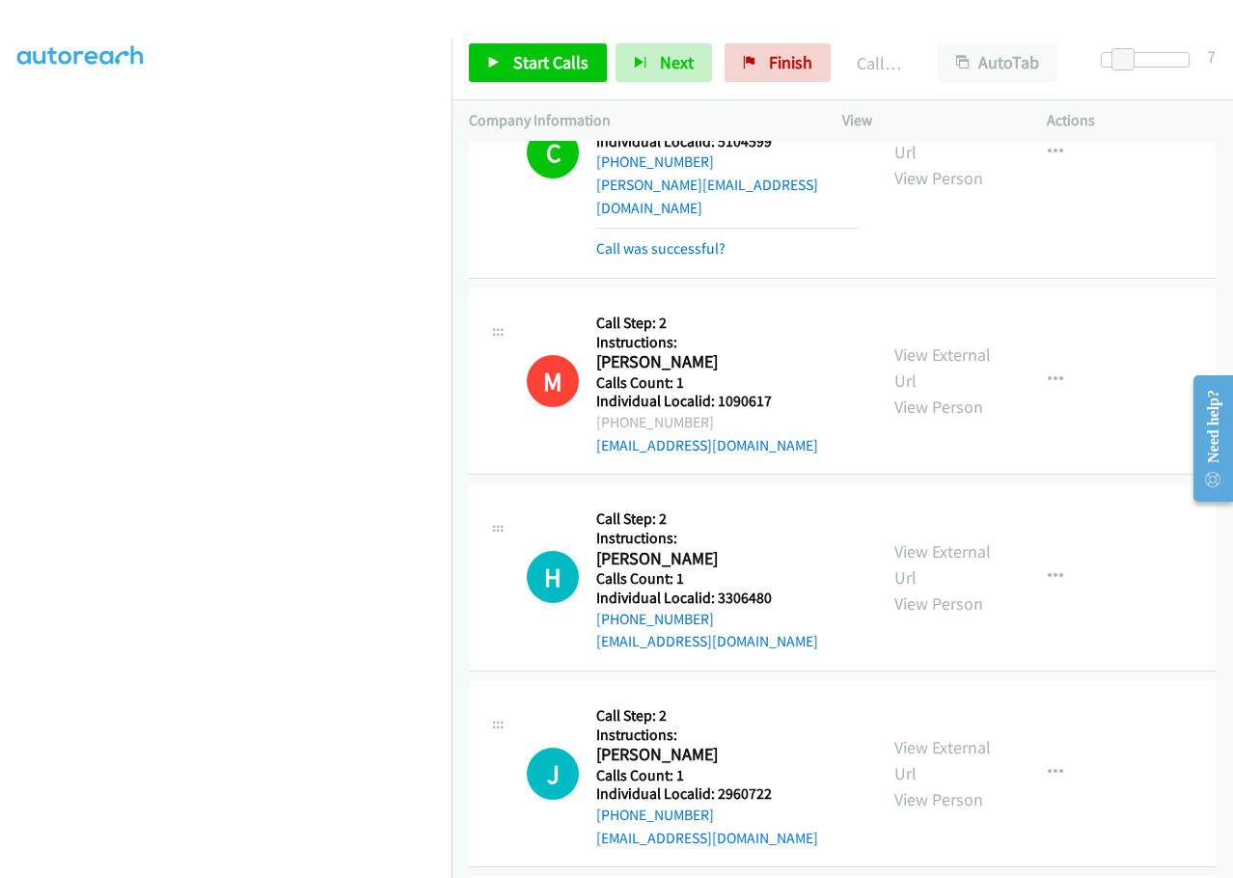
scroll to position [18559, 0]
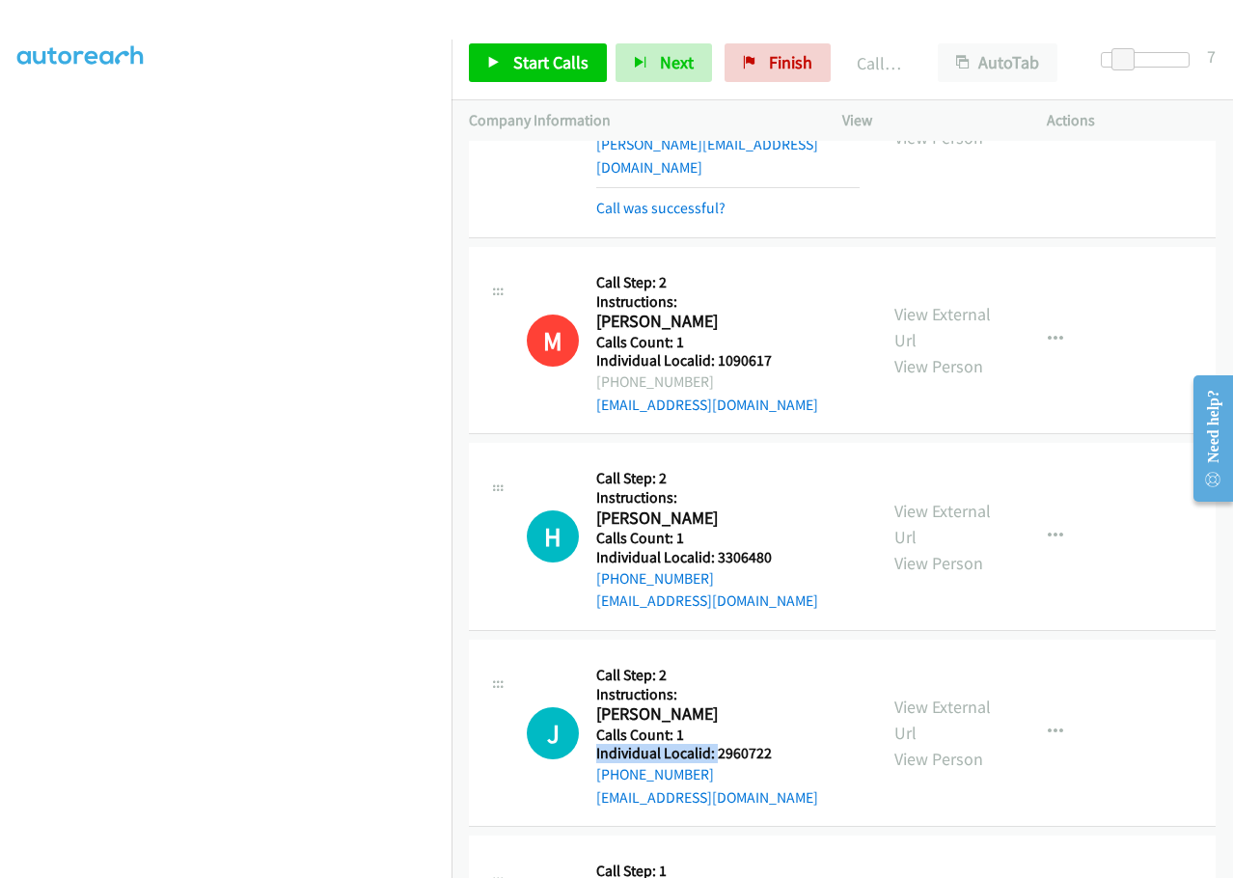
drag, startPoint x: 718, startPoint y: 457, endPoint x: 784, endPoint y: 447, distance: 66.4
click at [784, 657] on div "J Callback Scheduled Call Step: 2 Instructions: John Bergman America/Chicago Ca…" at bounding box center [693, 733] width 333 height 152
click at [772, 657] on div "J Callback Scheduled Call Step: 2 Instructions: John Bergman America/Chicago Ca…" at bounding box center [693, 733] width 333 height 152
drag, startPoint x: 716, startPoint y: 454, endPoint x: 783, endPoint y: 449, distance: 67.7
click at [783, 657] on div "J Callback Scheduled Call Step: 2 Instructions: John Bergman America/Chicago Ca…" at bounding box center [693, 733] width 333 height 152
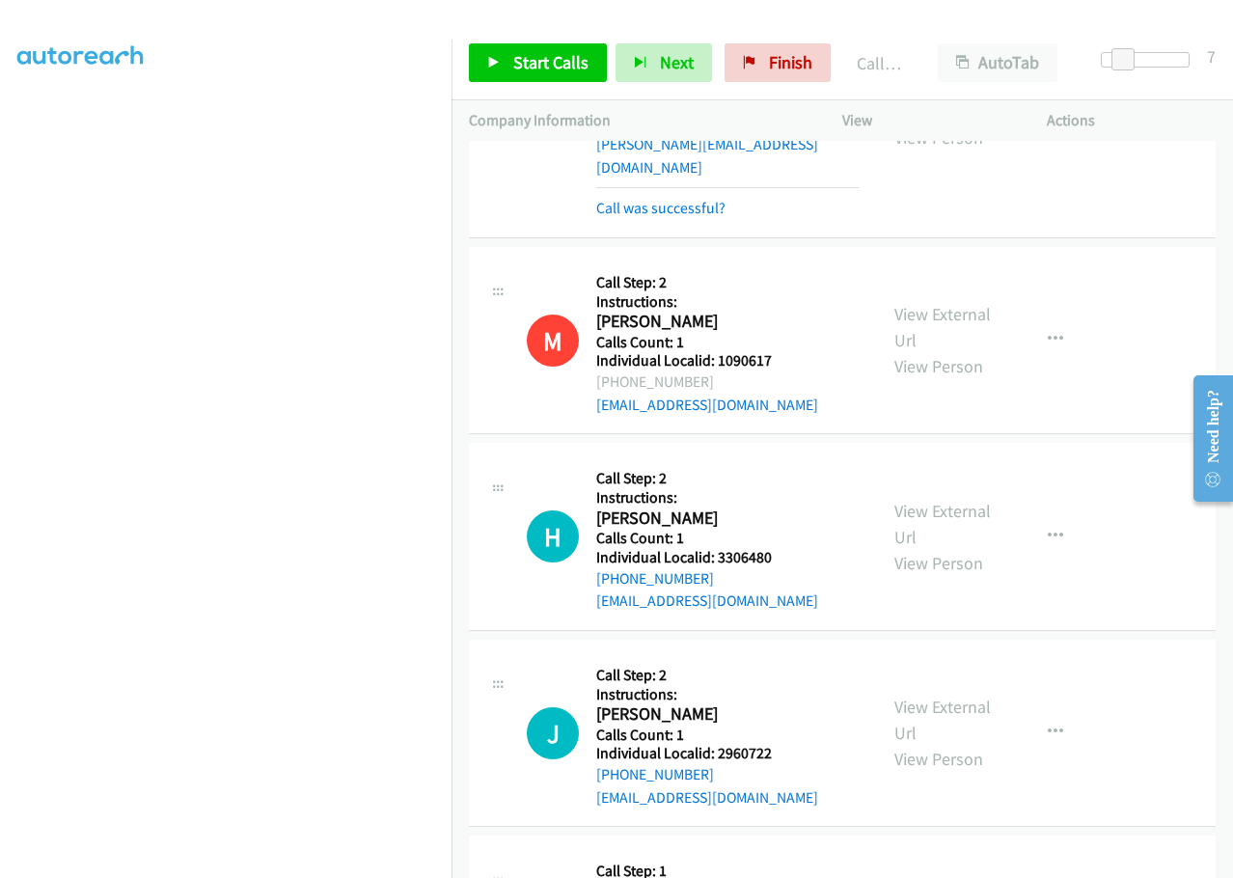
drag, startPoint x: 712, startPoint y: 632, endPoint x: 774, endPoint y: 624, distance: 63.2
click at [736, 877] on h2 "Justin Myers" at bounding box center [707, 892] width 222 height 22
drag, startPoint x: 722, startPoint y: 633, endPoint x: 778, endPoint y: 626, distance: 56.3
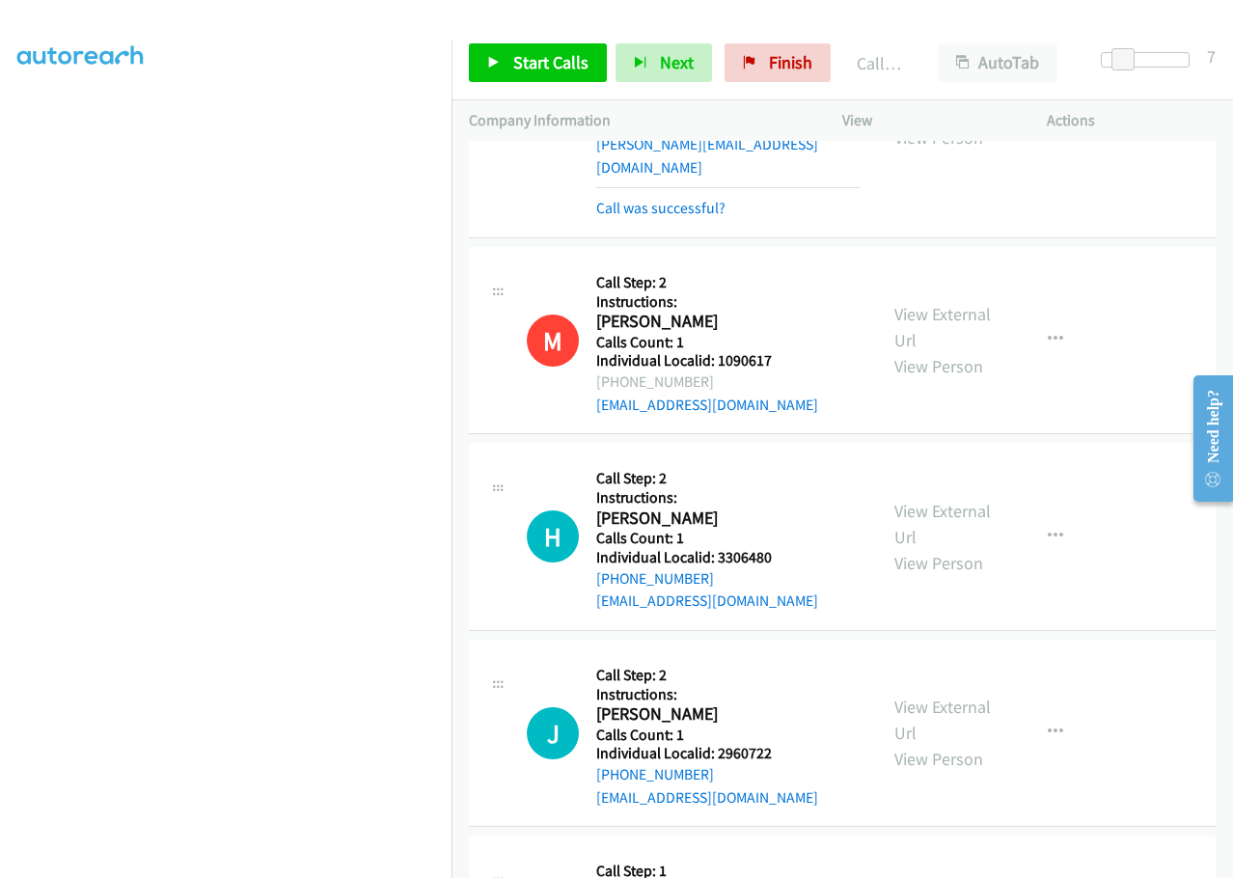
click at [704, 861] on h5 "Call Step: 1" at bounding box center [707, 870] width 222 height 19
drag, startPoint x: 735, startPoint y: 631, endPoint x: 773, endPoint y: 627, distance: 38.8
drag, startPoint x: 718, startPoint y: 826, endPoint x: 775, endPoint y: 824, distance: 56.9
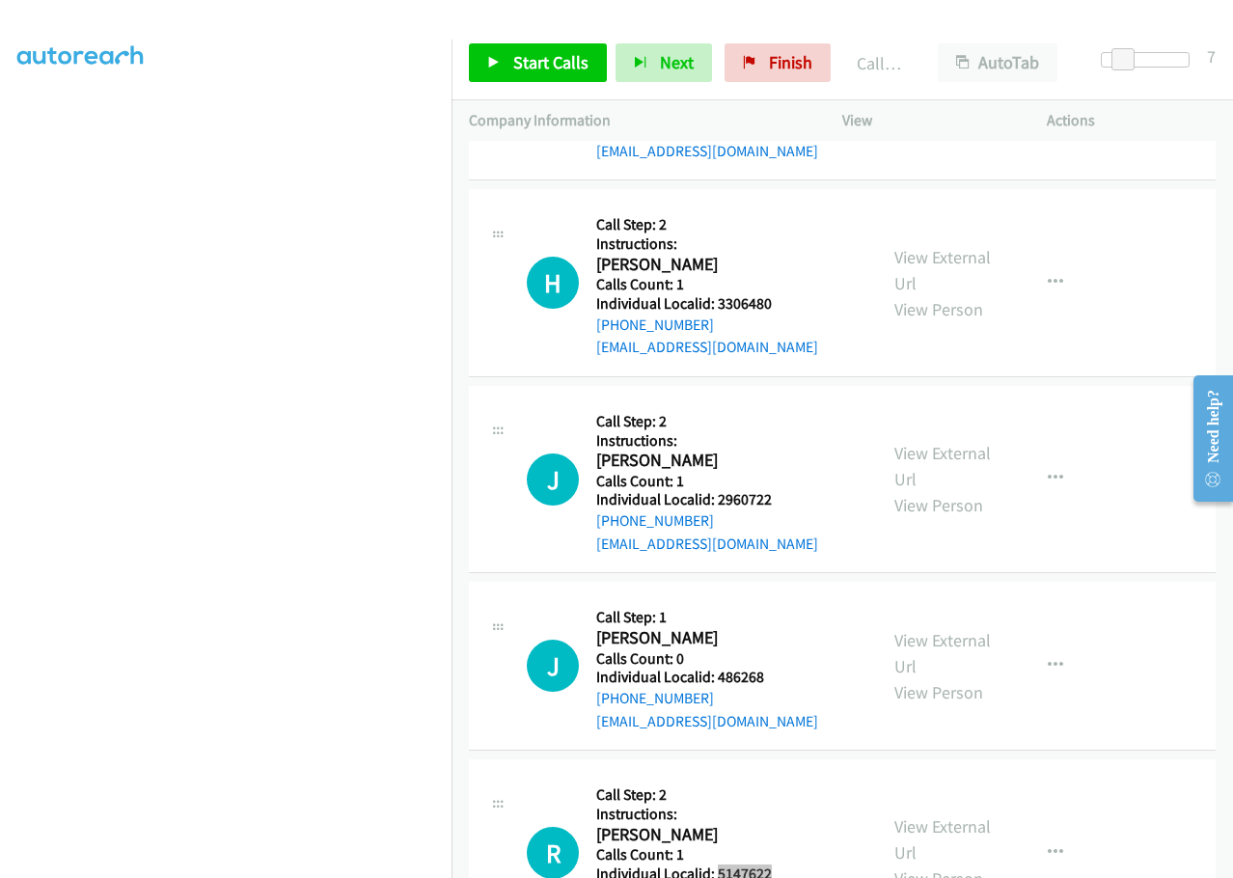
scroll to position [18897, 0]
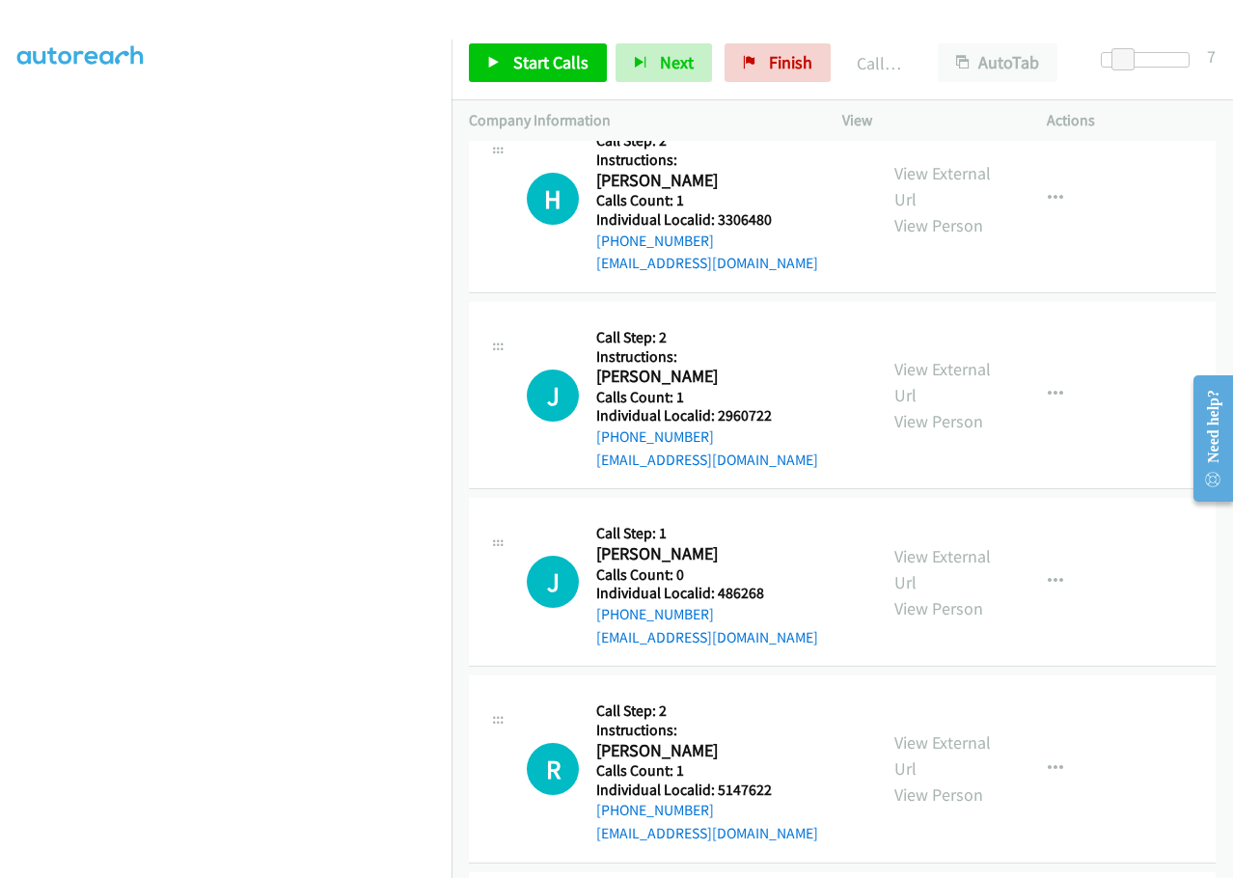
drag, startPoint x: 718, startPoint y: 670, endPoint x: 772, endPoint y: 668, distance: 54.0
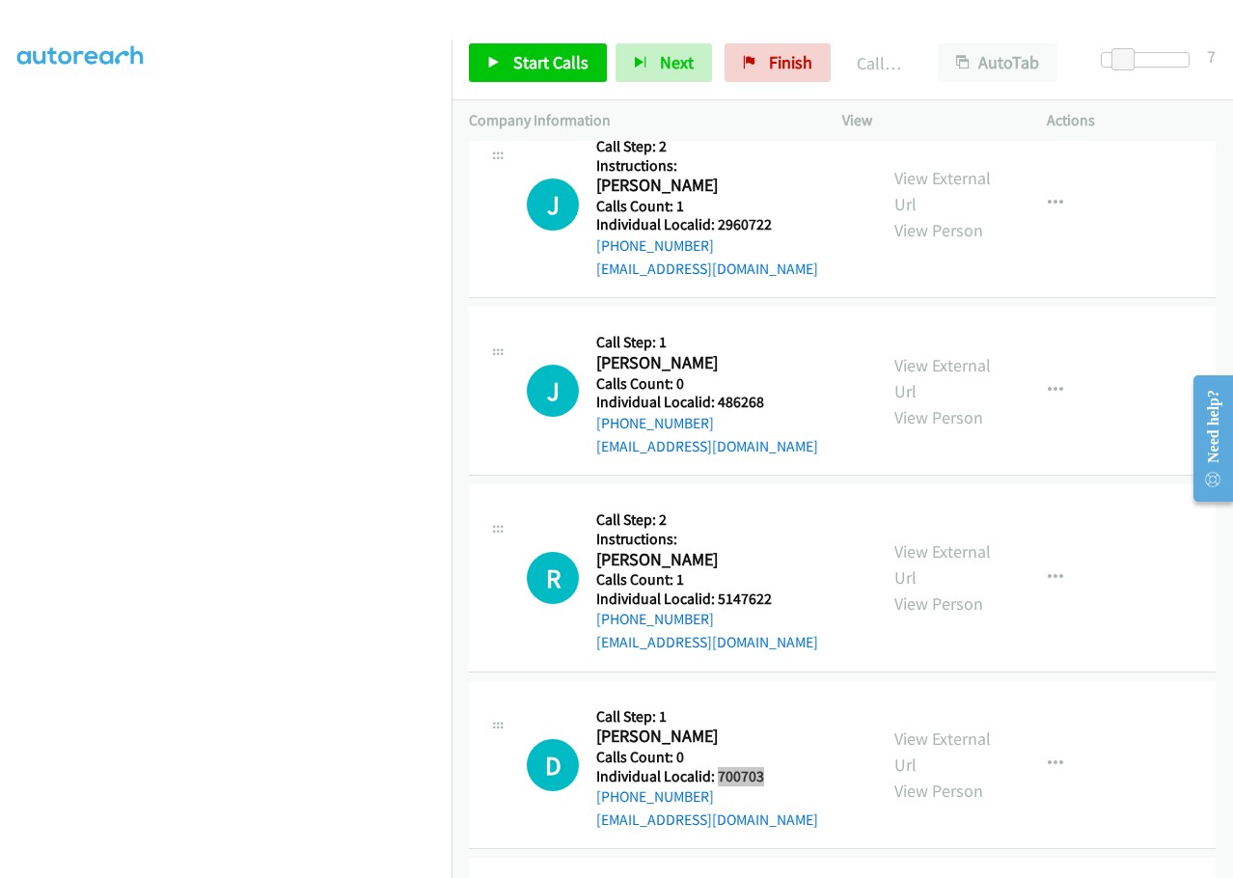
scroll to position [19090, 0]
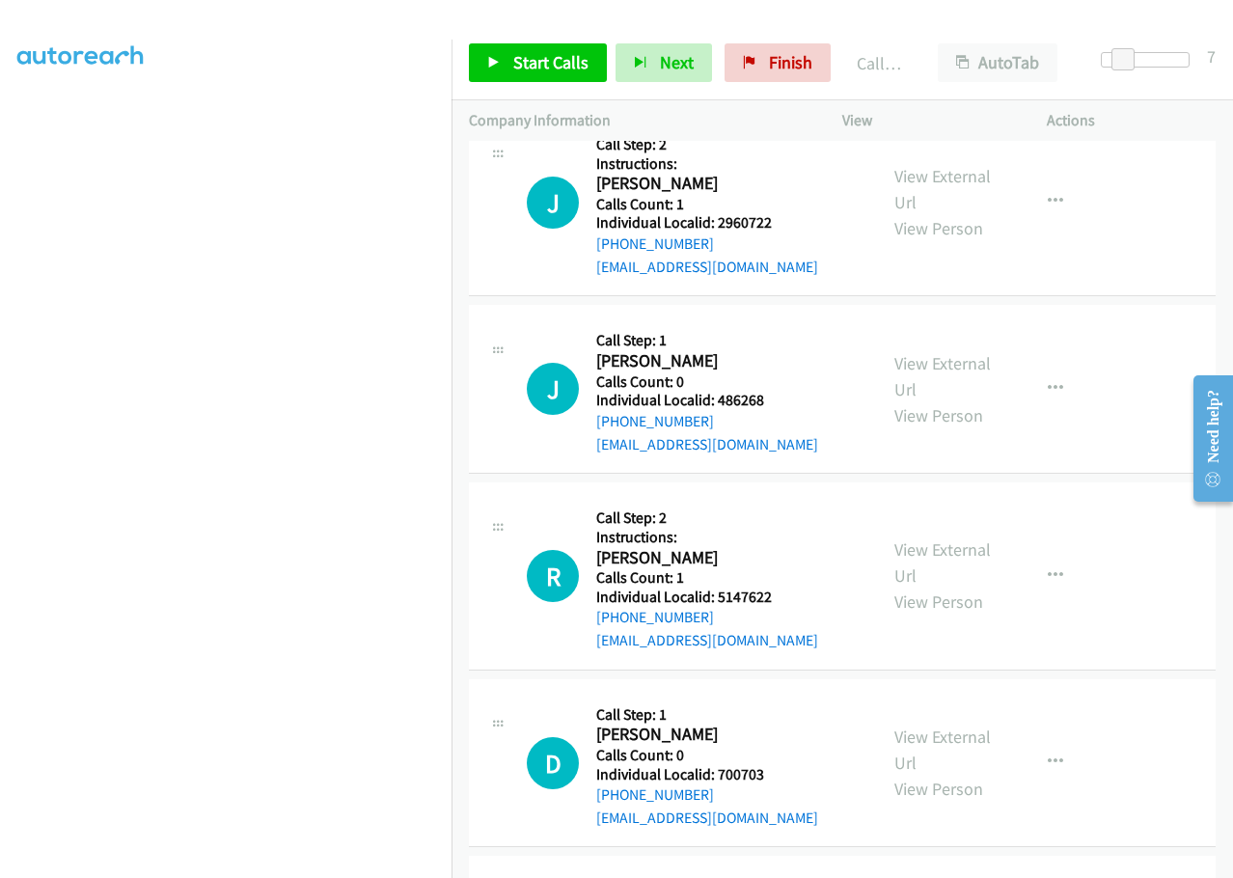
drag, startPoint x: 734, startPoint y: 656, endPoint x: 777, endPoint y: 651, distance: 43.7
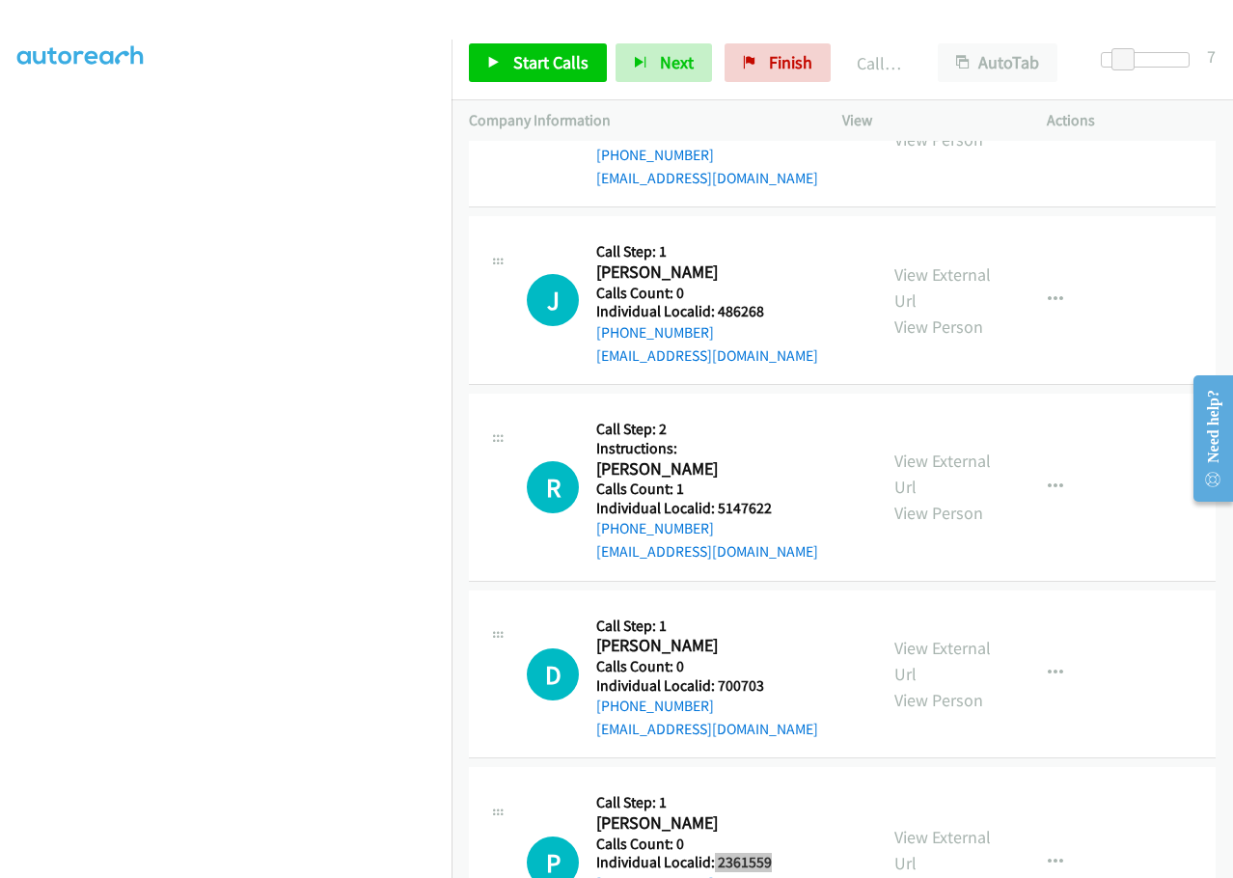
scroll to position [19186, 0]
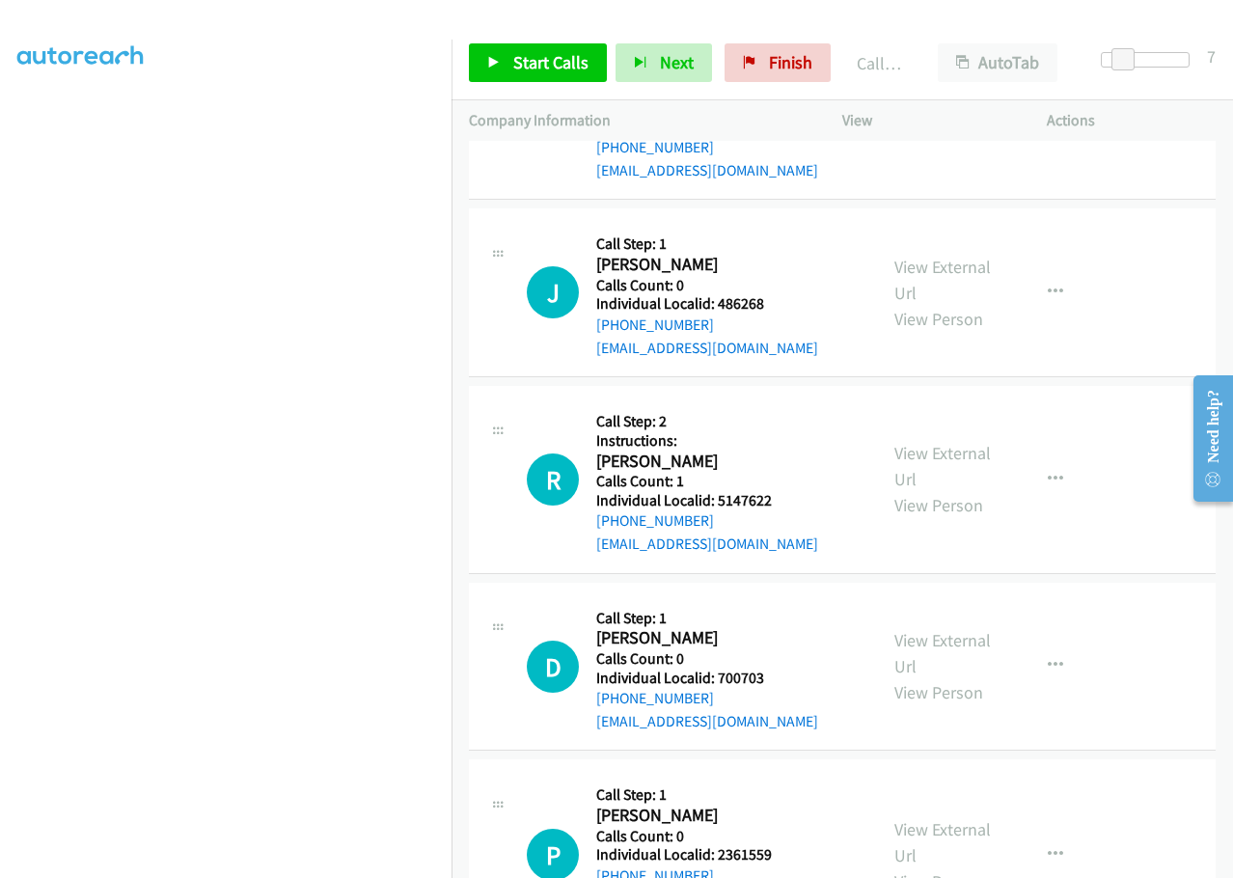
drag, startPoint x: 717, startPoint y: 761, endPoint x: 784, endPoint y: 759, distance: 67.5
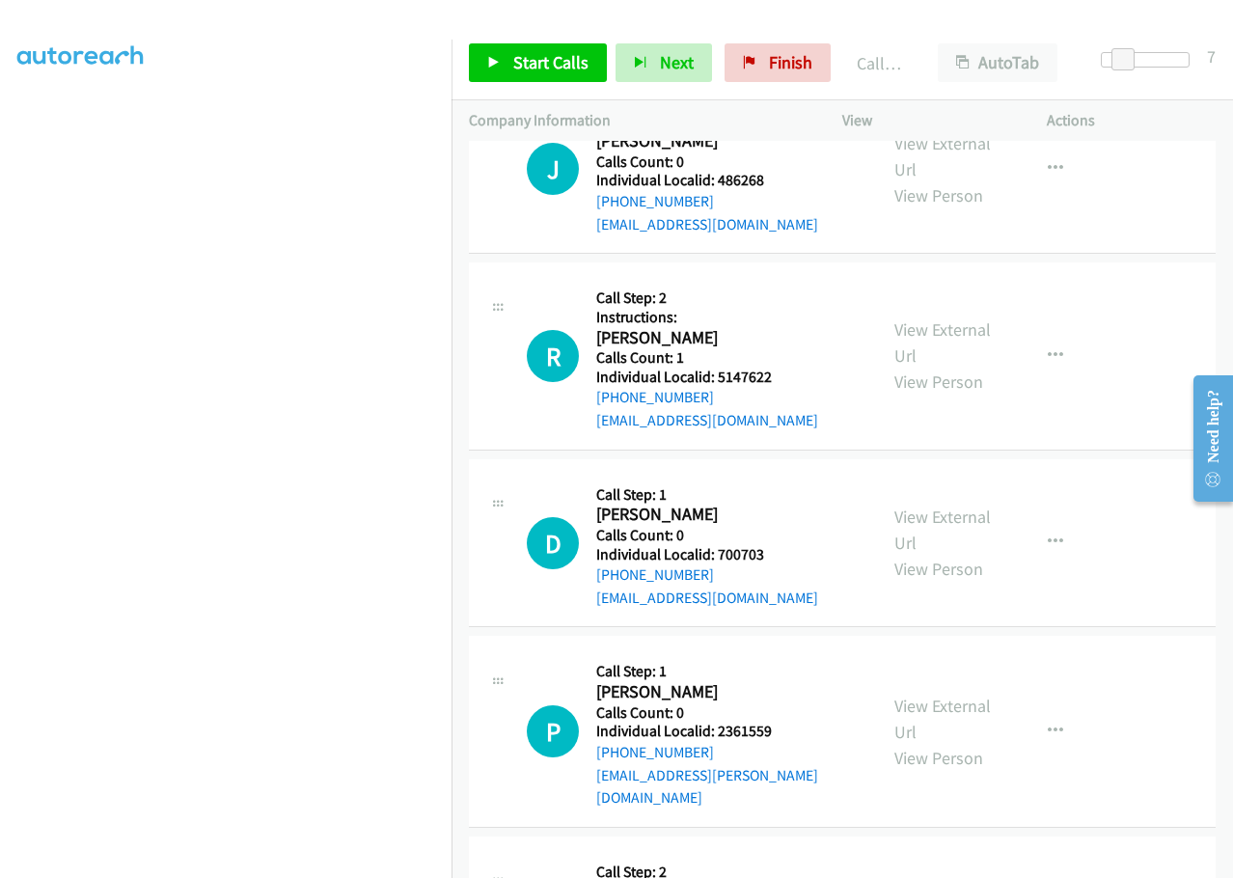
scroll to position [19331, 0]
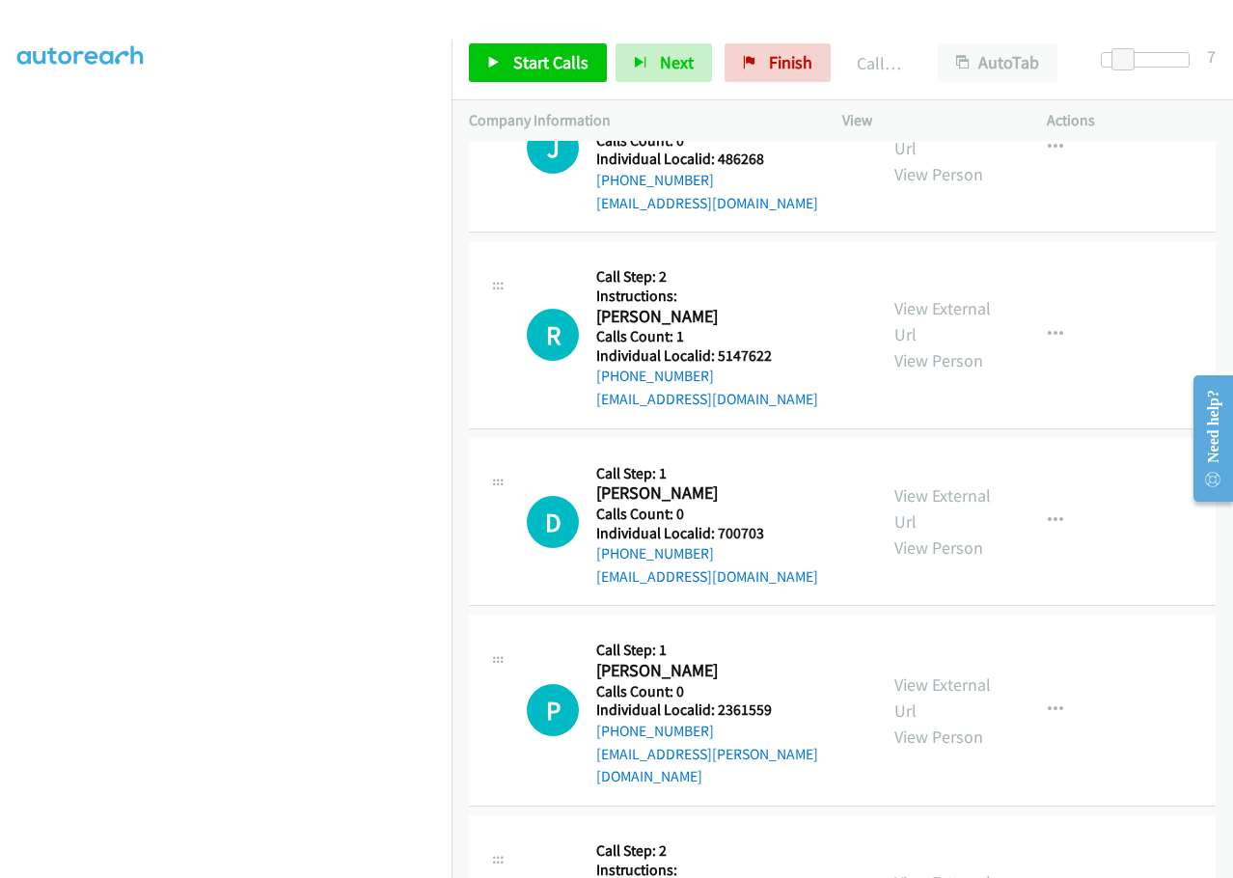
drag, startPoint x: 718, startPoint y: 807, endPoint x: 783, endPoint y: 800, distance: 66.0
click at [529, 65] on span "Start Calls" at bounding box center [550, 62] width 75 height 22
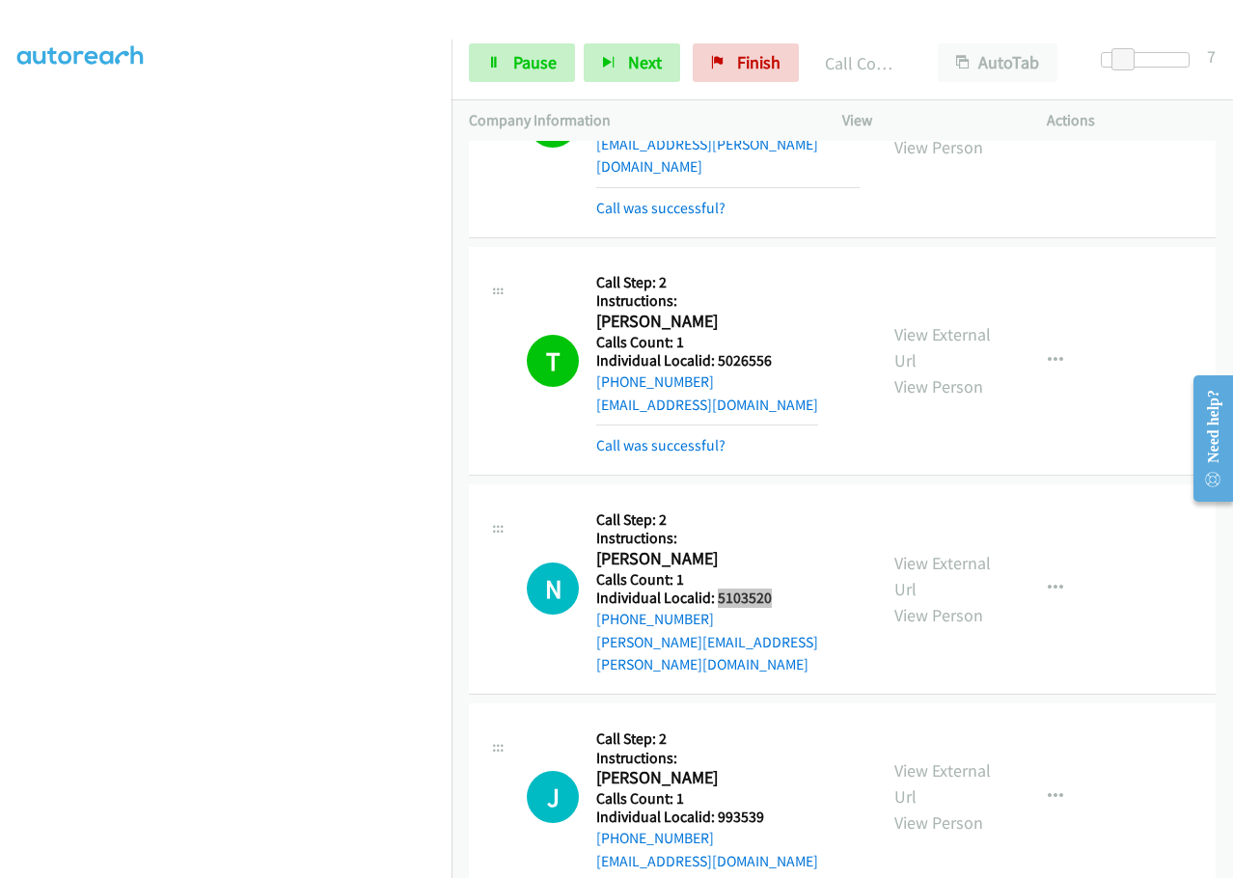
scroll to position [20170, 0]
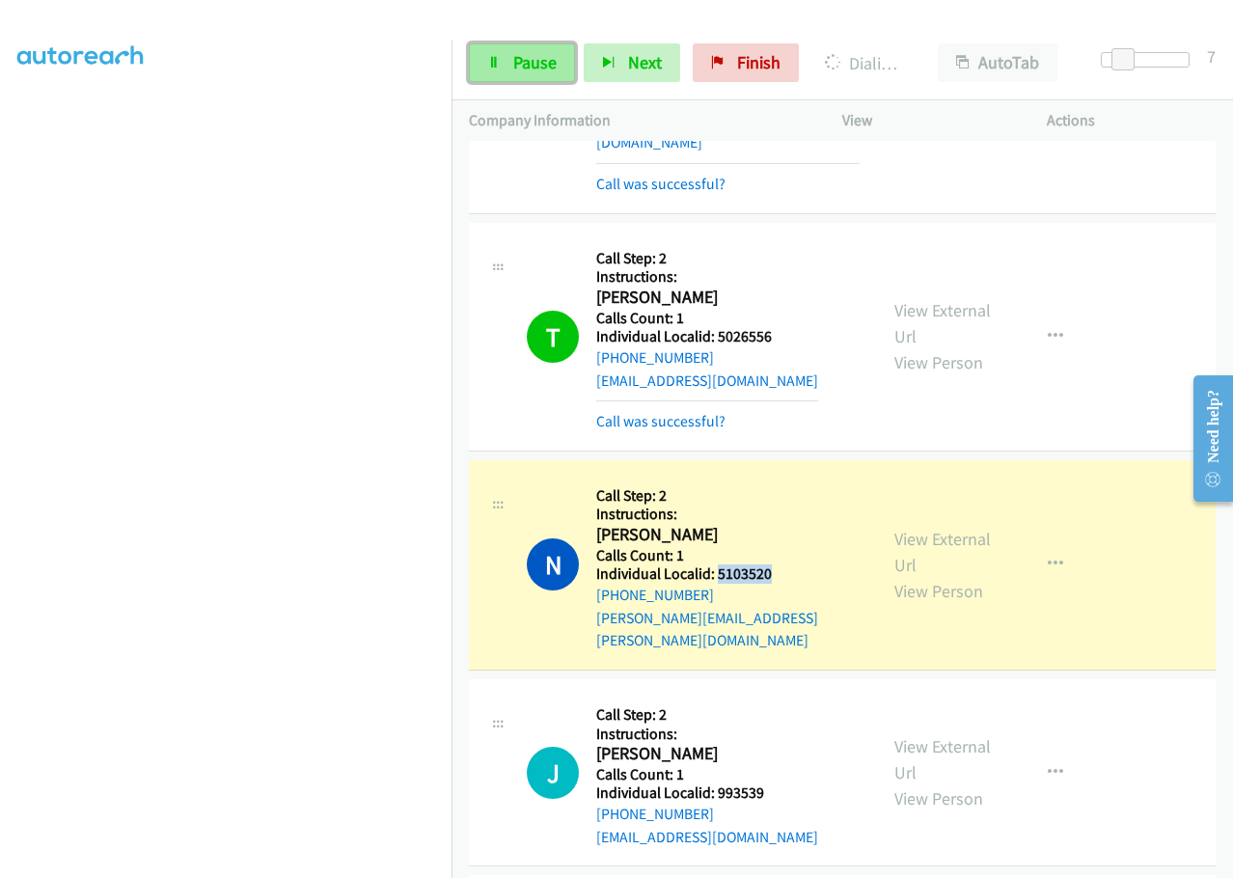
click at [527, 70] on span "Pause" at bounding box center [534, 62] width 43 height 22
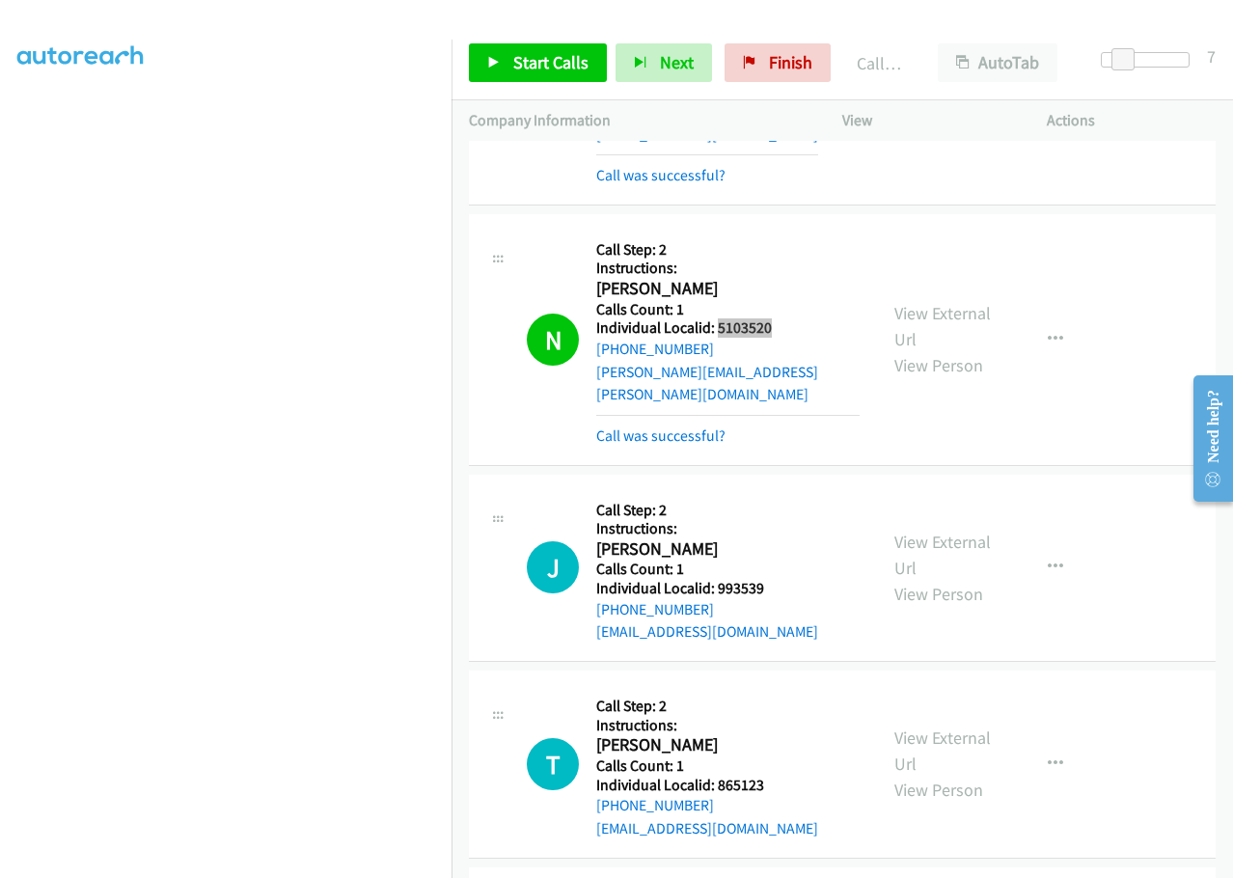
scroll to position [20411, 0]
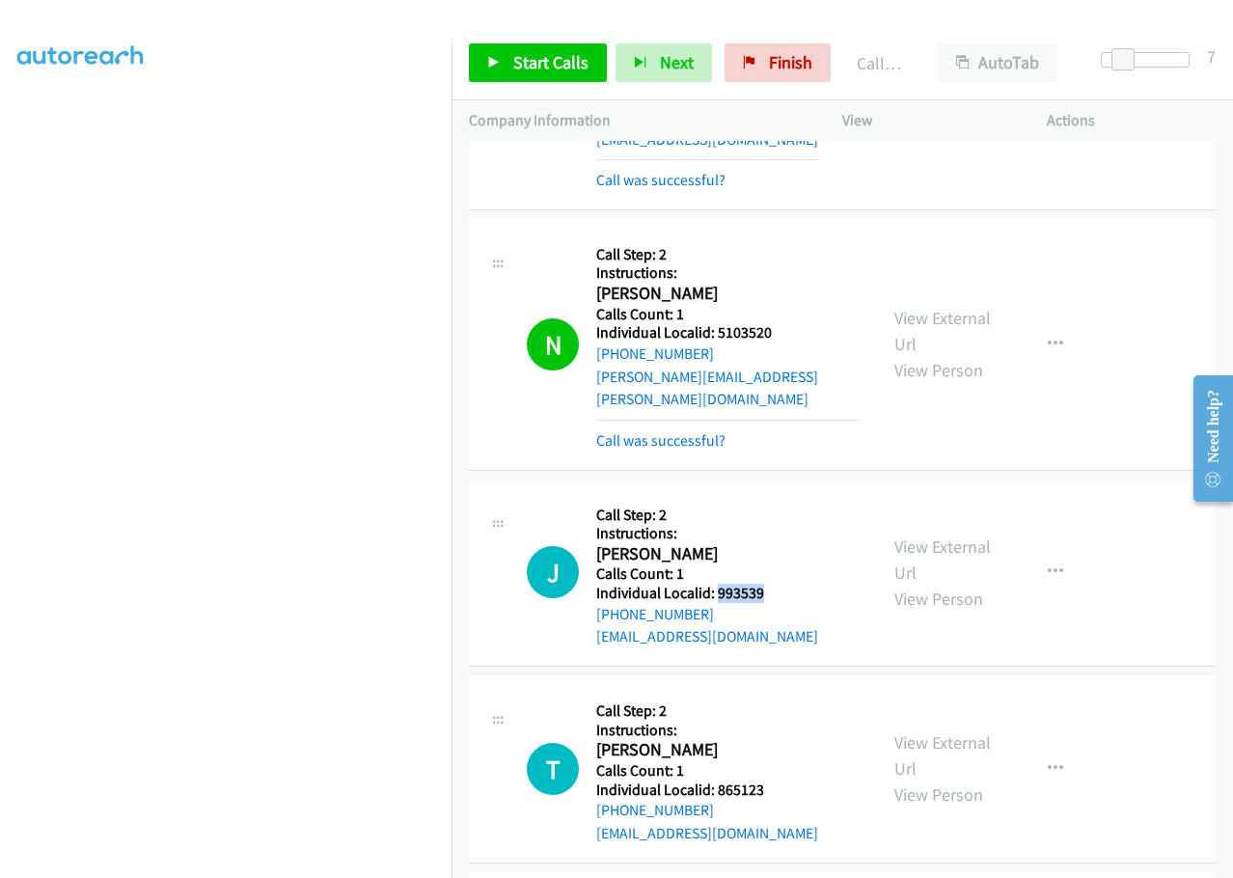
drag, startPoint x: 715, startPoint y: 249, endPoint x: 773, endPoint y: 244, distance: 58.1
click at [773, 497] on div "J Callback Scheduled Call Step: 2 Instructions: Jason Schwartz America/New_York…" at bounding box center [693, 573] width 333 height 152
drag, startPoint x: 716, startPoint y: 442, endPoint x: 773, endPoint y: 444, distance: 56.9
click at [773, 692] on div "T Callback Scheduled Call Step: 2 Instructions: Tyler Schmidt America/New_York …" at bounding box center [693, 768] width 333 height 152
drag, startPoint x: 714, startPoint y: 642, endPoint x: 771, endPoint y: 642, distance: 56.9
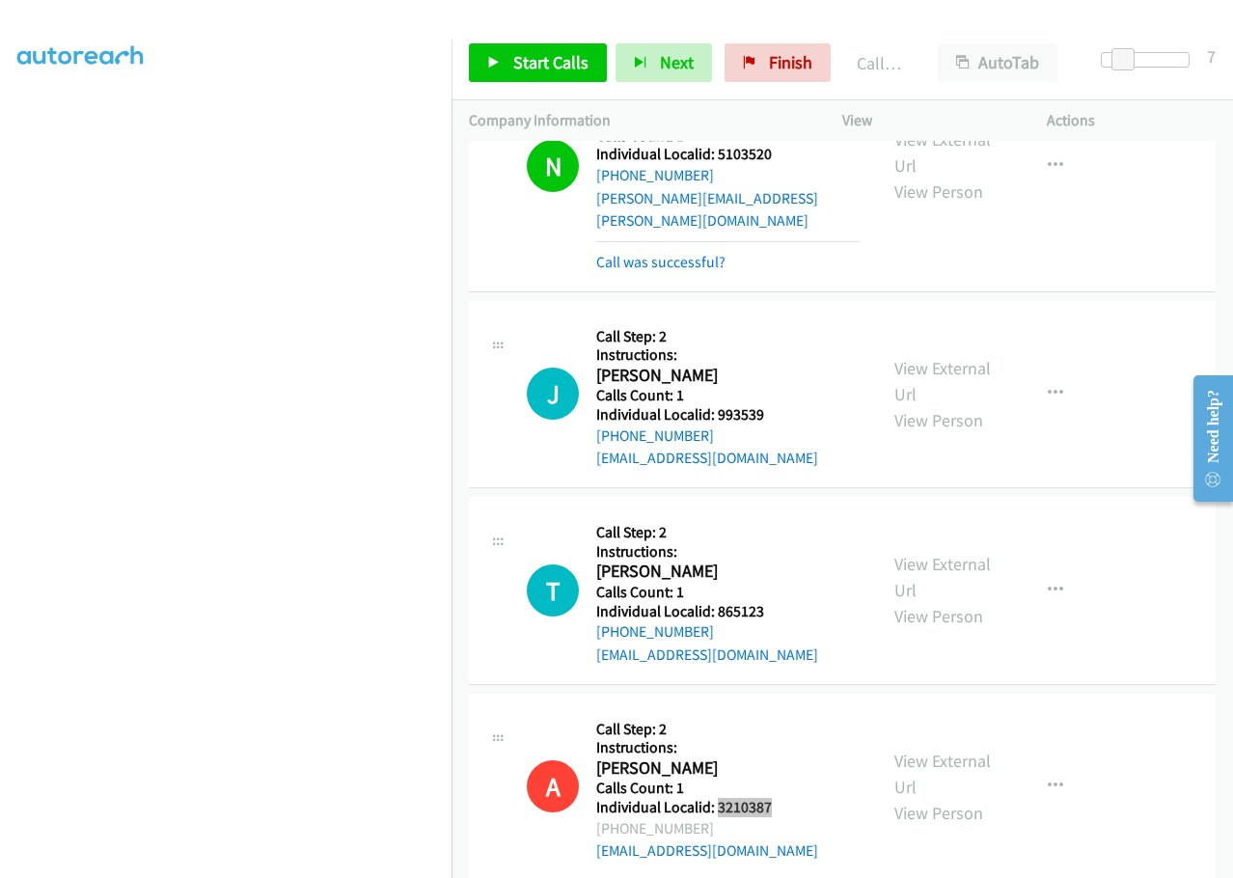
scroll to position [20604, 0]
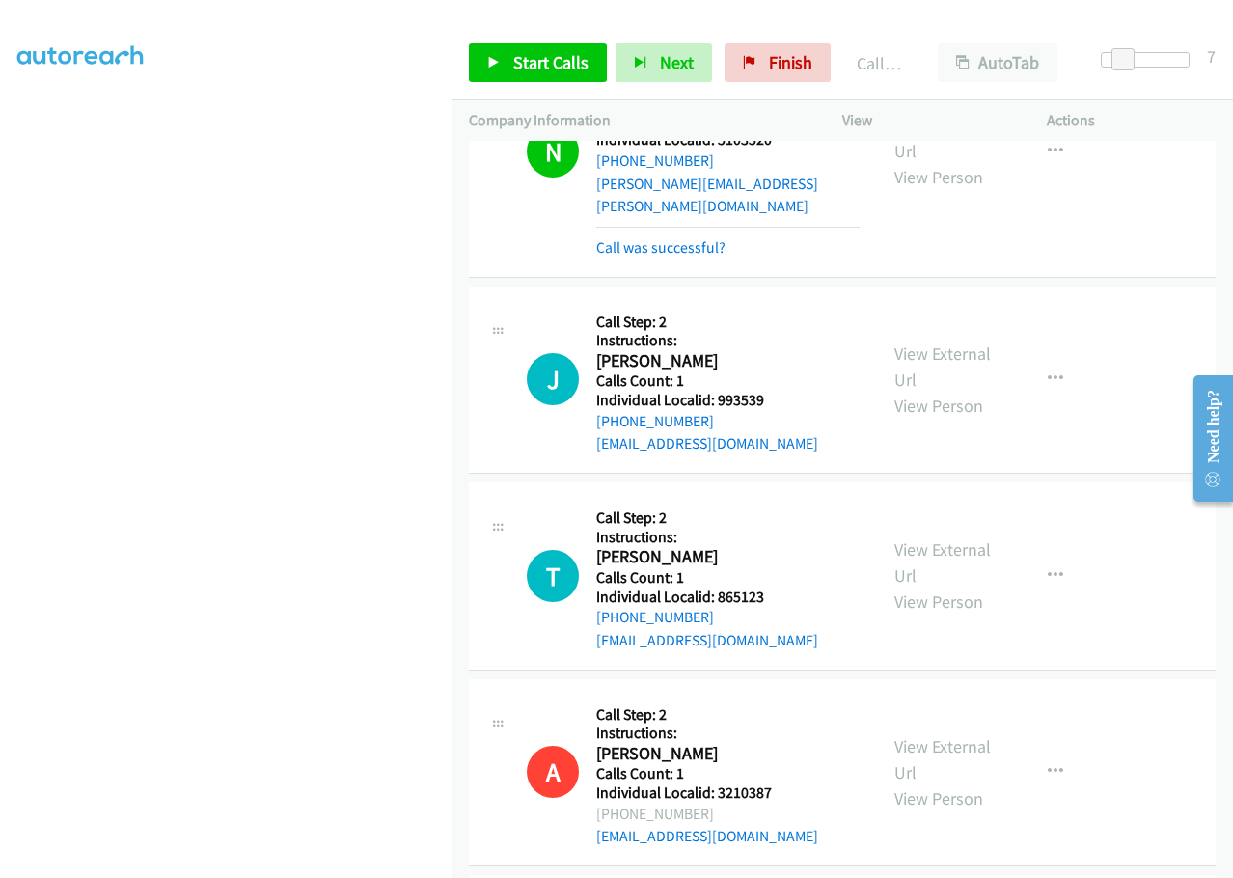
drag, startPoint x: 714, startPoint y: 627, endPoint x: 783, endPoint y: 630, distance: 69.5
drag, startPoint x: 713, startPoint y: 805, endPoint x: 776, endPoint y: 798, distance: 64.1
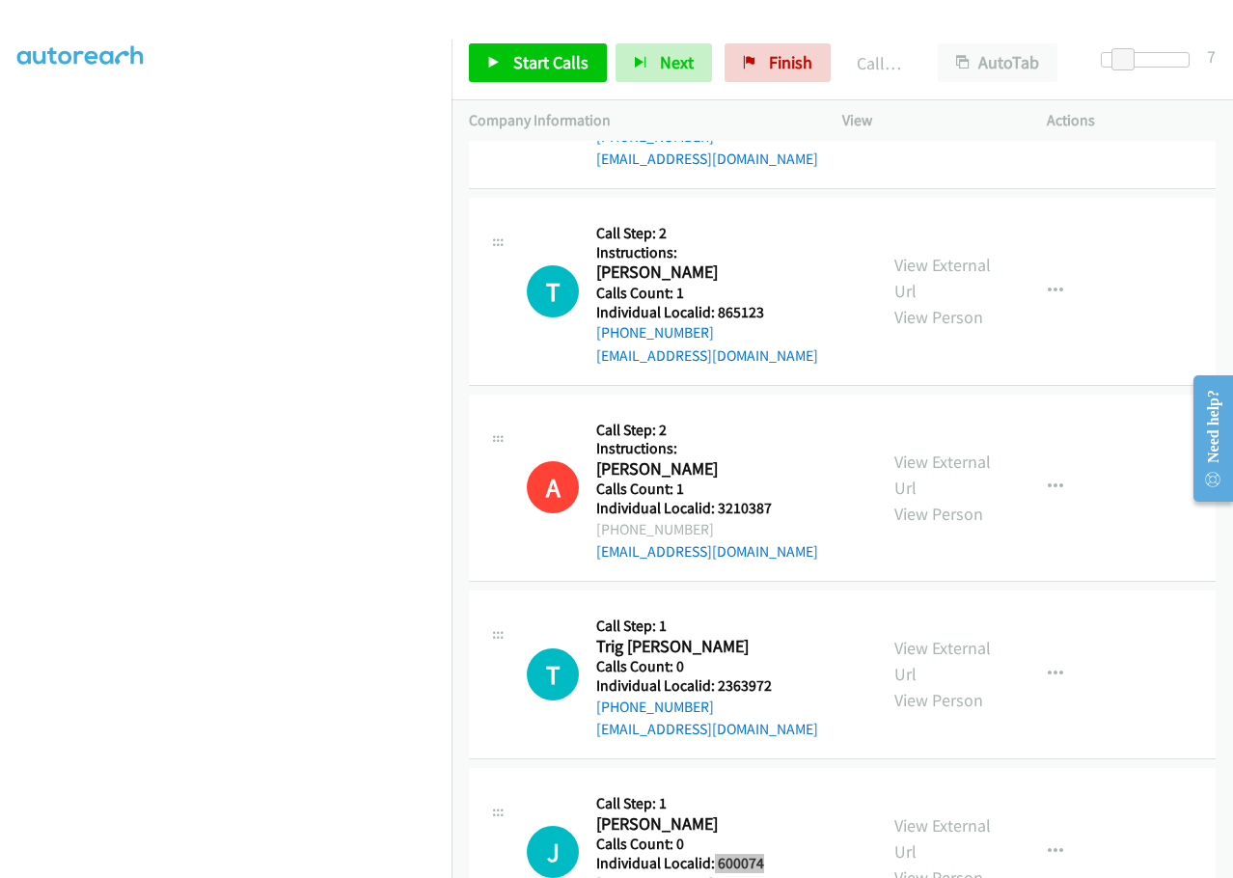
scroll to position [20893, 0]
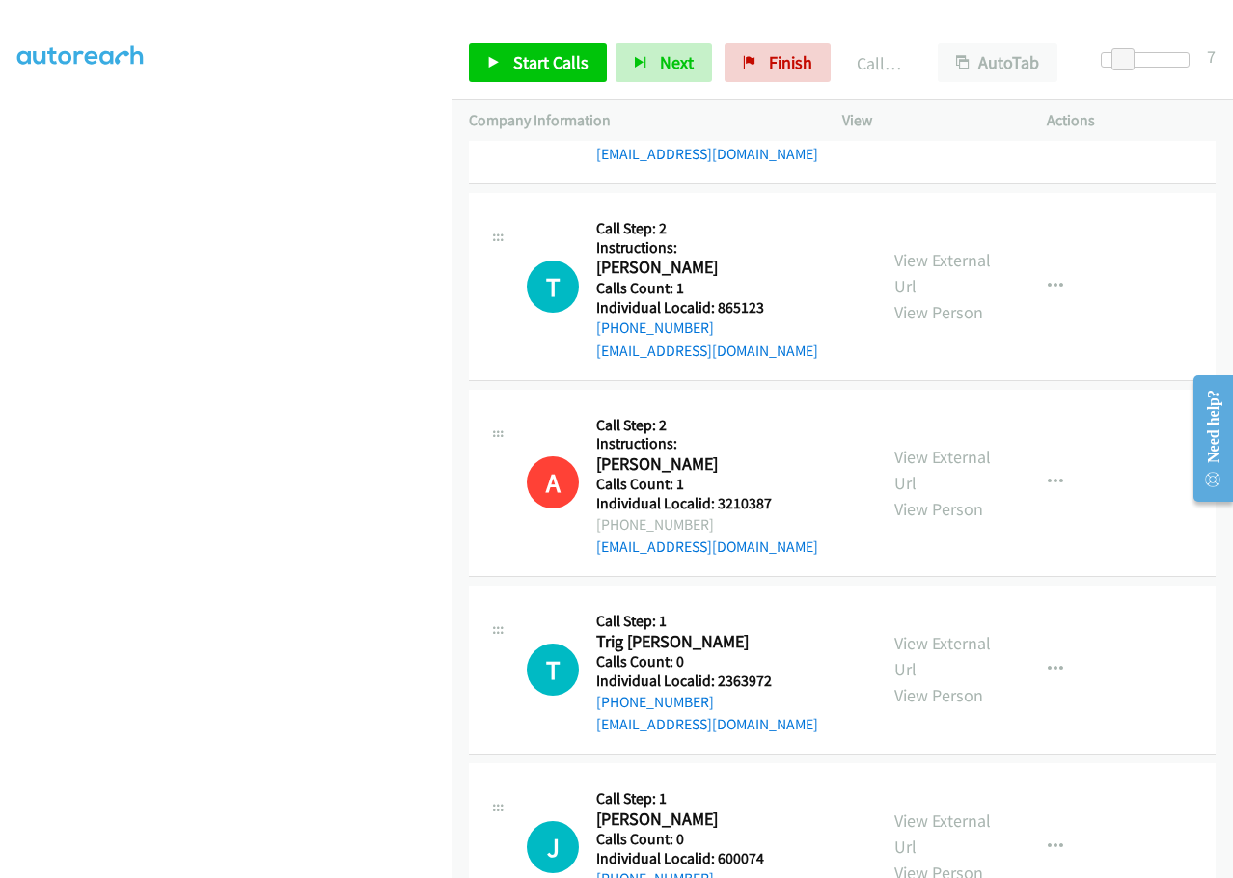
drag, startPoint x: 718, startPoint y: 691, endPoint x: 779, endPoint y: 690, distance: 60.8
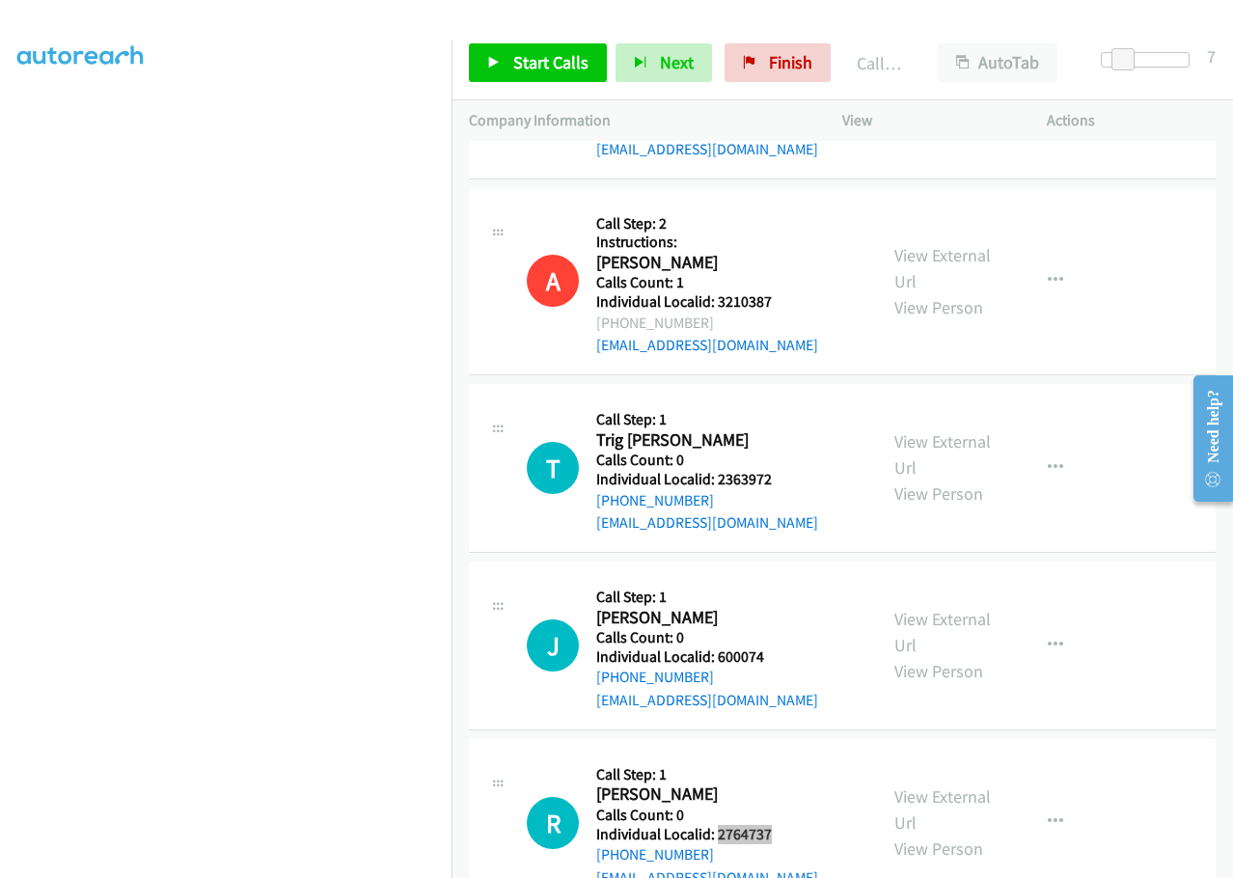
scroll to position [21159, 0]
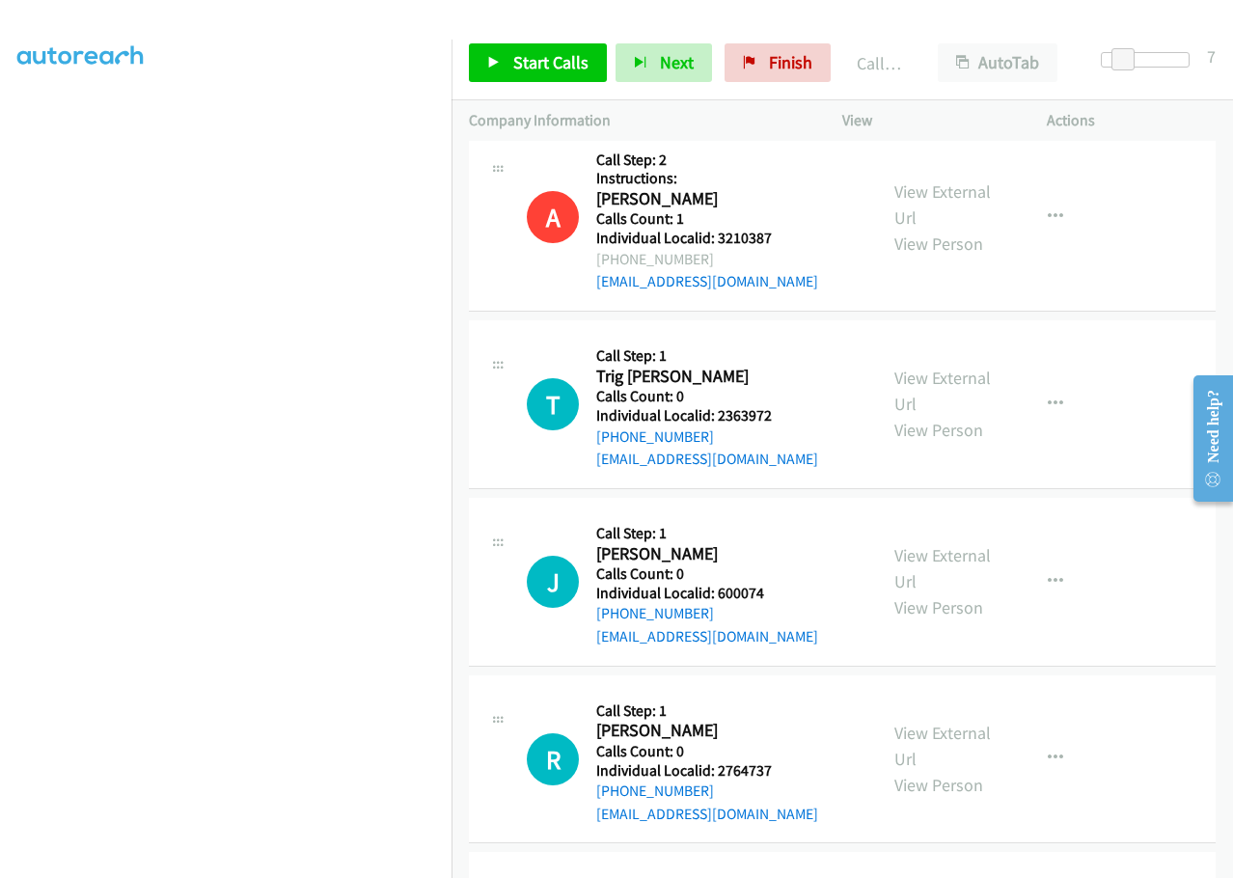
drag, startPoint x: 717, startPoint y: 606, endPoint x: 775, endPoint y: 606, distance: 58.8
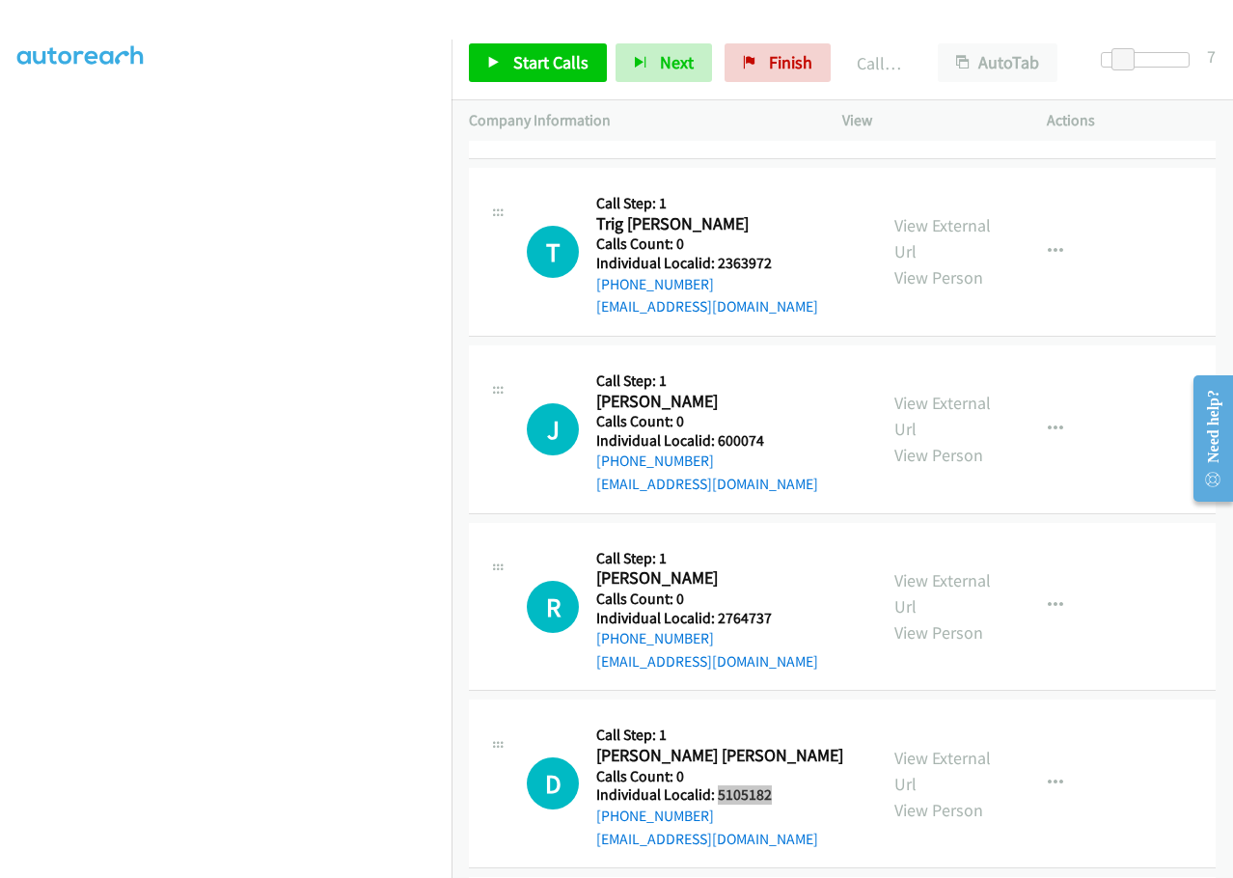
scroll to position [21327, 0]
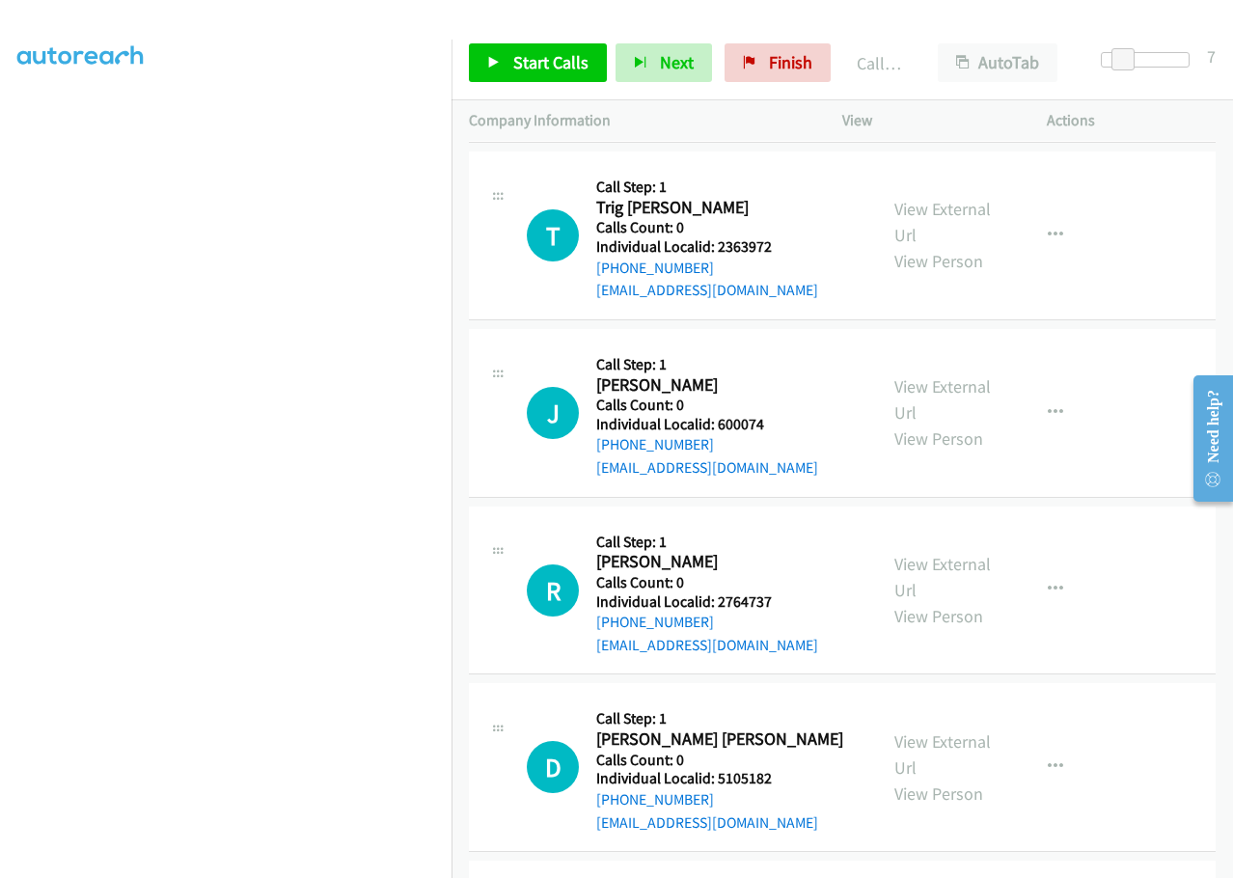
drag, startPoint x: 719, startPoint y: 610, endPoint x: 777, endPoint y: 603, distance: 58.4
drag, startPoint x: 720, startPoint y: 611, endPoint x: 785, endPoint y: 612, distance: 64.6
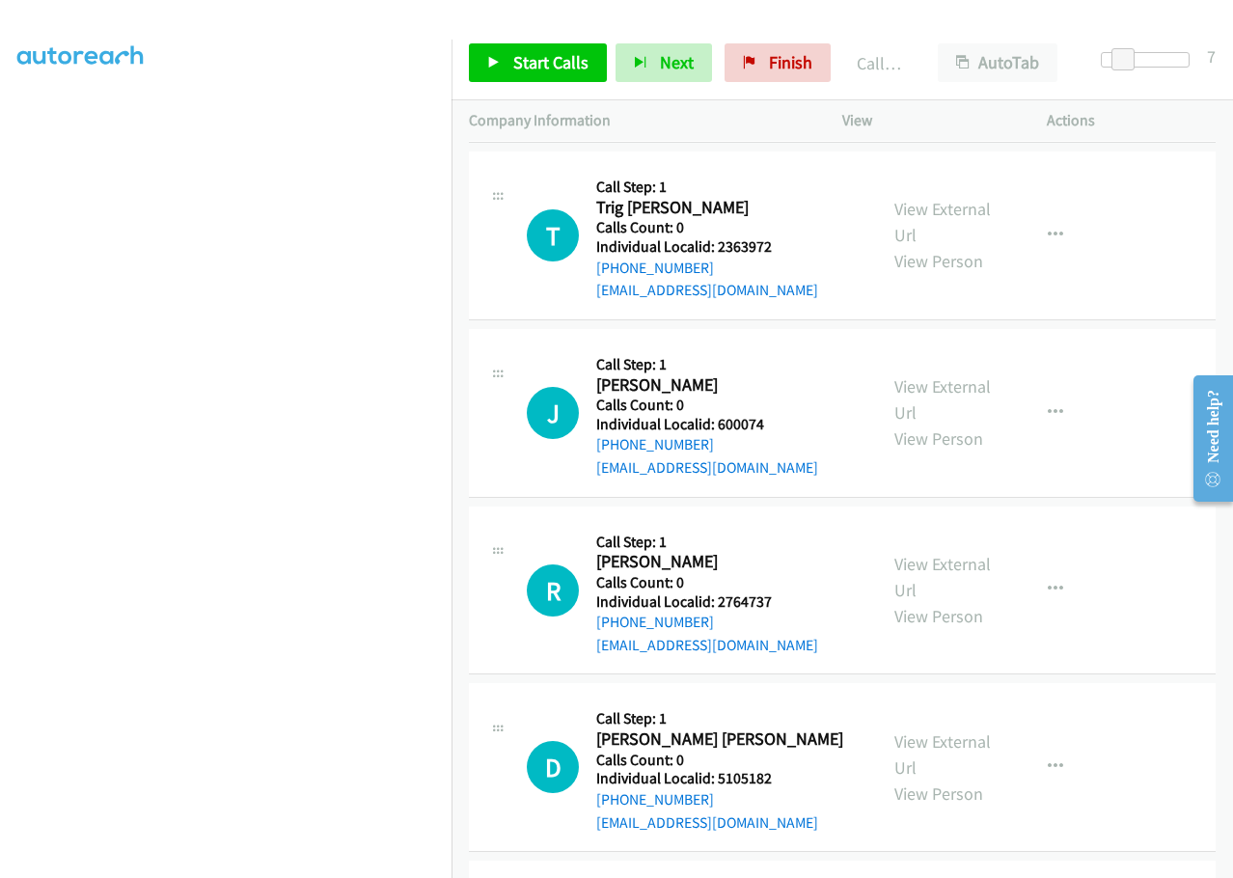
drag, startPoint x: 718, startPoint y: 610, endPoint x: 778, endPoint y: 611, distance: 60.8
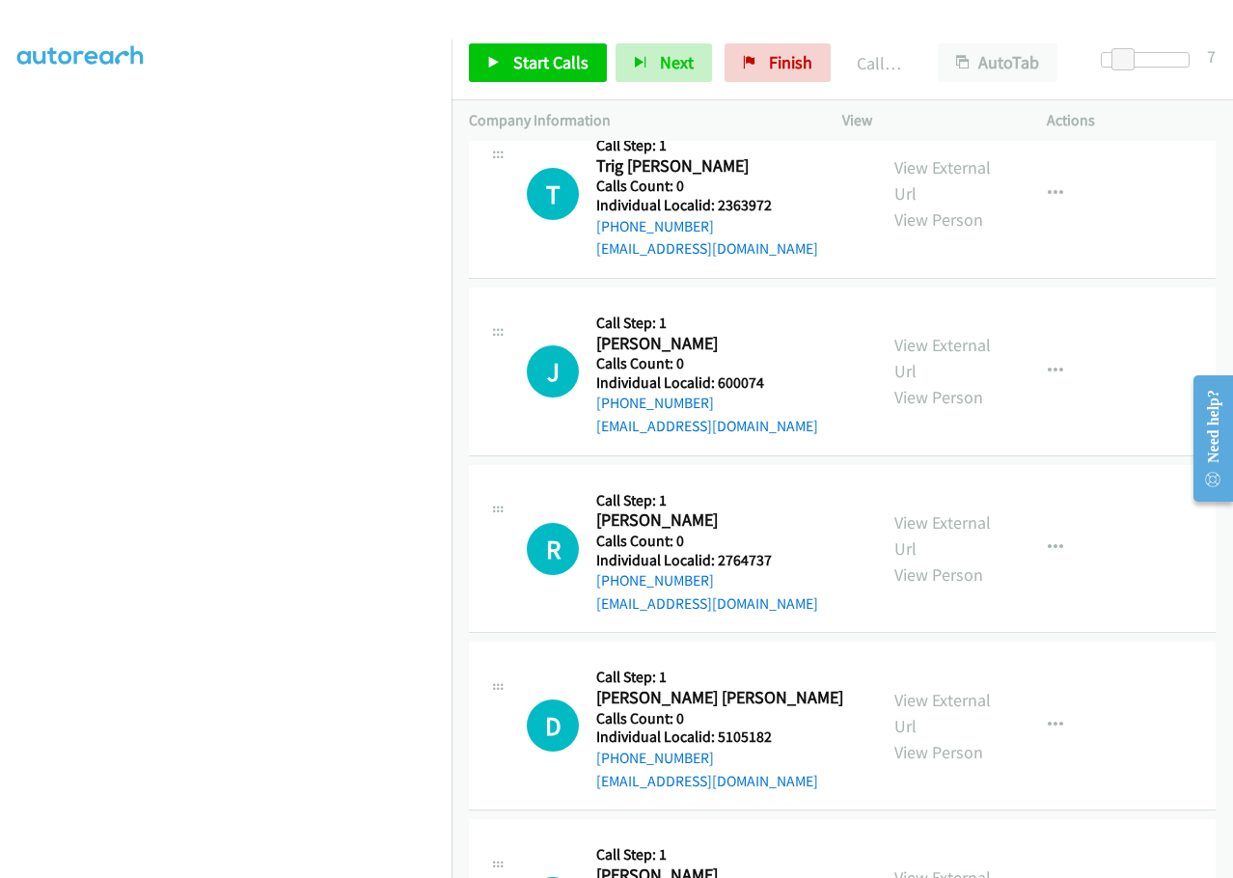
scroll to position [21520, 0]
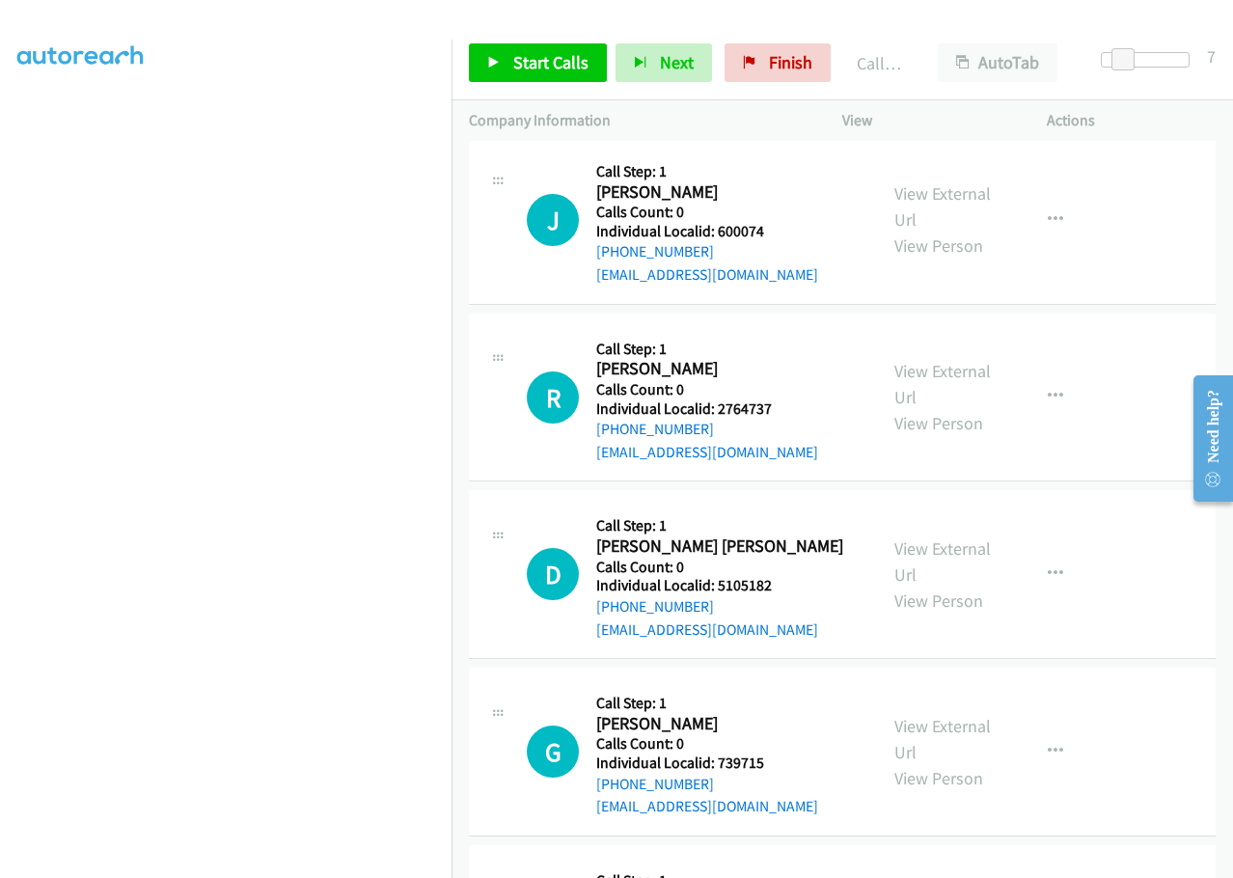
drag, startPoint x: 713, startPoint y: 600, endPoint x: 778, endPoint y: 600, distance: 65.6
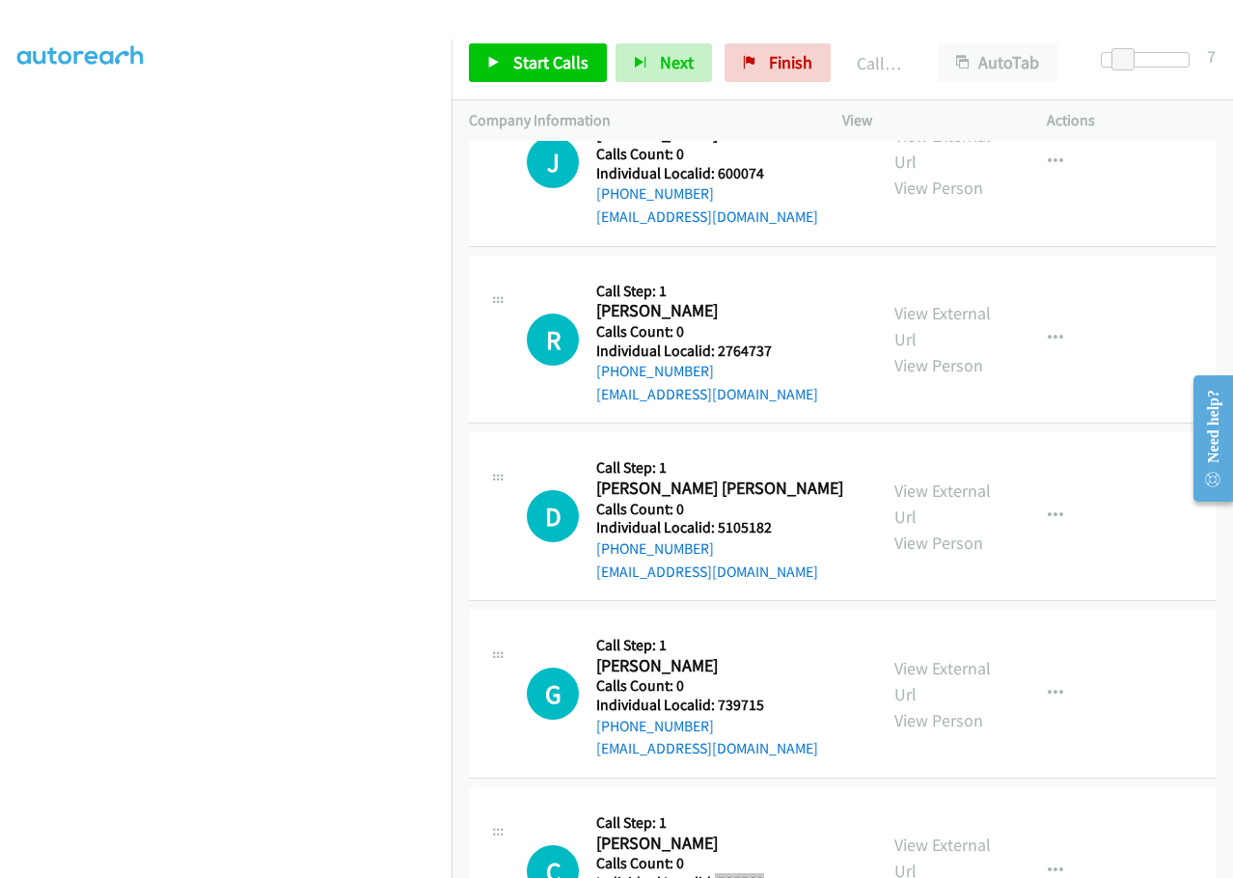
scroll to position [21689, 0]
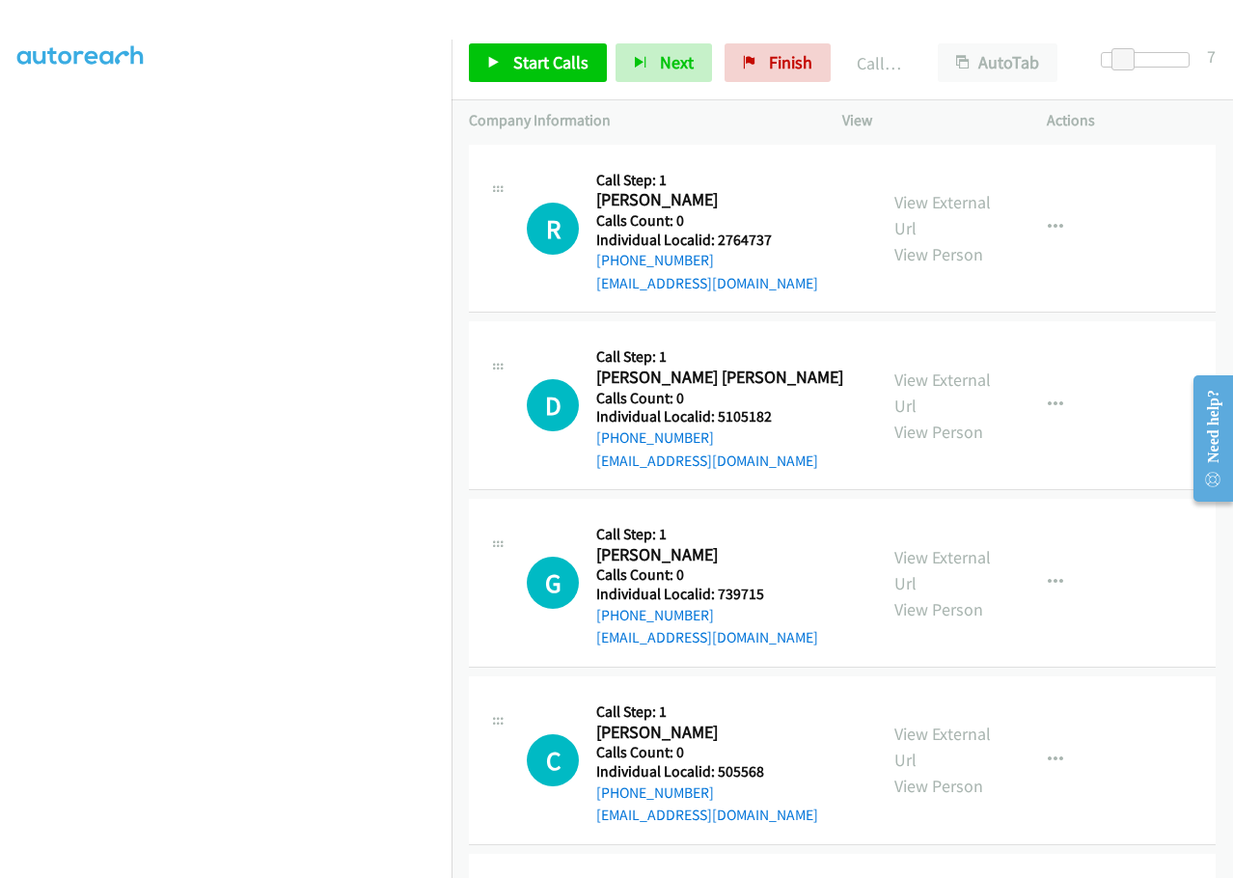
drag, startPoint x: 720, startPoint y: 607, endPoint x: 778, endPoint y: 606, distance: 57.9
drag, startPoint x: 752, startPoint y: 605, endPoint x: 726, endPoint y: 620, distance: 30.3
drag, startPoint x: 716, startPoint y: 603, endPoint x: 778, endPoint y: 610, distance: 63.2
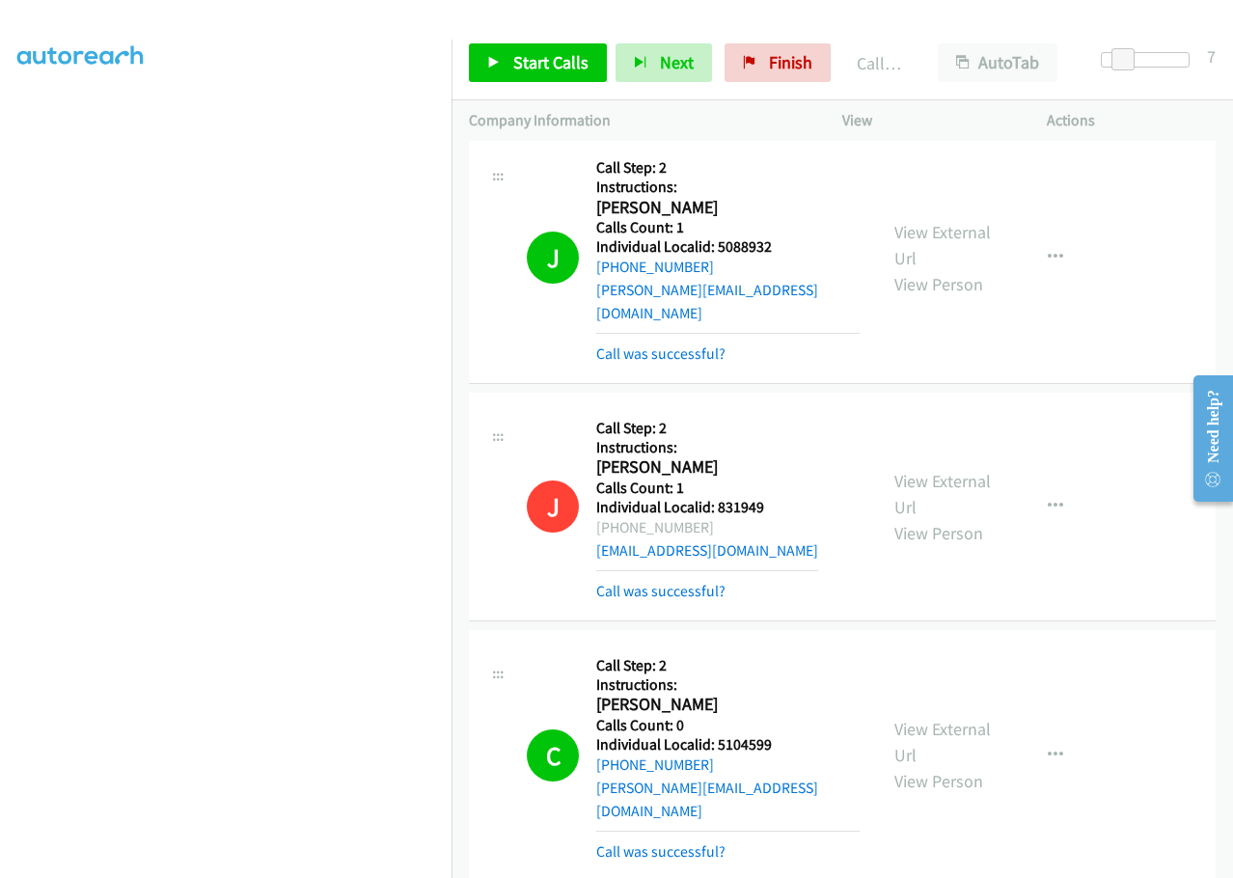
scroll to position [18072, 0]
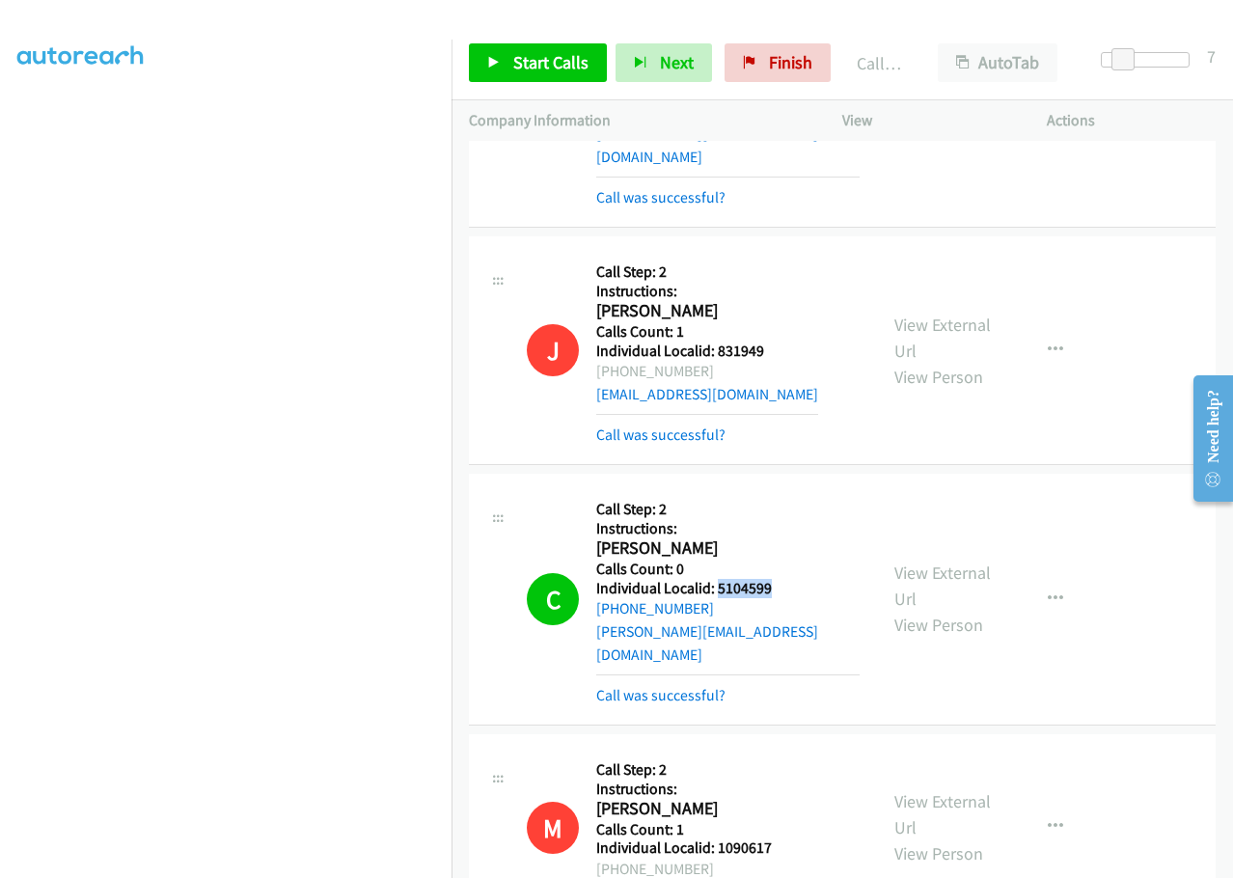
drag, startPoint x: 718, startPoint y: 312, endPoint x: 779, endPoint y: 308, distance: 61.9
click at [779, 579] on h5 "Individual Localid: 5104599" at bounding box center [727, 588] width 263 height 19
drag, startPoint x: 711, startPoint y: 746, endPoint x: 785, endPoint y: 740, distance: 74.6
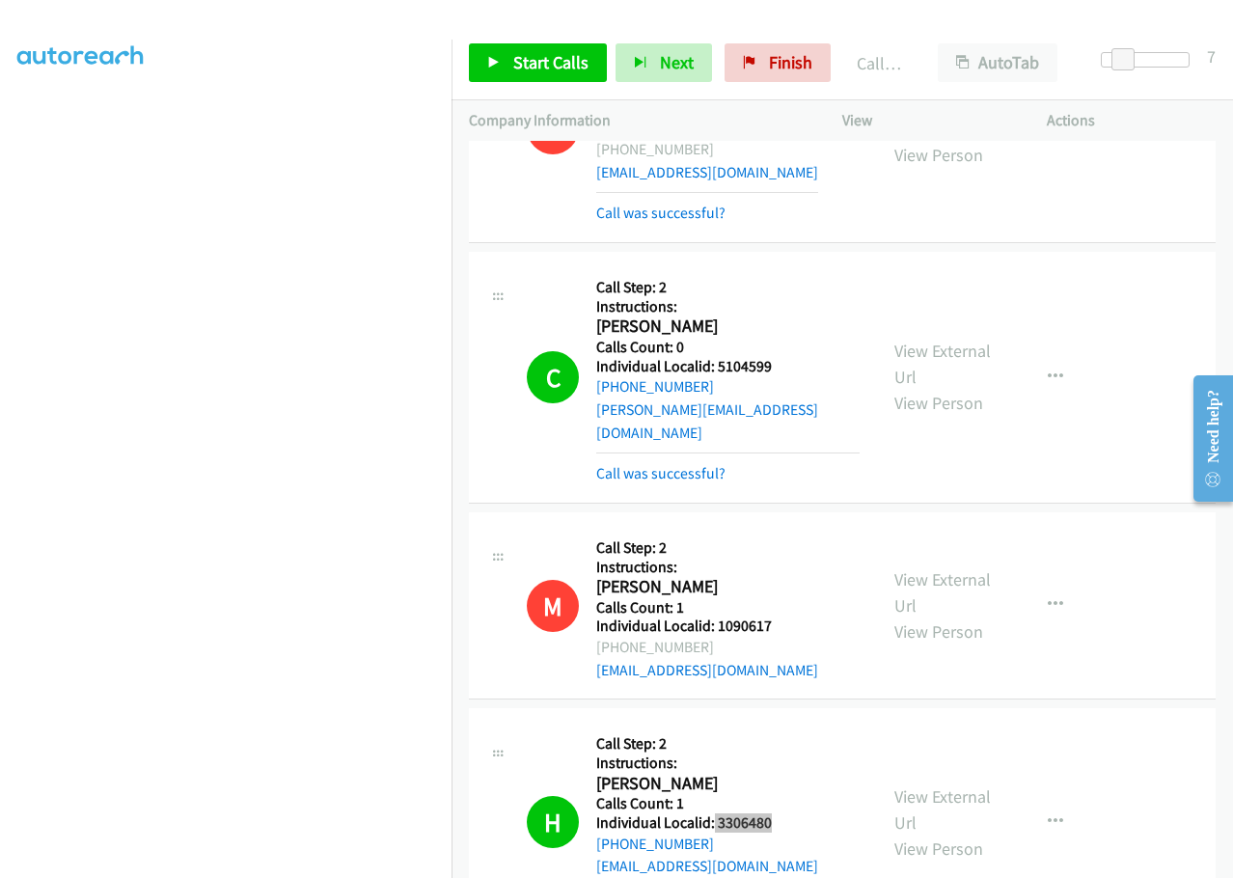
scroll to position [18386, 0]
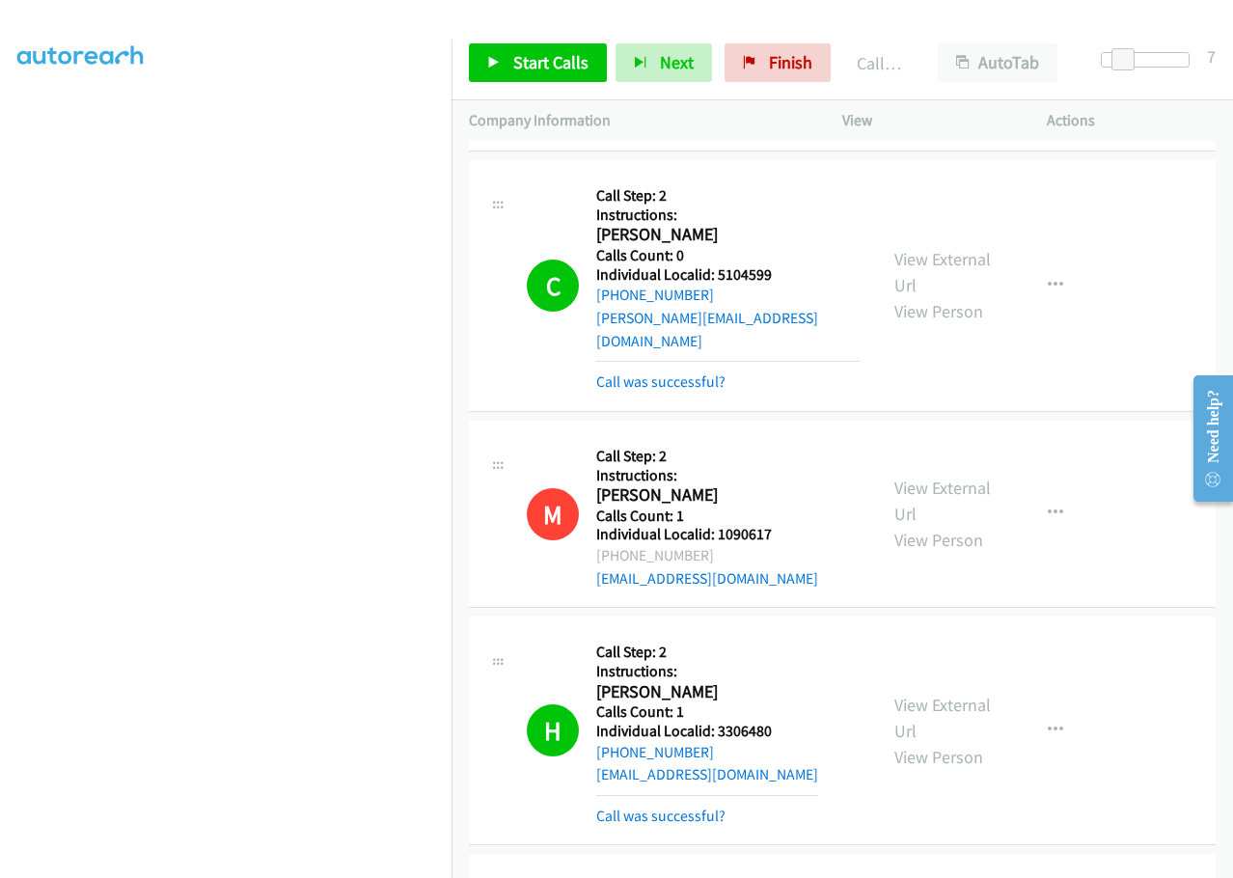
drag, startPoint x: 718, startPoint y: 674, endPoint x: 755, endPoint y: 667, distance: 38.2
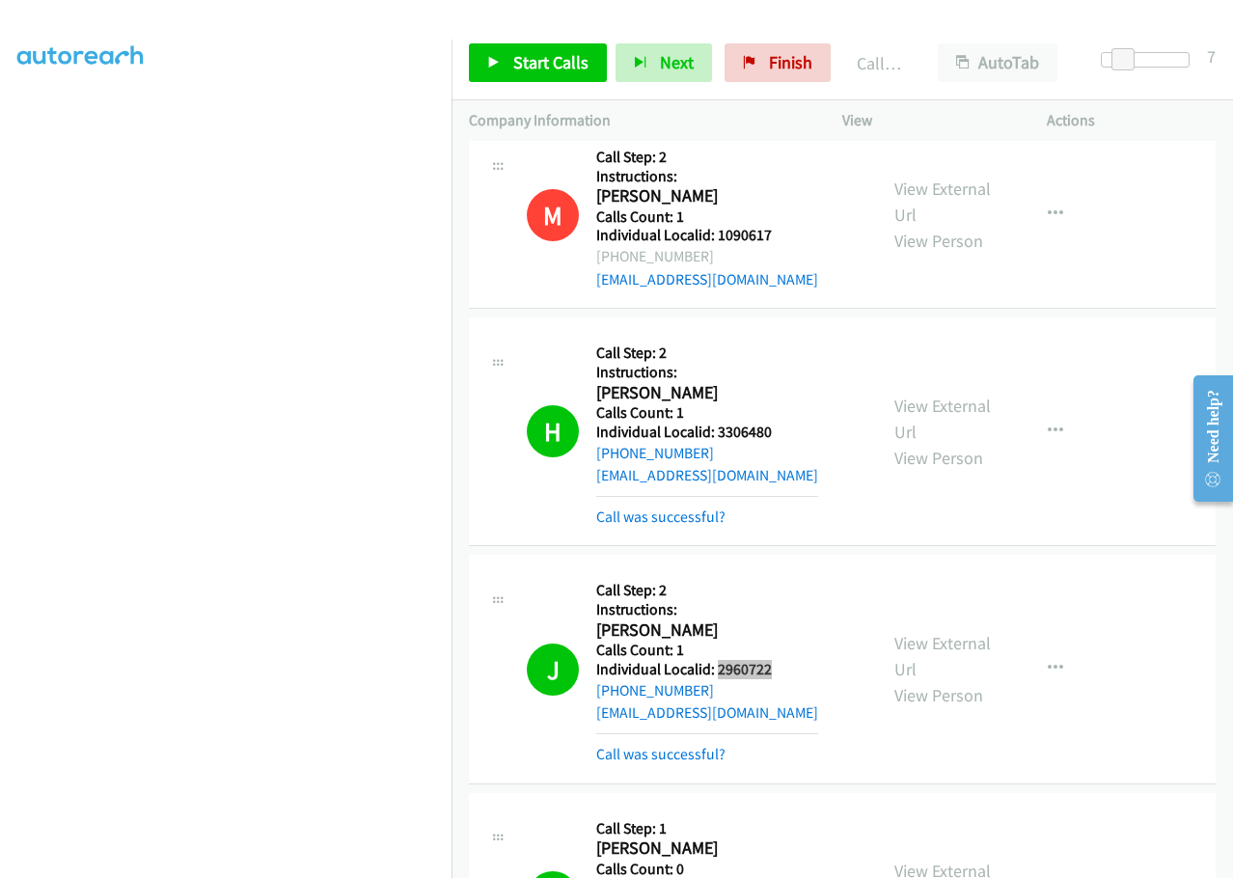
scroll to position [18723, 0]
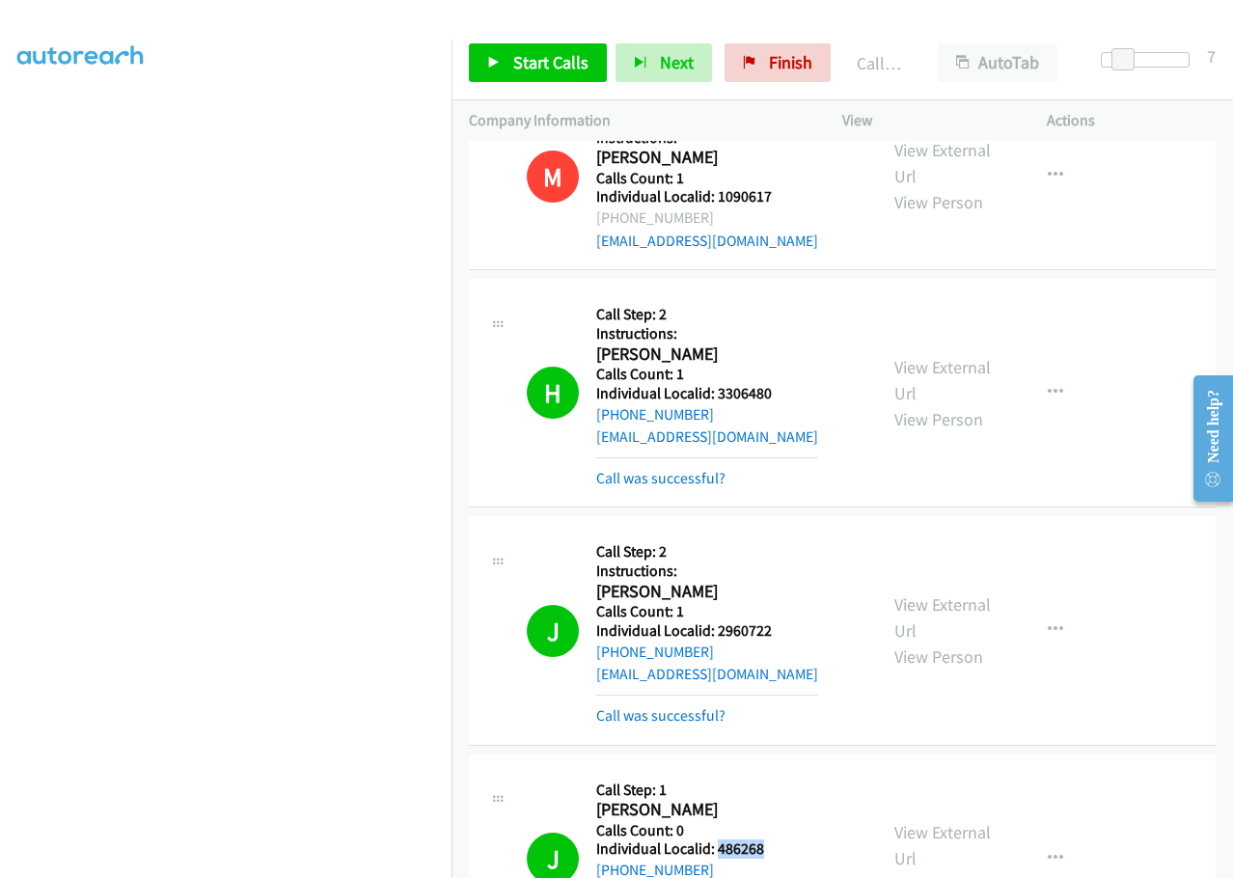
drag, startPoint x: 724, startPoint y: 549, endPoint x: 776, endPoint y: 545, distance: 52.2
click at [776, 772] on div "J Callback Scheduled Call Step: 1 Justin Myers America/New_York Calls Count: 0 …" at bounding box center [693, 859] width 333 height 174
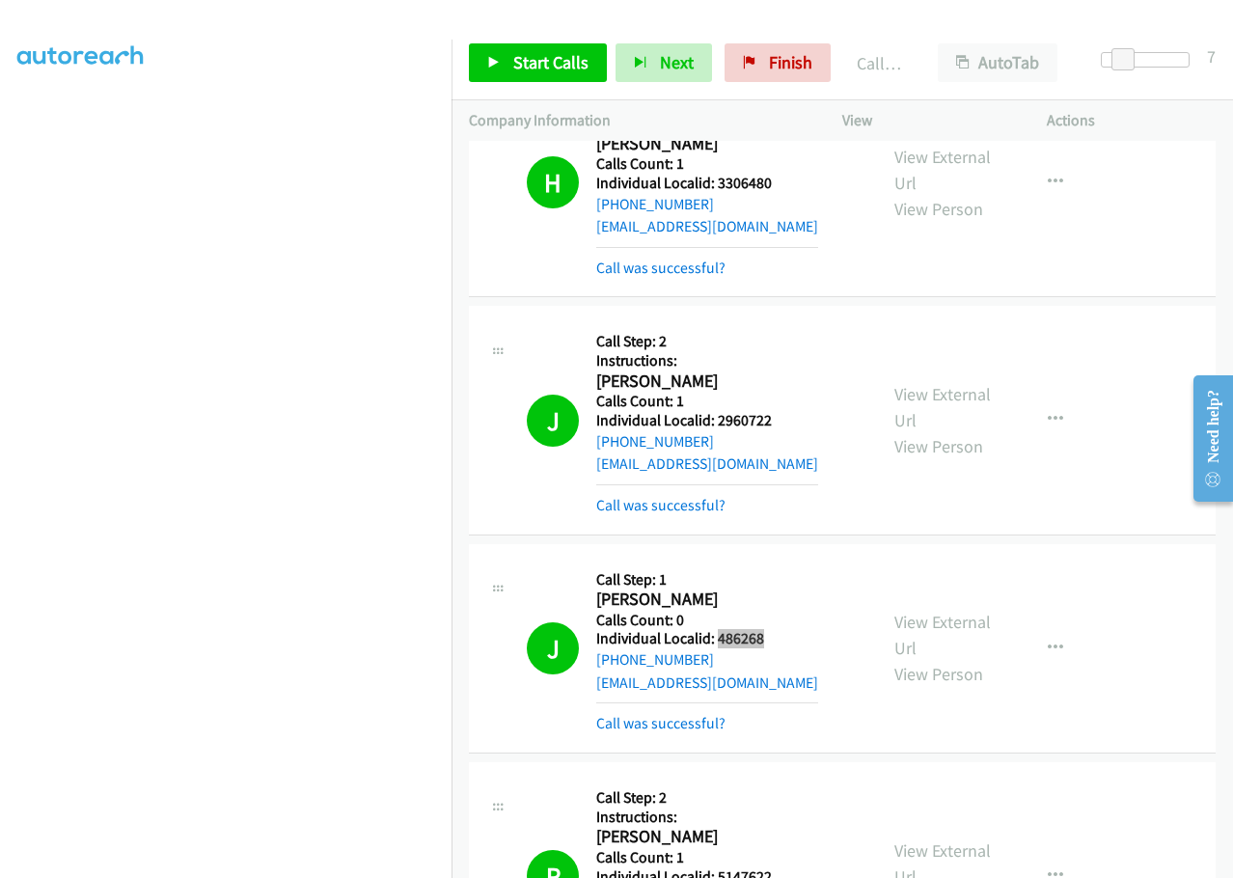
scroll to position [18965, 0]
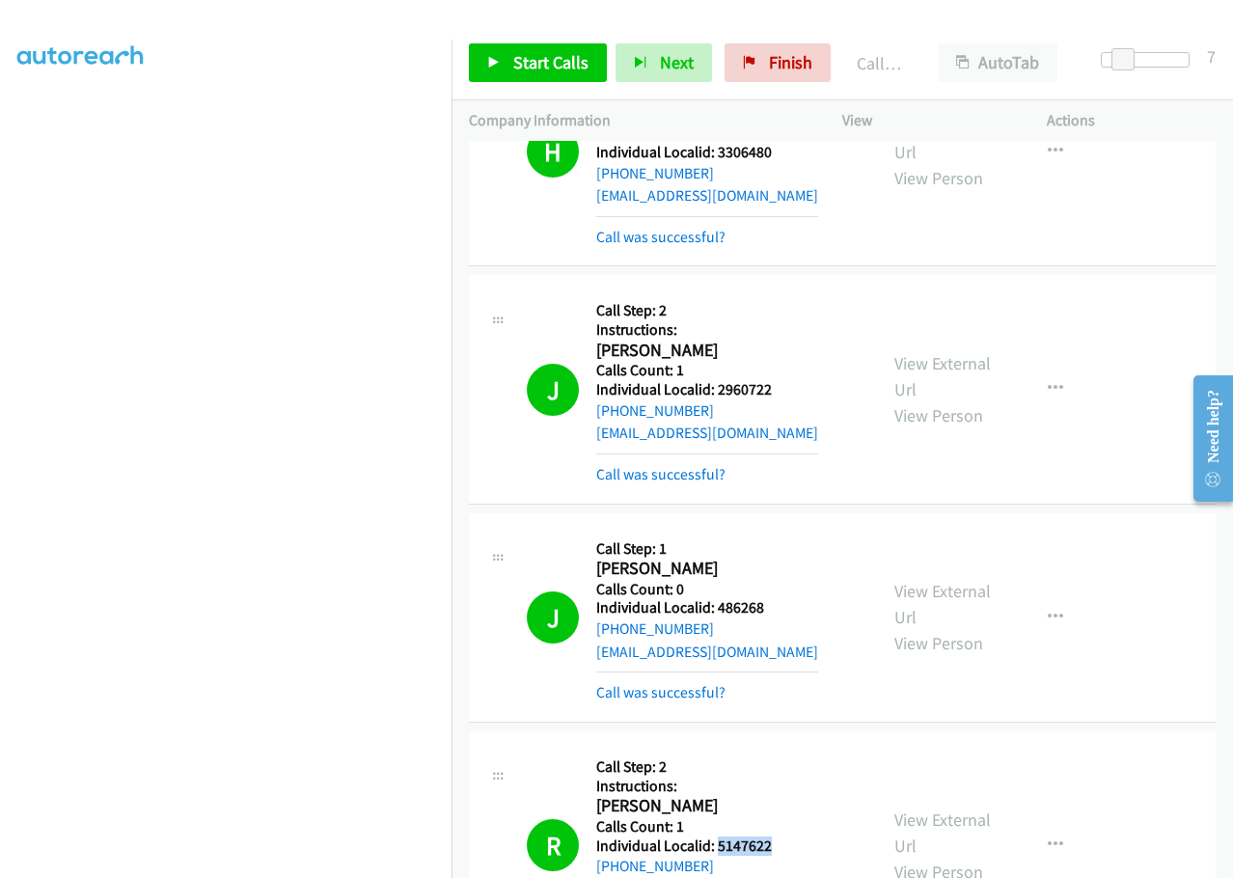
drag, startPoint x: 724, startPoint y: 546, endPoint x: 779, endPoint y: 546, distance: 55.0
click at [779, 748] on div "R Callback Scheduled Call Step: 2 Instructions: Rich Stokes America/Chicago Cal…" at bounding box center [693, 844] width 333 height 193
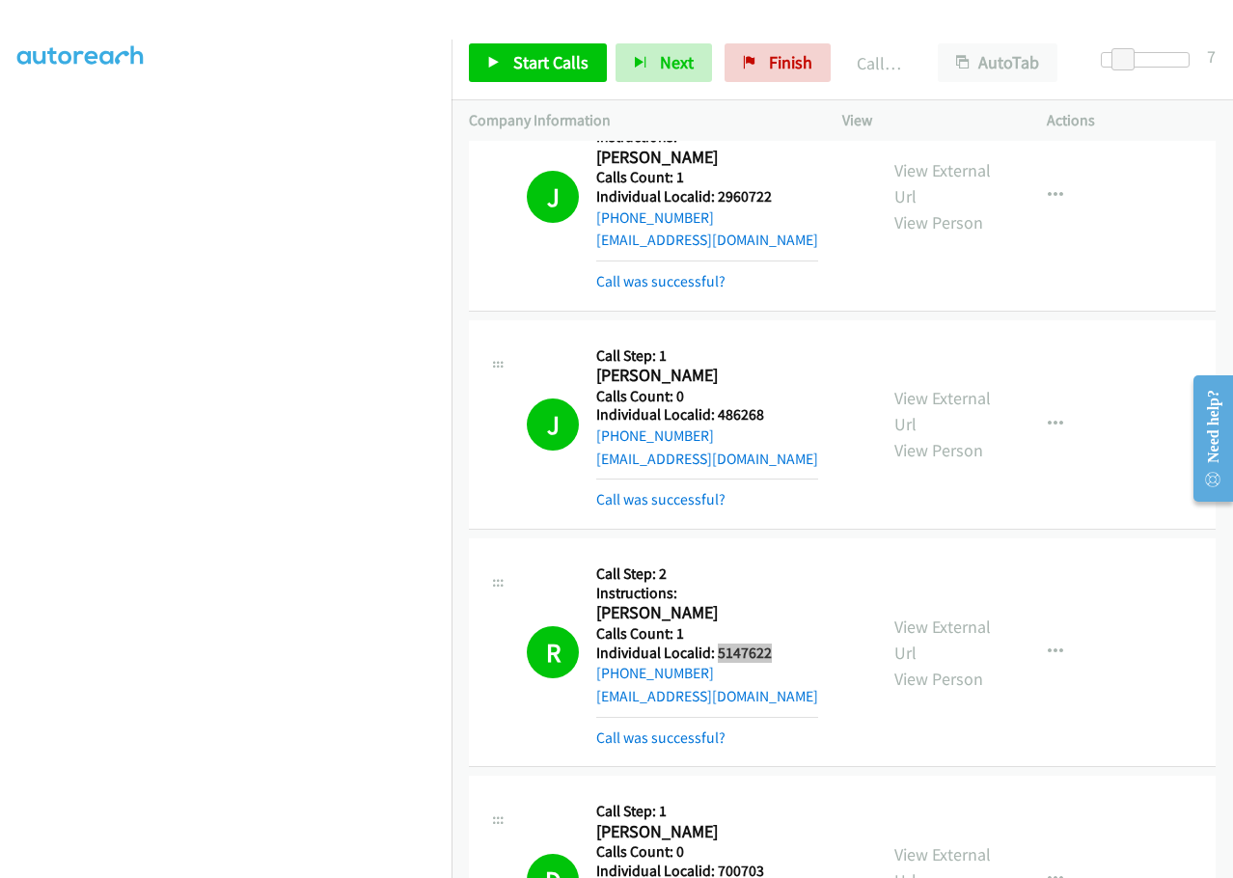
scroll to position [19254, 0]
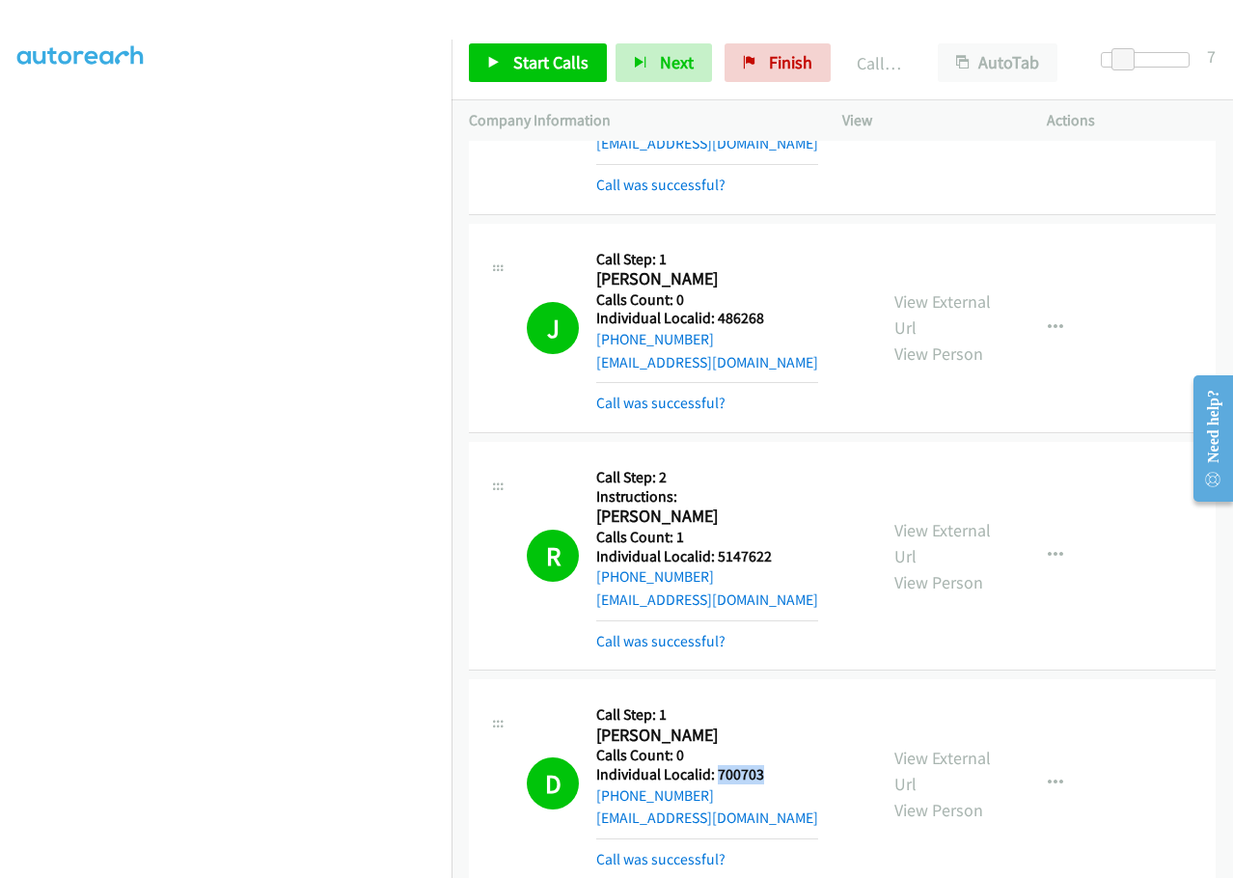
drag, startPoint x: 718, startPoint y: 474, endPoint x: 773, endPoint y: 474, distance: 55.9
click at [773, 696] on div "D Callback Scheduled Call Step: 1 Derek Wielage America/New_York Calls Count: 0…" at bounding box center [693, 783] width 333 height 174
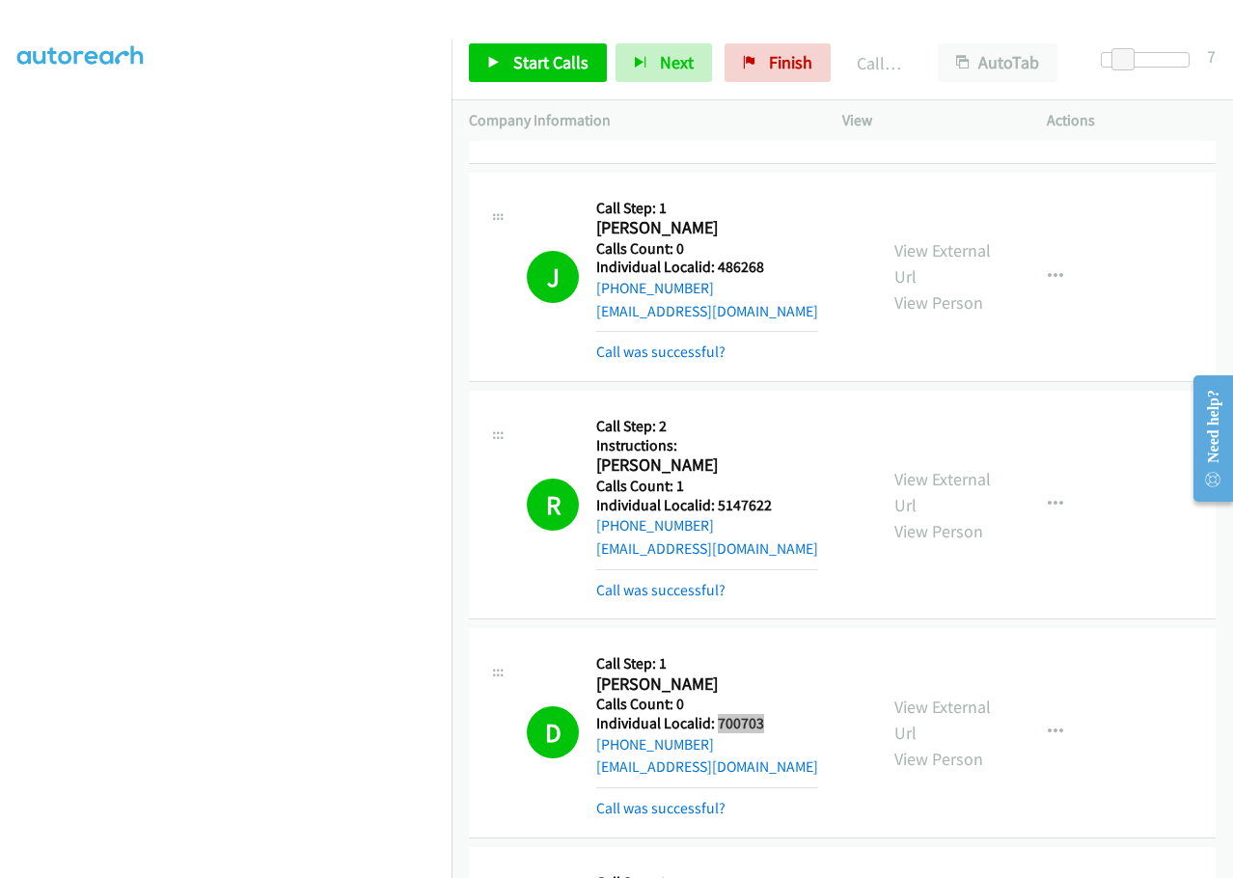
scroll to position [19447, 0]
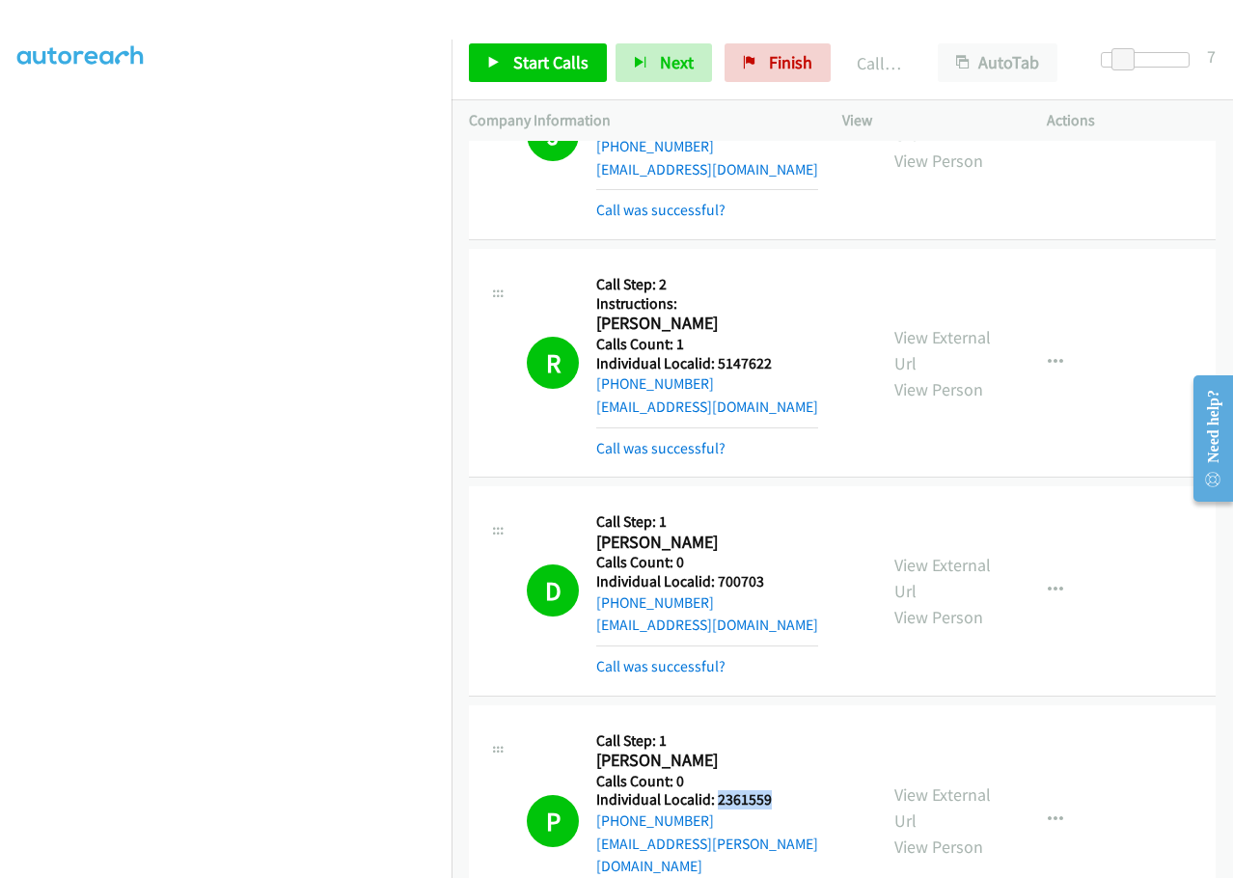
drag, startPoint x: 719, startPoint y: 497, endPoint x: 781, endPoint y: 495, distance: 61.8
click at [781, 722] on div "P Callback Scheduled Call Step: 1 Pat Dickenson America/New_York Calls Count: 0…" at bounding box center [693, 820] width 333 height 197
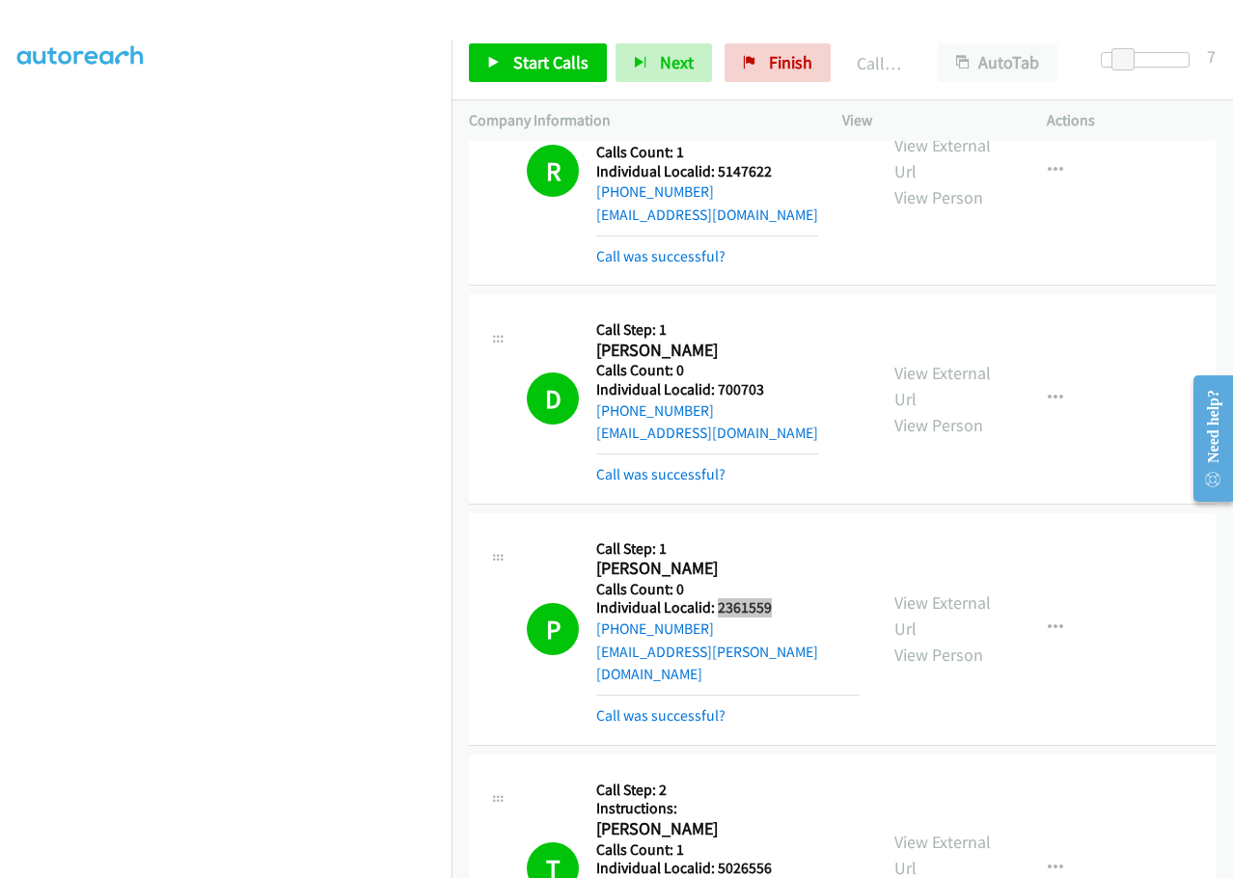
scroll to position [19712, 0]
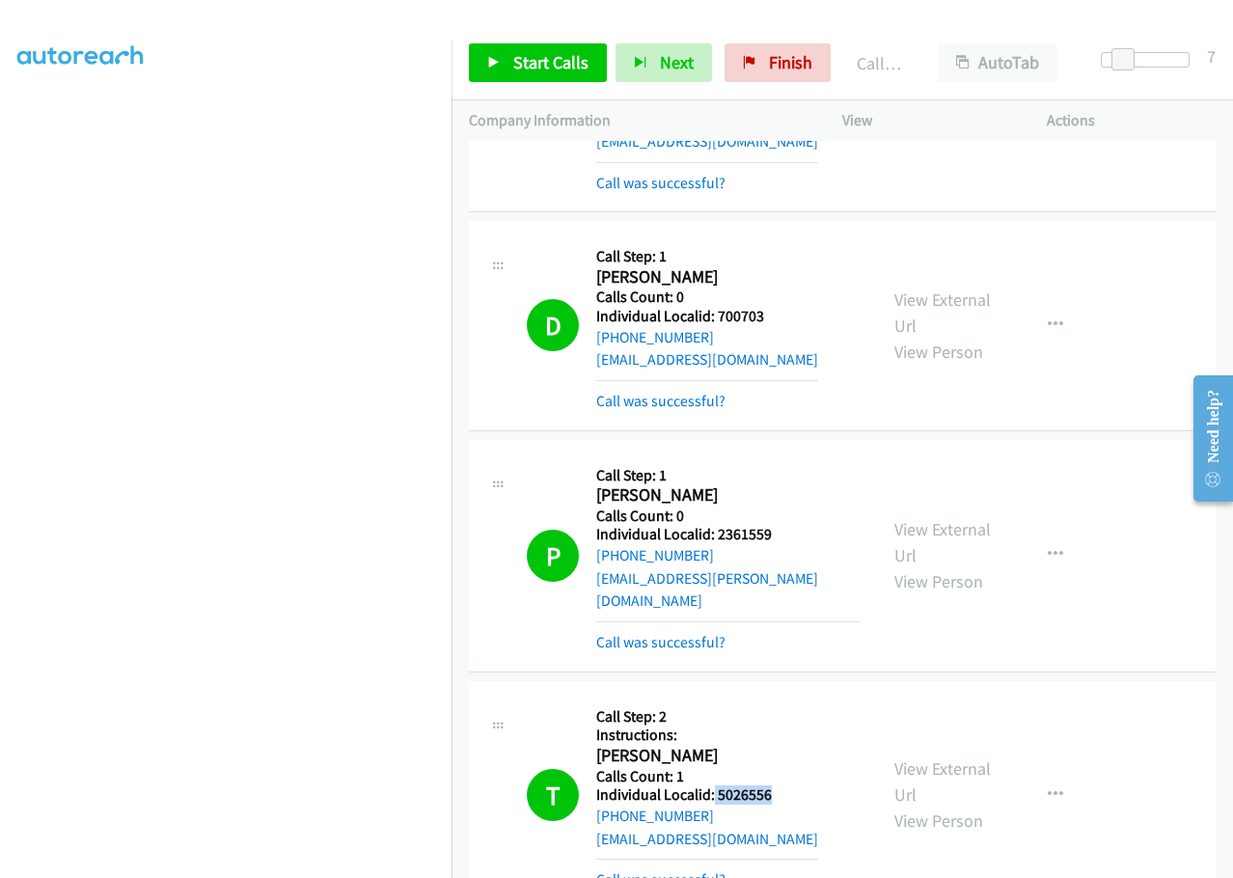
drag, startPoint x: 712, startPoint y: 471, endPoint x: 789, endPoint y: 470, distance: 77.2
click at [795, 698] on div "T Callback Scheduled Call Step: 2 Instructions: Todd Feerst America/New_York Ca…" at bounding box center [693, 794] width 333 height 193
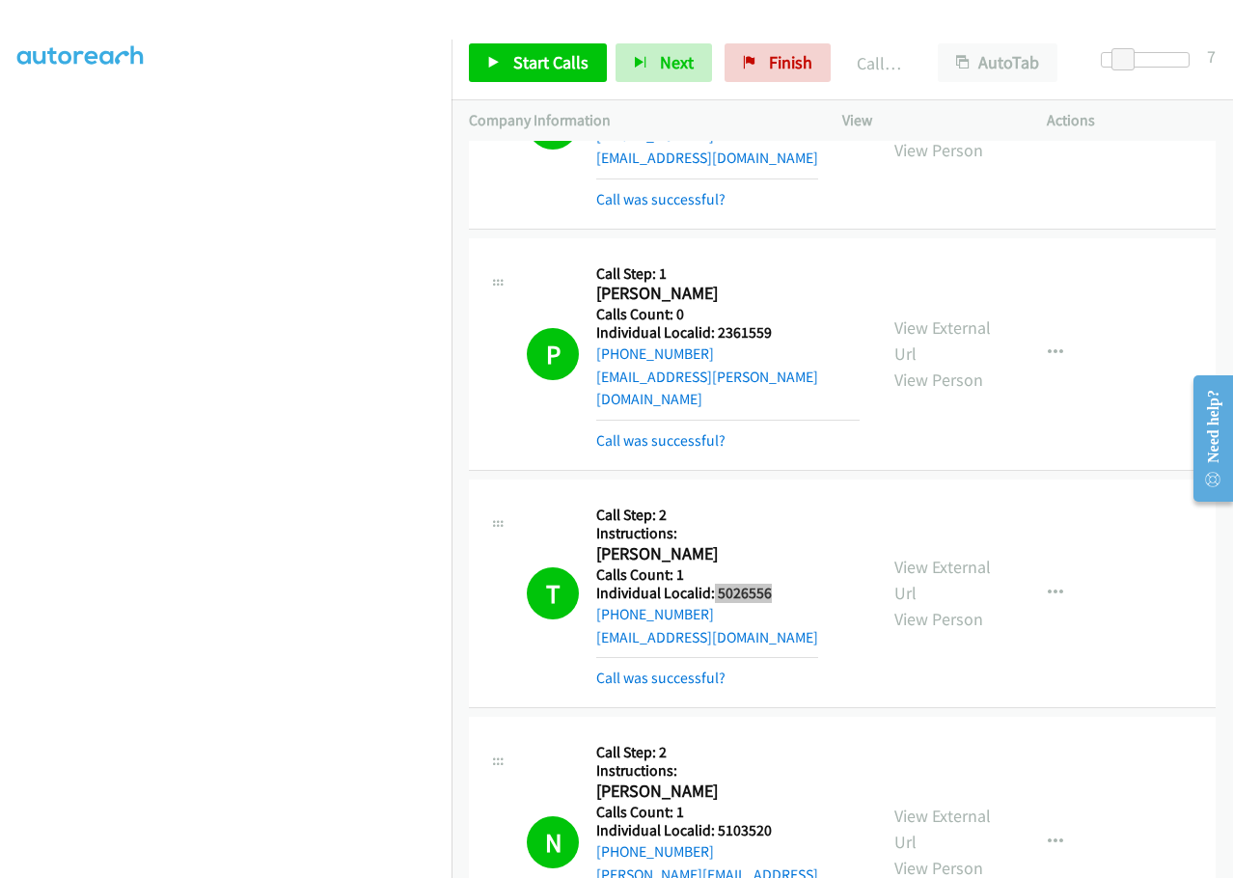
scroll to position [19929, 0]
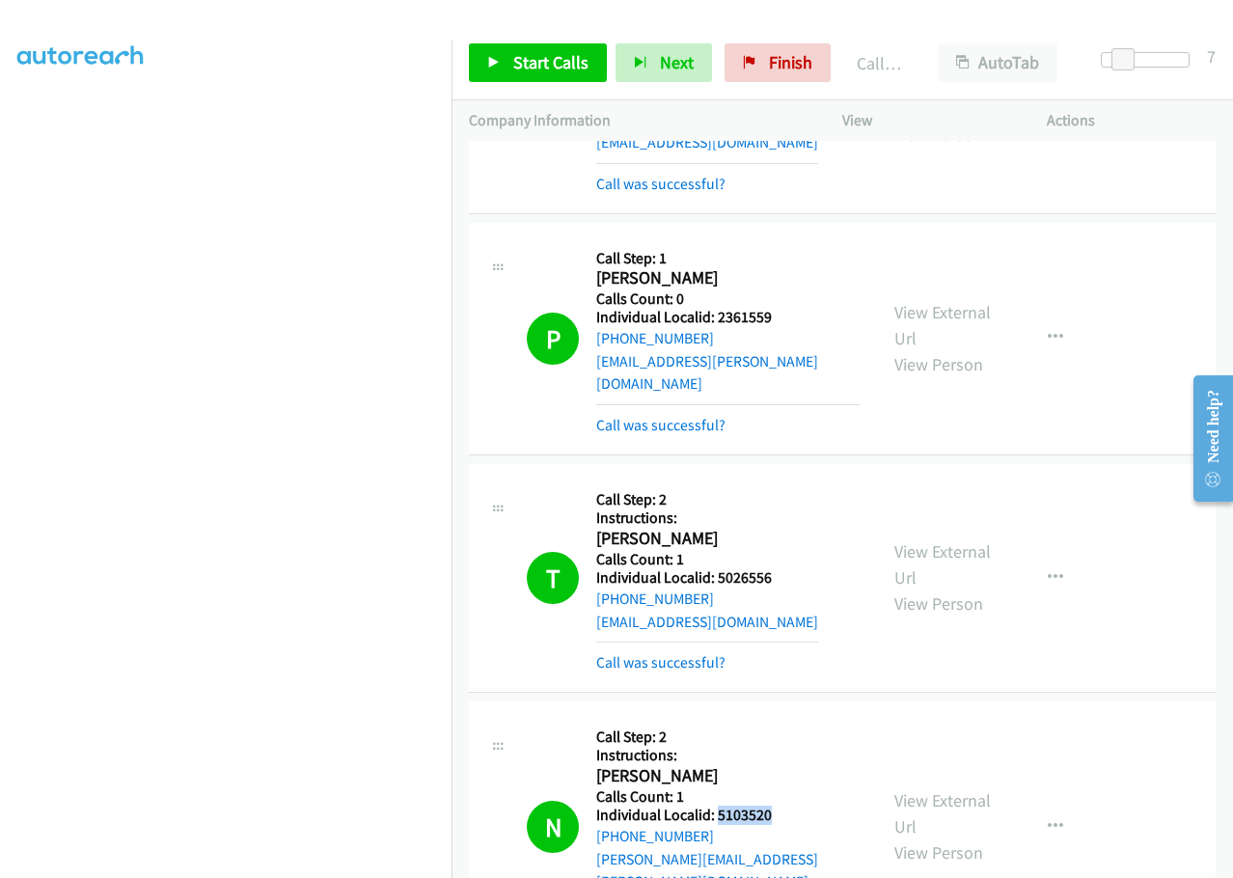
drag, startPoint x: 715, startPoint y: 495, endPoint x: 781, endPoint y: 495, distance: 66.5
click at [781, 718] on div "N Callback Scheduled Call Step: 2 Instructions: Nathan Brown America/New_York C…" at bounding box center [693, 826] width 333 height 216
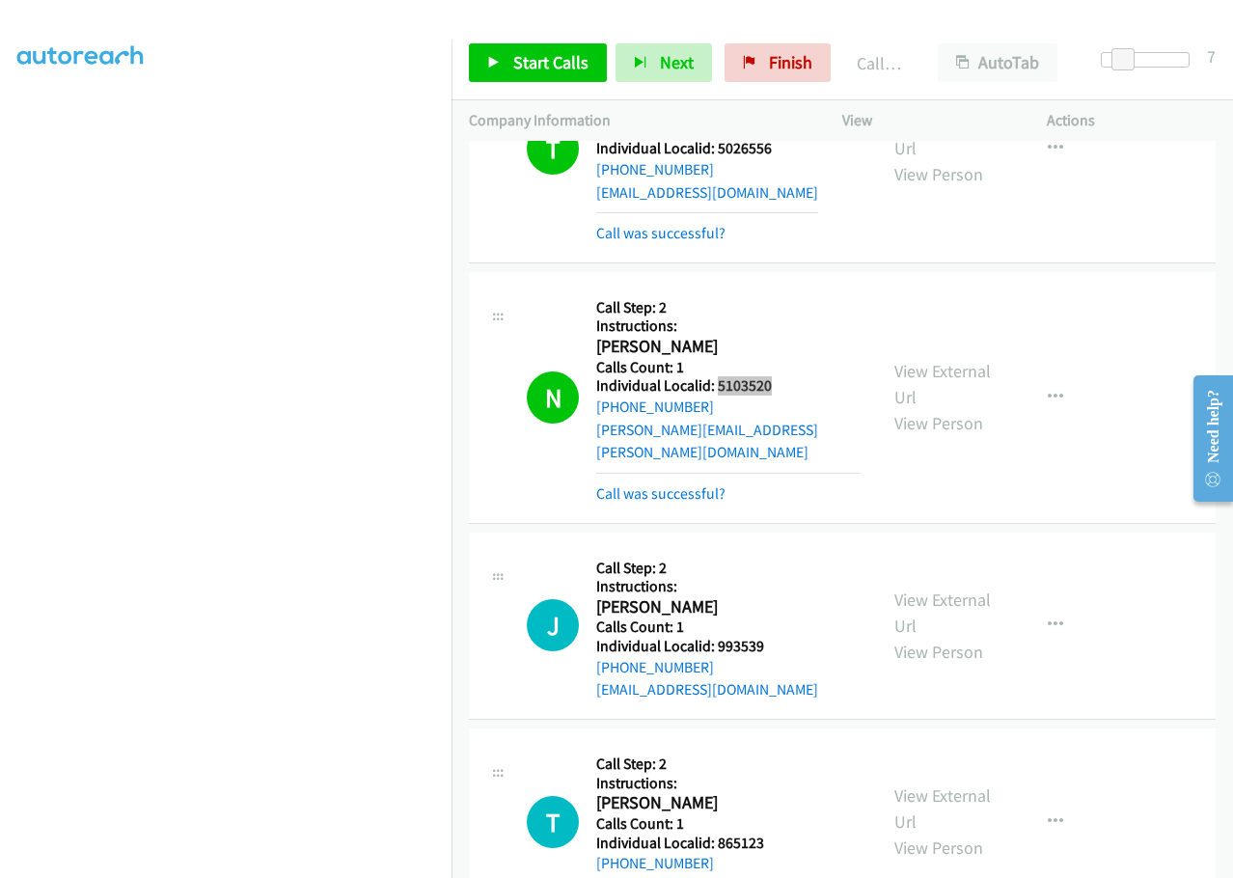
scroll to position [20363, 0]
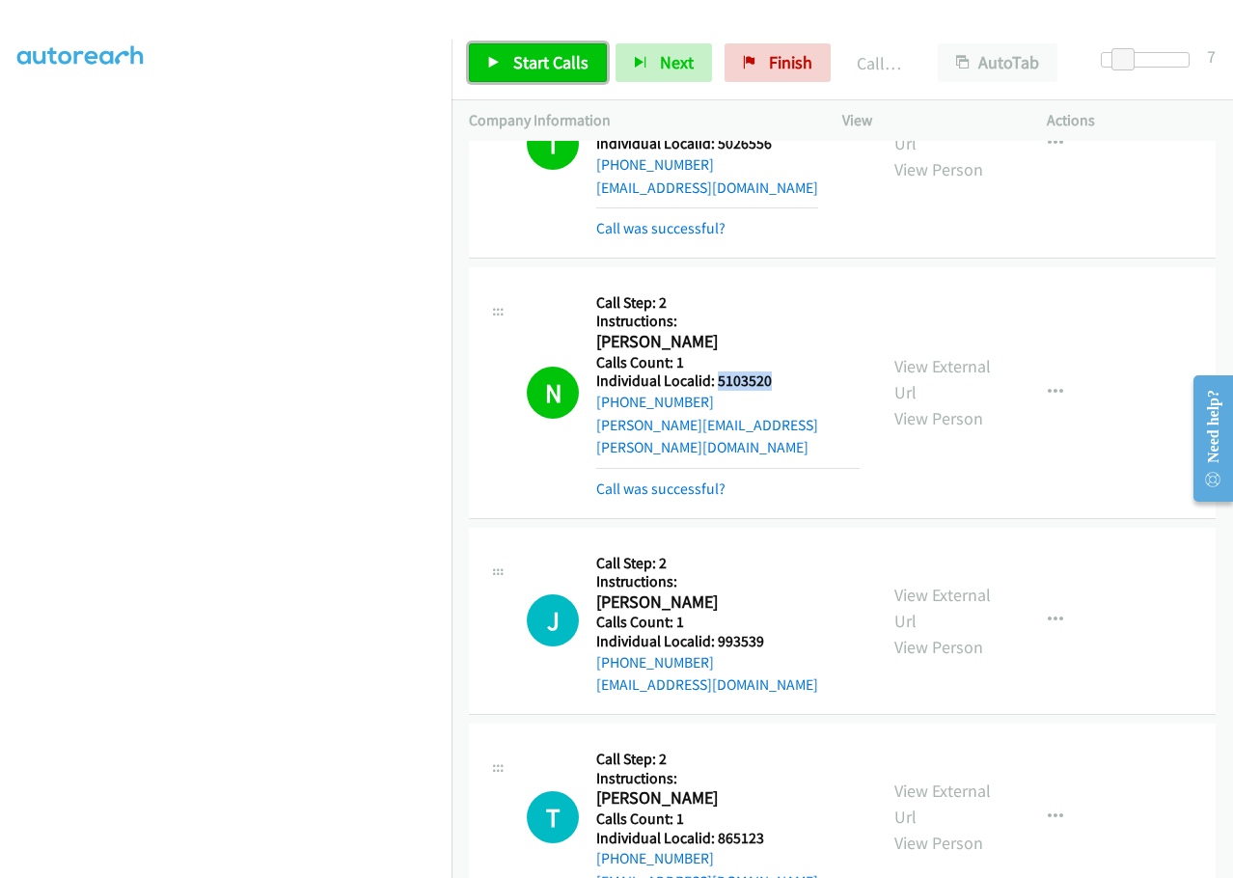
click at [525, 55] on span "Start Calls" at bounding box center [550, 62] width 75 height 22
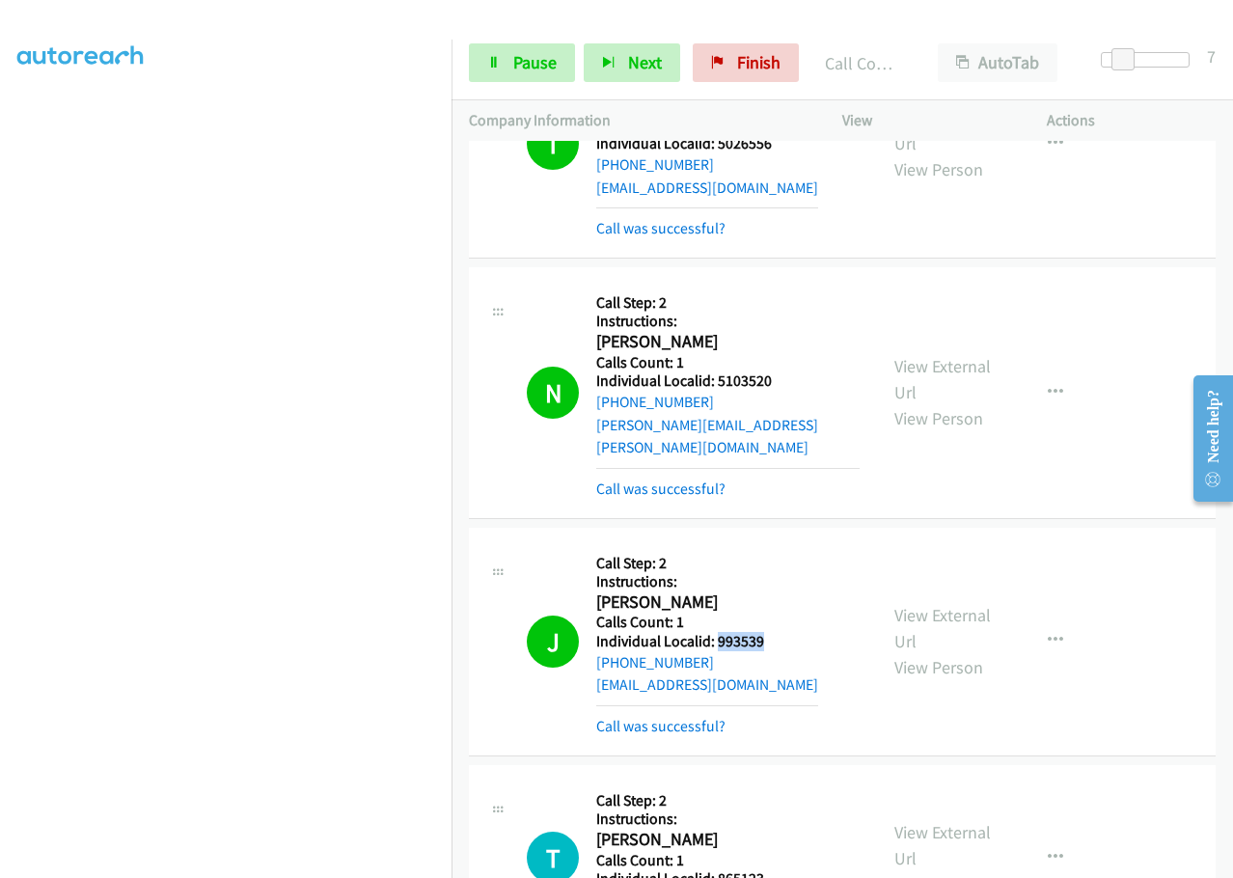
drag, startPoint x: 718, startPoint y: 299, endPoint x: 781, endPoint y: 298, distance: 63.7
click at [781, 545] on div "J Callback Scheduled Call Step: 2 Instructions: Jason Schwartz America/New_York…" at bounding box center [693, 641] width 333 height 193
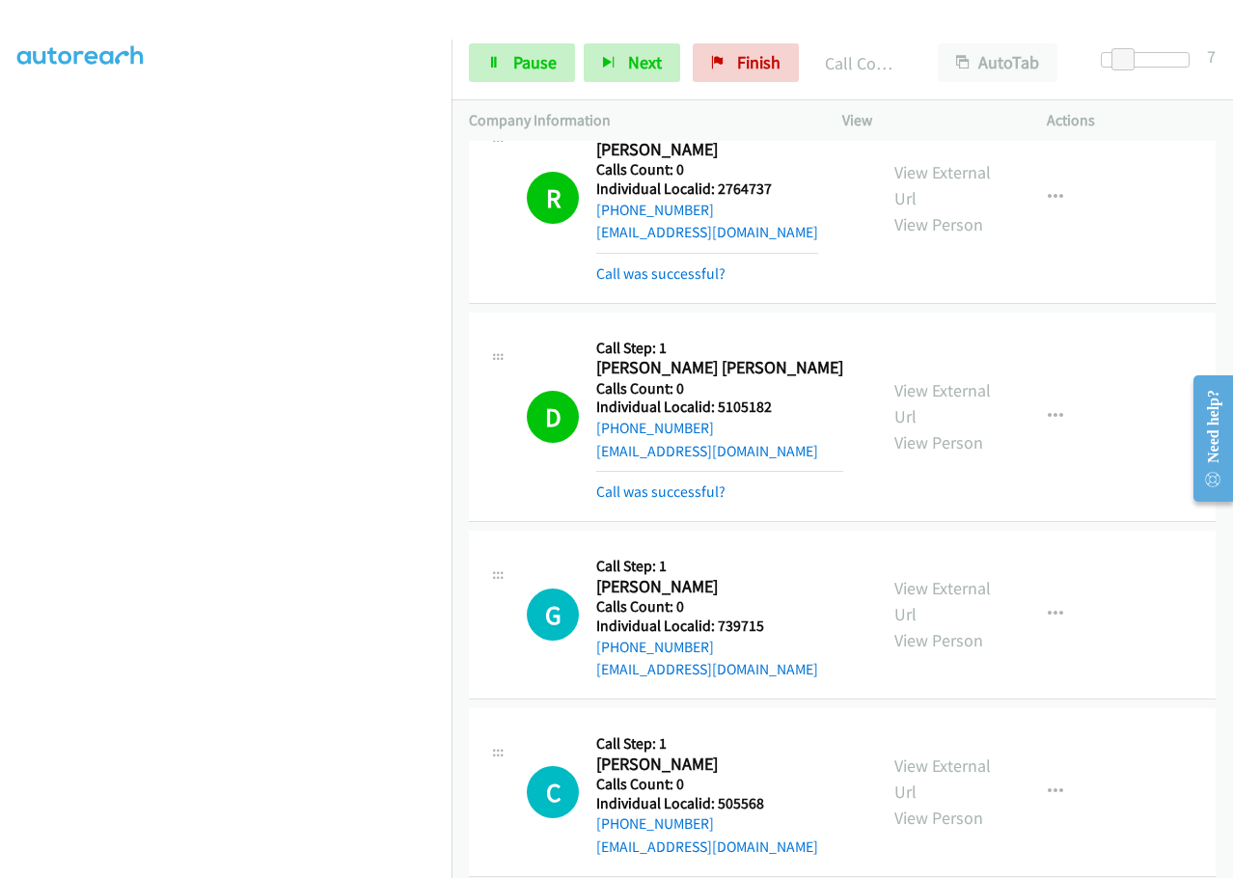
scroll to position [21906, 0]
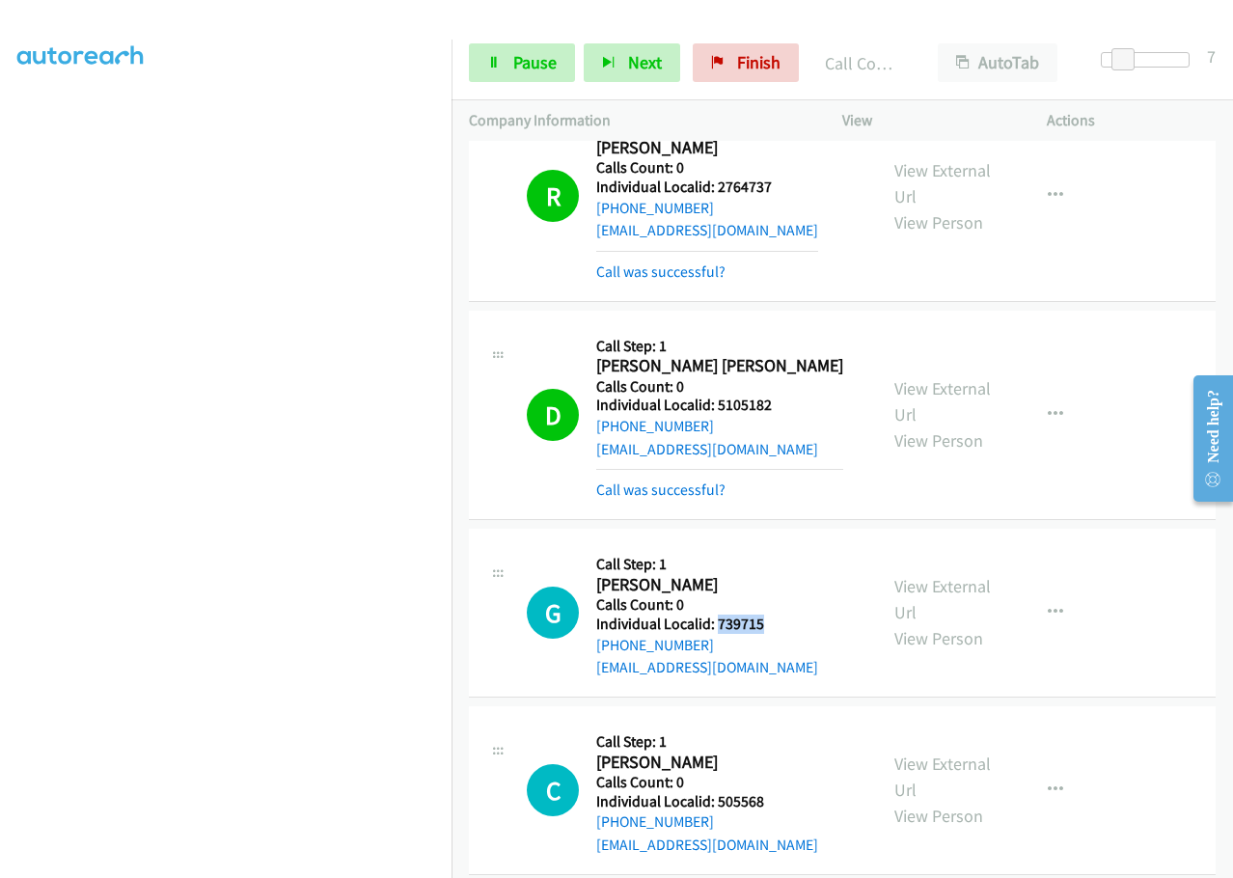
drag, startPoint x: 716, startPoint y: 277, endPoint x: 780, endPoint y: 282, distance: 64.8
click at [780, 546] on div "G Callback Scheduled Call Step: 1 Glenn Campbell America/New_York Calls Count: …" at bounding box center [693, 612] width 333 height 133
drag, startPoint x: 715, startPoint y: 455, endPoint x: 780, endPoint y: 449, distance: 65.8
click at [780, 723] on div "C Callback Scheduled Call Step: 1 Cory Schmidt America/Denver Calls Count: 0 In…" at bounding box center [693, 789] width 333 height 133
click at [757, 751] on h2 "Cory Schmidt" at bounding box center [707, 762] width 222 height 22
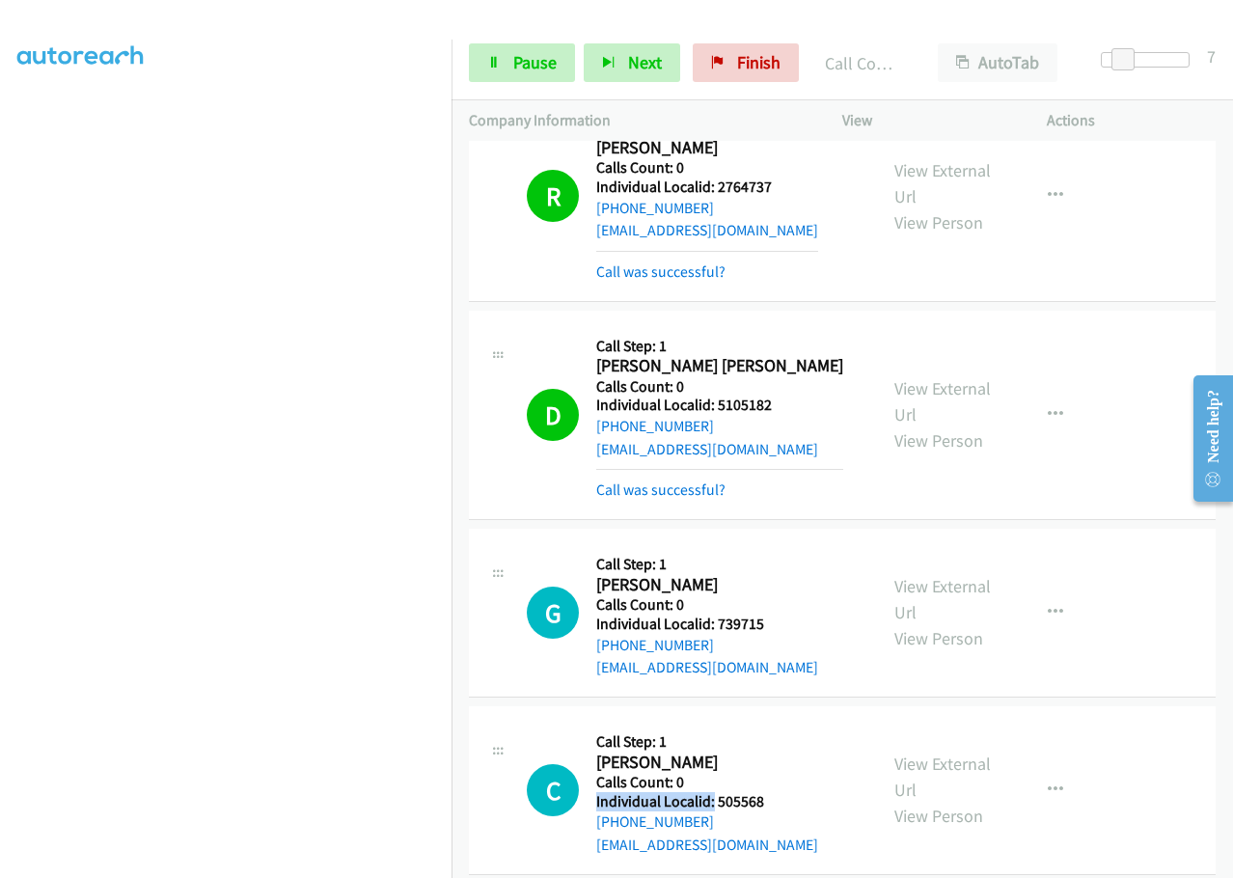
drag, startPoint x: 711, startPoint y: 457, endPoint x: 800, endPoint y: 449, distance: 90.0
click at [800, 723] on div "C Callback Scheduled Call Step: 1 Cory Schmidt America/Denver Calls Count: 0 In…" at bounding box center [693, 789] width 333 height 133
click at [718, 792] on h5 "Individual Localid: 505568" at bounding box center [707, 801] width 222 height 19
drag, startPoint x: 715, startPoint y: 459, endPoint x: 773, endPoint y: 455, distance: 59.0
click at [780, 723] on div "C Callback Scheduled Call Step: 1 Cory Schmidt America/Denver Calls Count: 0 In…" at bounding box center [693, 789] width 333 height 133
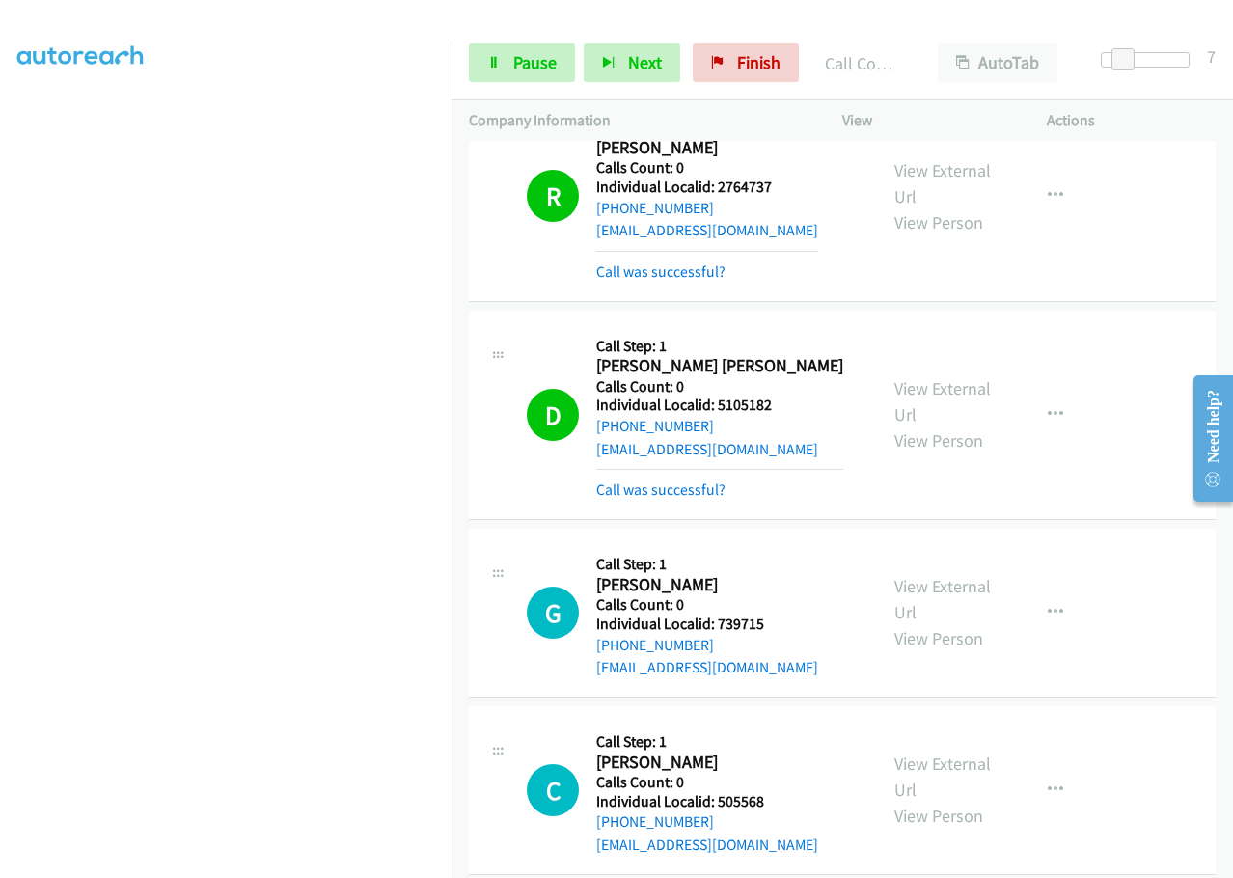
drag, startPoint x: 715, startPoint y: 636, endPoint x: 791, endPoint y: 627, distance: 76.7
drag, startPoint x: 716, startPoint y: 635, endPoint x: 780, endPoint y: 629, distance: 64.9
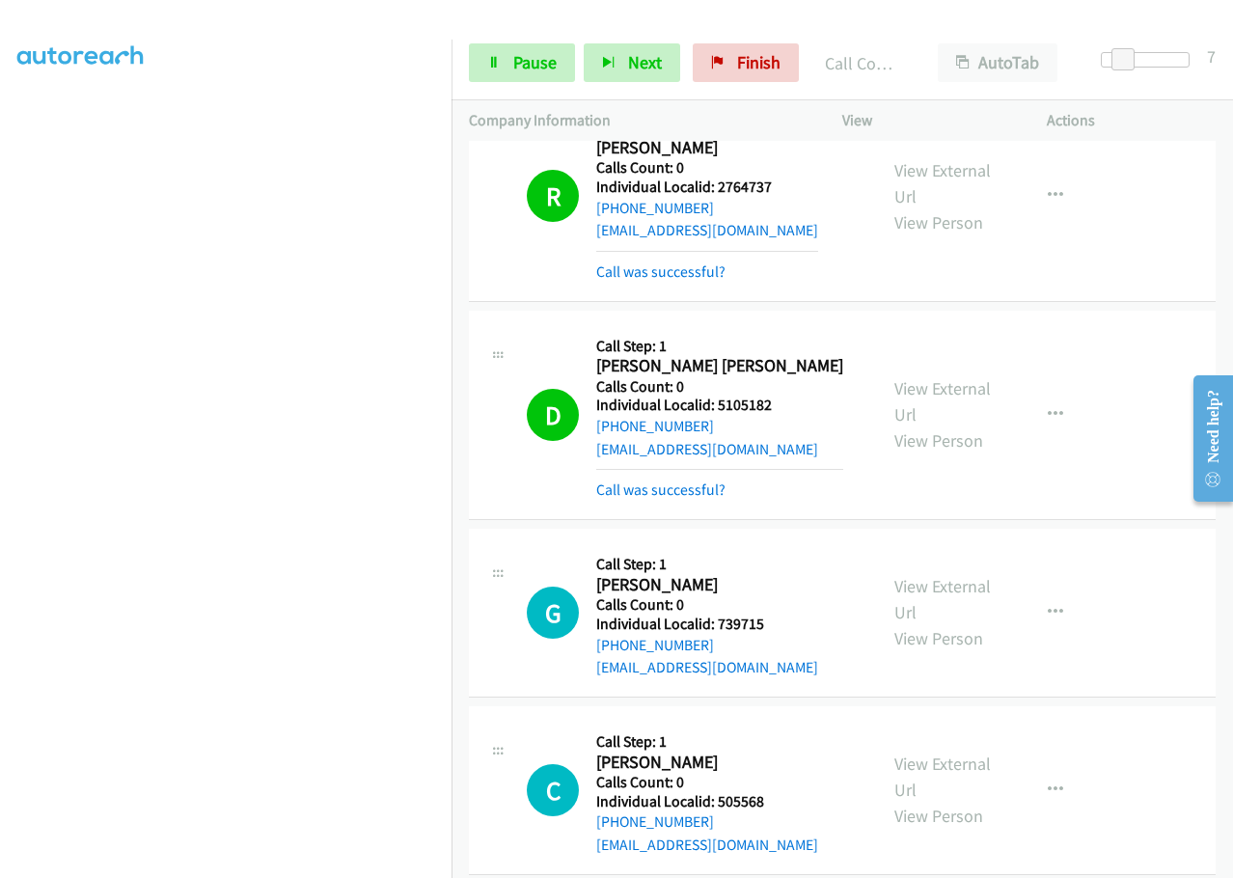
drag, startPoint x: 716, startPoint y: 791, endPoint x: 778, endPoint y: 785, distance: 63.0
drag, startPoint x: 739, startPoint y: 790, endPoint x: 784, endPoint y: 594, distance: 201.0
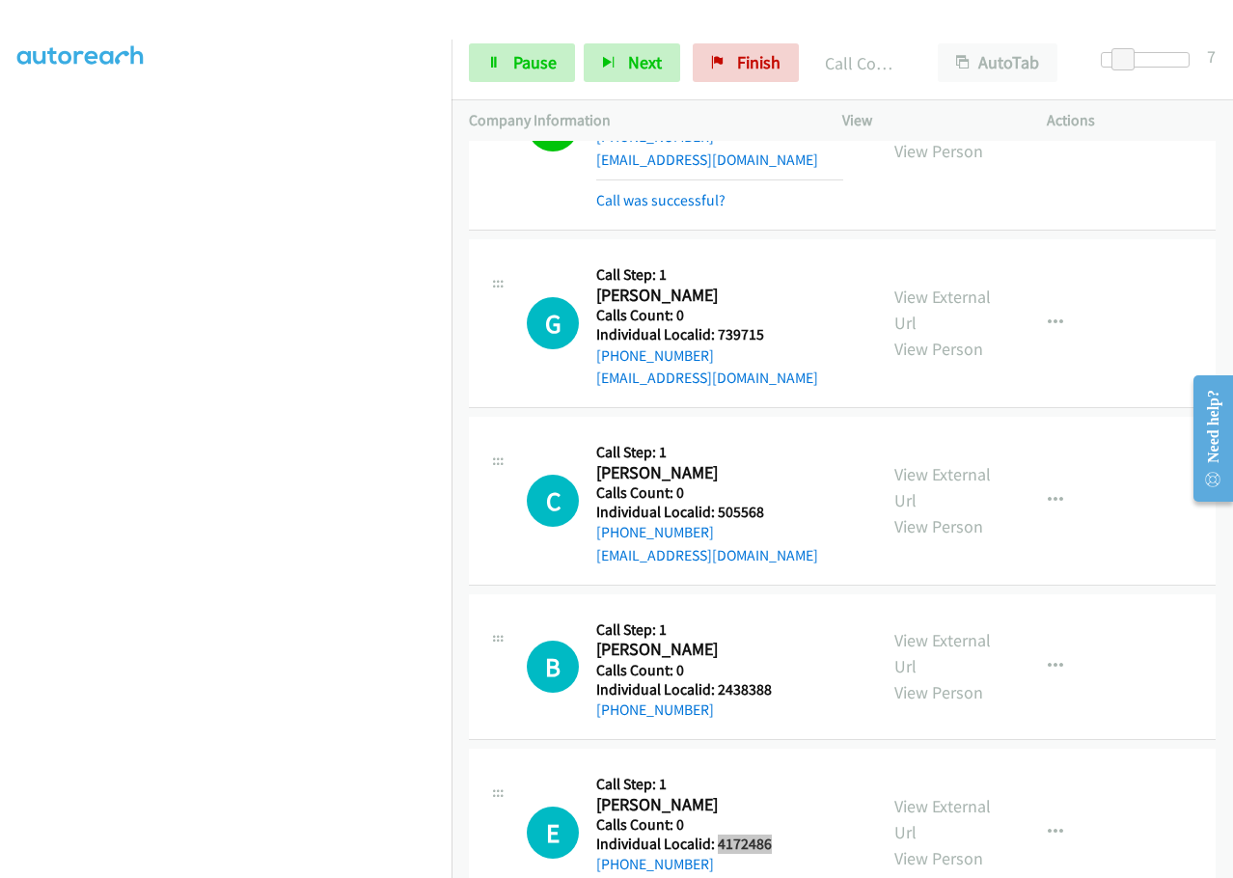
scroll to position [22268, 0]
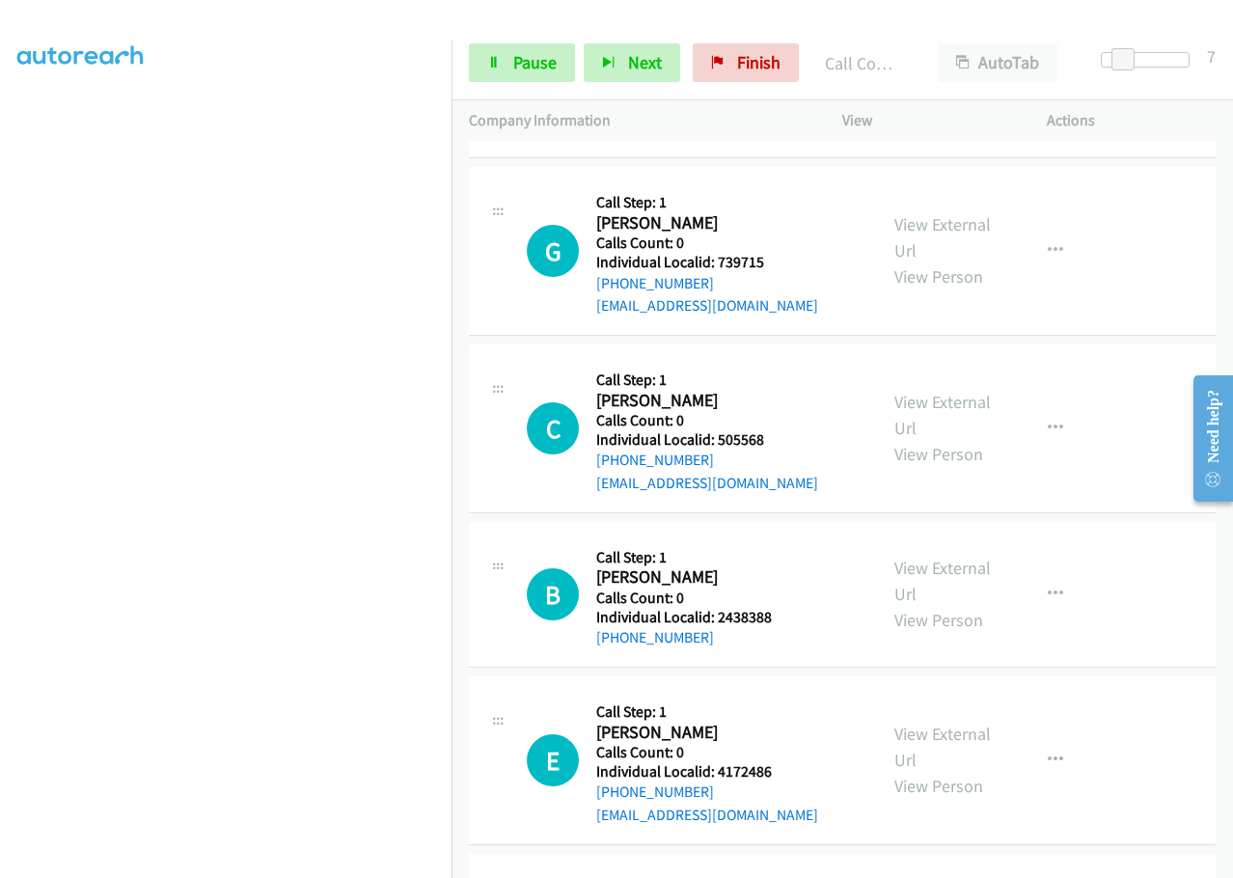
drag, startPoint x: 717, startPoint y: 609, endPoint x: 781, endPoint y: 605, distance: 64.7
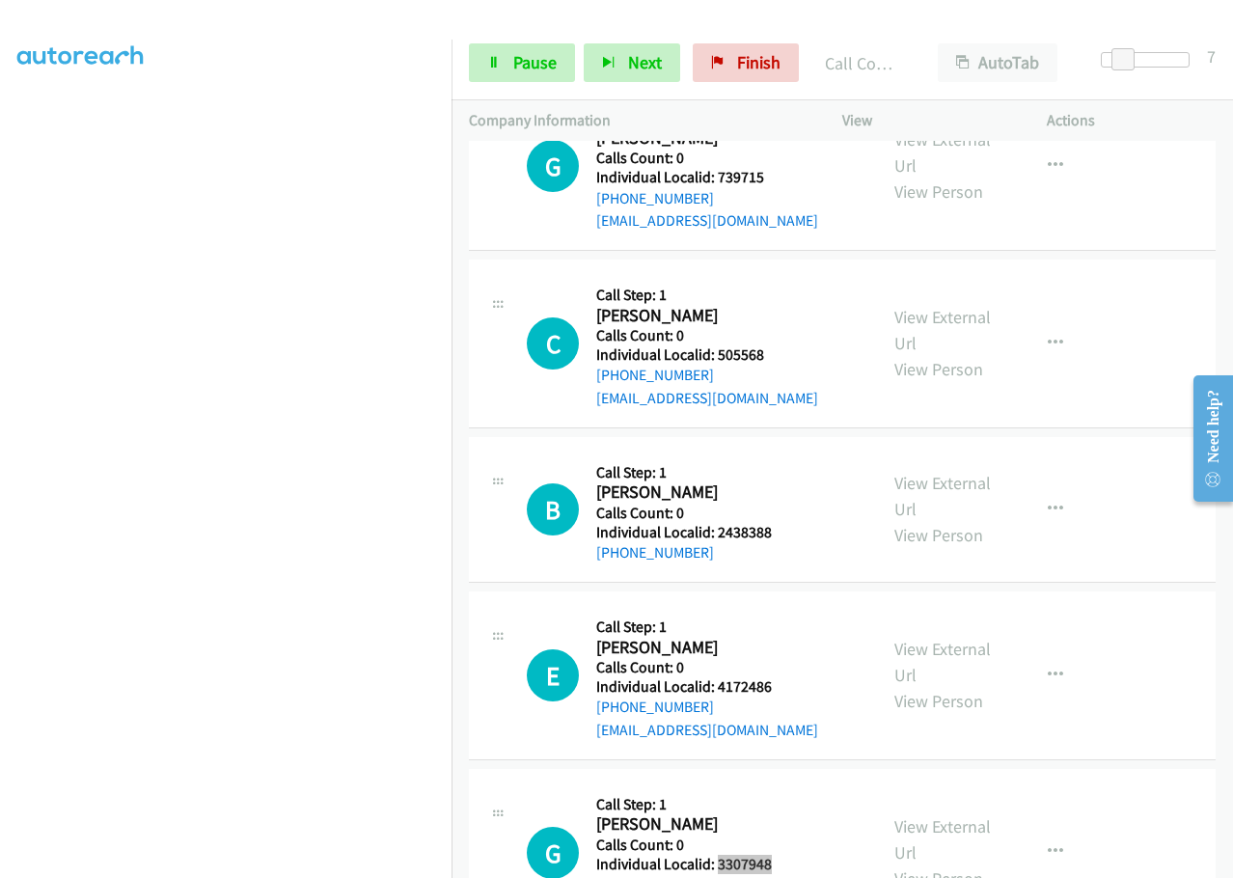
scroll to position [22436, 0]
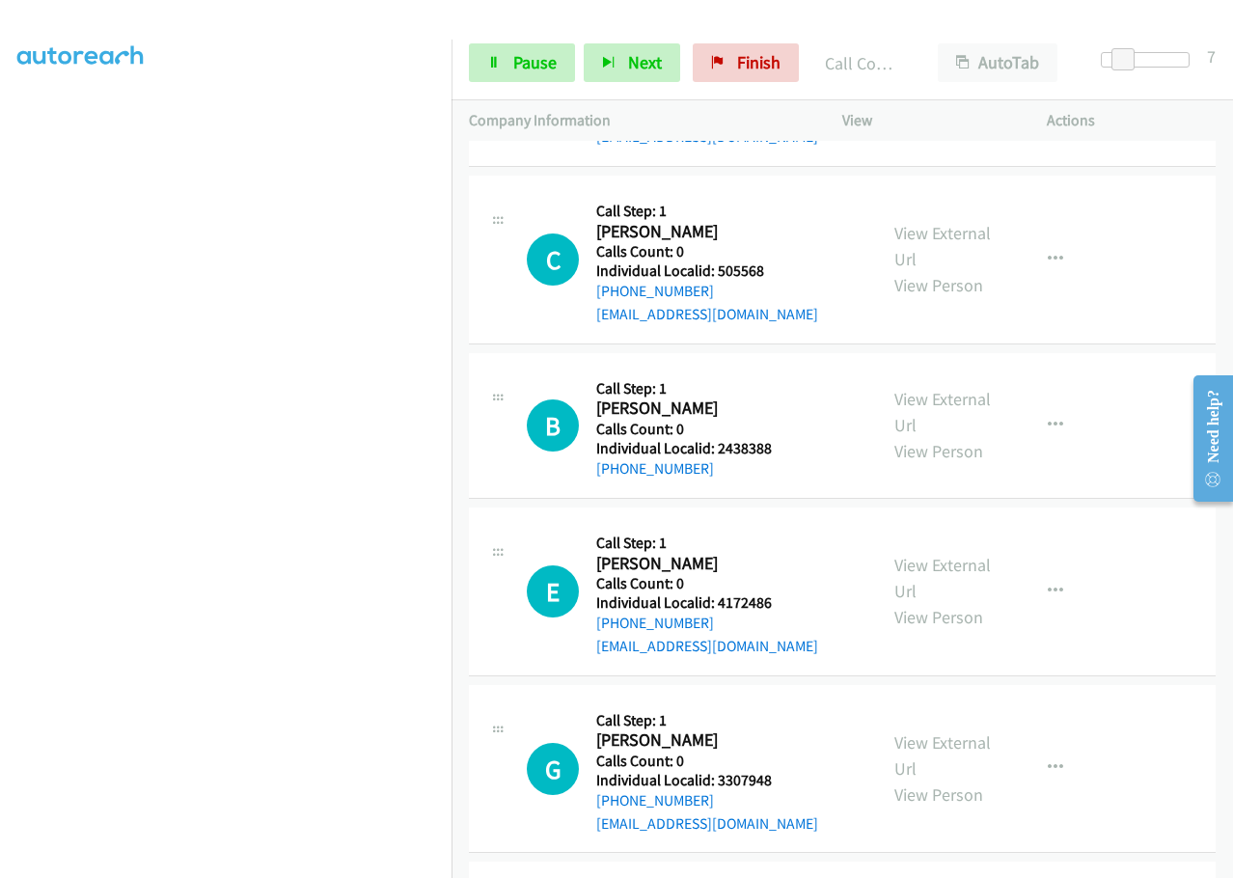
drag, startPoint x: 718, startPoint y: 620, endPoint x: 771, endPoint y: 617, distance: 53.1
drag, startPoint x: 717, startPoint y: 794, endPoint x: 790, endPoint y: 789, distance: 73.5
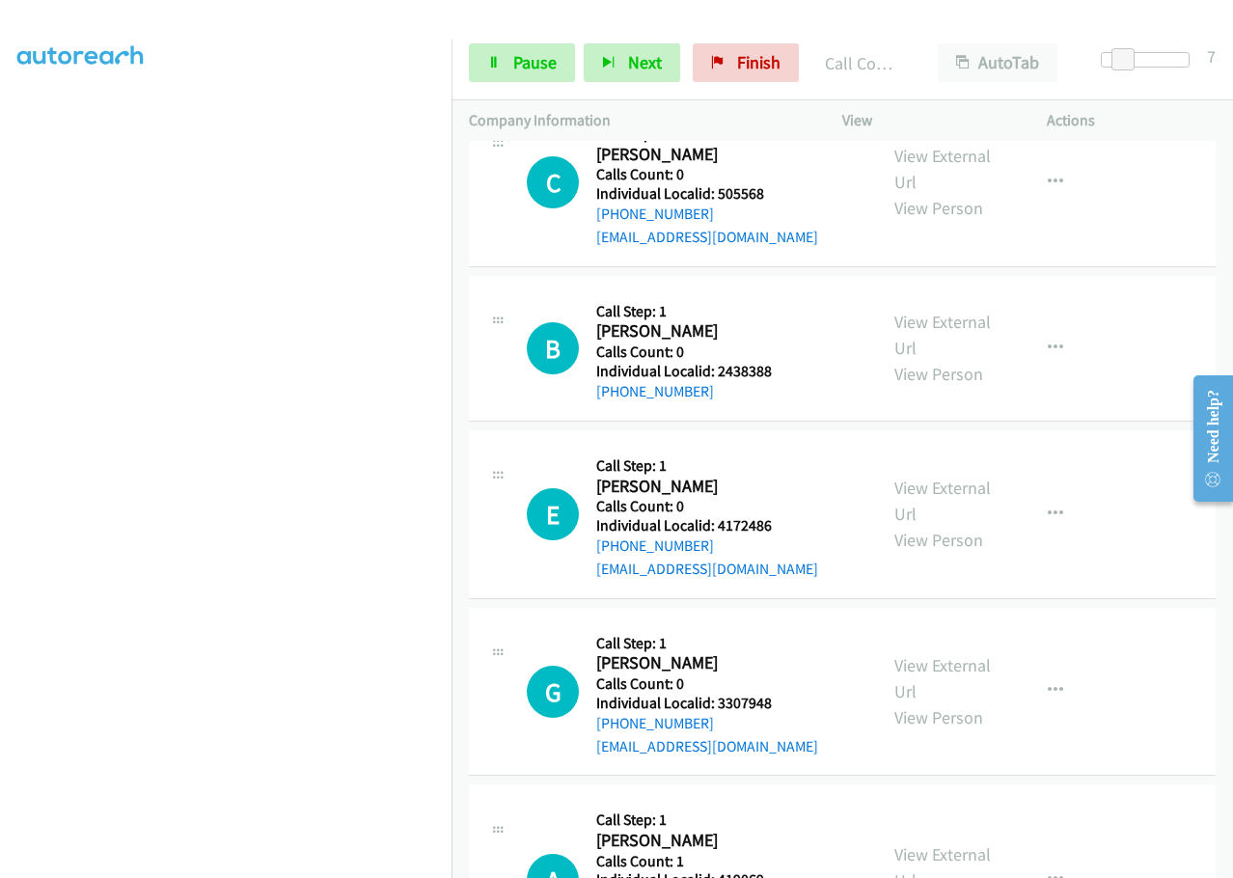
scroll to position [22605, 0]
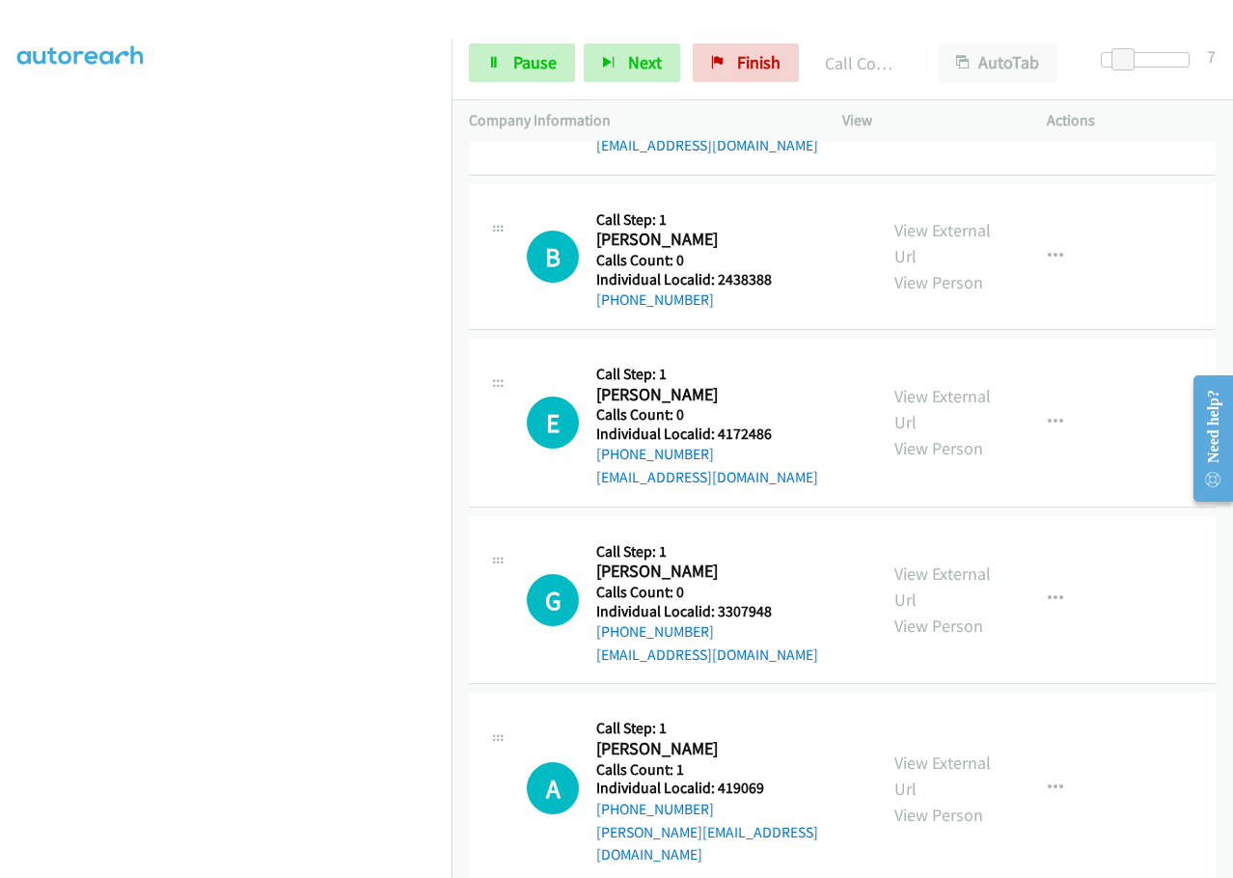
drag, startPoint x: 714, startPoint y: 801, endPoint x: 799, endPoint y: 800, distance: 84.9
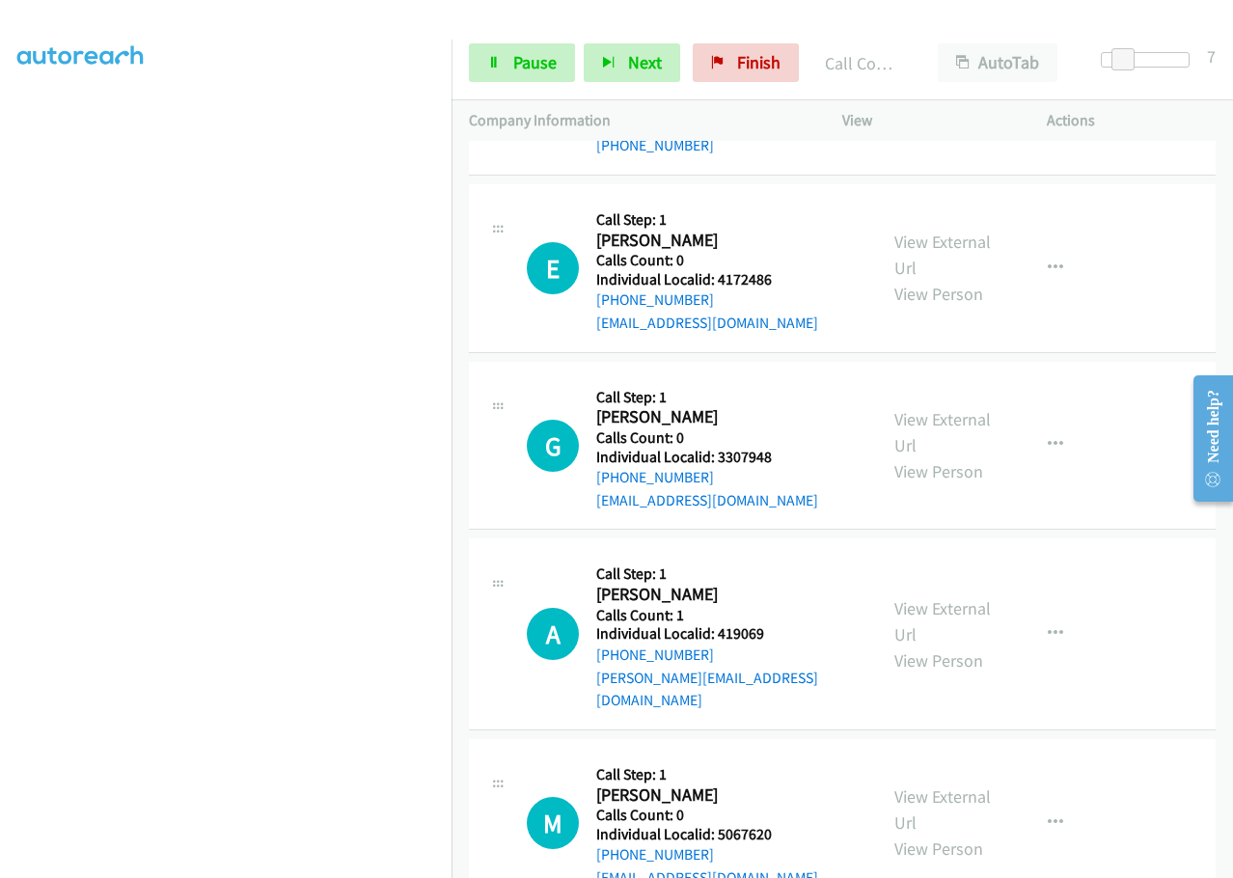
scroll to position [22822, 0]
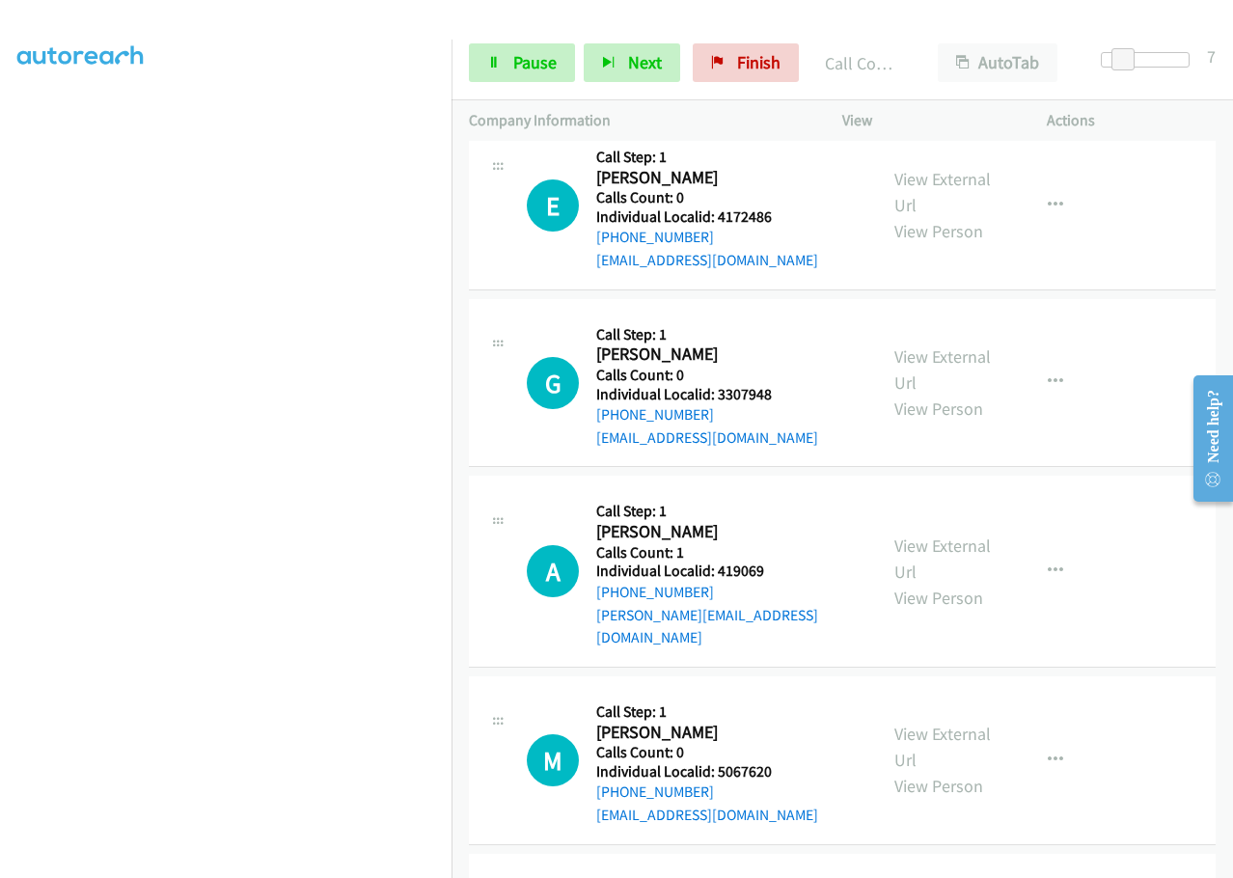
drag, startPoint x: 717, startPoint y: 760, endPoint x: 775, endPoint y: 761, distance: 58.8
click at [502, 59] on link "Pause" at bounding box center [522, 62] width 106 height 39
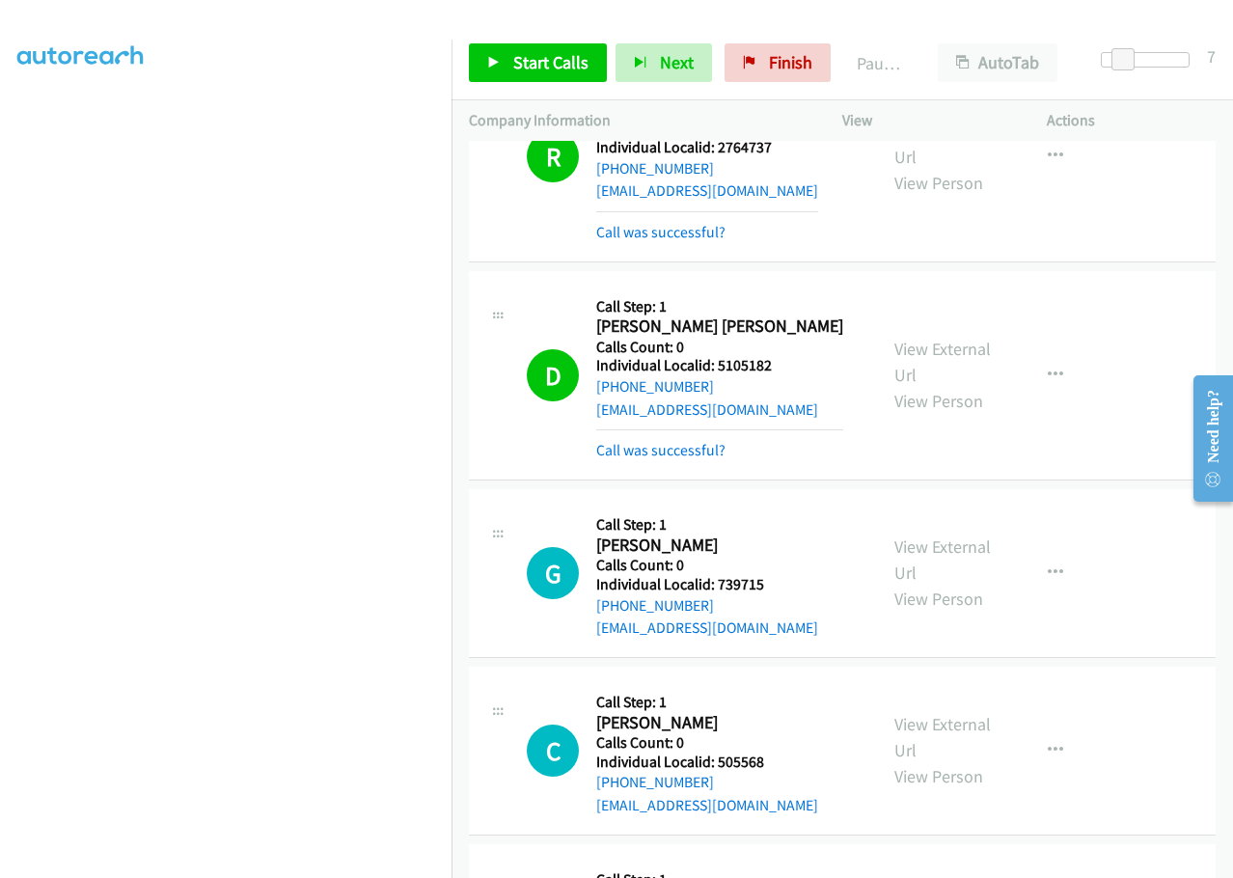
scroll to position [21954, 0]
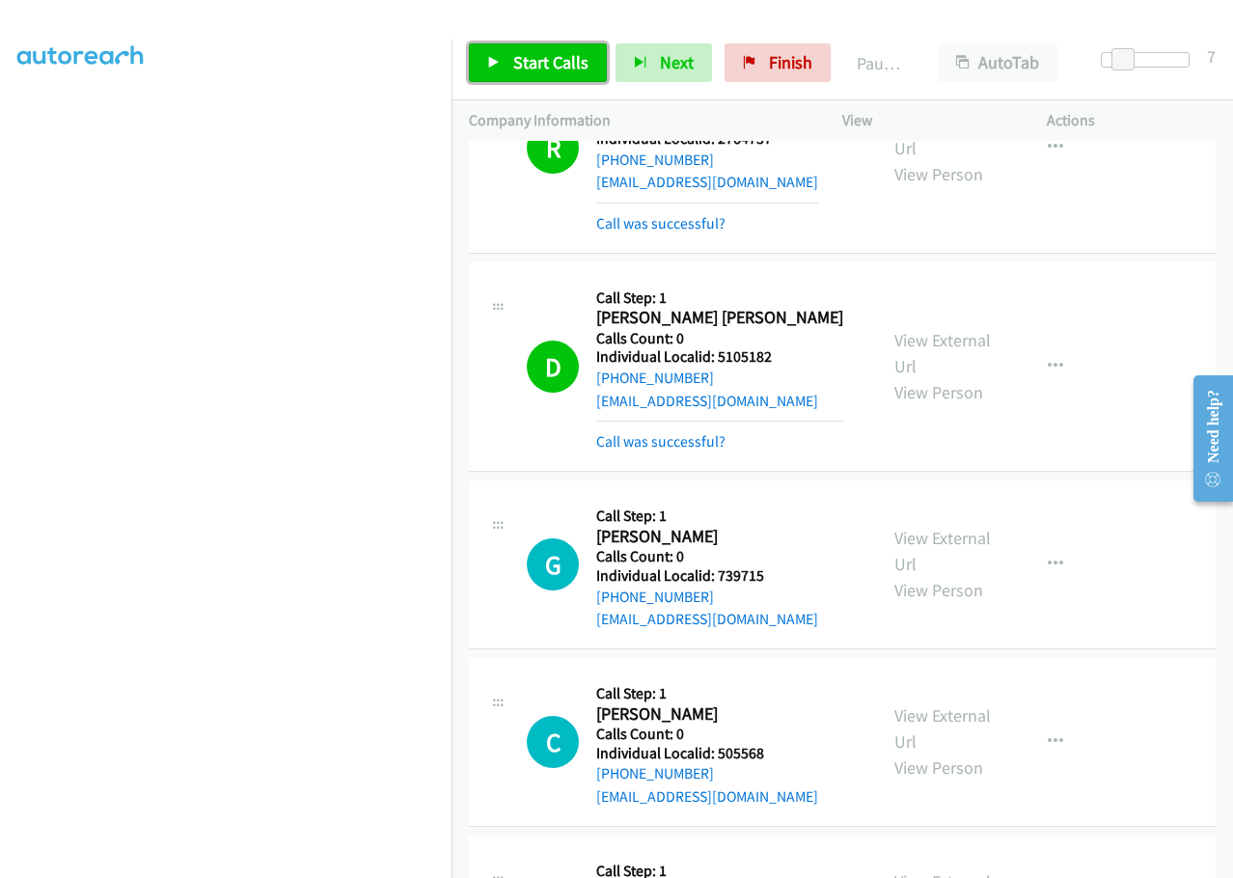
click at [548, 60] on span "Start Calls" at bounding box center [550, 62] width 75 height 22
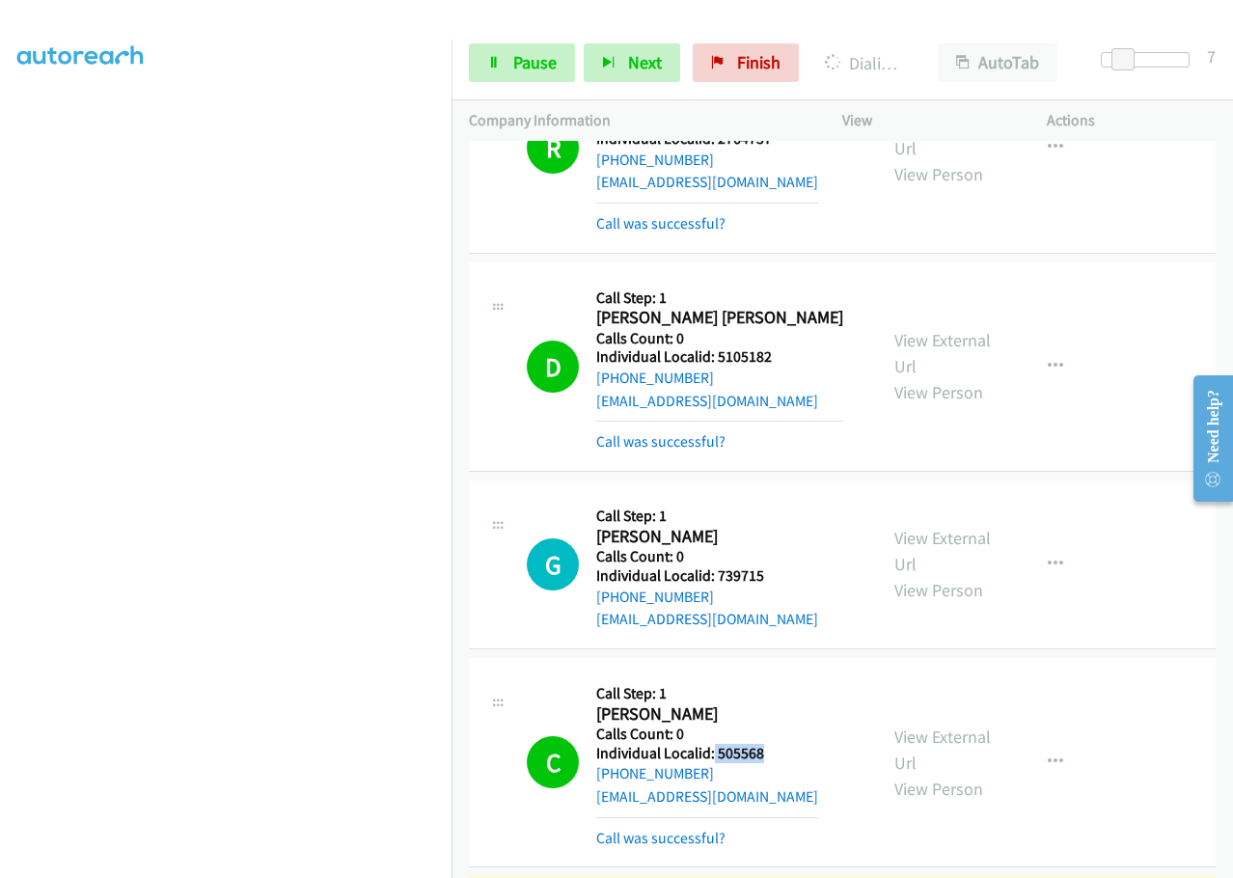
drag, startPoint x: 715, startPoint y: 408, endPoint x: 775, endPoint y: 406, distance: 60.8
click at [775, 675] on div "C Callback Scheduled Call Step: 1 Cory Schmidt America/Denver Calls Count: 0 In…" at bounding box center [693, 762] width 333 height 174
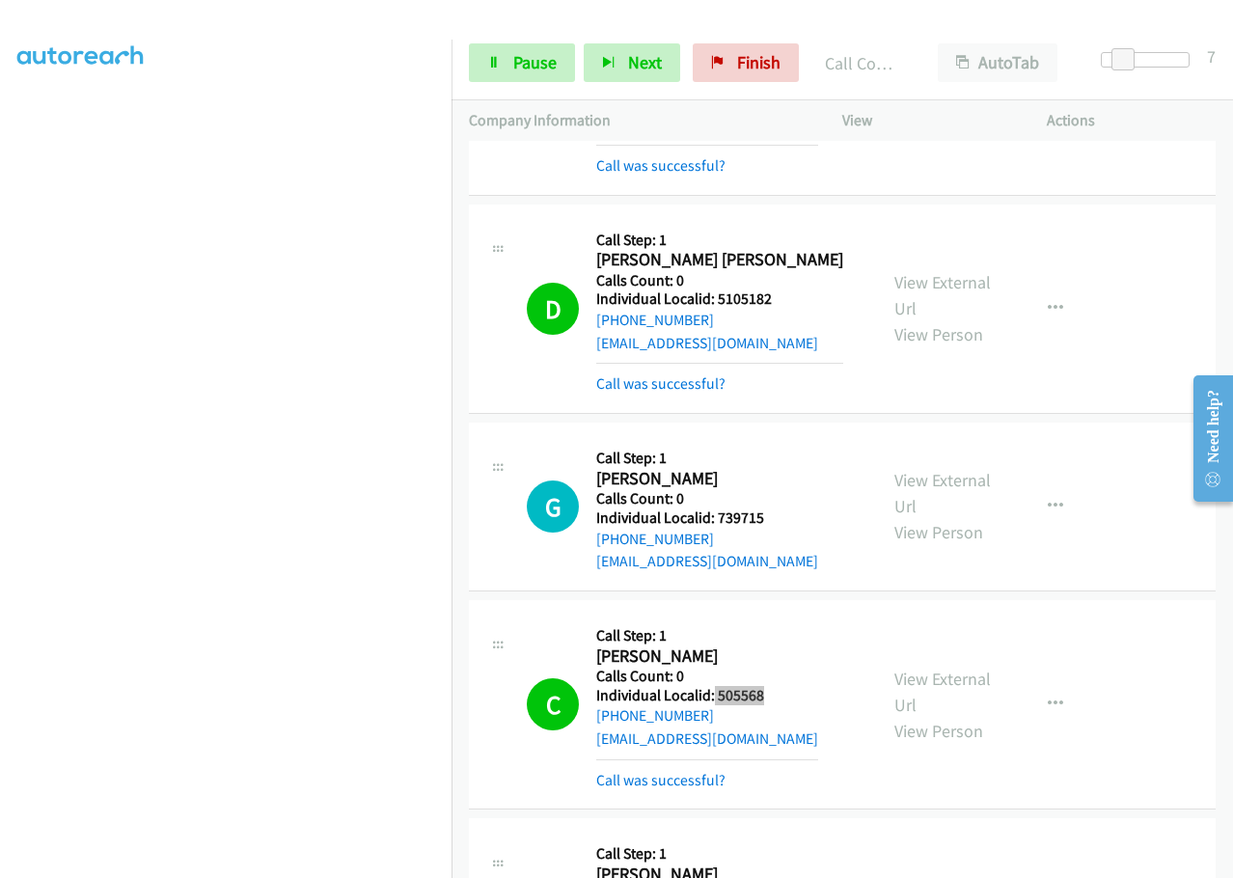
scroll to position [22075, 0]
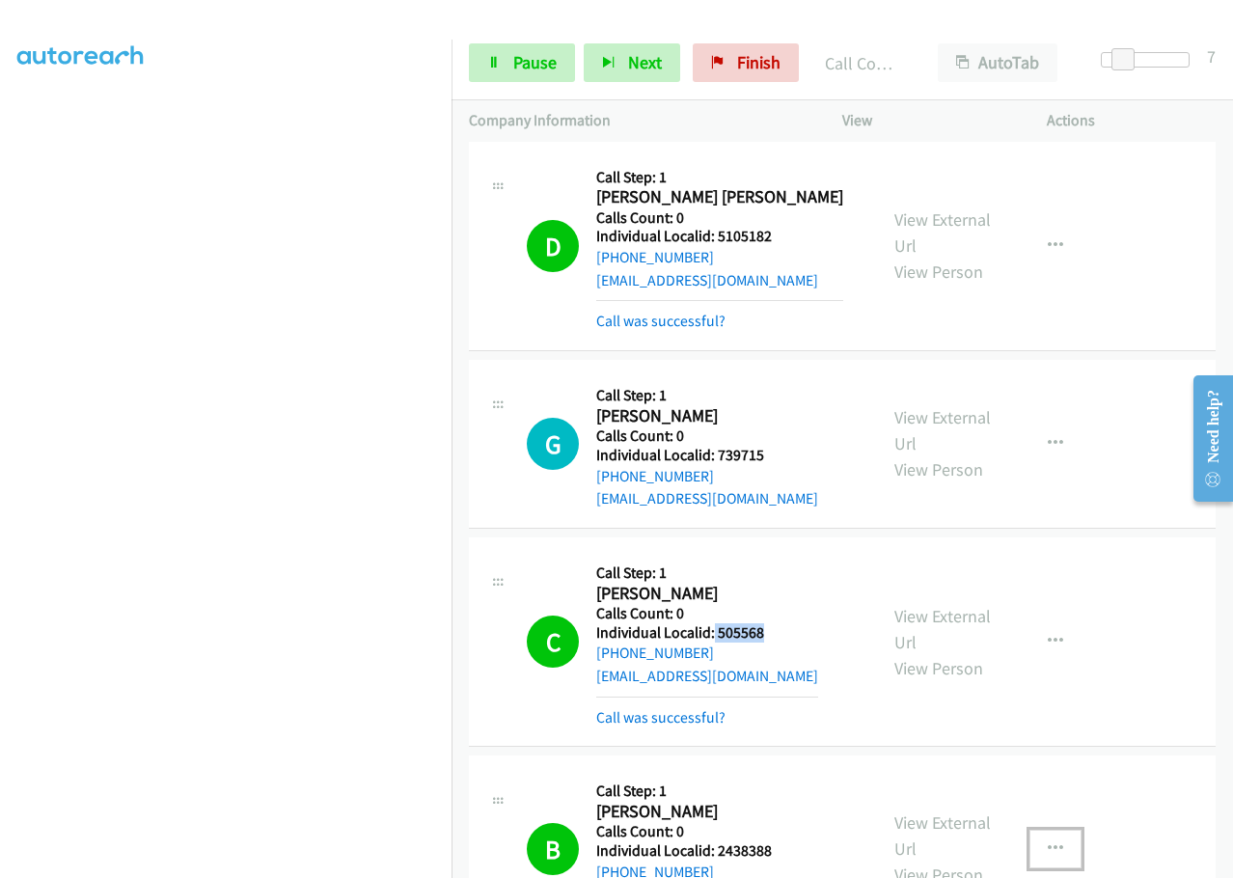
click at [1056, 829] on button "button" at bounding box center [1055, 848] width 52 height 39
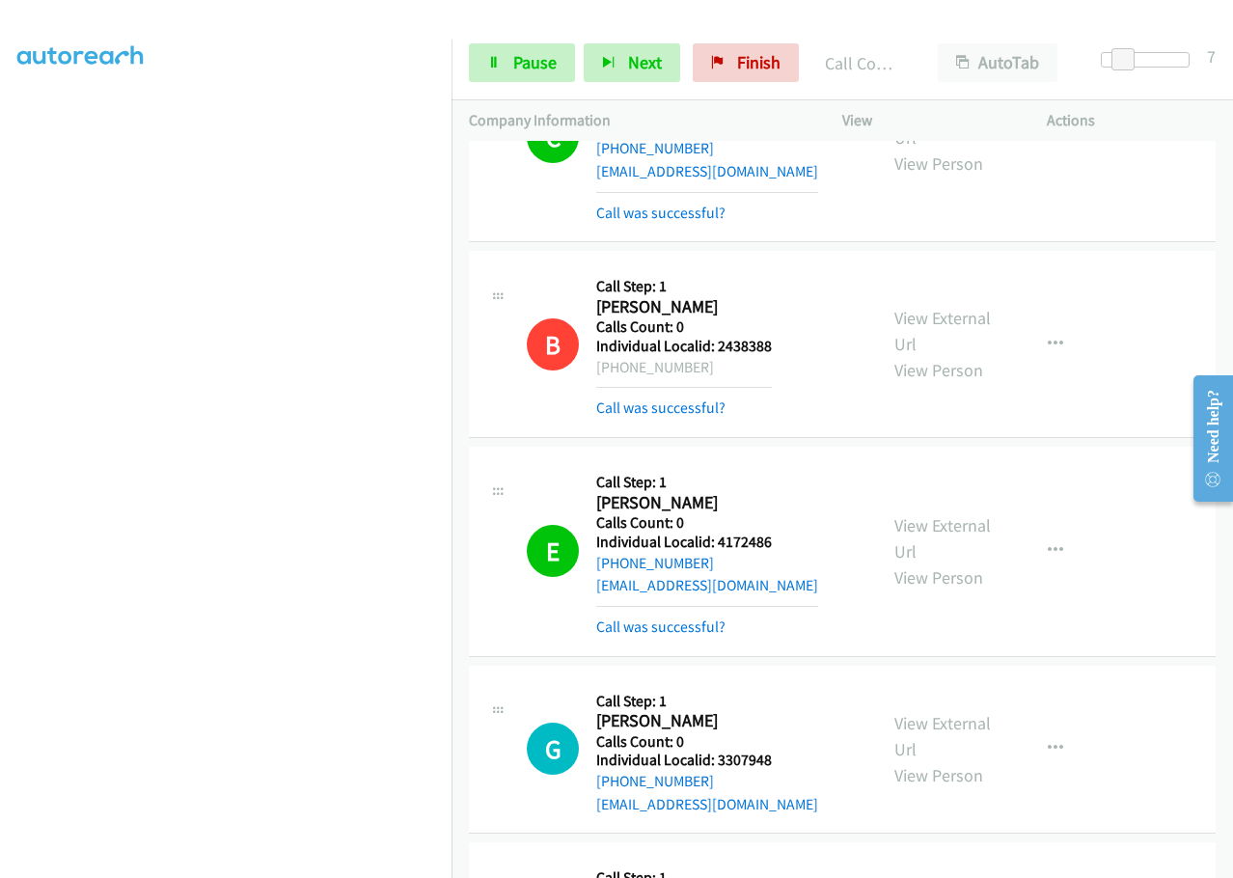
scroll to position [22581, 0]
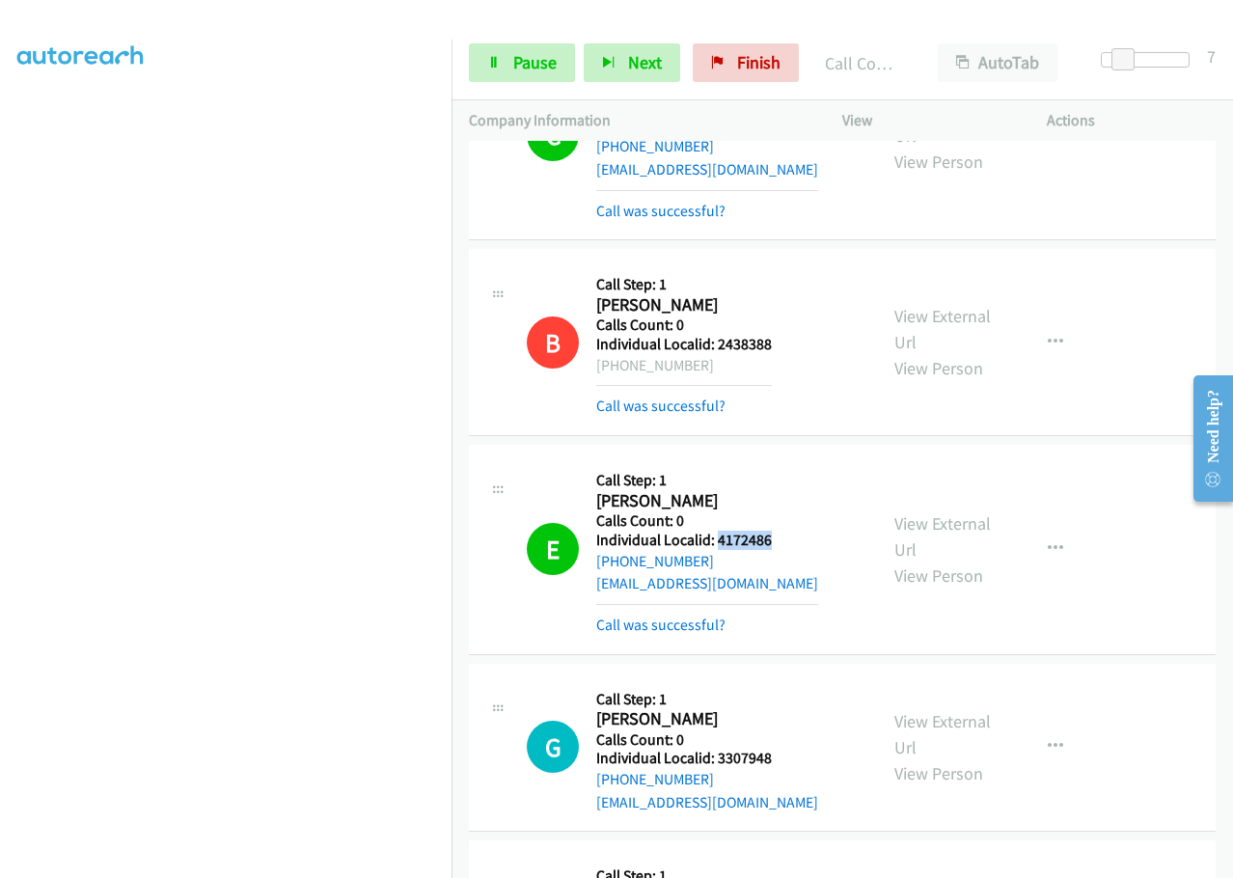
drag, startPoint x: 717, startPoint y: 197, endPoint x: 783, endPoint y: 189, distance: 67.0
click at [783, 462] on div "E Callback Scheduled Call Step: 1 Eric Wilson America/Denver Calls Count: 0 Ind…" at bounding box center [693, 549] width 333 height 174
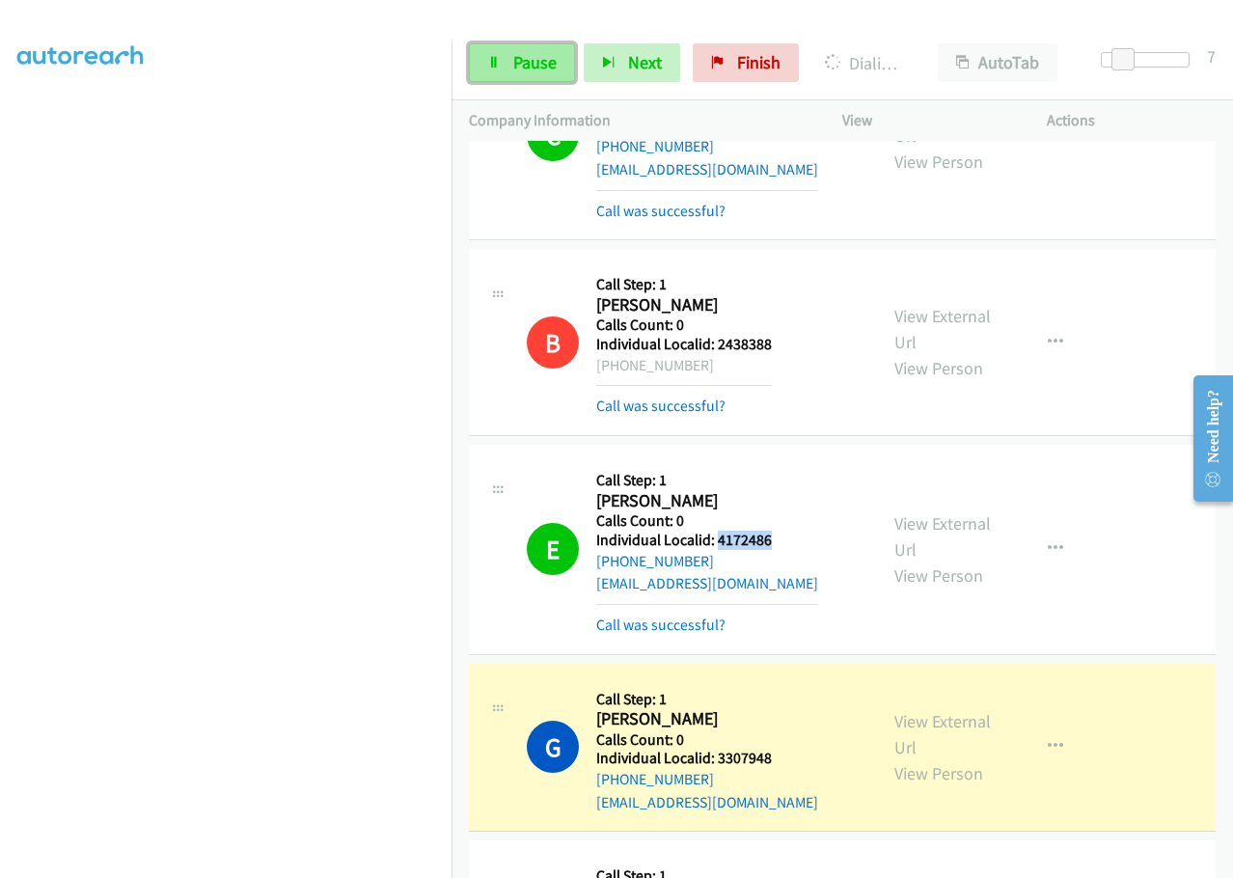
click at [541, 67] on span "Pause" at bounding box center [534, 62] width 43 height 22
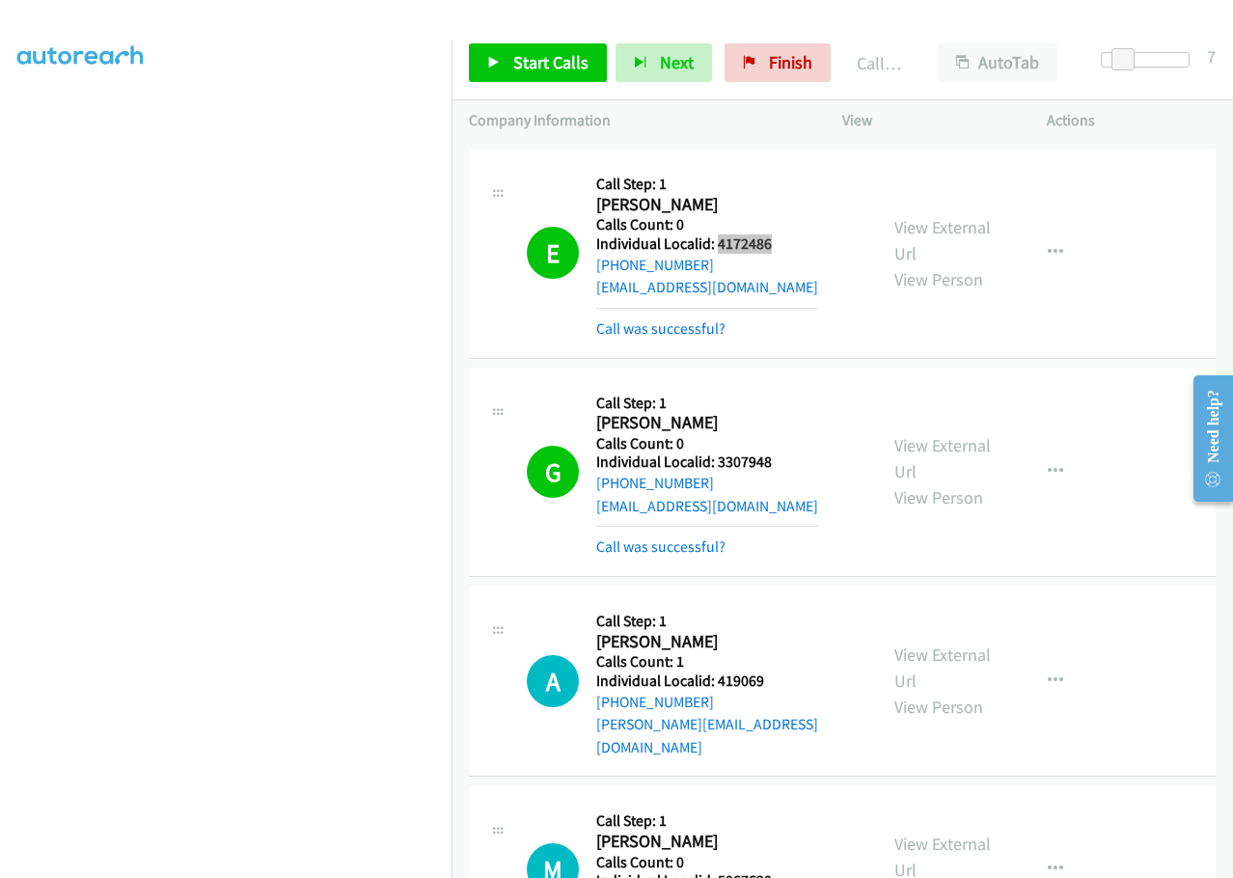
scroll to position [22943, 0]
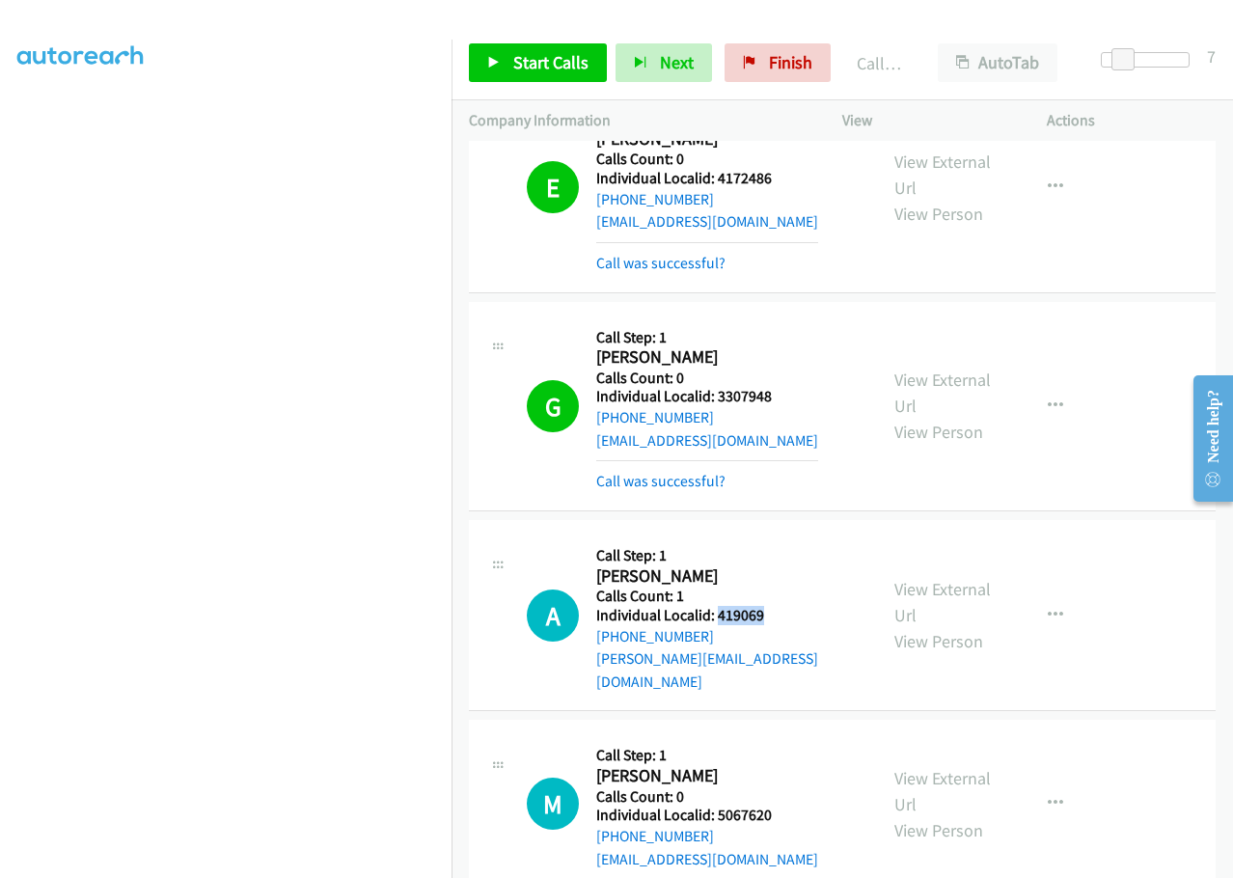
drag, startPoint x: 715, startPoint y: 275, endPoint x: 758, endPoint y: 276, distance: 43.4
click at [778, 537] on div "A Callback Scheduled Call Step: 1 Alan Percy America/New_York Calls Count: 1 In…" at bounding box center [693, 614] width 333 height 155
drag, startPoint x: 719, startPoint y: 450, endPoint x: 775, endPoint y: 448, distance: 56.0
click at [775, 737] on div "M Callback Scheduled Call Step: 1 Michael Manlief America/Denver Calls Count: 0…" at bounding box center [693, 803] width 333 height 133
click at [757, 765] on h2 "Michael Manlief" at bounding box center [707, 776] width 222 height 22
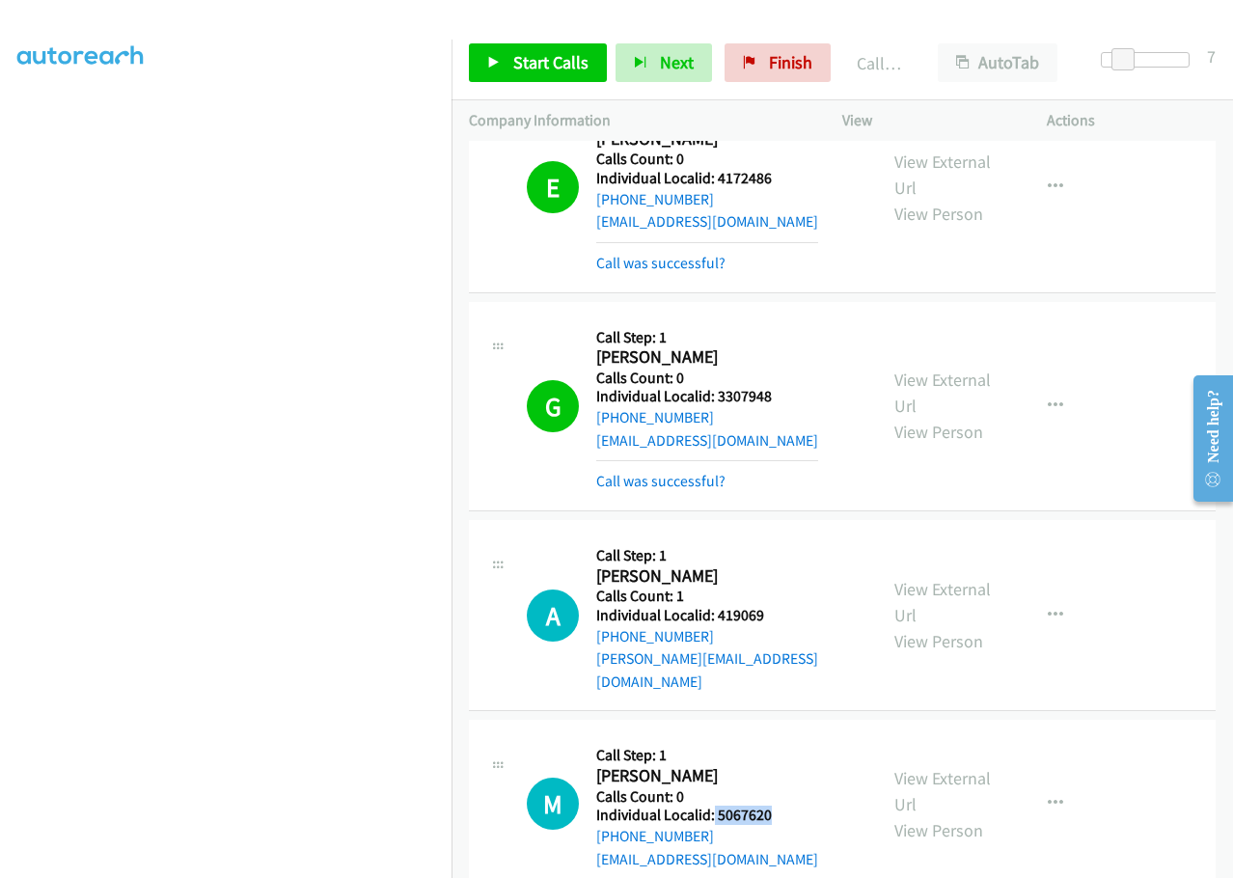
drag, startPoint x: 713, startPoint y: 452, endPoint x: 783, endPoint y: 448, distance: 70.5
click at [783, 737] on div "M Callback Scheduled Call Step: 1 Michael Manlief America/Denver Calls Count: 0…" at bounding box center [693, 803] width 333 height 133
drag, startPoint x: 718, startPoint y: 624, endPoint x: 777, endPoint y: 624, distance: 58.8
drag, startPoint x: 719, startPoint y: 803, endPoint x: 773, endPoint y: 803, distance: 54.0
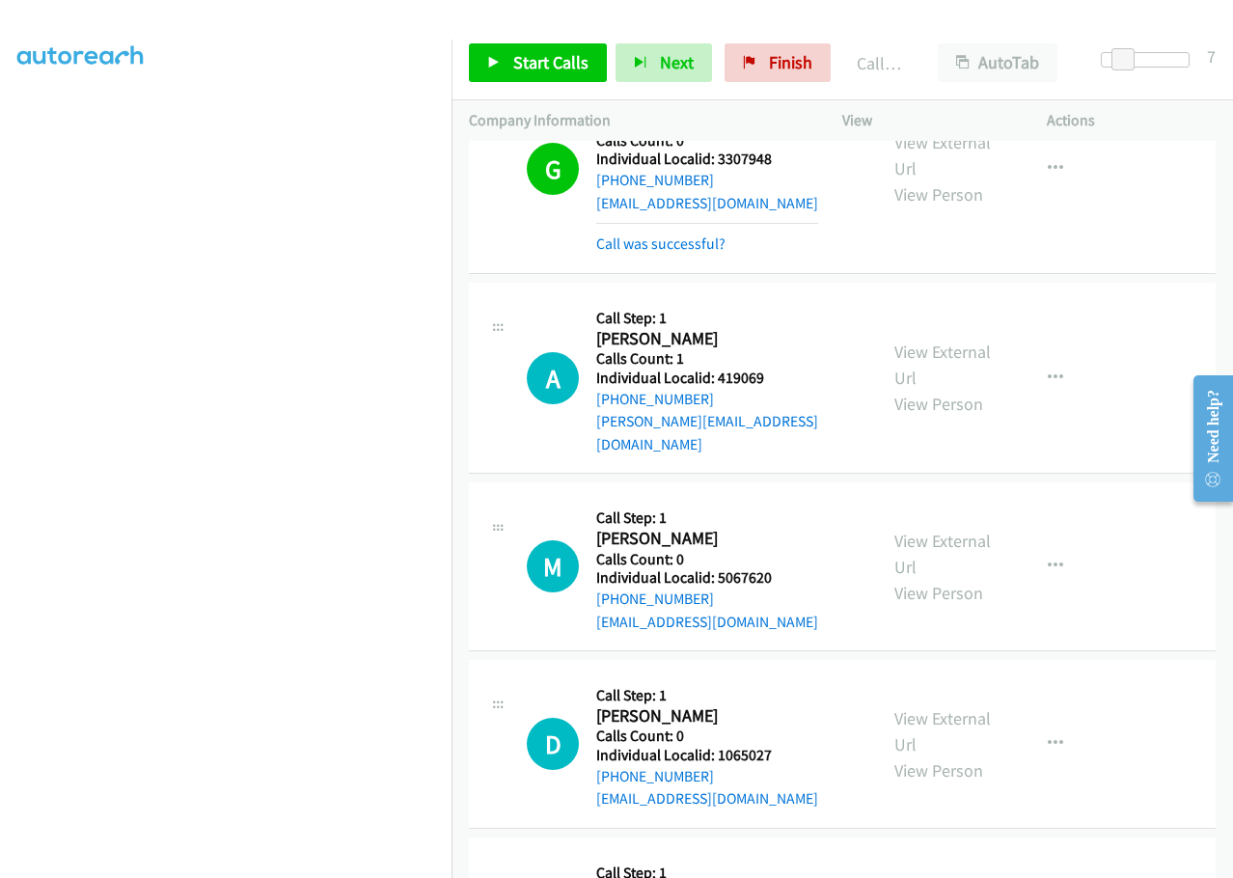
scroll to position [23256, 0]
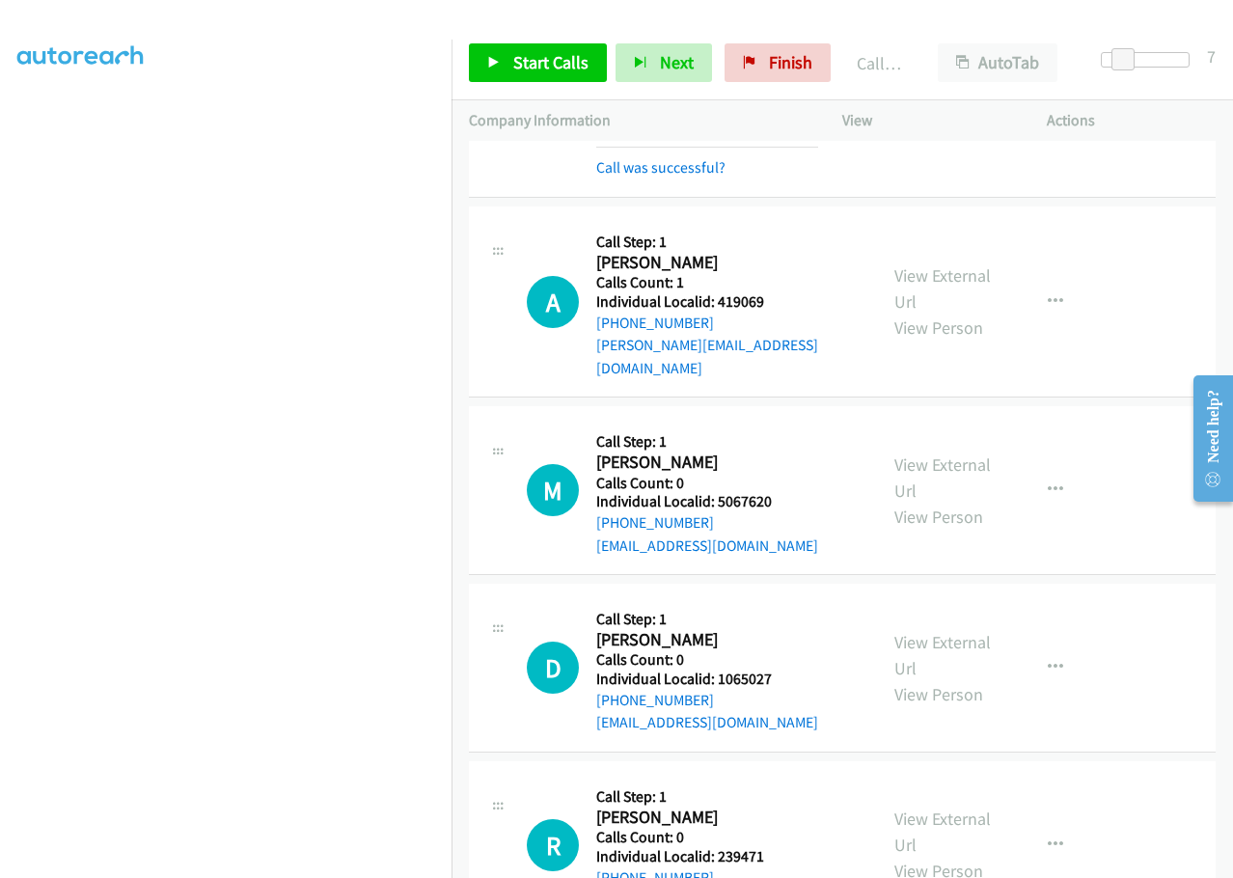
drag, startPoint x: 715, startPoint y: 672, endPoint x: 775, endPoint y: 669, distance: 60.8
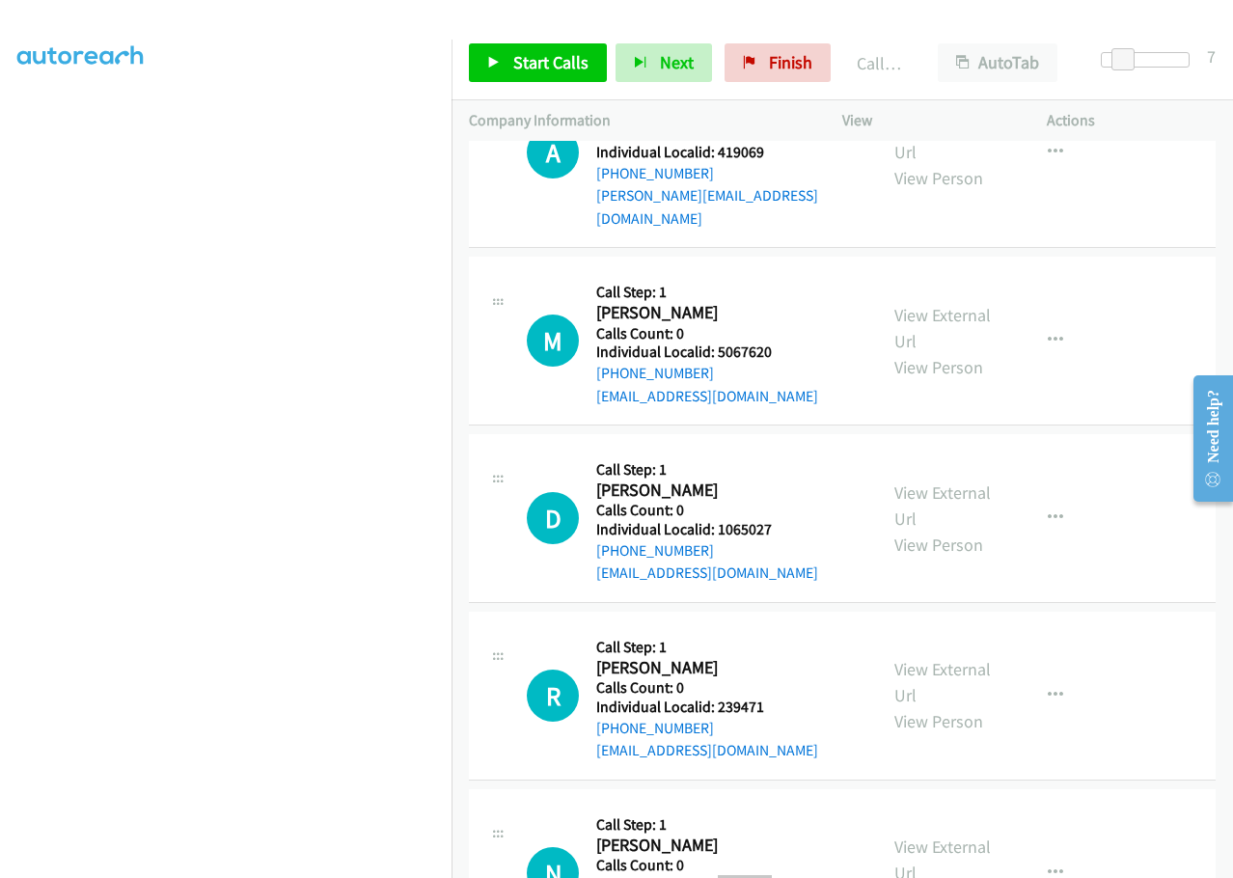
scroll to position [23473, 0]
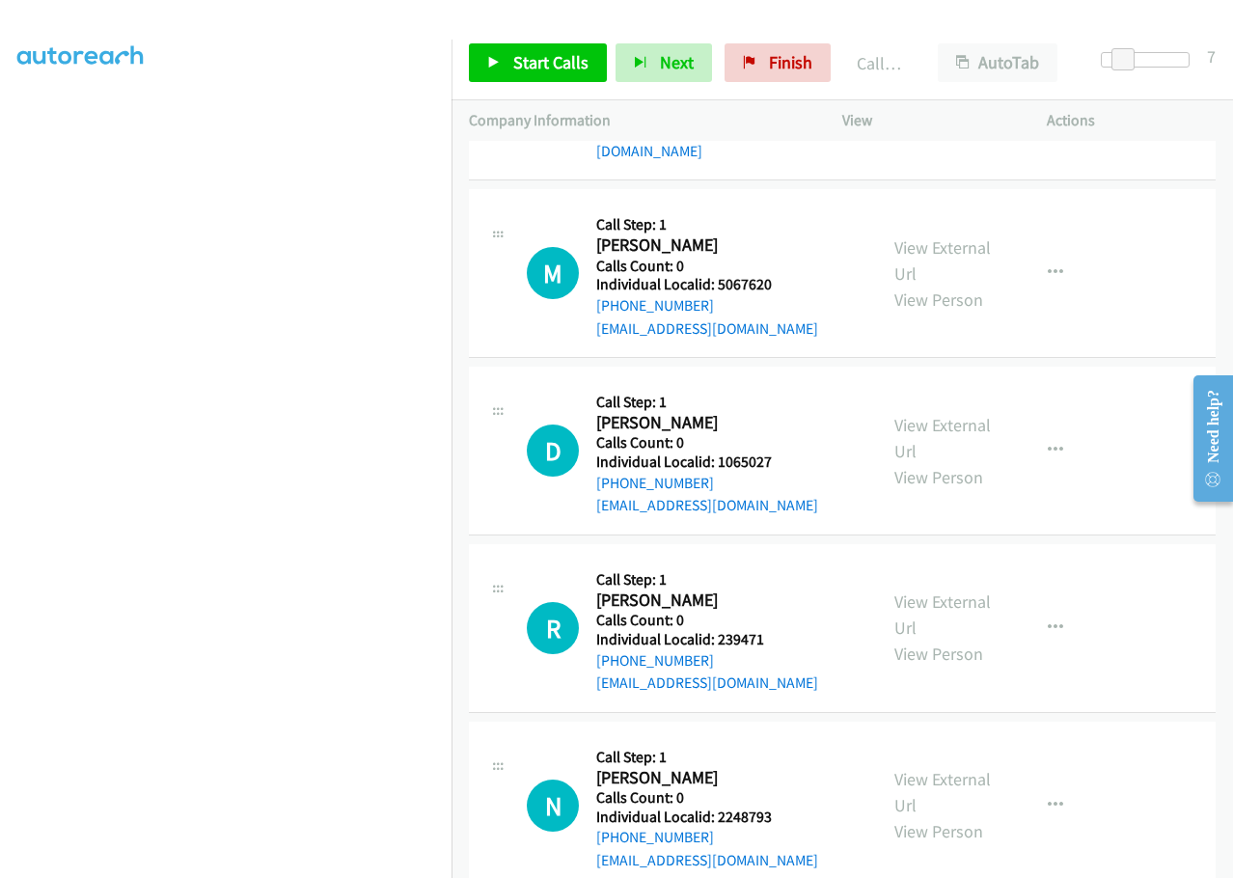
drag, startPoint x: 718, startPoint y: 625, endPoint x: 782, endPoint y: 625, distance: 64.6
drag, startPoint x: 718, startPoint y: 801, endPoint x: 791, endPoint y: 800, distance: 72.3
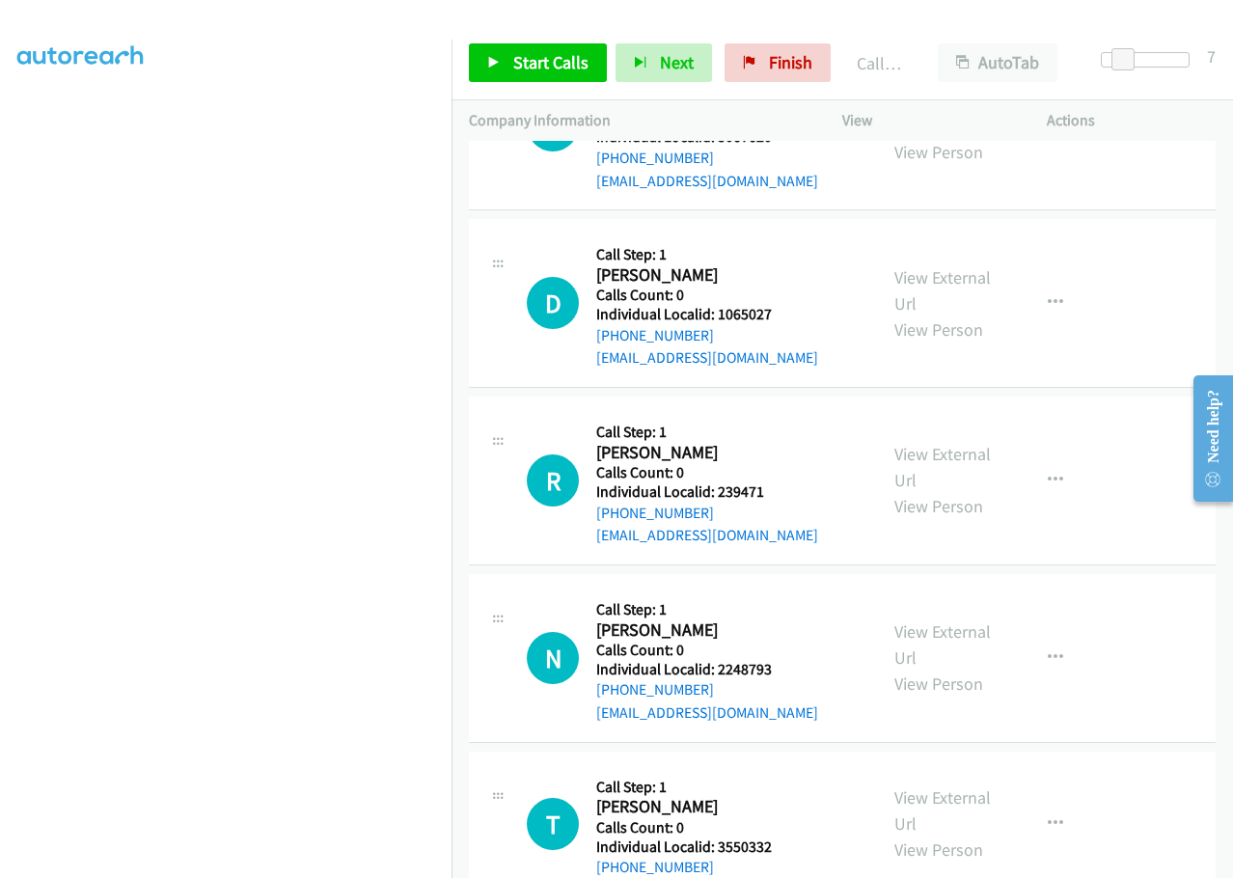
scroll to position [23642, 0]
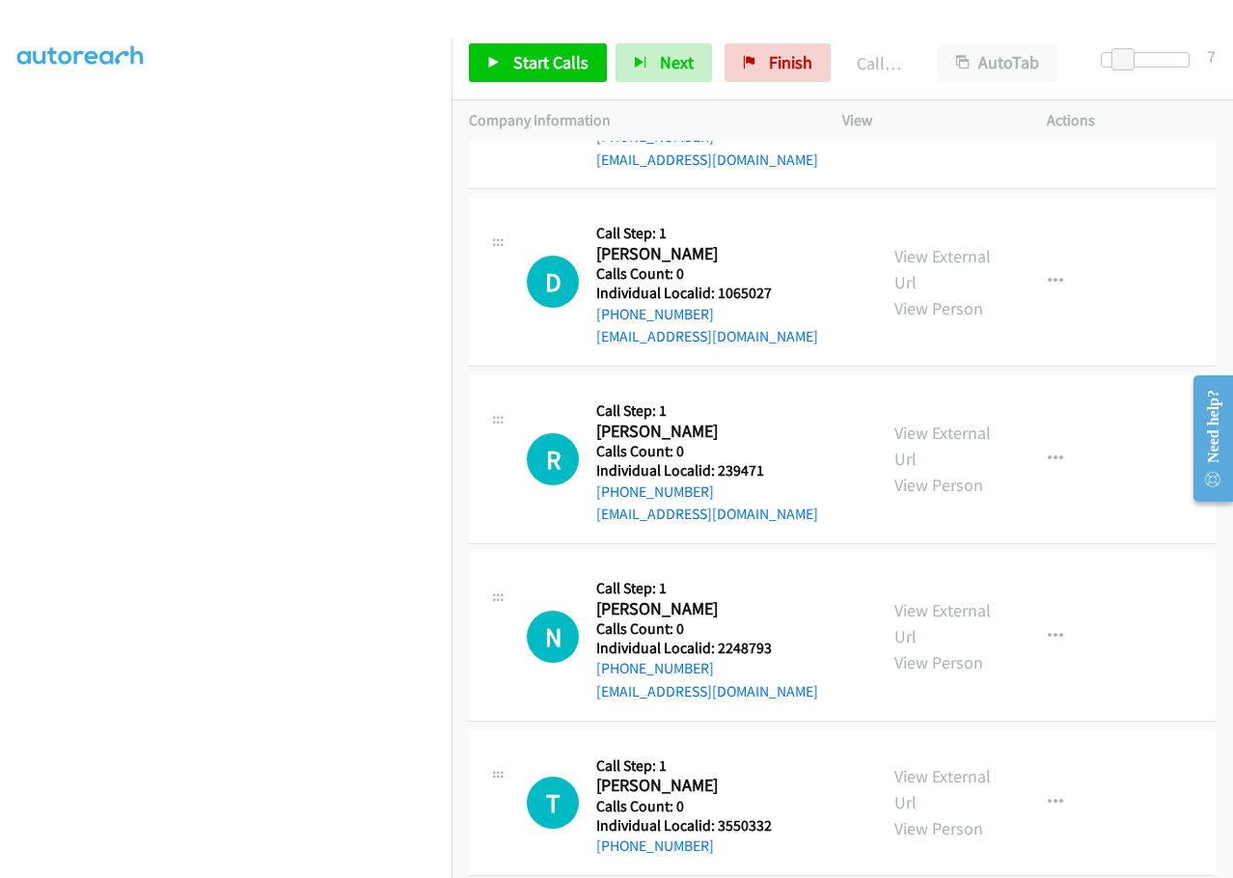
drag, startPoint x: 714, startPoint y: 825, endPoint x: 773, endPoint y: 826, distance: 59.8
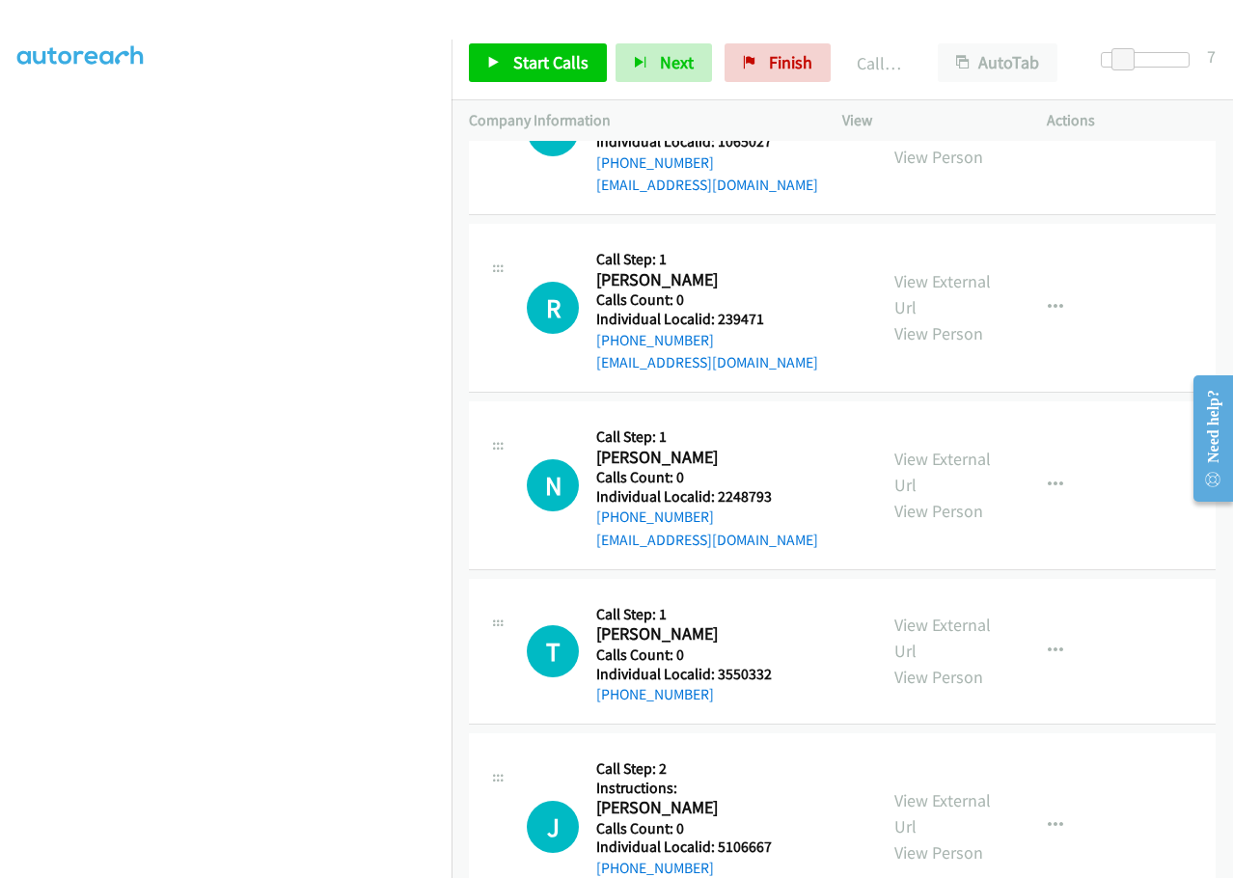
scroll to position [23907, 0]
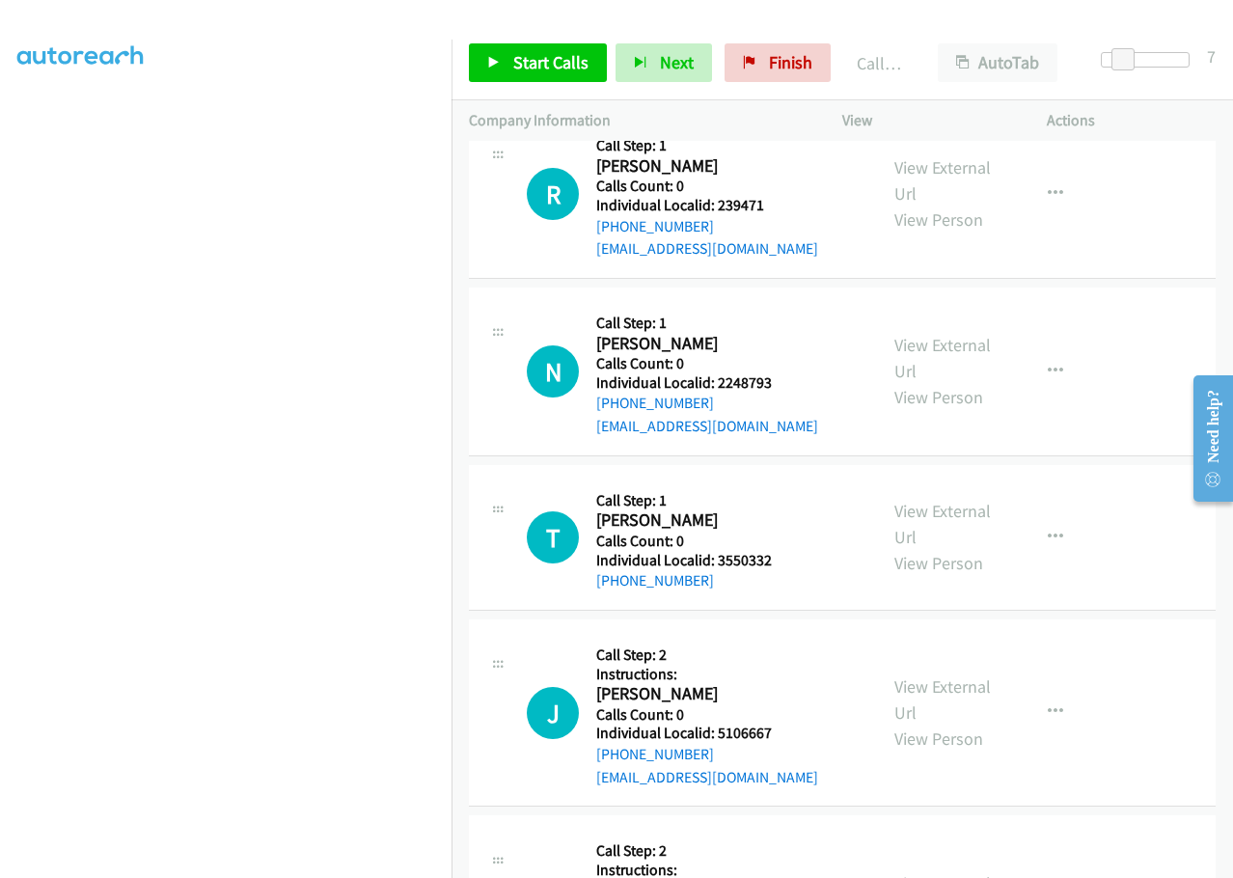
drag, startPoint x: 716, startPoint y: 768, endPoint x: 774, endPoint y: 765, distance: 58.9
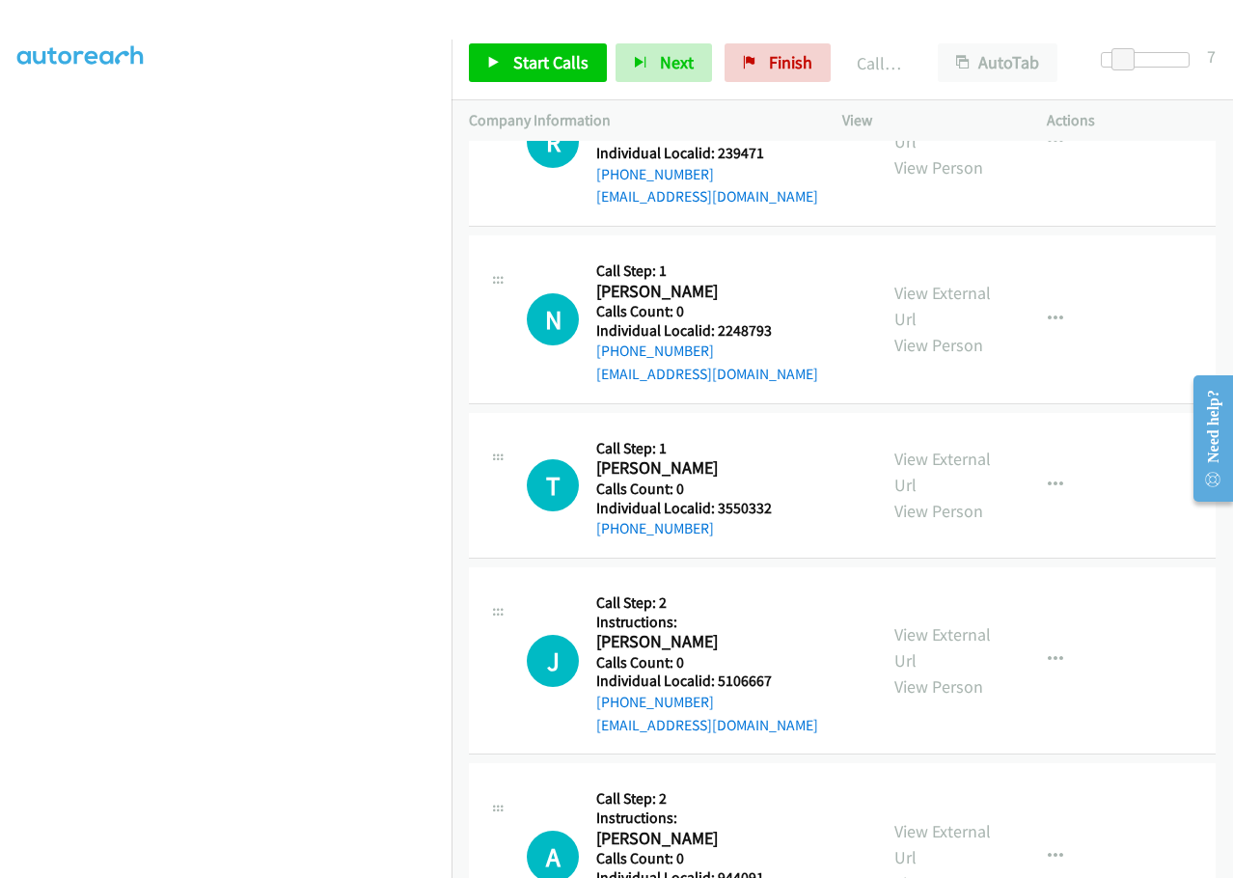
scroll to position [24221, 0]
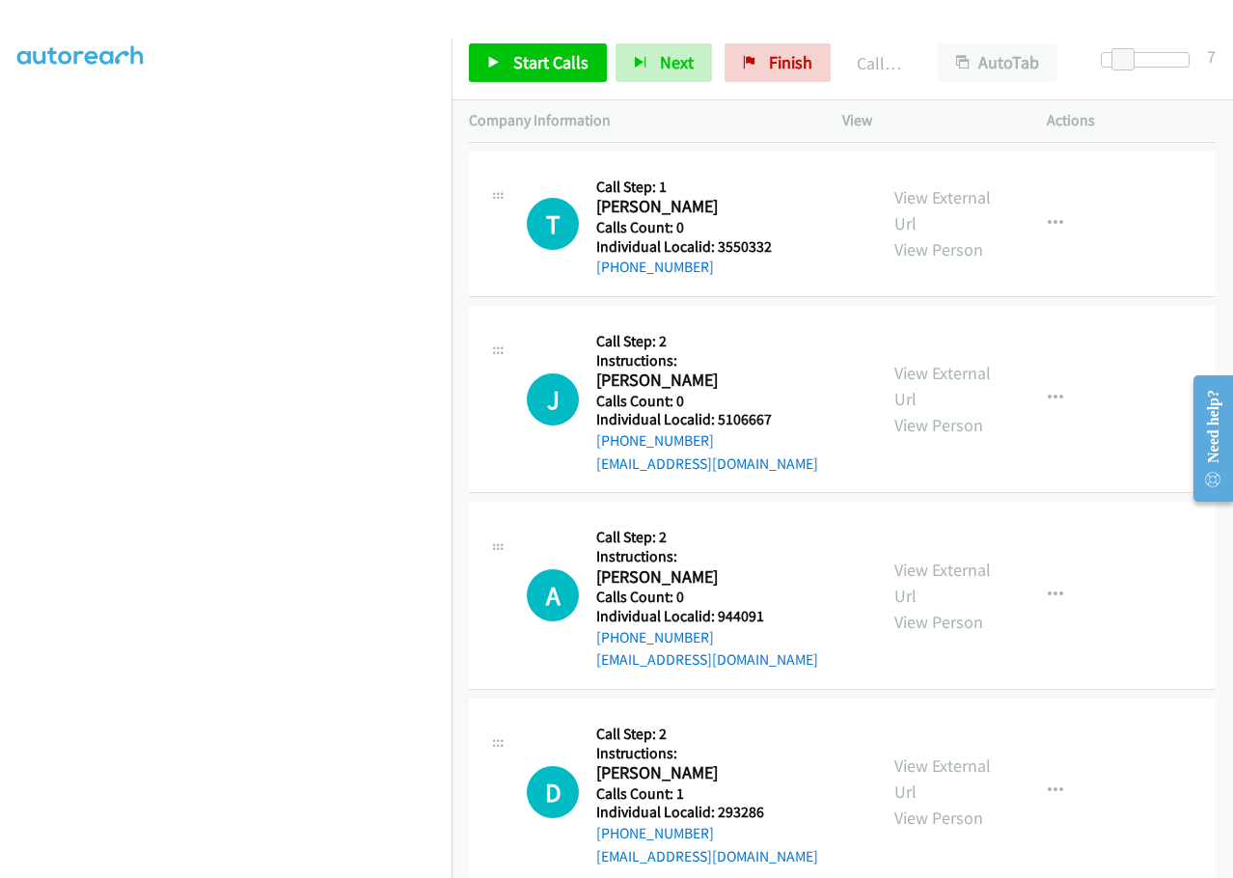
drag, startPoint x: 707, startPoint y: 626, endPoint x: 773, endPoint y: 622, distance: 66.7
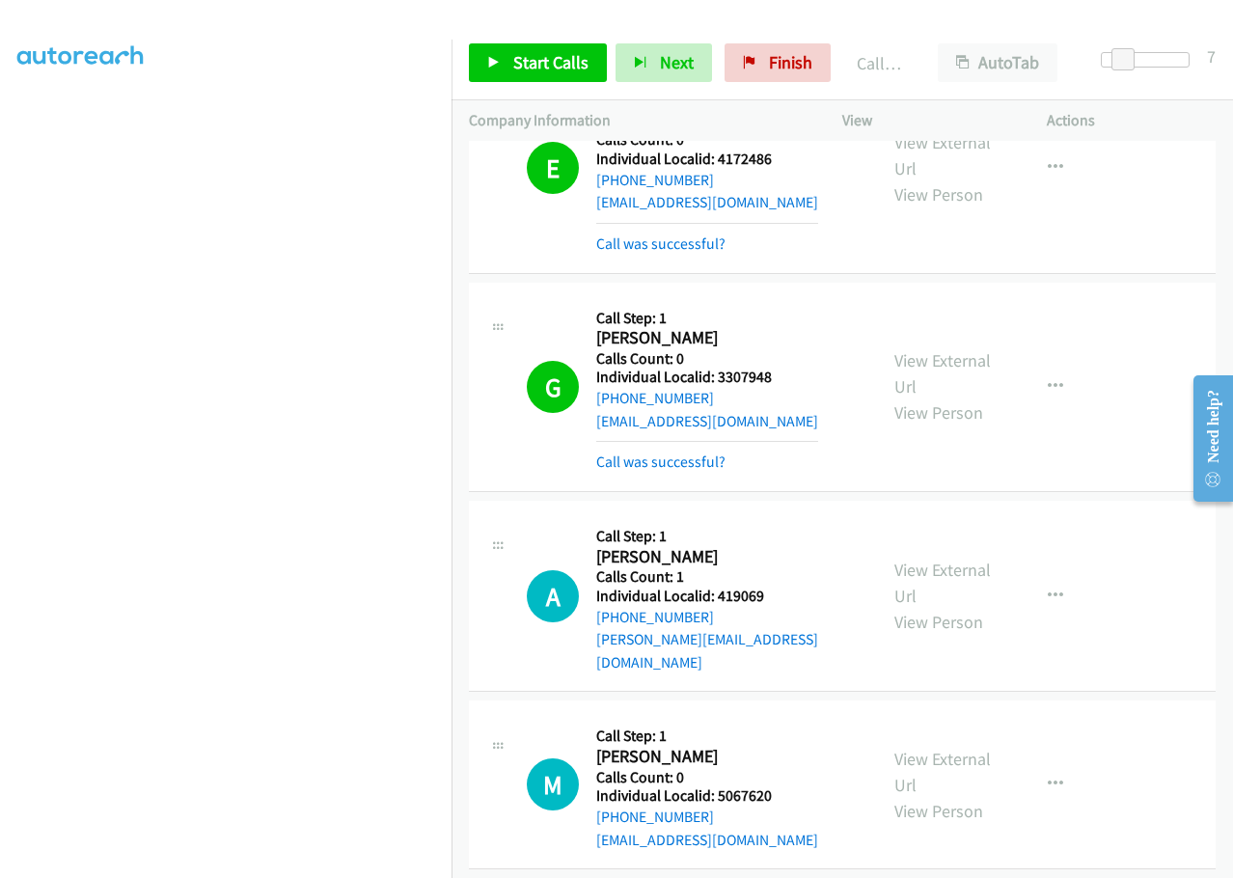
scroll to position [22967, 0]
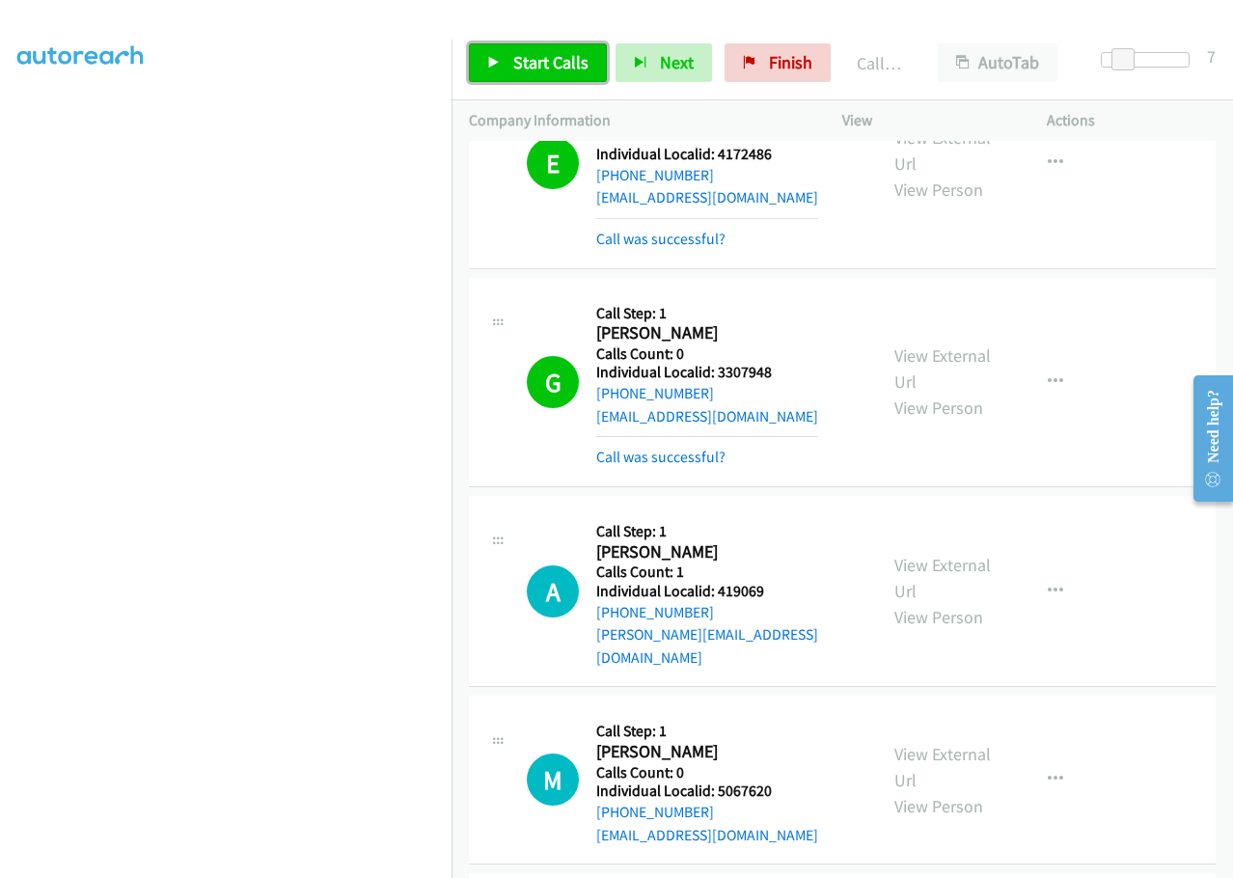
click at [531, 59] on span "Start Calls" at bounding box center [550, 62] width 75 height 22
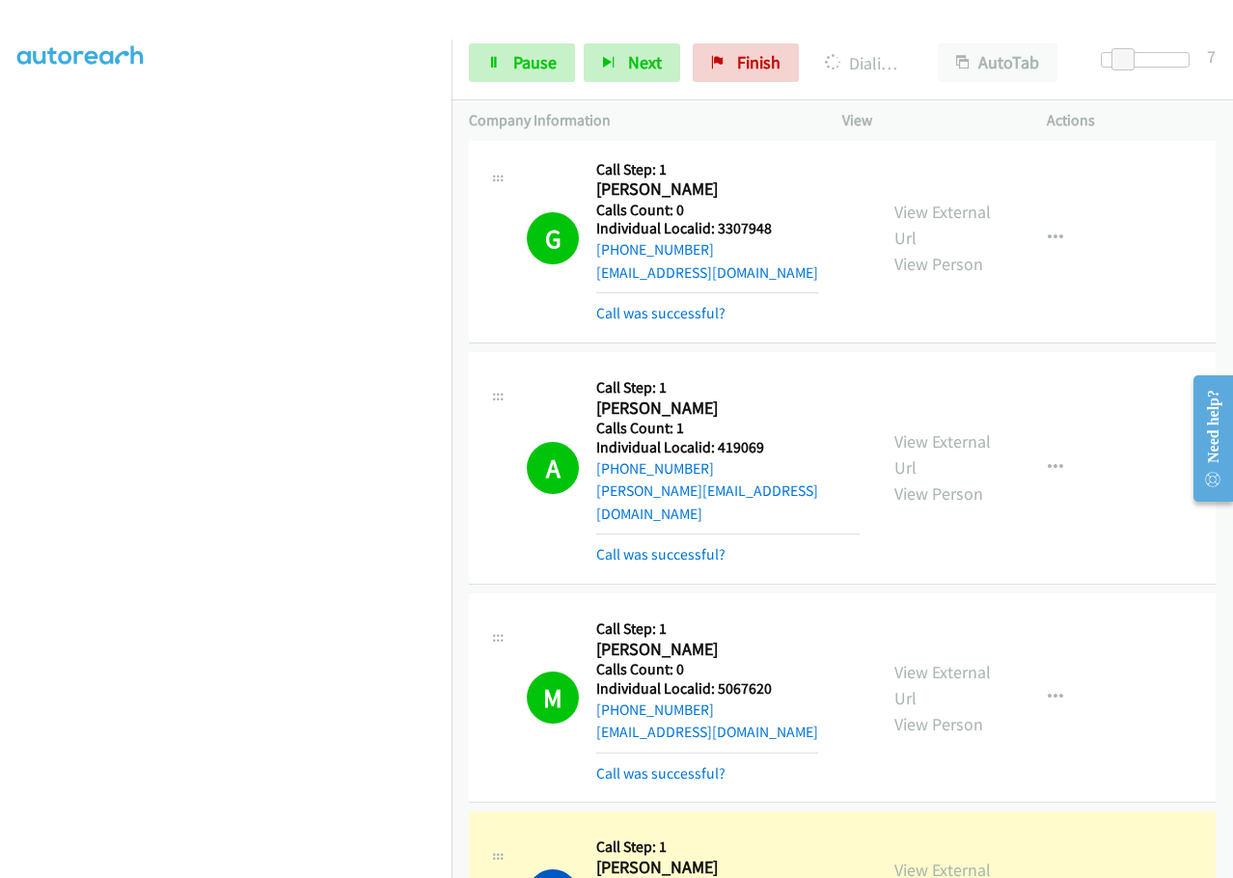
scroll to position [23136, 0]
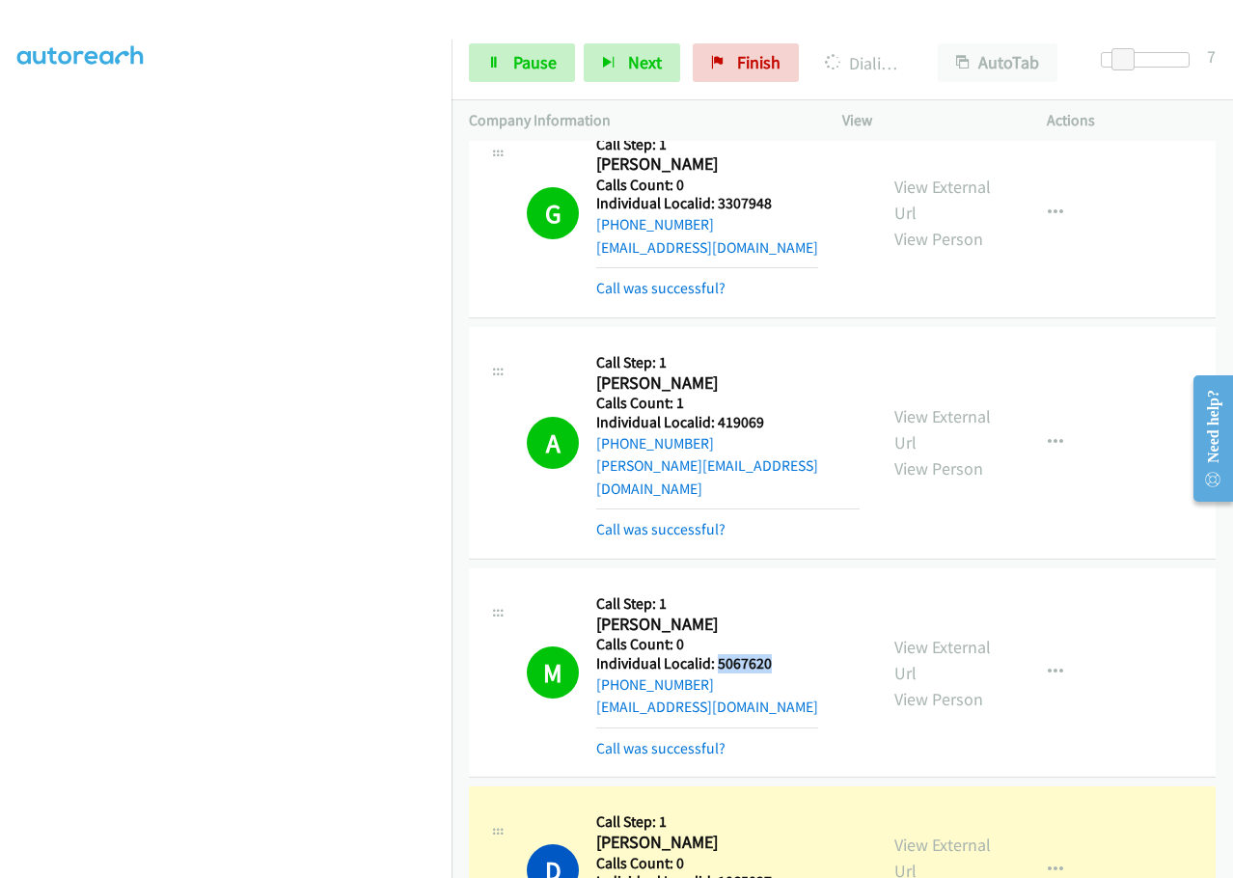
drag, startPoint x: 714, startPoint y: 297, endPoint x: 779, endPoint y: 296, distance: 65.6
click at [779, 585] on div "M Callback Scheduled Call Step: 1 Michael Manlief America/Denver Calls Count: 0…" at bounding box center [693, 672] width 333 height 174
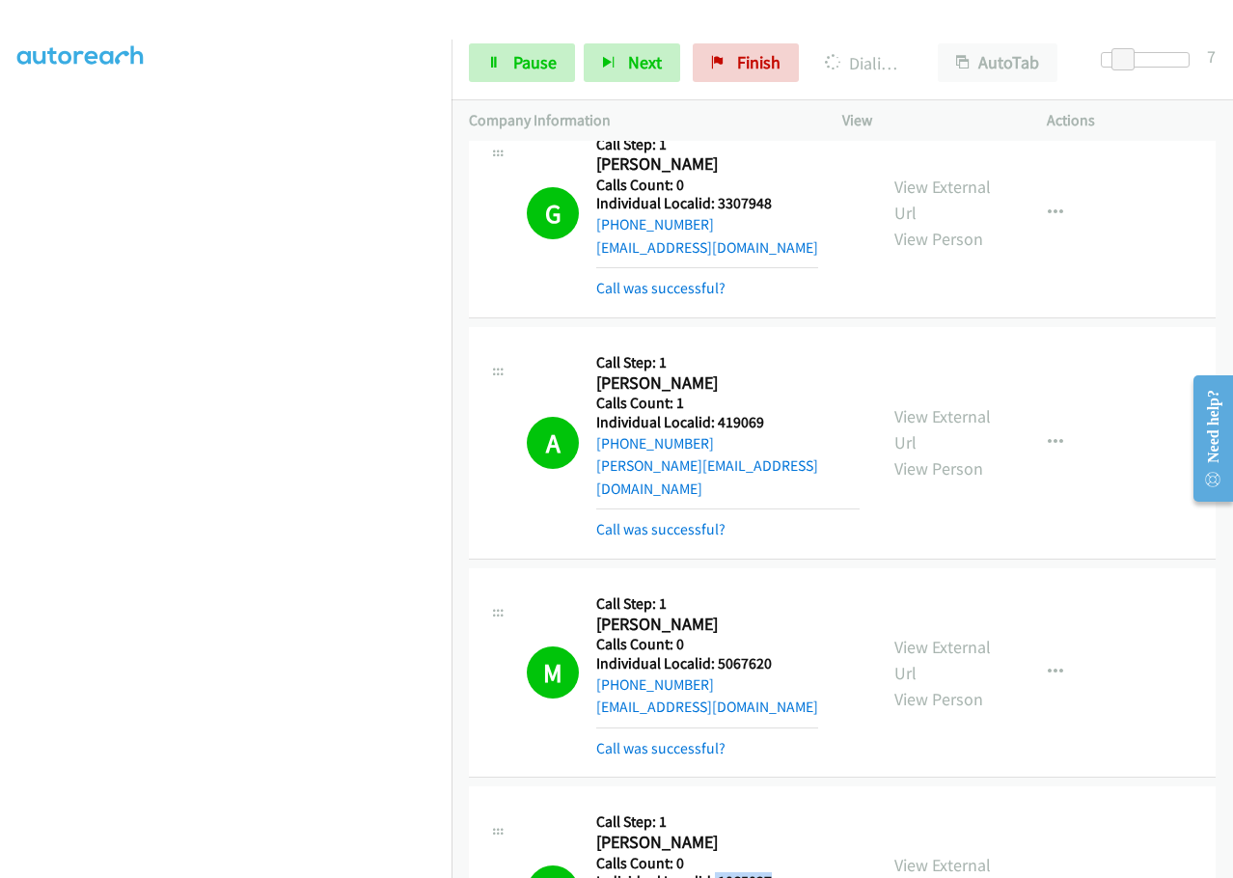
drag, startPoint x: 713, startPoint y: 515, endPoint x: 775, endPoint y: 510, distance: 62.9
click at [786, 803] on div "D Callback Scheduled Call Step: 1 David Dillard America/Chicago Calls Count: 0 …" at bounding box center [693, 890] width 333 height 174
drag, startPoint x: 713, startPoint y: 736, endPoint x: 778, endPoint y: 738, distance: 65.6
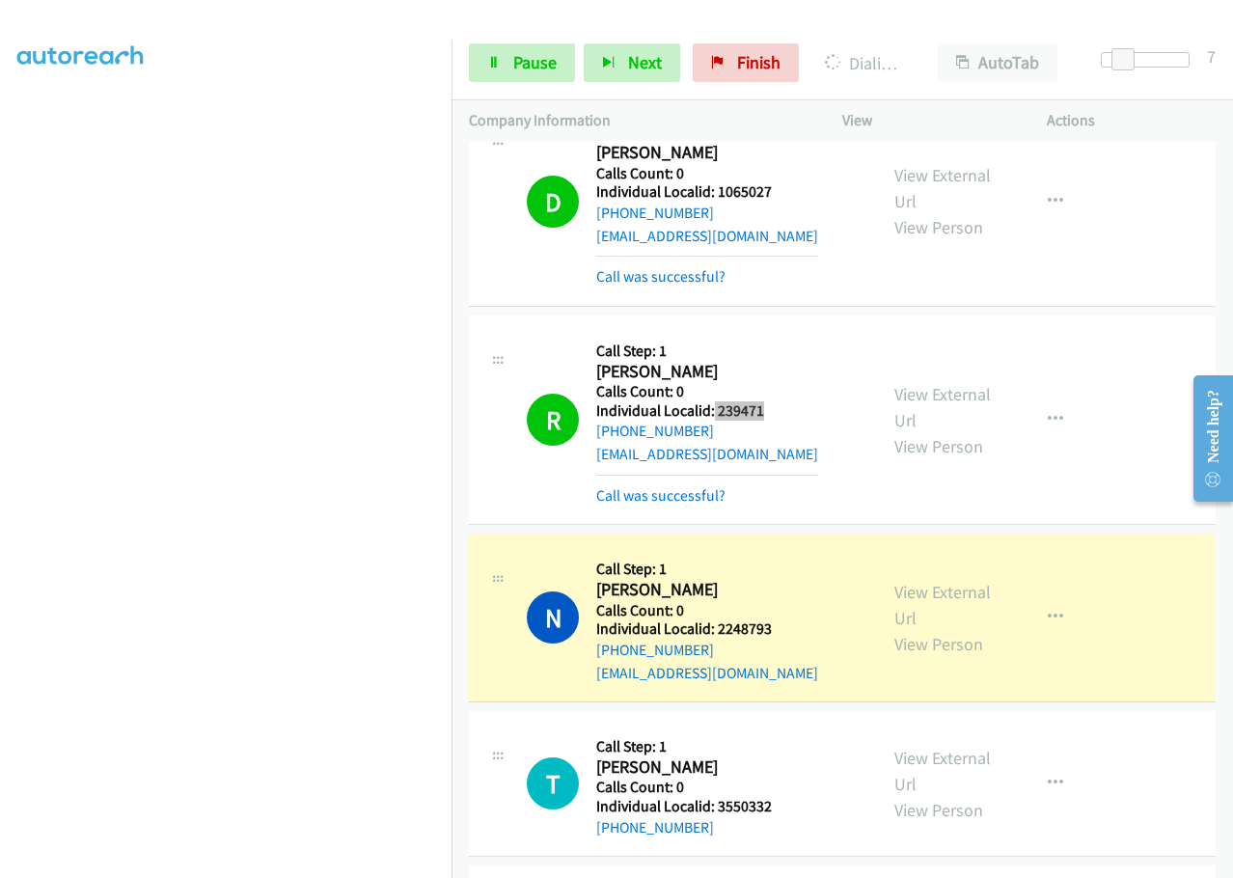
scroll to position [23835, 0]
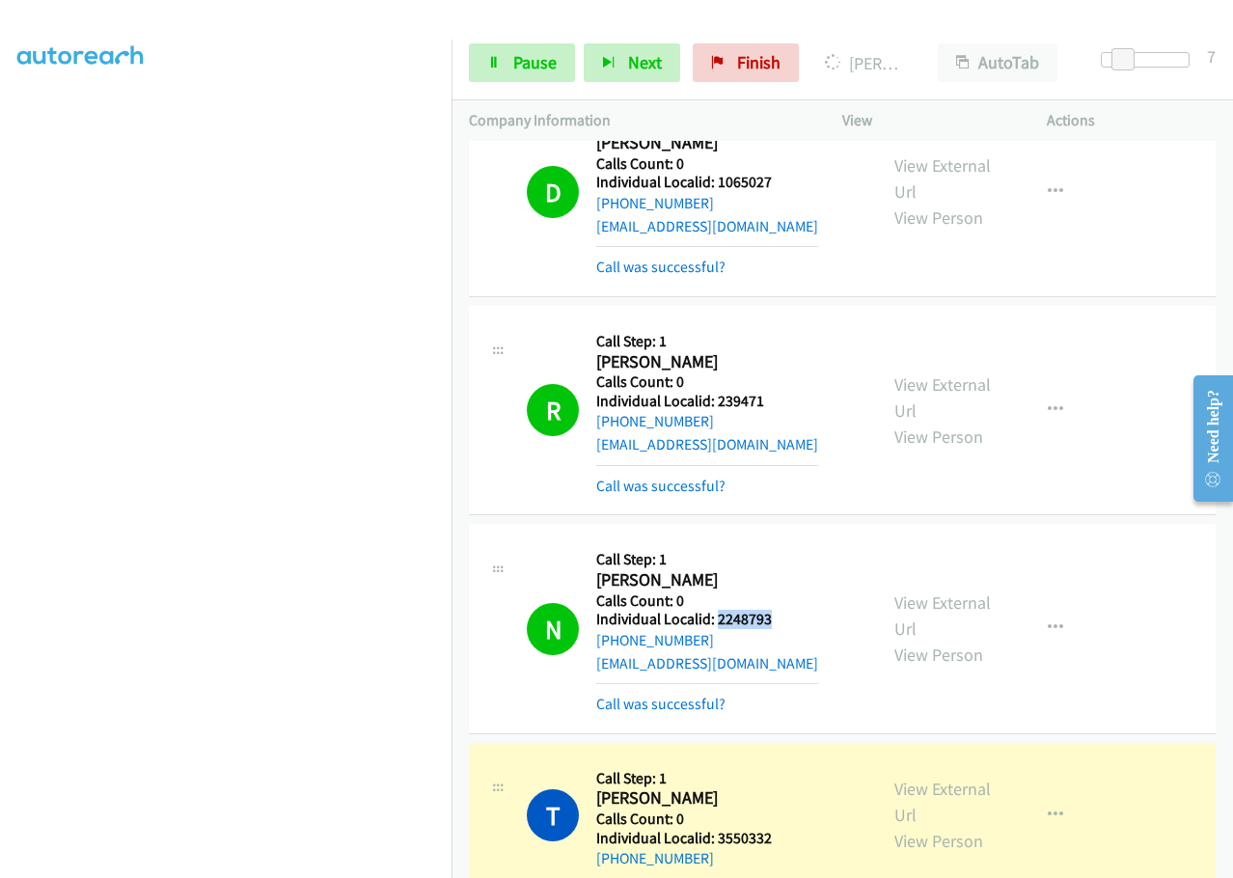
drag, startPoint x: 716, startPoint y: 258, endPoint x: 785, endPoint y: 252, distance: 69.7
click at [785, 541] on div "N Callback Scheduled Call Step: 1 Nicholas Alexander America/Chicago Calls Coun…" at bounding box center [693, 628] width 333 height 174
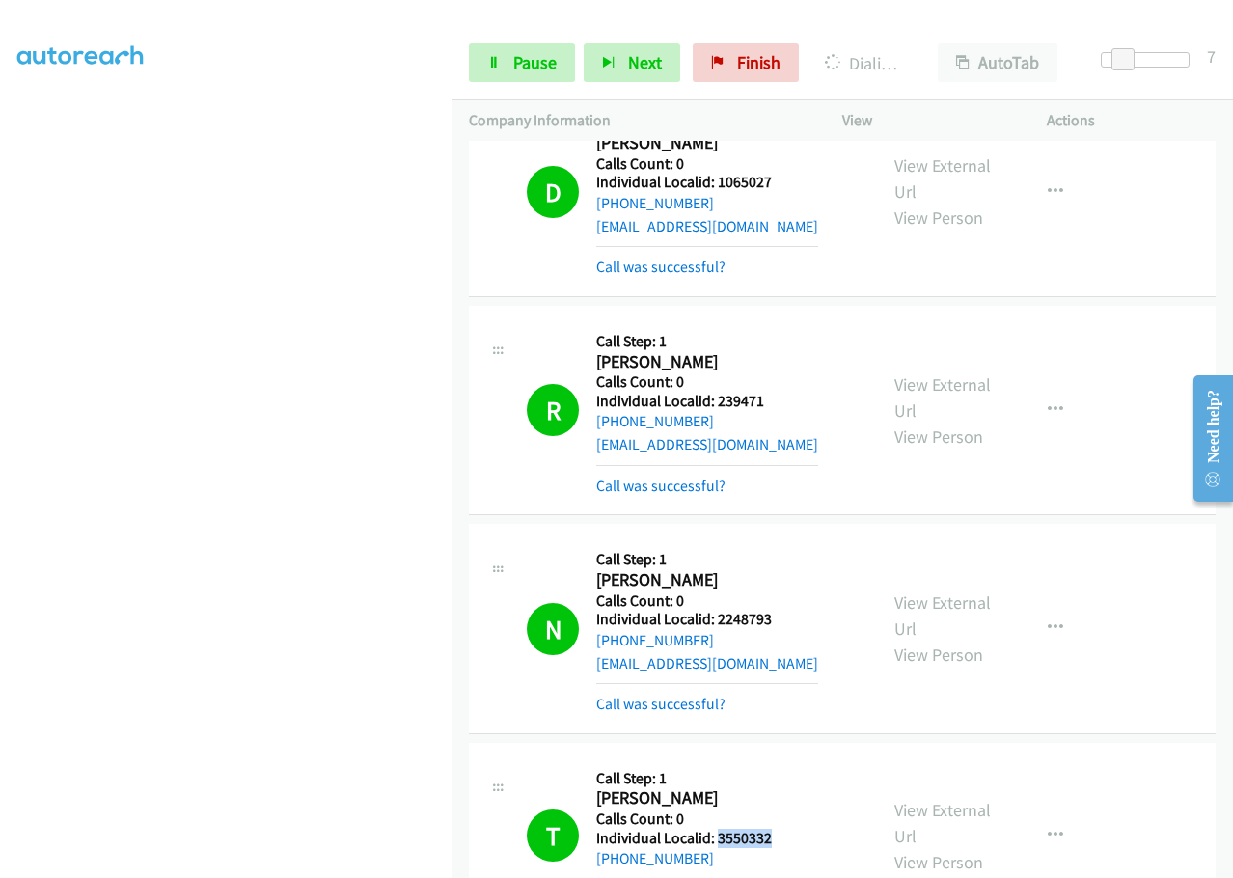
drag, startPoint x: 716, startPoint y: 474, endPoint x: 759, endPoint y: 474, distance: 43.4
click at [790, 760] on div "T Callback Scheduled Call Step: 1 Tyler Cox America/New_York Calls Count: 0 Ind…" at bounding box center [693, 835] width 333 height 151
drag, startPoint x: 717, startPoint y: 686, endPoint x: 789, endPoint y: 687, distance: 72.3
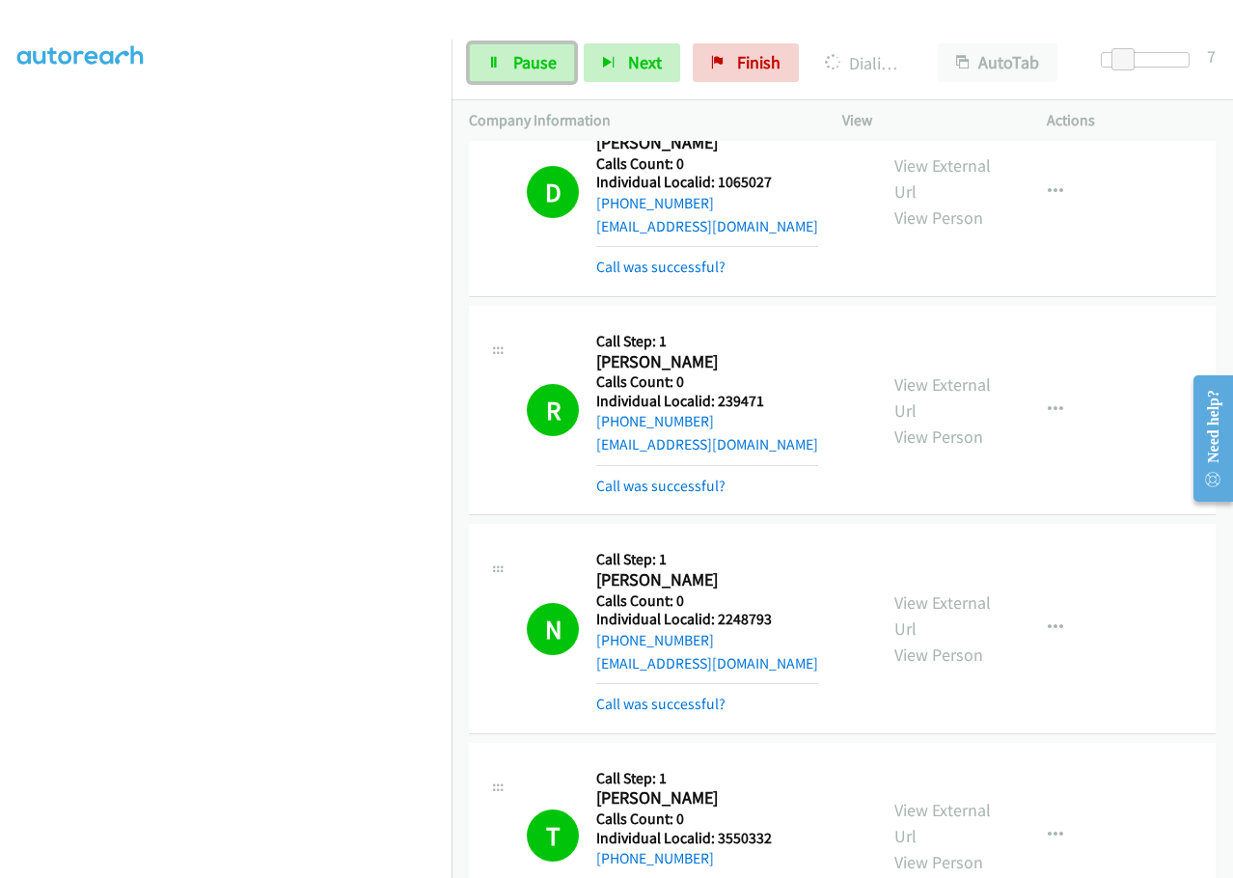
click at [517, 47] on link "Pause" at bounding box center [522, 62] width 106 height 39
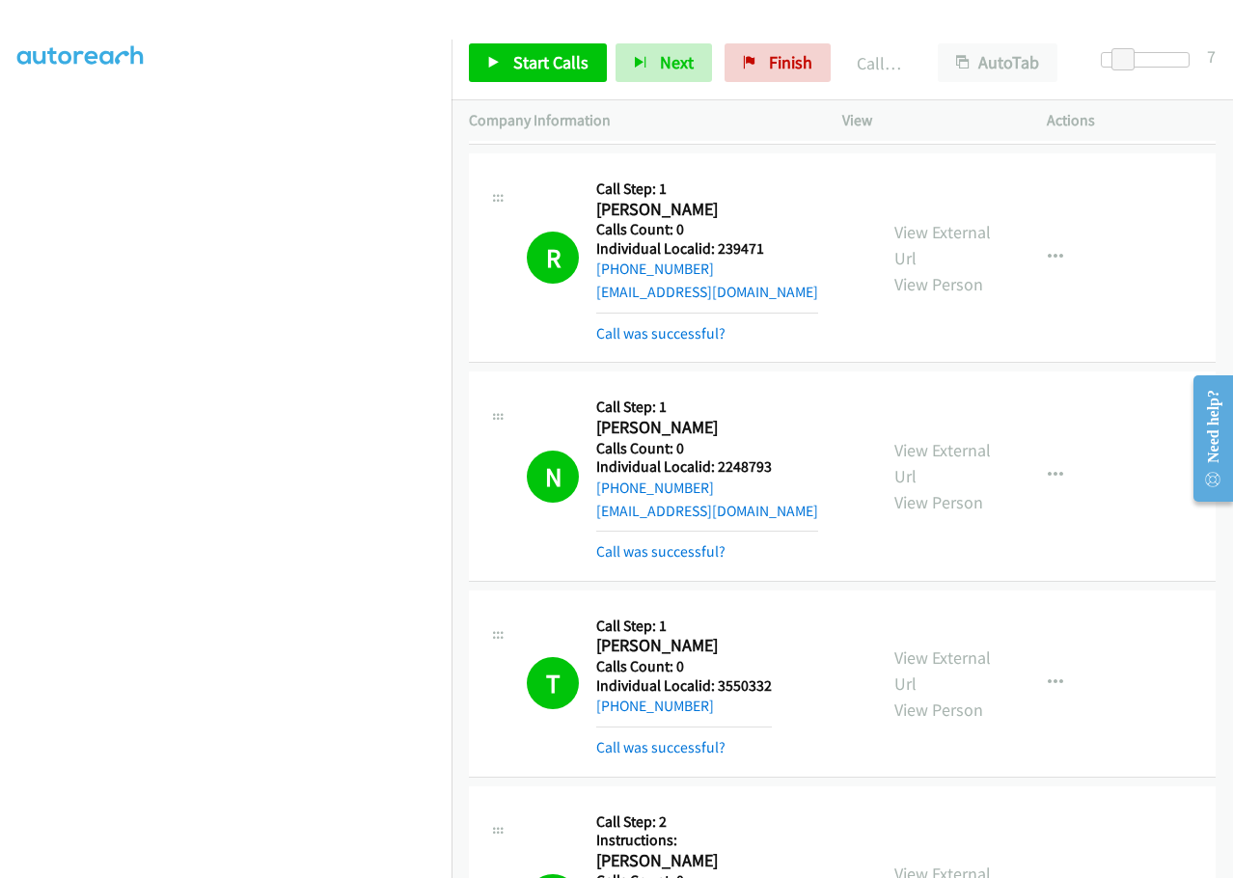
scroll to position [24052, 0]
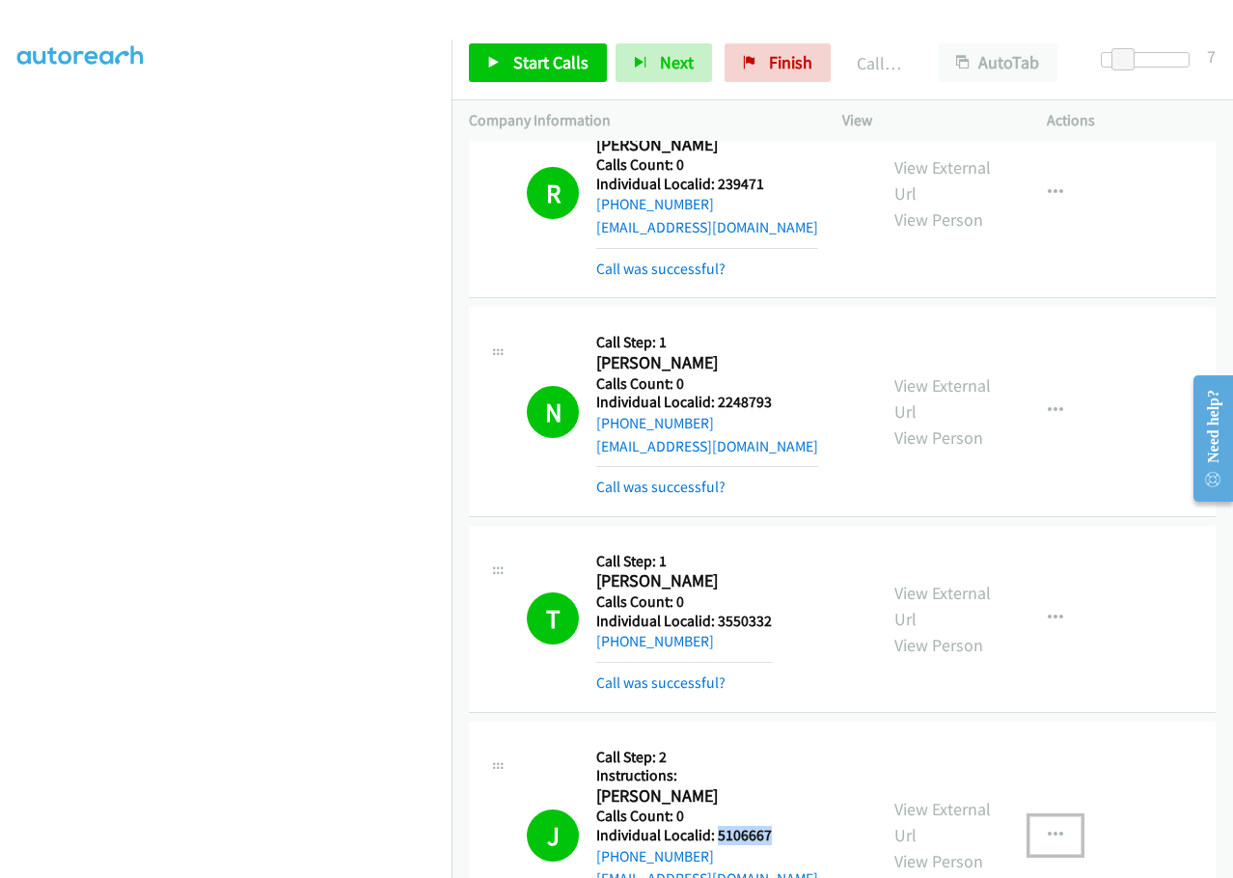
click at [1047, 827] on icon "button" at bounding box center [1054, 834] width 15 height 15
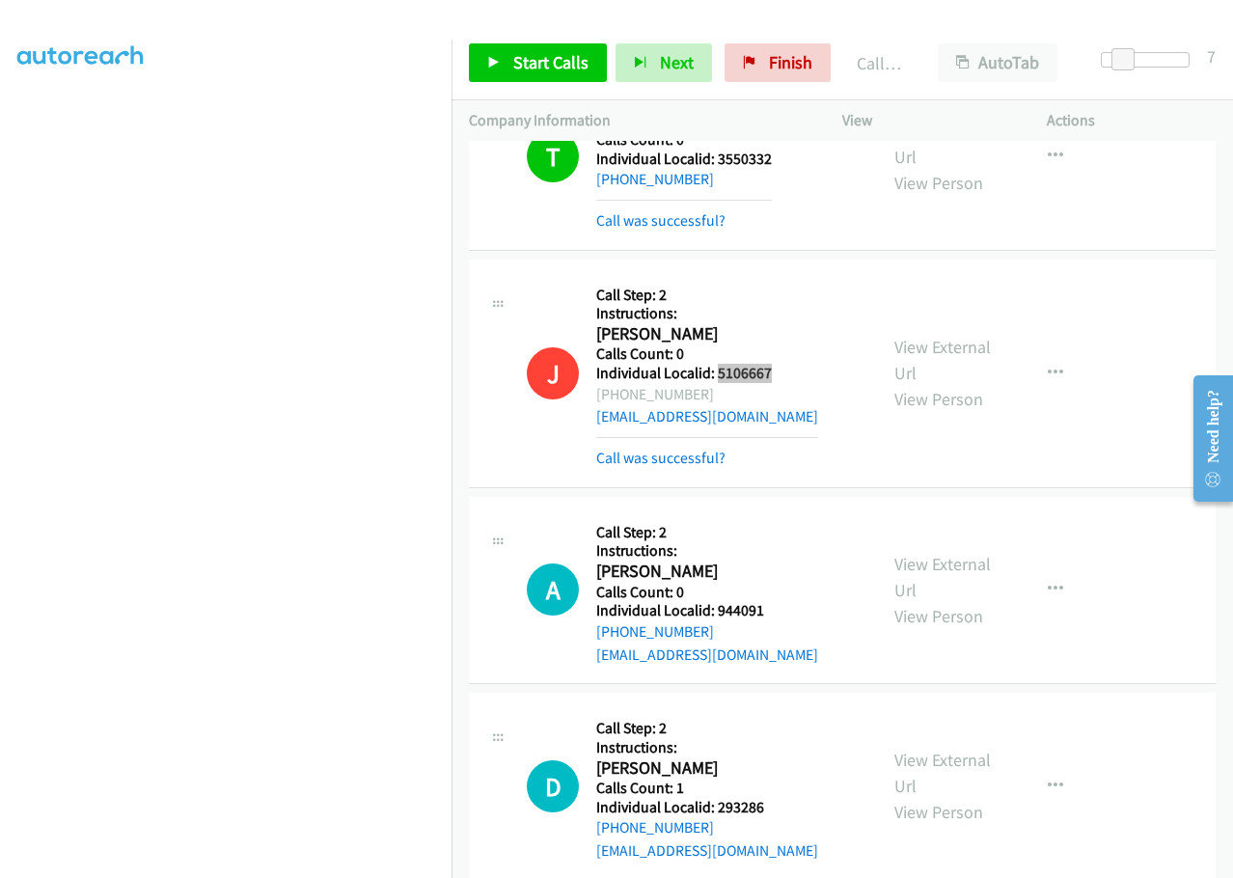
scroll to position [24534, 0]
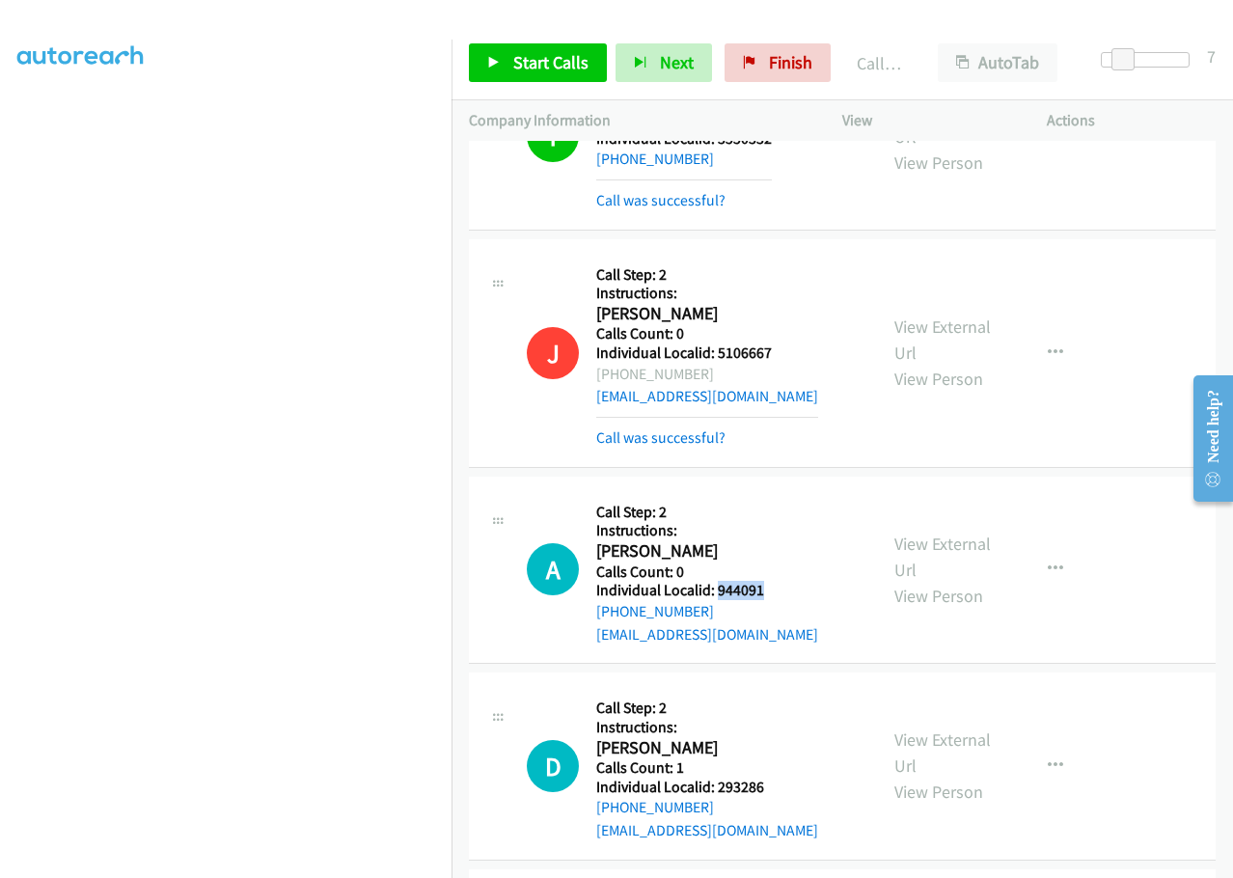
drag, startPoint x: 730, startPoint y: 226, endPoint x: 777, endPoint y: 226, distance: 47.3
click at [777, 494] on div "A Callback Scheduled Call Step: 2 Instructions: Anthony Opitz America/Denver Ca…" at bounding box center [693, 570] width 333 height 152
drag, startPoint x: 714, startPoint y: 423, endPoint x: 774, endPoint y: 421, distance: 60.8
click at [774, 690] on div "D Callback Scheduled Call Step: 2 Instructions: David Gauld America/Denver Call…" at bounding box center [693, 766] width 333 height 152
drag, startPoint x: 715, startPoint y: 599, endPoint x: 752, endPoint y: 605, distance: 38.1
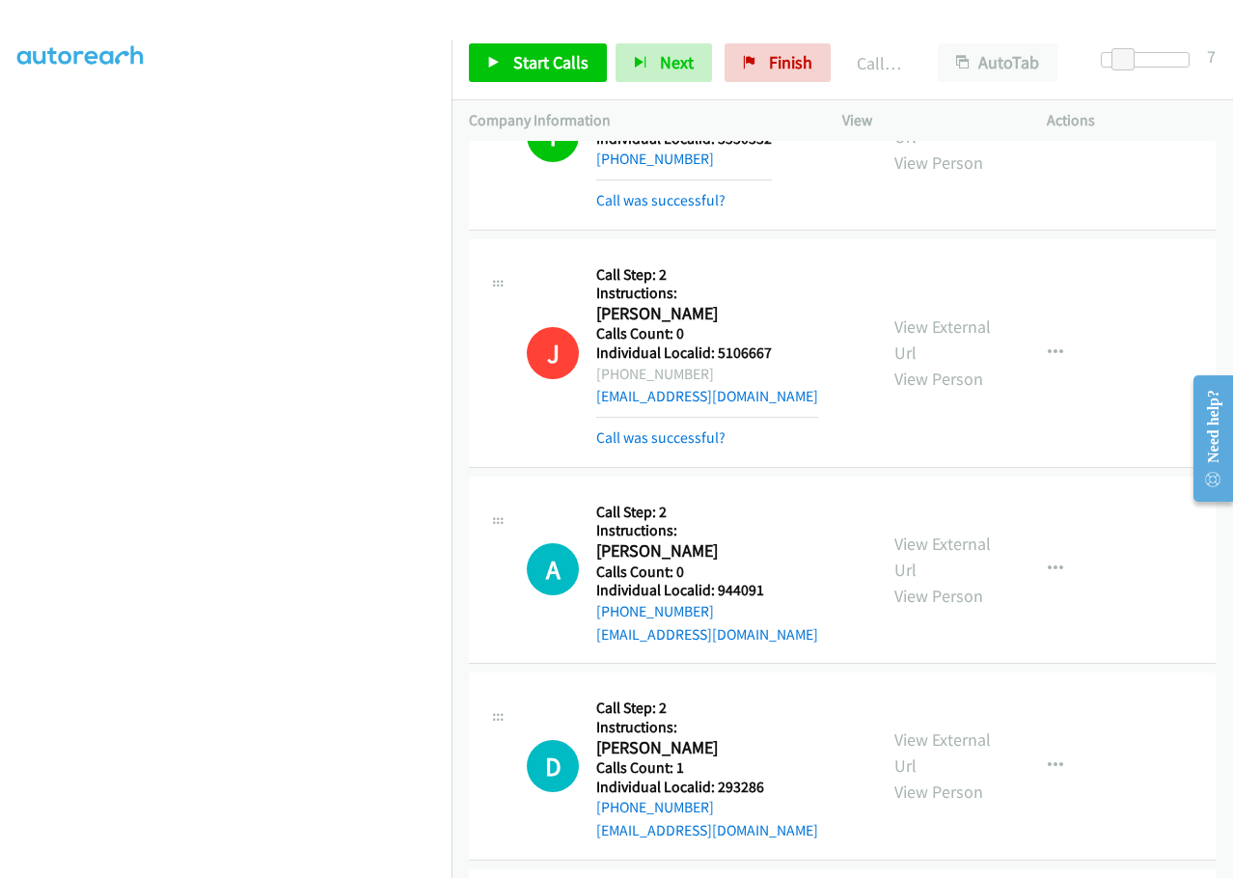
drag, startPoint x: 713, startPoint y: 797, endPoint x: 790, endPoint y: 794, distance: 77.2
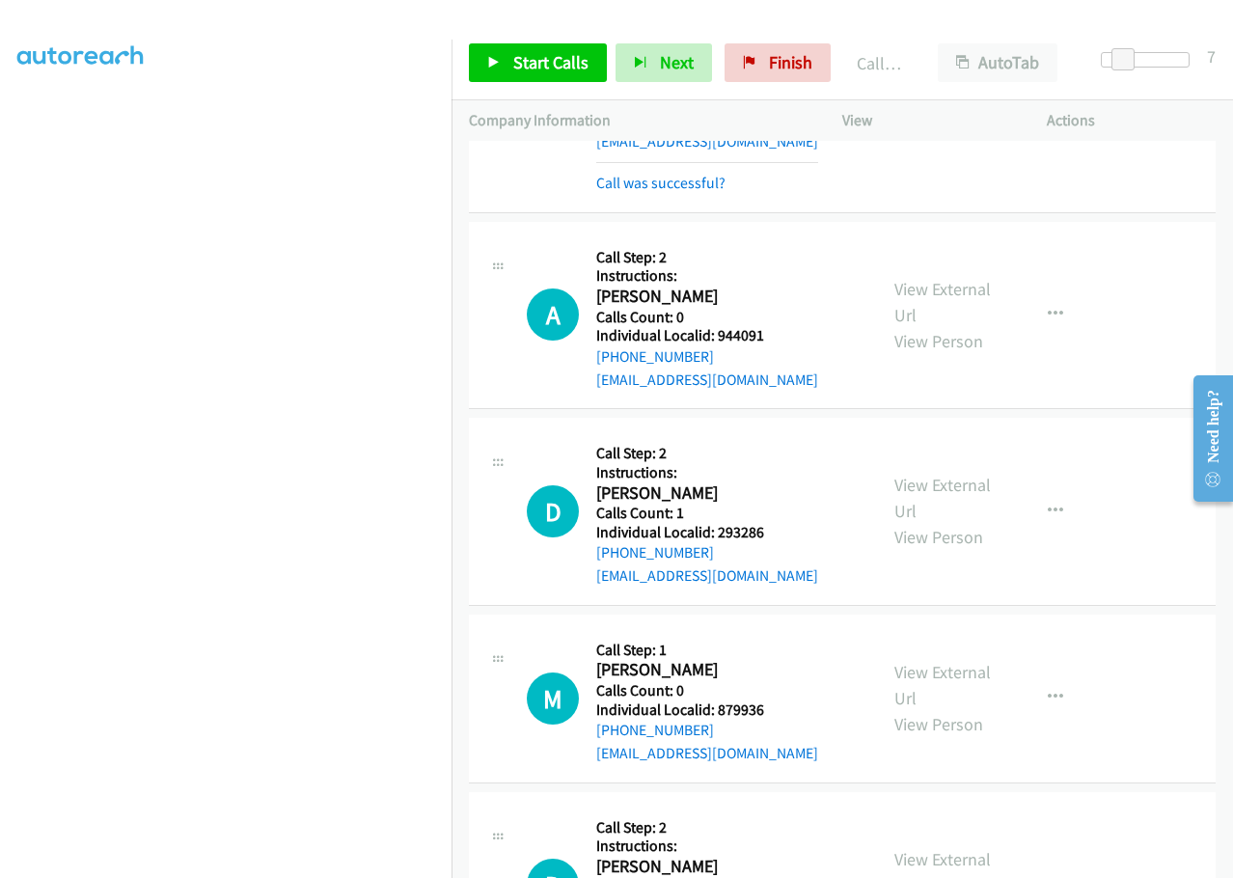
scroll to position [24848, 0]
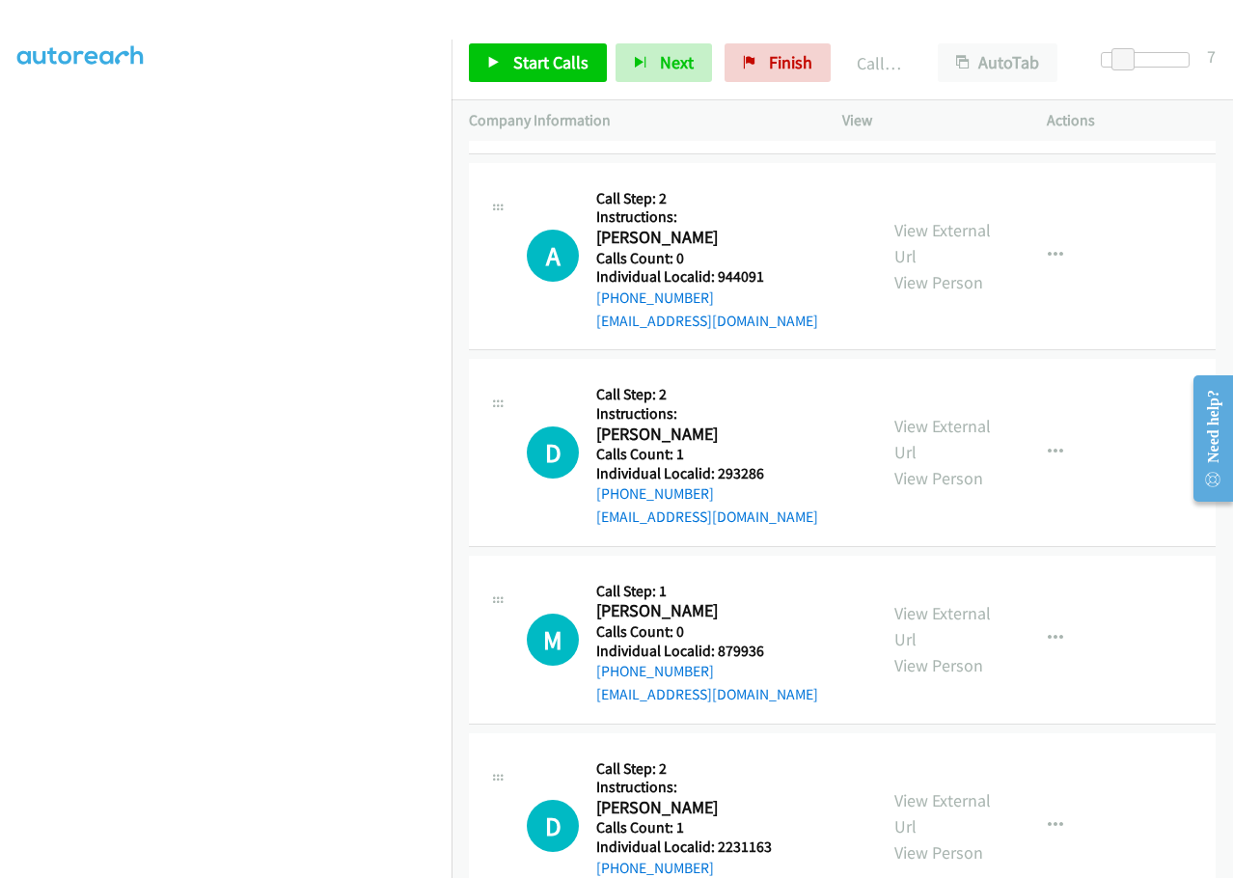
drag, startPoint x: 718, startPoint y: 676, endPoint x: 781, endPoint y: 675, distance: 63.7
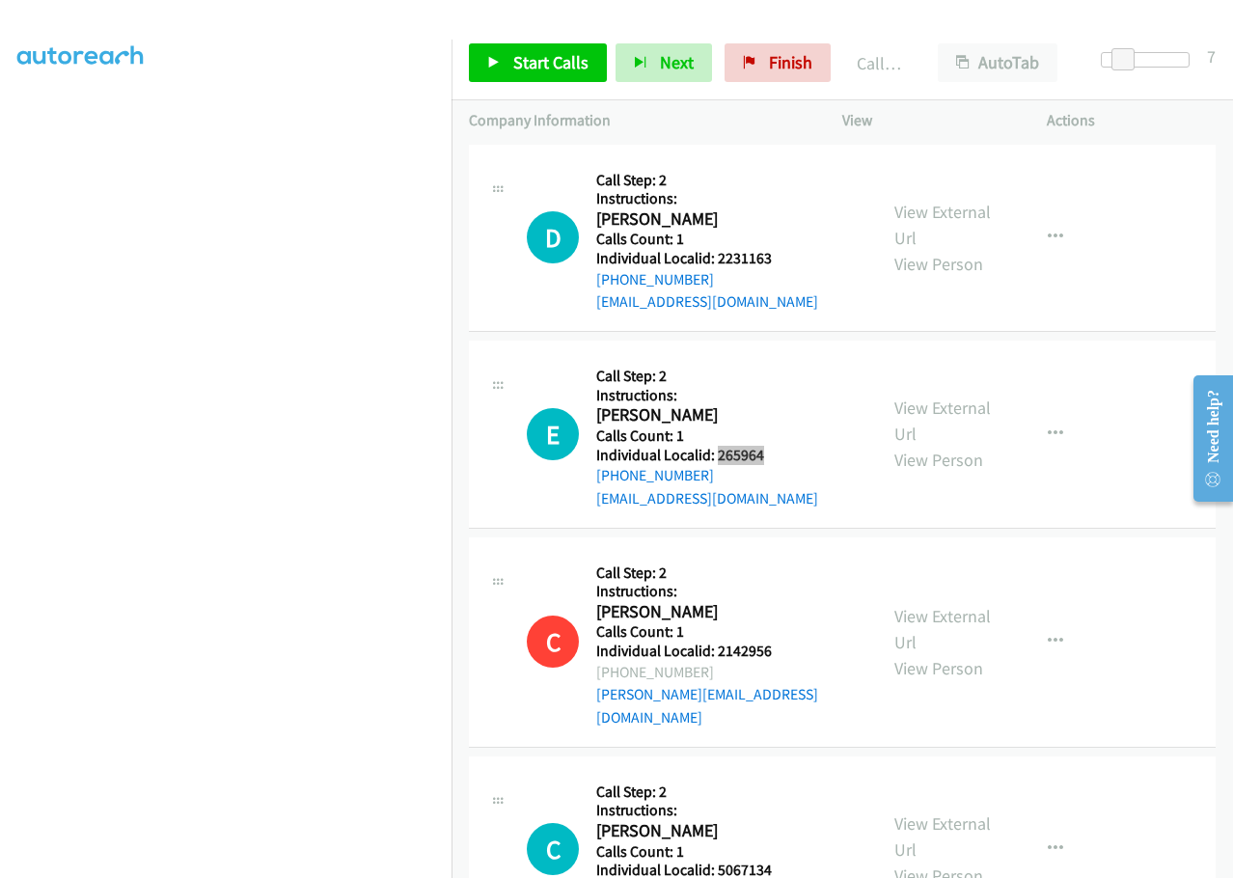
scroll to position [25450, 0]
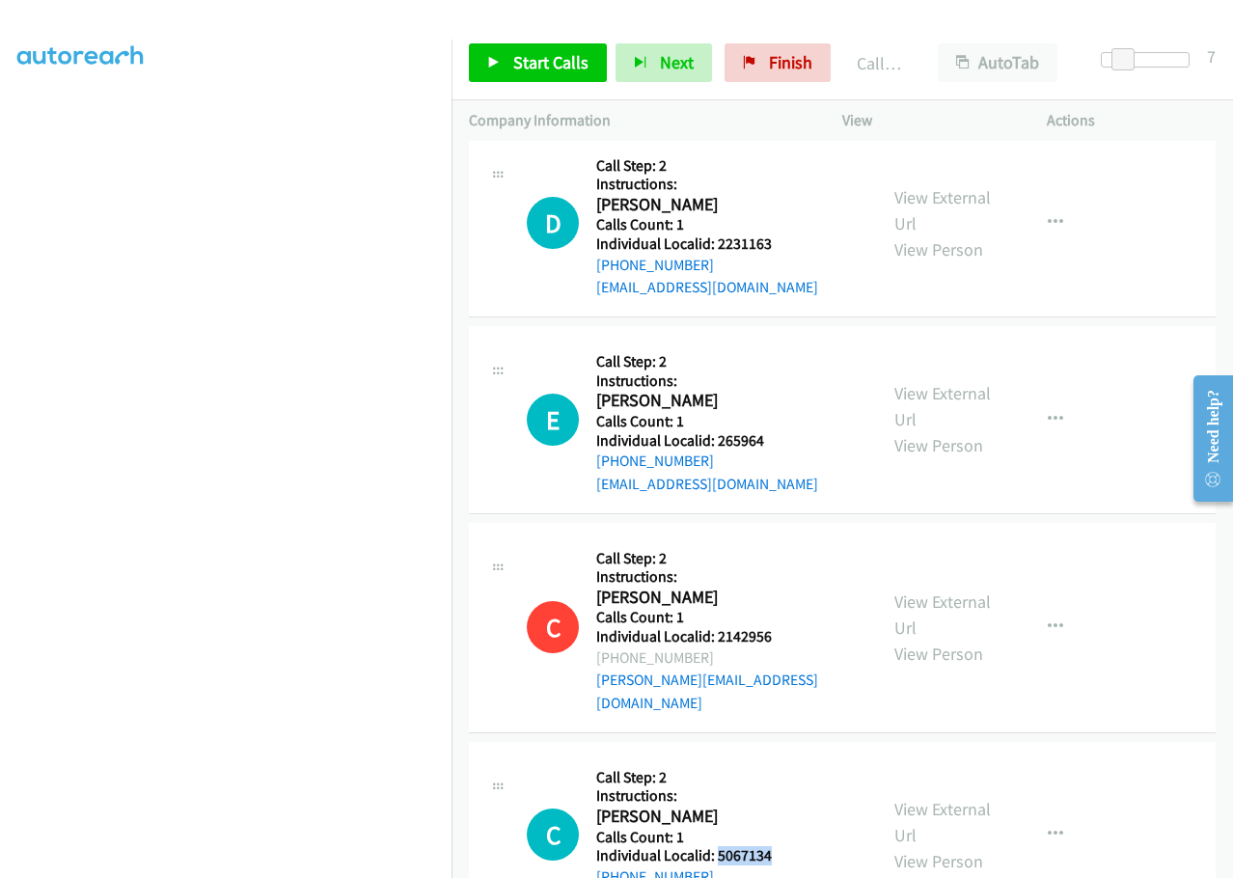
drag, startPoint x: 717, startPoint y: 472, endPoint x: 783, endPoint y: 469, distance: 66.6
click at [783, 759] on div "C Callback Scheduled Call Step: 2 Instructions: Christine Notaro America/New_Yo…" at bounding box center [693, 835] width 333 height 152
drag, startPoint x: 719, startPoint y: 646, endPoint x: 781, endPoint y: 643, distance: 61.8
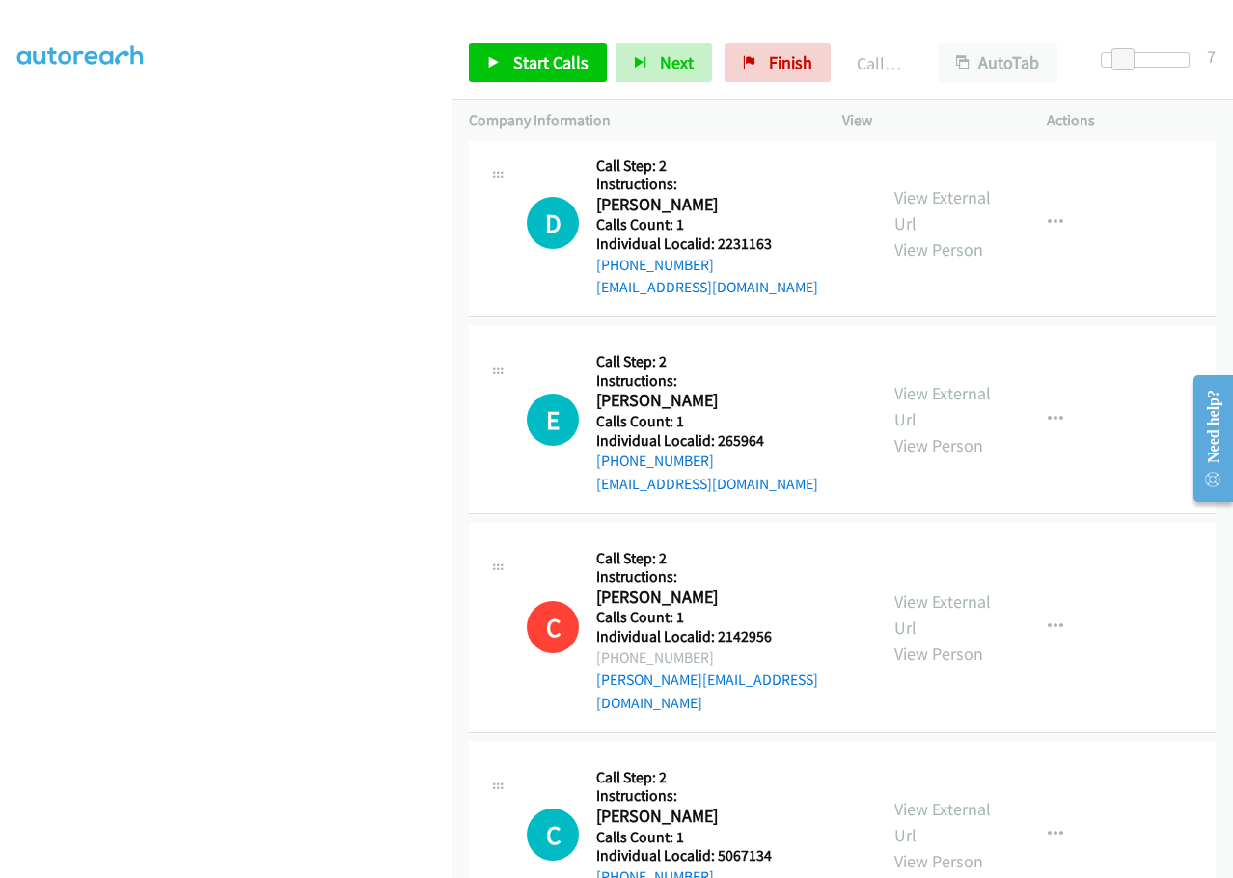
drag, startPoint x: 714, startPoint y: 645, endPoint x: 781, endPoint y: 644, distance: 67.5
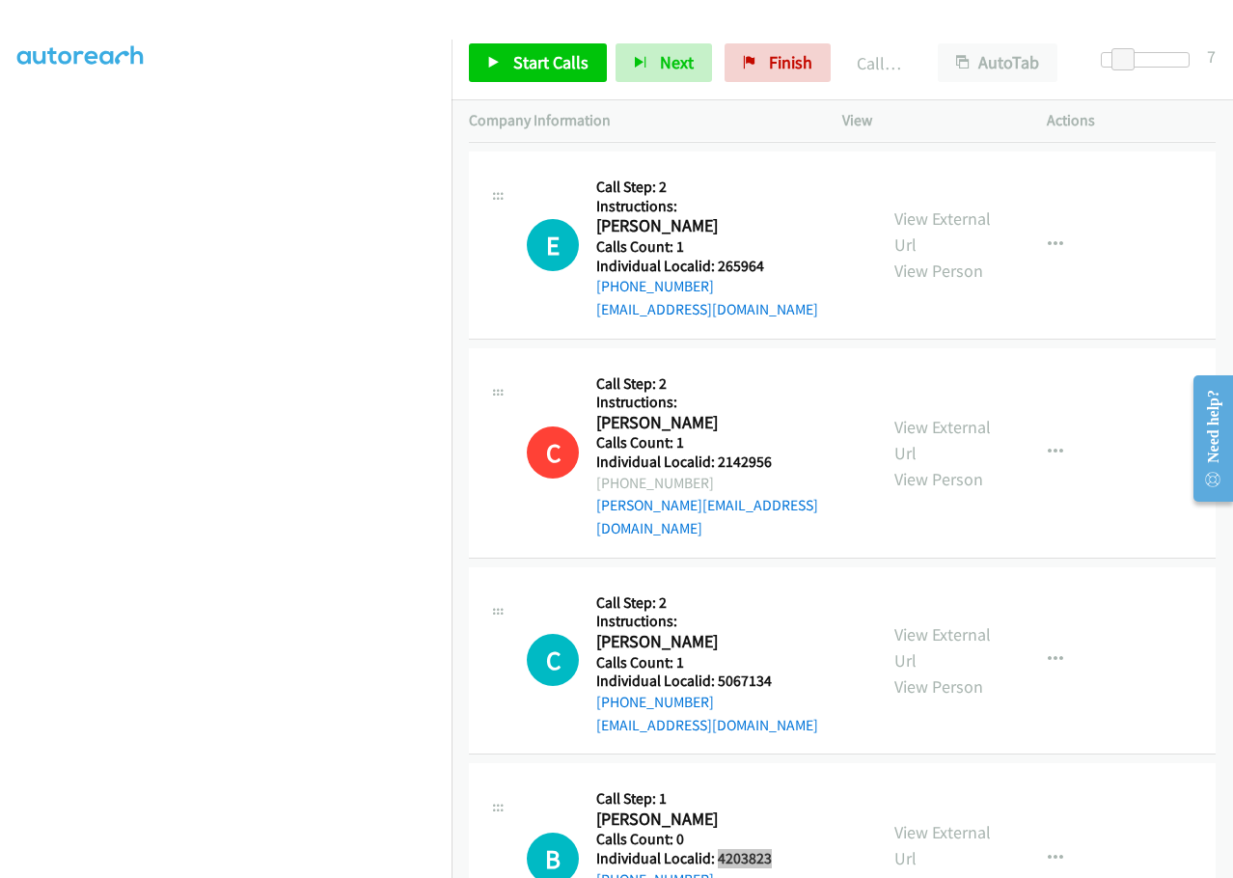
scroll to position [25643, 0]
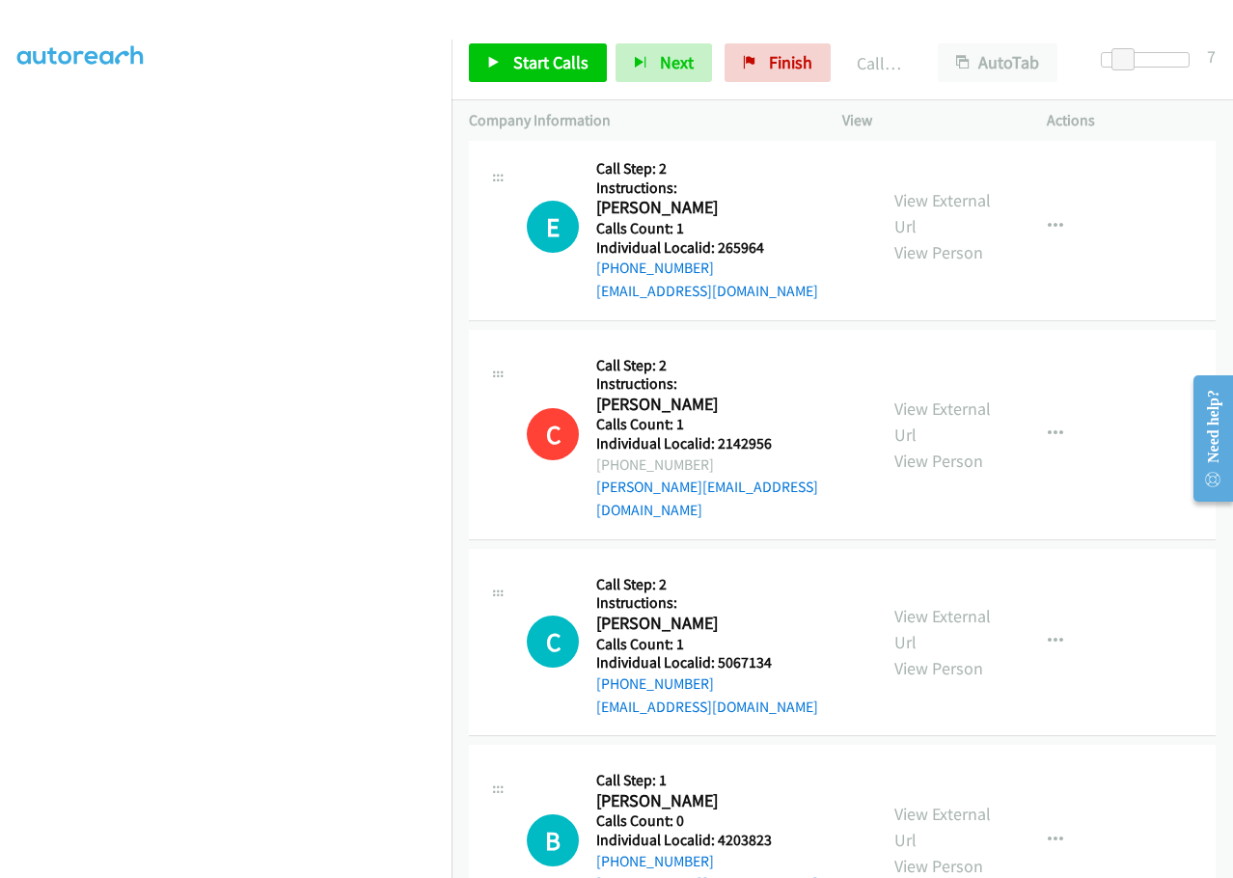
drag, startPoint x: 717, startPoint y: 630, endPoint x: 784, endPoint y: 630, distance: 67.5
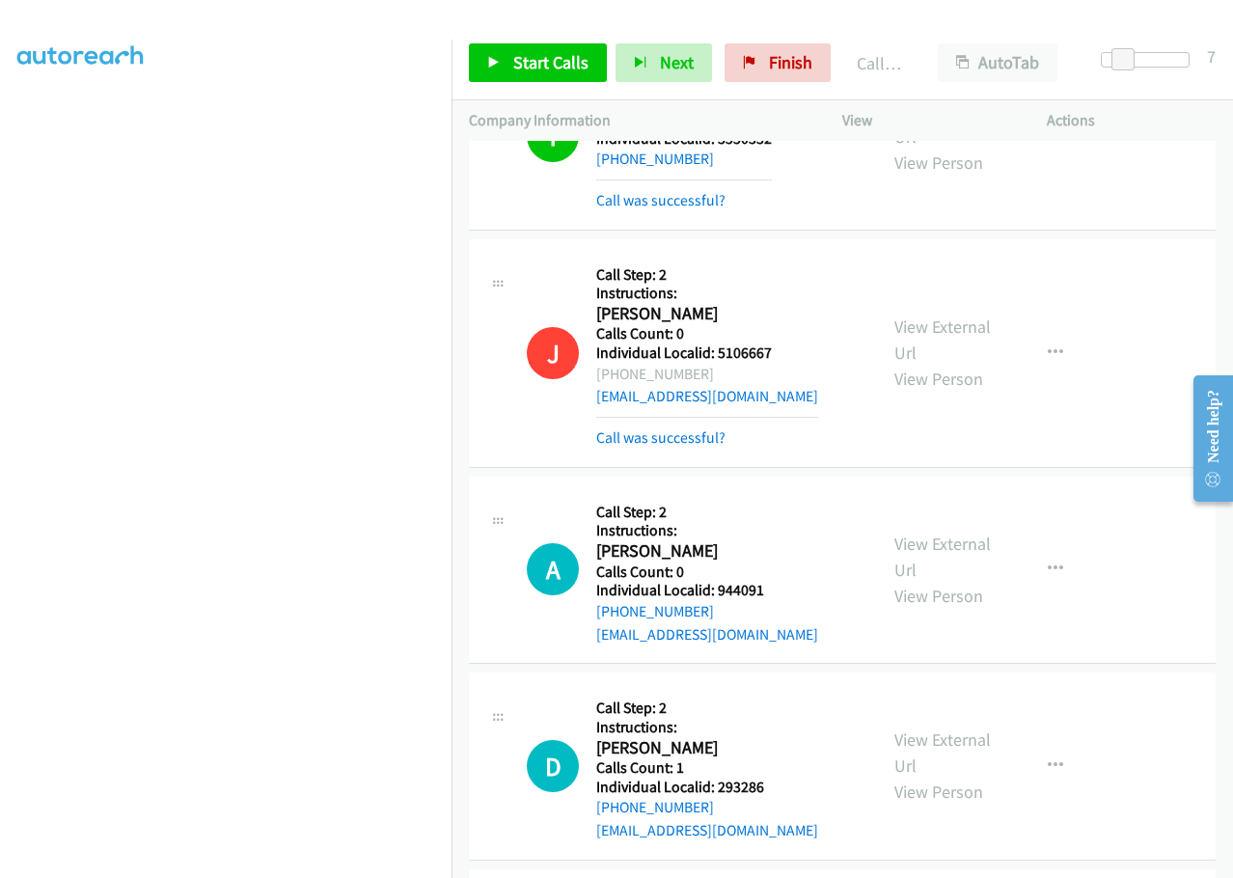
scroll to position [24510, 0]
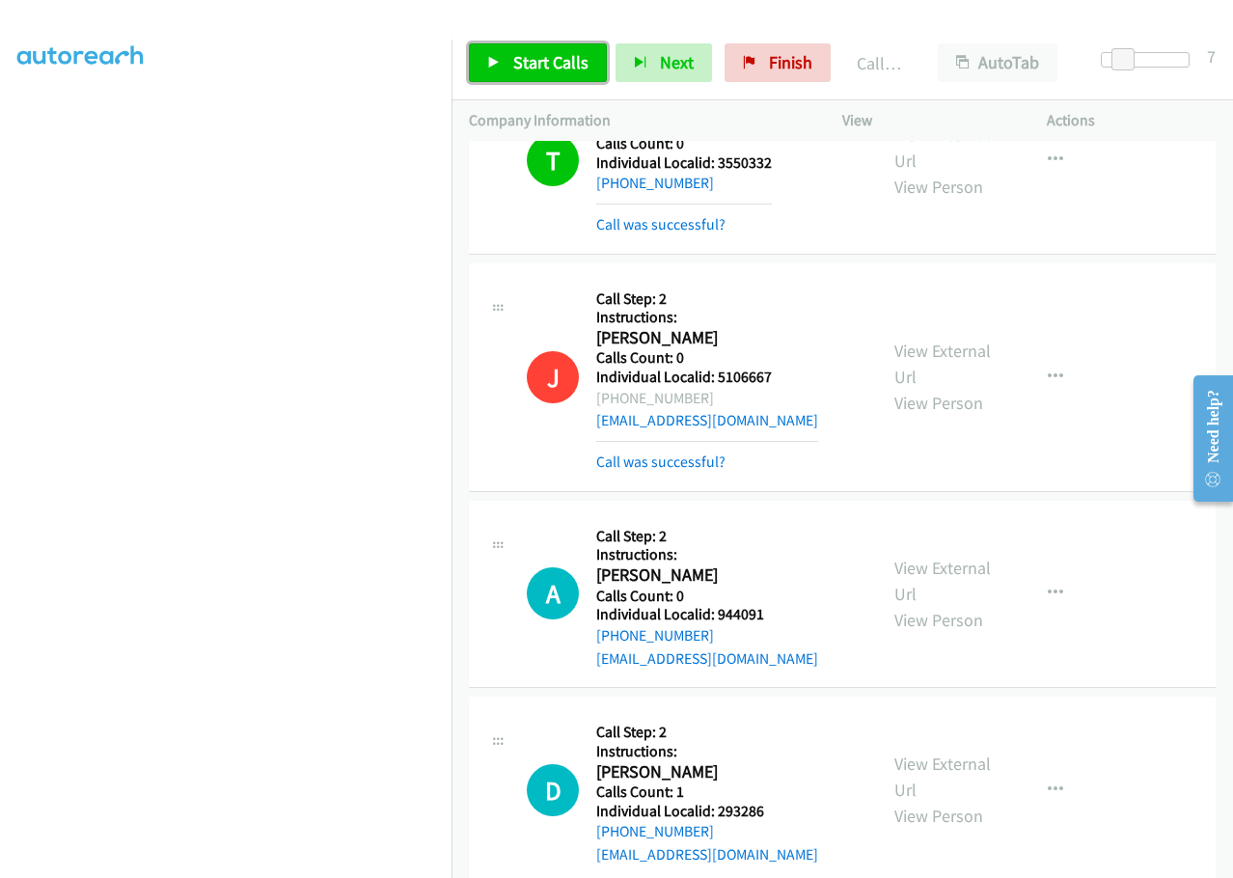
click at [549, 66] on span "Start Calls" at bounding box center [550, 62] width 75 height 22
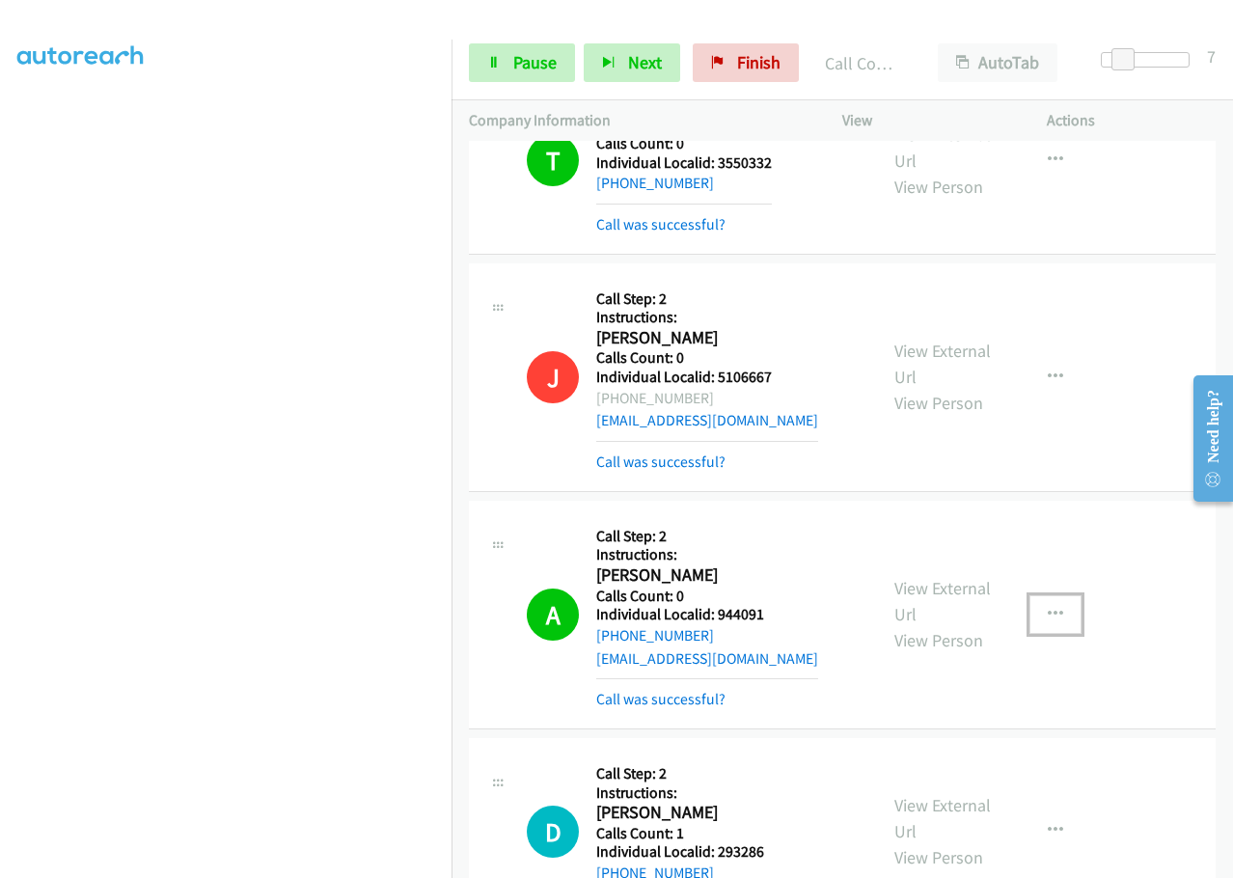
click at [1047, 607] on icon "button" at bounding box center [1054, 614] width 15 height 15
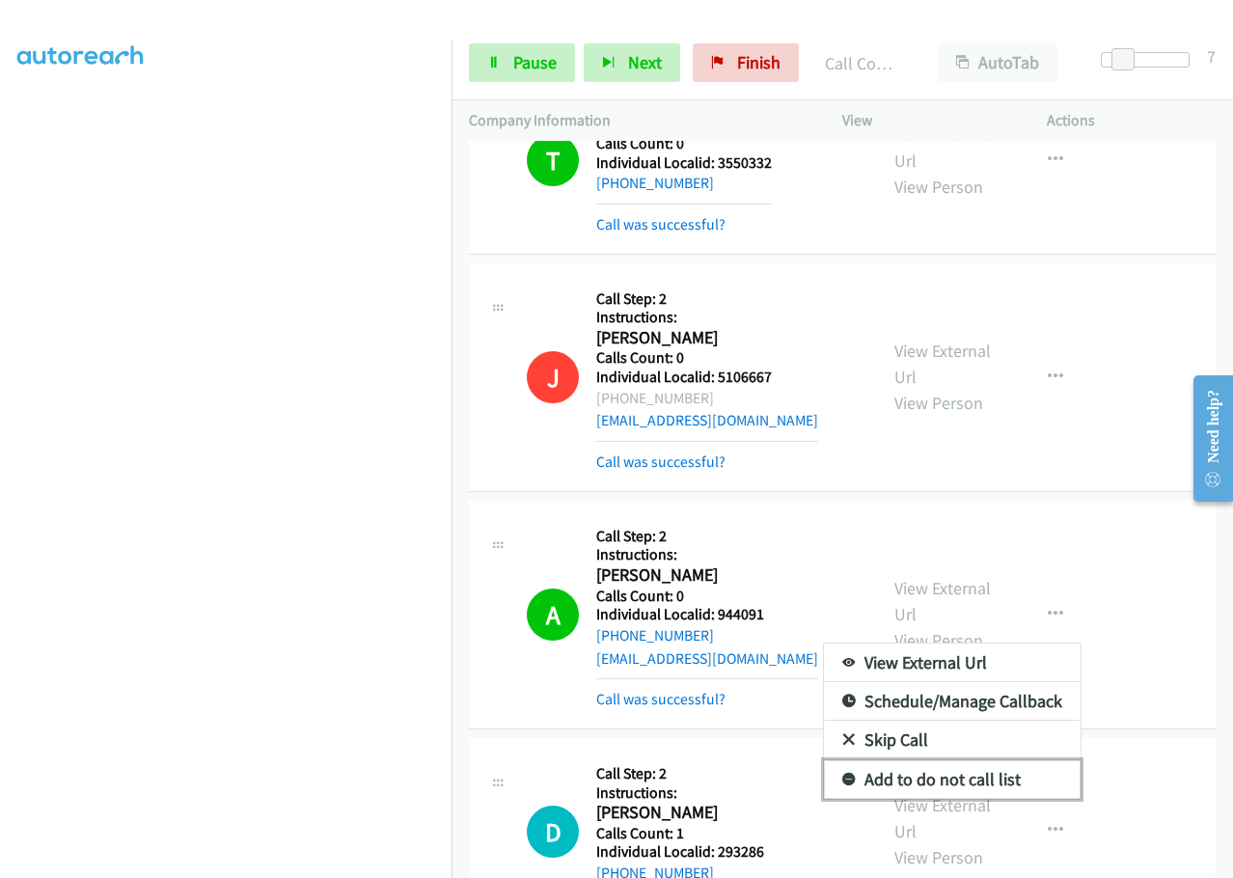
click at [842, 773] on icon at bounding box center [849, 780] width 14 height 14
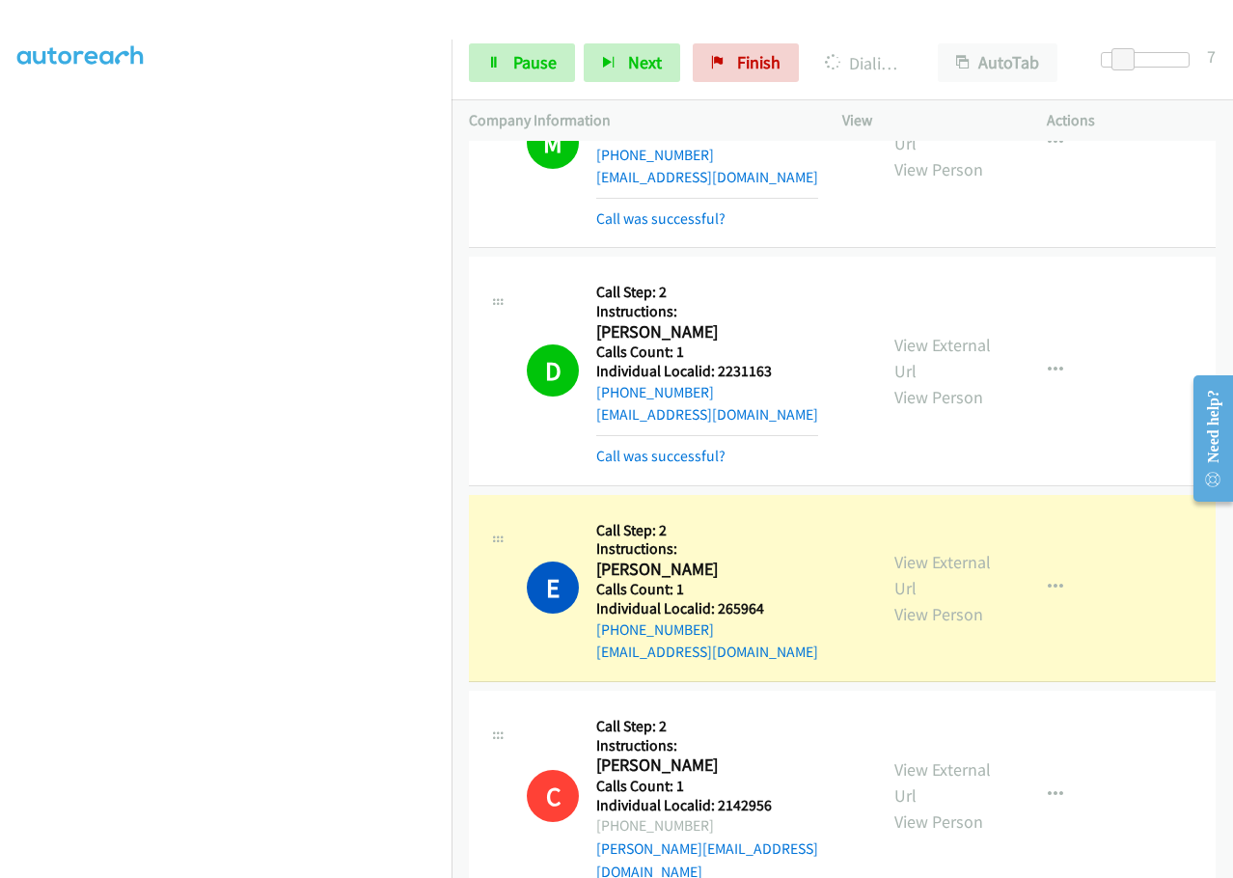
scroll to position [25426, 0]
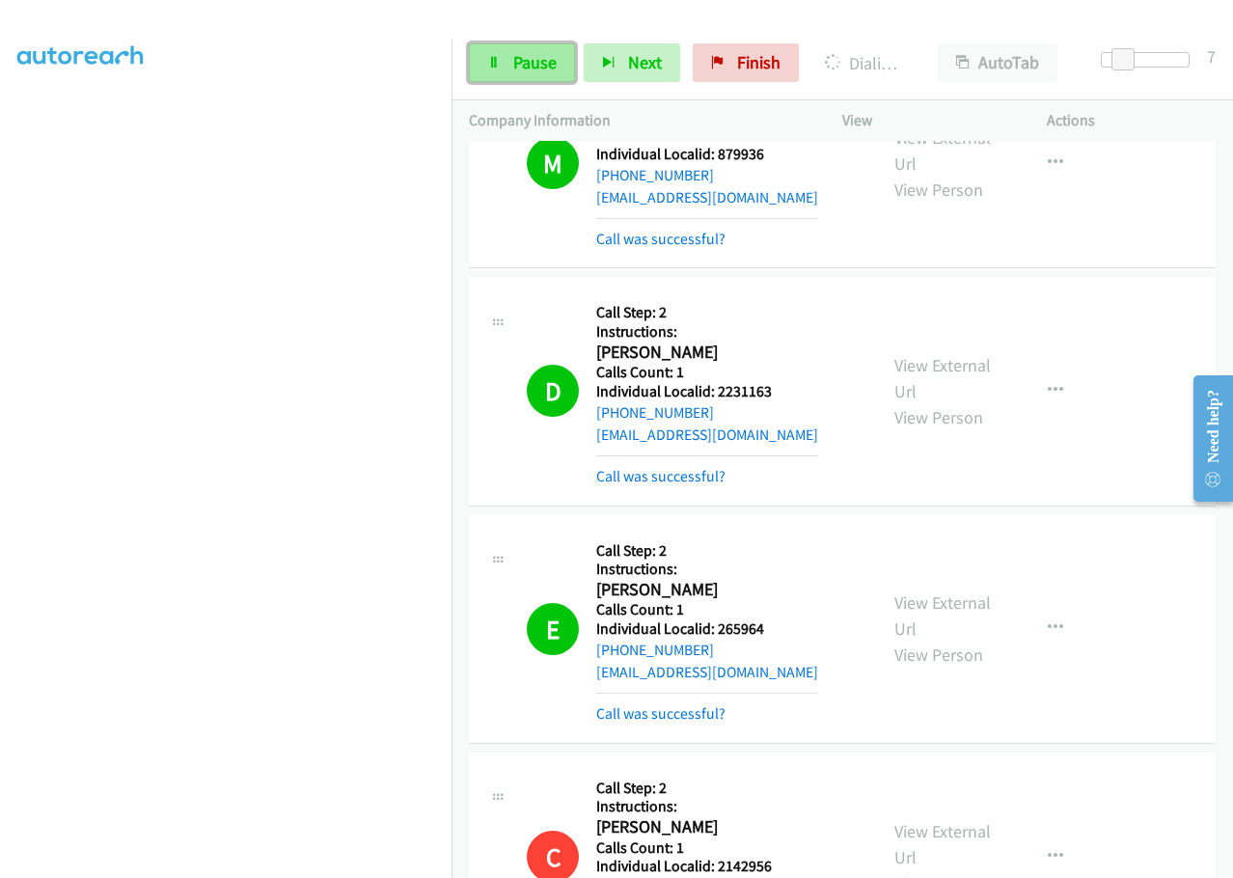
click at [519, 66] on span "Pause" at bounding box center [534, 62] width 43 height 22
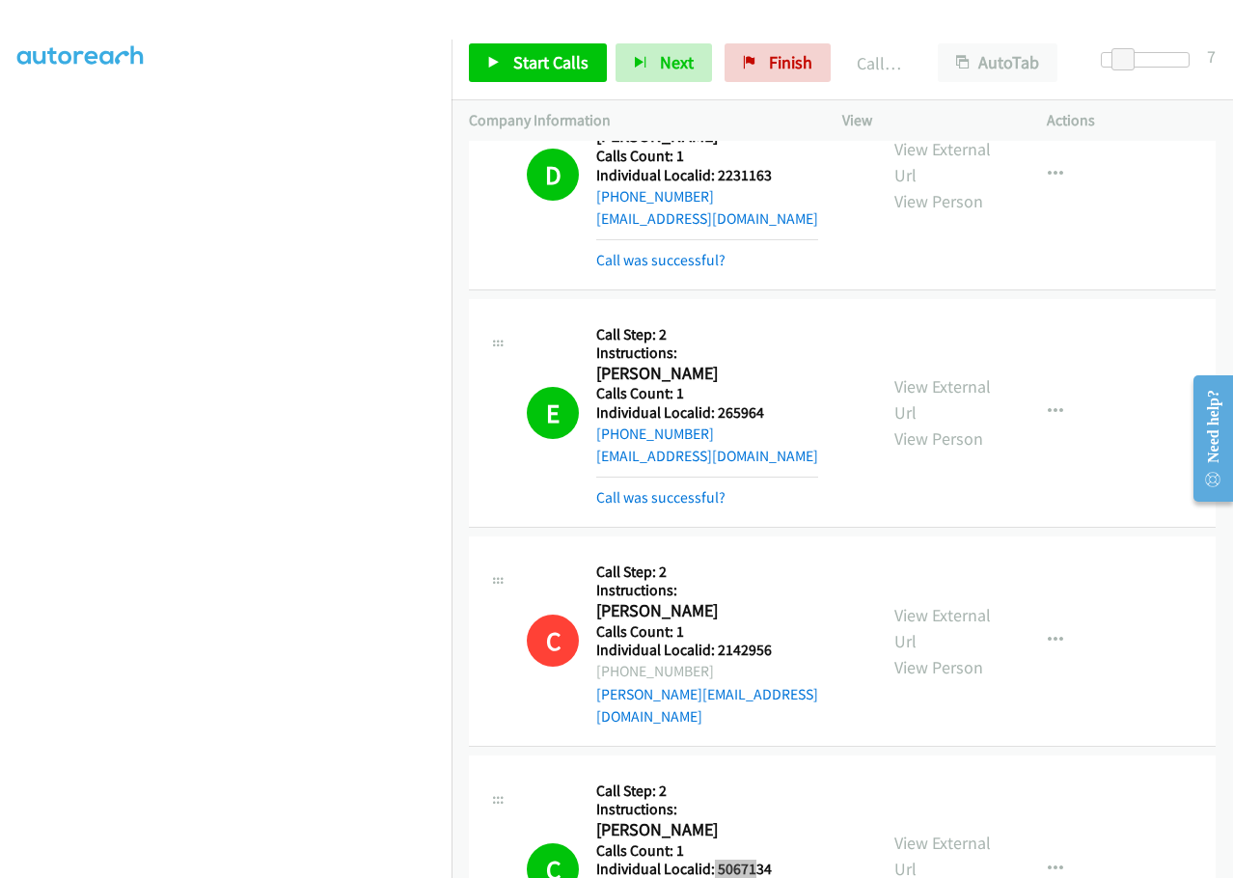
scroll to position [25643, 0]
click at [783, 772] on div "C Callback Scheduled Call Step: 2 Instructions: Christine Notaro America/New_Yo…" at bounding box center [693, 868] width 333 height 193
drag, startPoint x: 715, startPoint y: 481, endPoint x: 782, endPoint y: 478, distance: 67.6
click at [787, 772] on div "C Callback Scheduled Call Step: 2 Instructions: Christine Notaro America/New_Yo…" at bounding box center [693, 868] width 333 height 193
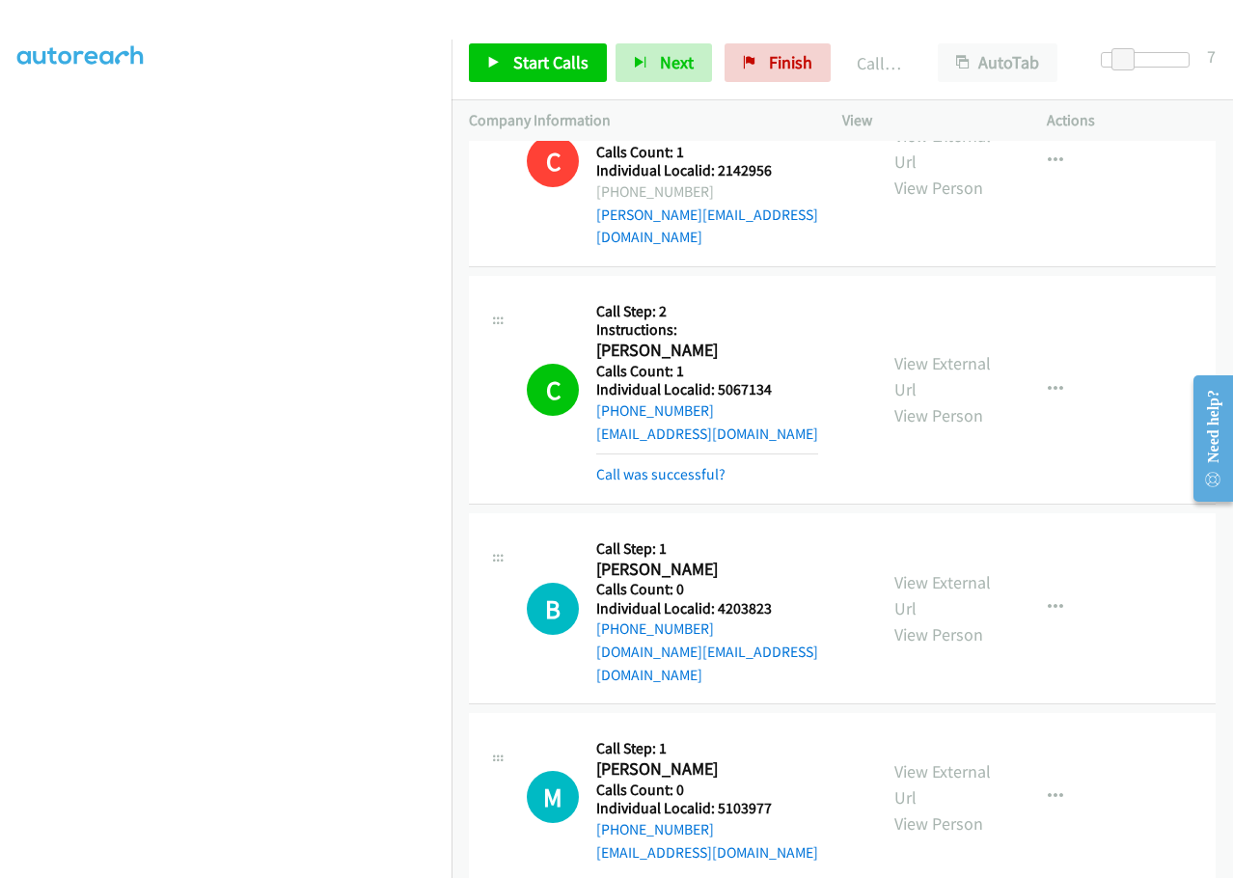
scroll to position [26125, 0]
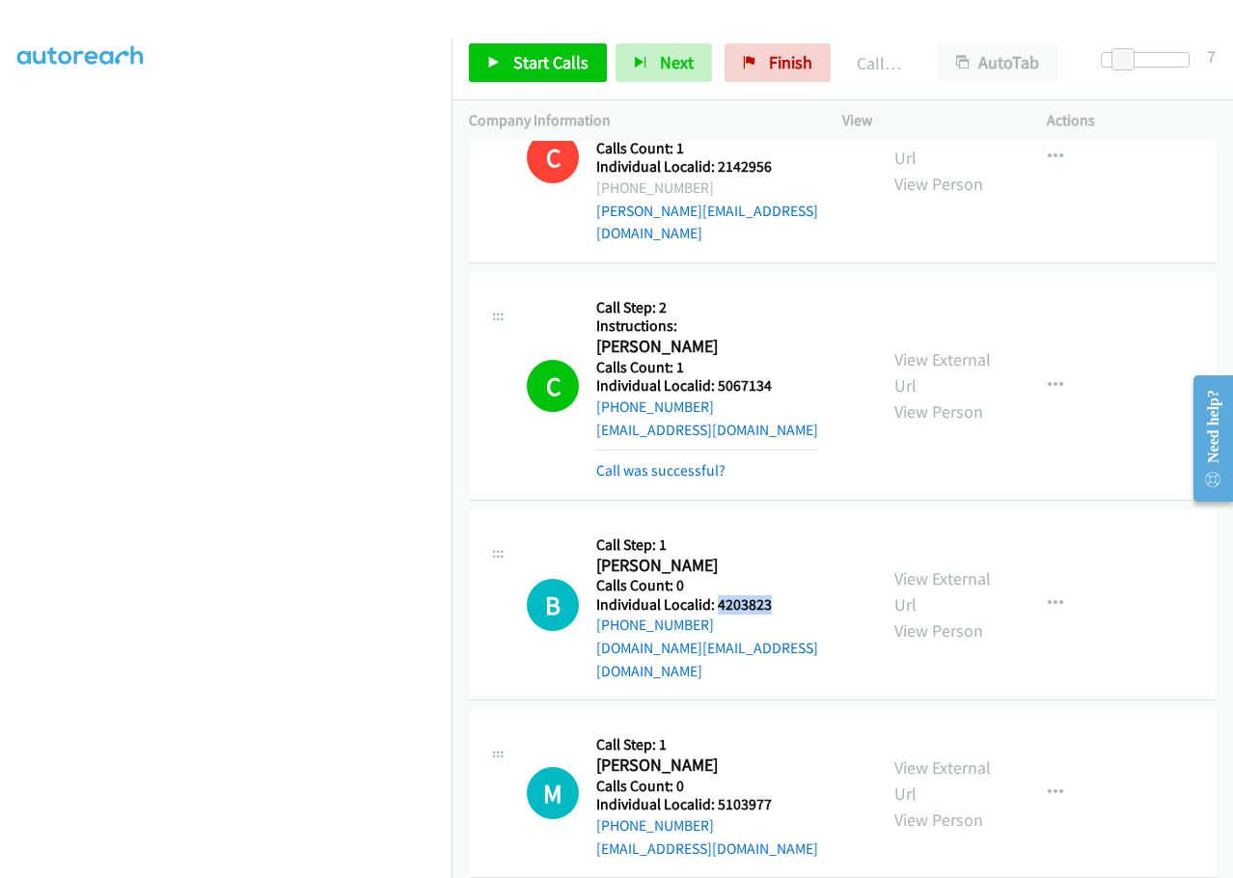
drag, startPoint x: 716, startPoint y: 216, endPoint x: 790, endPoint y: 217, distance: 74.3
click at [790, 527] on div "B Callback Scheduled Call Step: 1 Brian Lee America/Los_Angeles Calls Count: 0 …" at bounding box center [693, 604] width 333 height 155
drag, startPoint x: 716, startPoint y: 391, endPoint x: 782, endPoint y: 386, distance: 66.7
click at [783, 726] on div "M Callback Scheduled Call Step: 1 Matt Mrizek America/Los_Angeles Calls Count: …" at bounding box center [693, 792] width 333 height 133
drag, startPoint x: 714, startPoint y: 568, endPoint x: 775, endPoint y: 567, distance: 61.7
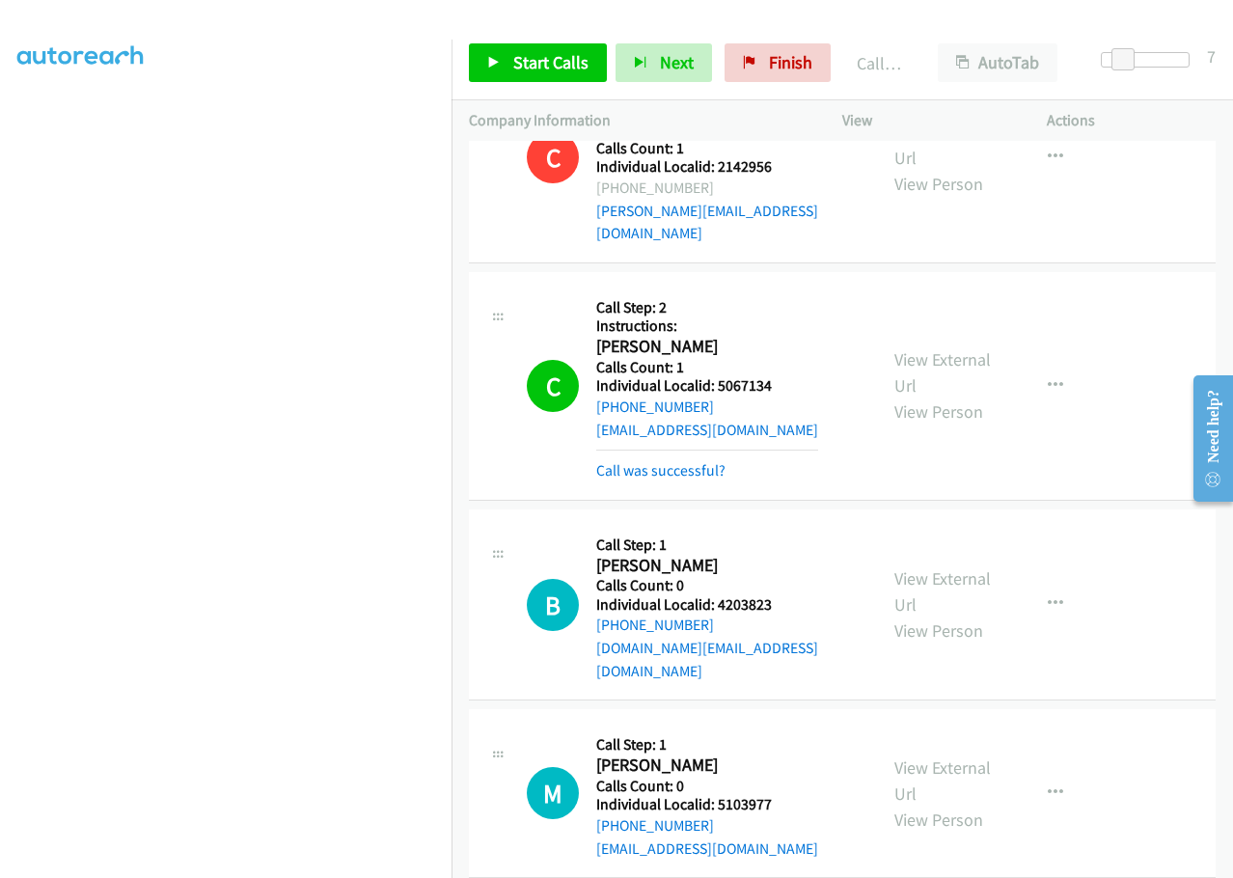
drag, startPoint x: 715, startPoint y: 745, endPoint x: 773, endPoint y: 745, distance: 58.8
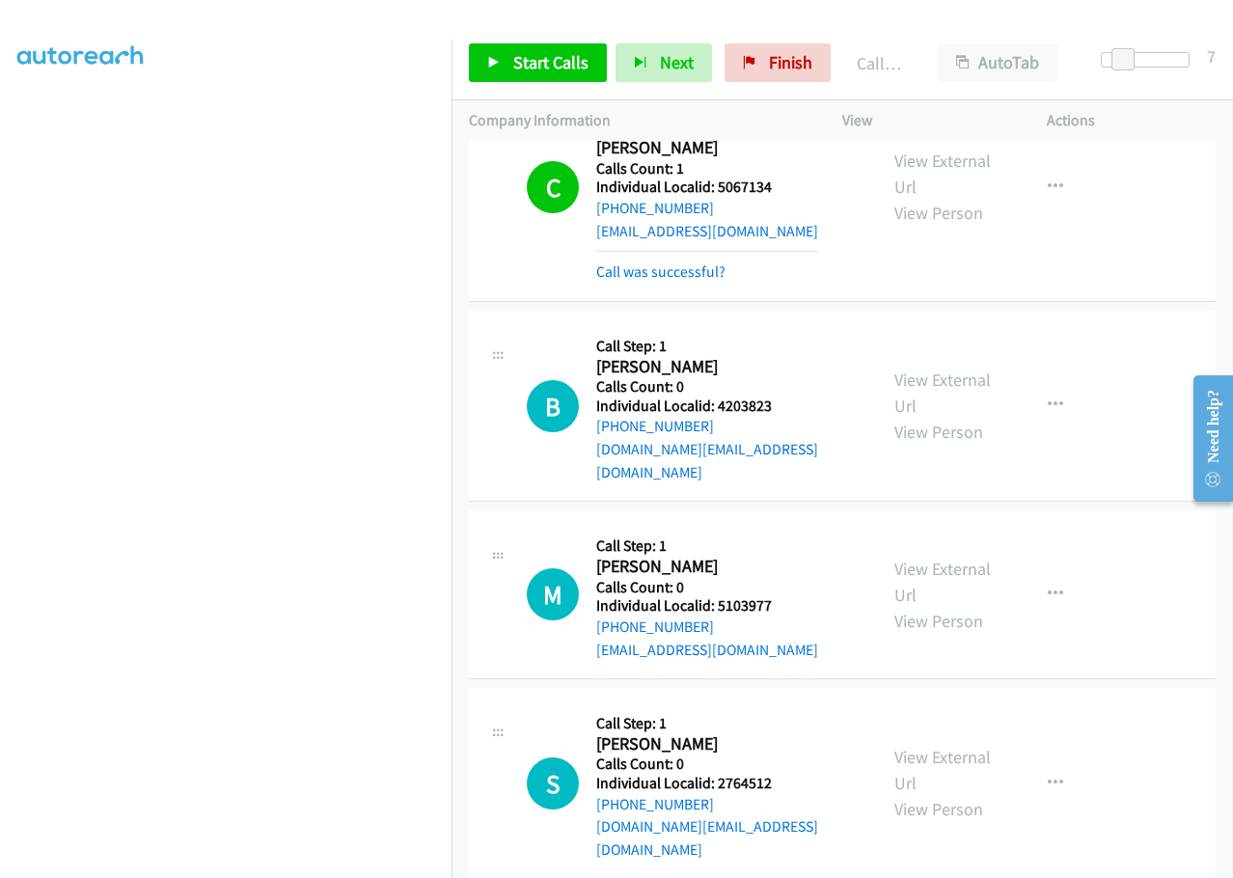
scroll to position [26463, 0]
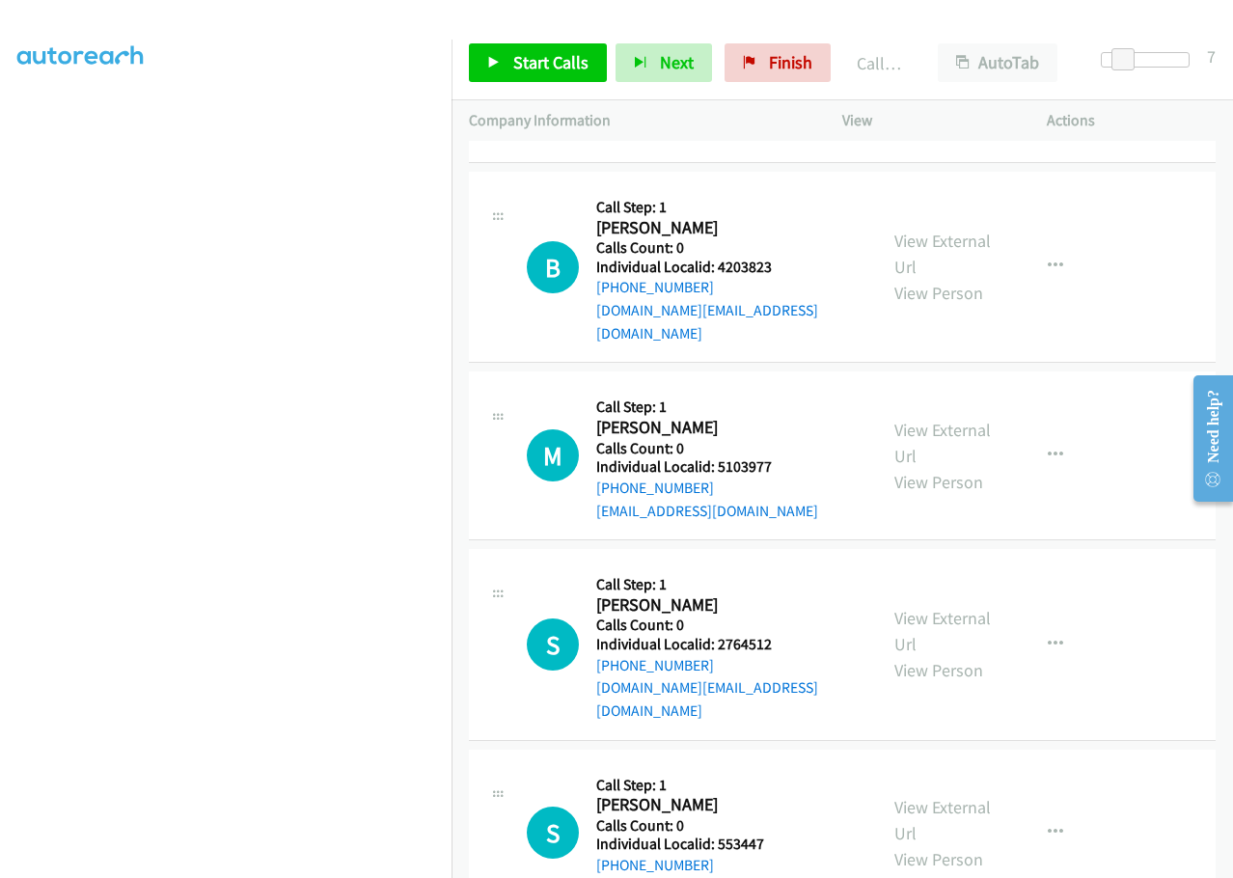
drag, startPoint x: 746, startPoint y: 585, endPoint x: 786, endPoint y: 583, distance: 40.6
drag, startPoint x: 750, startPoint y: 585, endPoint x: 787, endPoint y: 616, distance: 47.9
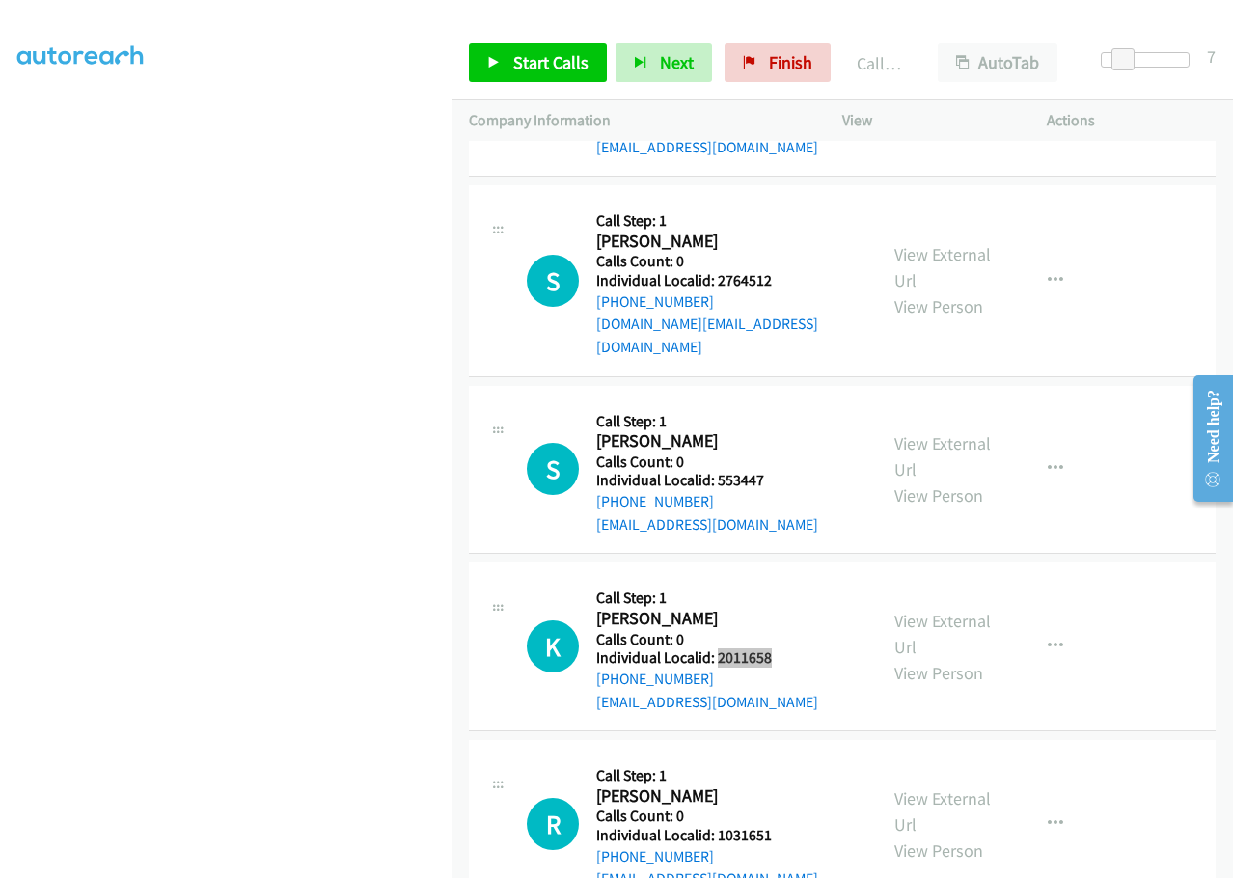
scroll to position [26849, 0]
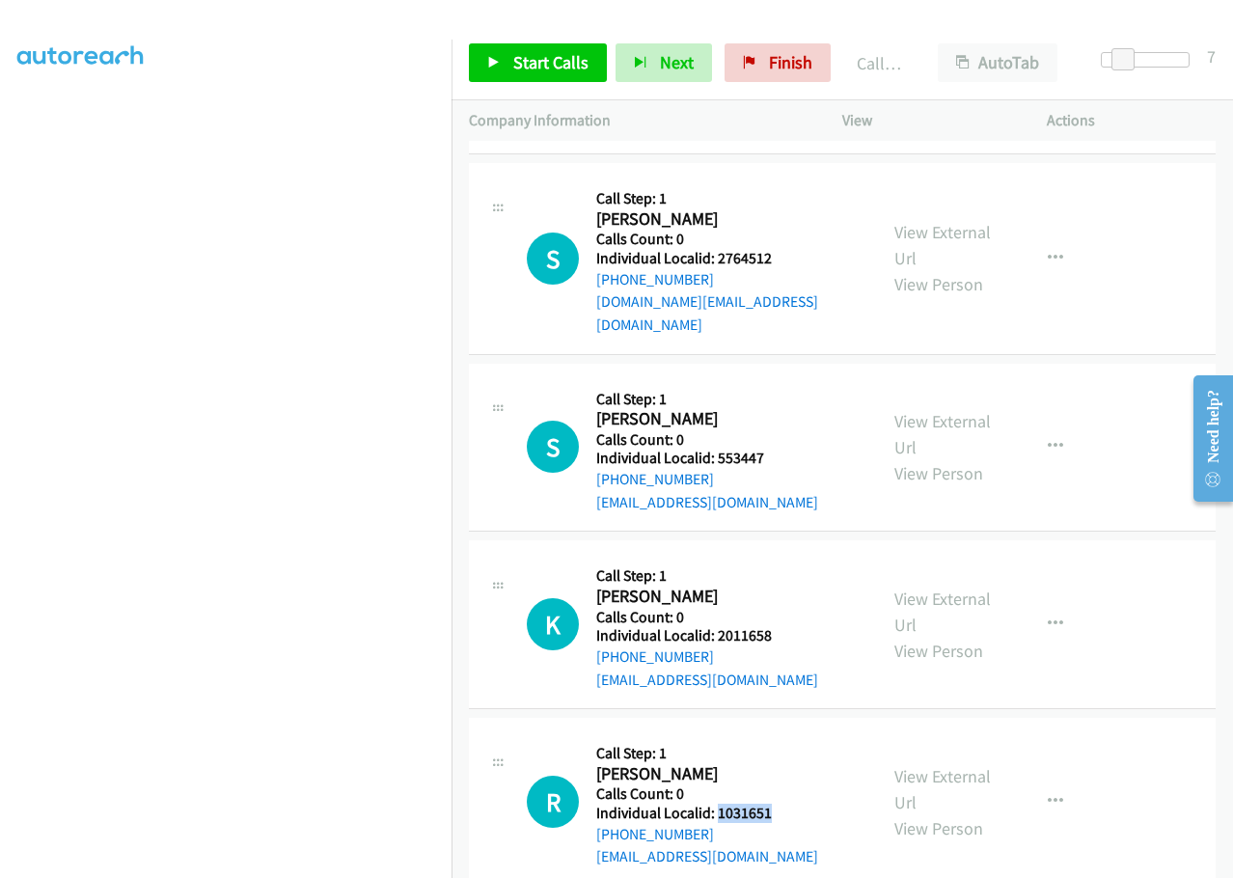
drag, startPoint x: 718, startPoint y: 378, endPoint x: 781, endPoint y: 376, distance: 63.7
click at [781, 735] on div "R Callback Scheduled Call Step: 1 Robert Buchanan America/Los_Angeles Calls Cou…" at bounding box center [693, 801] width 333 height 133
drag, startPoint x: 715, startPoint y: 556, endPoint x: 791, endPoint y: 548, distance: 76.7
drag, startPoint x: 718, startPoint y: 738, endPoint x: 789, endPoint y: 732, distance: 70.6
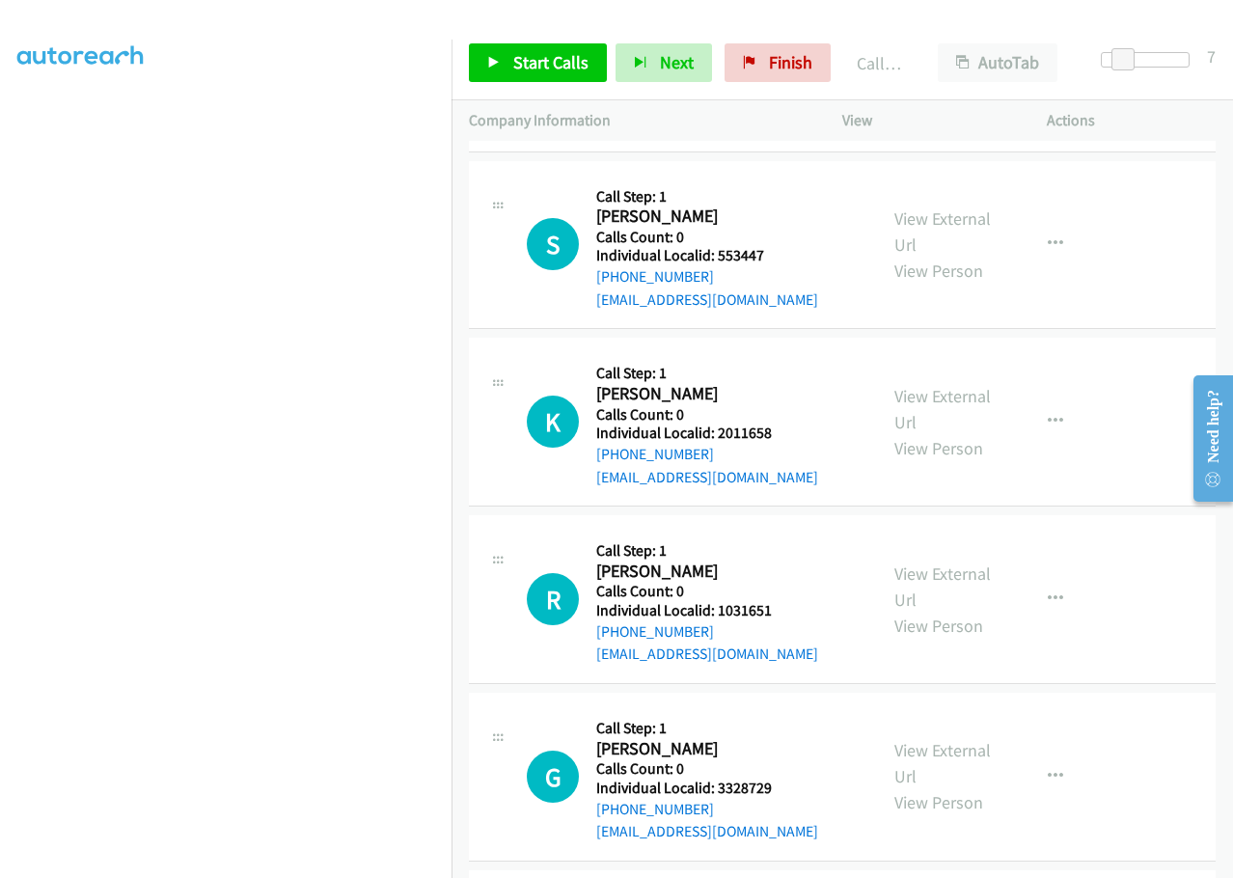
scroll to position [27066, 0]
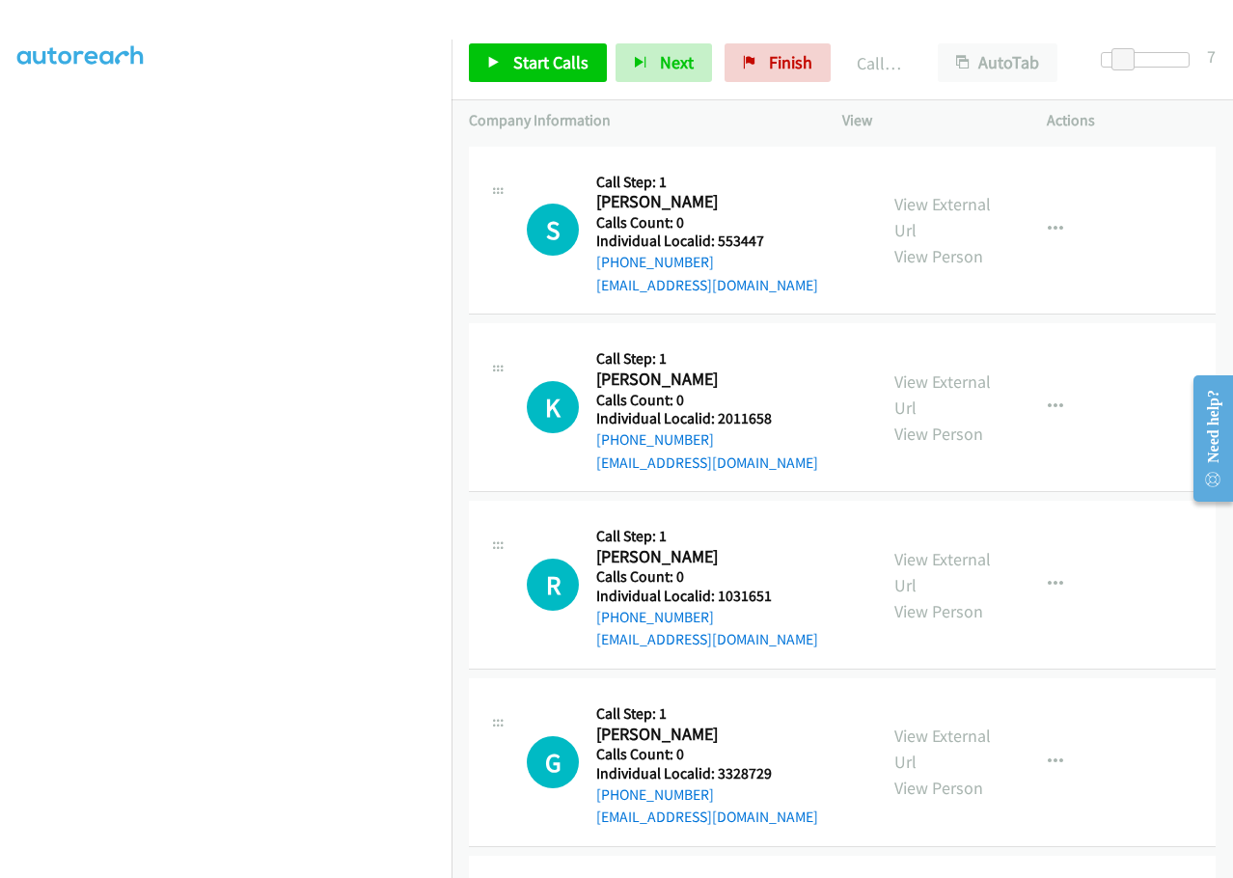
drag, startPoint x: 716, startPoint y: 699, endPoint x: 781, endPoint y: 694, distance: 65.8
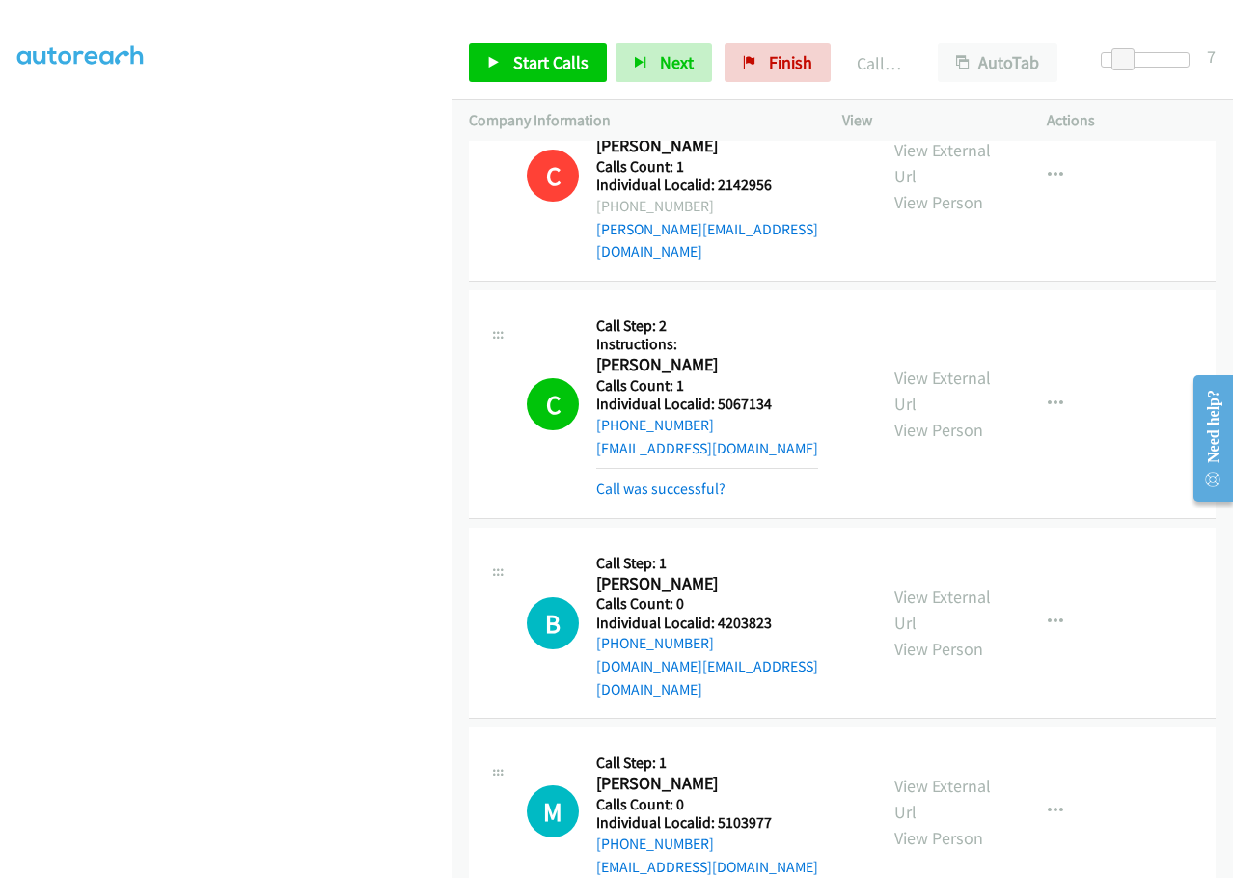
scroll to position [26101, 0]
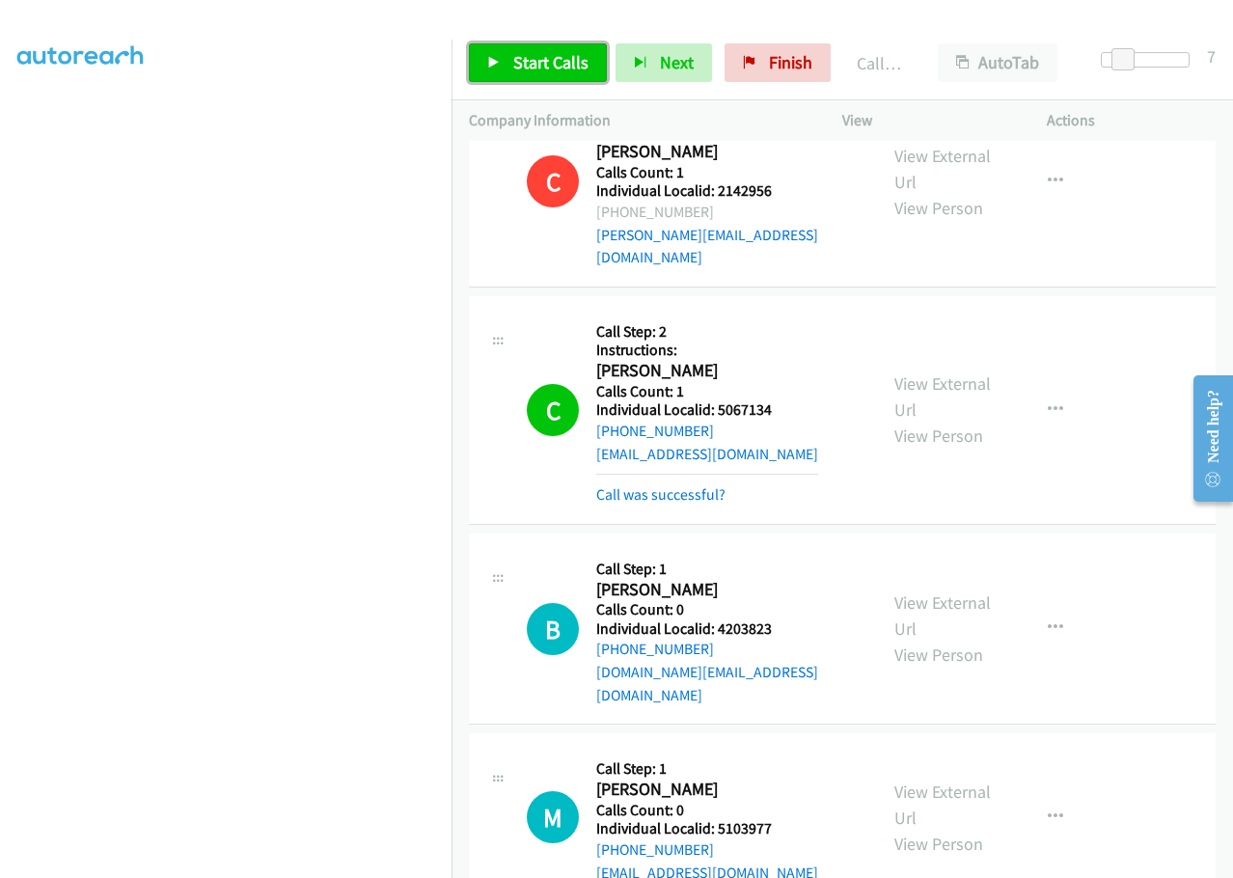
click at [513, 55] on span "Start Calls" at bounding box center [550, 62] width 75 height 22
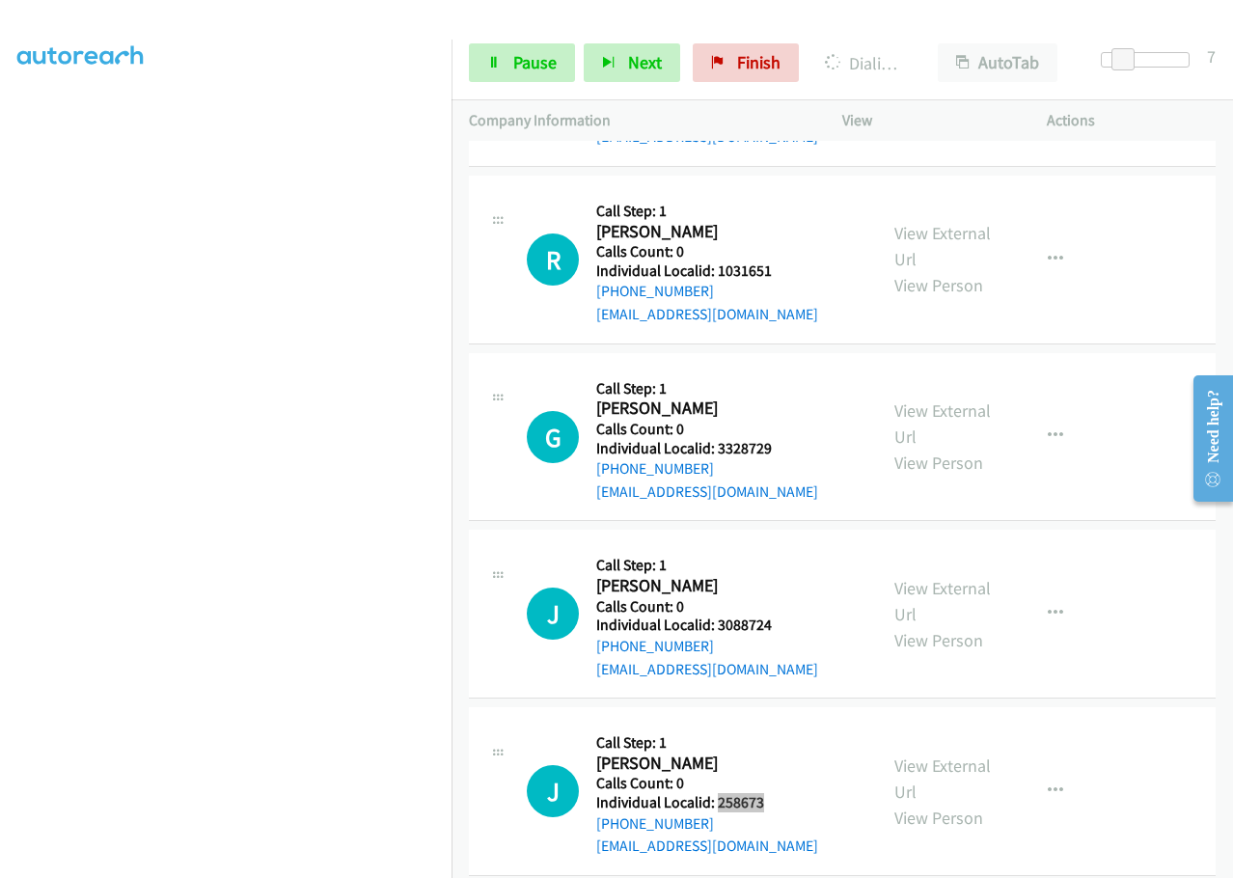
scroll to position [27431, 0]
click at [1054, 773] on button "button" at bounding box center [1055, 792] width 52 height 39
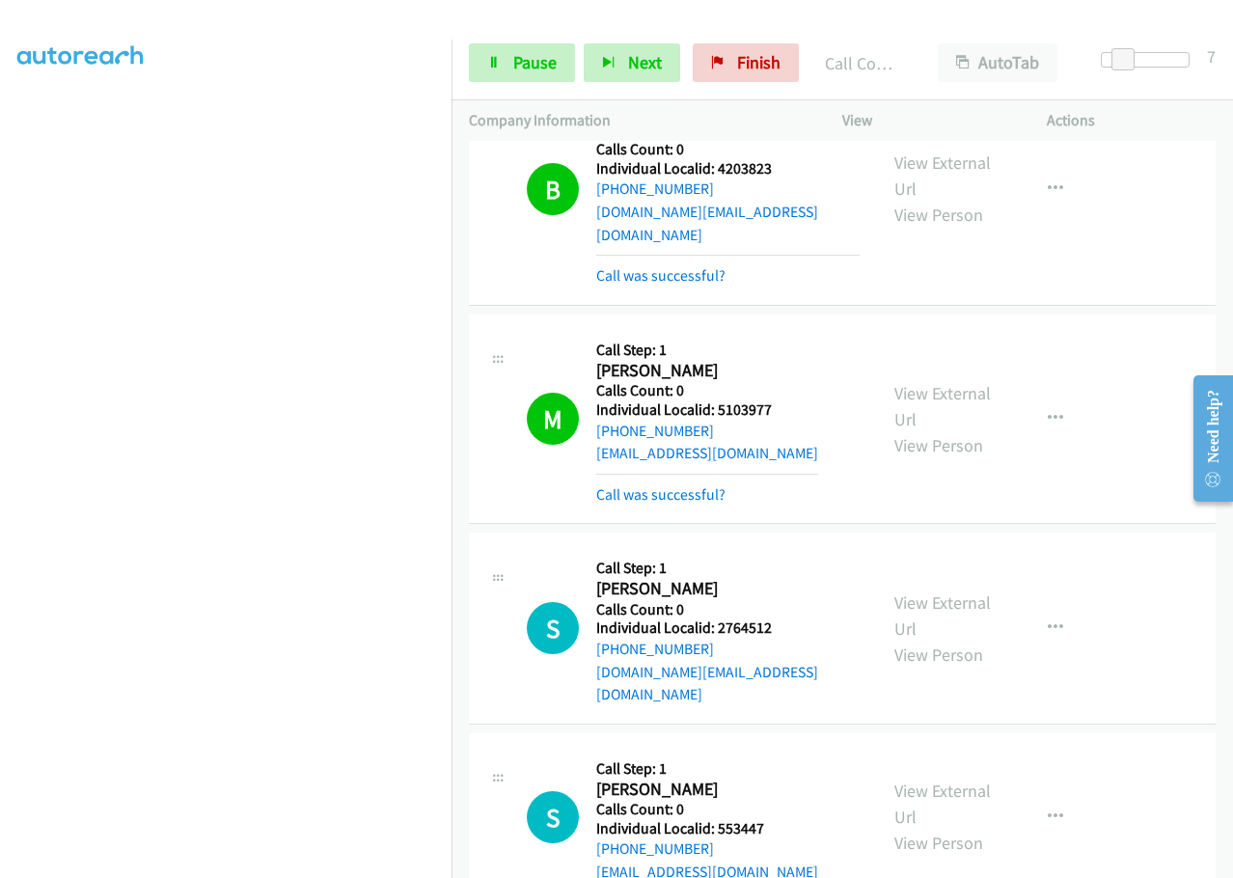
scroll to position [26556, 0]
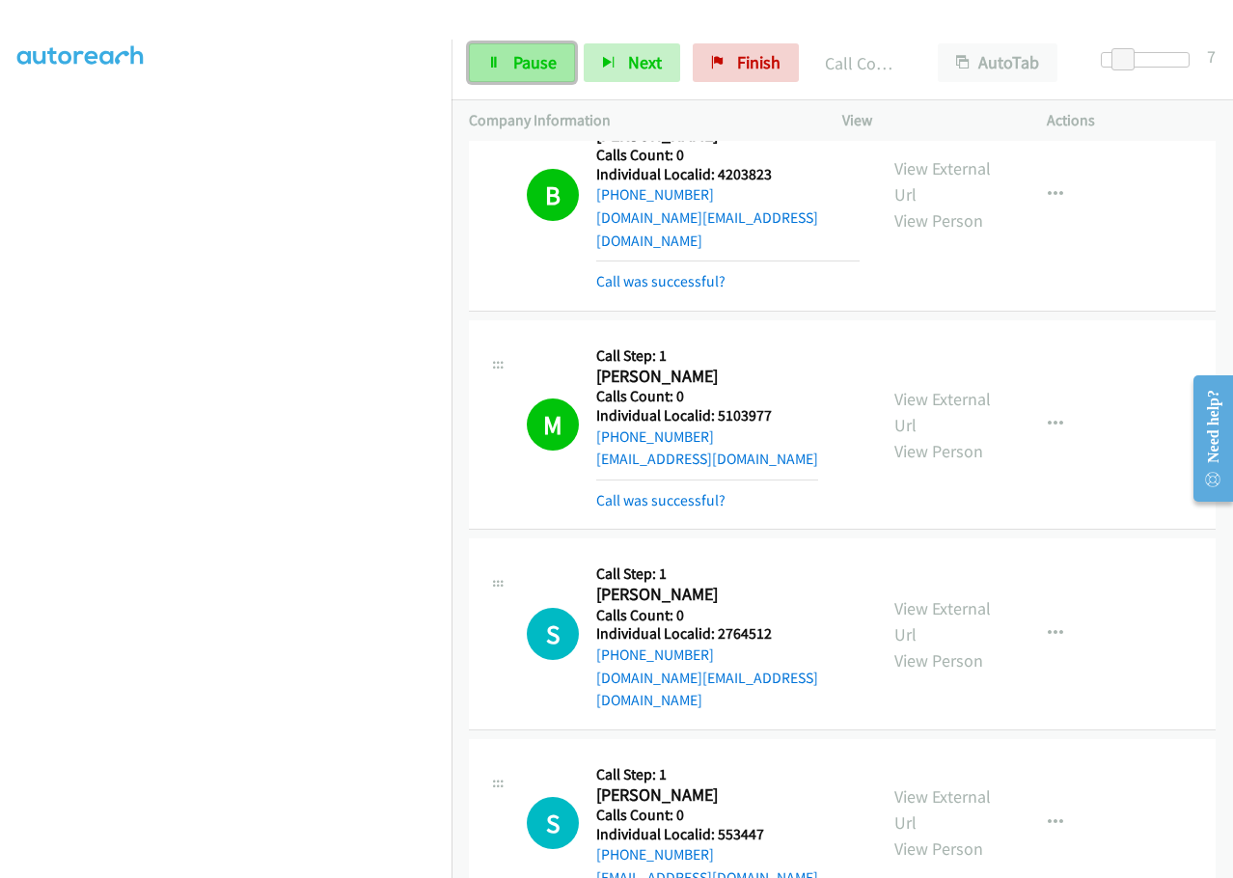
click at [530, 66] on span "Pause" at bounding box center [534, 62] width 43 height 22
click at [563, 57] on span "Start Calls" at bounding box center [550, 62] width 75 height 22
click at [836, 556] on div "S Callback Scheduled Call Step: 1 Scott Hughes America/Los_Angeles Calls Count:…" at bounding box center [693, 633] width 333 height 155
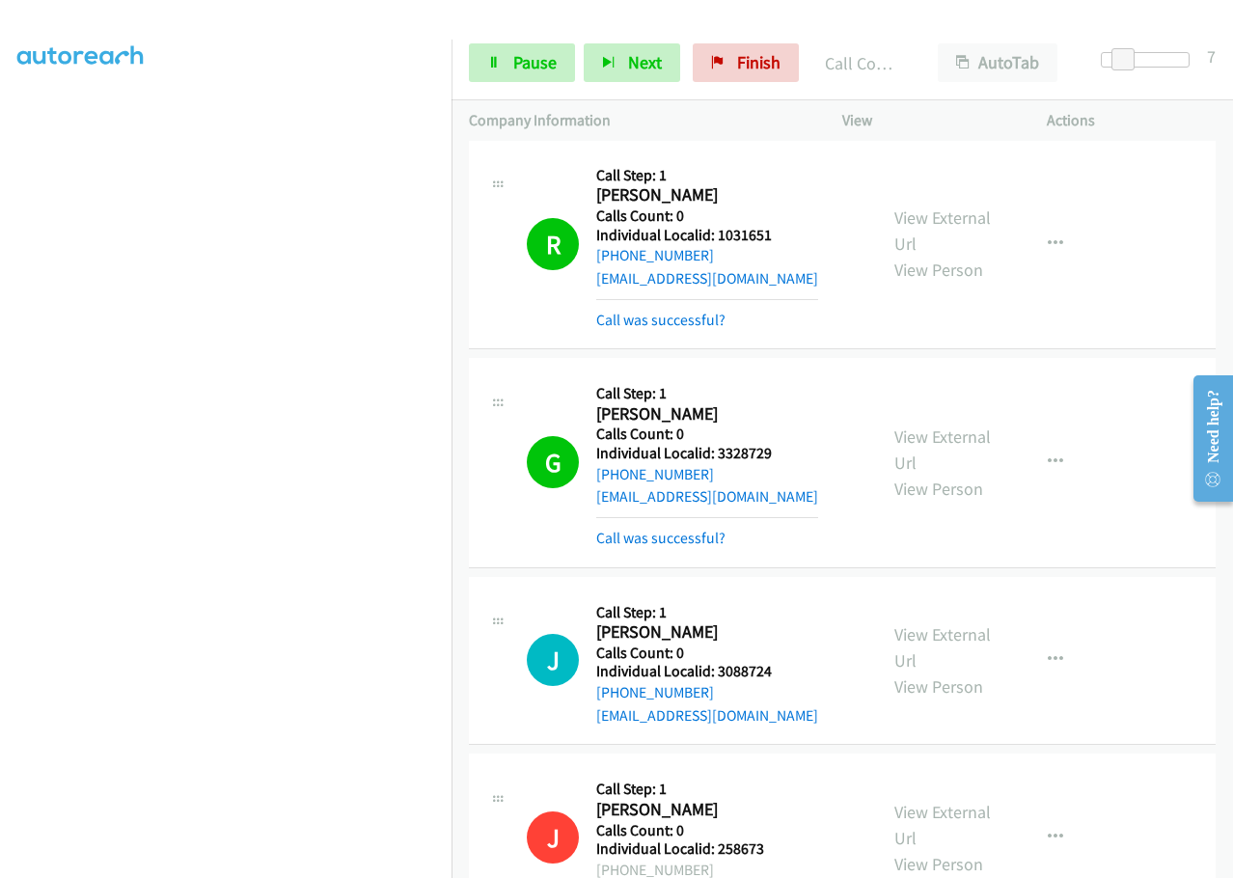
scroll to position [27592, 0]
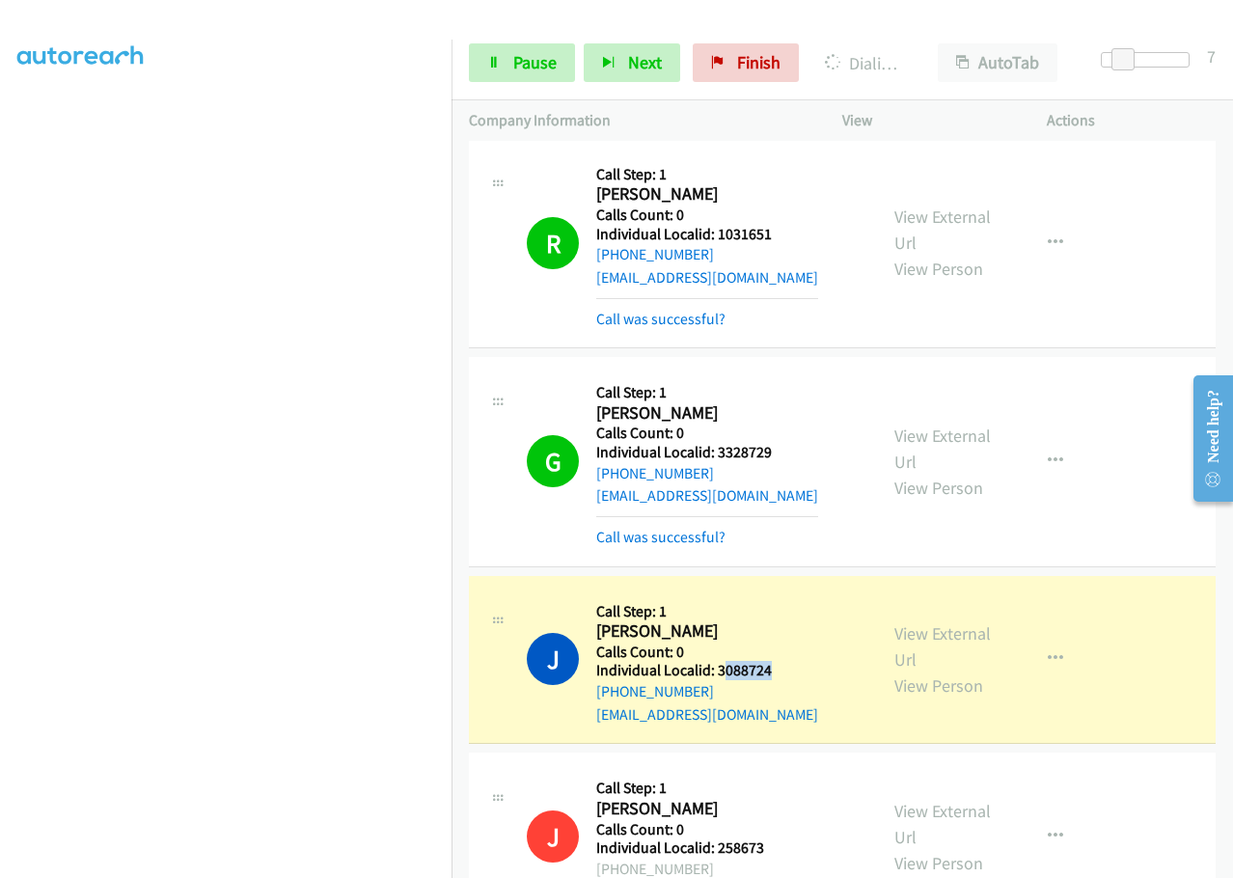
drag, startPoint x: 719, startPoint y: 240, endPoint x: 781, endPoint y: 233, distance: 62.1
click at [782, 593] on div "J Callback Scheduled Call Step: 1 Jeffrey Nofsinger America/Los_Angeles Calls C…" at bounding box center [693, 659] width 333 height 133
click at [747, 620] on h2 "Jeffrey Nofsinger" at bounding box center [707, 631] width 222 height 22
drag, startPoint x: 716, startPoint y: 232, endPoint x: 777, endPoint y: 234, distance: 61.8
click at [777, 661] on h5 "Individual Localid: 3088724" at bounding box center [707, 670] width 222 height 19
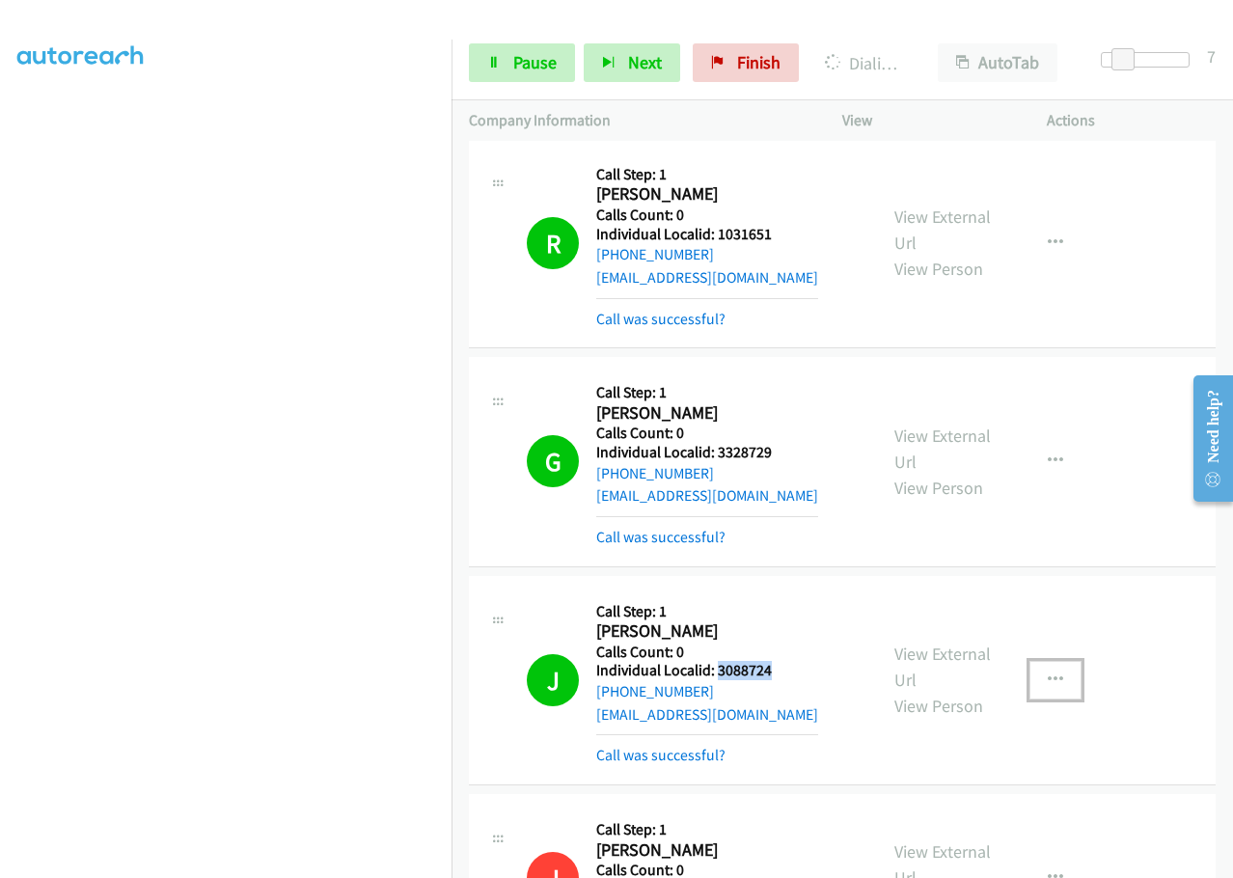
click at [1047, 672] on icon "button" at bounding box center [1054, 679] width 15 height 15
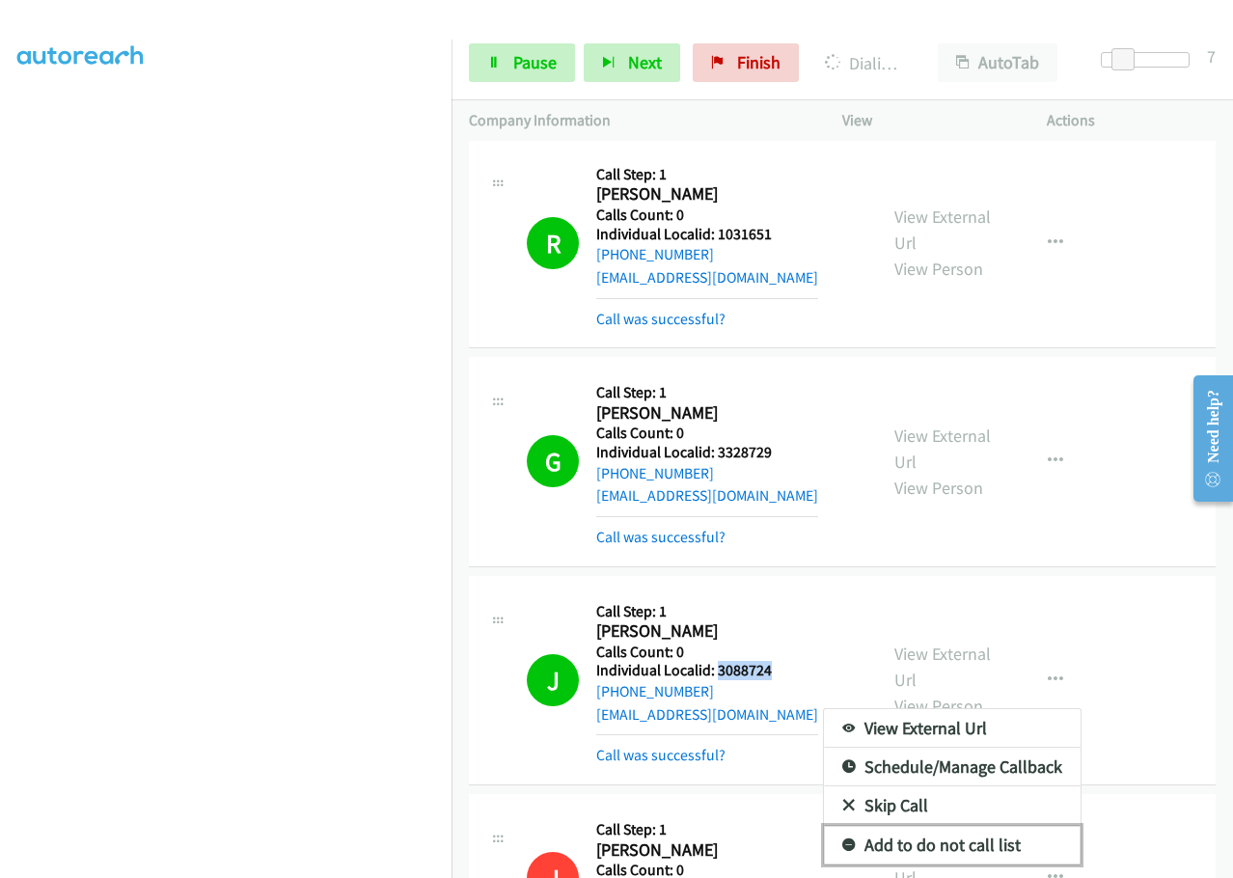
click at [842, 839] on icon at bounding box center [849, 846] width 14 height 14
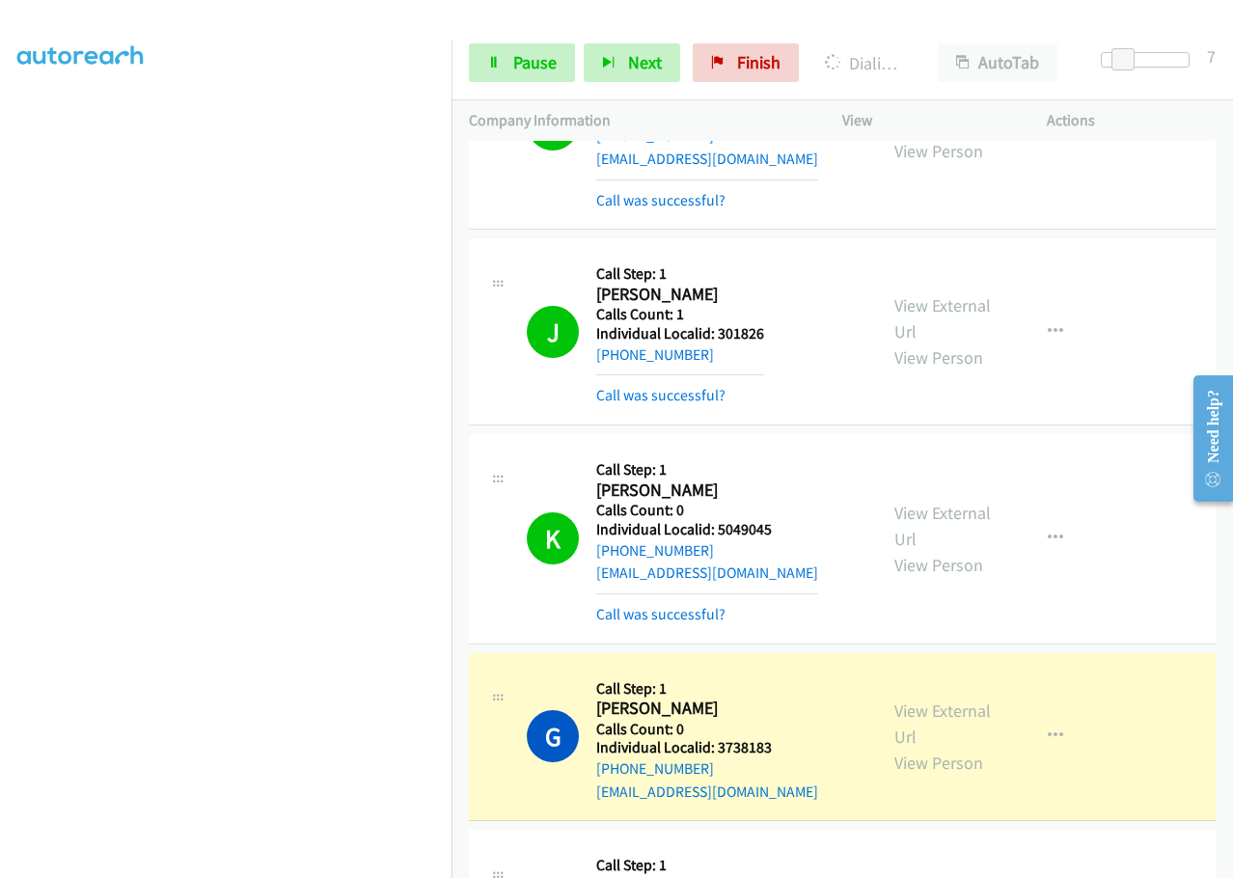
scroll to position [28533, 0]
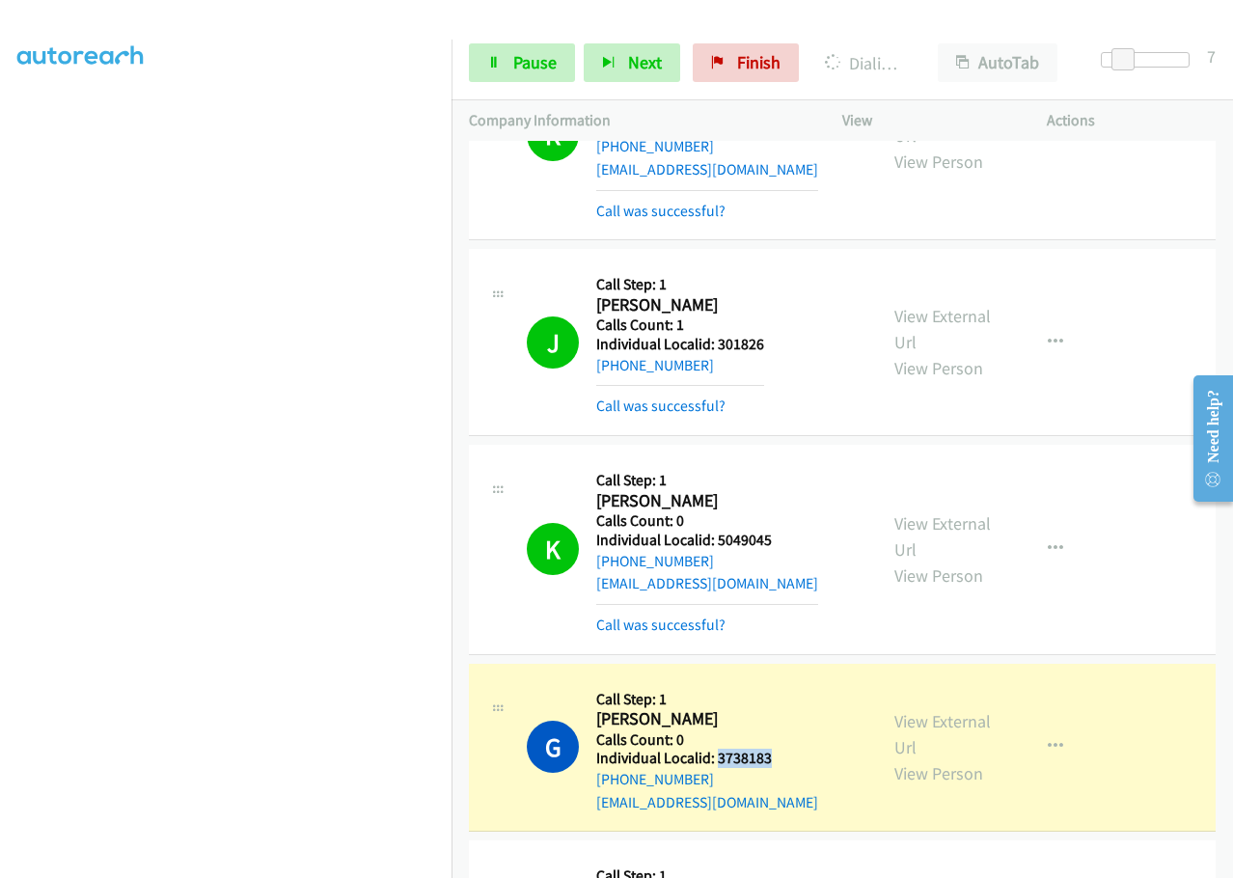
drag, startPoint x: 718, startPoint y: 329, endPoint x: 783, endPoint y: 327, distance: 64.6
click at [783, 681] on div "G Callback Scheduled Call Step: 1 Gabe Leavitt America/Los_Angeles Calls Count:…" at bounding box center [693, 747] width 333 height 133
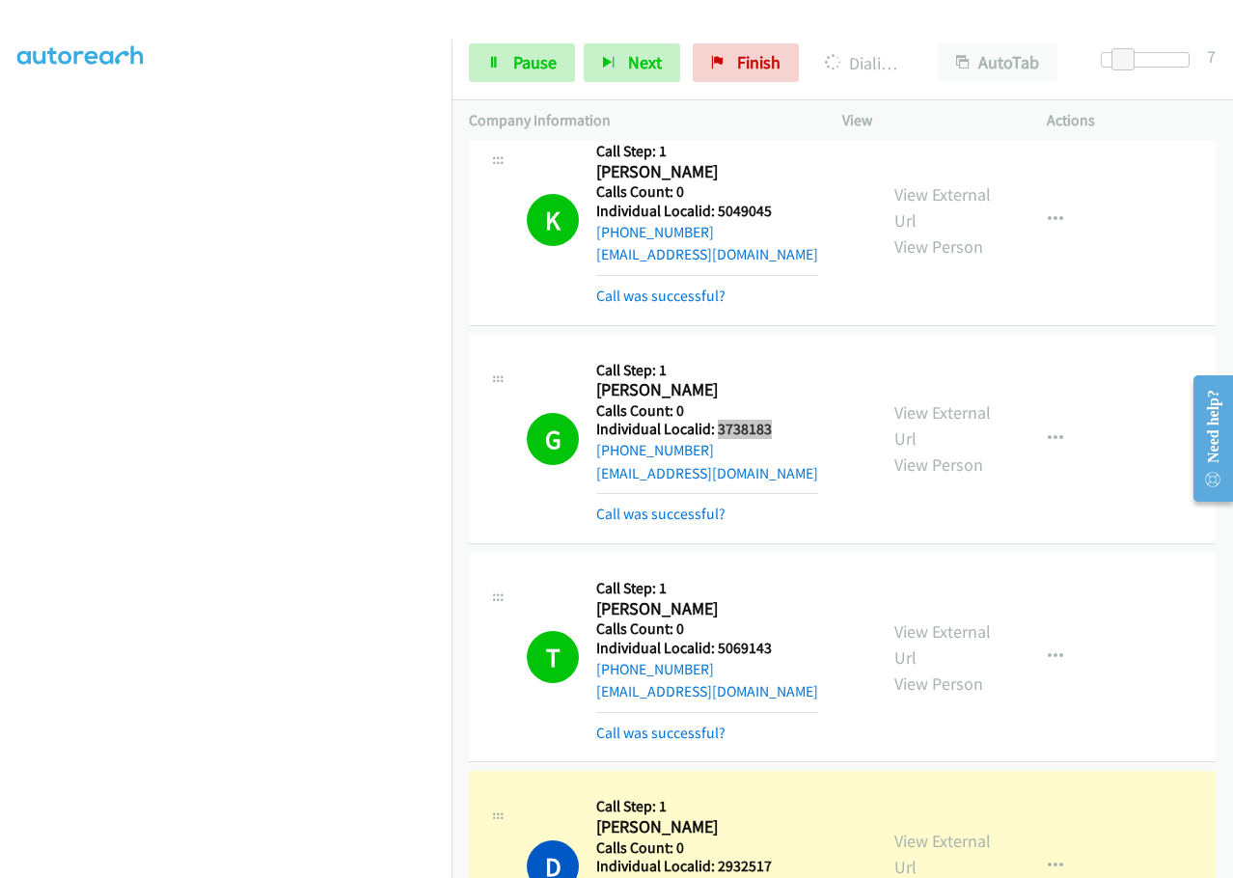
scroll to position [29039, 0]
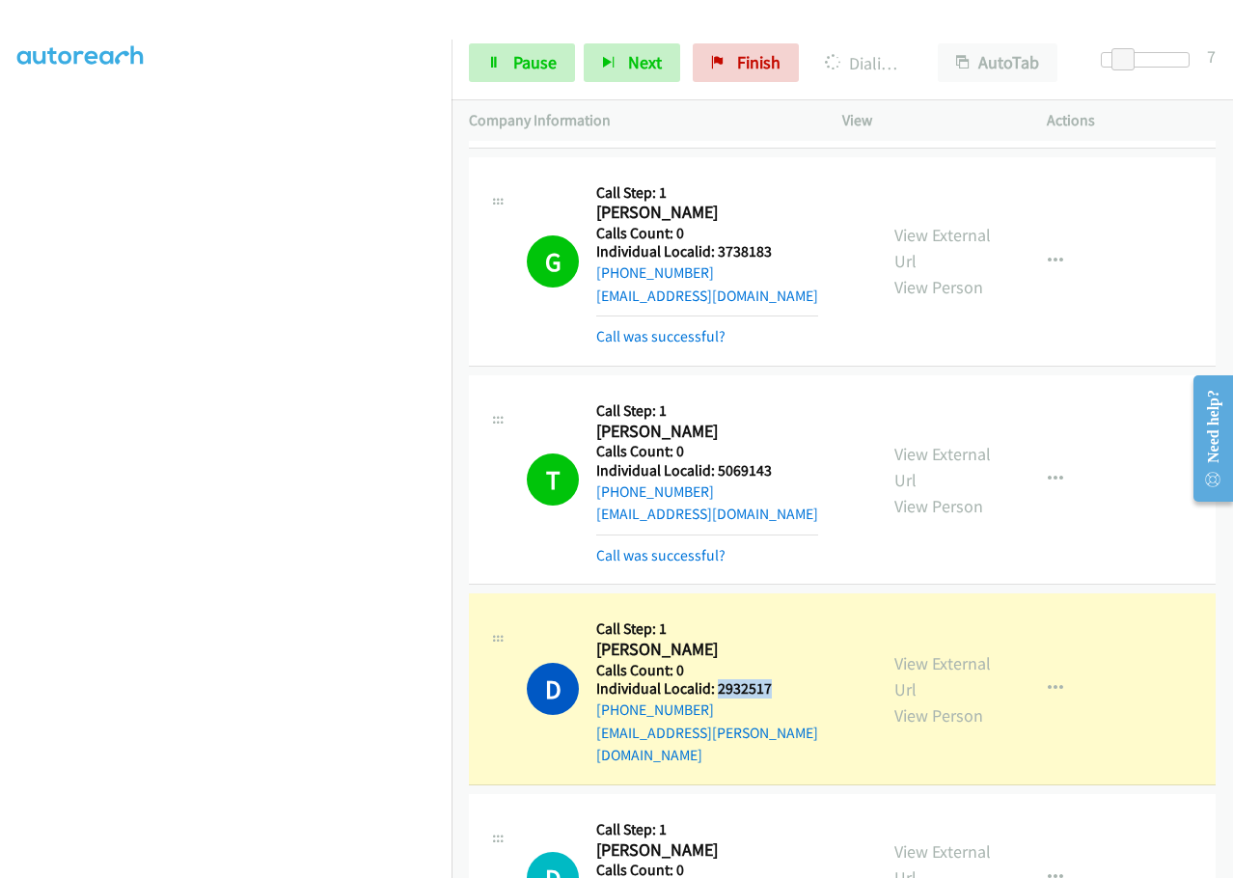
drag, startPoint x: 714, startPoint y: 254, endPoint x: 783, endPoint y: 250, distance: 69.5
click at [783, 610] on div "D Callback Scheduled Call Step: 1 Devin Steward America/Phoenix Calls Count: 0 …" at bounding box center [693, 687] width 333 height 155
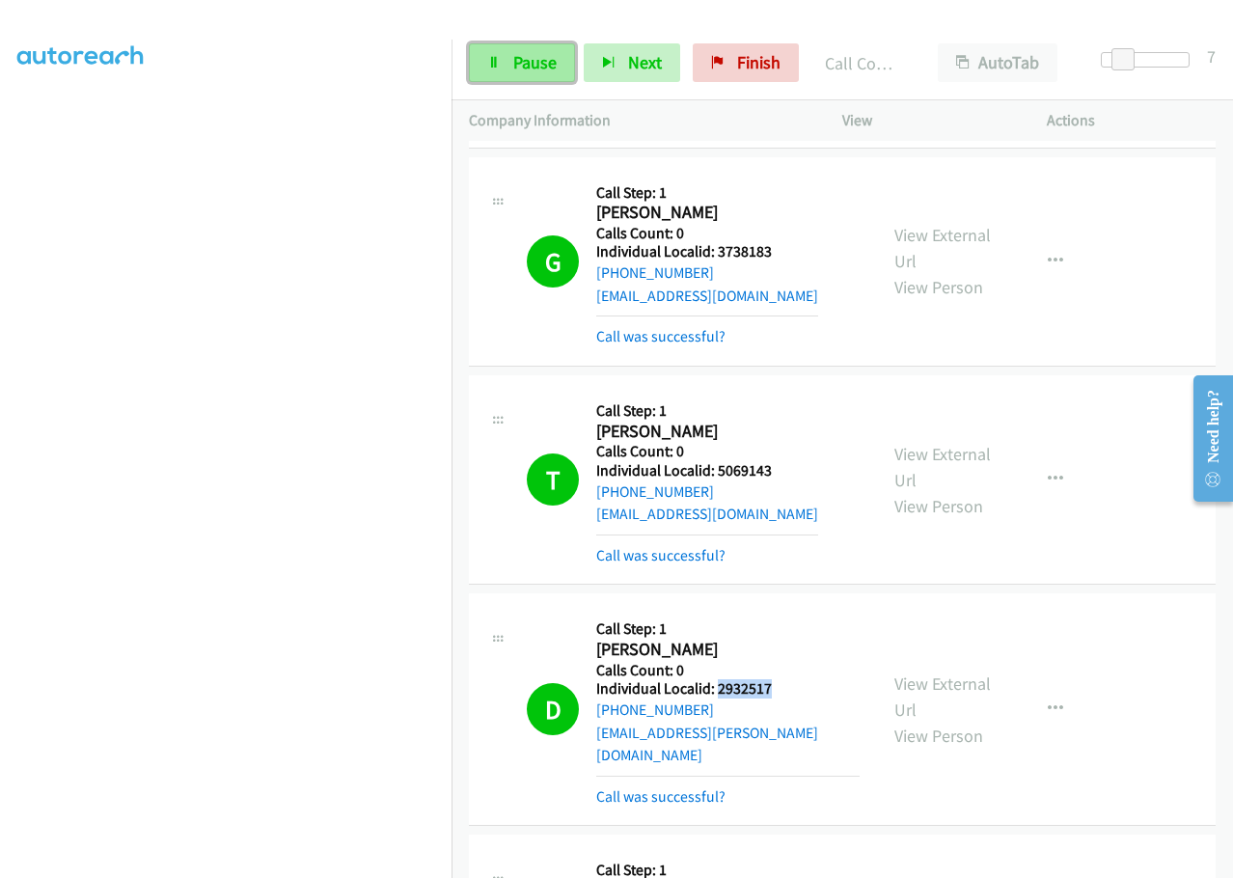
click at [513, 62] on span "Pause" at bounding box center [534, 62] width 43 height 22
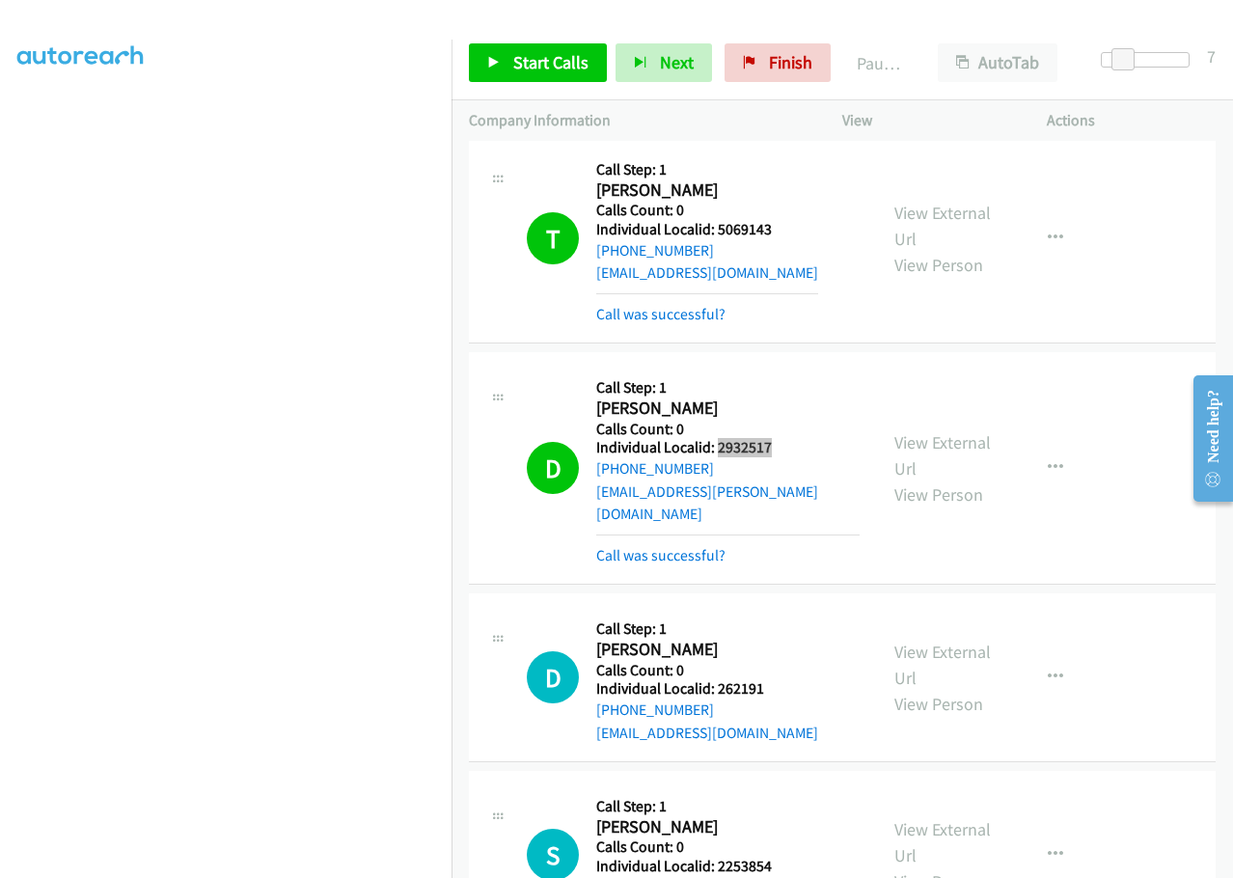
scroll to position [29304, 0]
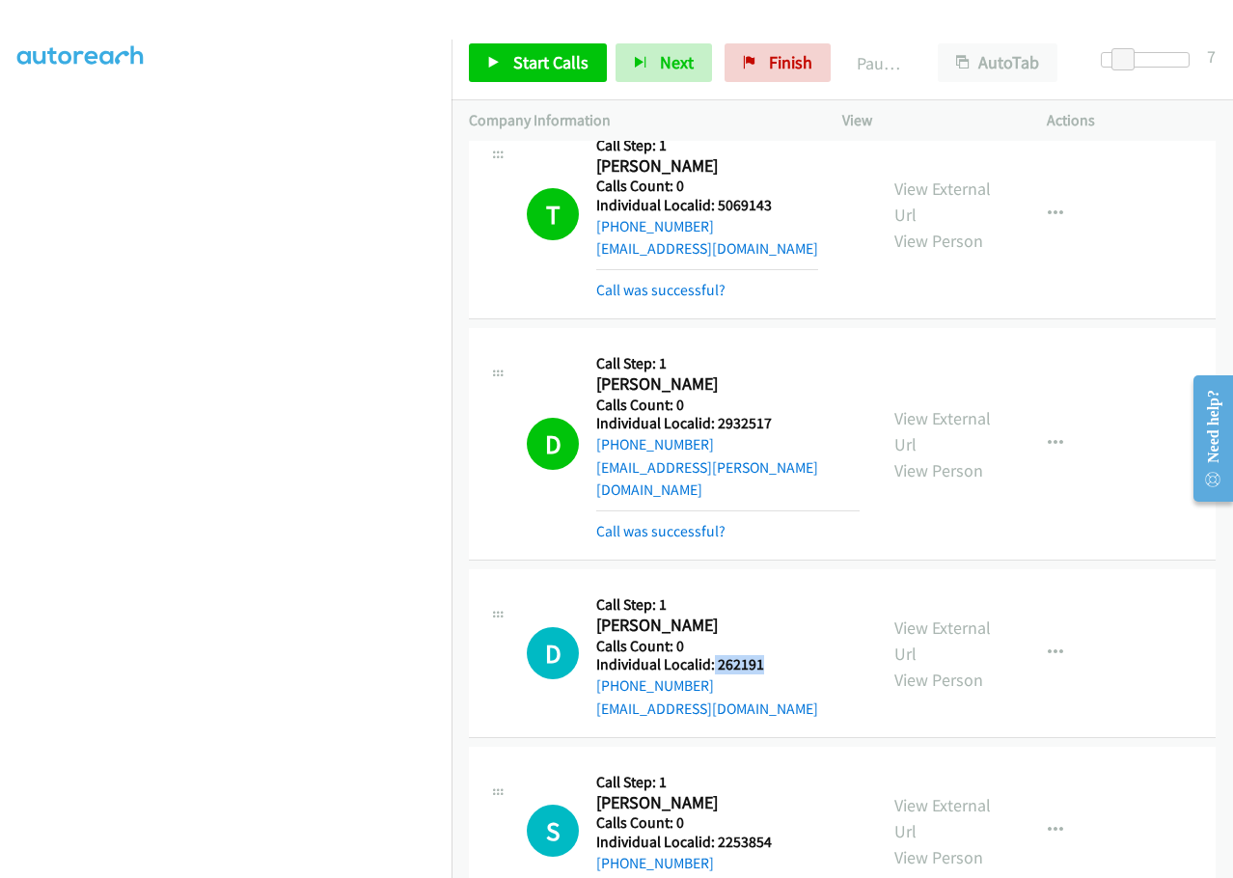
drag, startPoint x: 717, startPoint y: 211, endPoint x: 749, endPoint y: 209, distance: 32.8
click at [772, 586] on div "D Callback Scheduled Call Step: 1 David Adams America/Los_Angeles Calls Count: …" at bounding box center [693, 652] width 333 height 133
drag, startPoint x: 712, startPoint y: 388, endPoint x: 790, endPoint y: 387, distance: 78.1
click at [790, 764] on div "S Callback Scheduled Call Step: 1 Scott Messer America/Los_Angeles Calls Count:…" at bounding box center [693, 830] width 333 height 133
drag, startPoint x: 715, startPoint y: 558, endPoint x: 784, endPoint y: 557, distance: 69.4
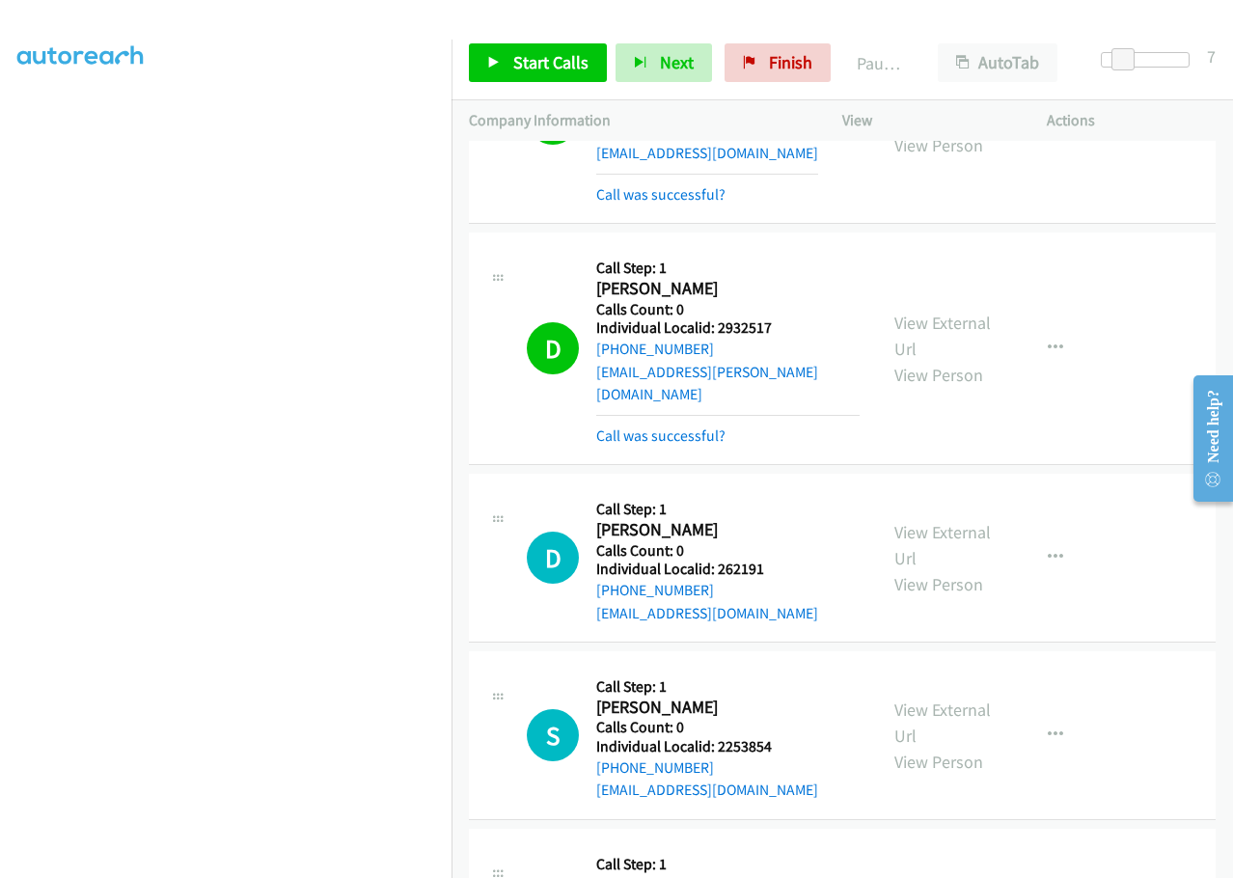
scroll to position [29401, 0]
drag, startPoint x: 714, startPoint y: 641, endPoint x: 776, endPoint y: 637, distance: 62.9
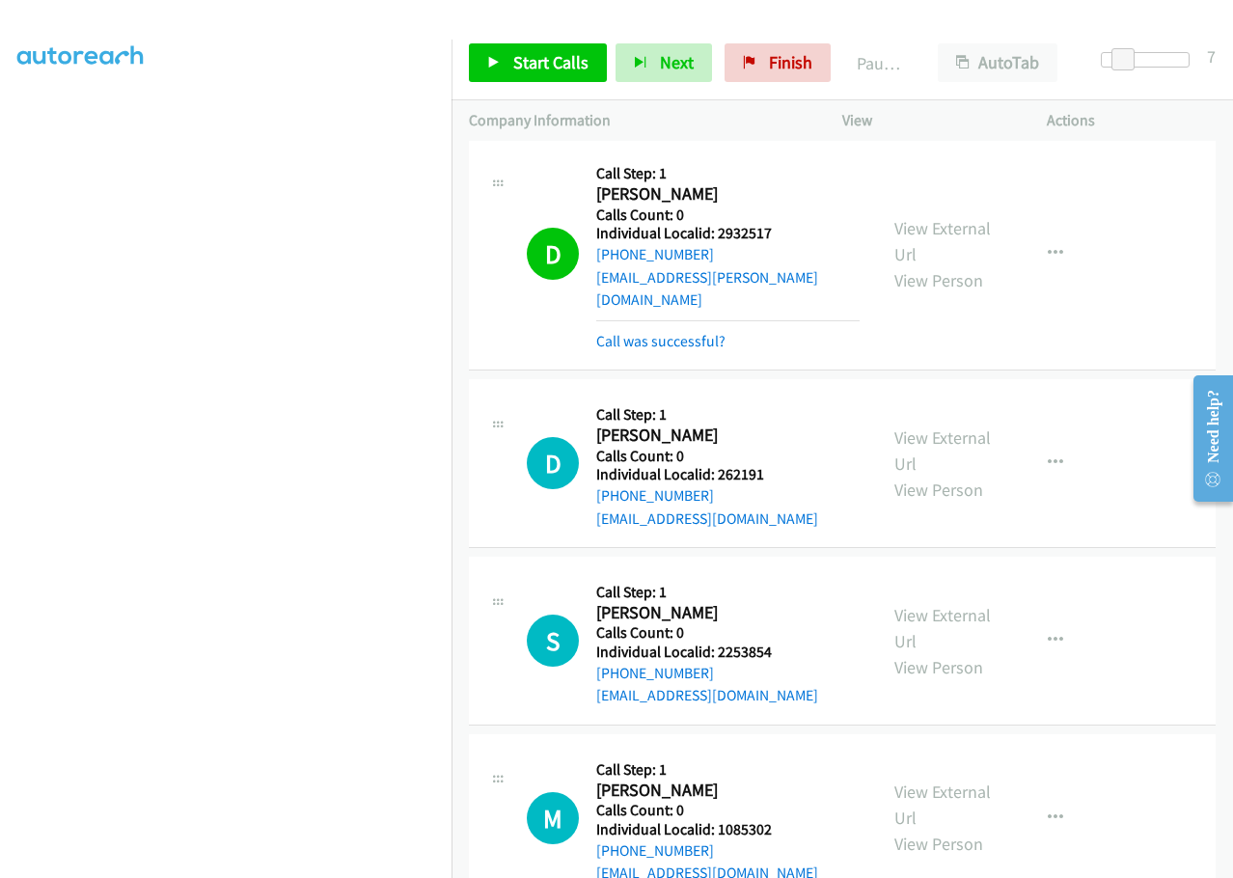
scroll to position [29497, 0]
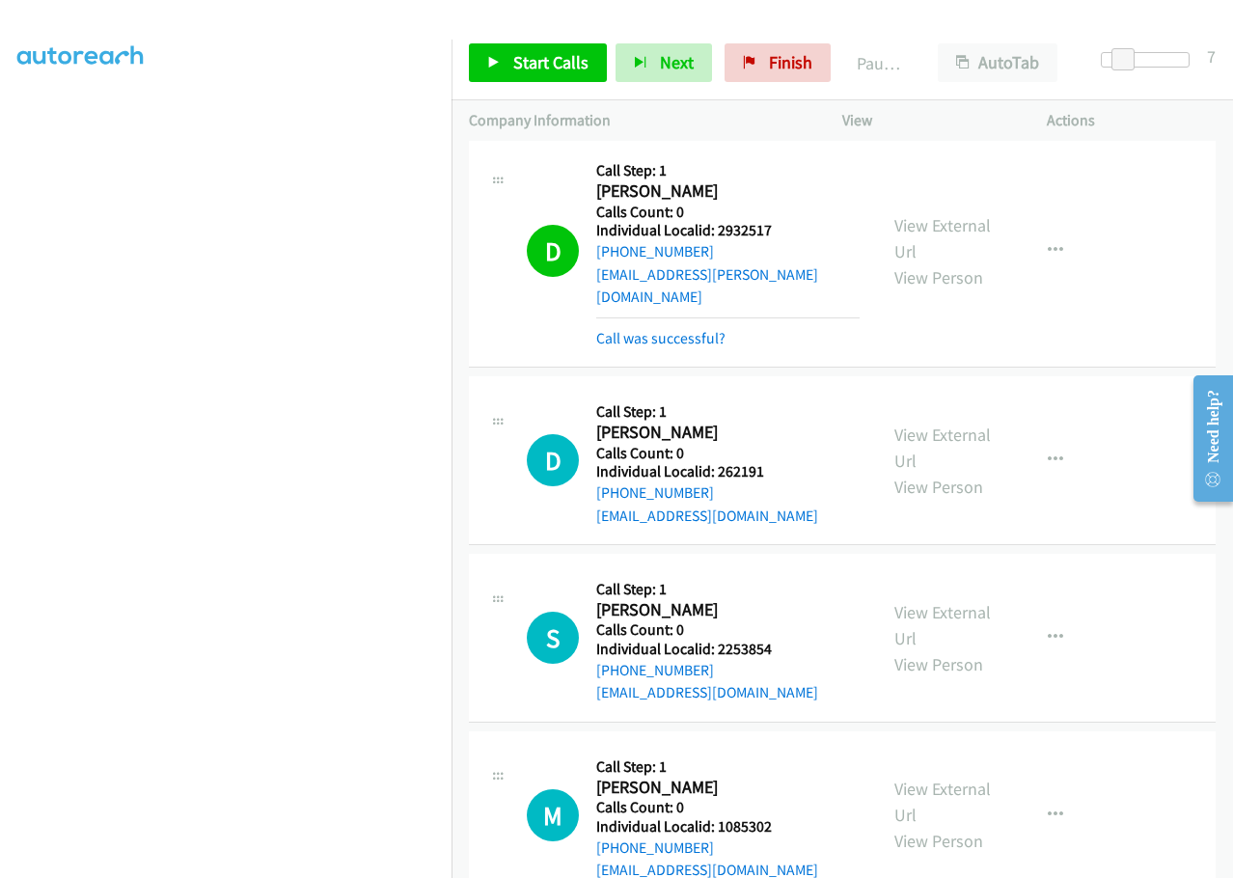
drag, startPoint x: 719, startPoint y: 726, endPoint x: 776, endPoint y: 726, distance: 56.9
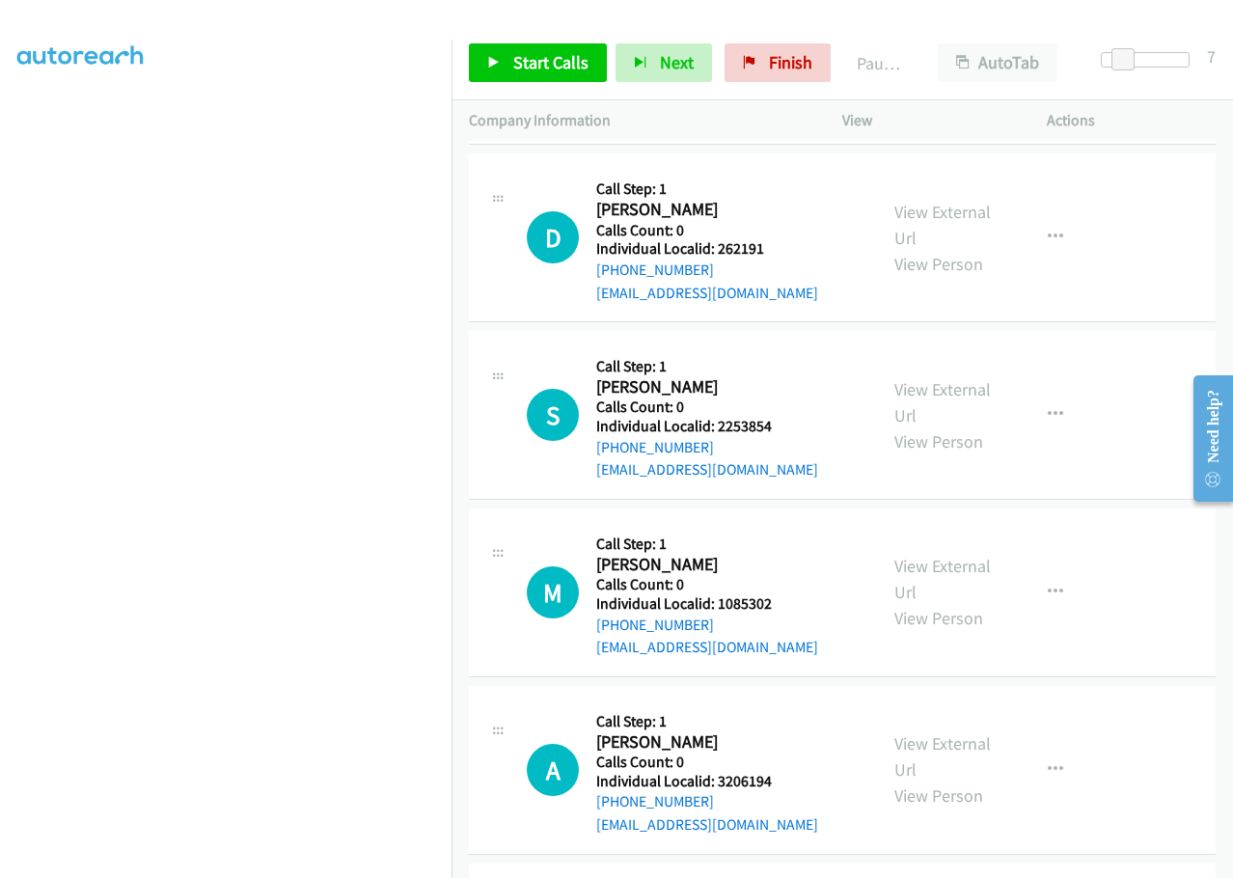
scroll to position [29738, 0]
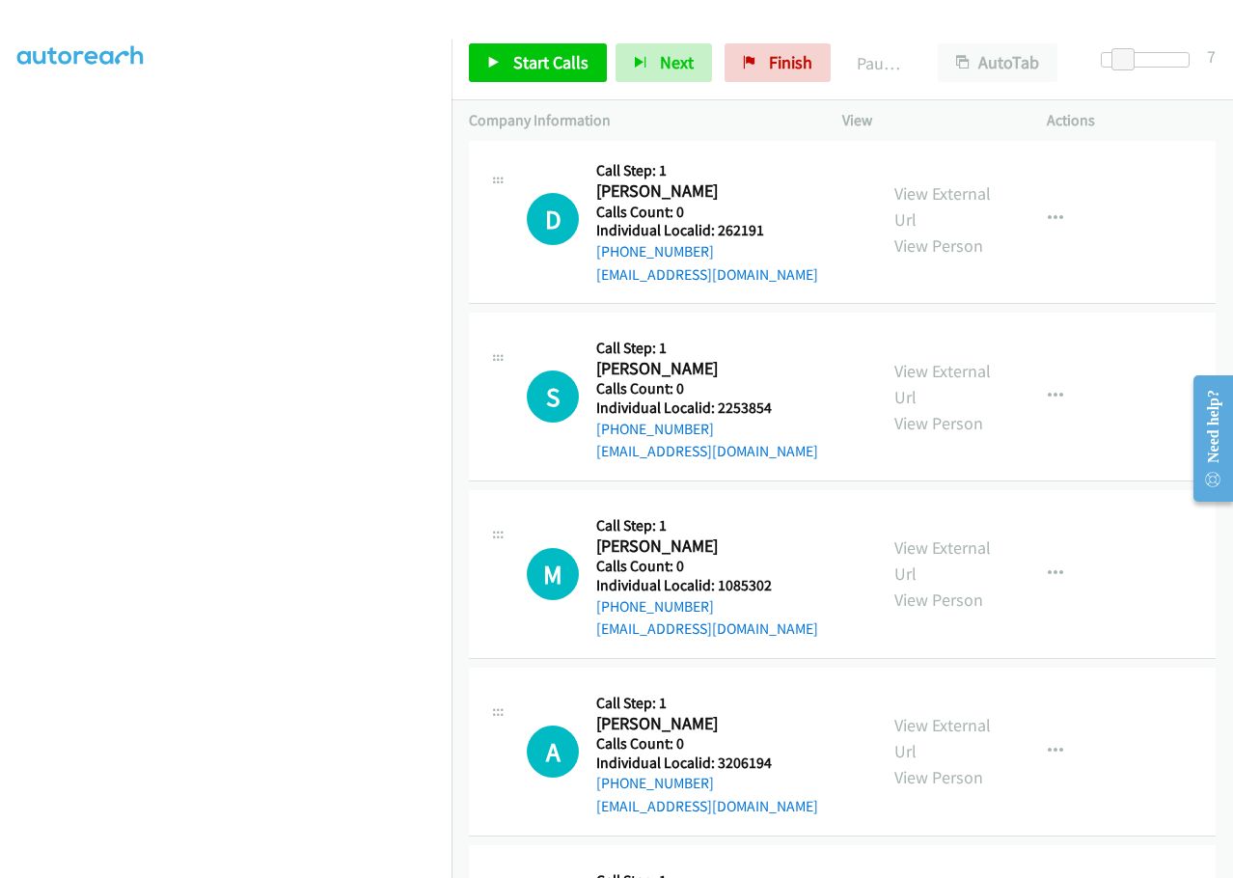
drag, startPoint x: 715, startPoint y: 662, endPoint x: 783, endPoint y: 658, distance: 68.6
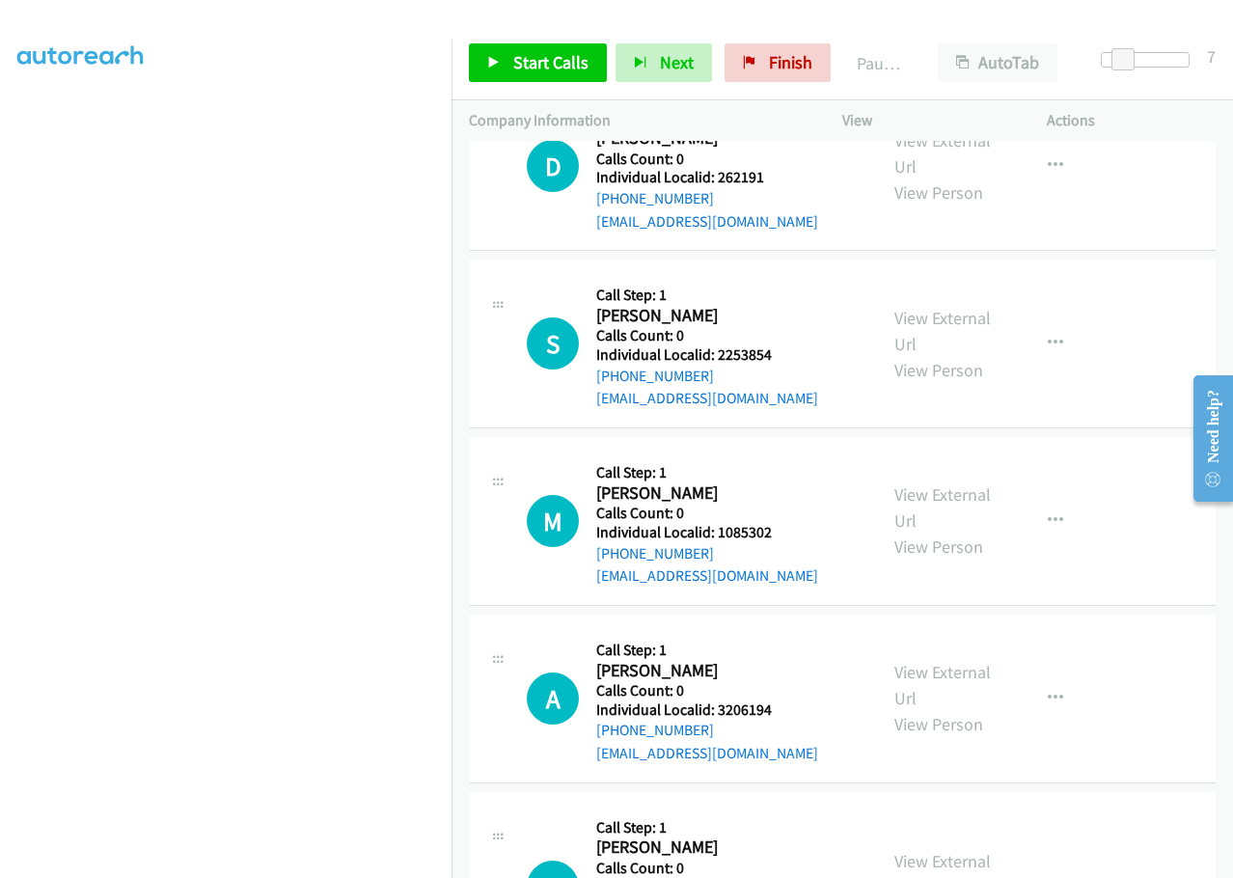
scroll to position [29979, 0]
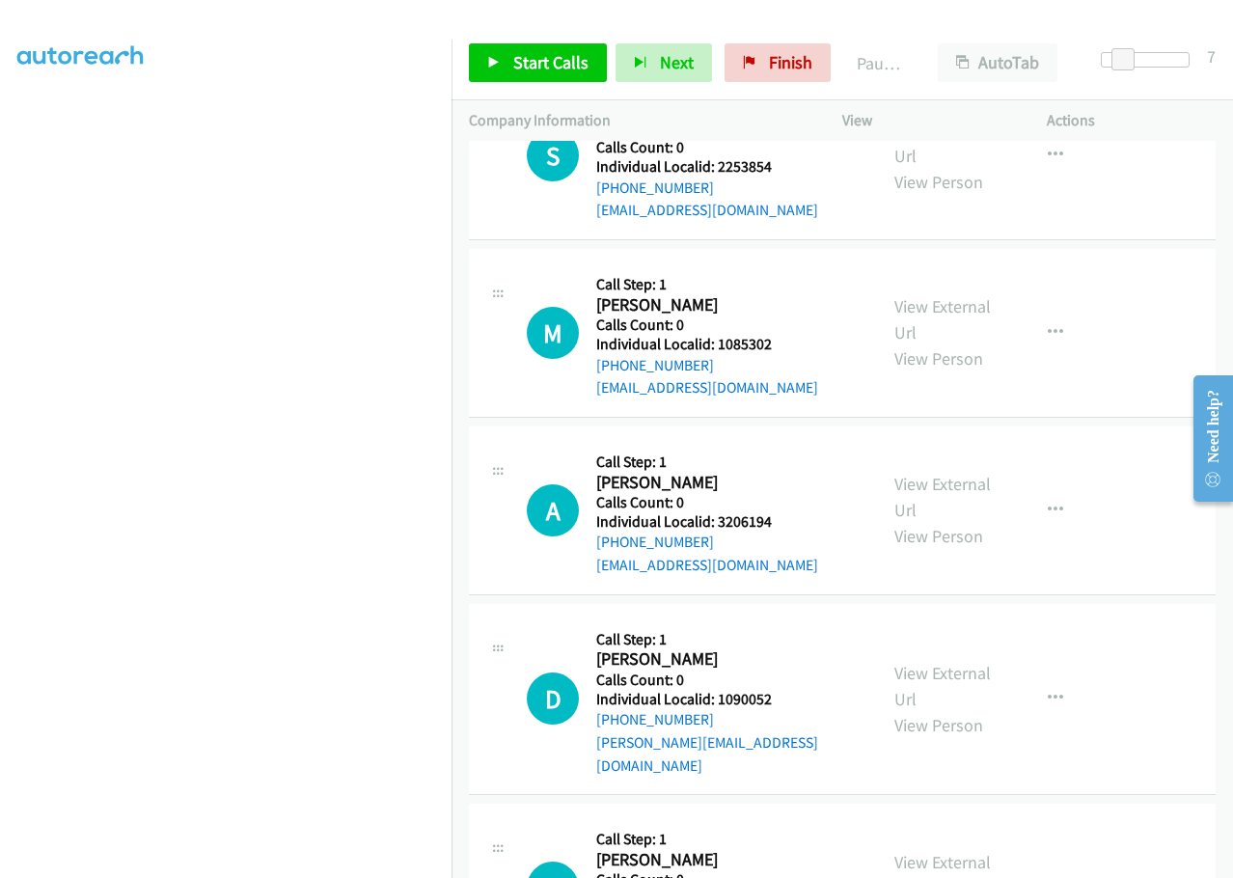
drag, startPoint x: 716, startPoint y: 598, endPoint x: 784, endPoint y: 598, distance: 68.5
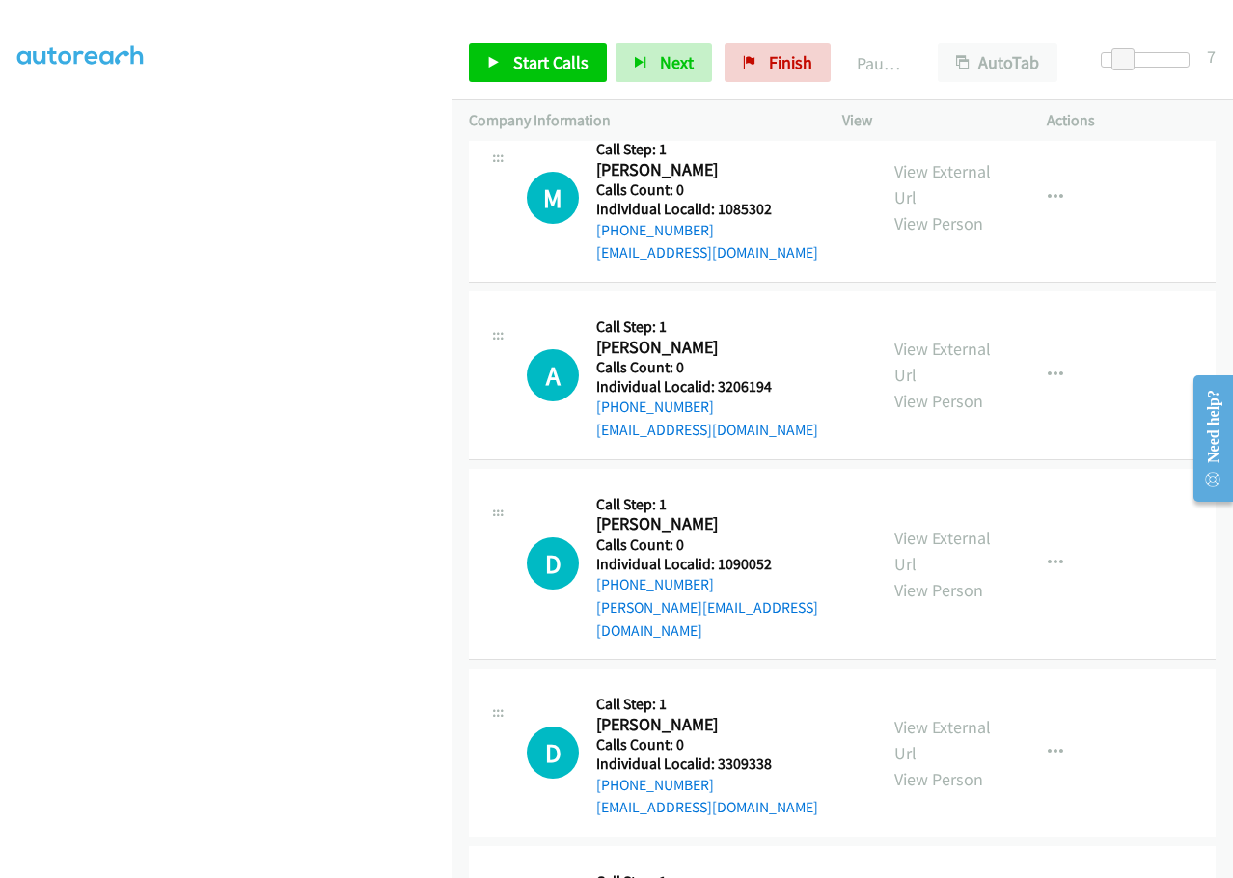
scroll to position [30124, 0]
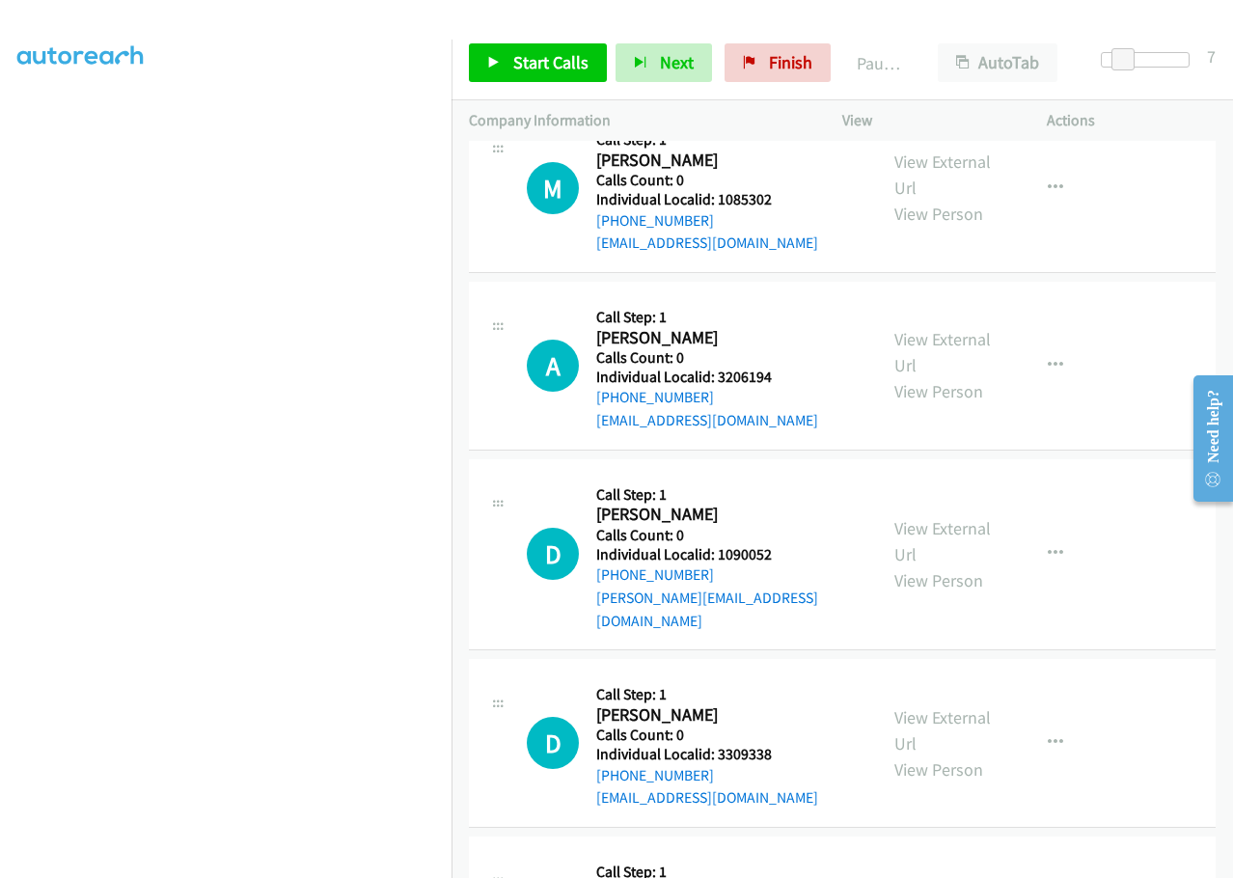
drag, startPoint x: 715, startPoint y: 635, endPoint x: 773, endPoint y: 630, distance: 58.1
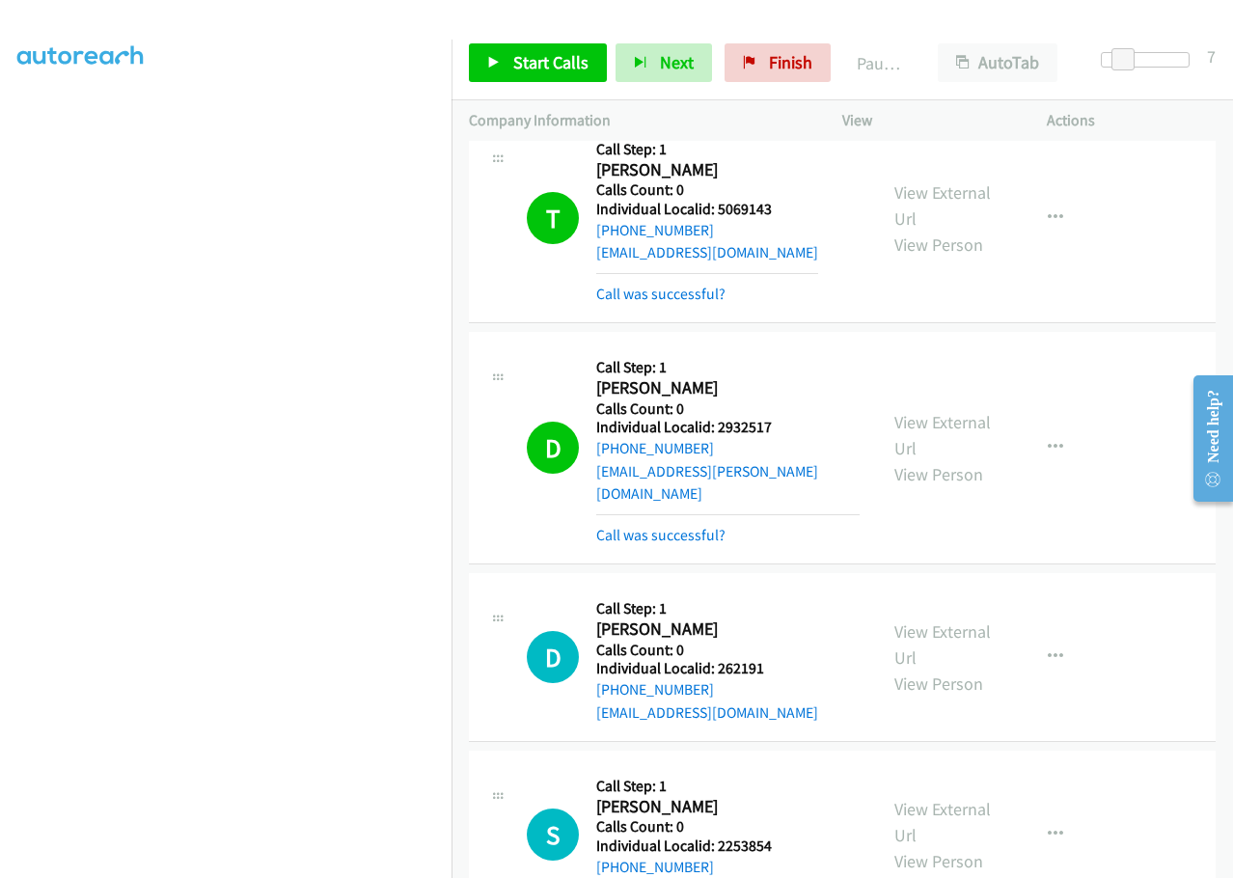
scroll to position [29304, 0]
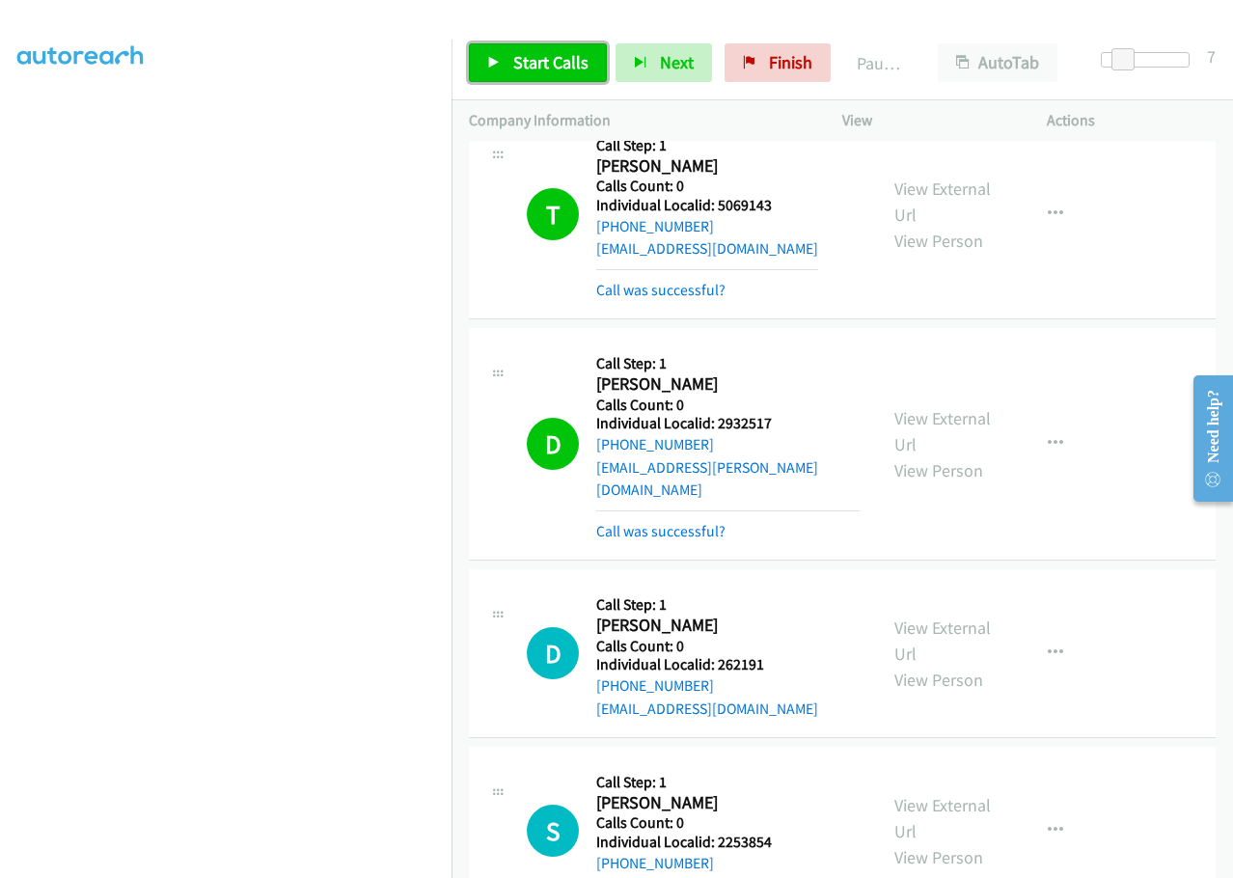
click at [547, 55] on span "Start Calls" at bounding box center [550, 62] width 75 height 22
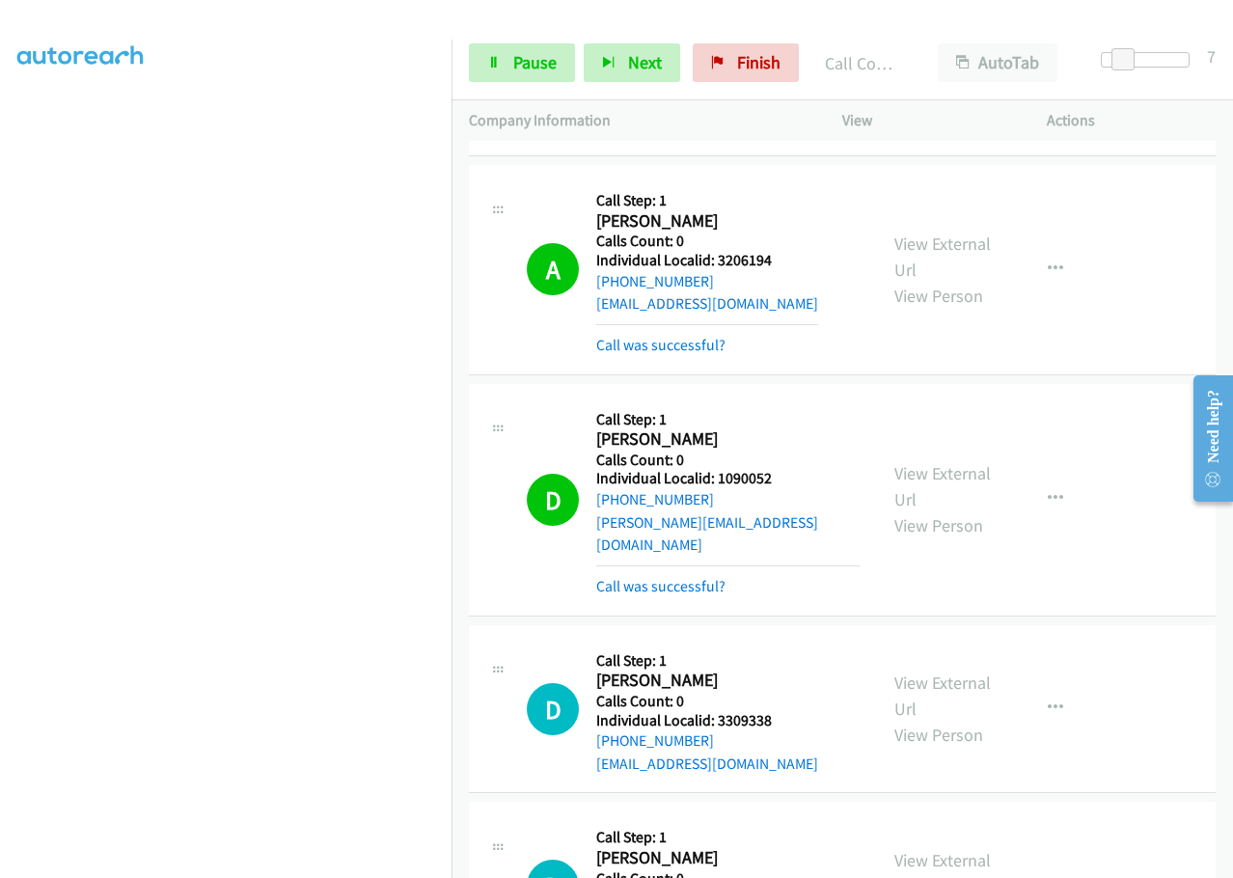
scroll to position [30317, 0]
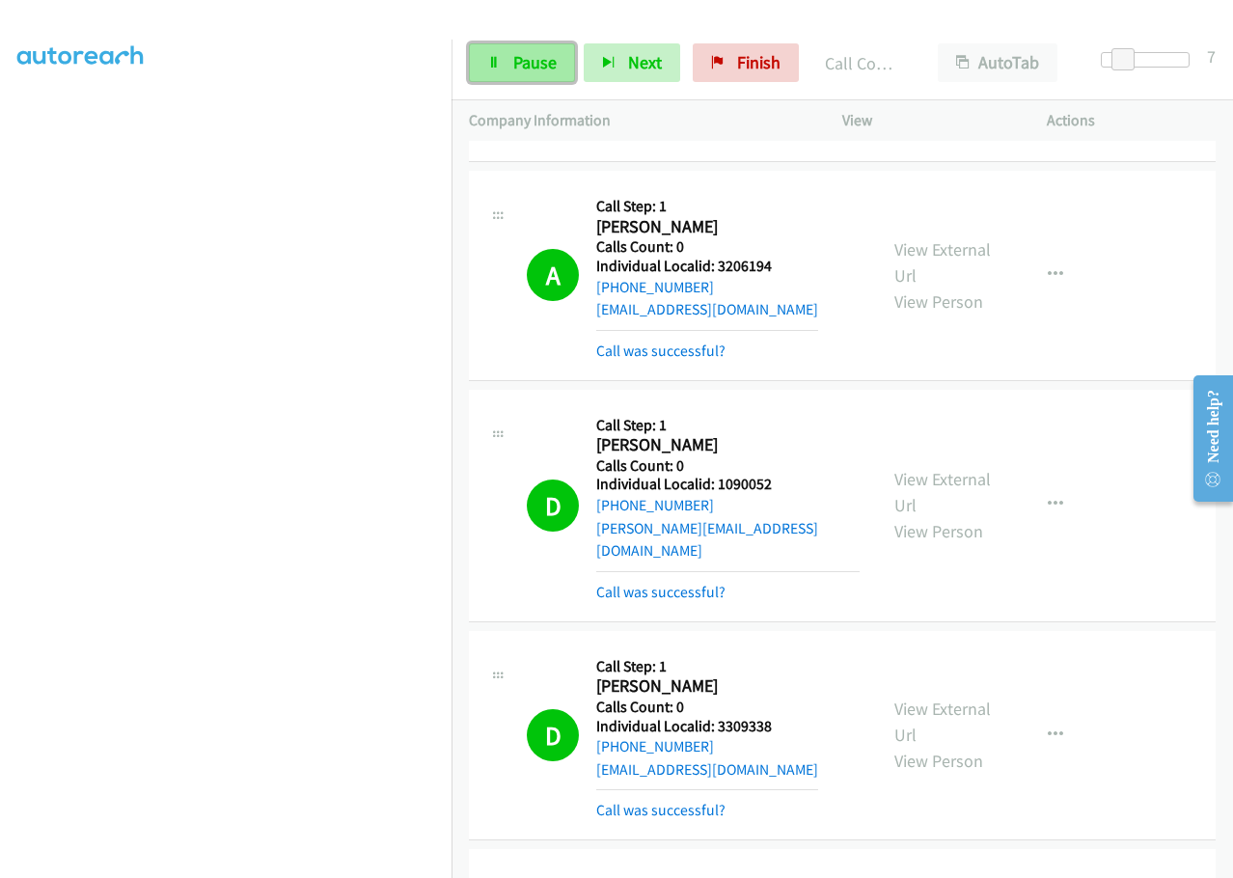
click at [533, 66] on span "Pause" at bounding box center [534, 62] width 43 height 22
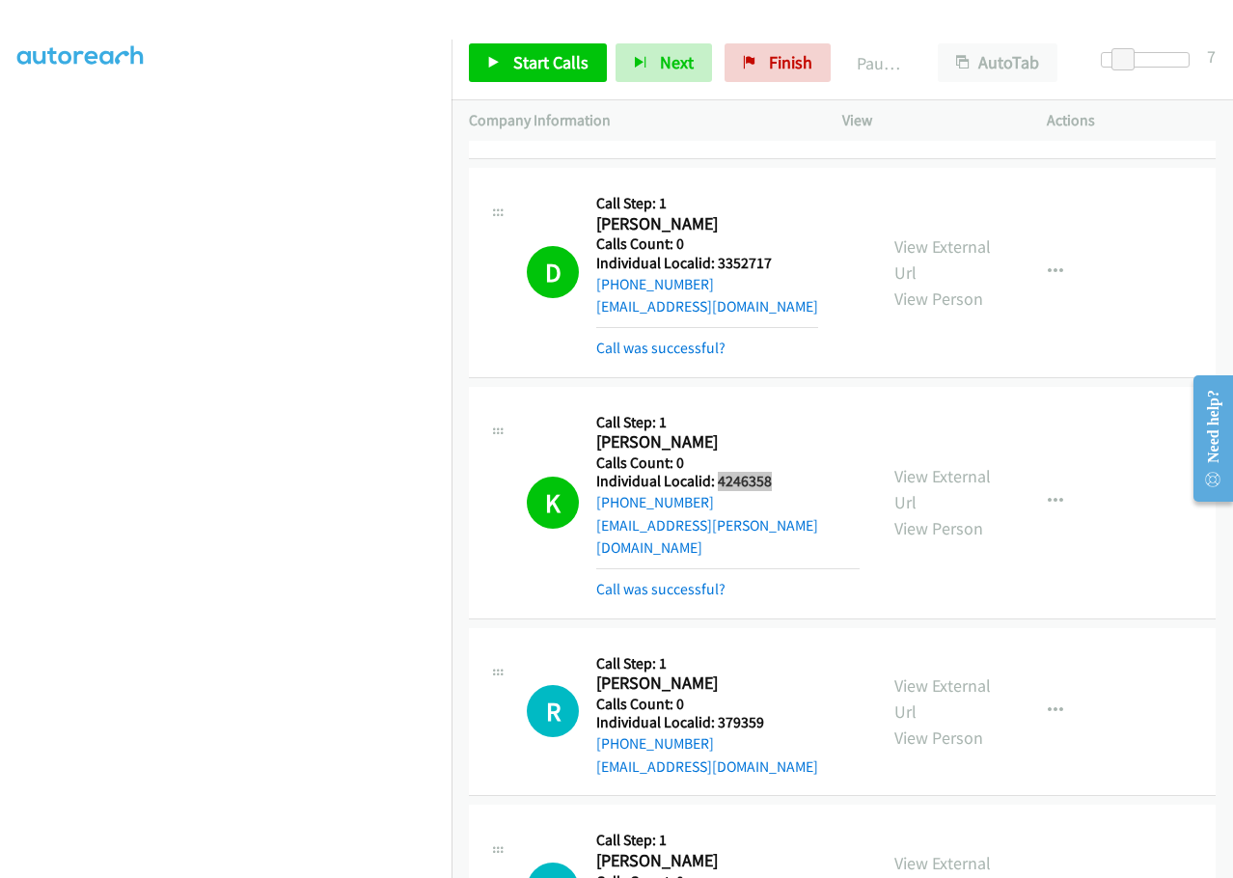
scroll to position [30992, 0]
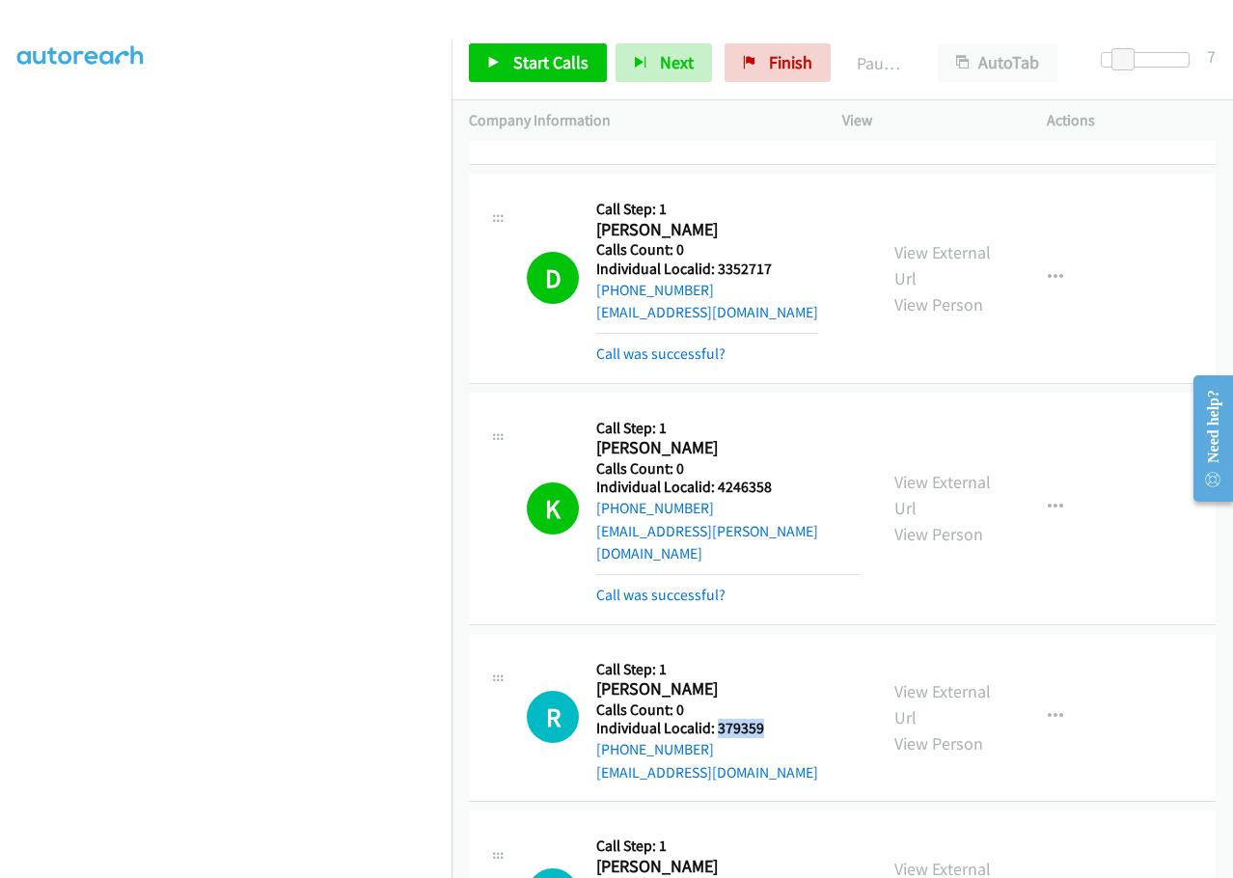
drag, startPoint x: 714, startPoint y: 227, endPoint x: 789, endPoint y: 227, distance: 75.2
click at [789, 651] on div "R Callback Scheduled Call Step: 1 Ray Hull America/Los_Angeles Calls Count: 0 I…" at bounding box center [693, 717] width 333 height 133
drag, startPoint x: 714, startPoint y: 402, endPoint x: 733, endPoint y: 399, distance: 19.5
drag, startPoint x: 716, startPoint y: 584, endPoint x: 785, endPoint y: 584, distance: 69.4
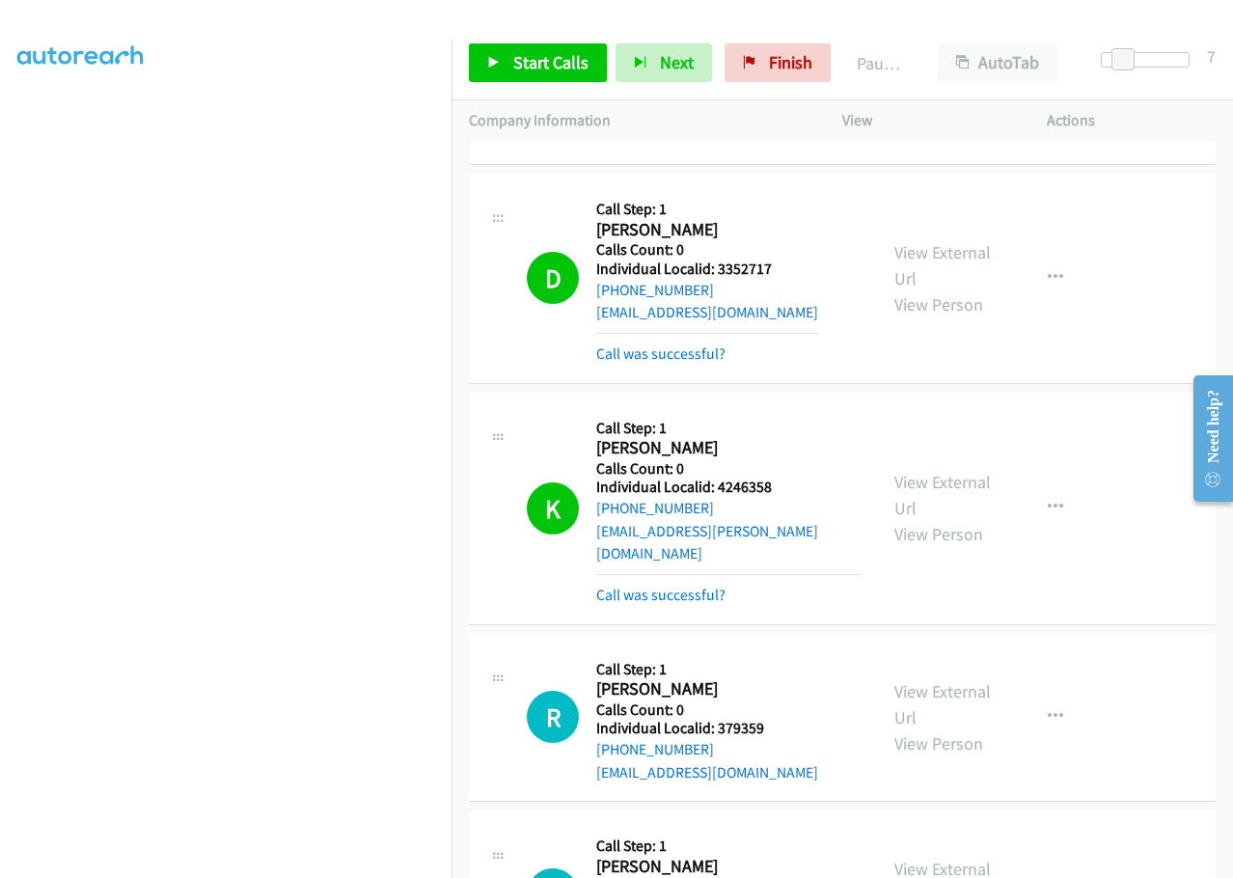
drag, startPoint x: 714, startPoint y: 757, endPoint x: 770, endPoint y: 755, distance: 56.0
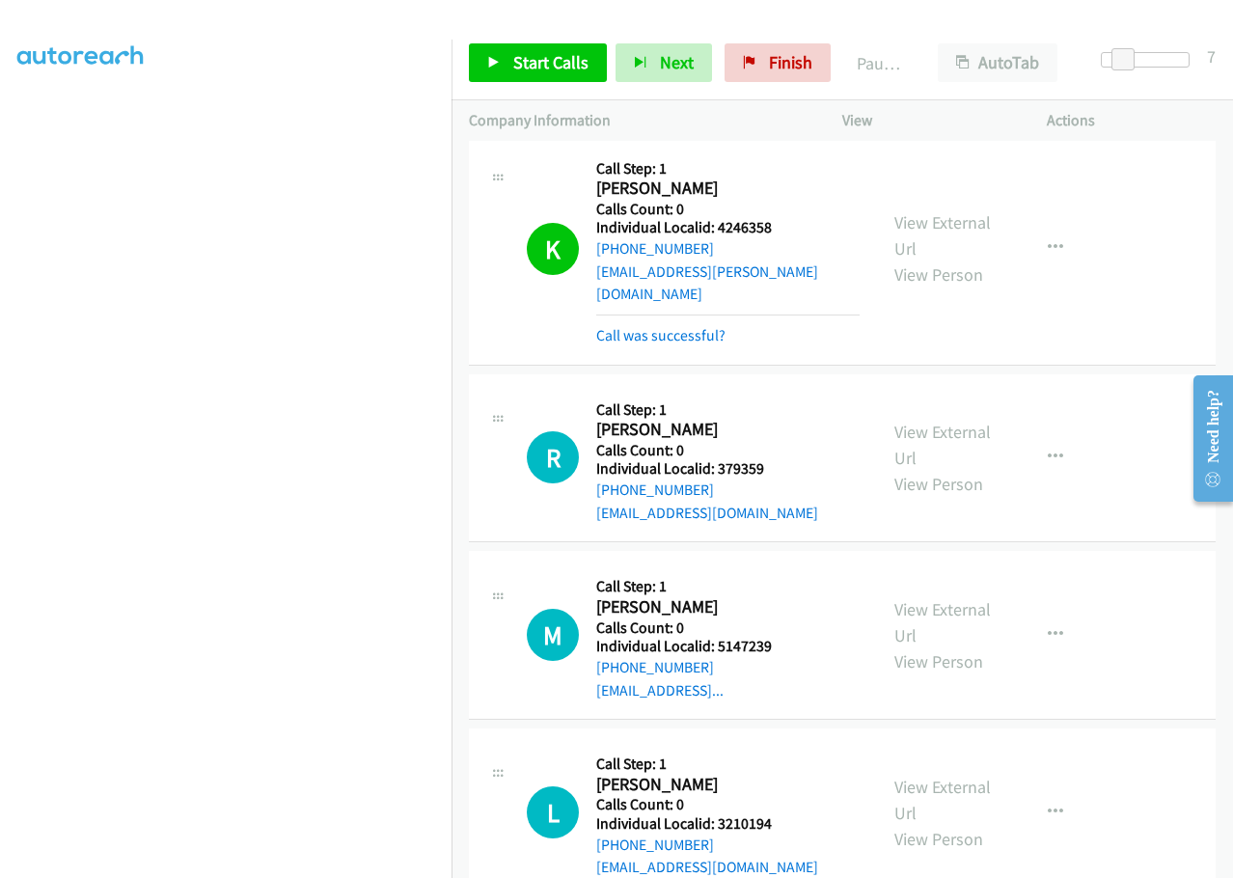
scroll to position [31329, 0]
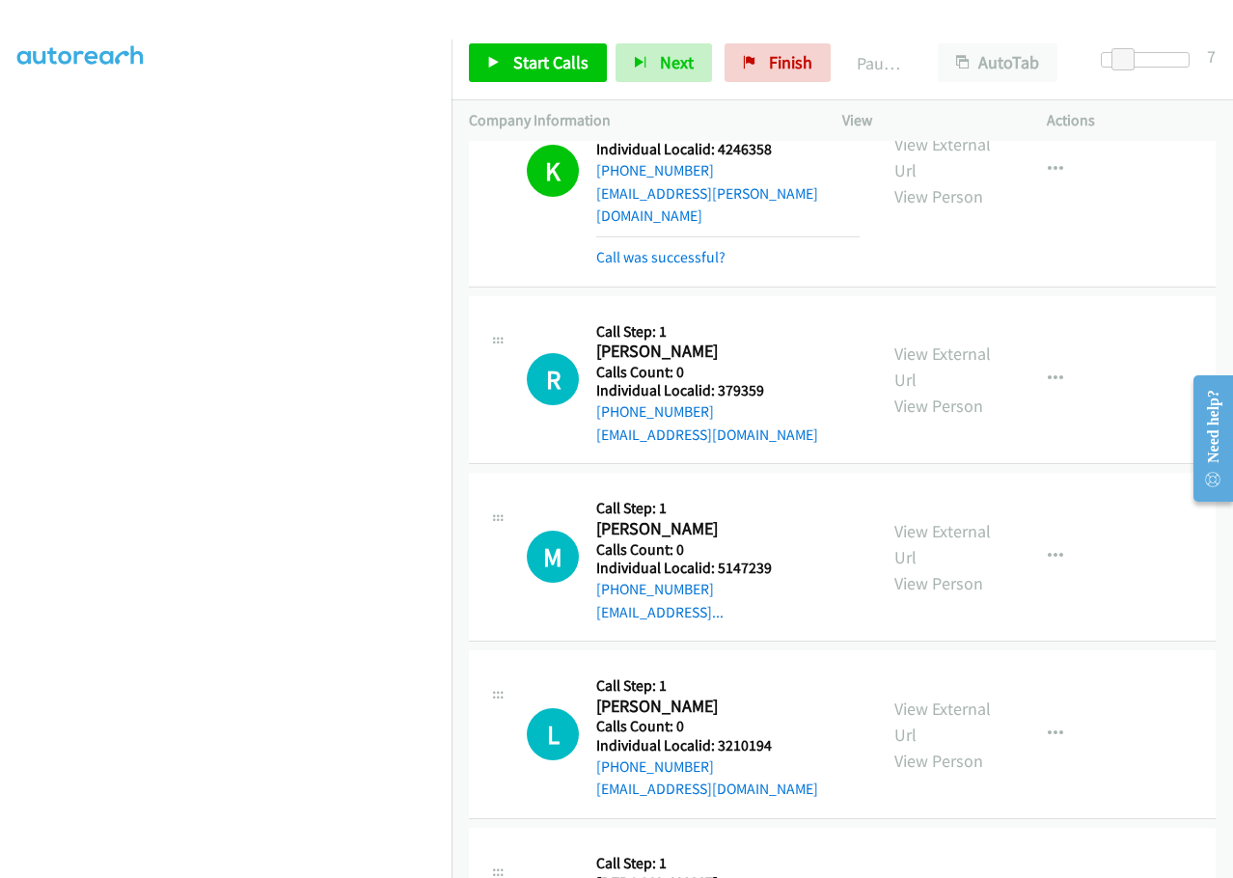
drag, startPoint x: 724, startPoint y: 599, endPoint x: 788, endPoint y: 600, distance: 63.7
drag, startPoint x: 717, startPoint y: 591, endPoint x: 792, endPoint y: 598, distance: 75.5
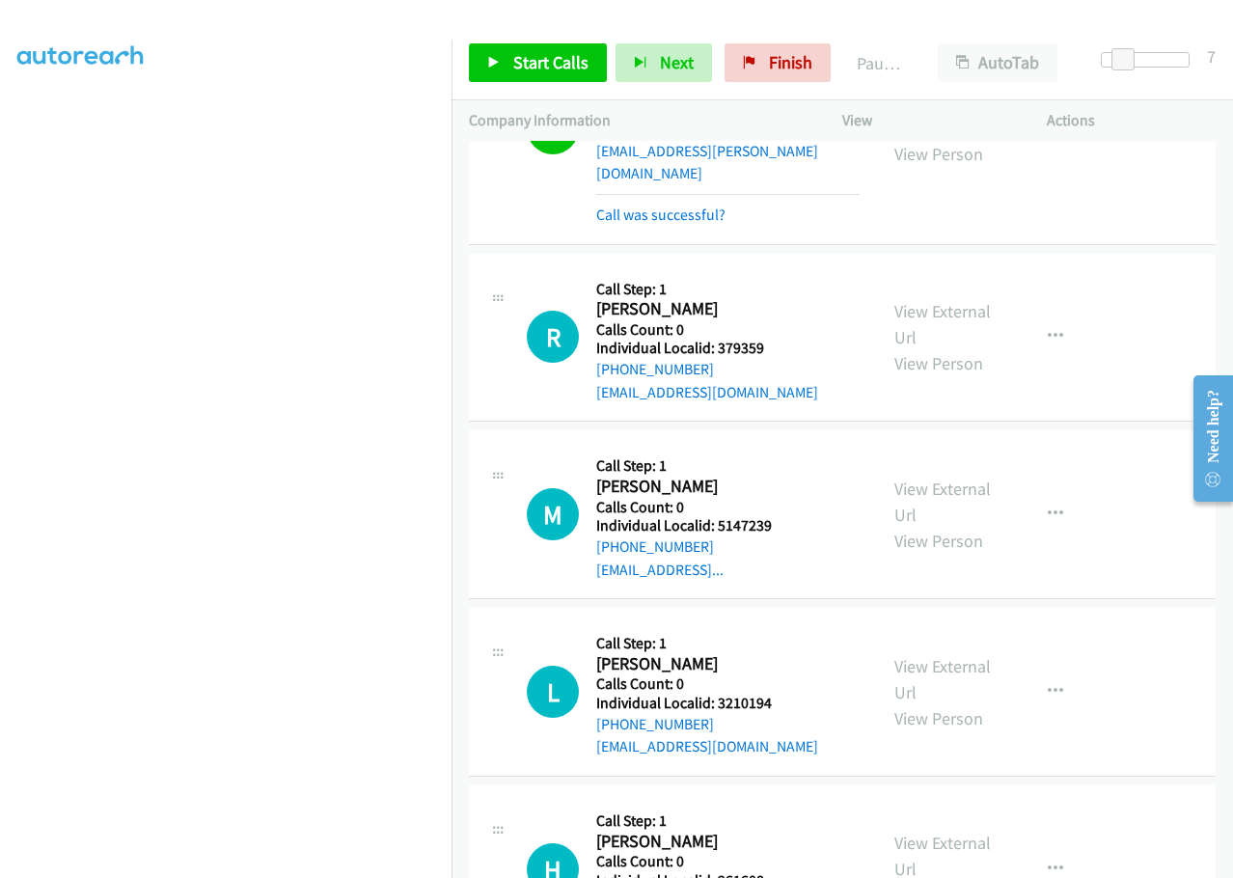
scroll to position [31498, 0]
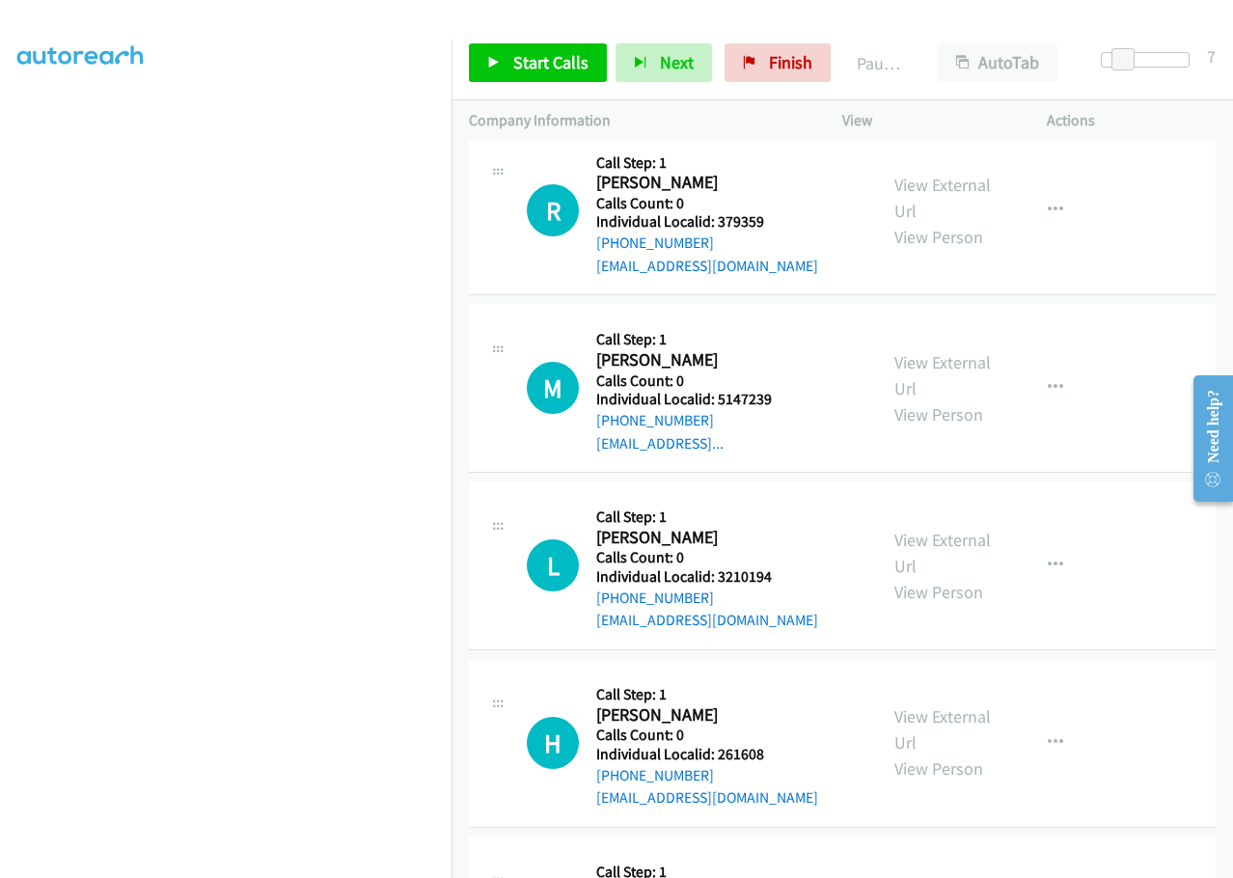
drag, startPoint x: 715, startPoint y: 608, endPoint x: 798, endPoint y: 608, distance: 82.9
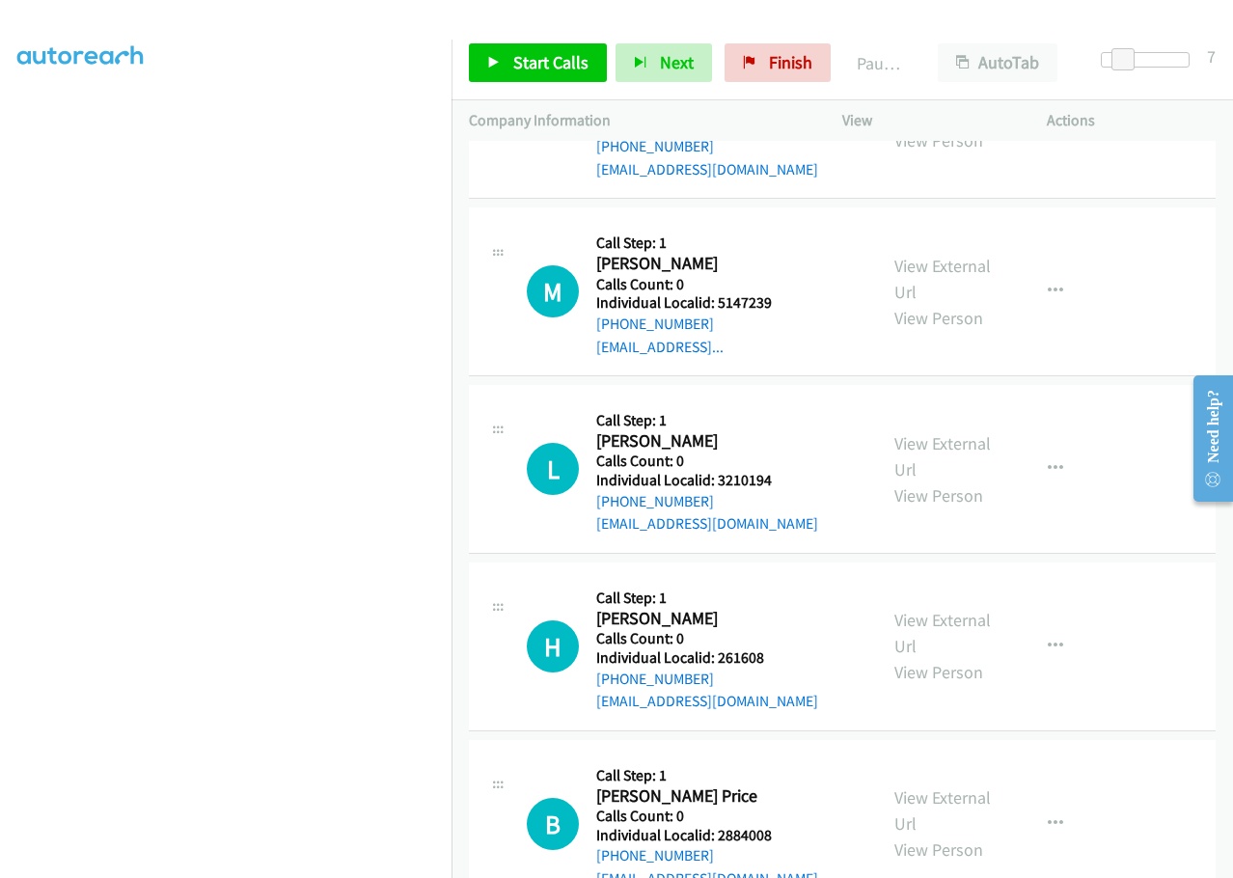
drag, startPoint x: 717, startPoint y: 690, endPoint x: 785, endPoint y: 688, distance: 68.5
click at [558, 68] on span "Start Calls" at bounding box center [550, 62] width 75 height 22
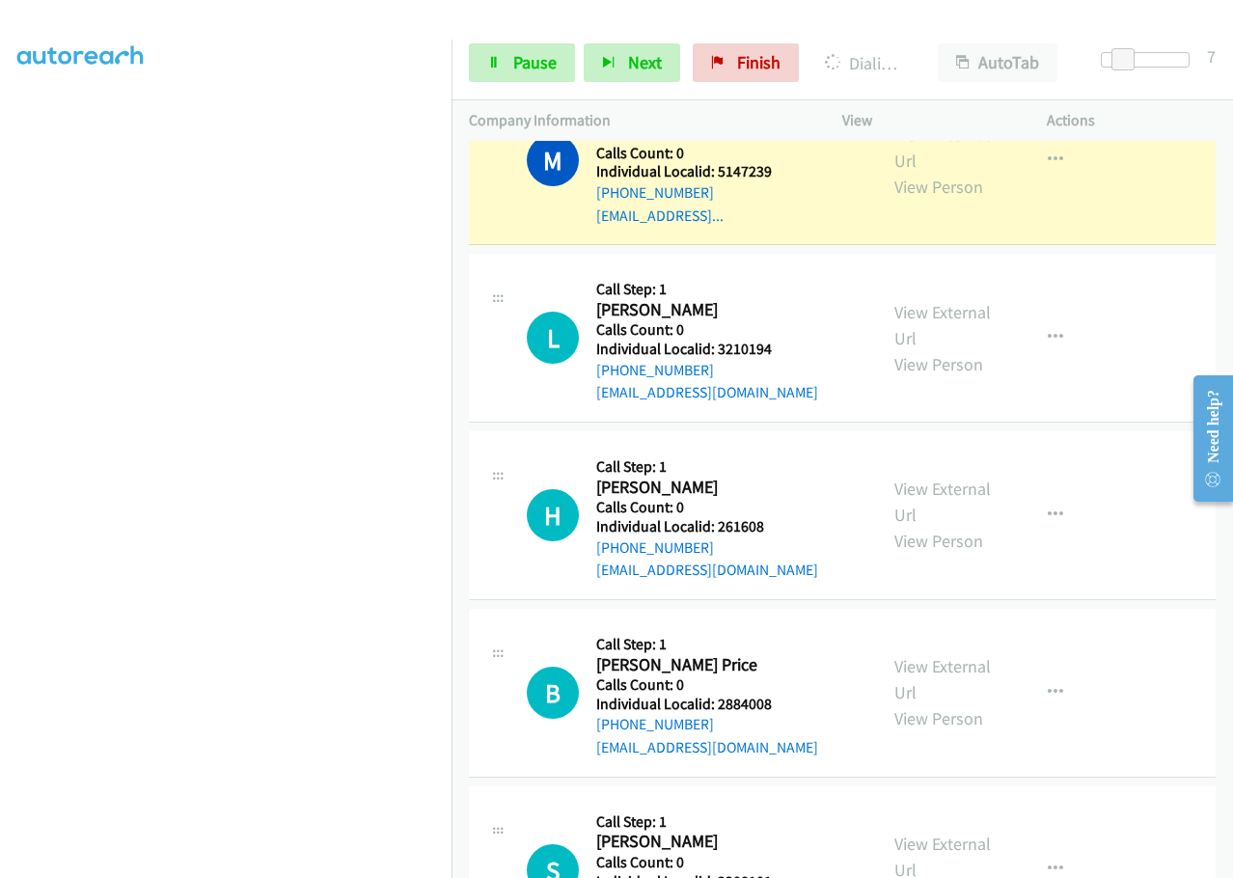
scroll to position [31739, 0]
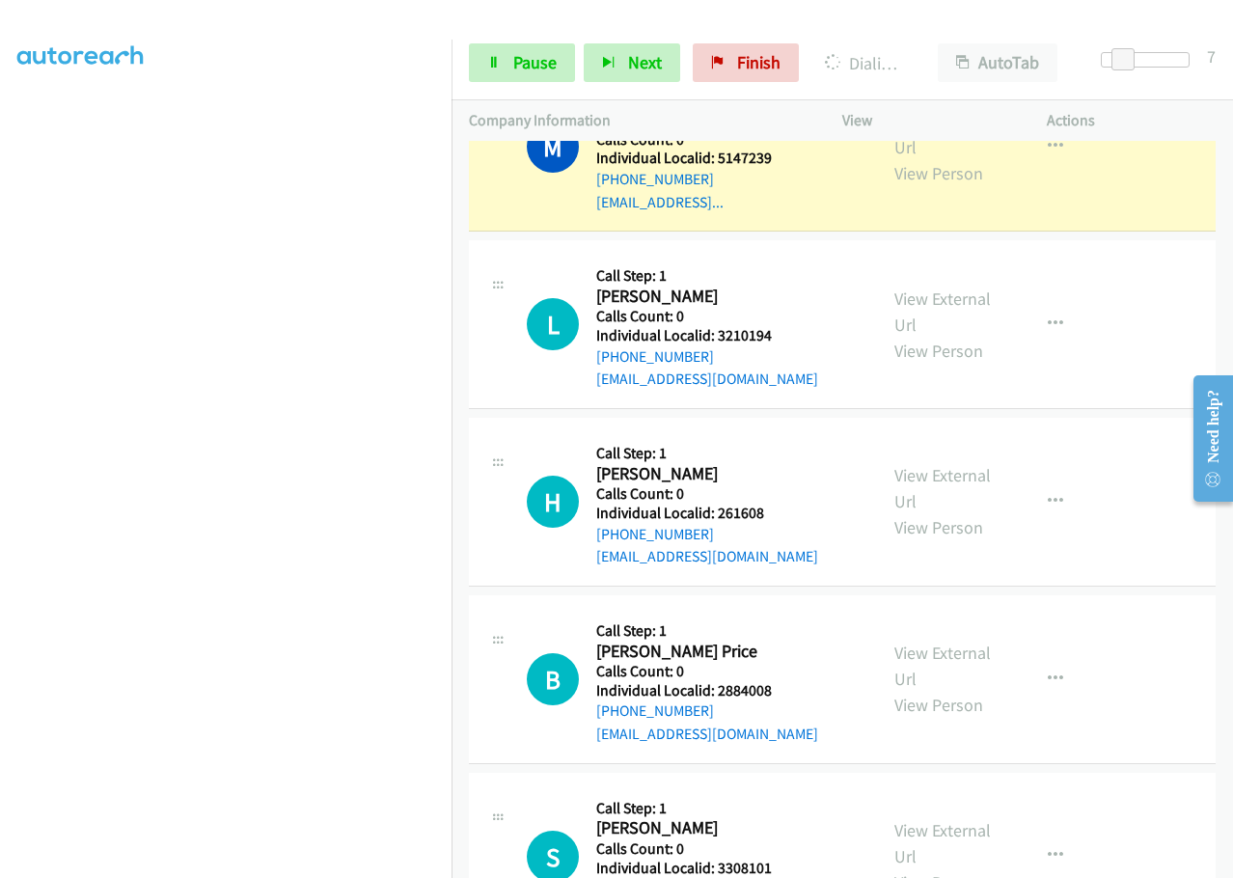
drag, startPoint x: 714, startPoint y: 719, endPoint x: 779, endPoint y: 719, distance: 65.6
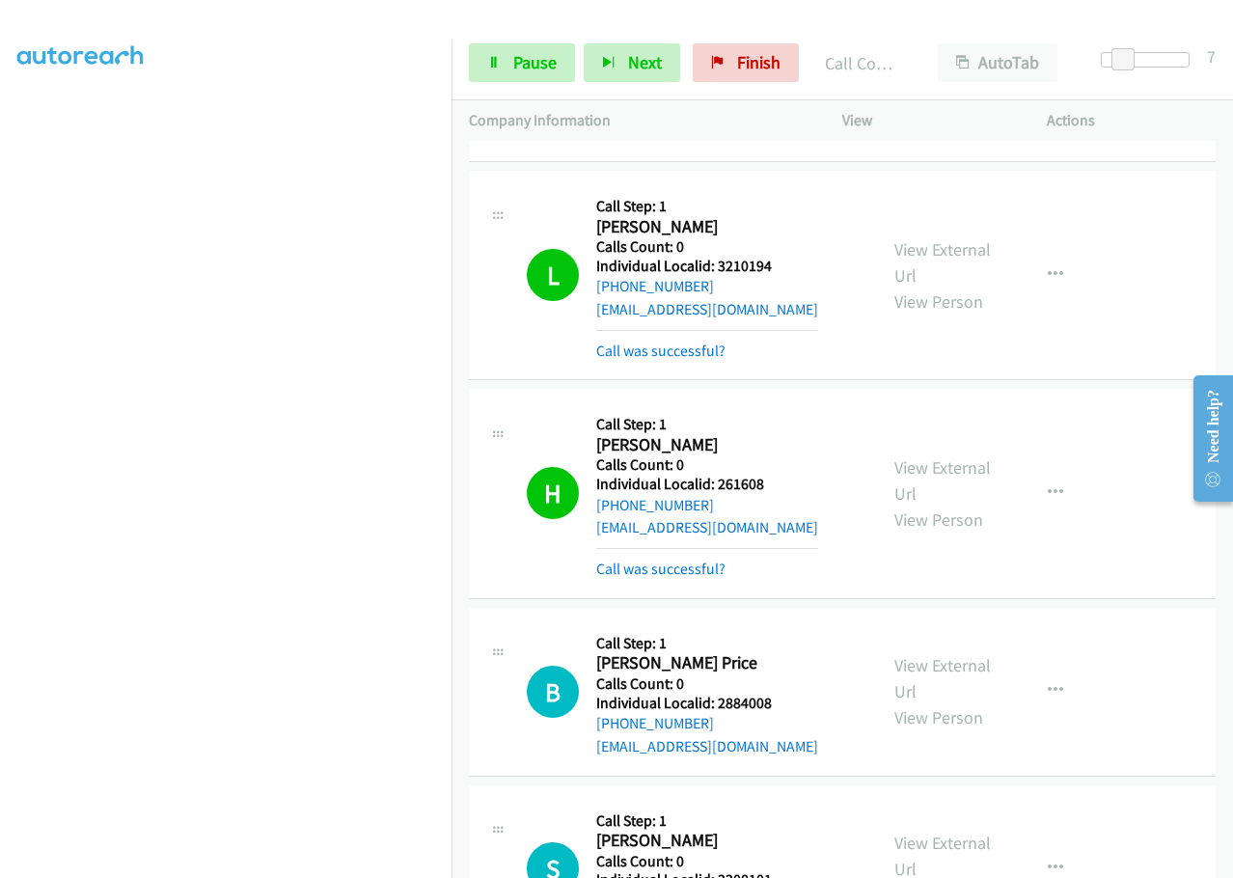
scroll to position [31863, 0]
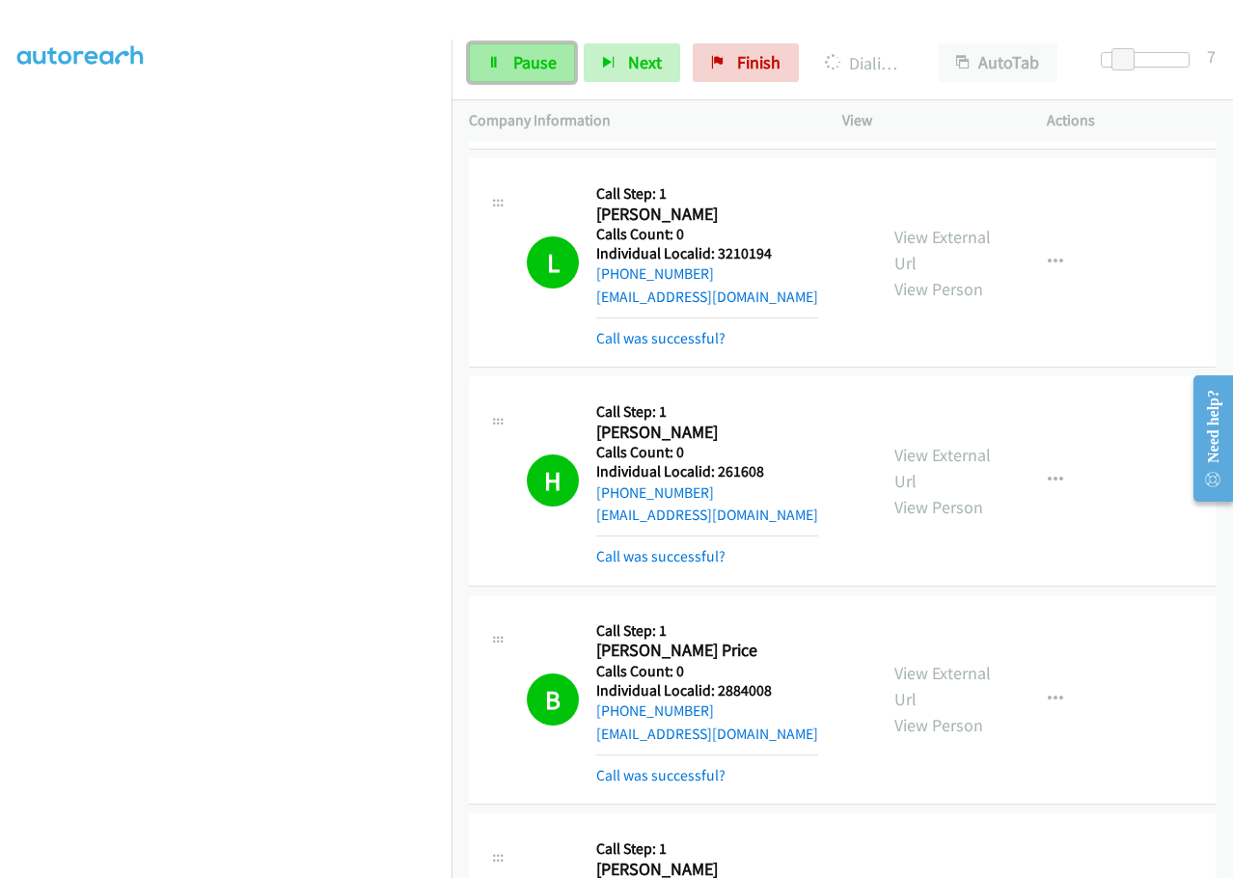
click at [545, 56] on span "Pause" at bounding box center [534, 62] width 43 height 22
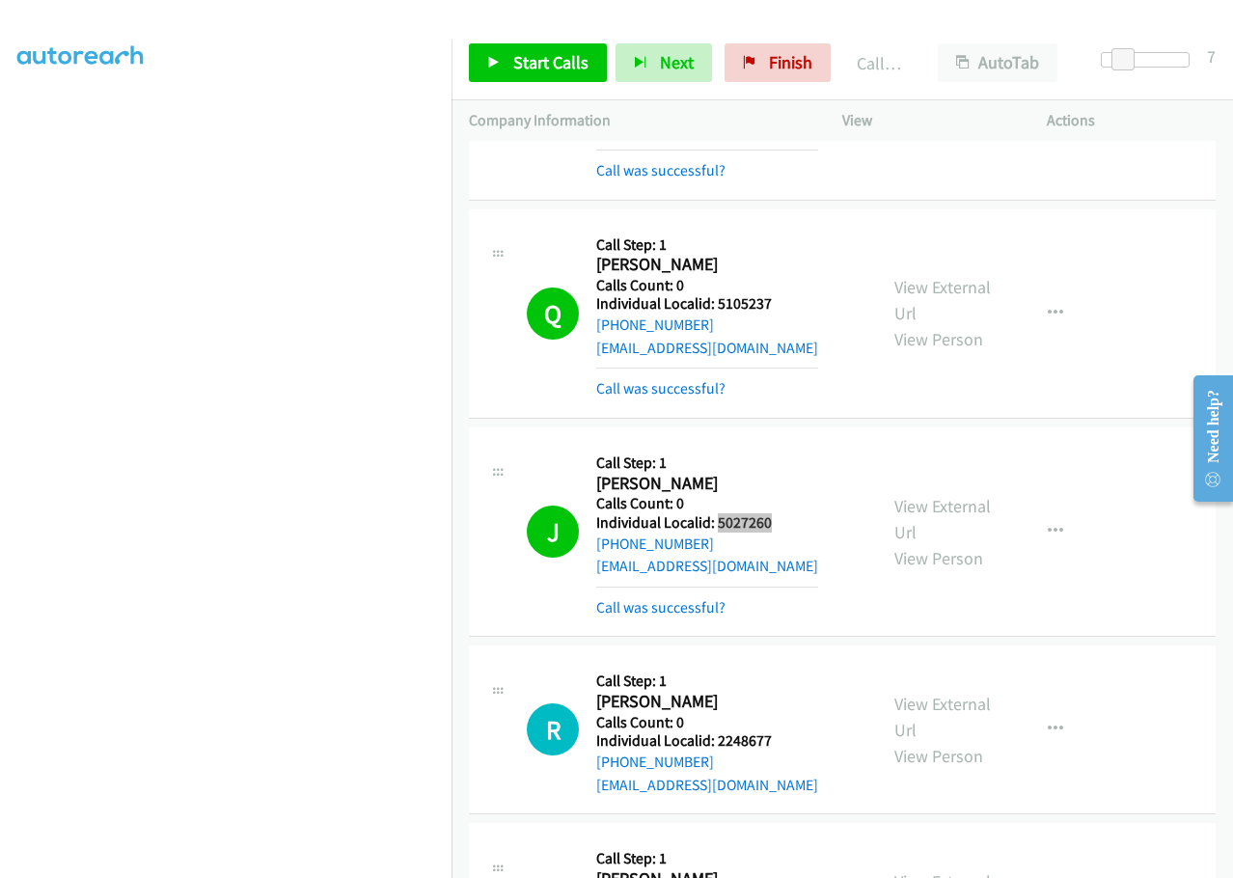
scroll to position [32634, 0]
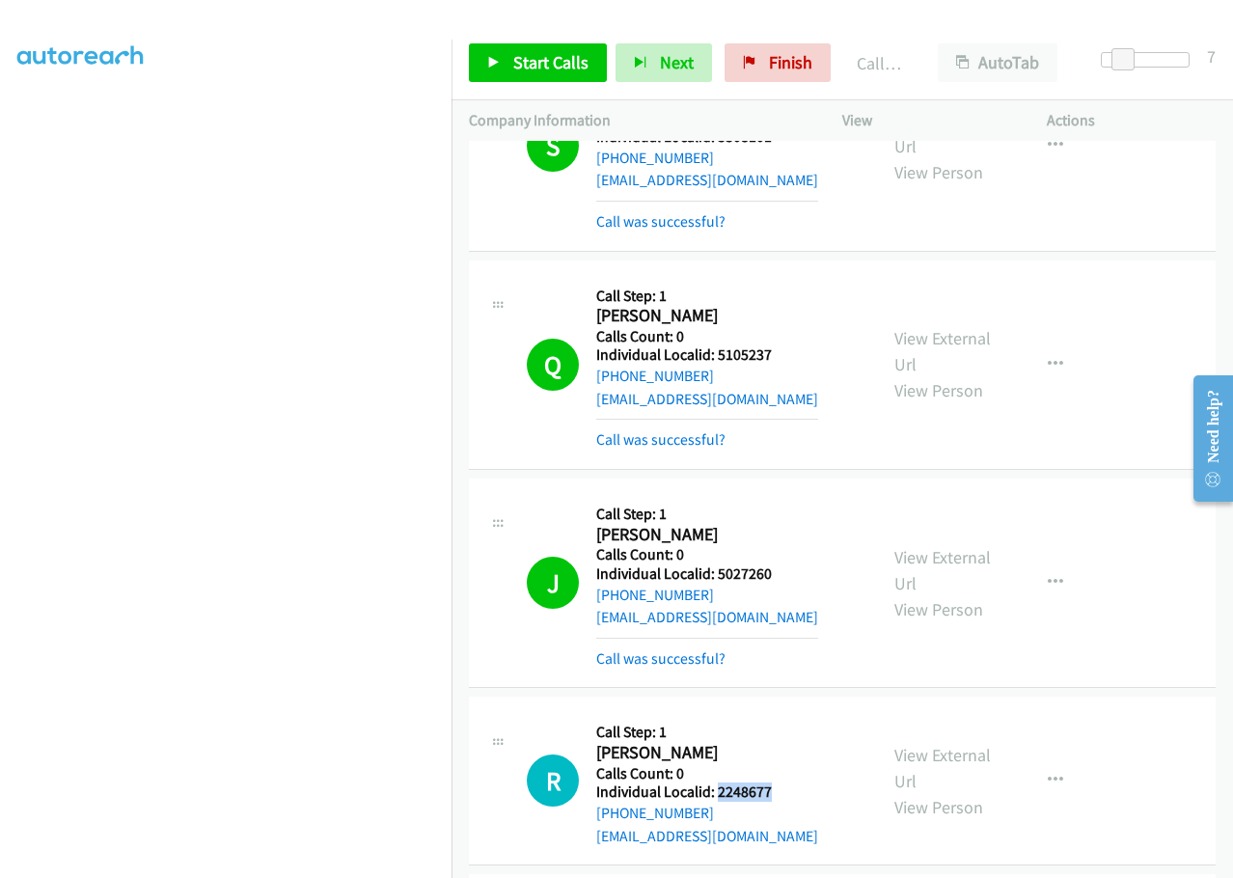
drag, startPoint x: 716, startPoint y: 293, endPoint x: 781, endPoint y: 290, distance: 65.6
click at [781, 782] on h5 "Individual Localid: 2248677" at bounding box center [707, 791] width 222 height 19
drag, startPoint x: 715, startPoint y: 470, endPoint x: 771, endPoint y: 467, distance: 56.0
drag, startPoint x: 713, startPoint y: 640, endPoint x: 783, endPoint y: 643, distance: 70.5
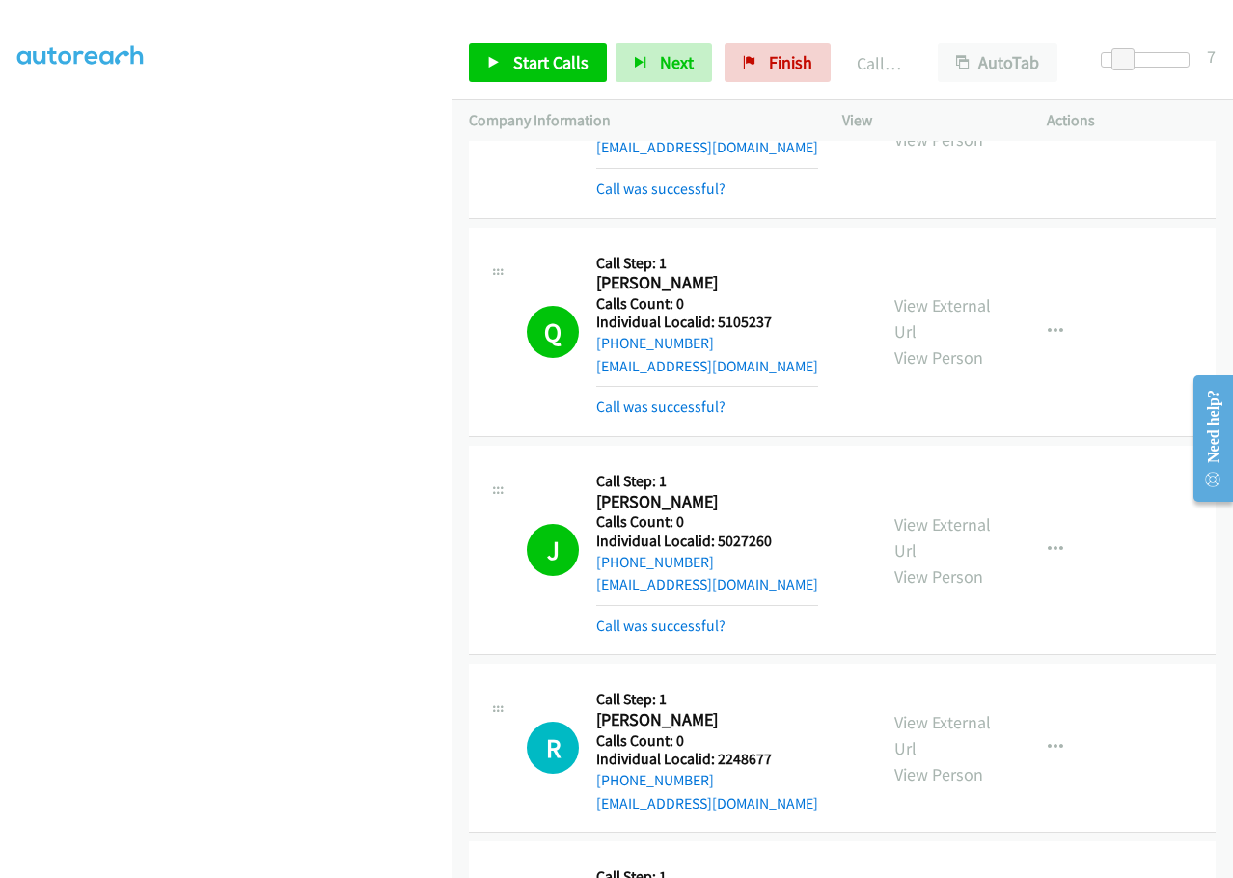
scroll to position [32707, 0]
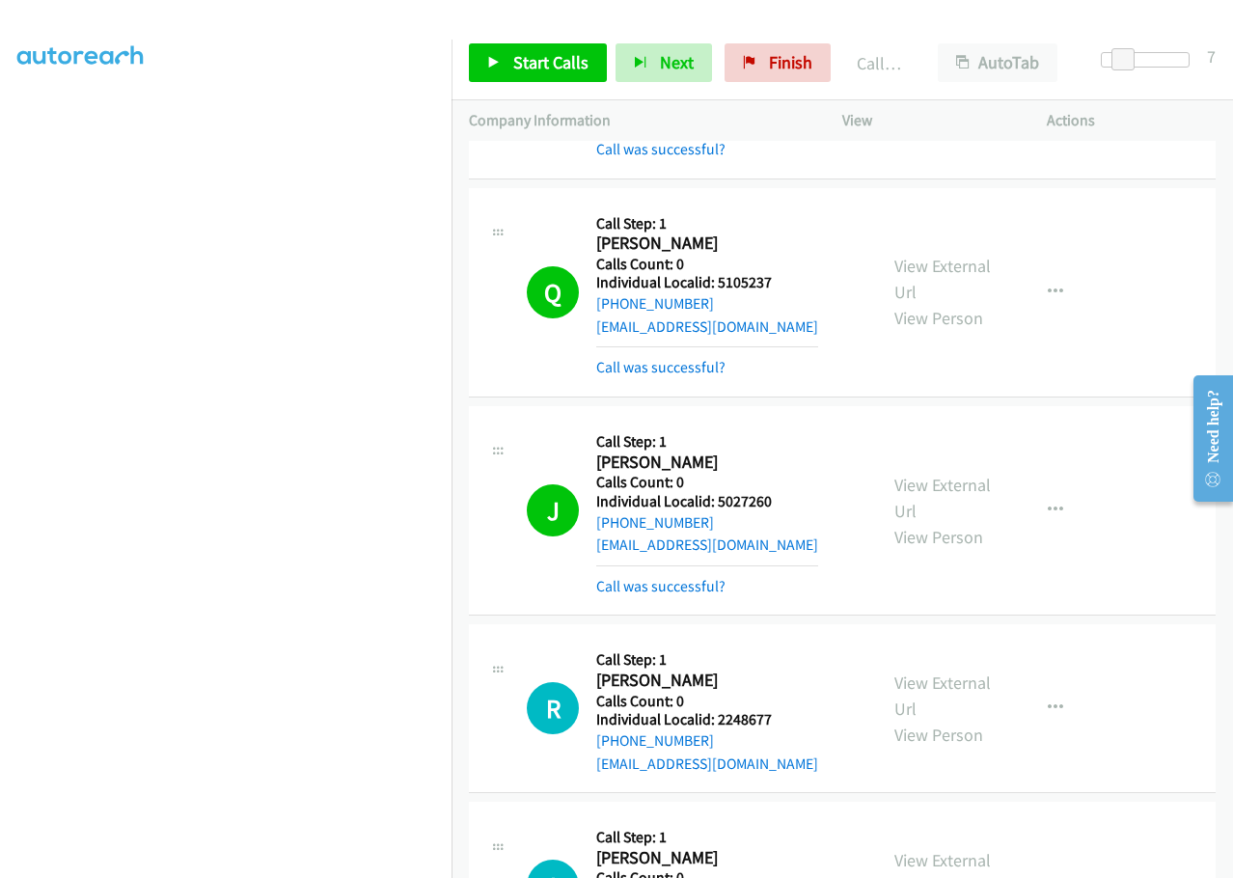
drag, startPoint x: 717, startPoint y: 769, endPoint x: 748, endPoint y: 778, distance: 33.3
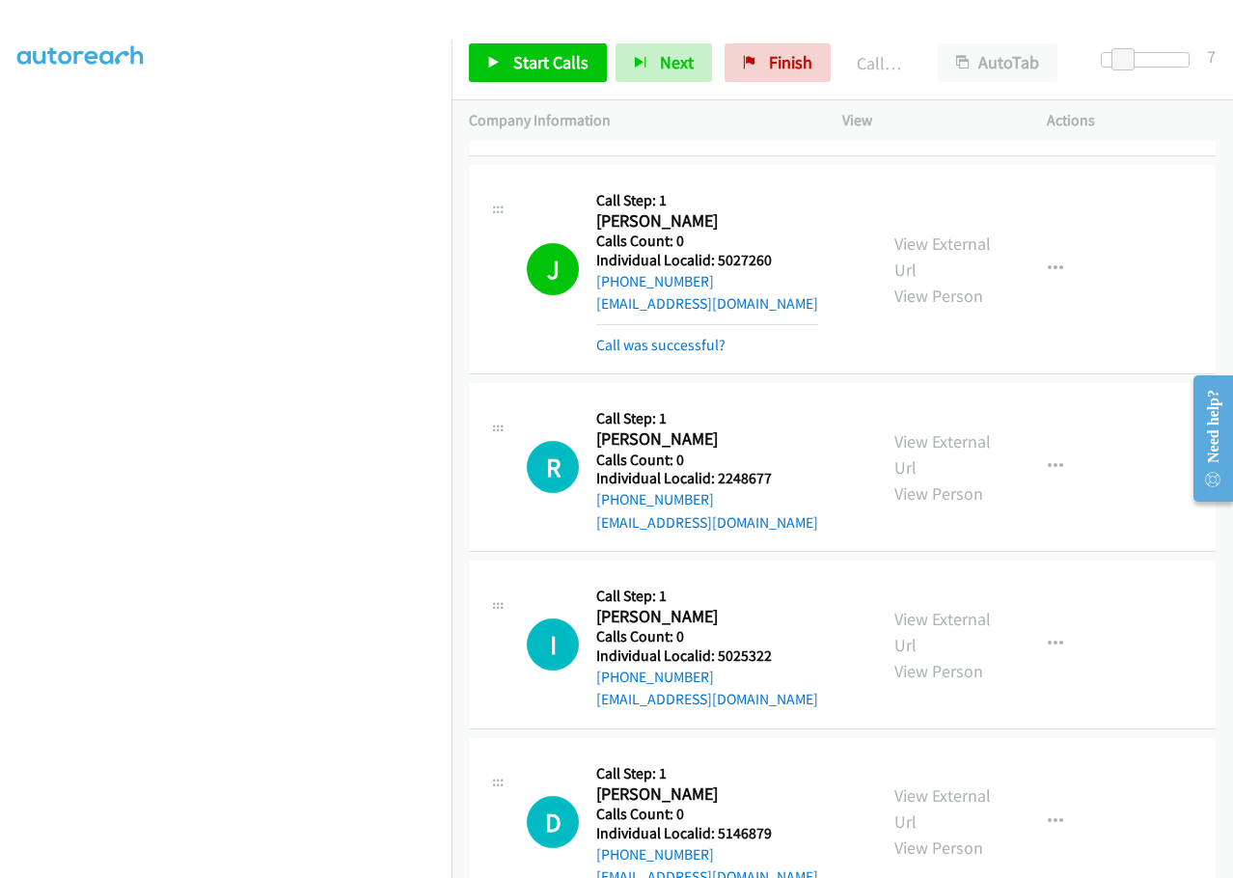
scroll to position [33406, 0]
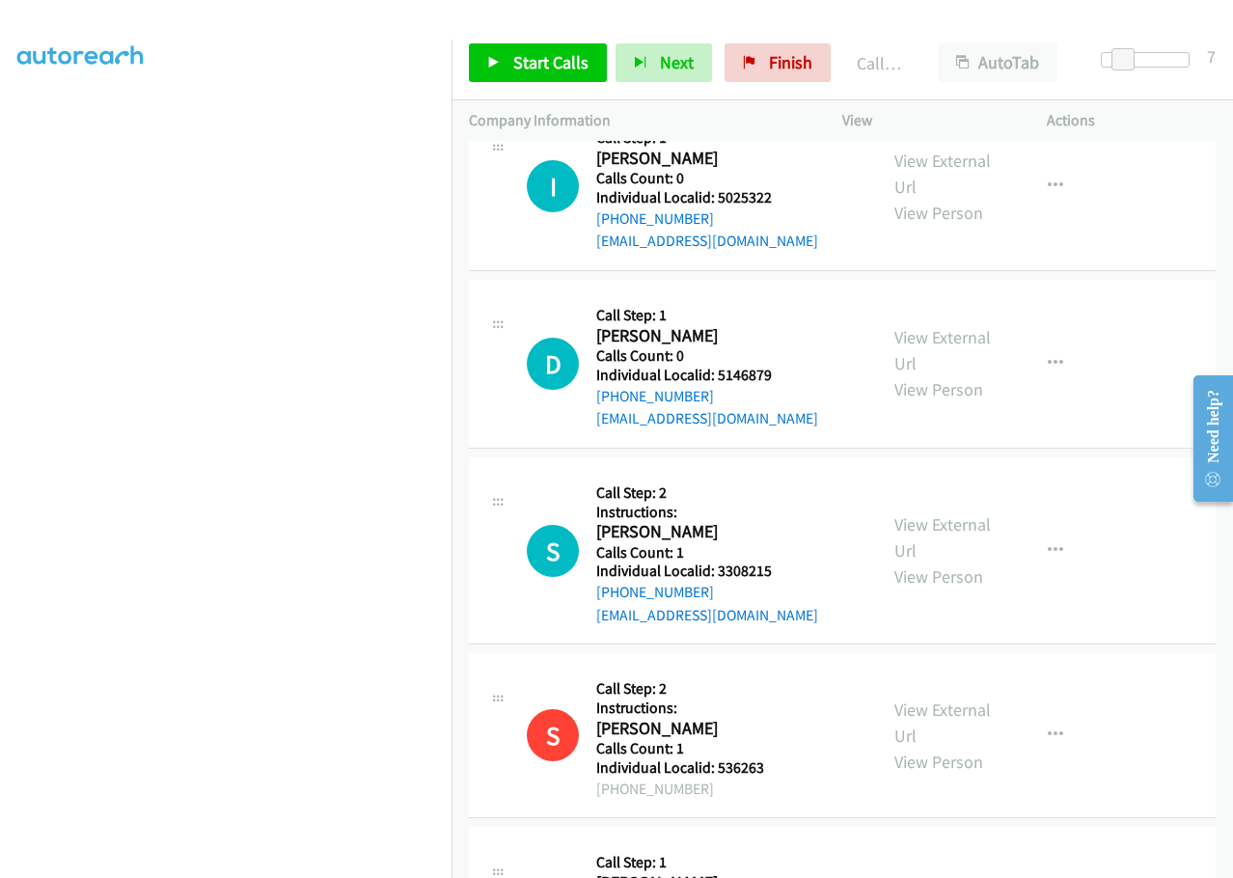
drag, startPoint x: 715, startPoint y: 421, endPoint x: 774, endPoint y: 413, distance: 60.4
drag, startPoint x: 719, startPoint y: 619, endPoint x: 777, endPoint y: 615, distance: 58.0
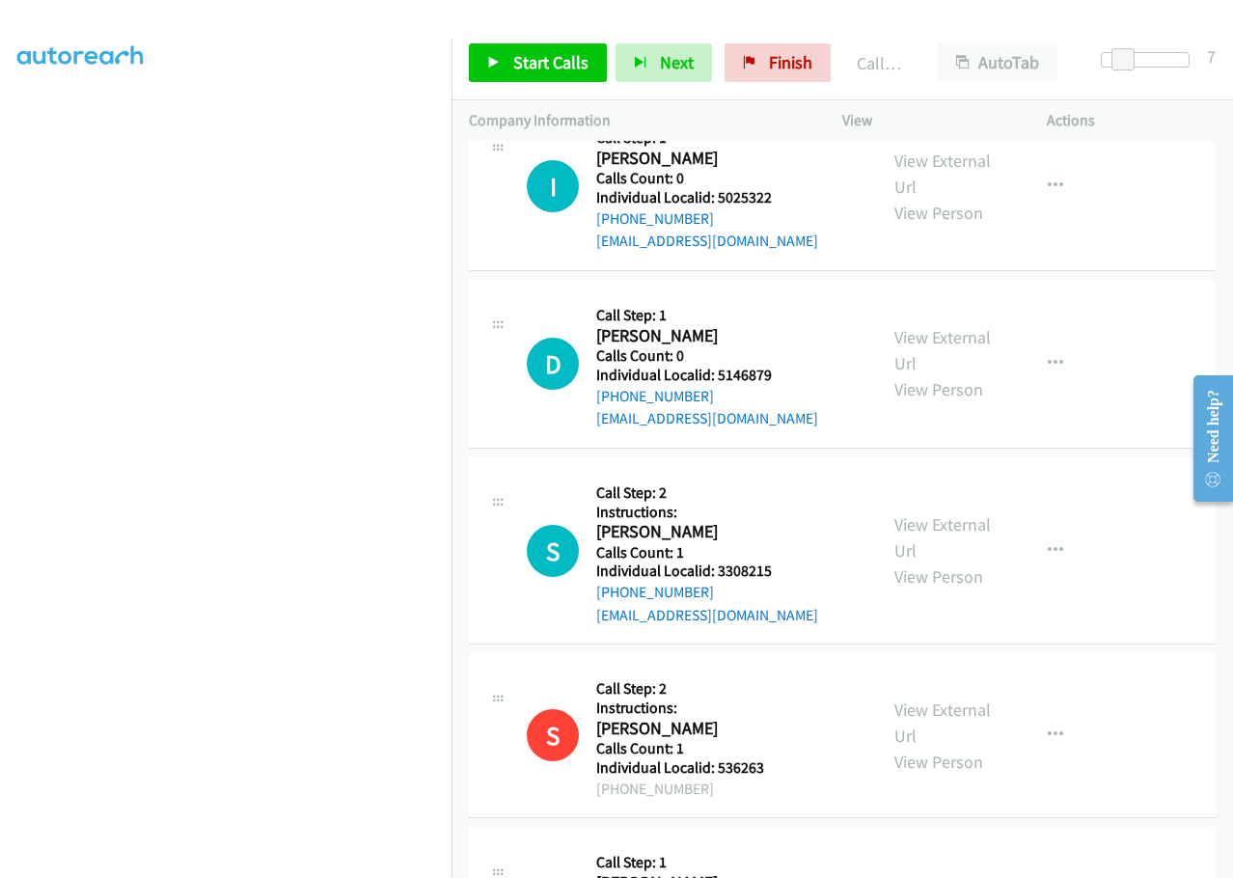
drag, startPoint x: 713, startPoint y: 615, endPoint x: 787, endPoint y: 612, distance: 74.3
drag, startPoint x: 731, startPoint y: 816, endPoint x: 798, endPoint y: 816, distance: 66.5
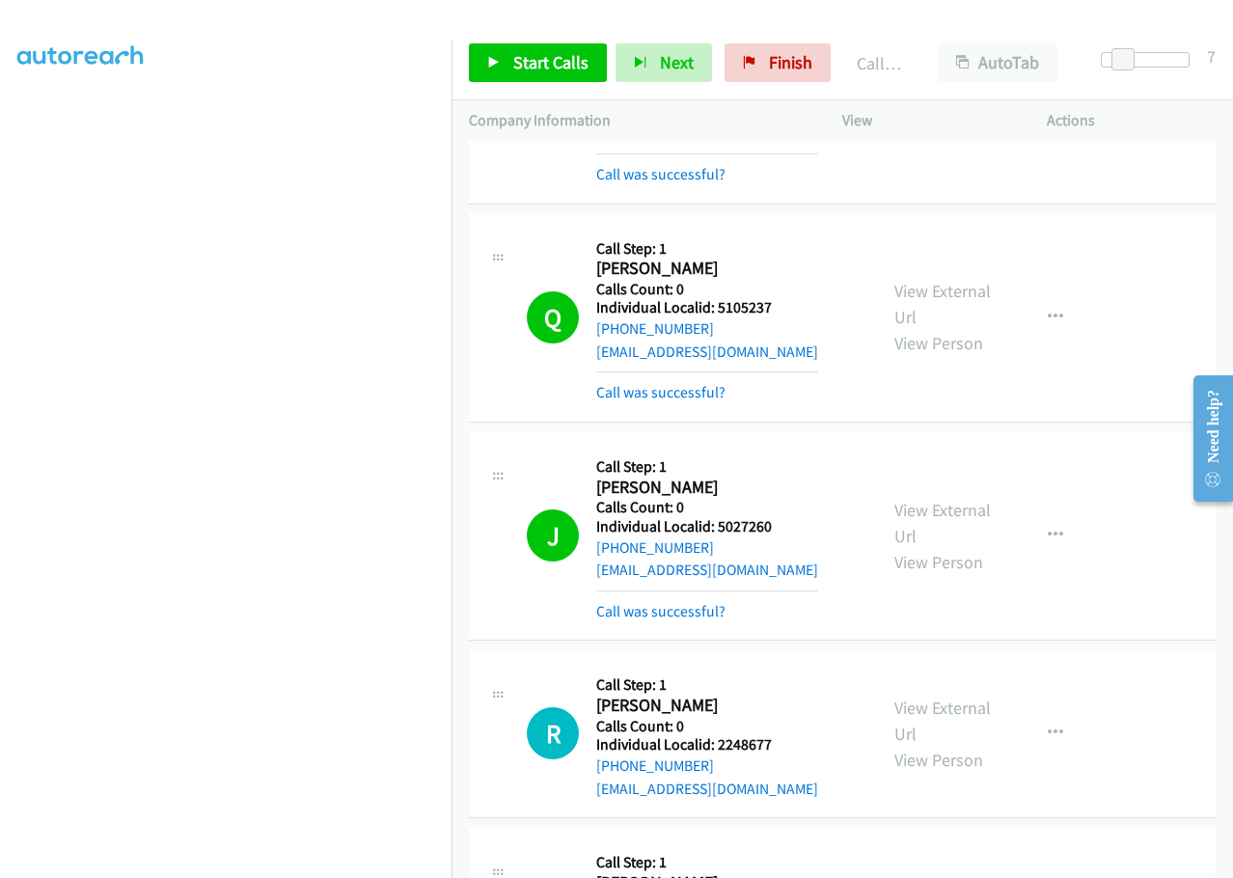
scroll to position [32707, 0]
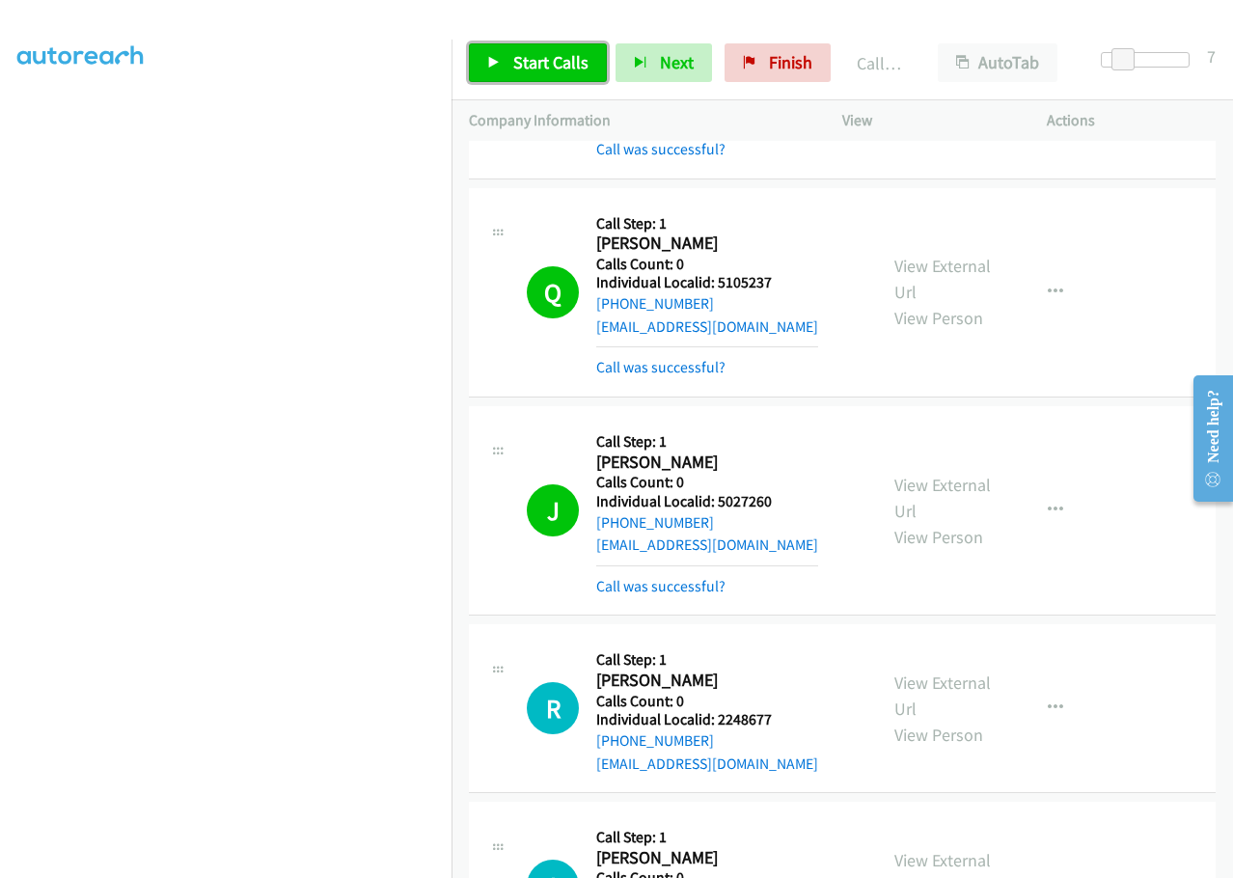
click at [535, 50] on link "Start Calls" at bounding box center [538, 62] width 138 height 39
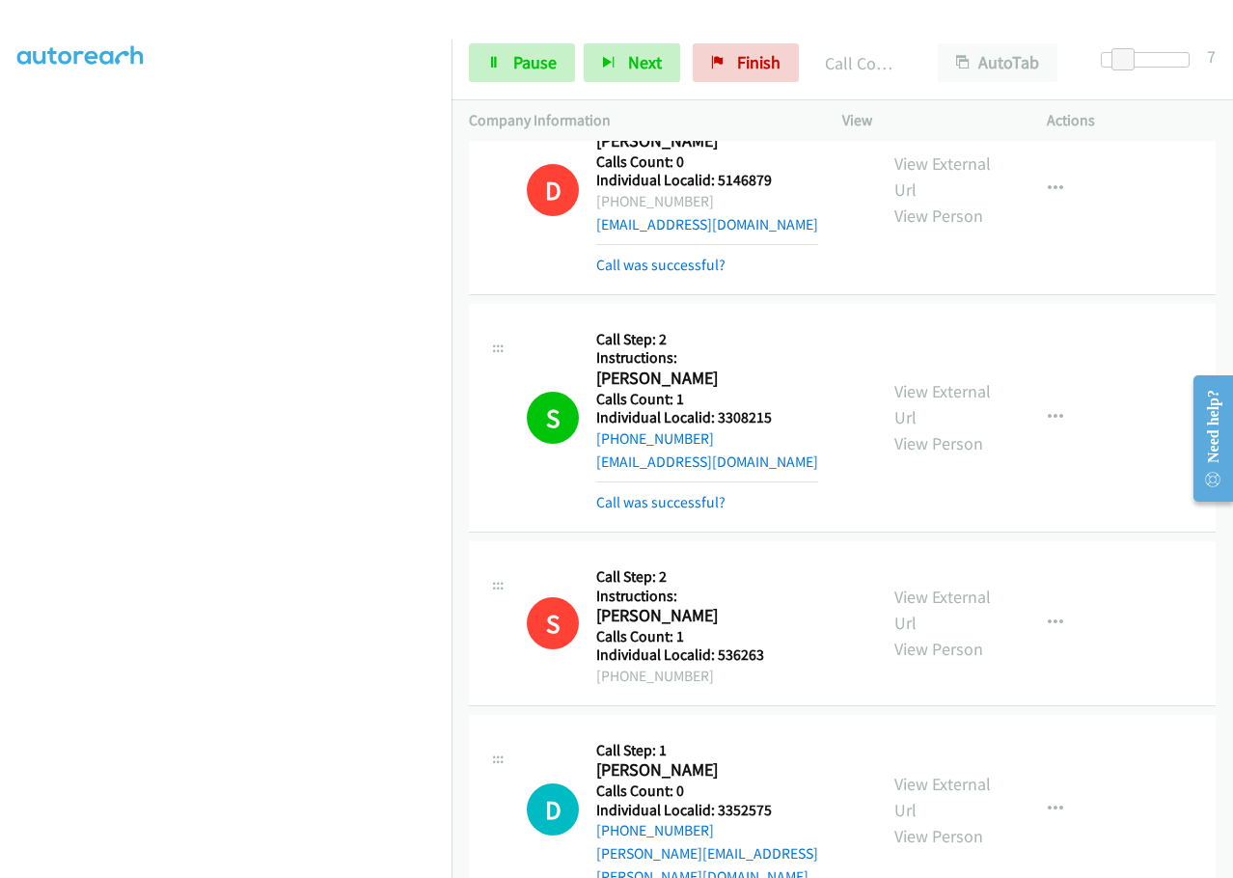
scroll to position [33719, 0]
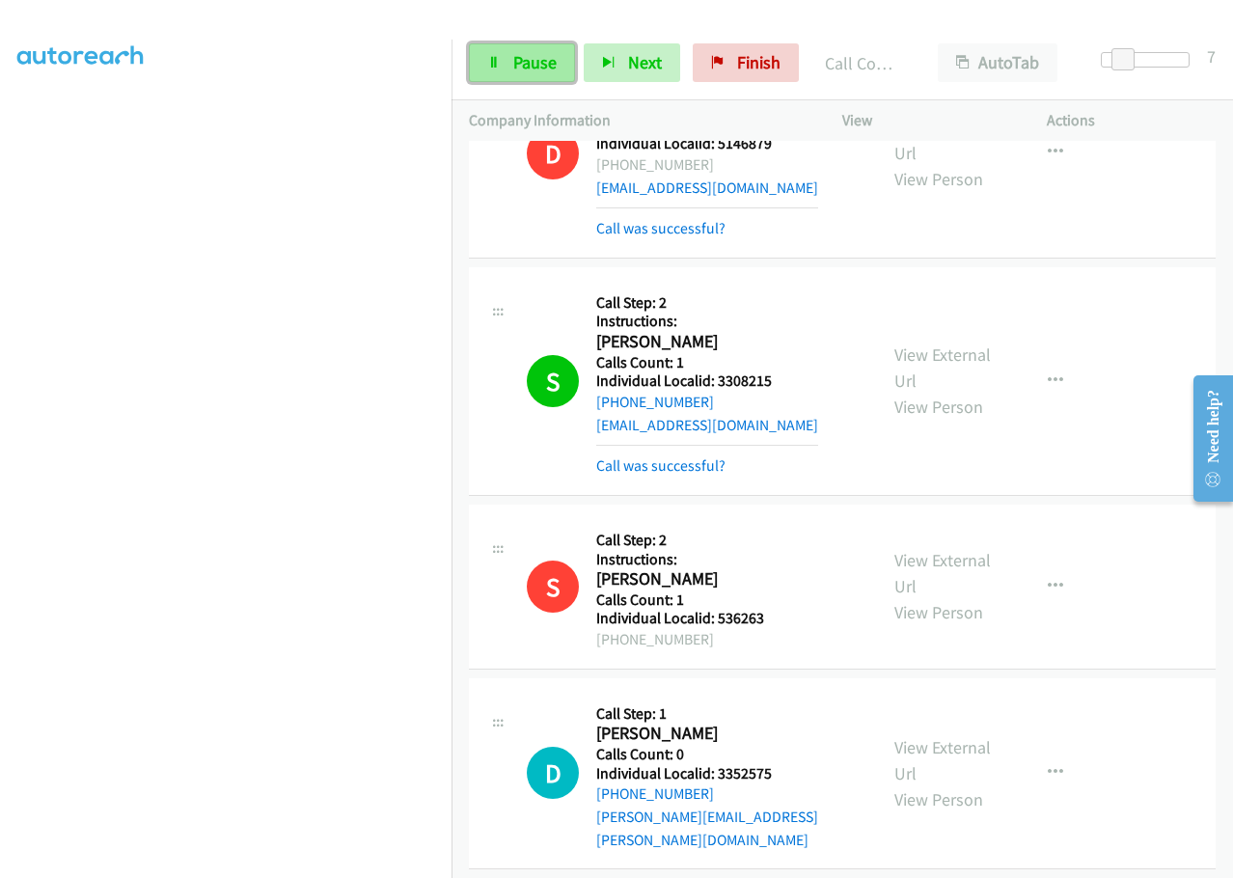
click at [510, 58] on link "Pause" at bounding box center [522, 62] width 106 height 39
click at [527, 63] on span "Start Calls" at bounding box center [550, 62] width 75 height 22
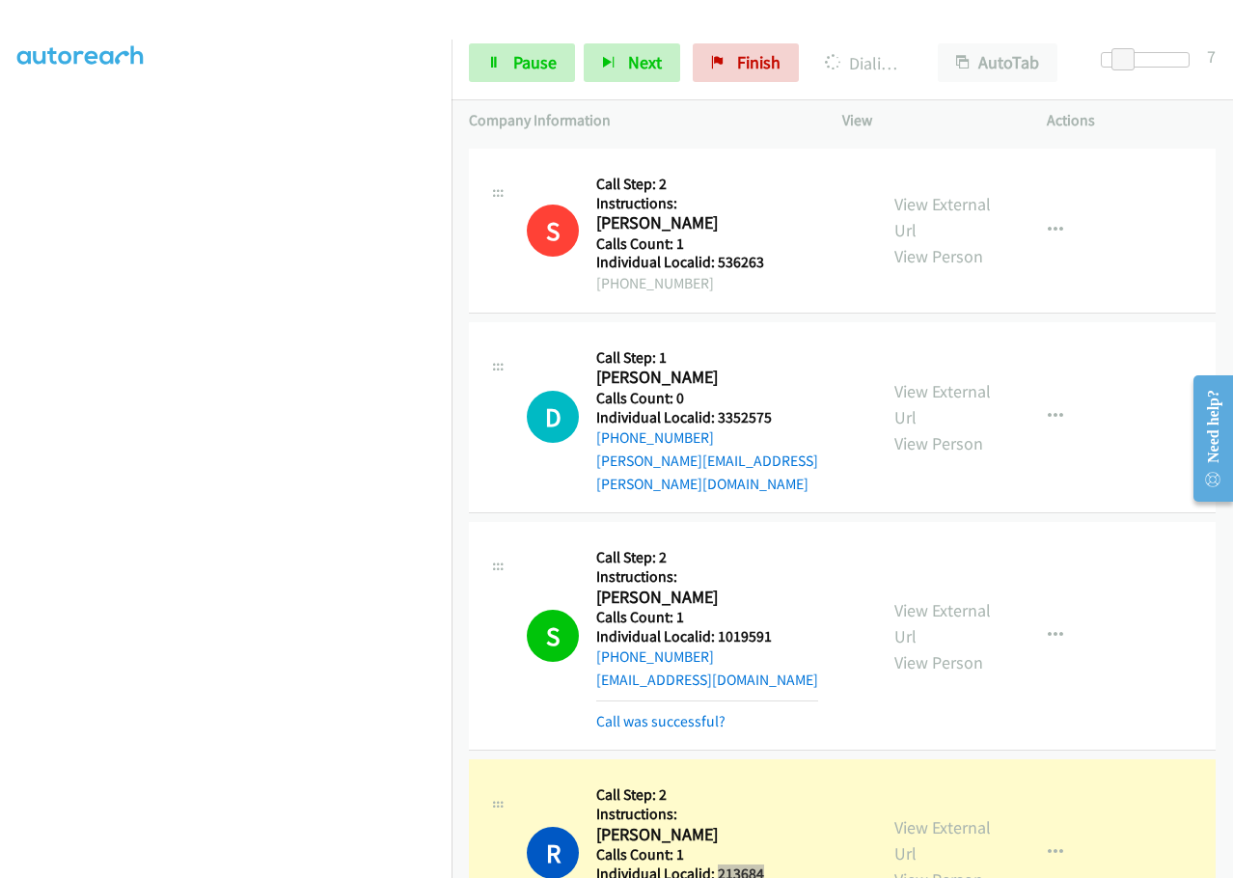
scroll to position [34129, 0]
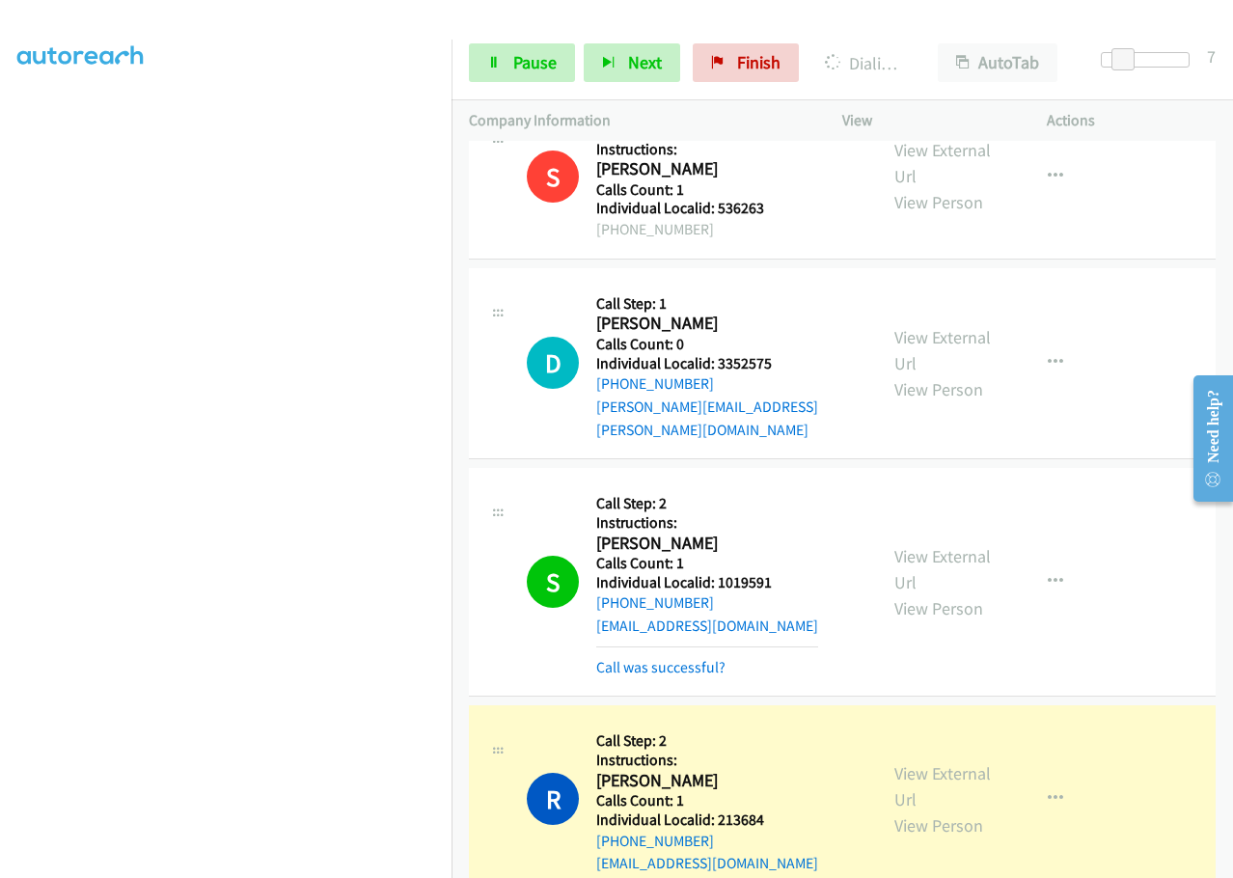
drag, startPoint x: 715, startPoint y: 496, endPoint x: 791, endPoint y: 492, distance: 76.3
drag, startPoint x: 719, startPoint y: 687, endPoint x: 775, endPoint y: 686, distance: 55.9
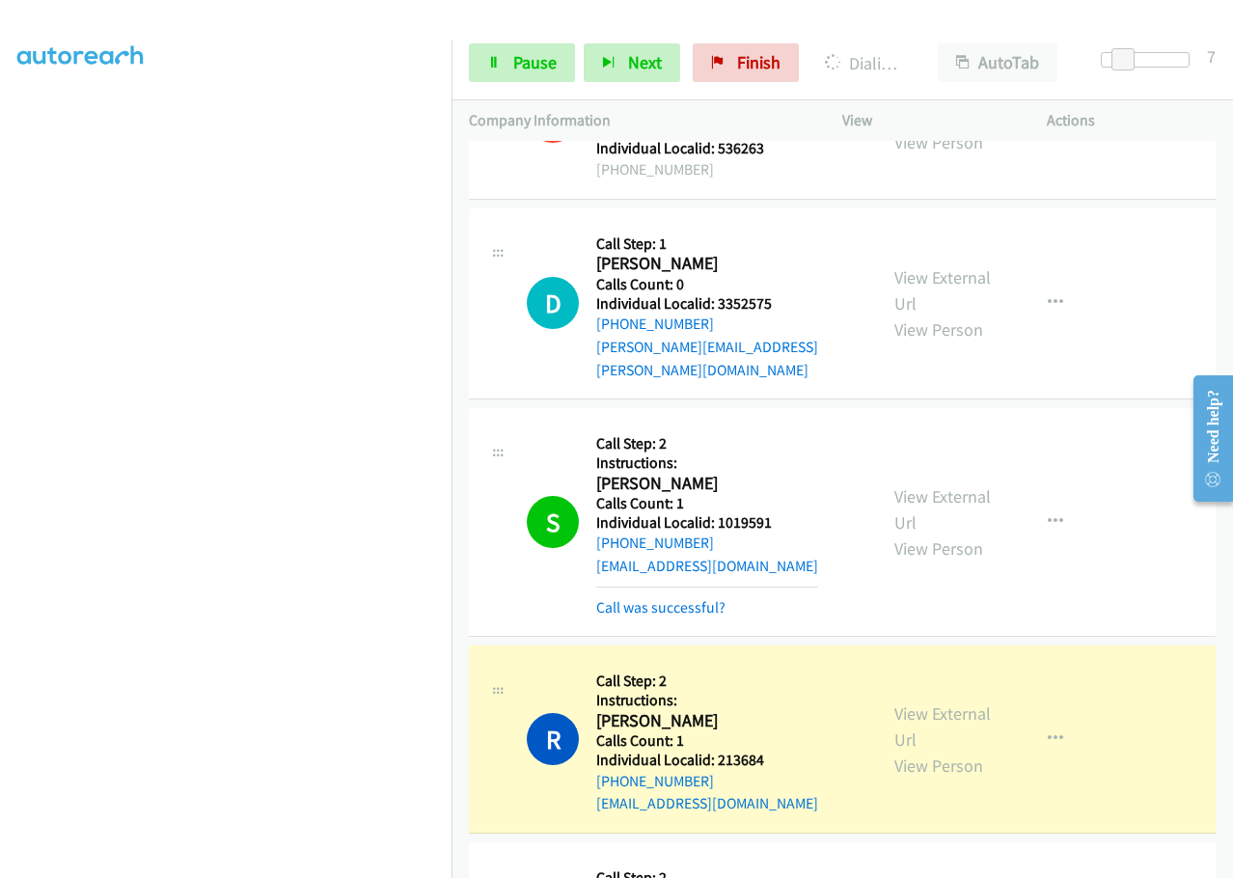
scroll to position [34370, 0]
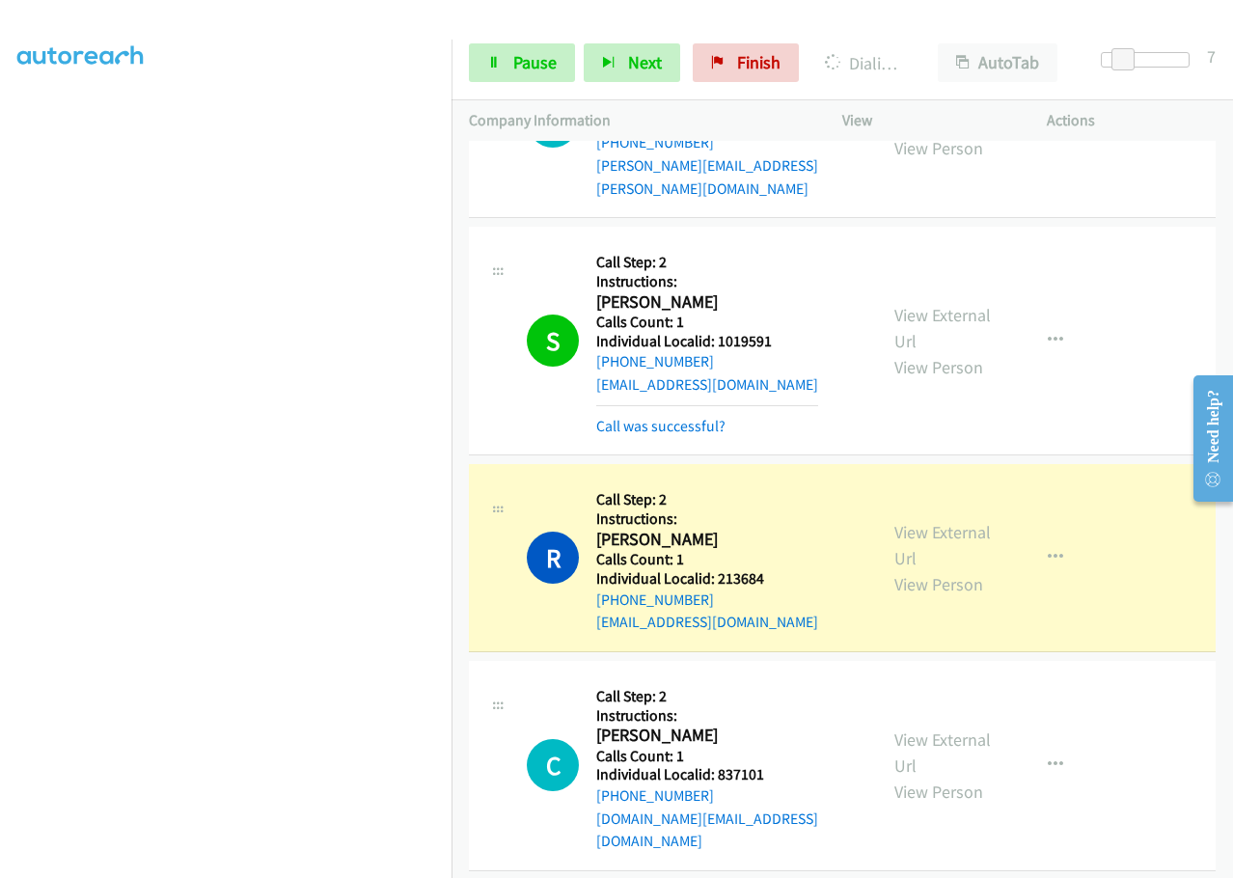
drag, startPoint x: 724, startPoint y: 637, endPoint x: 780, endPoint y: 637, distance: 55.9
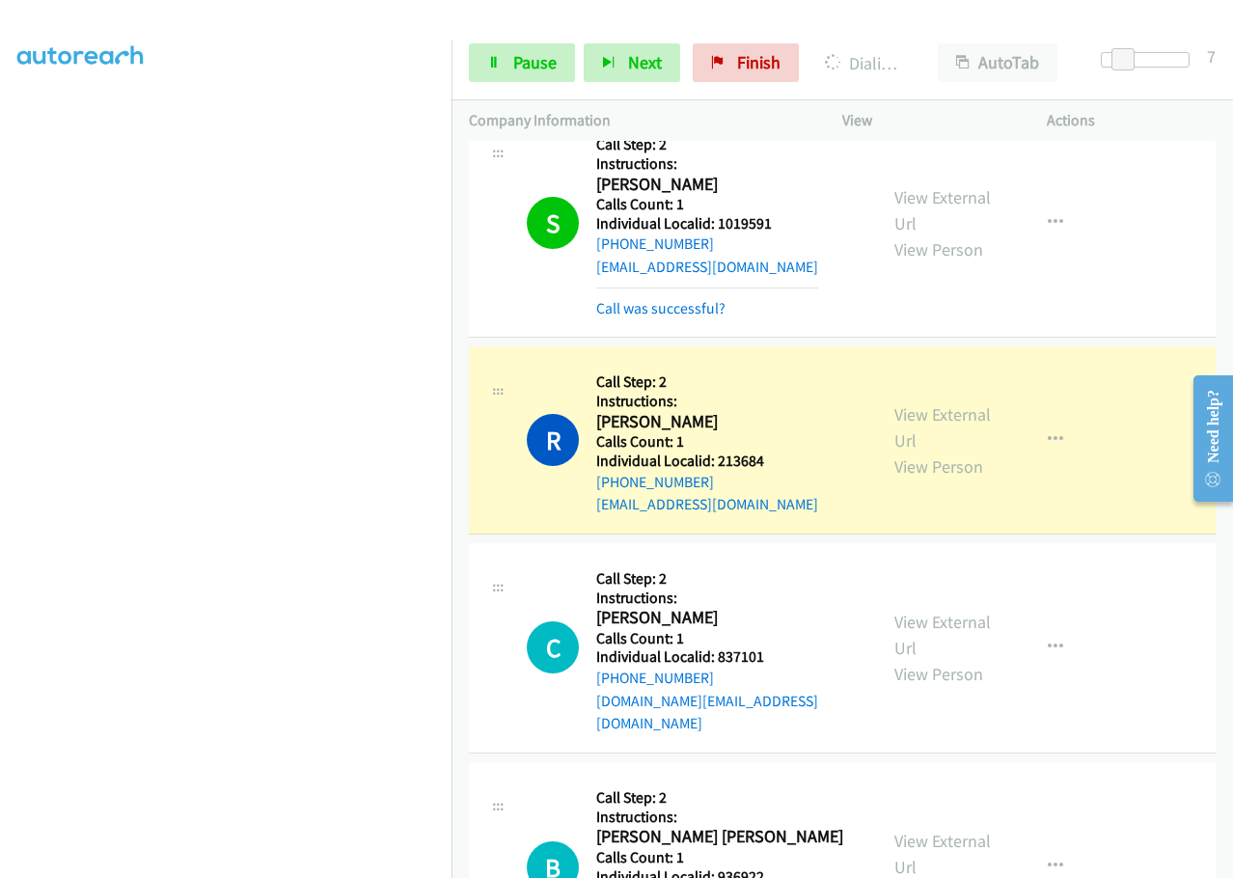
scroll to position [34515, 0]
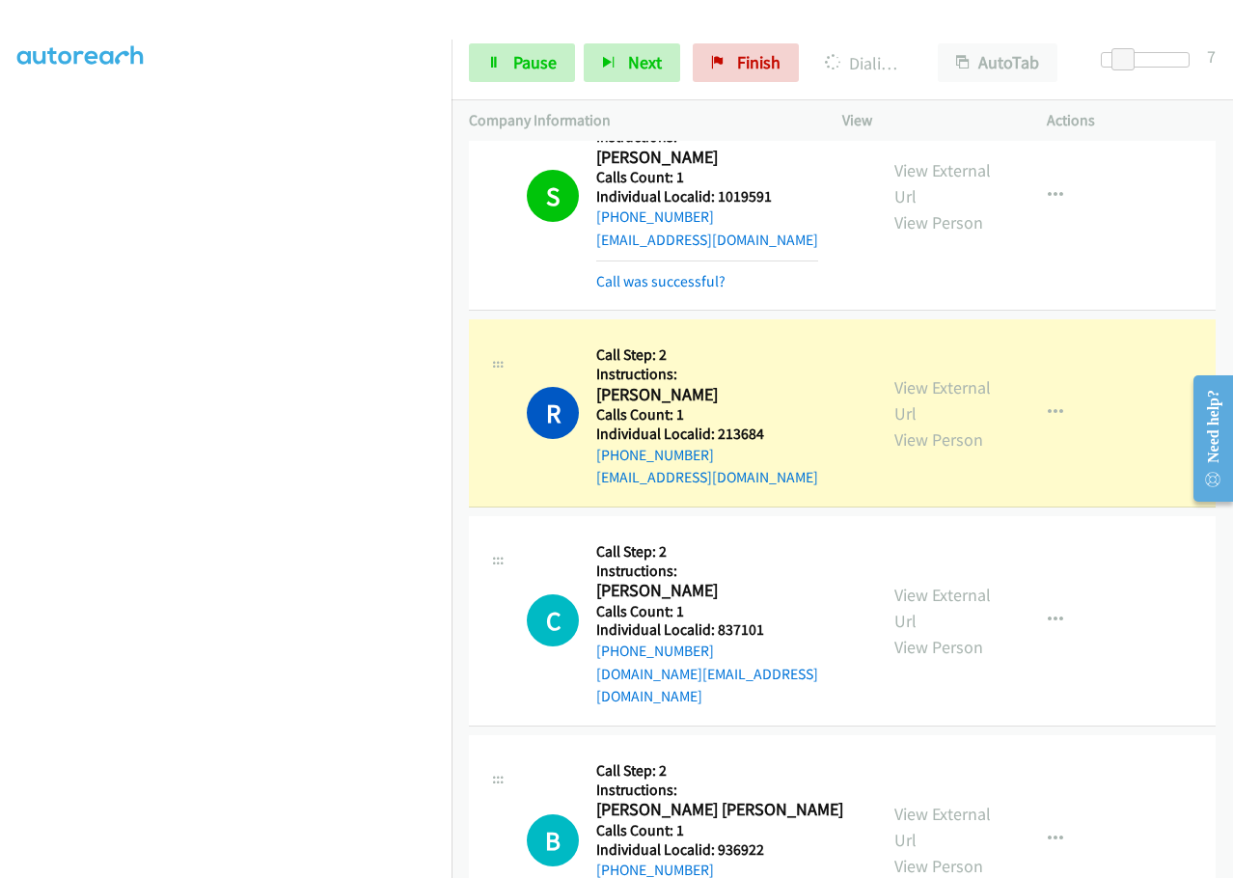
drag, startPoint x: 716, startPoint y: 693, endPoint x: 756, endPoint y: 695, distance: 40.6
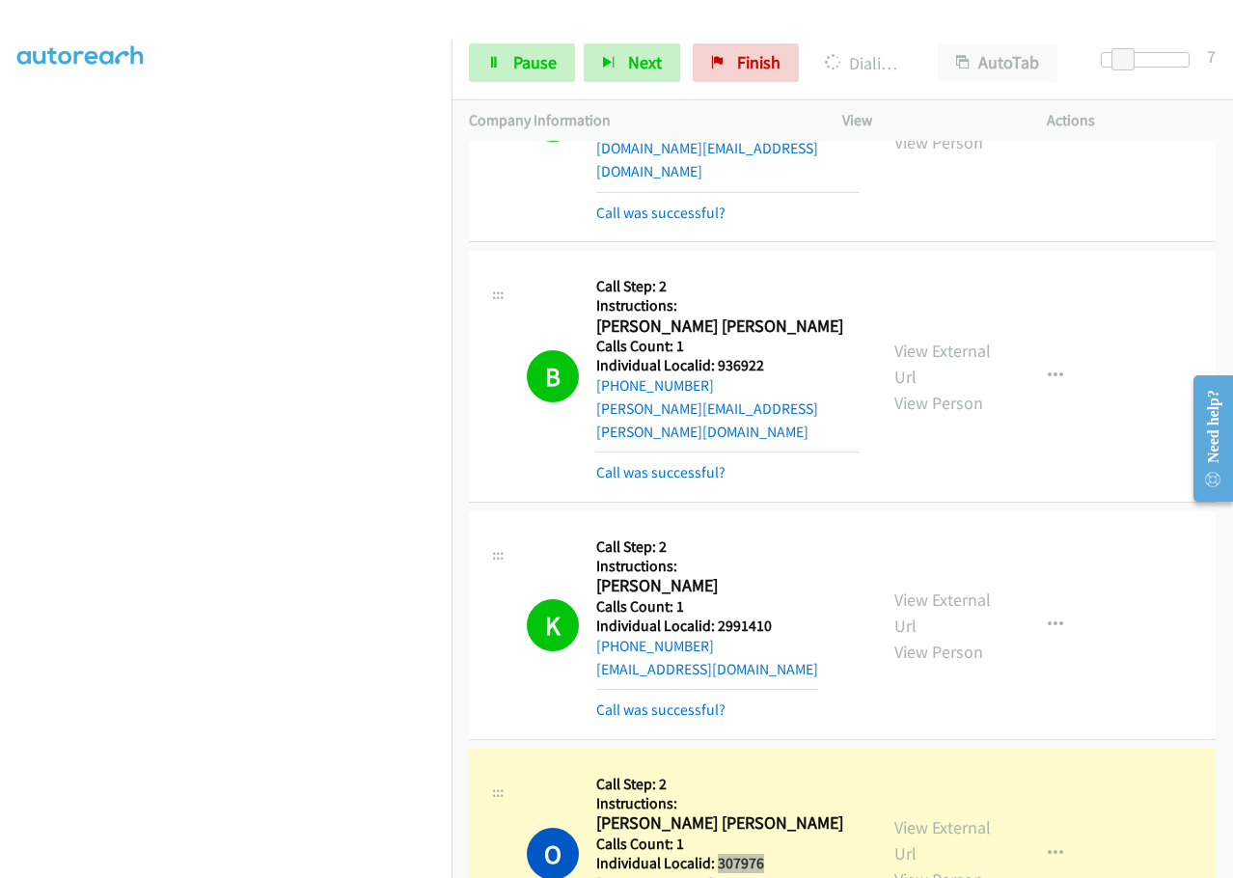
scroll to position [35087, 0]
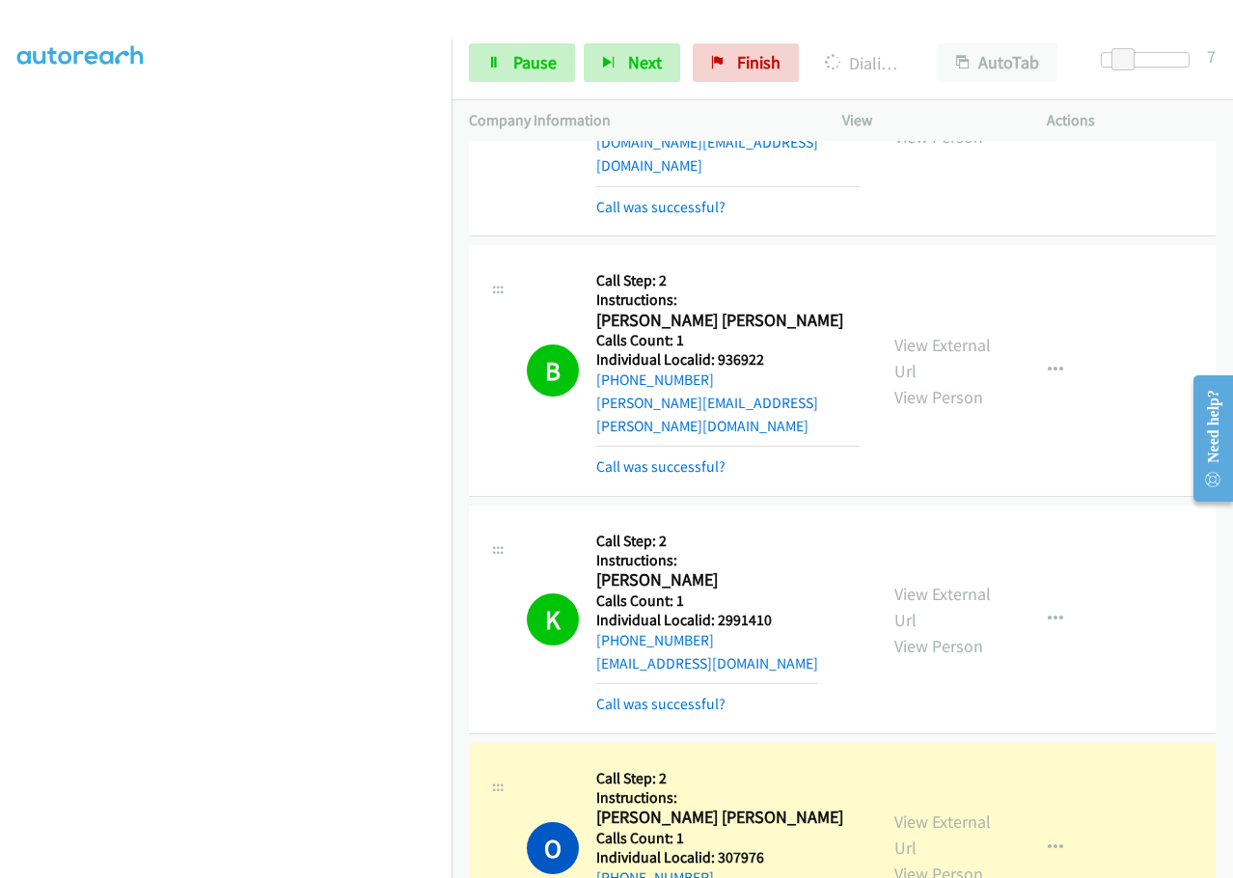
drag, startPoint x: 718, startPoint y: 480, endPoint x: 785, endPoint y: 479, distance: 67.5
drag, startPoint x: 747, startPoint y: 680, endPoint x: 790, endPoint y: 676, distance: 42.6
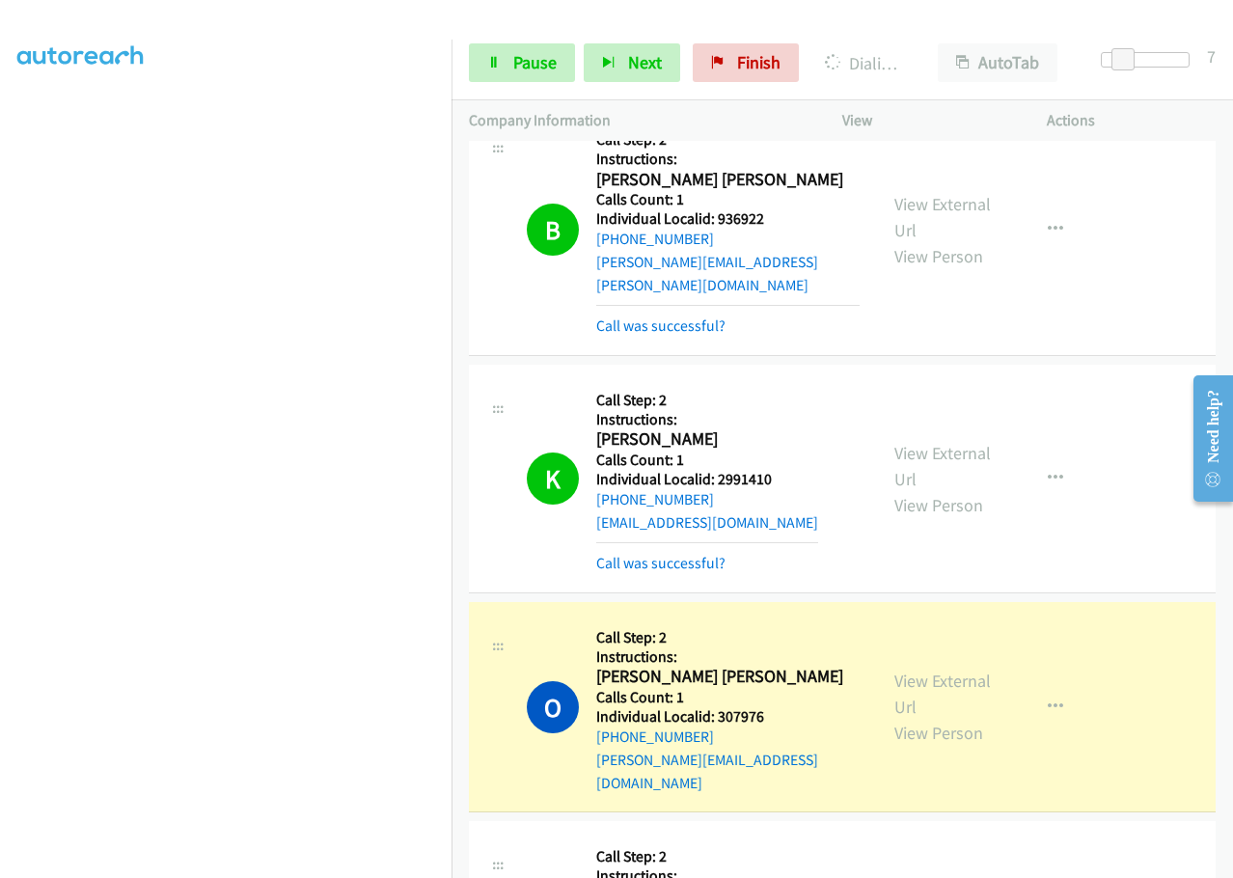
scroll to position [35280, 0]
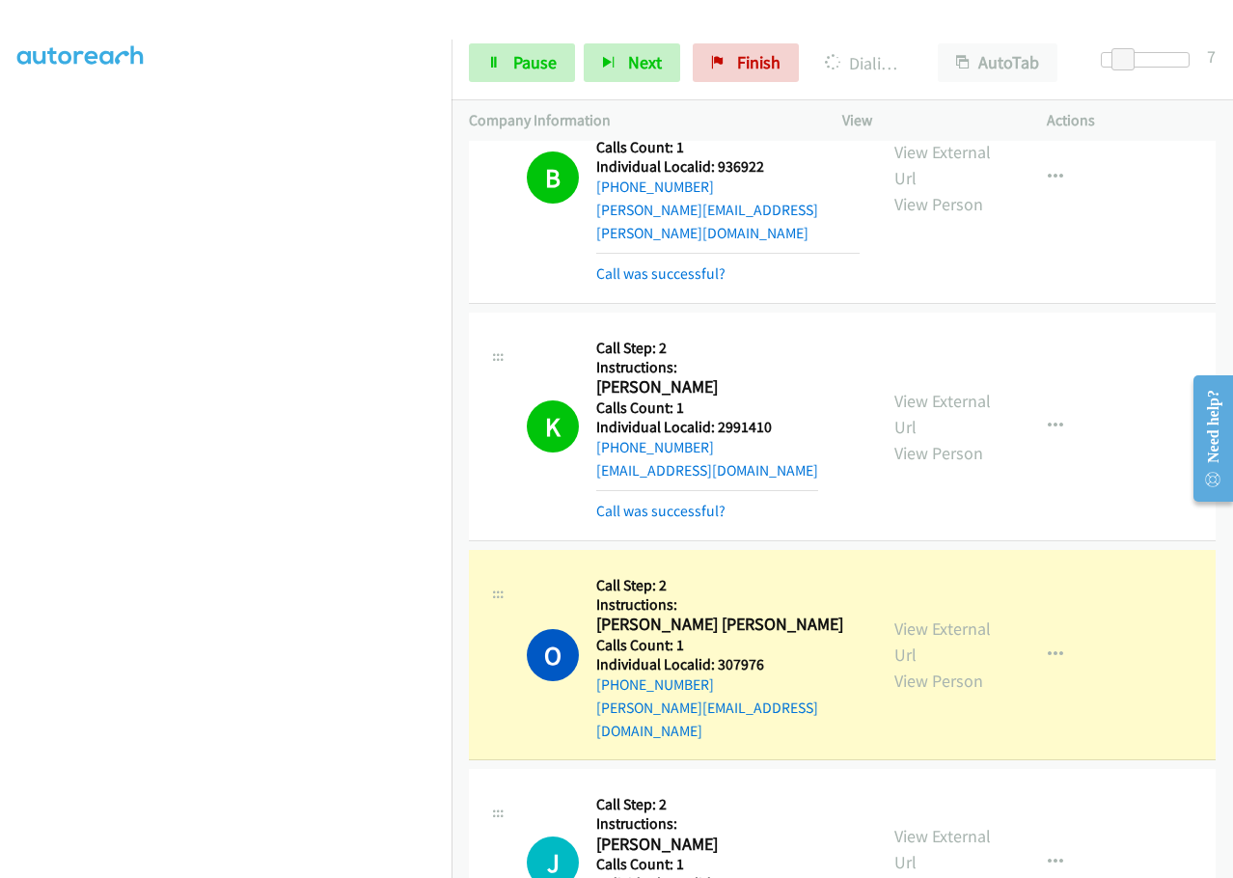
drag, startPoint x: 770, startPoint y: 677, endPoint x: 788, endPoint y: 677, distance: 18.3
drag, startPoint x: 718, startPoint y: 682, endPoint x: 784, endPoint y: 679, distance: 66.6
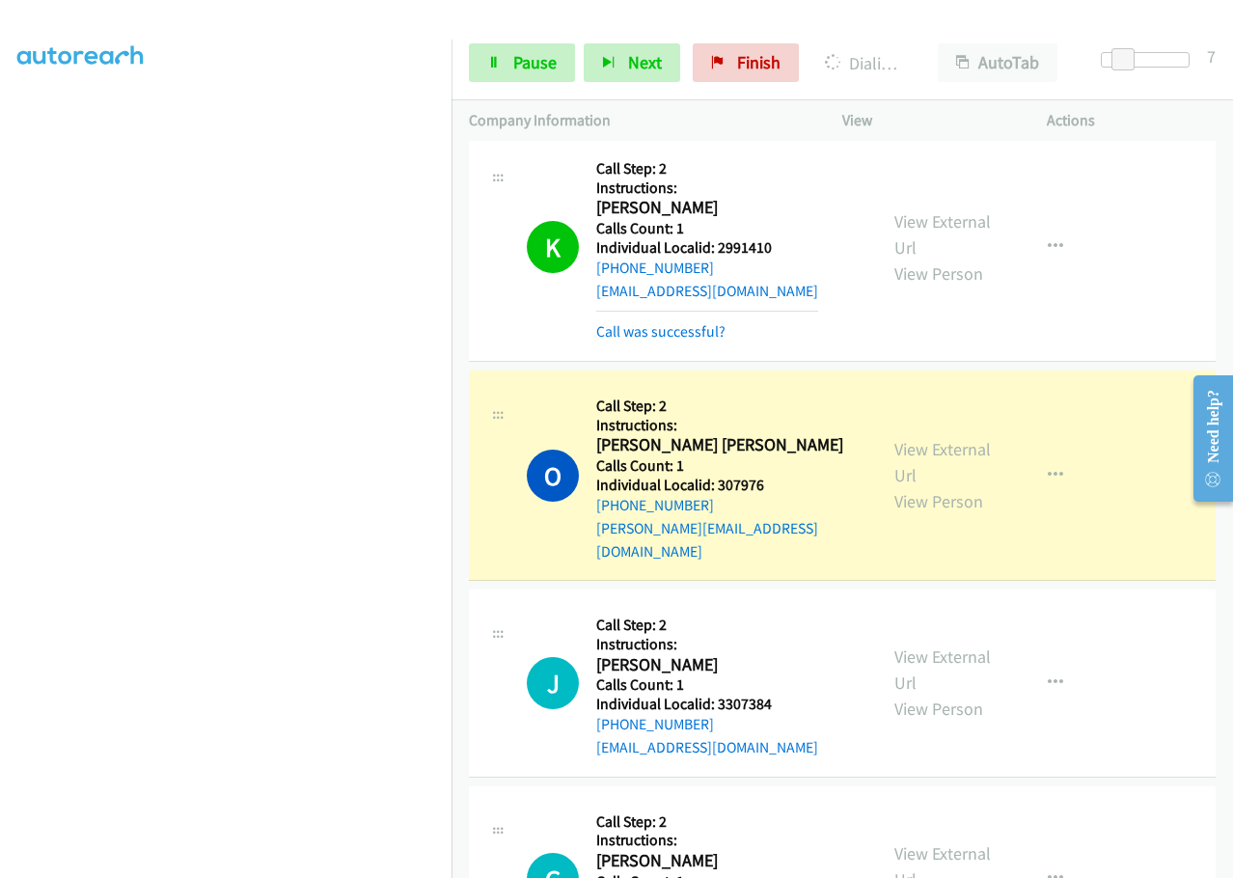
scroll to position [35473, 0]
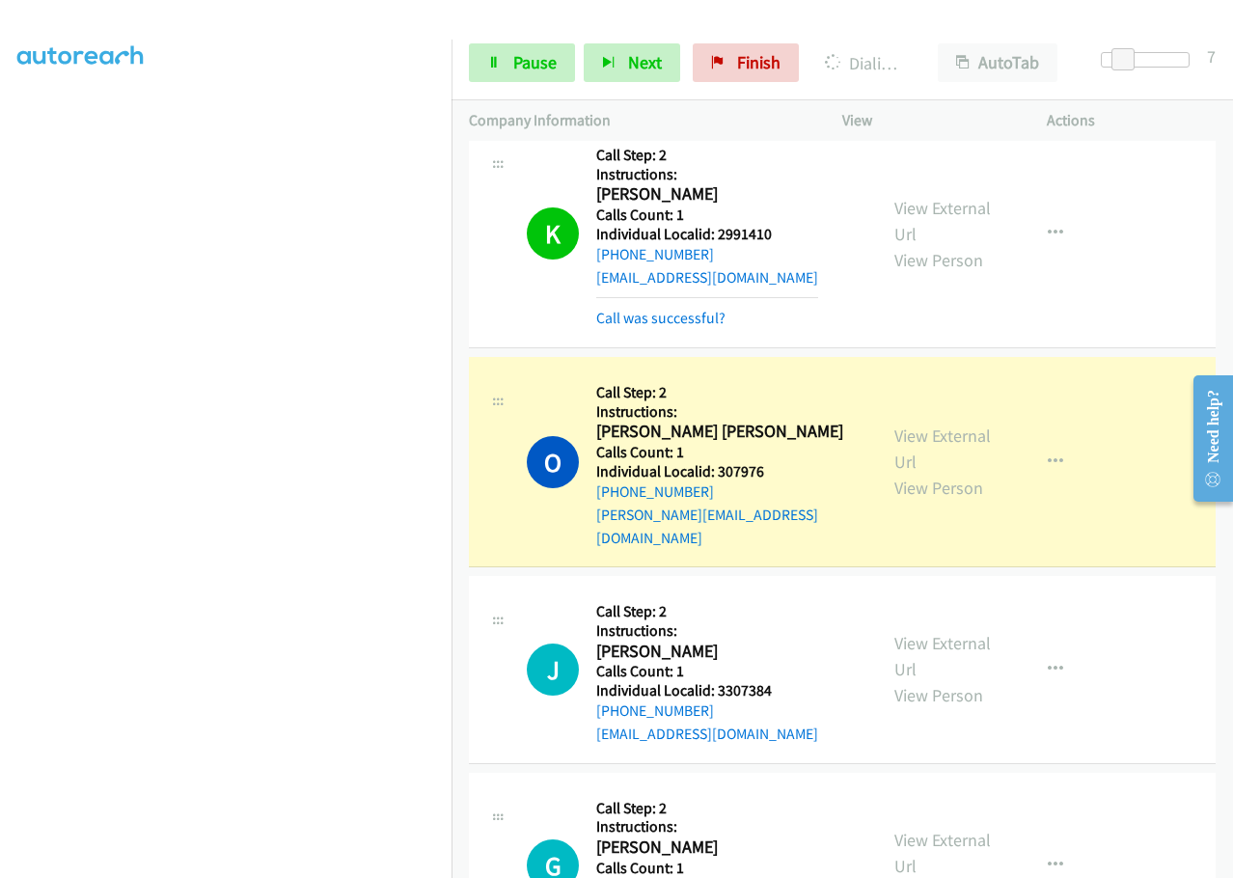
drag, startPoint x: 716, startPoint y: 681, endPoint x: 783, endPoint y: 680, distance: 67.5
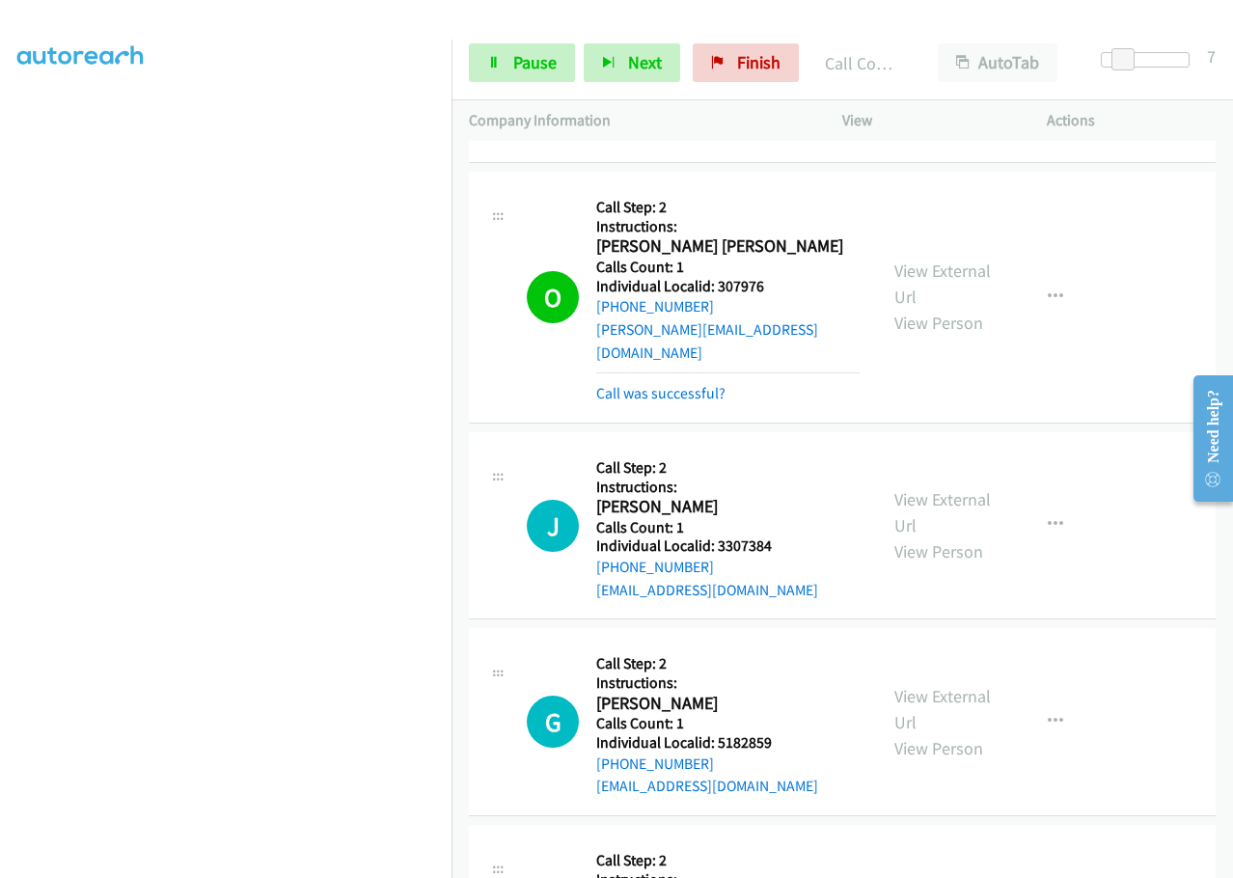
scroll to position [35682, 0]
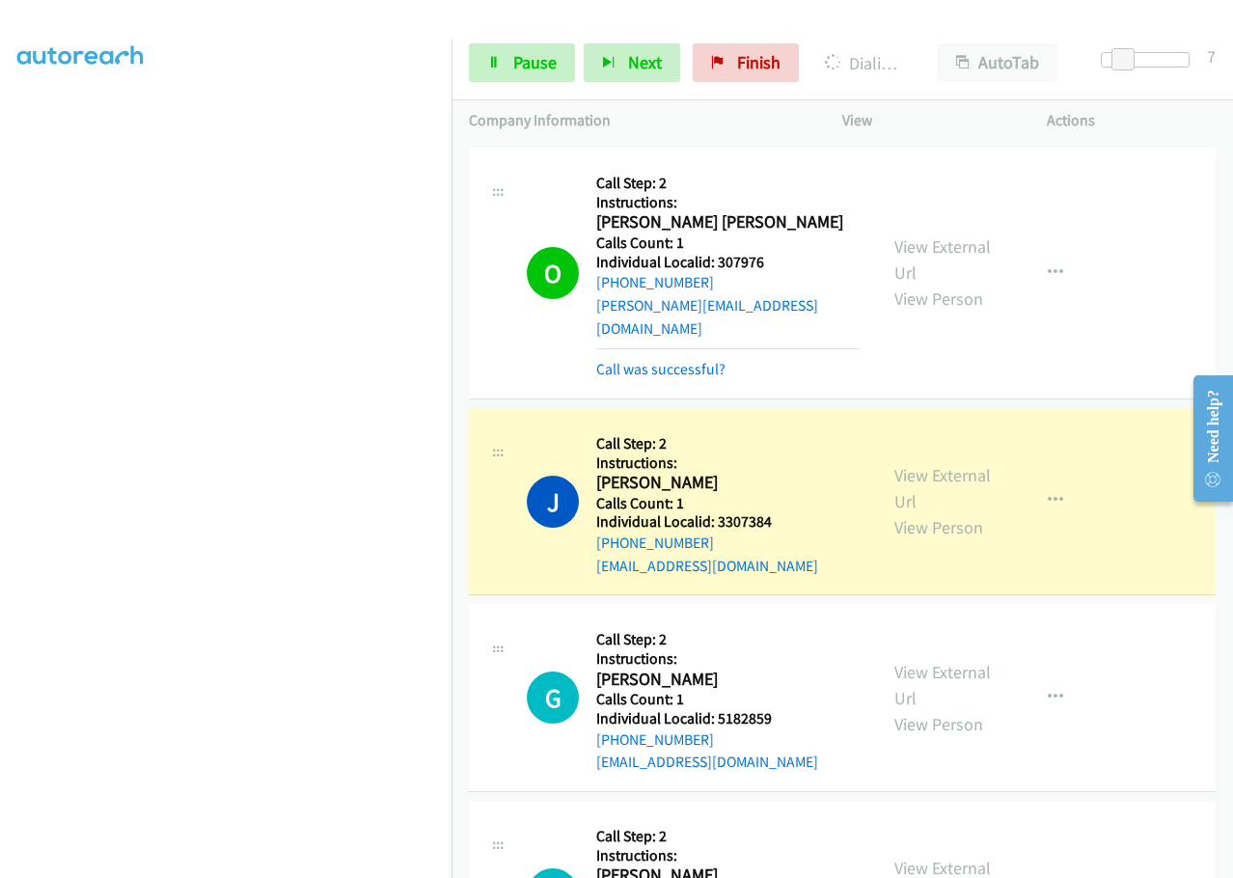
drag, startPoint x: 714, startPoint y: 691, endPoint x: 787, endPoint y: 681, distance: 73.9
drag, startPoint x: 714, startPoint y: 689, endPoint x: 779, endPoint y: 687, distance: 65.6
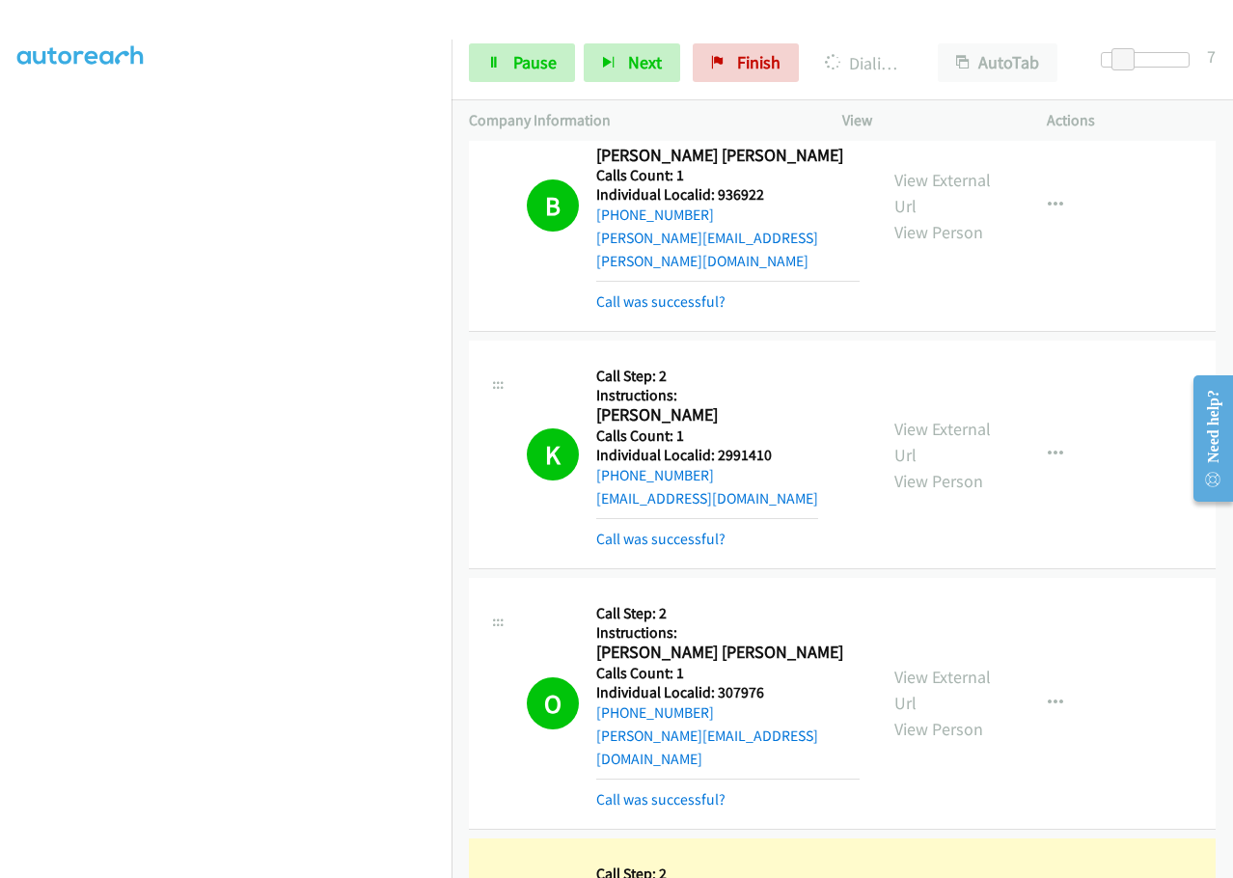
scroll to position [35224, 0]
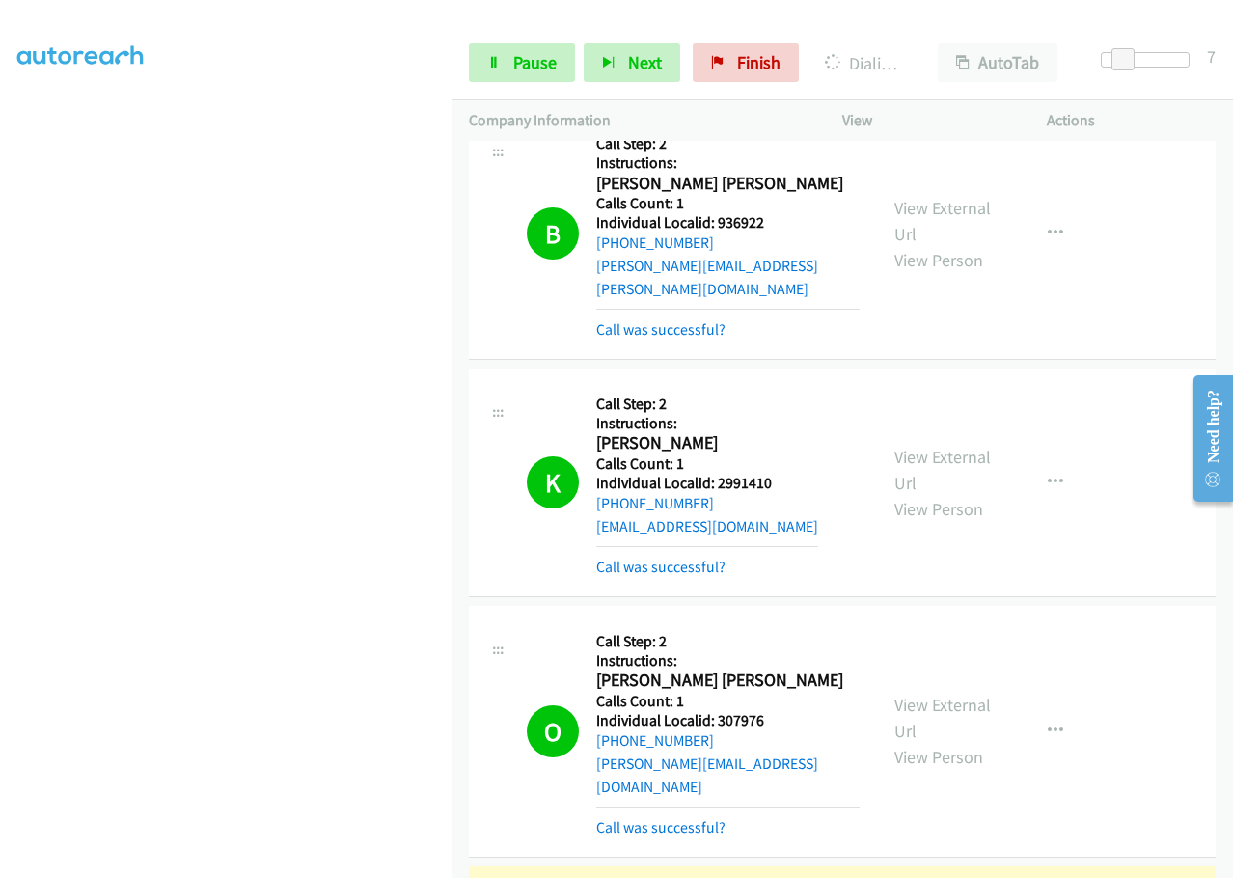
drag, startPoint x: 714, startPoint y: 388, endPoint x: 779, endPoint y: 386, distance: 65.6
drag, startPoint x: 744, startPoint y: 385, endPoint x: 686, endPoint y: 449, distance: 86.7
drag, startPoint x: 686, startPoint y: 449, endPoint x: 0, endPoint y: 464, distance: 685.9
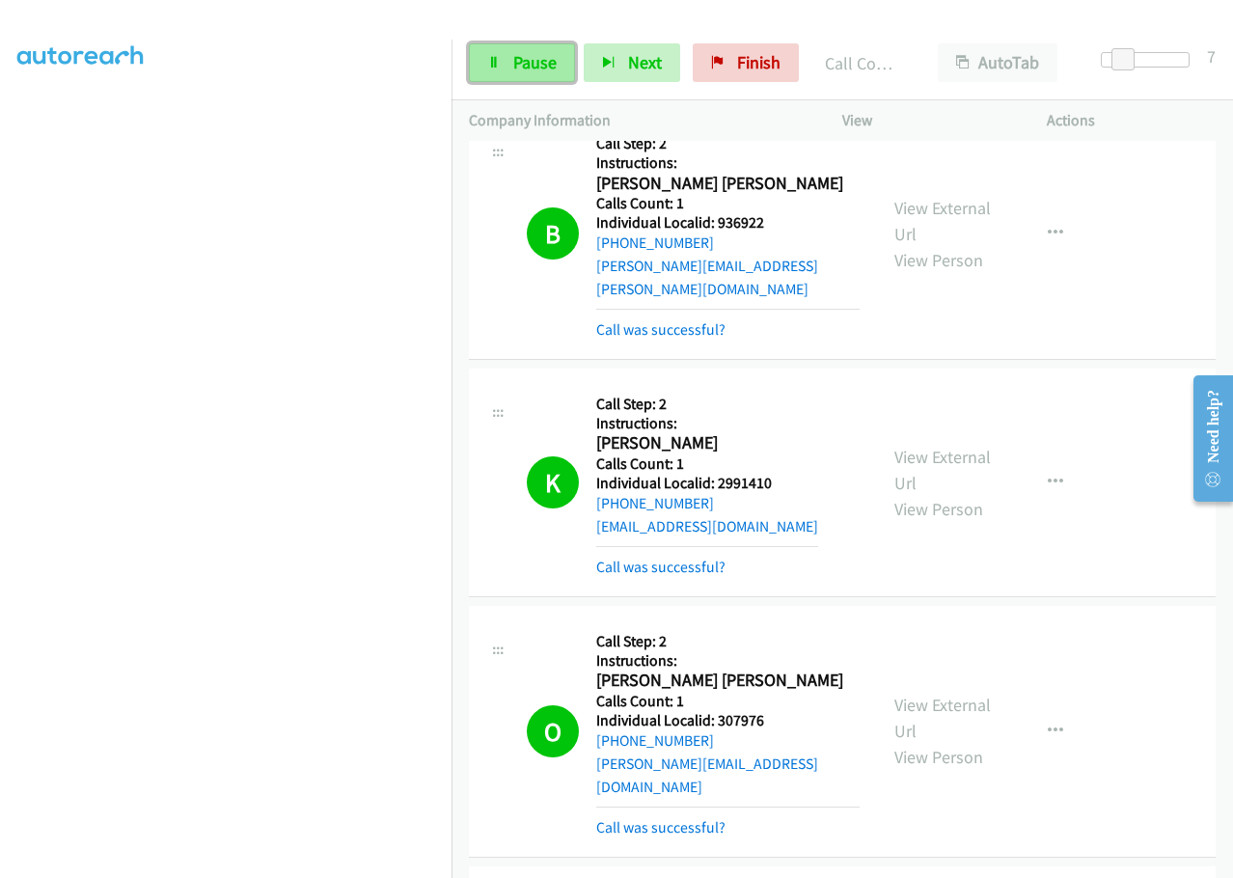
click at [537, 73] on link "Pause" at bounding box center [522, 62] width 106 height 39
